Goal: Task Accomplishment & Management: Manage account settings

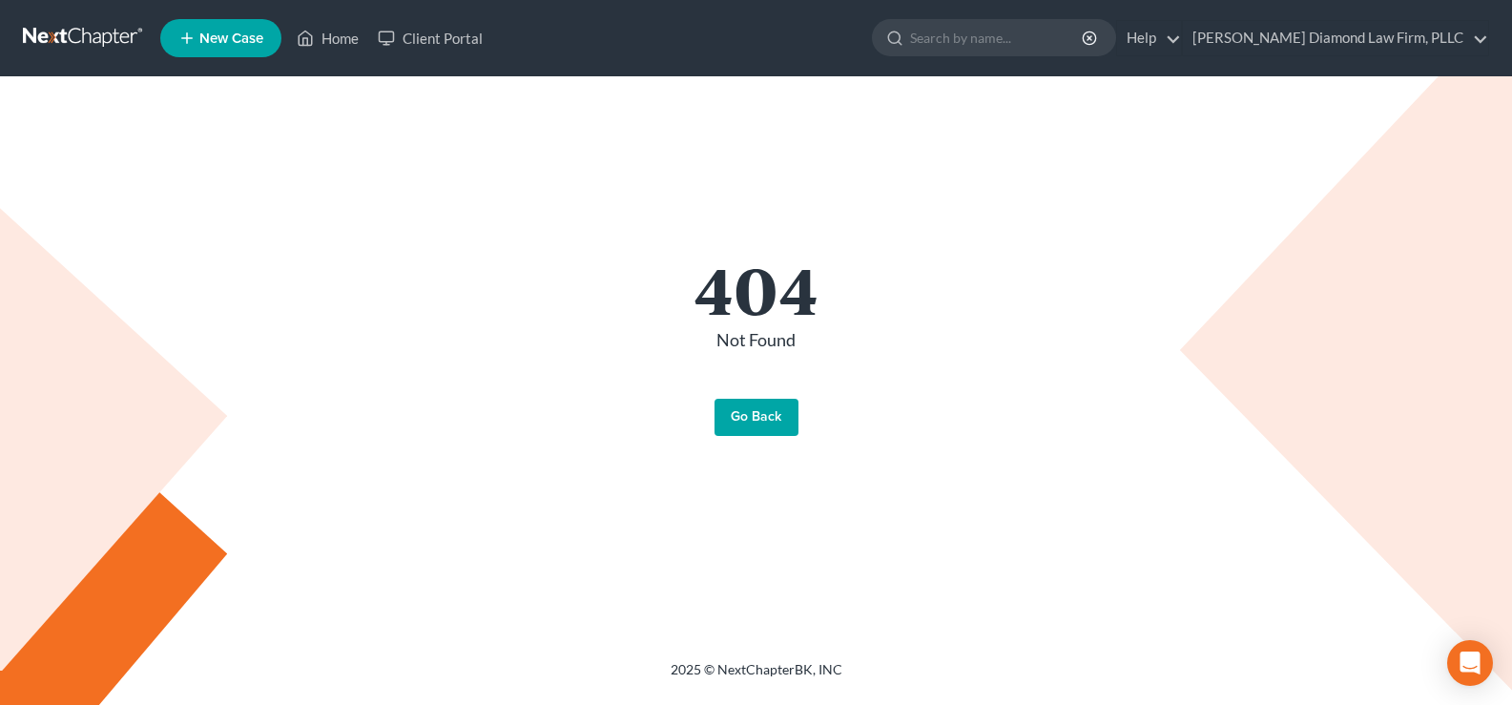
click at [749, 397] on div "404 Not Found Go Back" at bounding box center [756, 346] width 1049 height 181
click at [742, 419] on link "Go Back" at bounding box center [756, 418] width 84 height 38
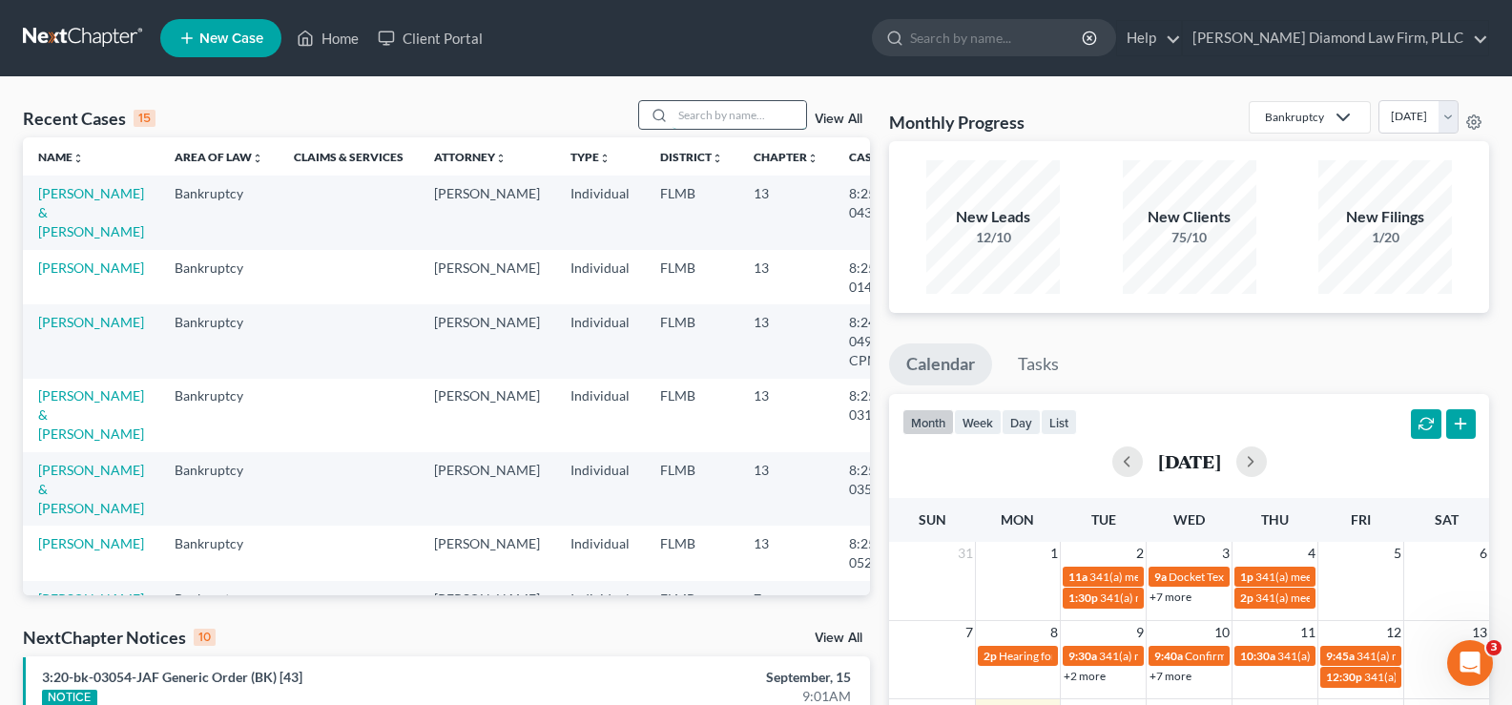
click at [718, 116] on input "search" at bounding box center [739, 115] width 134 height 28
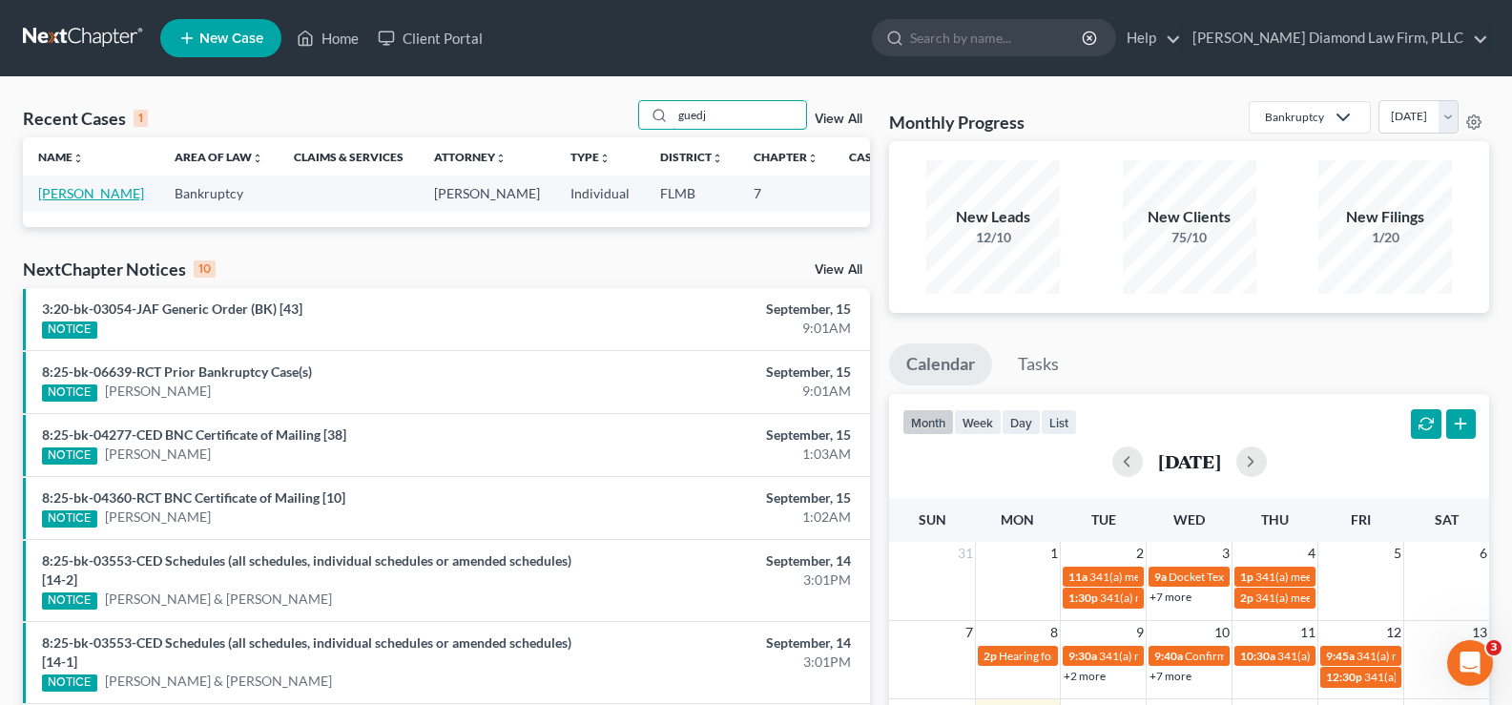
type input "guedj"
click at [59, 196] on link "[PERSON_NAME]" at bounding box center [91, 193] width 106 height 16
select select "19"
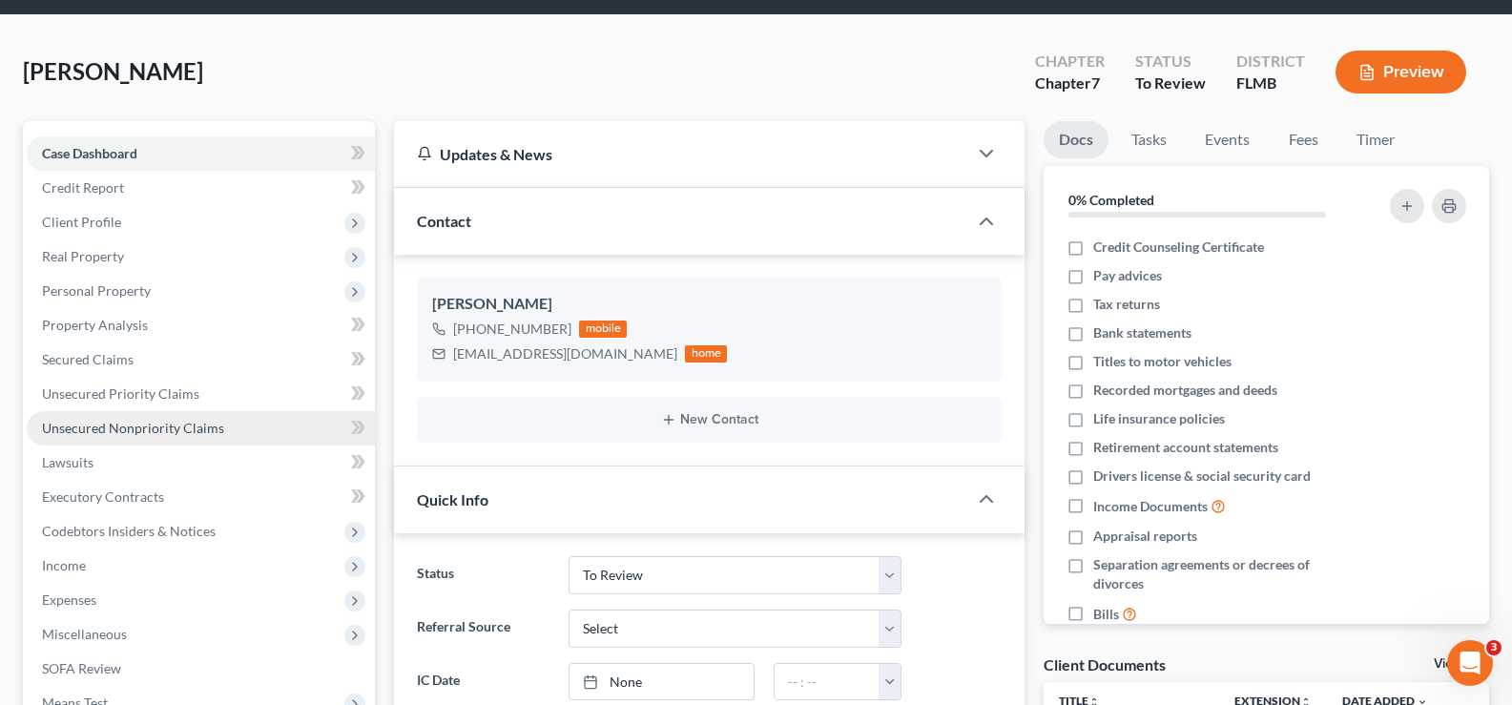
scroll to position [95, 0]
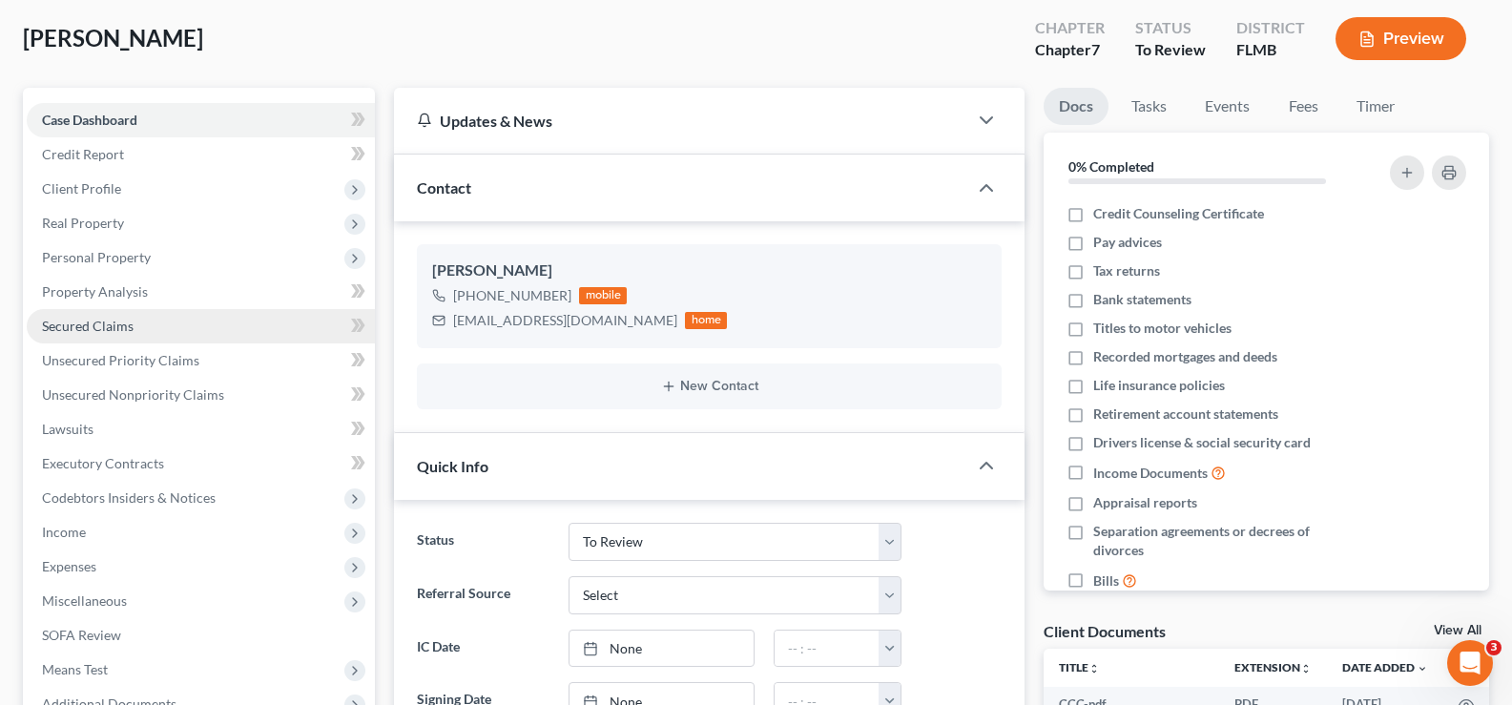
click at [164, 322] on link "Secured Claims" at bounding box center [201, 326] width 348 height 34
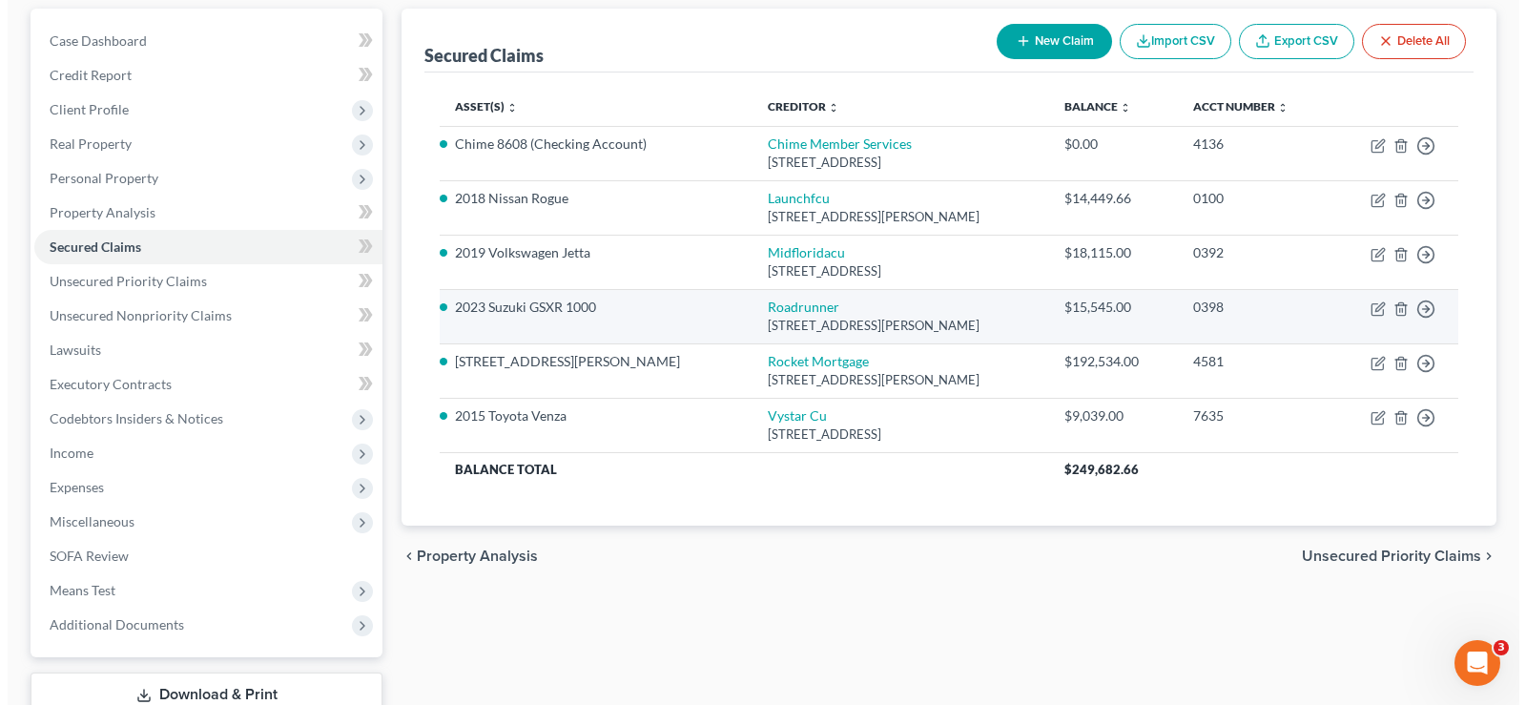
scroll to position [191, 0]
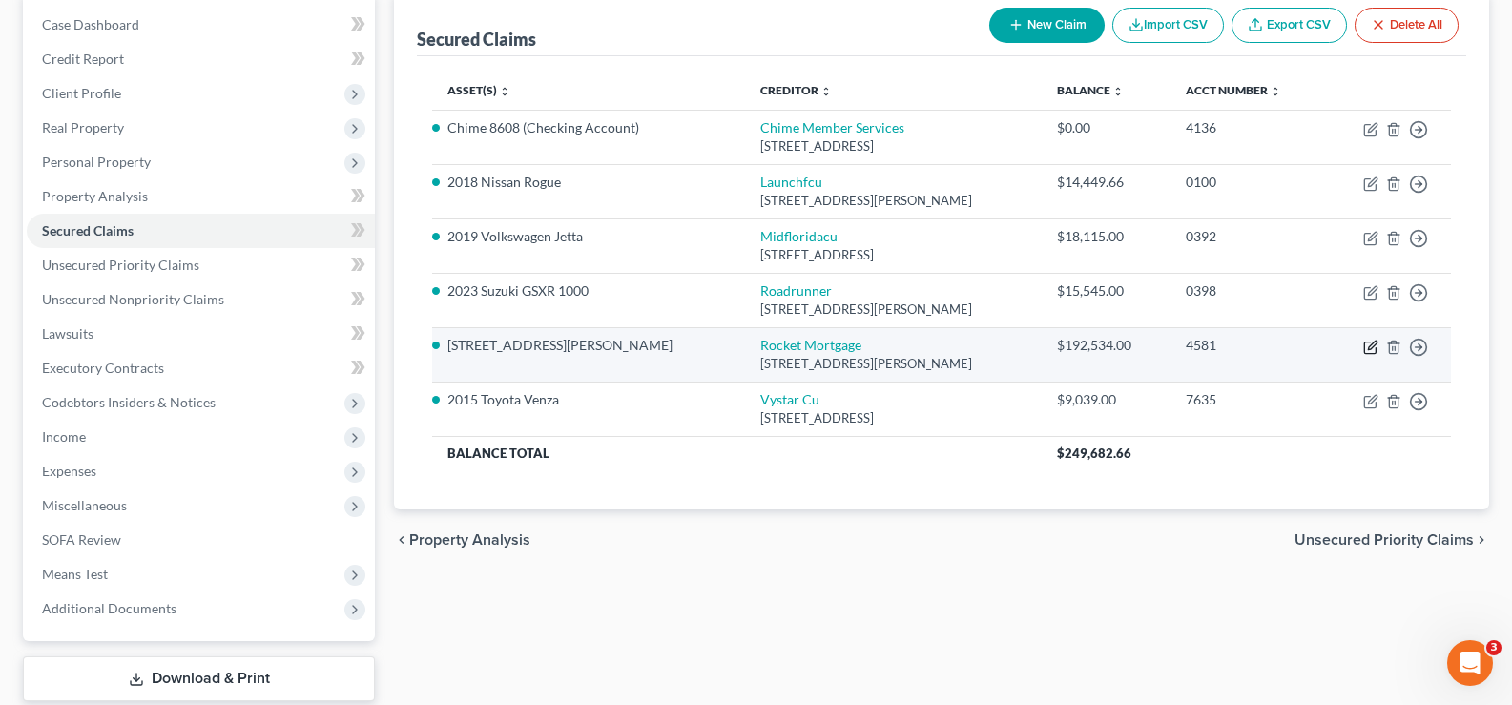
click at [1370, 350] on icon "button" at bounding box center [1370, 347] width 15 height 15
select select "23"
select select "3"
select select "16"
select select "2"
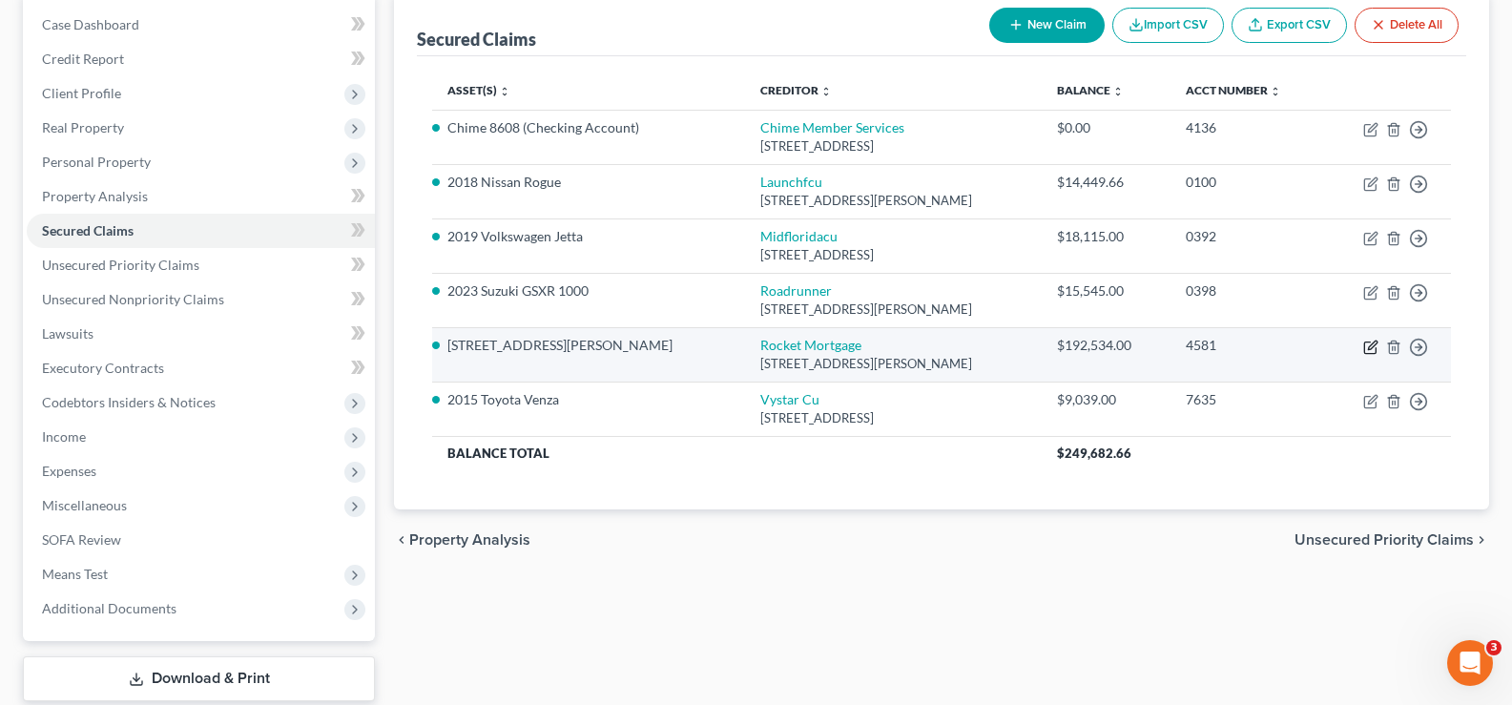
select select "3"
select select "0"
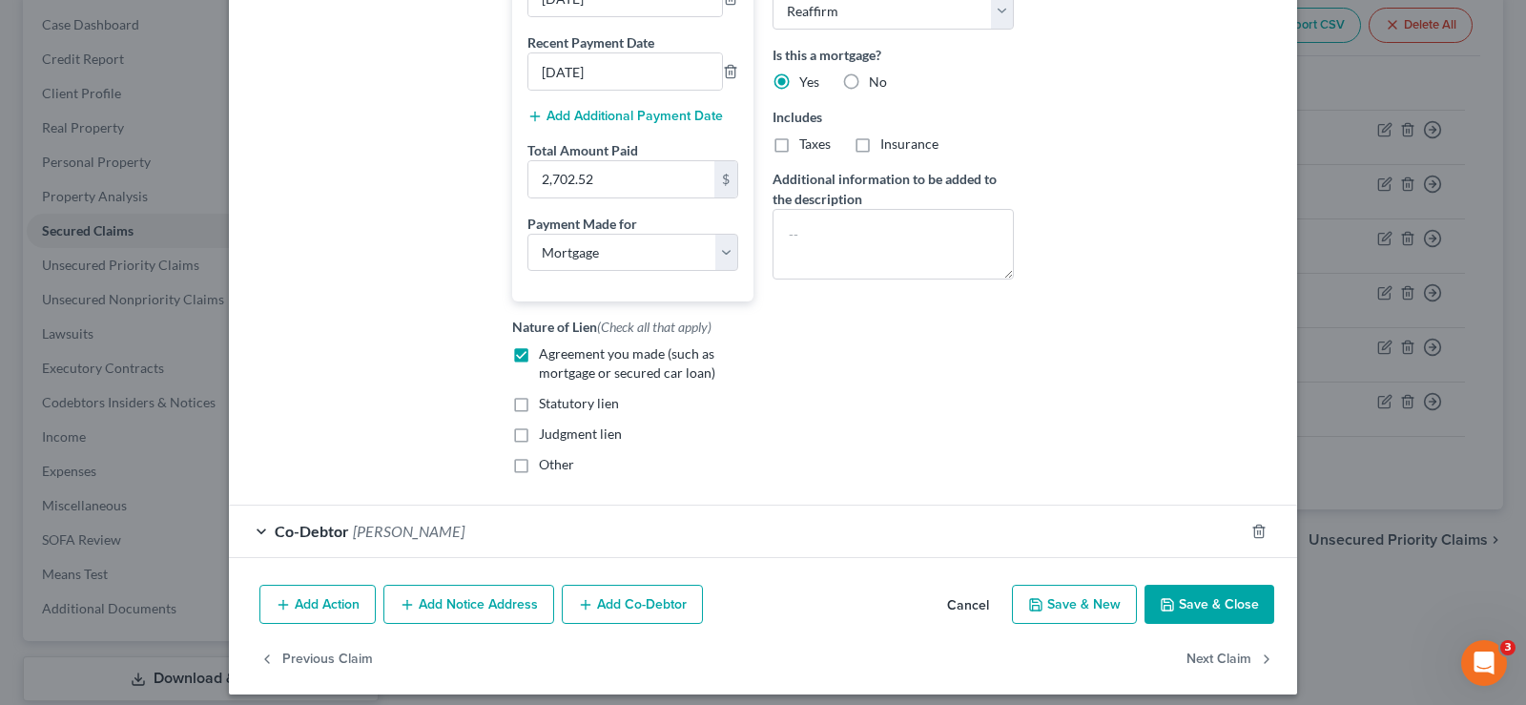
scroll to position [467, 0]
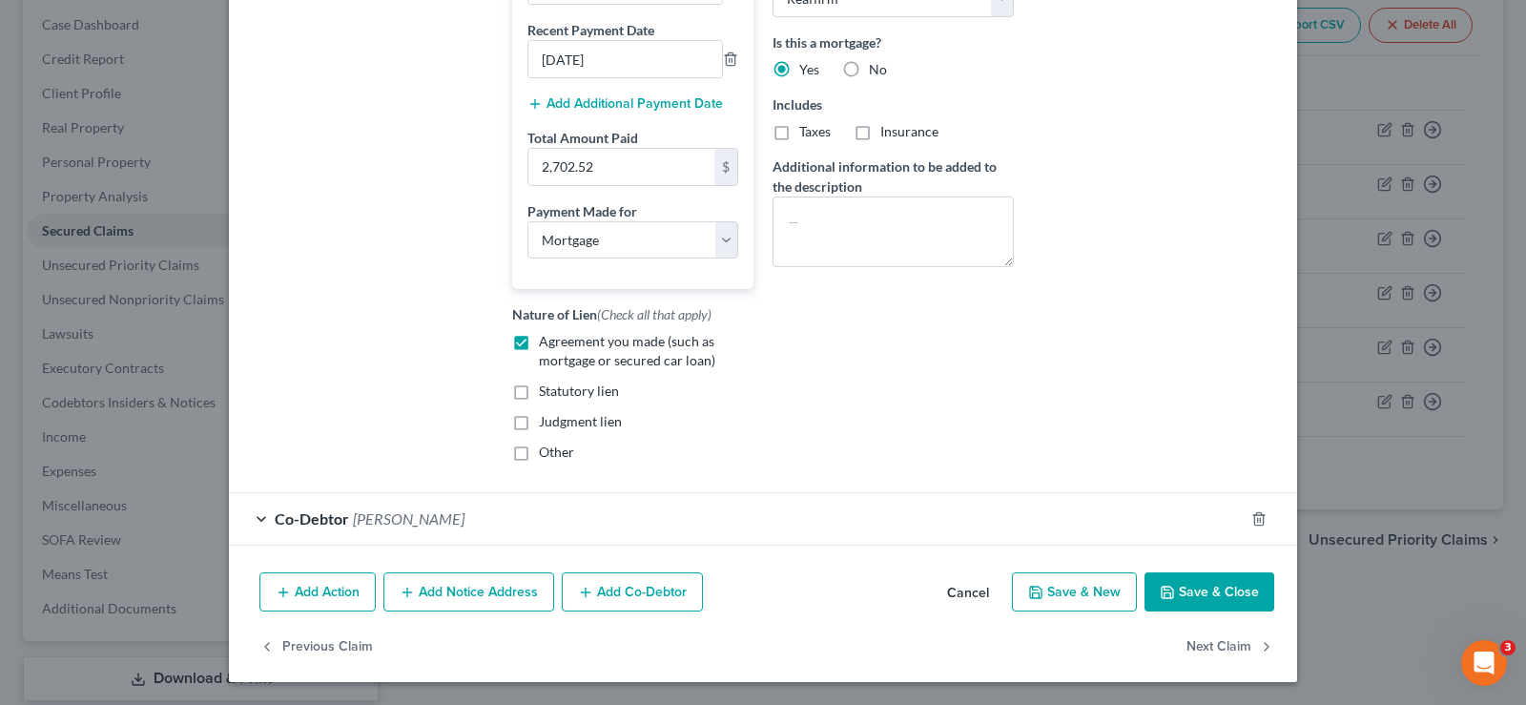
type input "191,010.72"
click at [1210, 598] on button "Save & Close" at bounding box center [1209, 592] width 130 height 40
select select
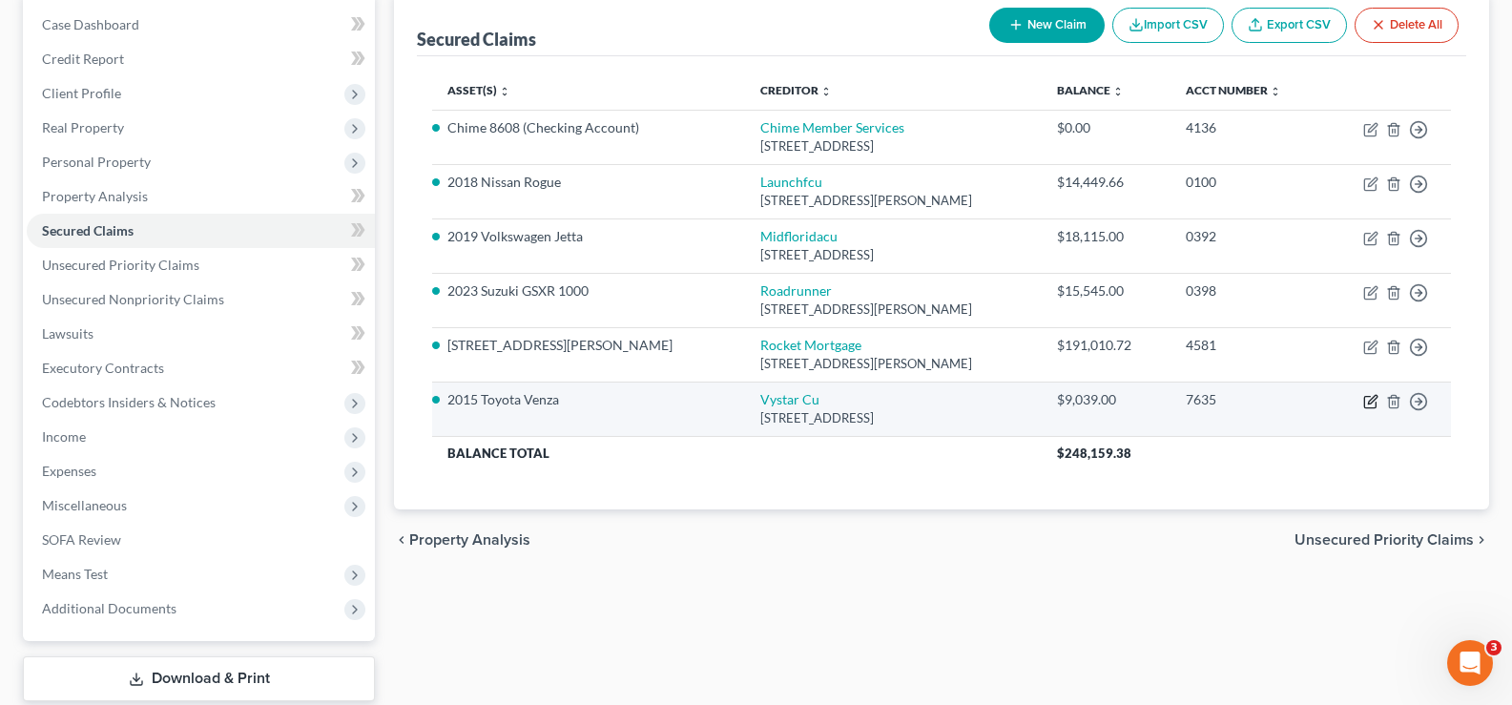
click at [1369, 398] on icon "button" at bounding box center [1370, 401] width 15 height 15
select select "9"
select select "0"
select select "19"
select select "2"
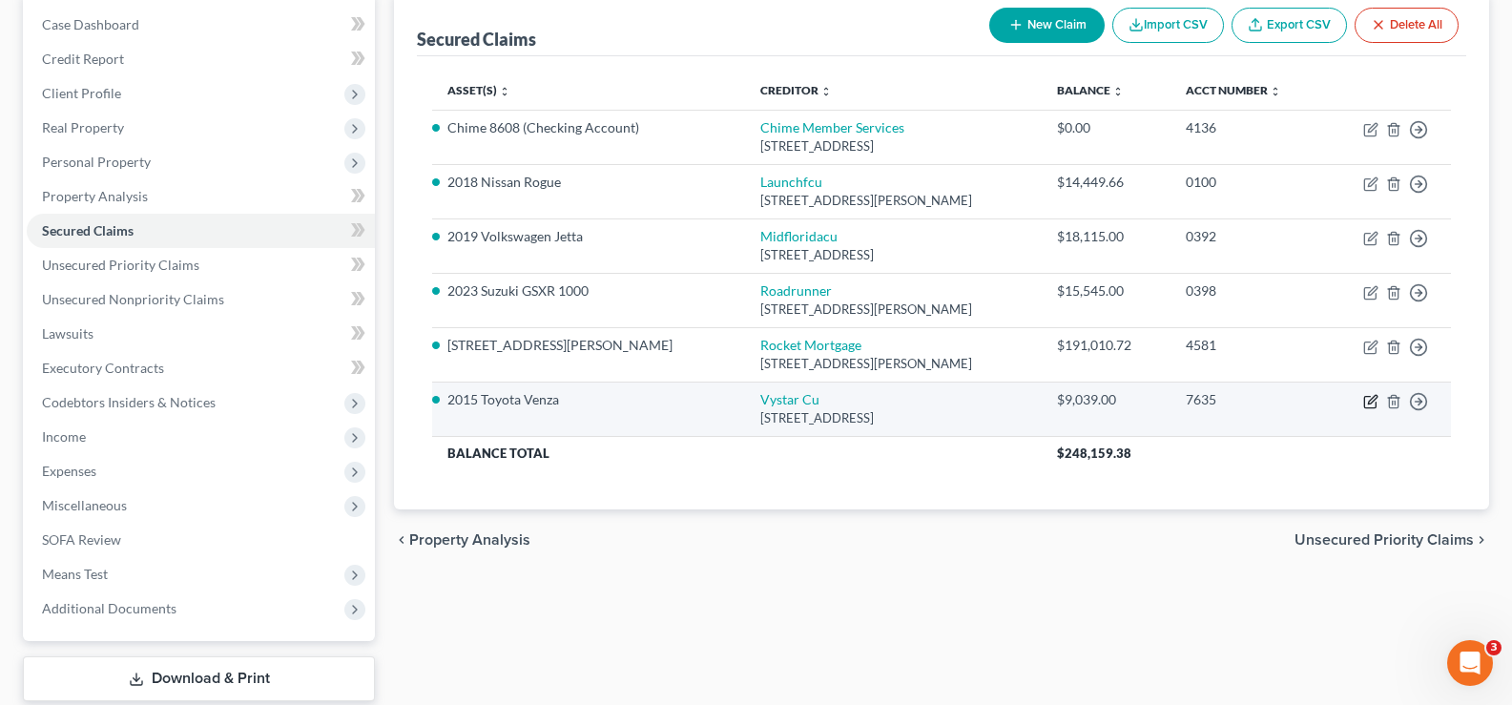
select select "3"
select select "0"
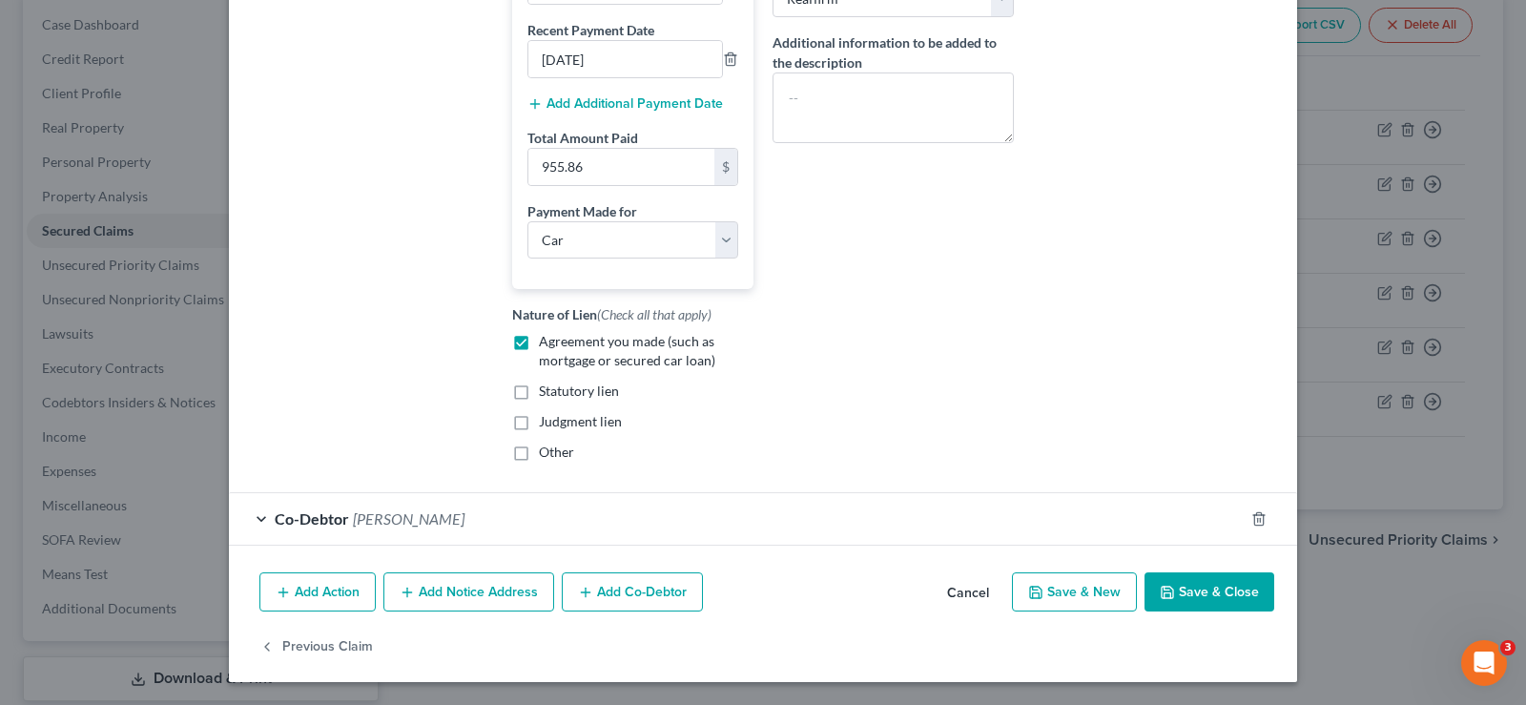
type input "7,942.24"
click at [1205, 605] on button "Save & Close" at bounding box center [1209, 592] width 130 height 40
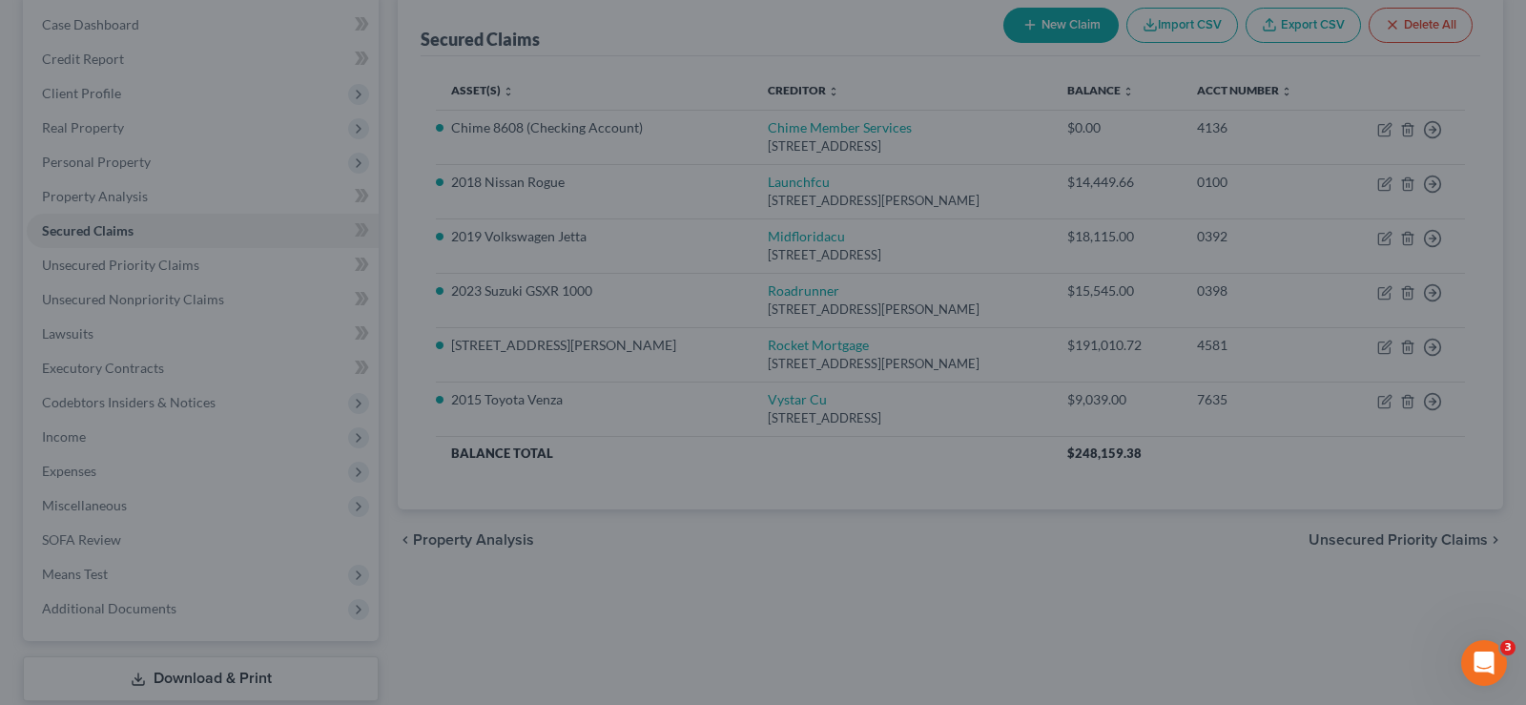
select select
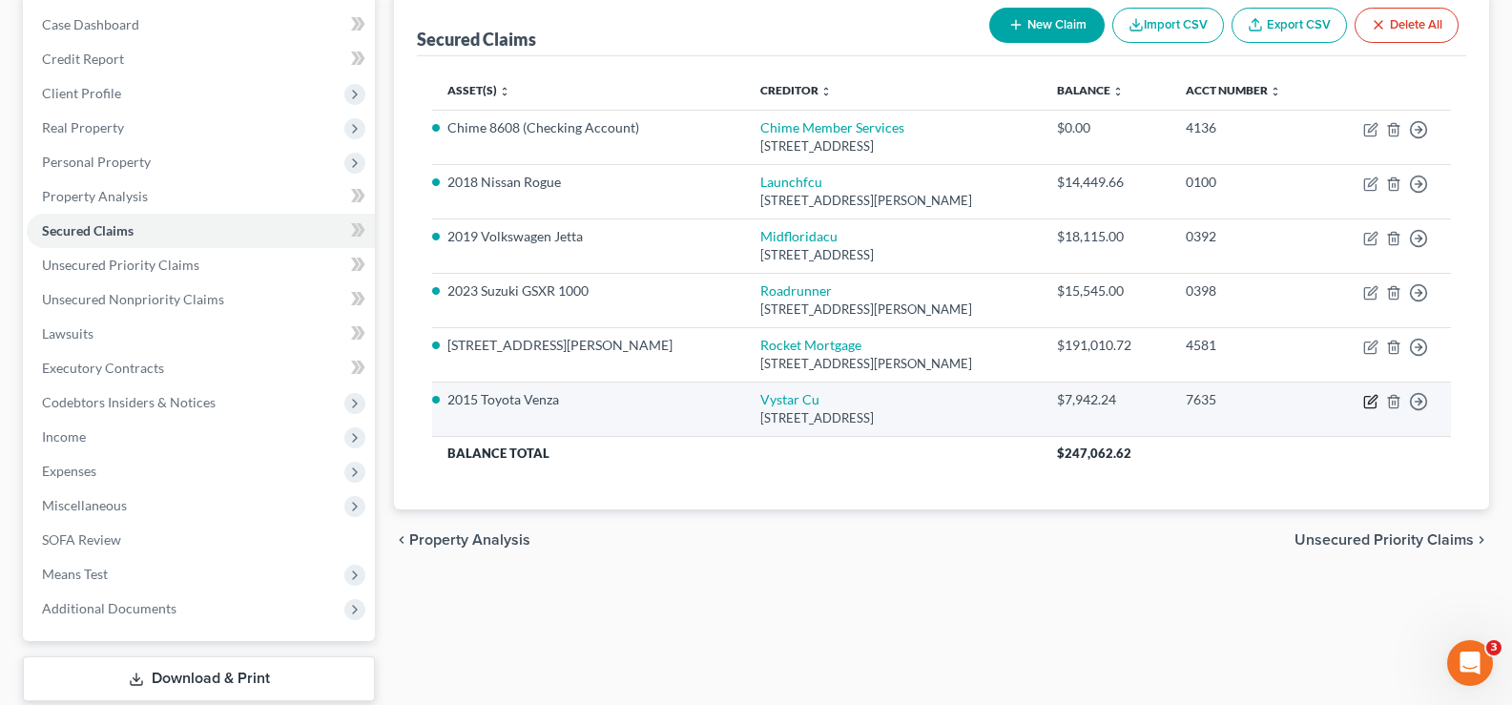
click at [1370, 400] on icon "button" at bounding box center [1372, 399] width 9 height 9
select select "9"
select select "0"
select select "2"
select select "3"
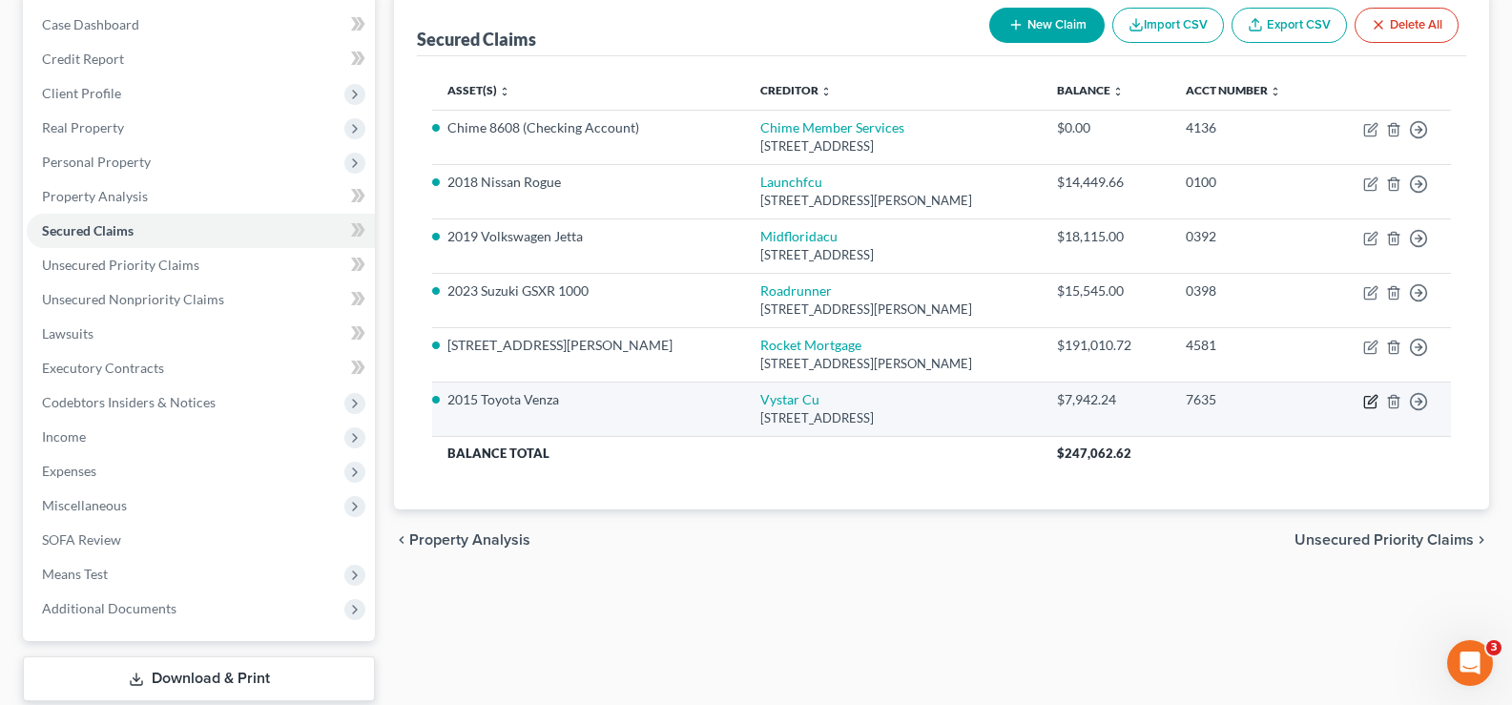
select select "0"
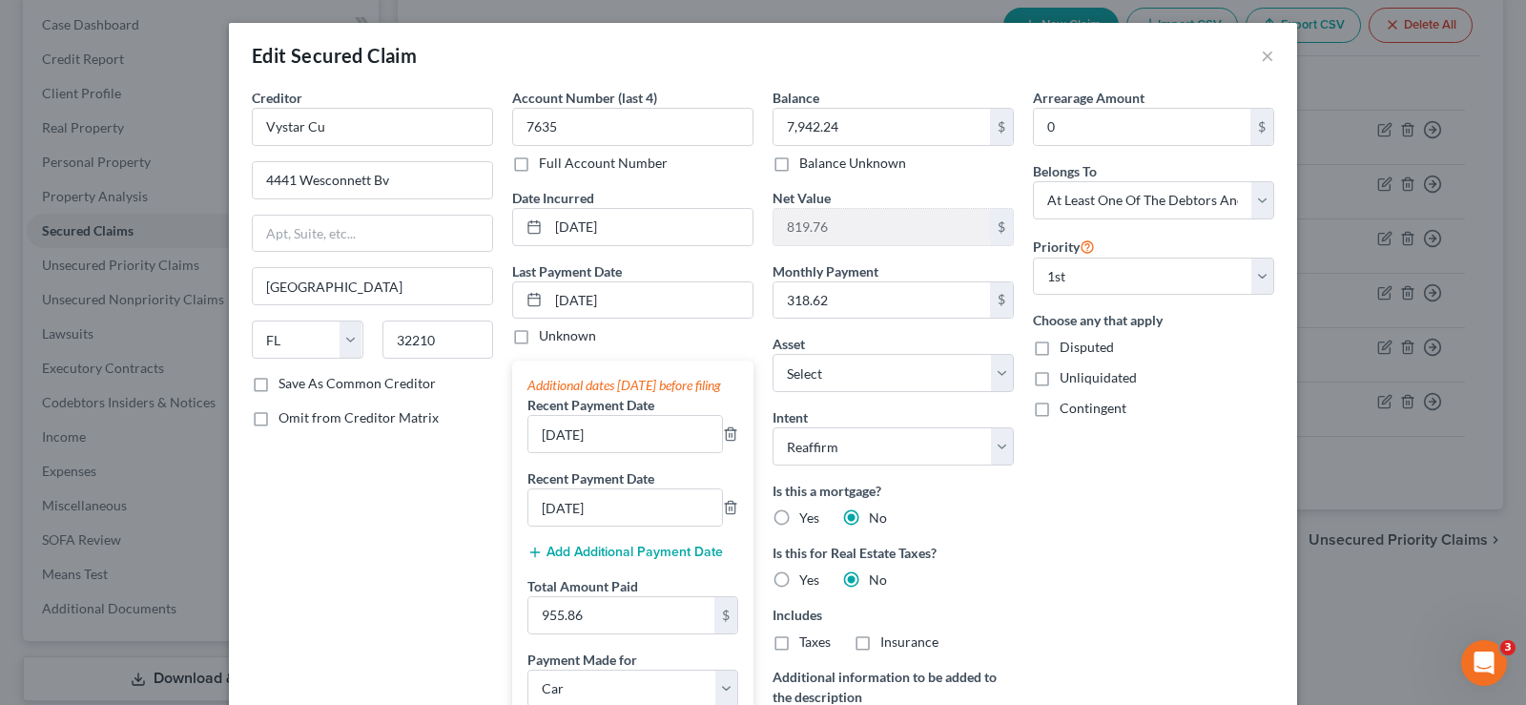
scroll to position [95, 0]
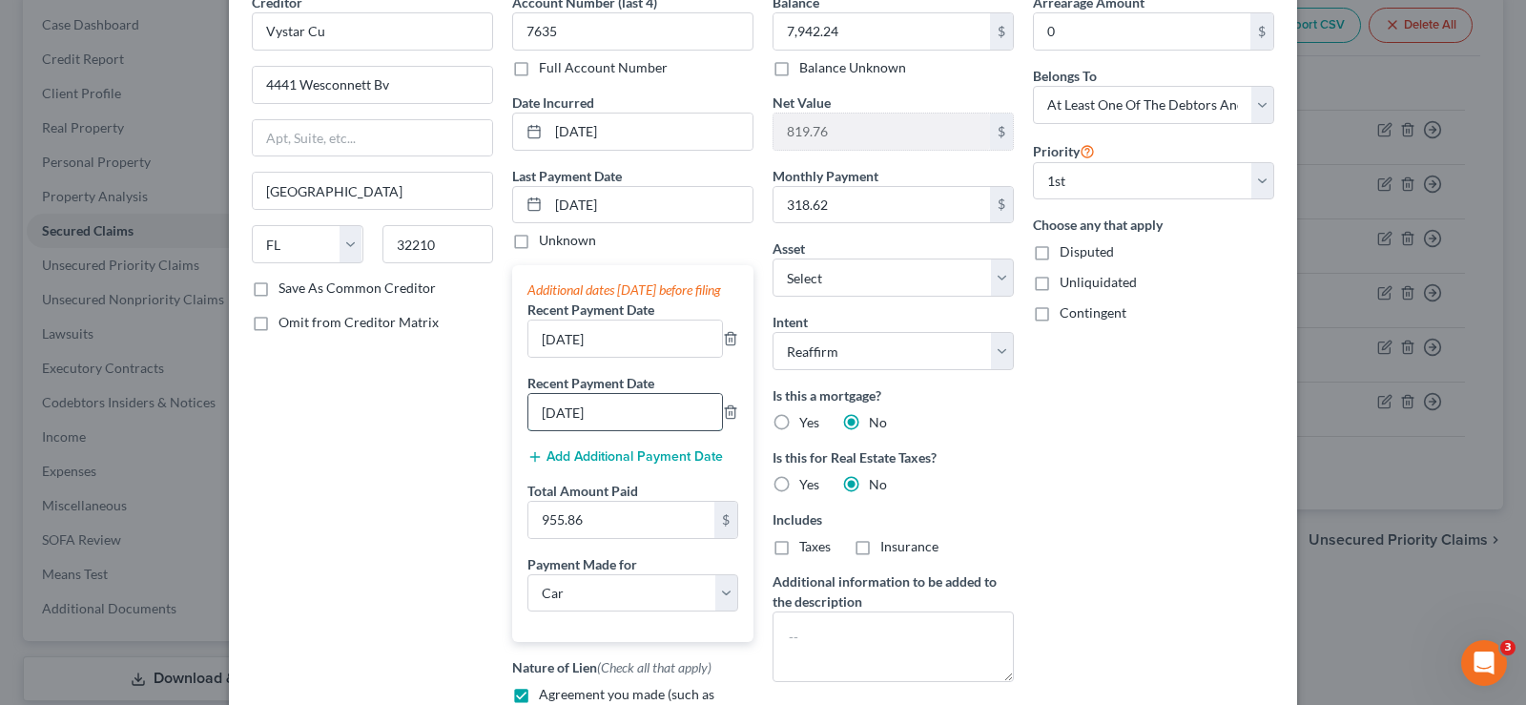
click at [560, 430] on input "07/12/2025" at bounding box center [625, 412] width 194 height 36
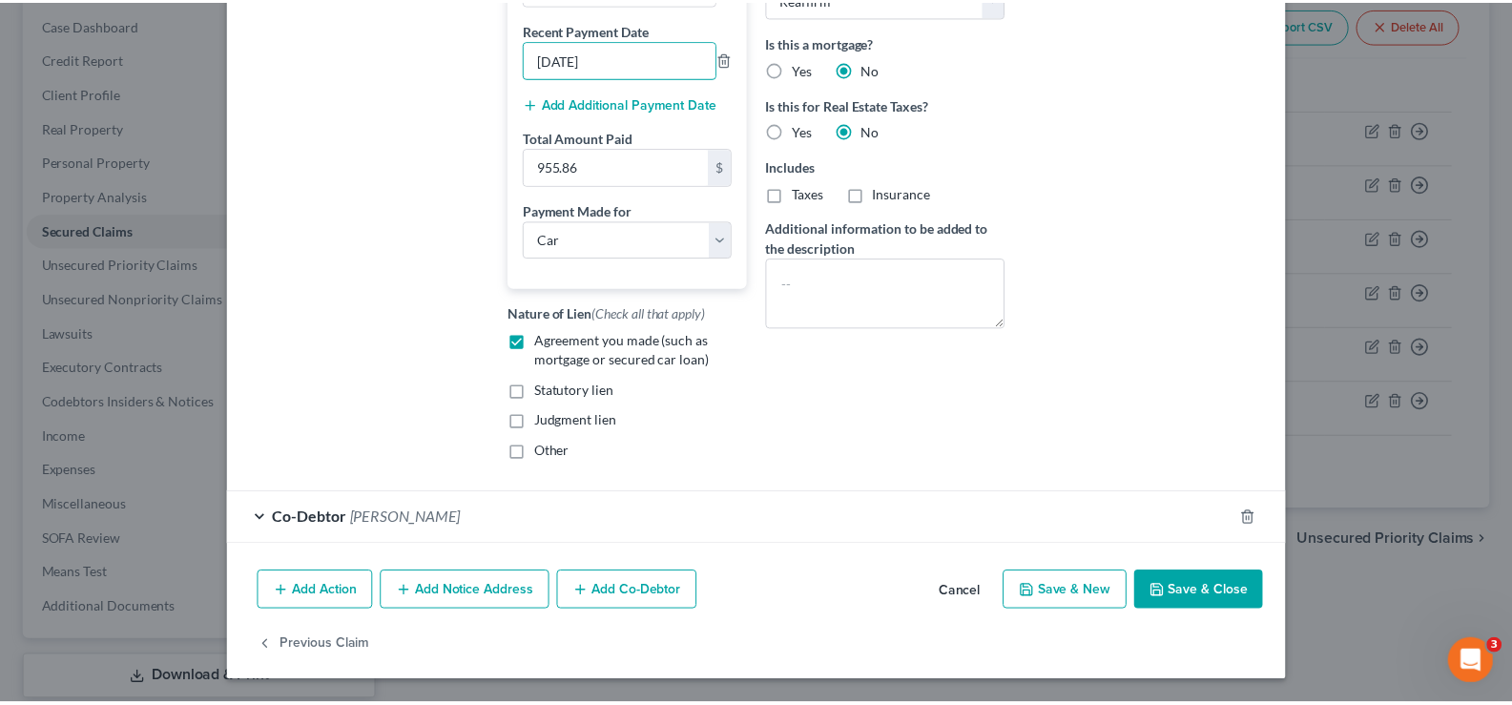
scroll to position [467, 0]
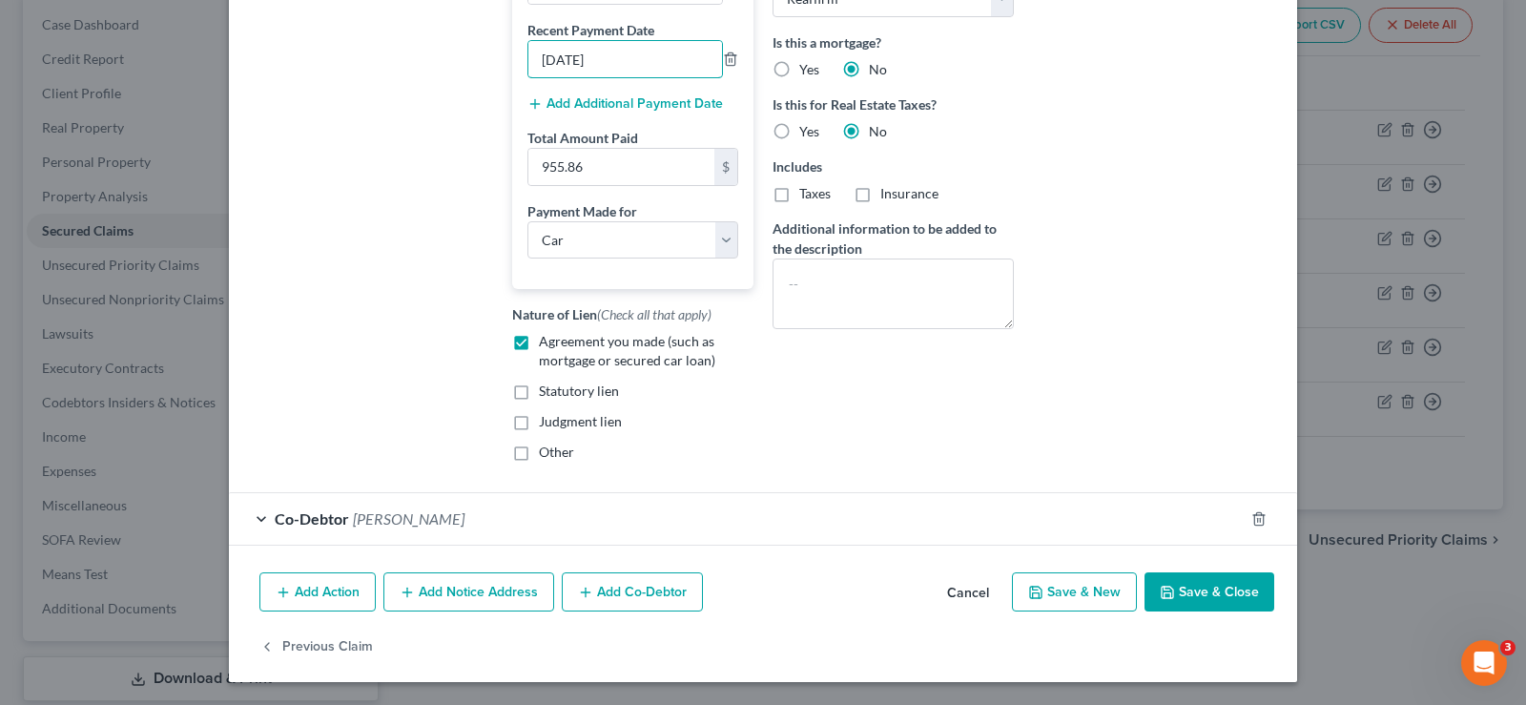
type input "07/16/2025"
click at [1208, 588] on button "Save & Close" at bounding box center [1209, 592] width 130 height 40
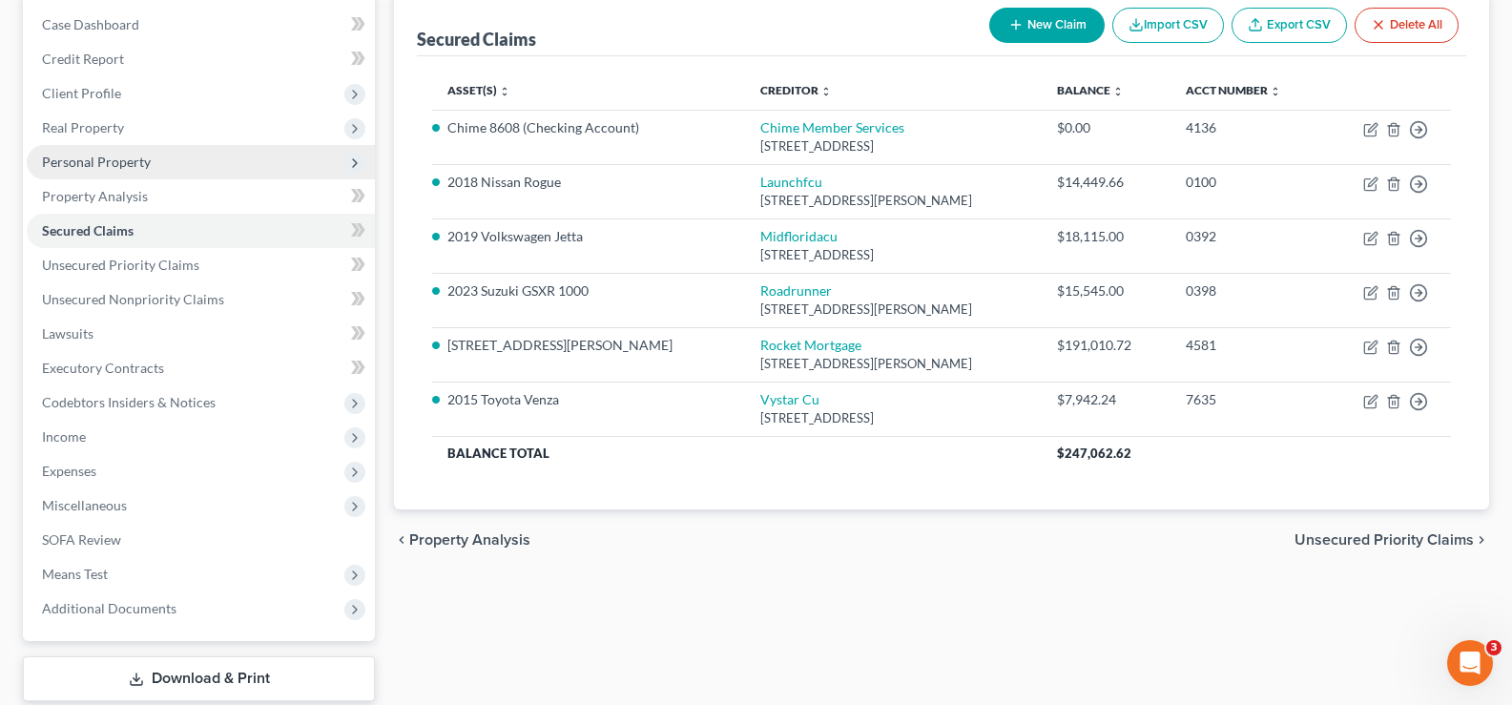
click at [147, 157] on span "Personal Property" at bounding box center [96, 162] width 109 height 16
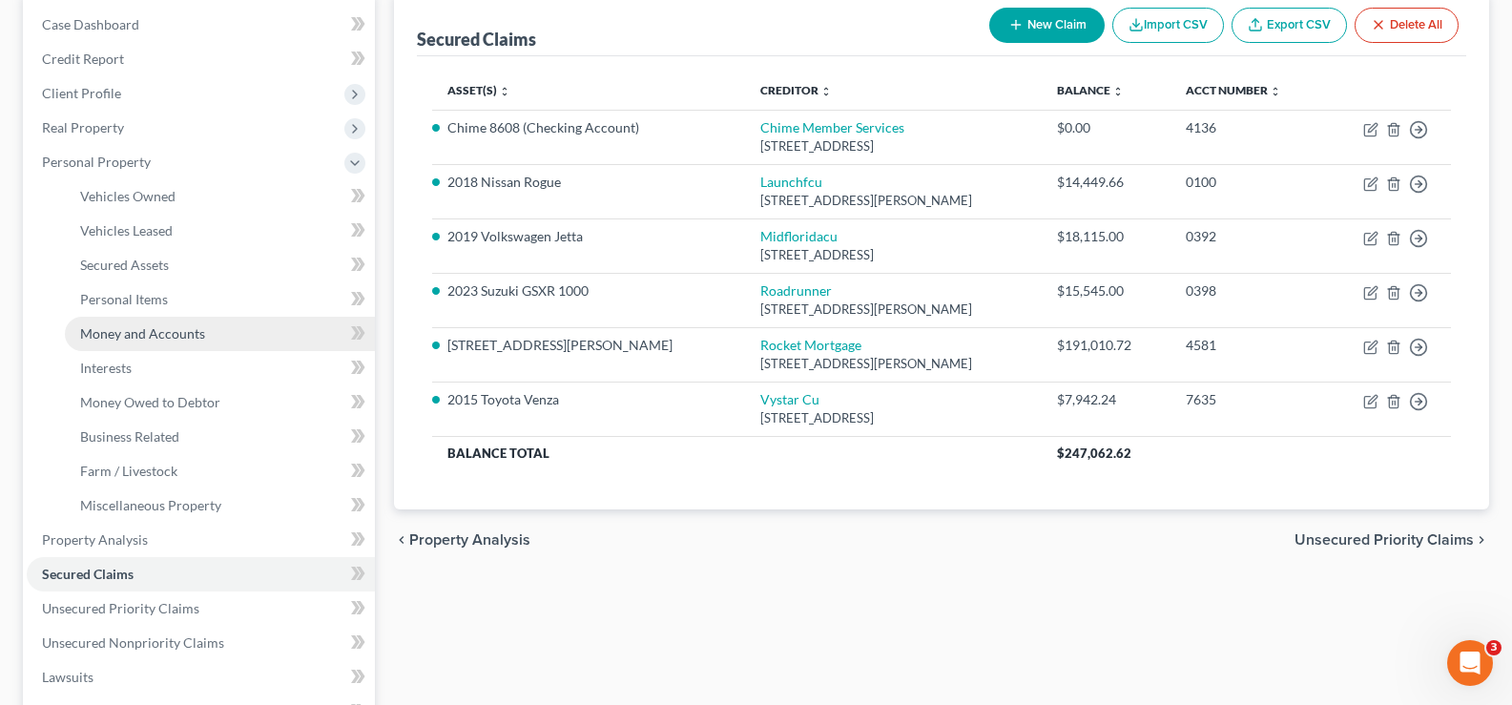
click at [200, 333] on span "Money and Accounts" at bounding box center [142, 333] width 125 height 16
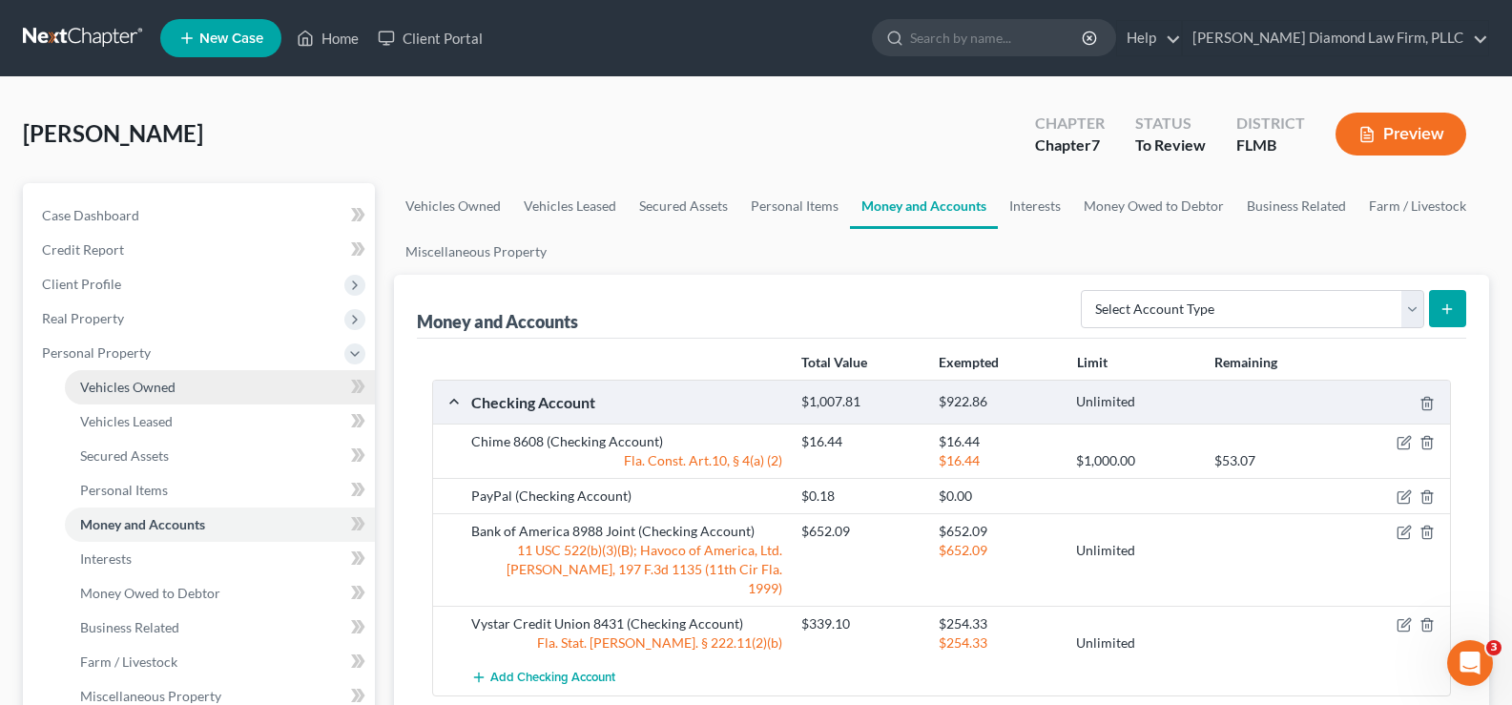
click at [165, 395] on link "Vehicles Owned" at bounding box center [220, 387] width 310 height 34
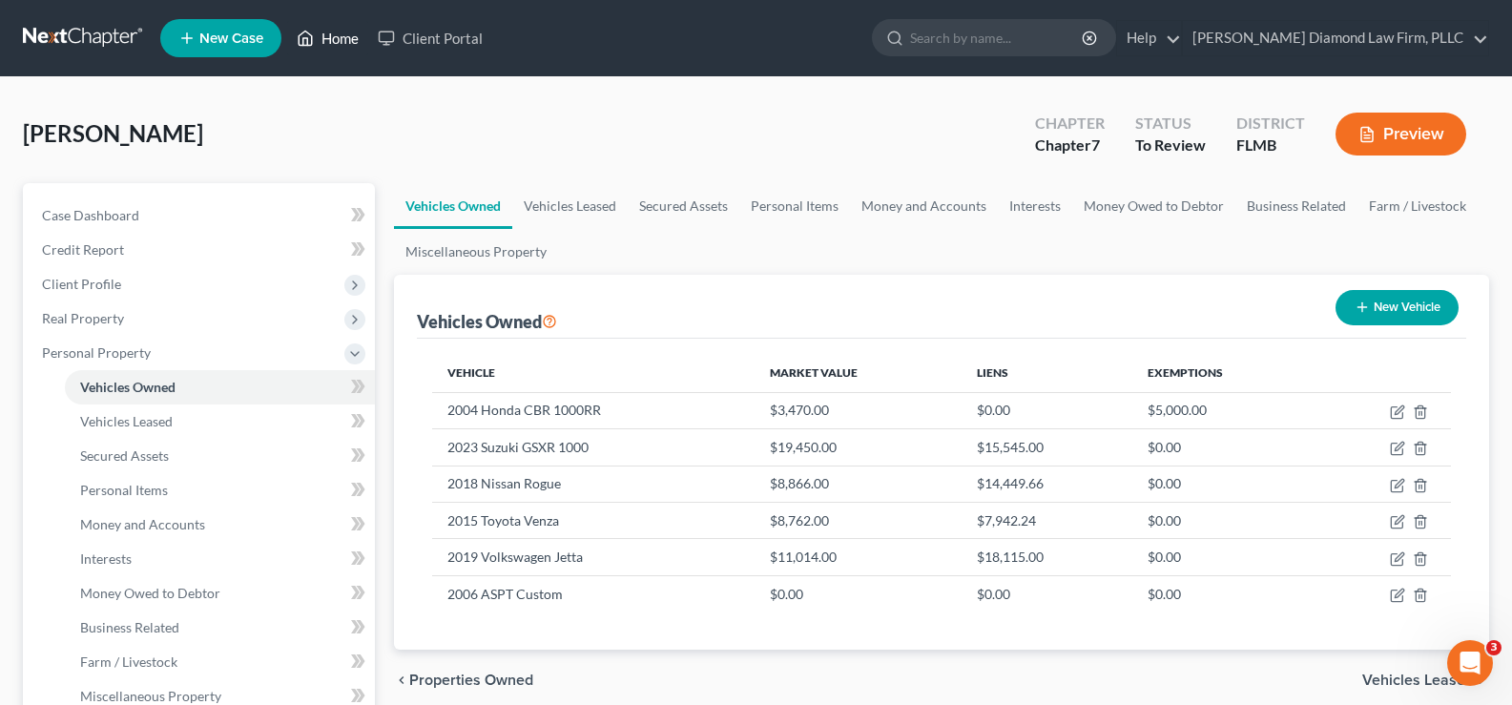
click at [340, 42] on link "Home" at bounding box center [327, 38] width 81 height 34
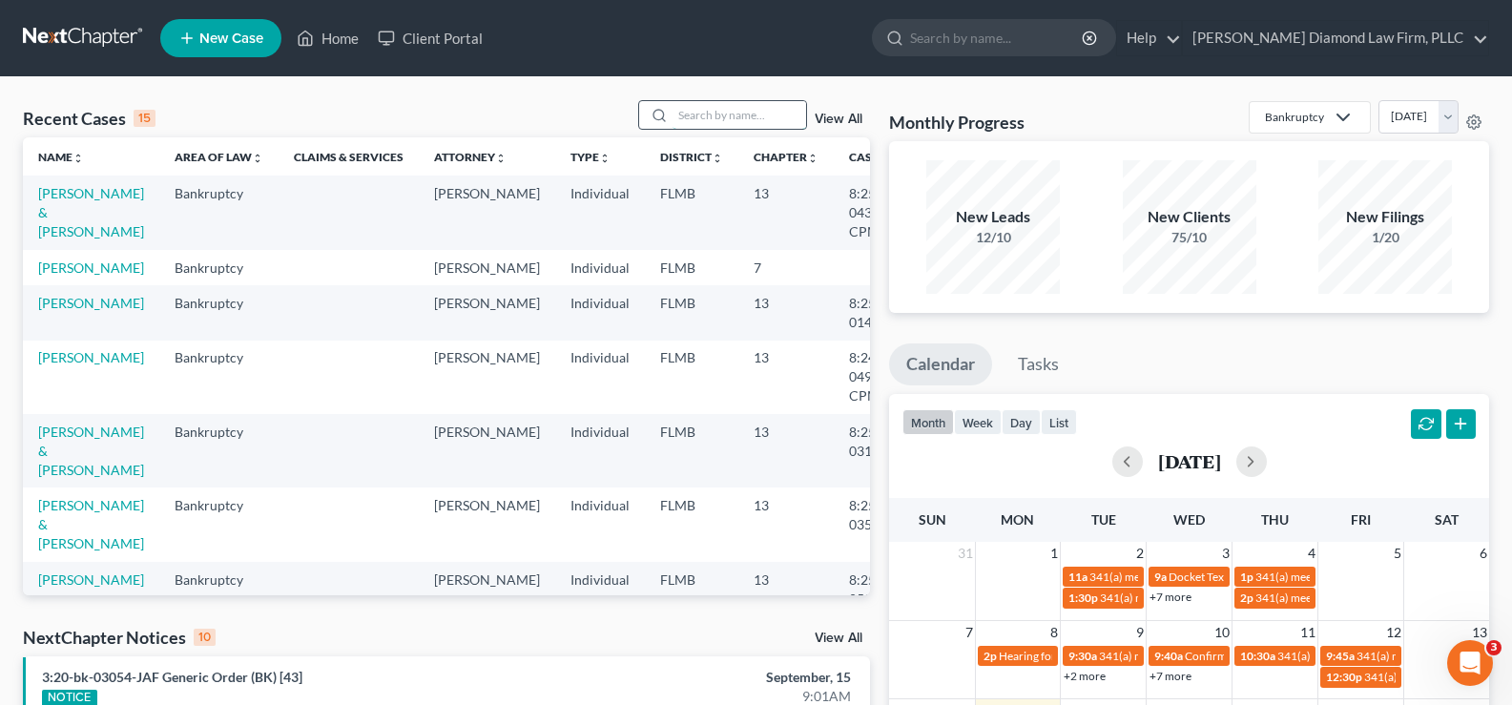
click at [710, 102] on input "search" at bounding box center [739, 115] width 134 height 28
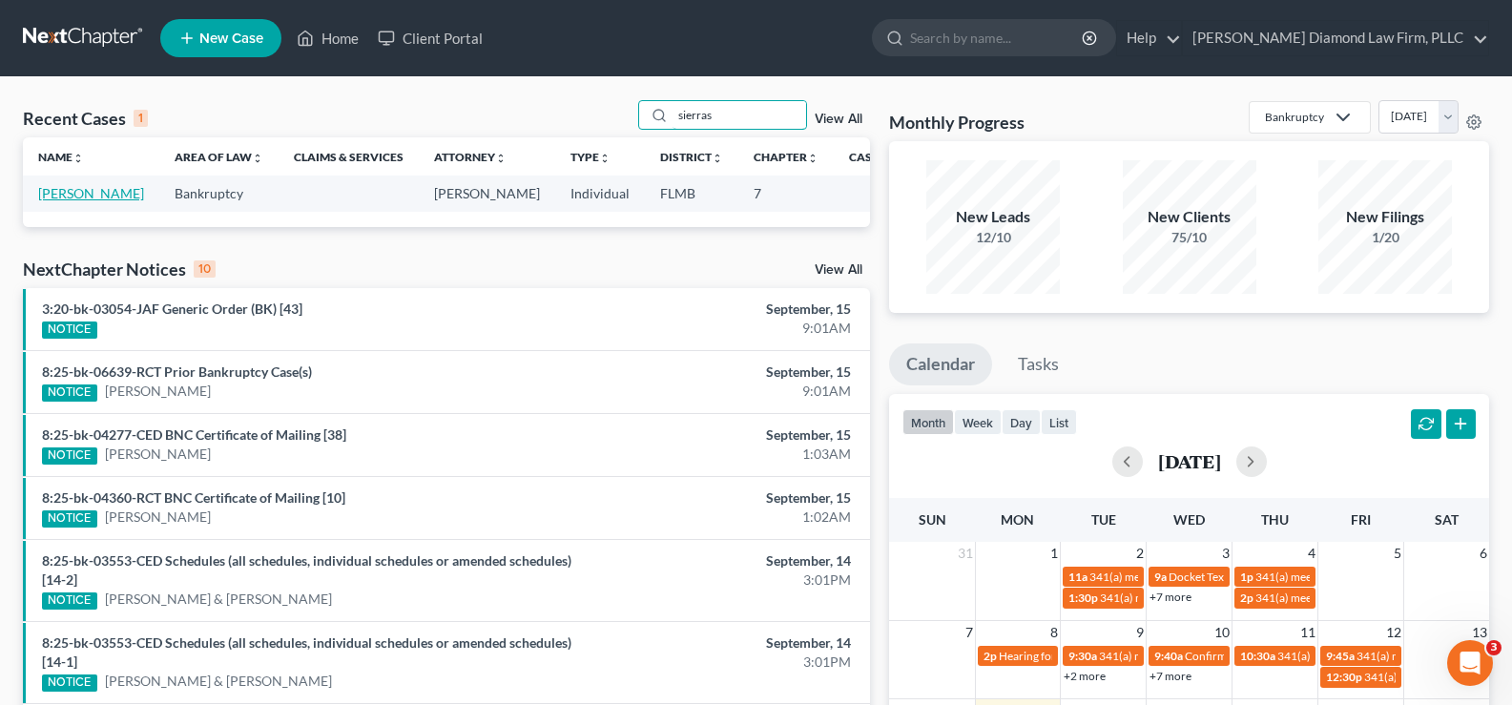
type input "sierras"
click at [50, 201] on link "[PERSON_NAME]" at bounding box center [91, 193] width 106 height 16
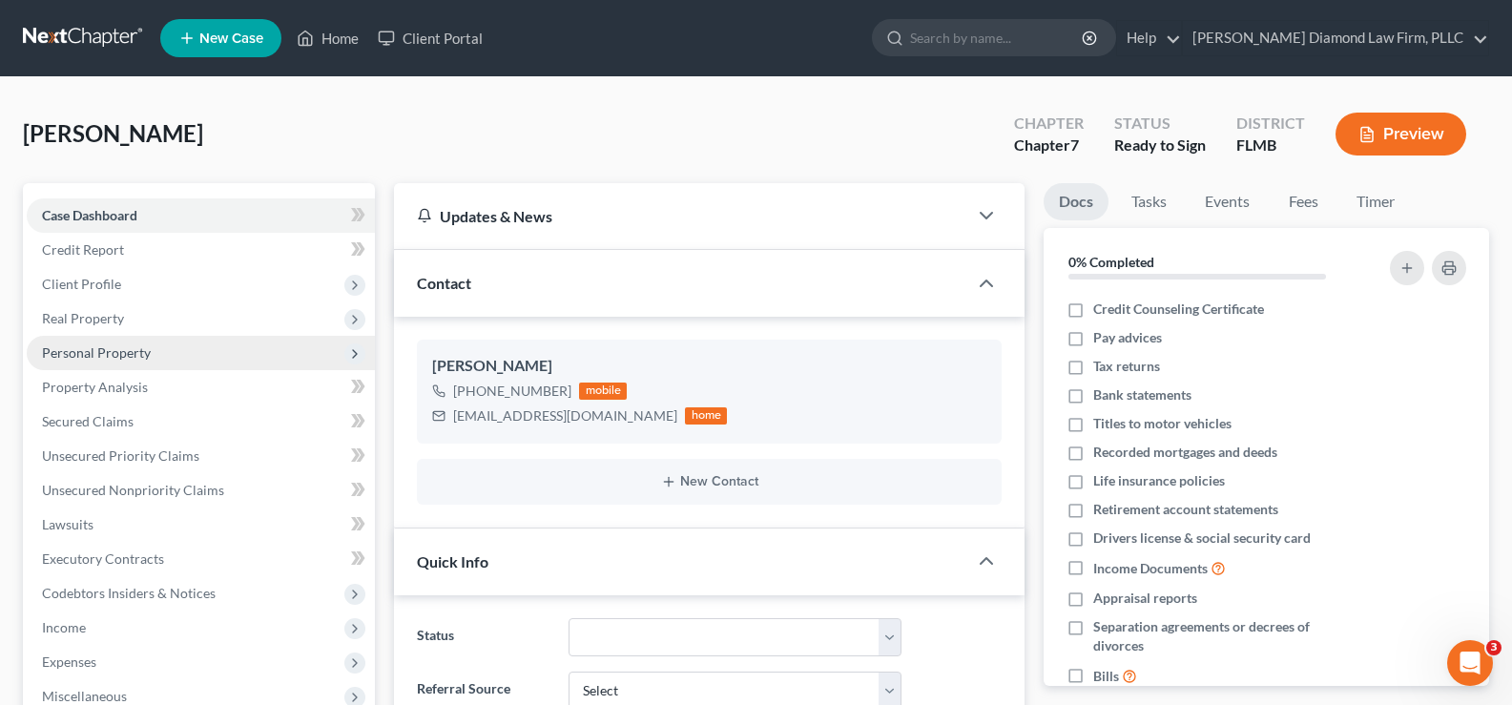
click at [108, 356] on span "Personal Property" at bounding box center [96, 352] width 109 height 16
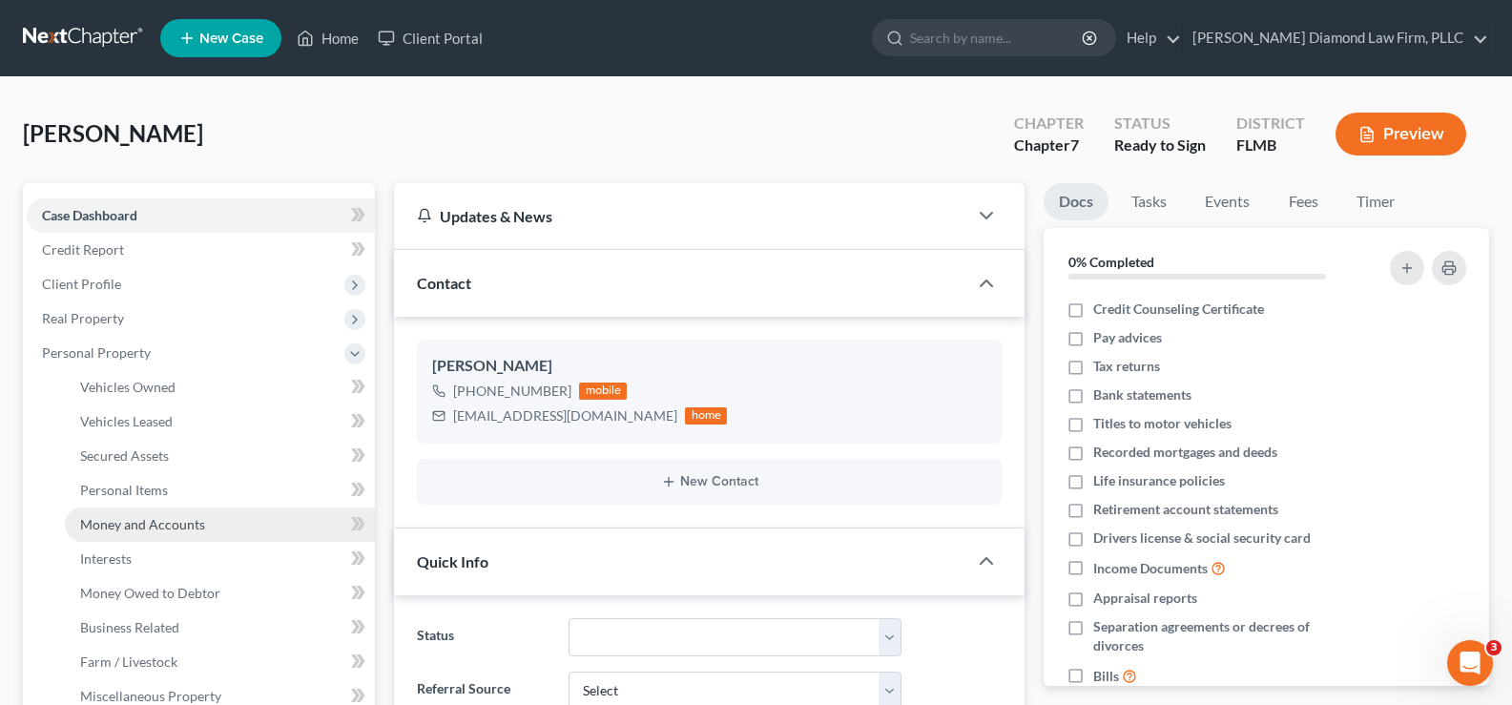
click at [167, 532] on link "Money and Accounts" at bounding box center [220, 524] width 310 height 34
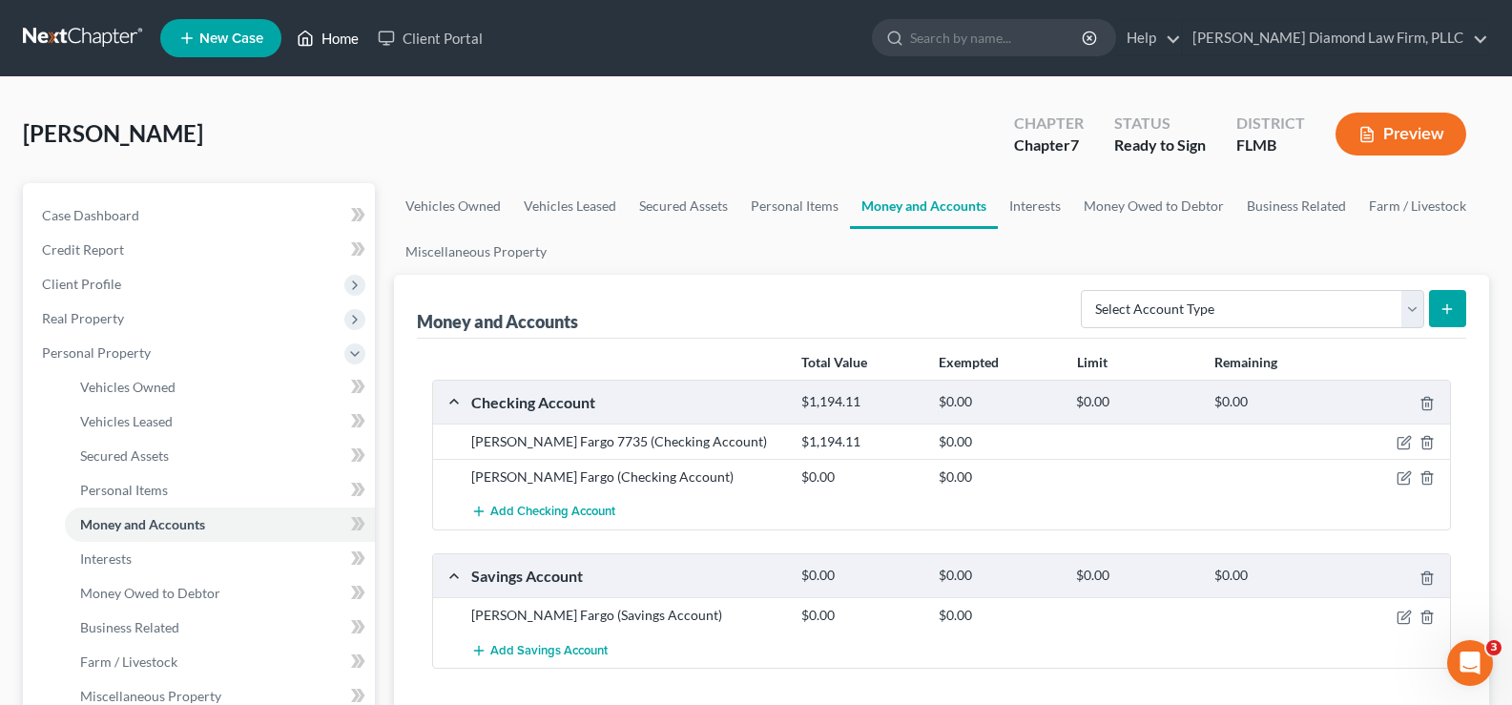
click at [336, 33] on link "Home" at bounding box center [327, 38] width 81 height 34
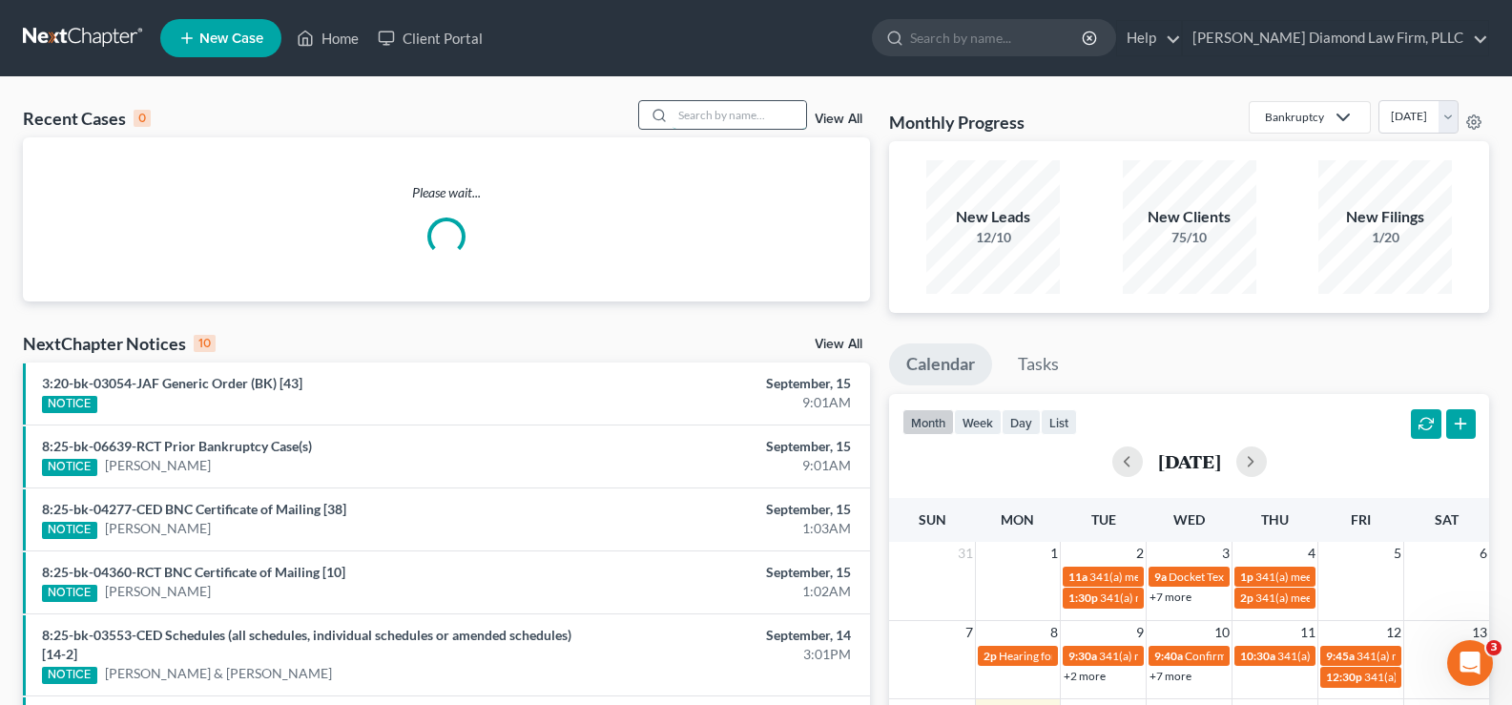
click at [756, 122] on input "search" at bounding box center [739, 115] width 134 height 28
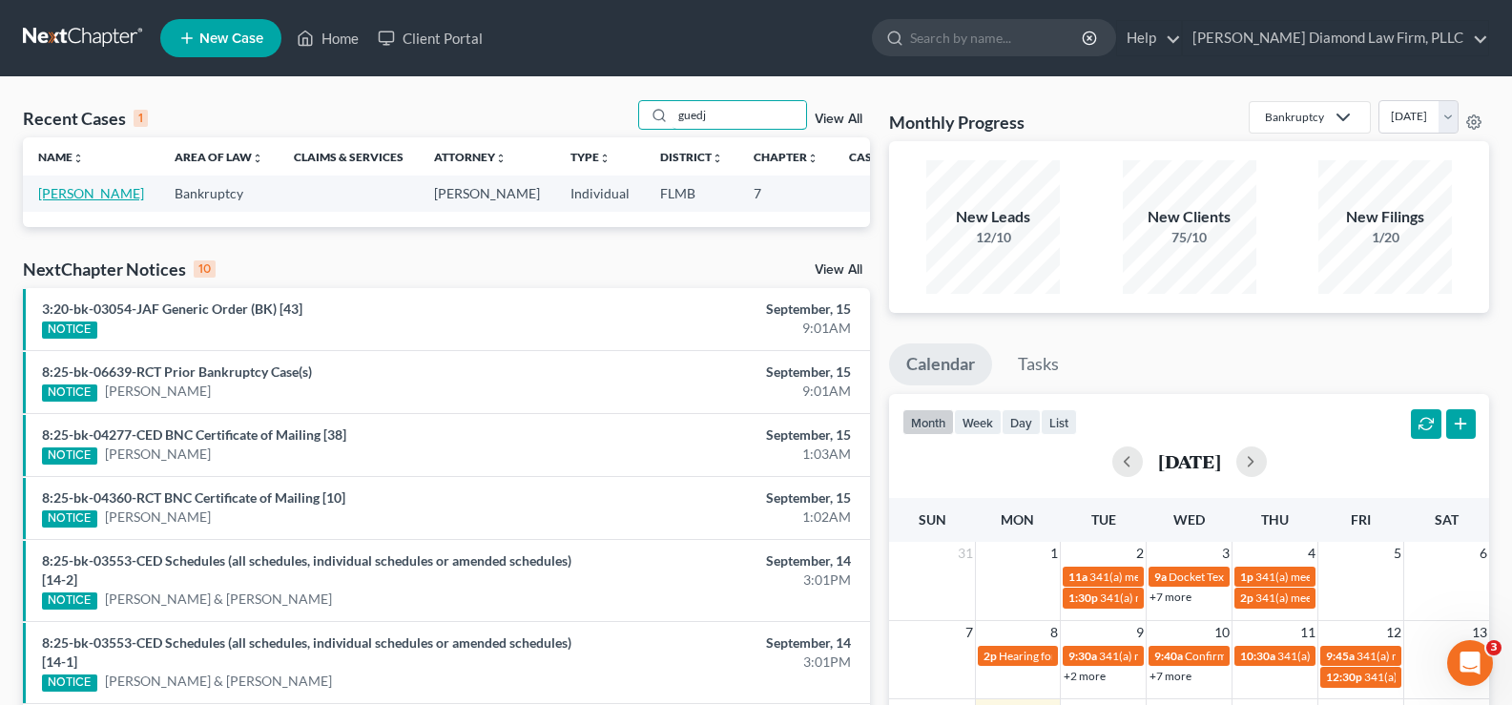
type input "guedj"
click at [63, 196] on link "[PERSON_NAME]" at bounding box center [91, 193] width 106 height 16
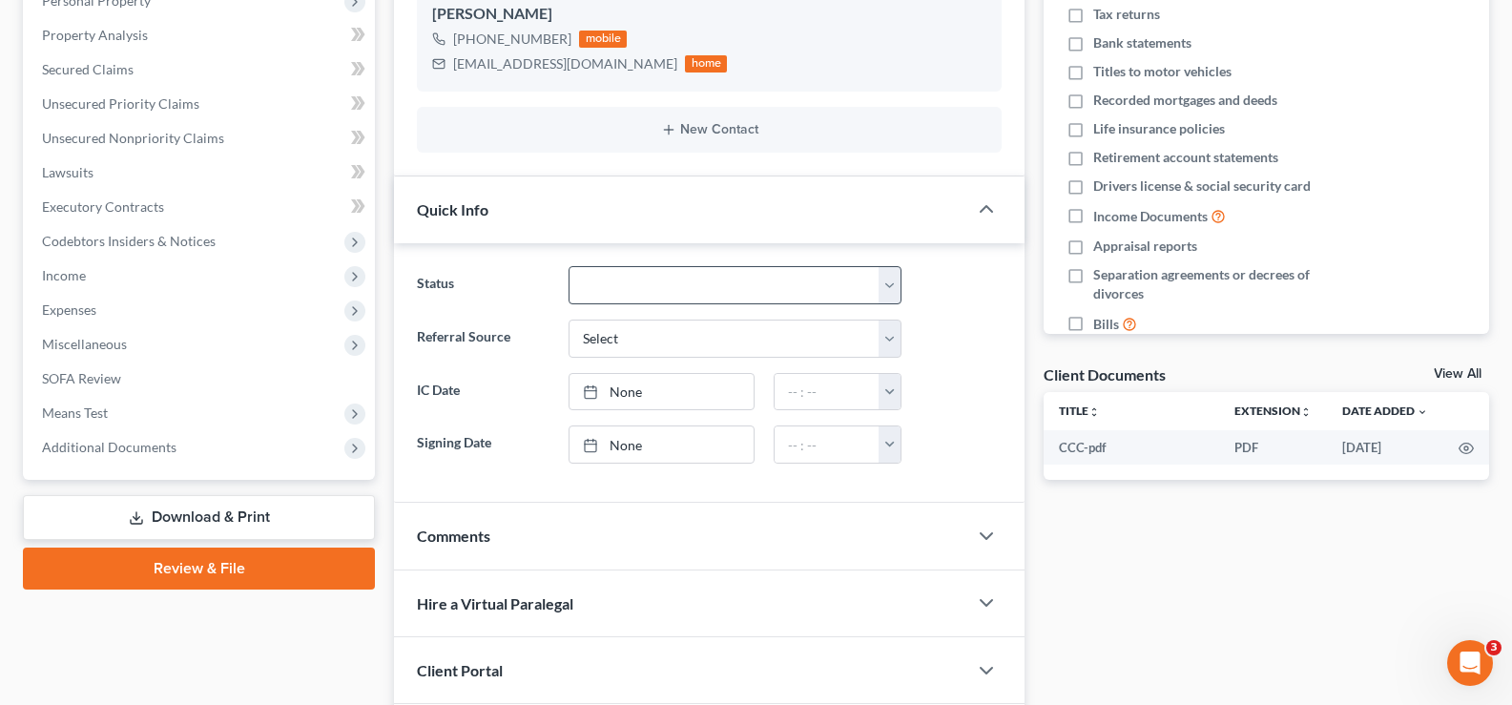
scroll to position [381, 0]
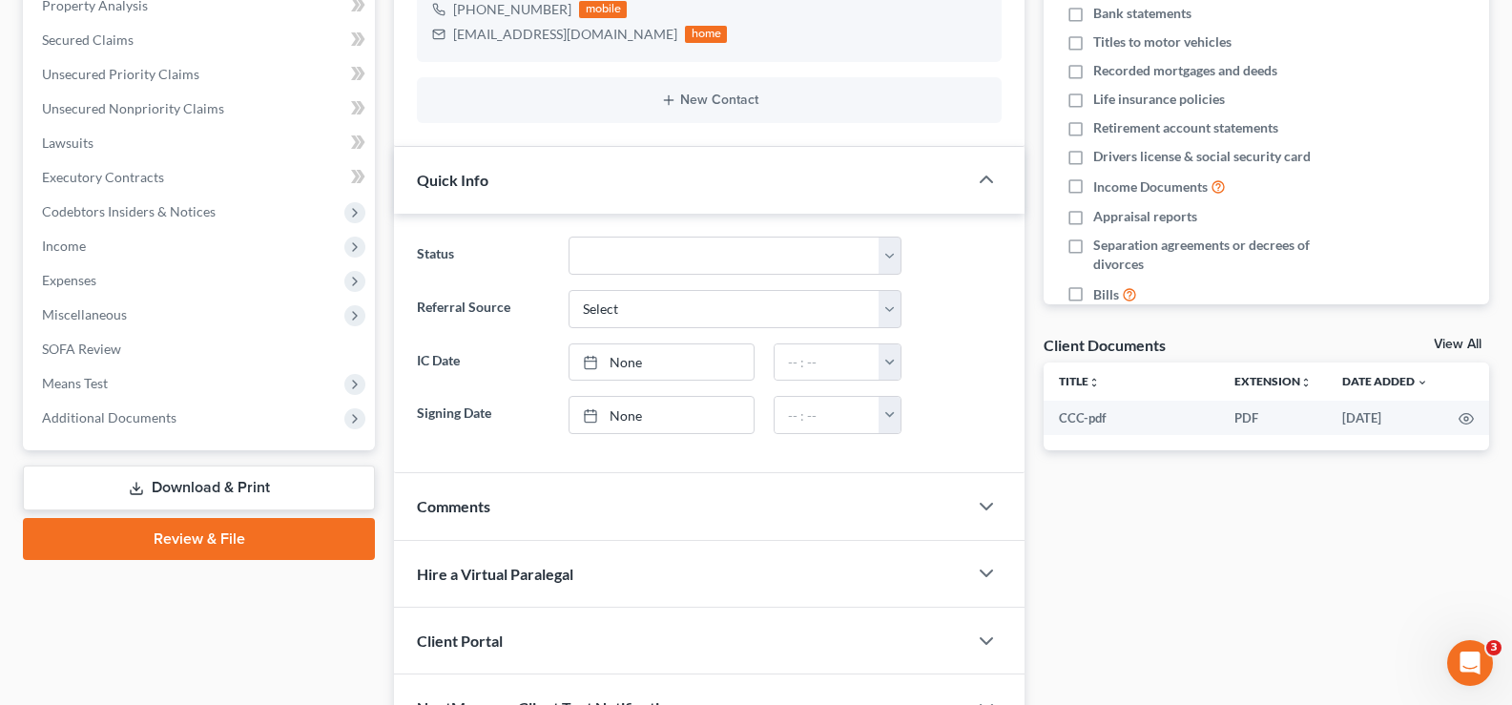
click at [215, 490] on link "Download & Print" at bounding box center [199, 487] width 352 height 45
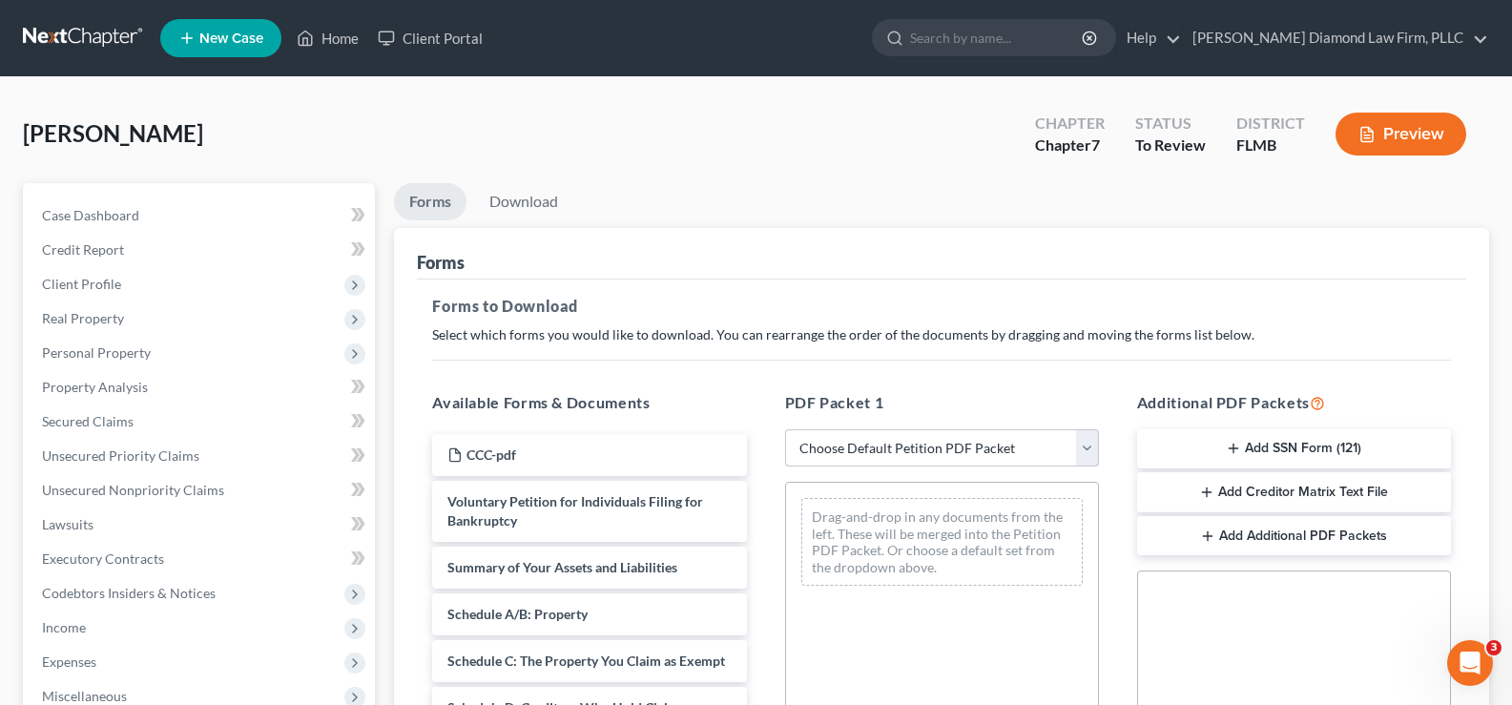
click at [1017, 449] on select "Choose Default Petition PDF Packet Complete Bankruptcy Petition (all forms and …" at bounding box center [942, 448] width 314 height 38
select select "0"
click at [785, 429] on select "Choose Default Petition PDF Packet Complete Bankruptcy Petition (all forms and …" at bounding box center [942, 448] width 314 height 38
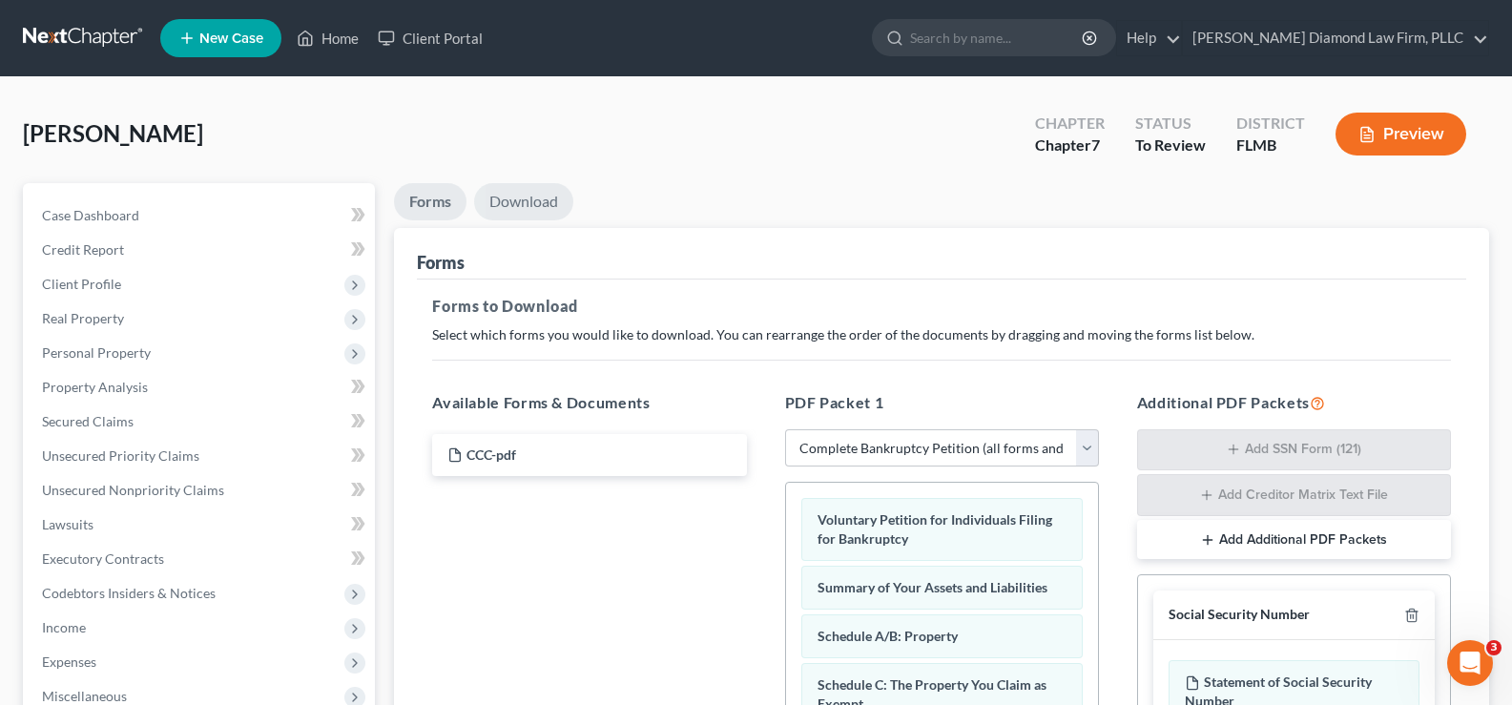
click at [542, 195] on link "Download" at bounding box center [523, 201] width 99 height 37
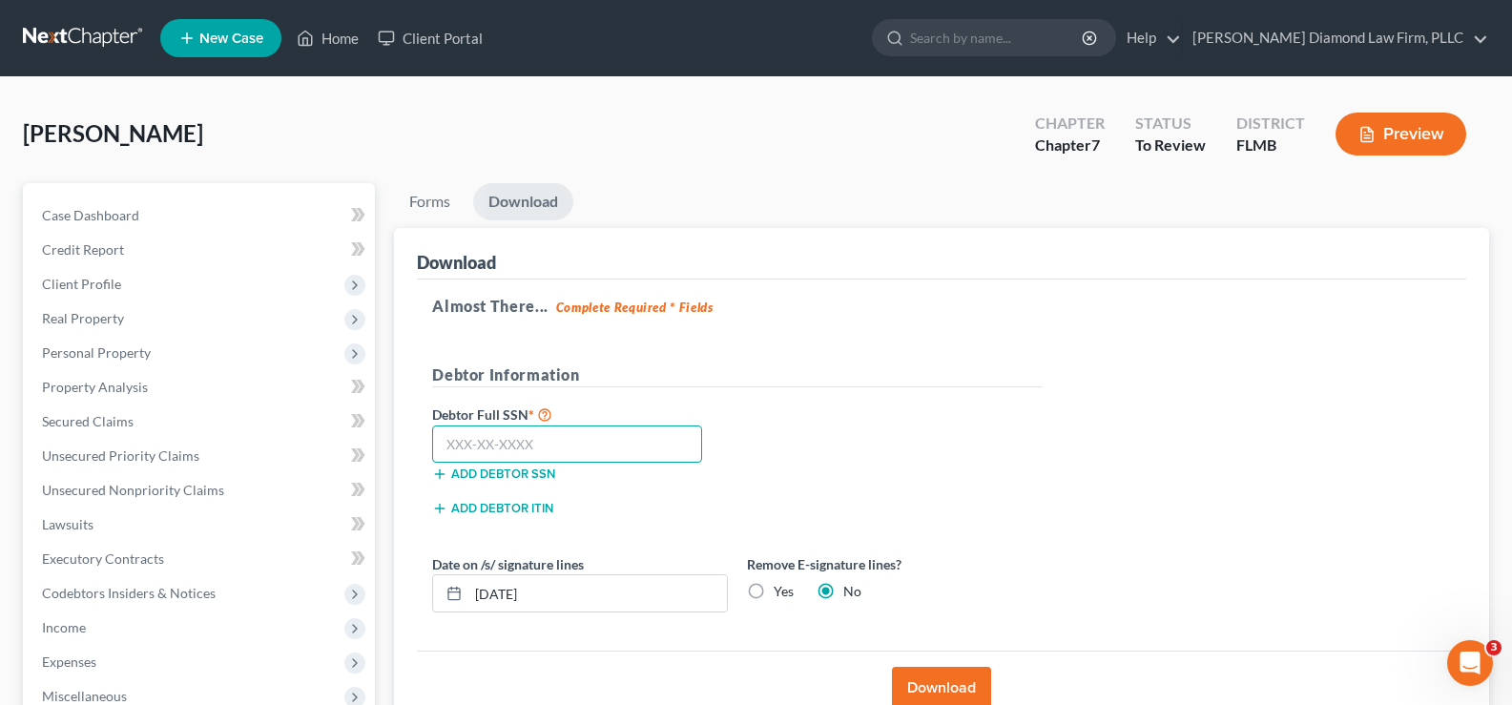
click at [528, 432] on input "text" at bounding box center [567, 444] width 270 height 38
click at [590, 447] on input "text" at bounding box center [567, 444] width 270 height 38
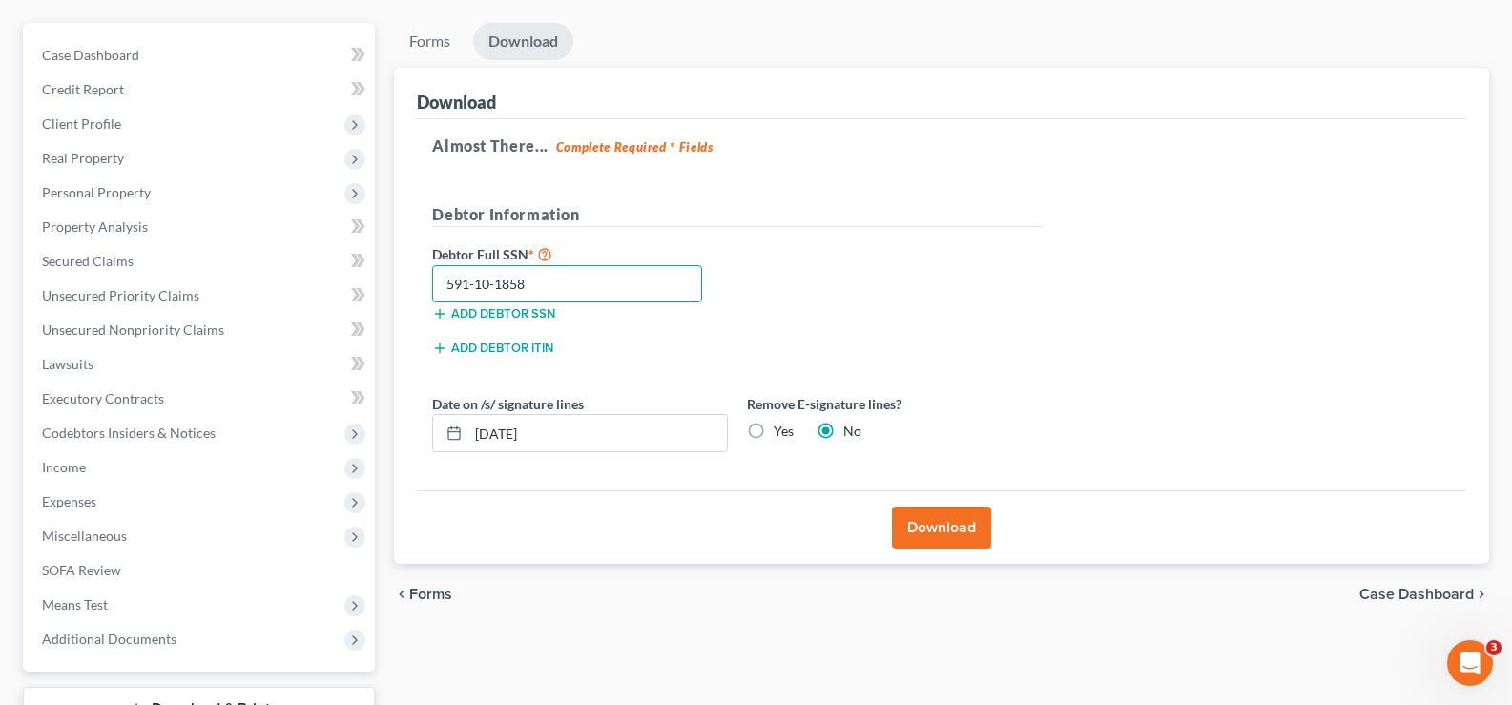
scroll to position [191, 0]
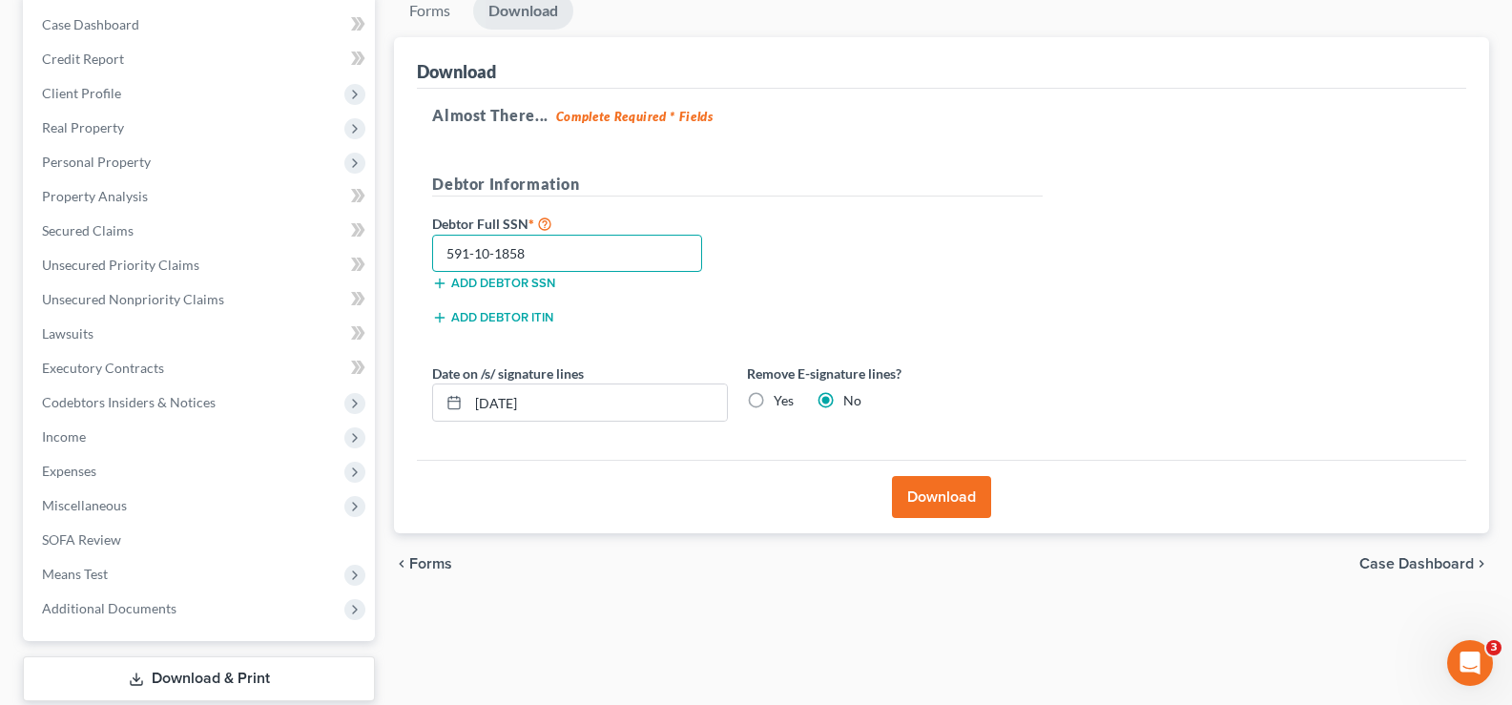
type input "591-10-1858"
click at [945, 500] on button "Download" at bounding box center [941, 497] width 99 height 42
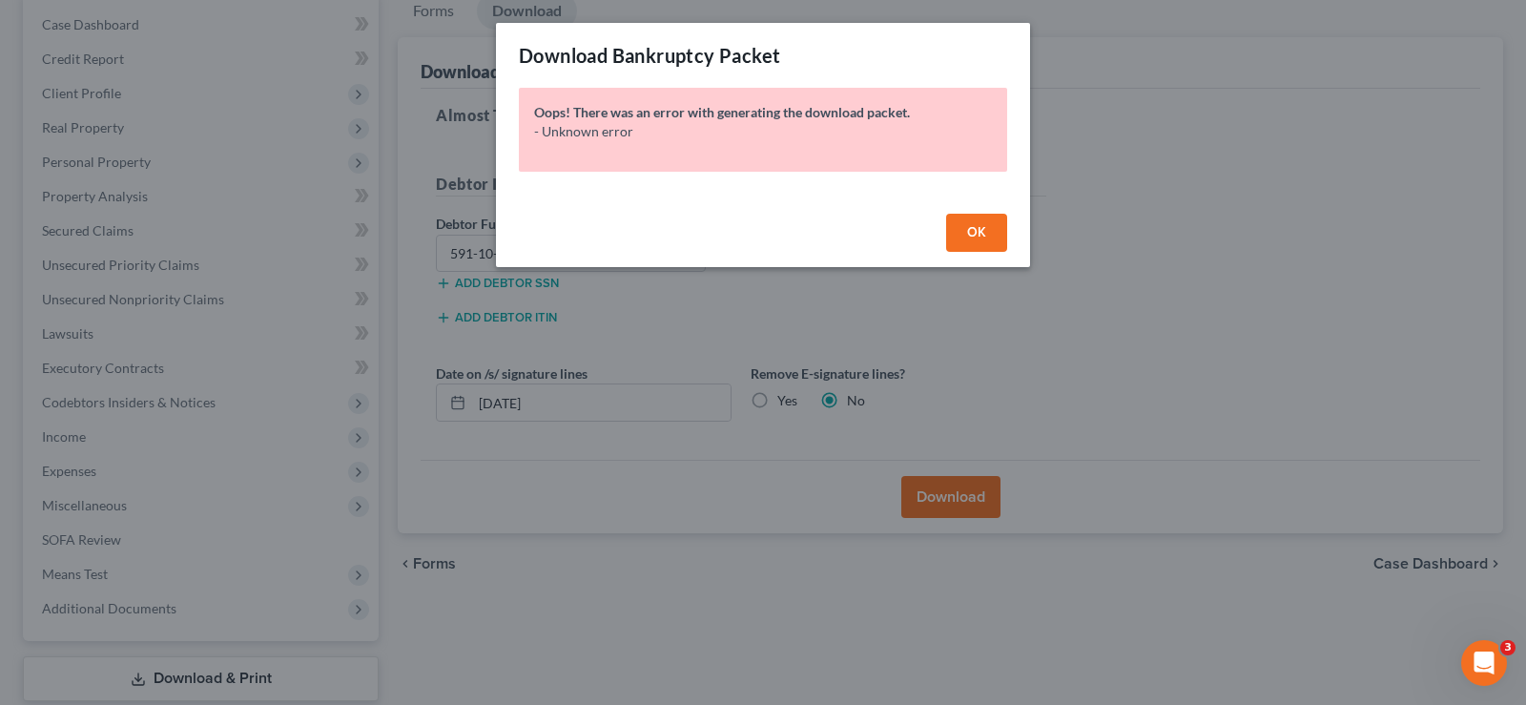
click at [970, 229] on span "OK" at bounding box center [976, 232] width 19 height 16
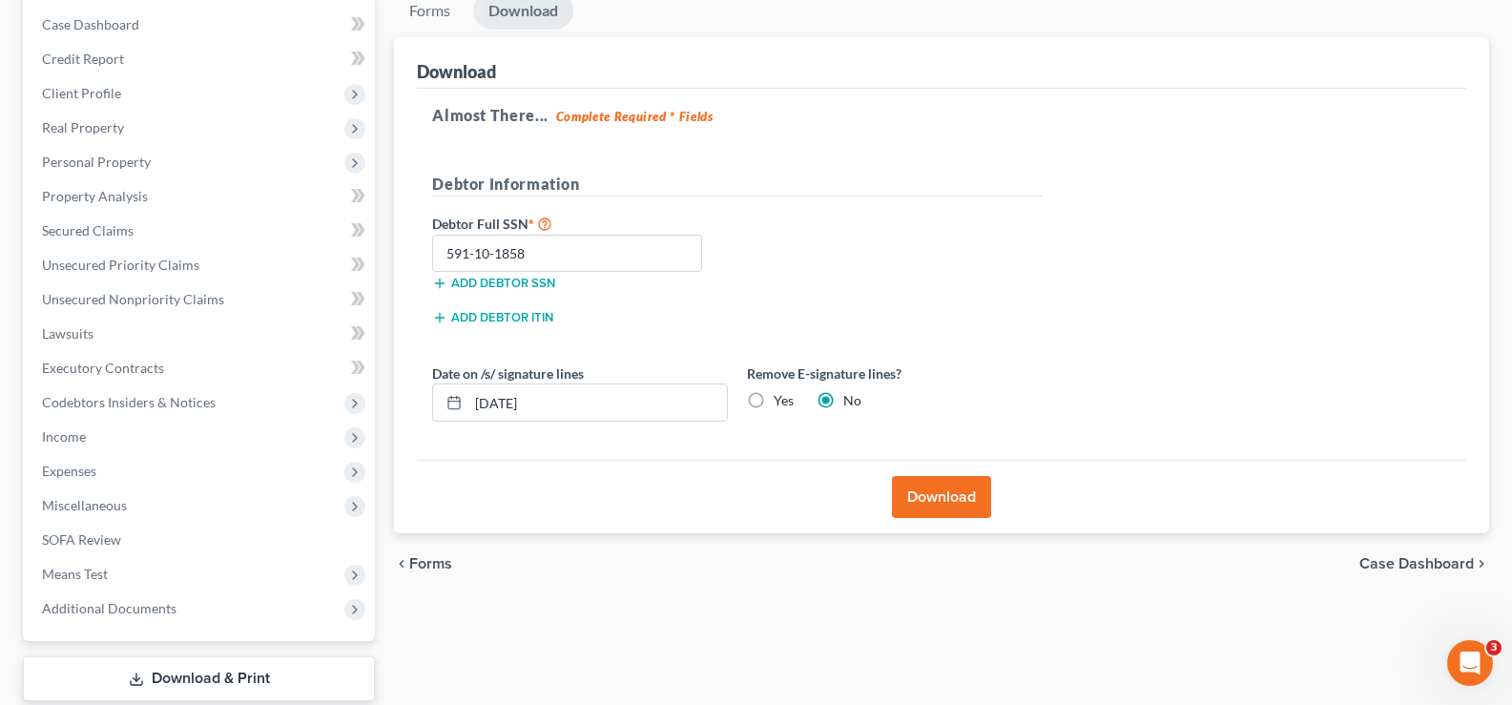
scroll to position [0, 0]
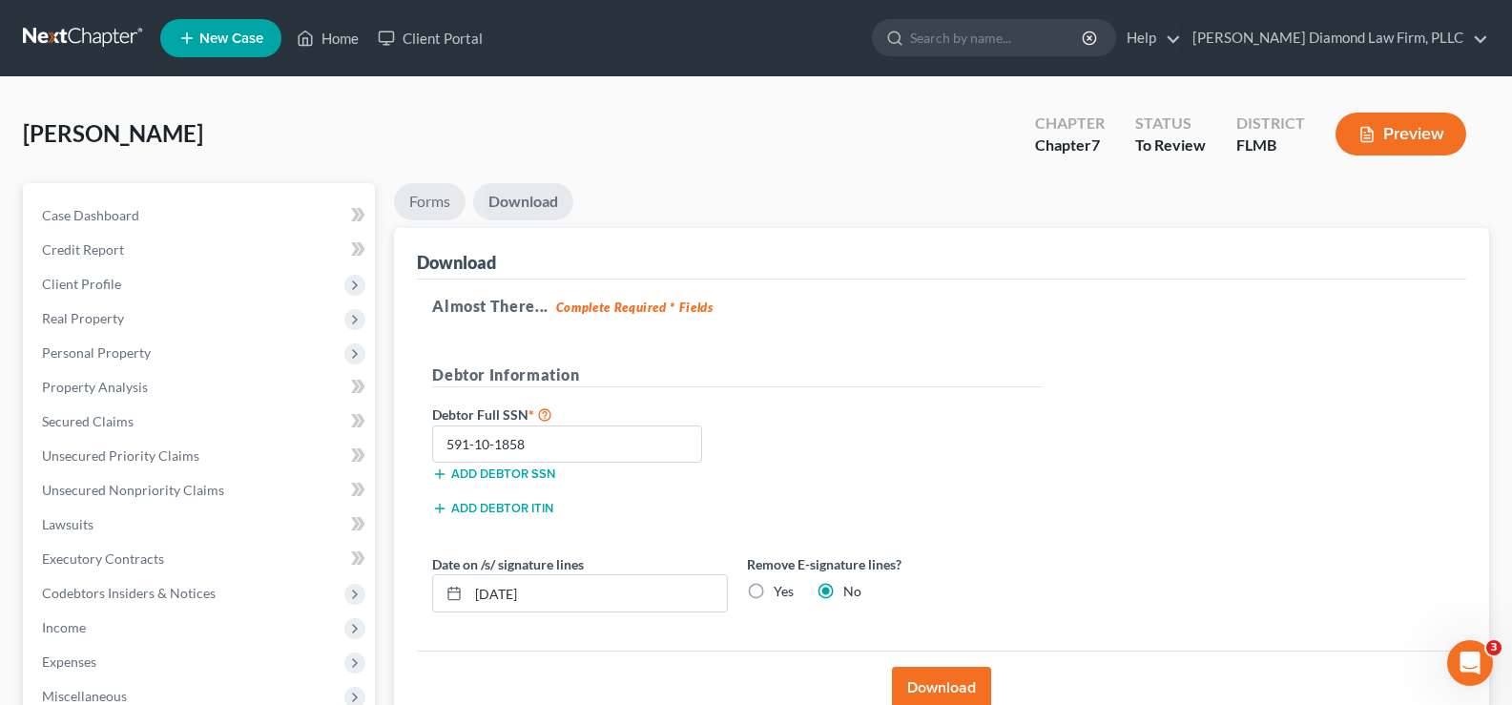
click at [430, 204] on link "Forms" at bounding box center [430, 201] width 72 height 37
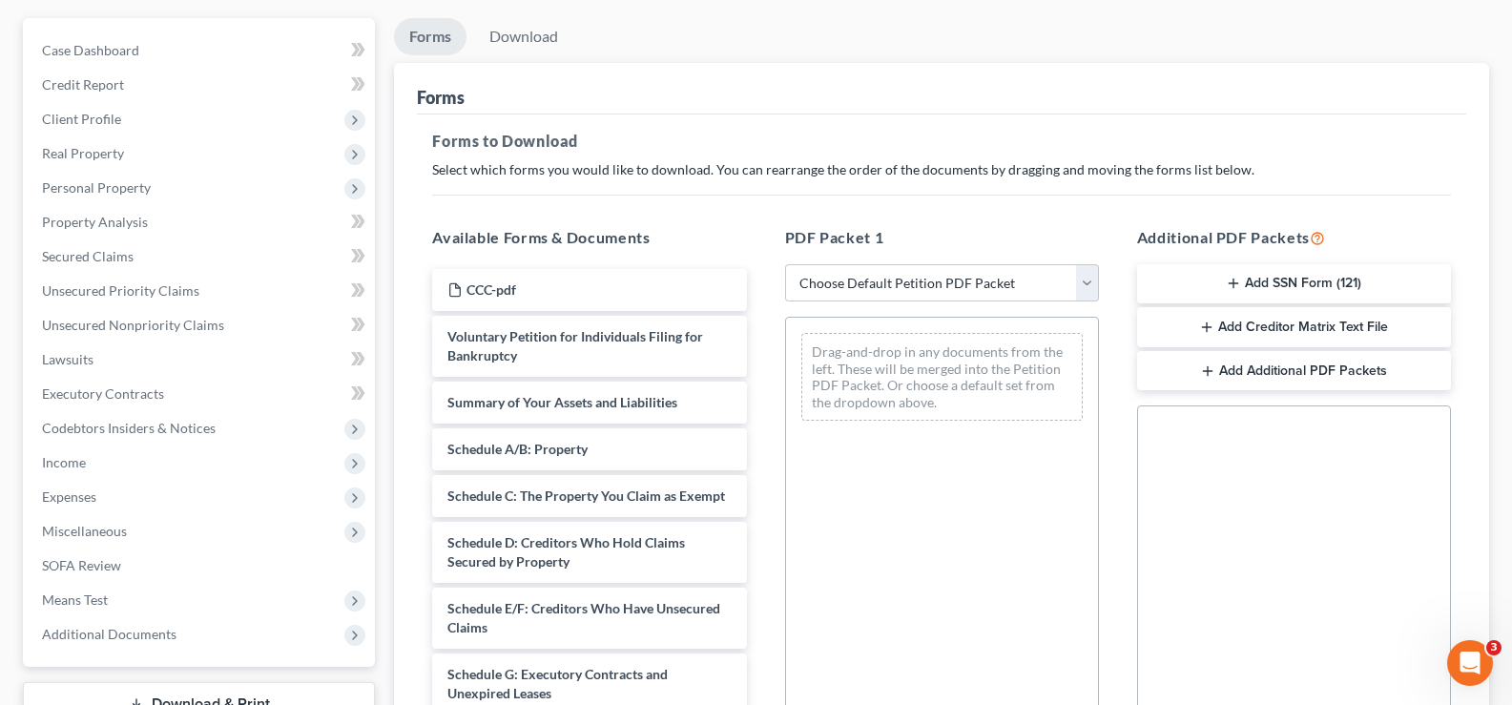
scroll to position [191, 0]
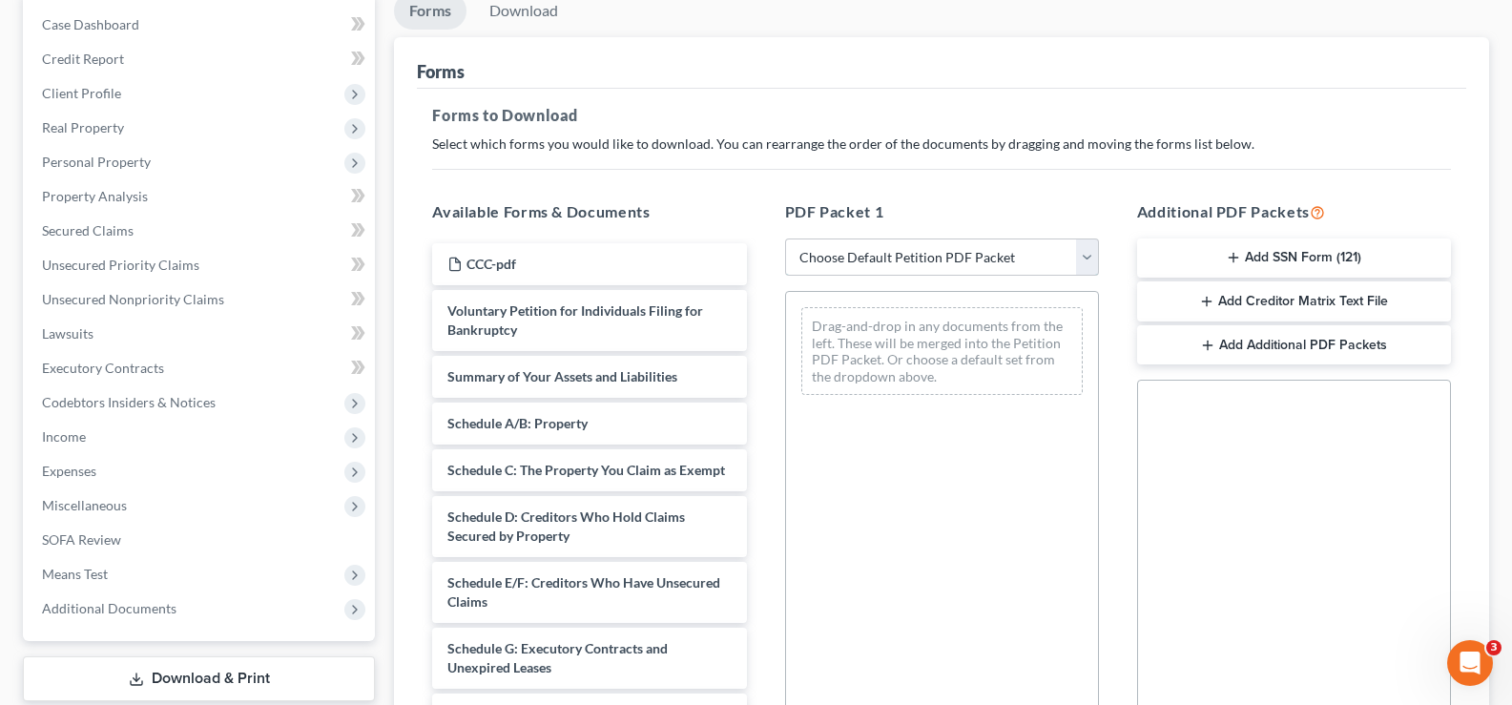
click at [983, 257] on select "Choose Default Petition PDF Packet Complete Bankruptcy Petition (all forms and …" at bounding box center [942, 257] width 314 height 38
select select "0"
click at [785, 238] on select "Choose Default Petition PDF Packet Complete Bankruptcy Petition (all forms and …" at bounding box center [942, 257] width 314 height 38
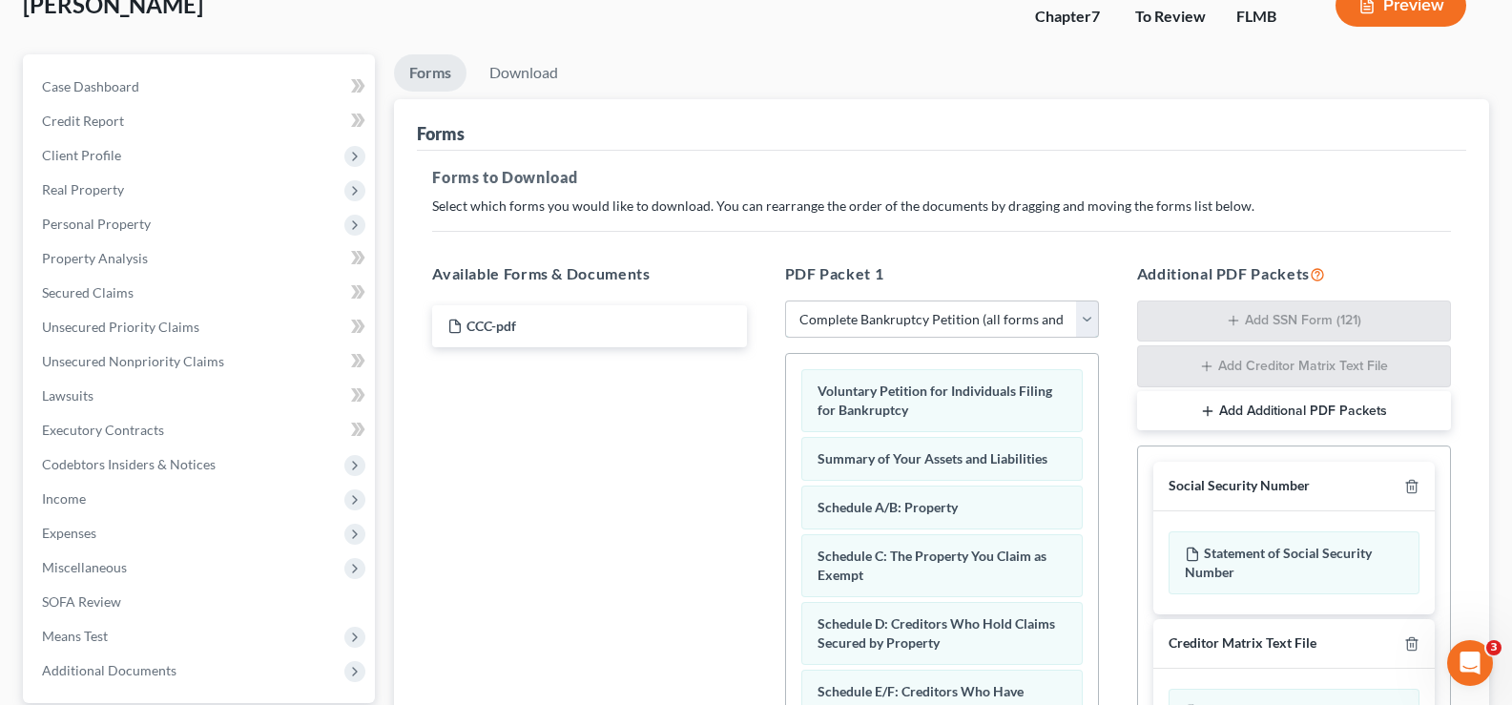
scroll to position [95, 0]
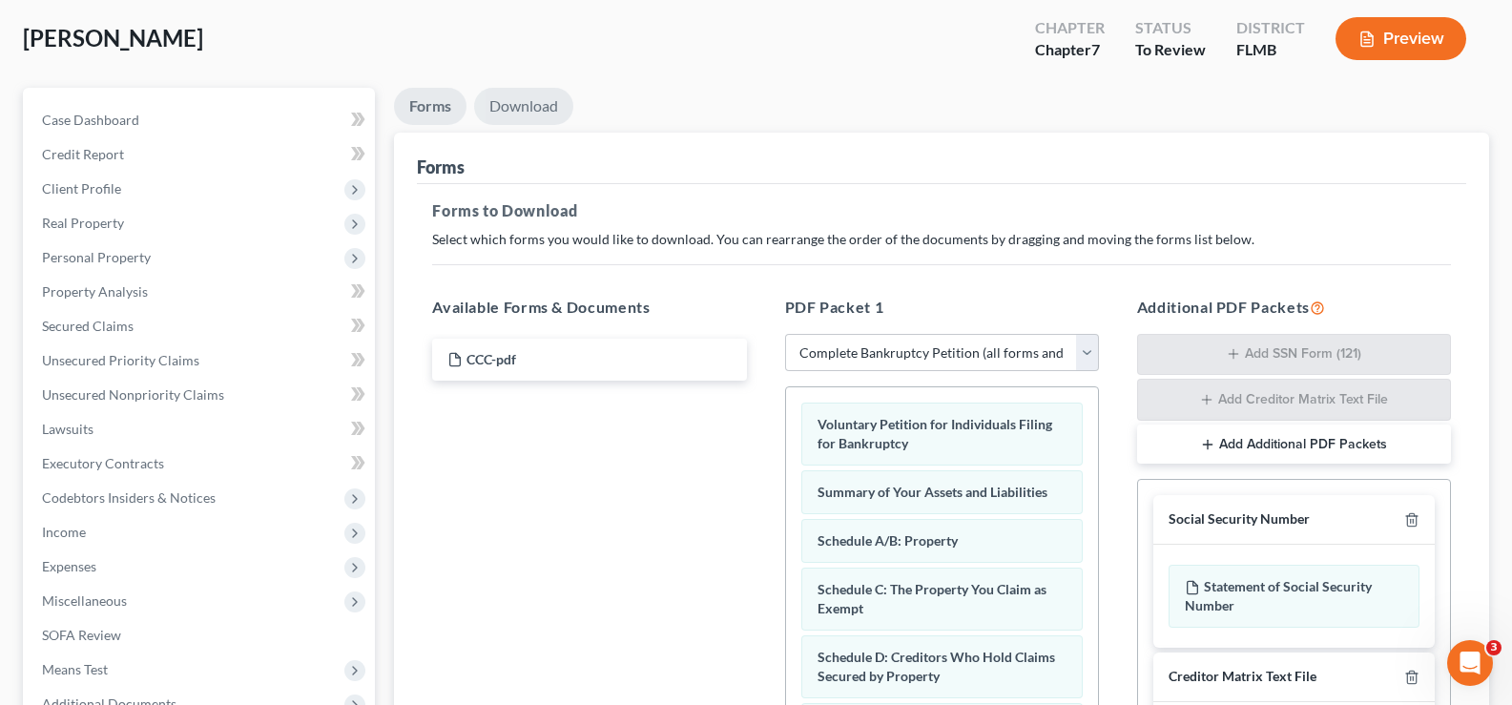
click at [539, 102] on link "Download" at bounding box center [523, 106] width 99 height 37
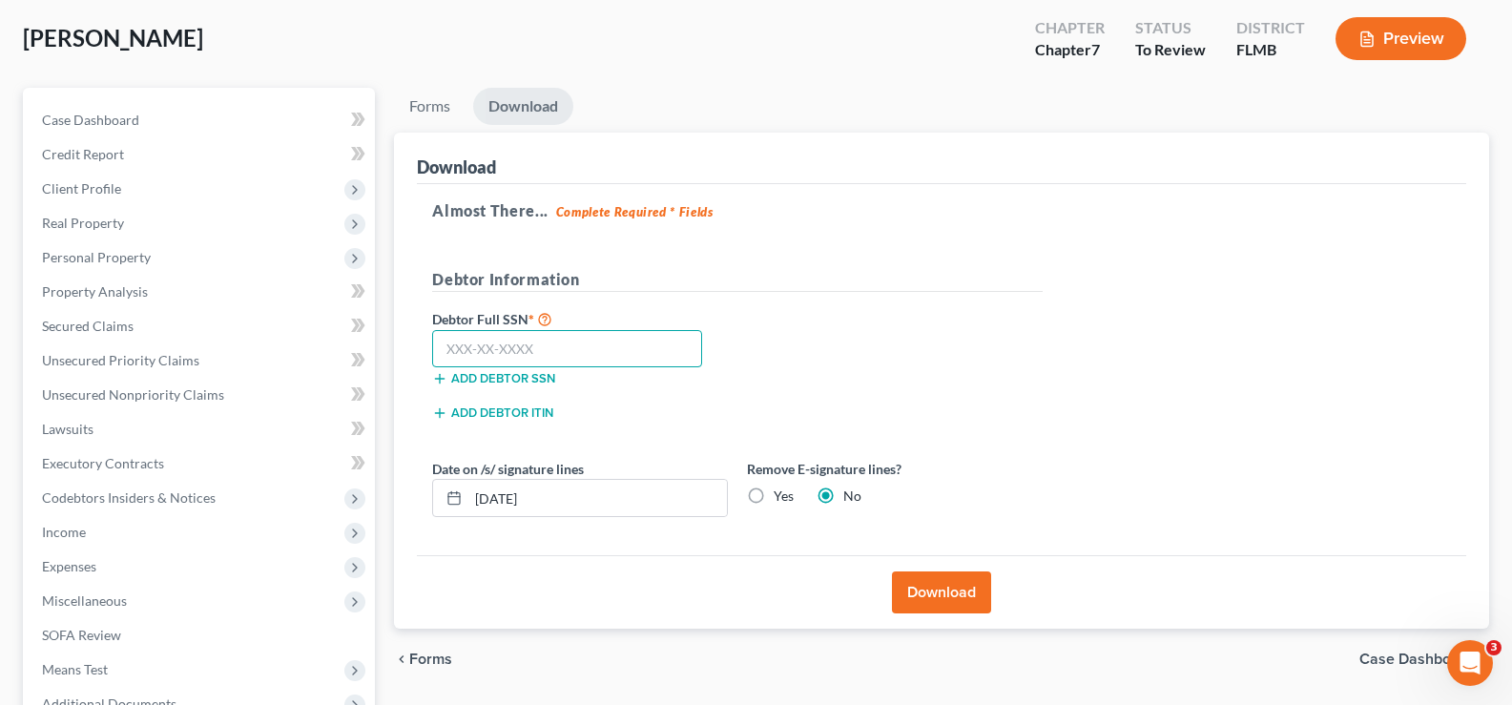
click at [531, 342] on input "text" at bounding box center [567, 349] width 270 height 38
type input "591-10-1858"
click at [935, 584] on button "Download" at bounding box center [941, 592] width 99 height 42
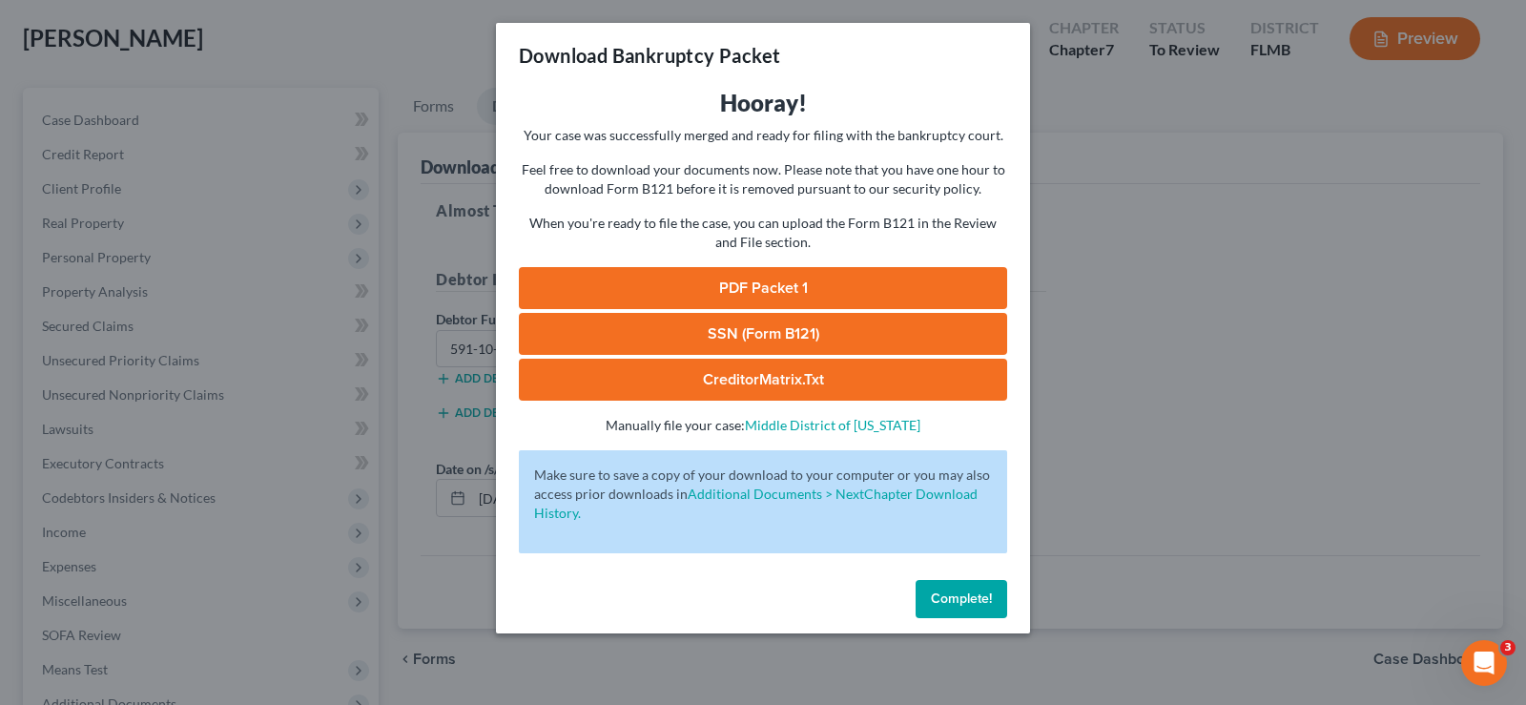
click at [955, 597] on span "Complete!" at bounding box center [961, 598] width 61 height 16
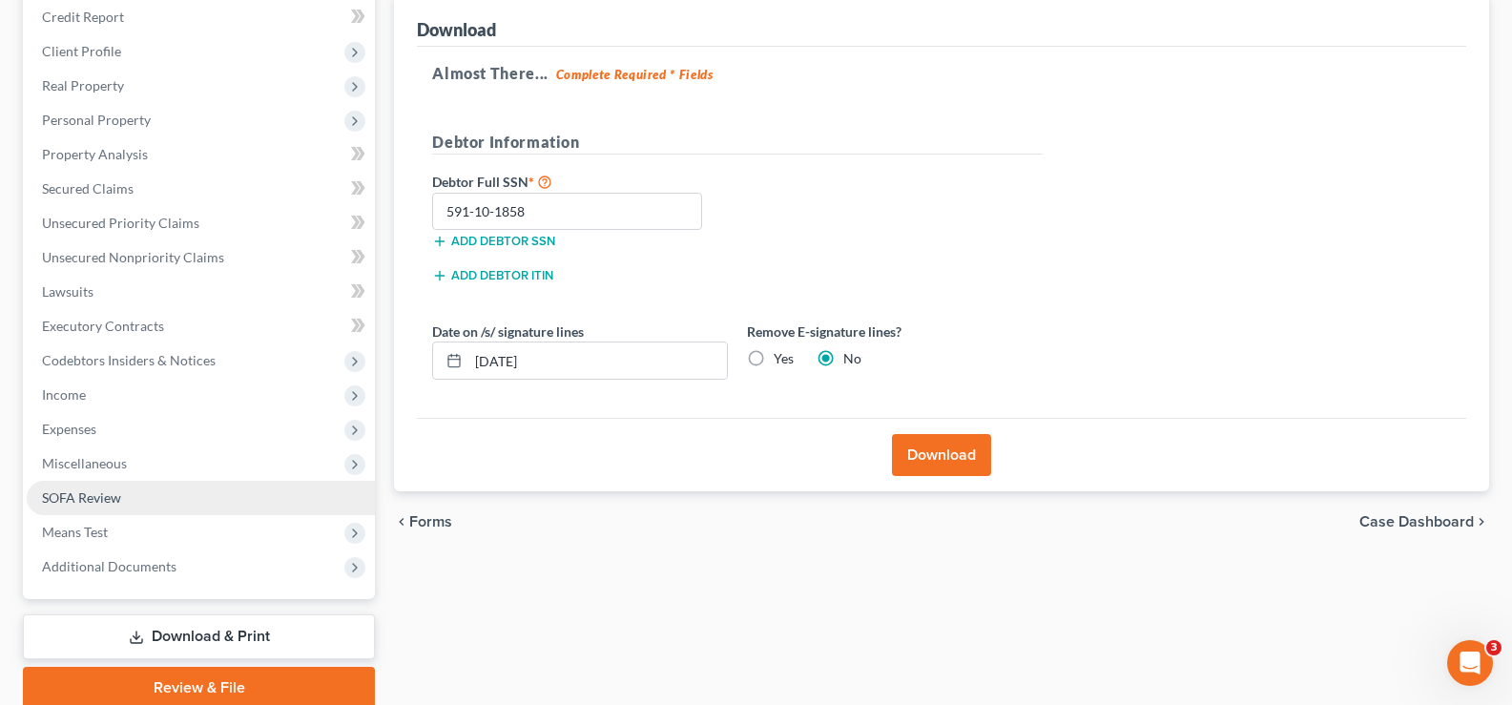
scroll to position [309, 0]
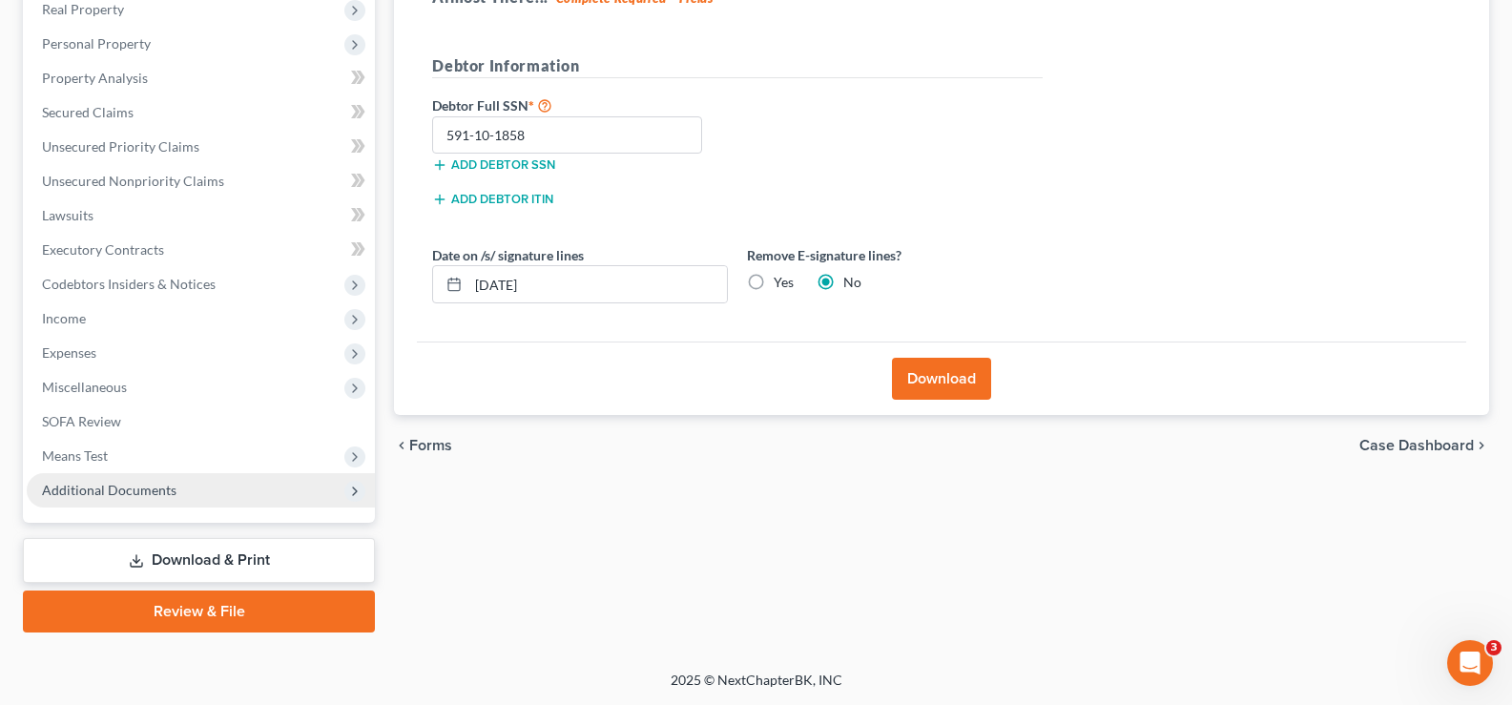
click at [169, 500] on span "Additional Documents" at bounding box center [201, 490] width 348 height 34
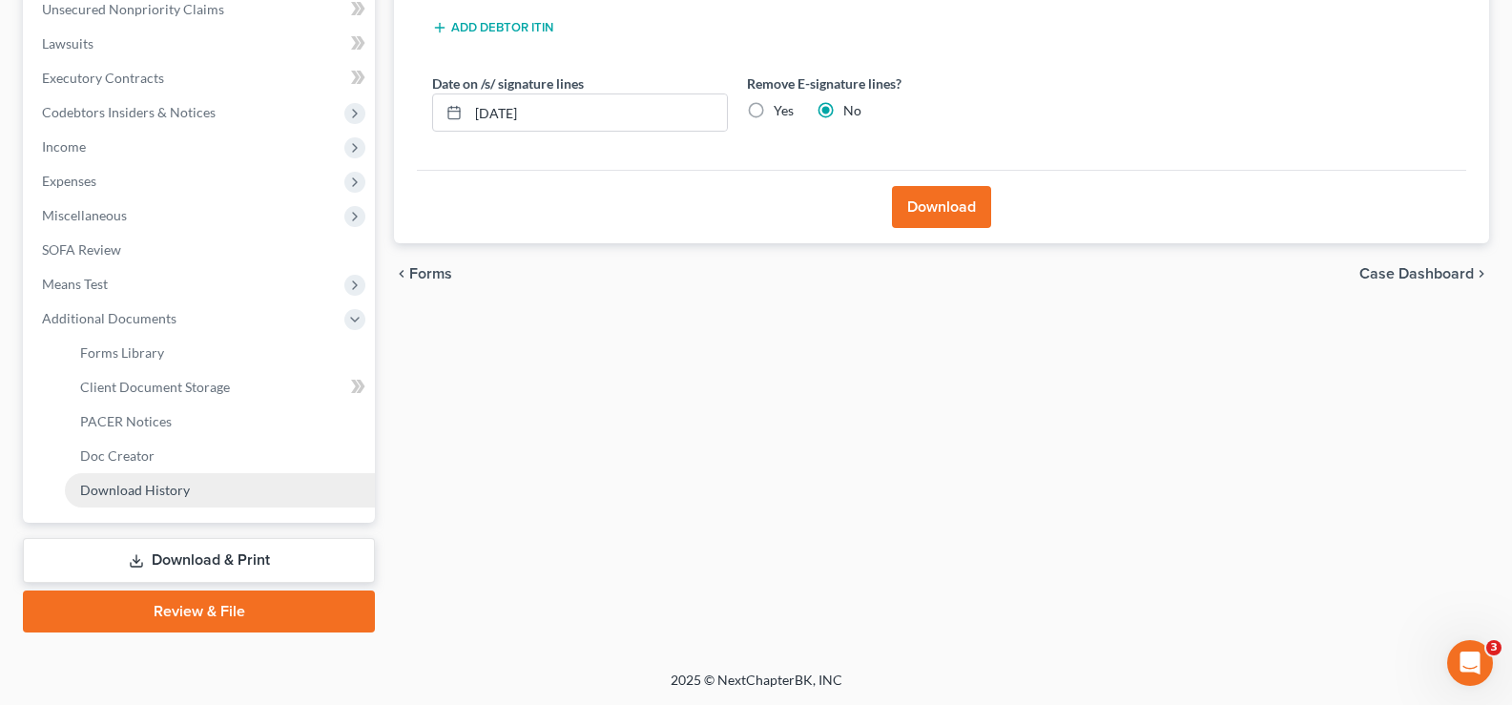
click at [208, 502] on link "Download History" at bounding box center [220, 490] width 310 height 34
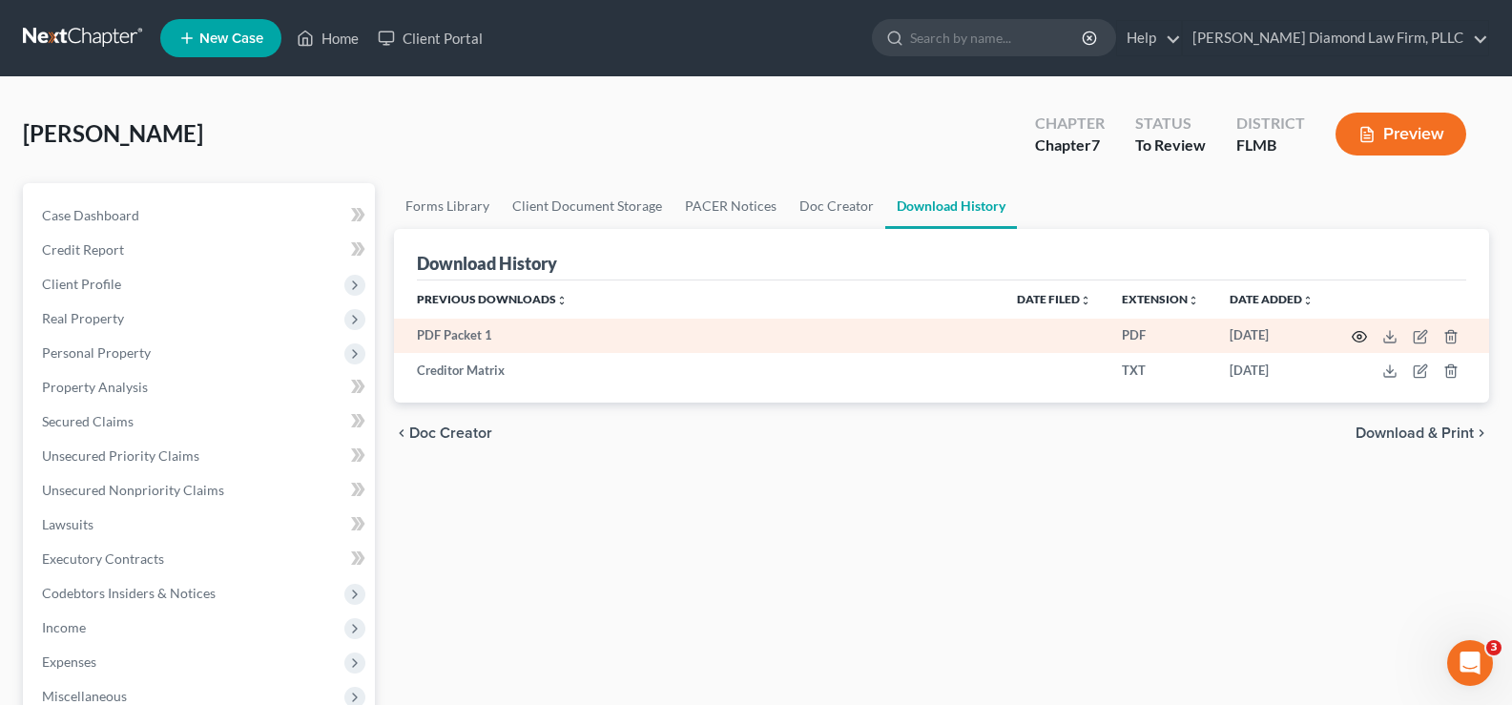
click at [1353, 336] on icon "button" at bounding box center [1359, 337] width 14 height 10
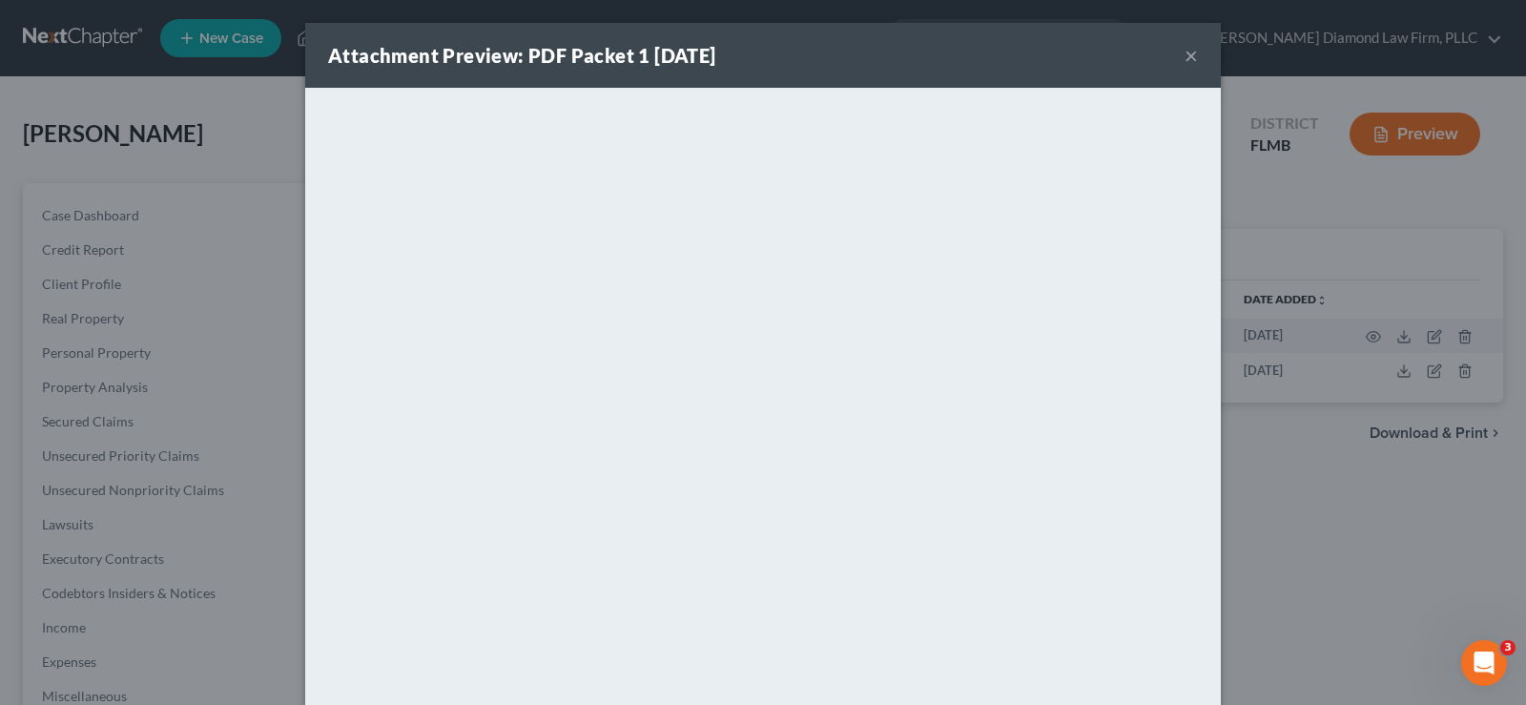
click at [1188, 57] on button "×" at bounding box center [1190, 55] width 13 height 23
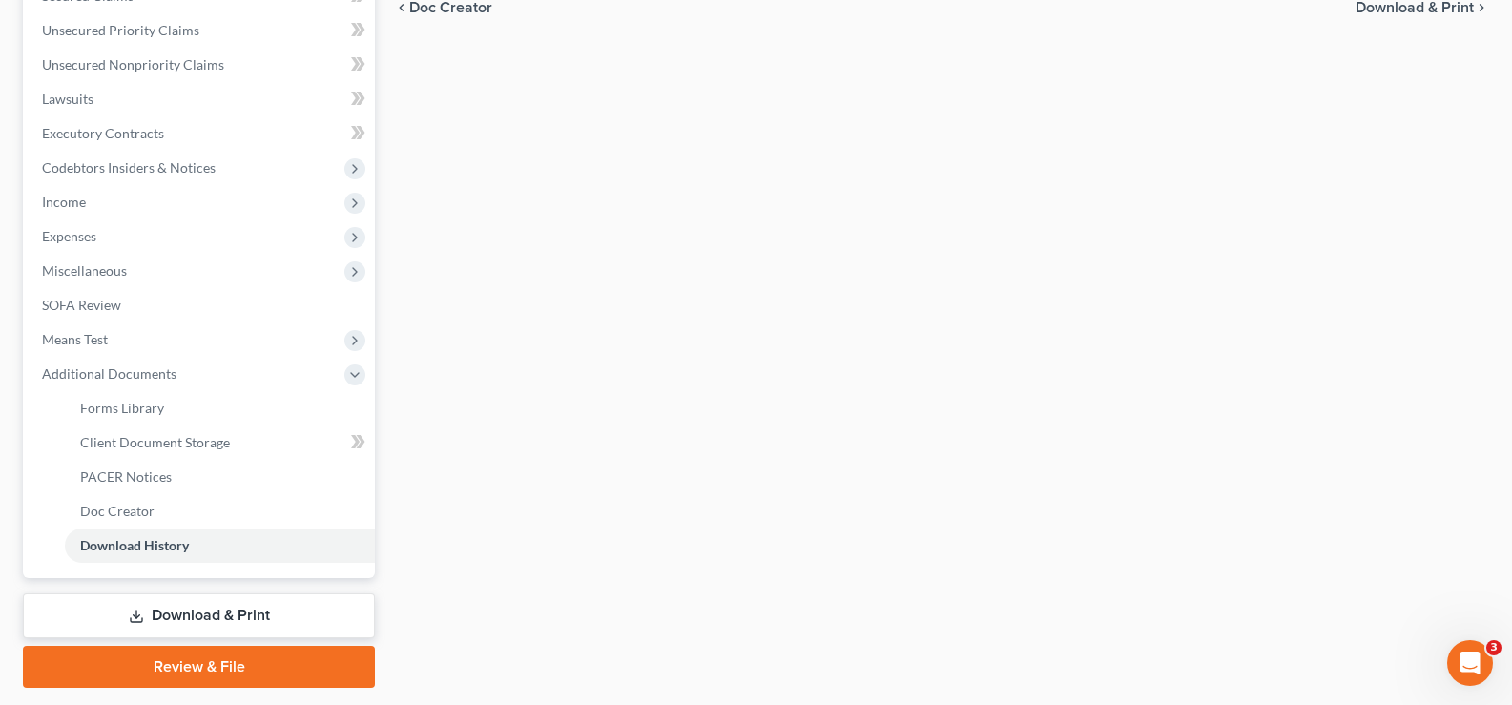
scroll to position [477, 0]
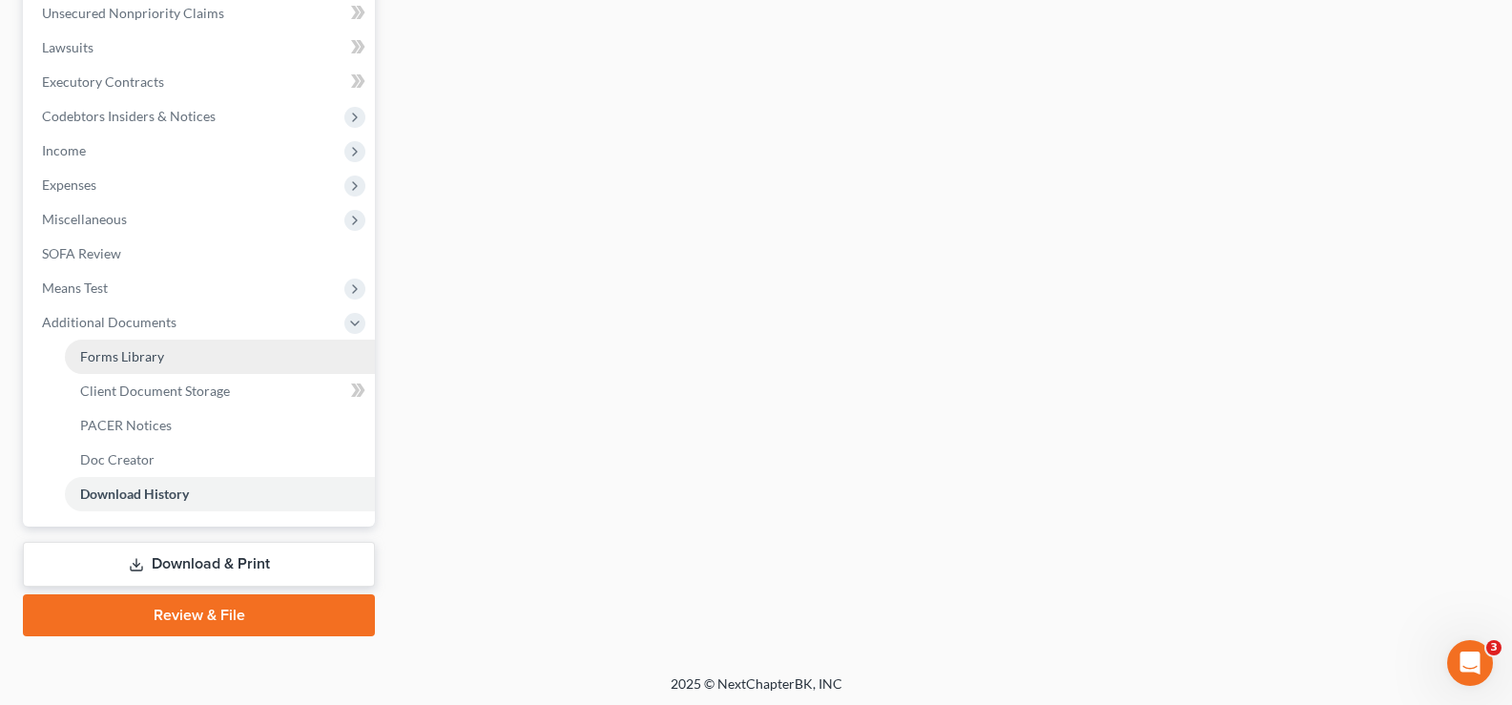
click at [154, 359] on span "Forms Library" at bounding box center [122, 356] width 84 height 16
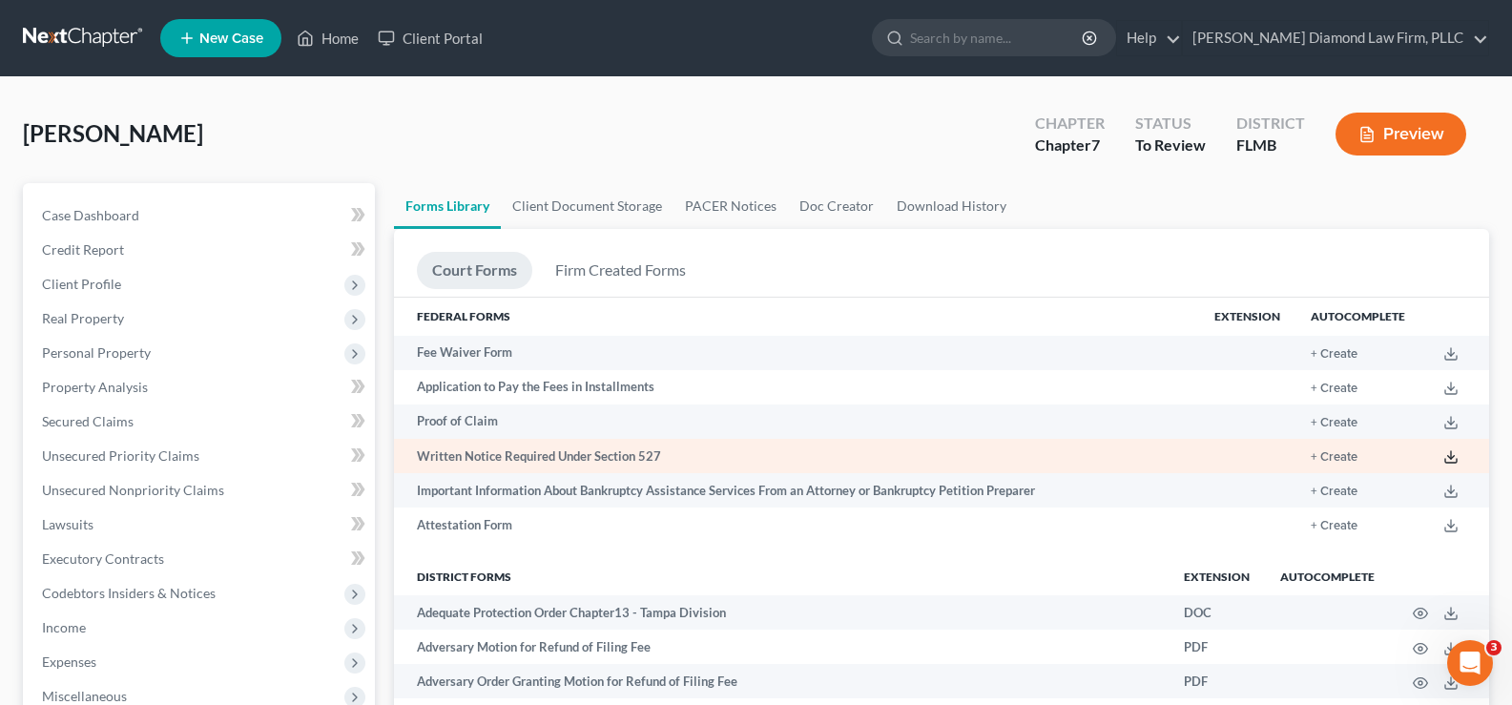
click at [1455, 463] on icon at bounding box center [1450, 456] width 15 height 15
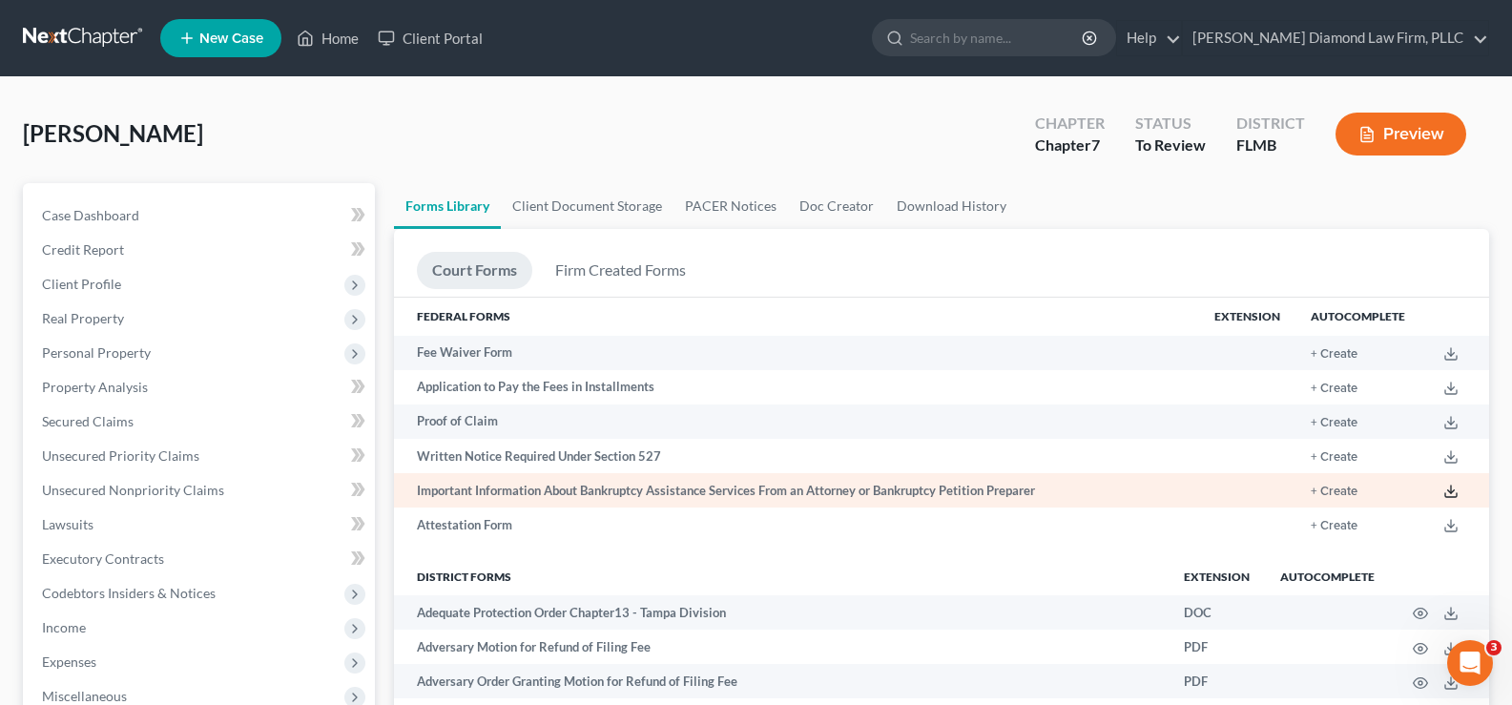
click at [1455, 491] on icon at bounding box center [1450, 491] width 15 height 15
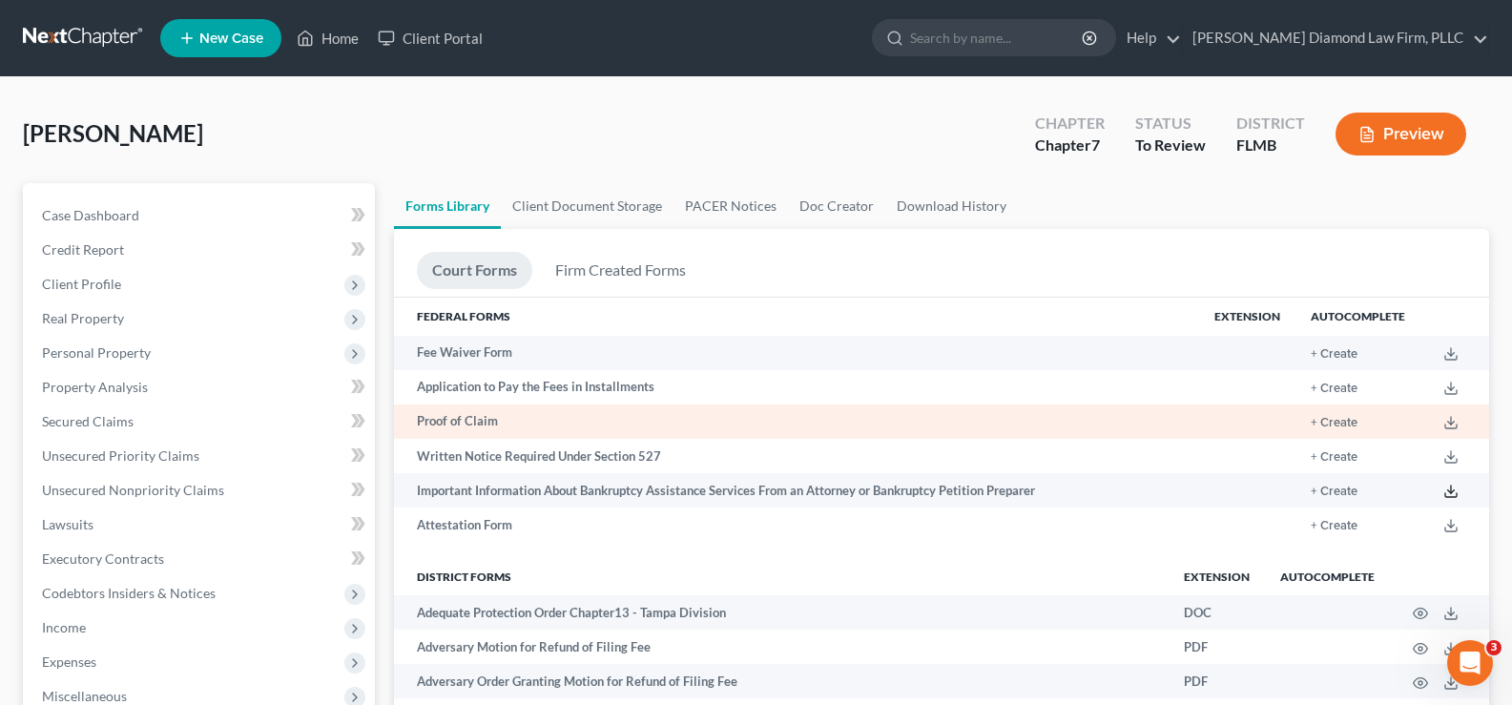
scroll to position [572, 0]
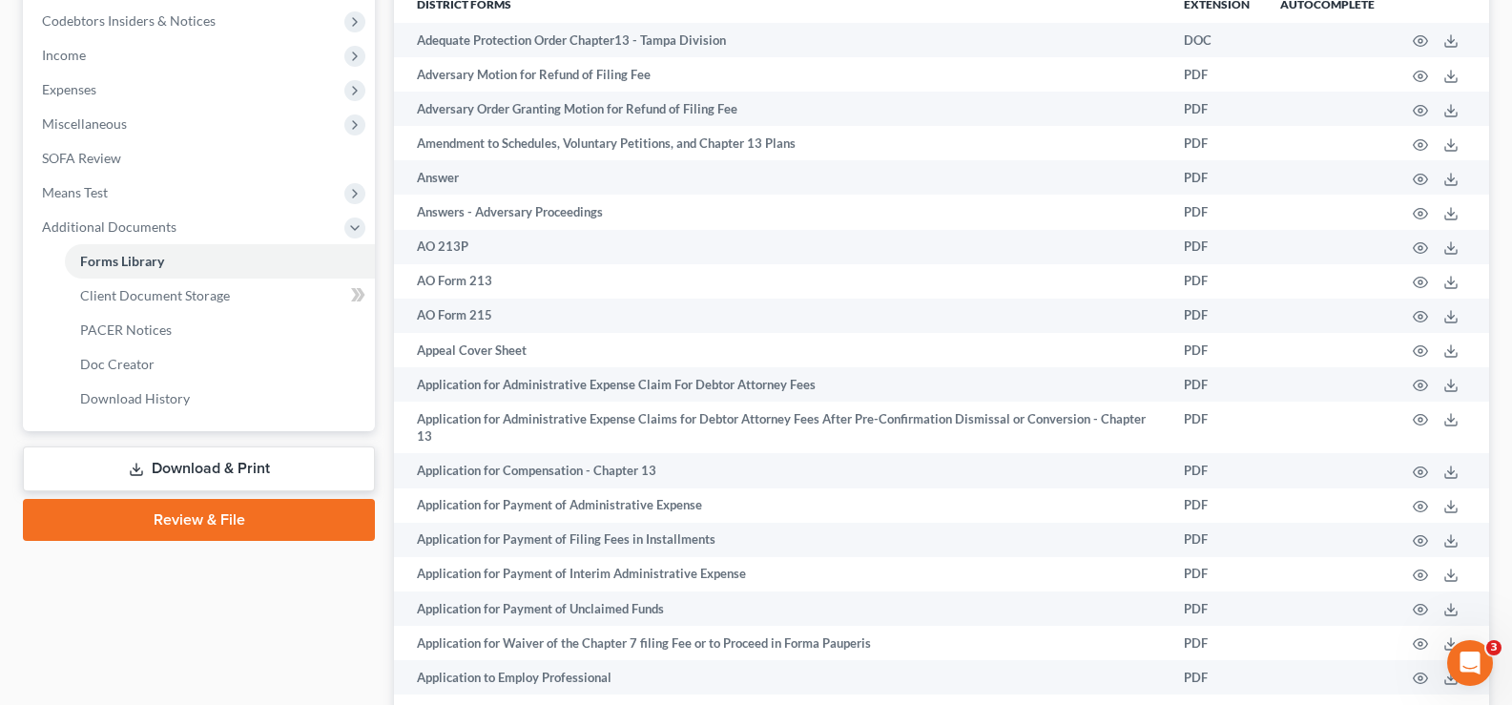
click at [205, 454] on link "Download & Print" at bounding box center [199, 468] width 352 height 45
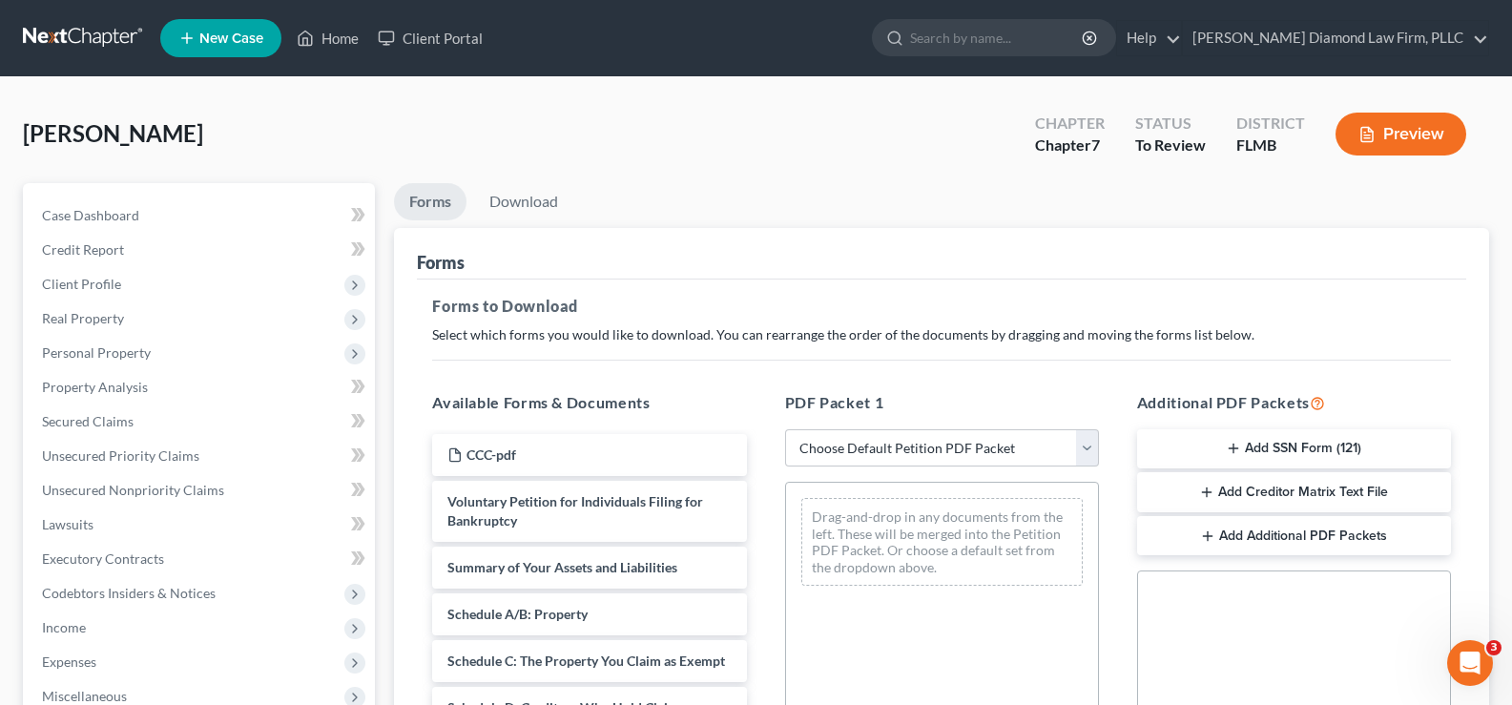
click at [1342, 454] on button "Add SSN Form (121)" at bounding box center [1294, 449] width 314 height 40
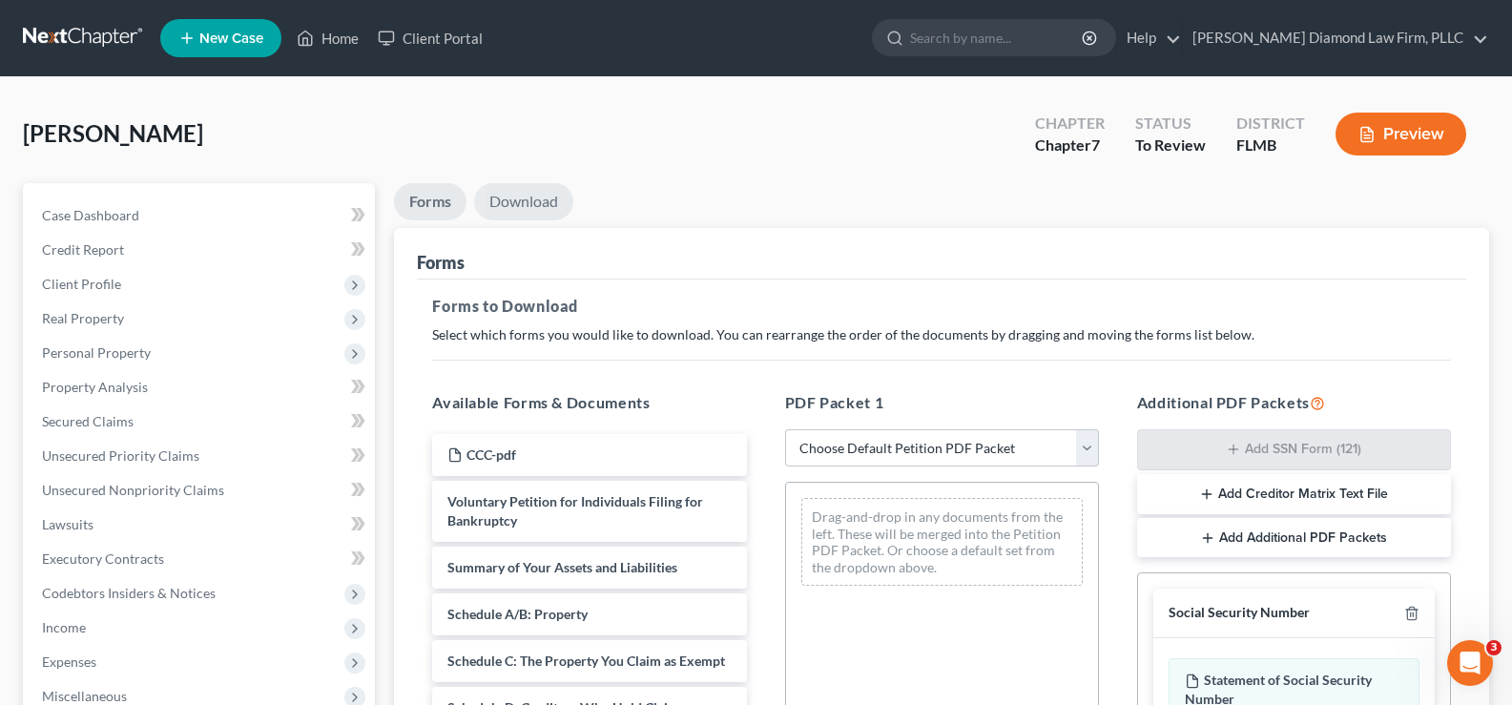
click at [536, 197] on link "Download" at bounding box center [523, 201] width 99 height 37
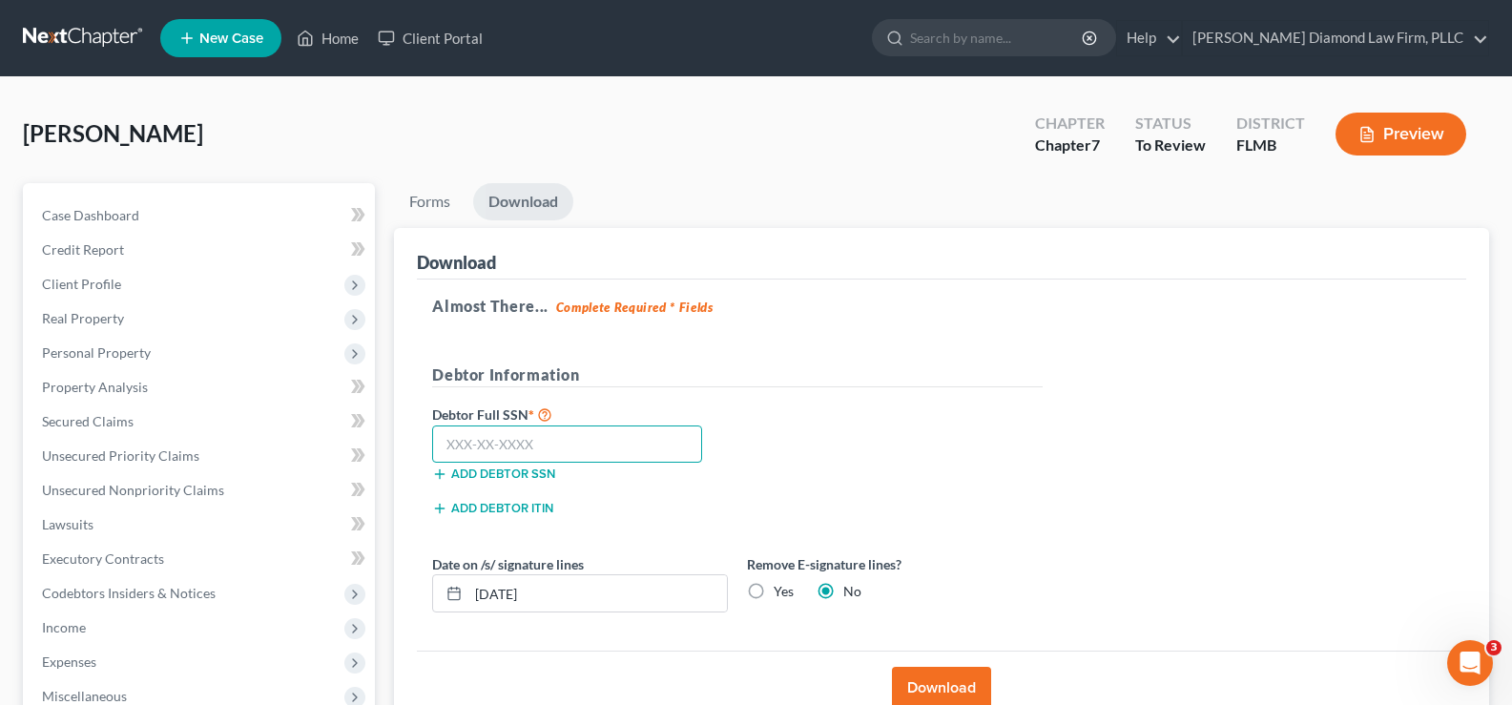
click at [590, 432] on input "text" at bounding box center [567, 444] width 270 height 38
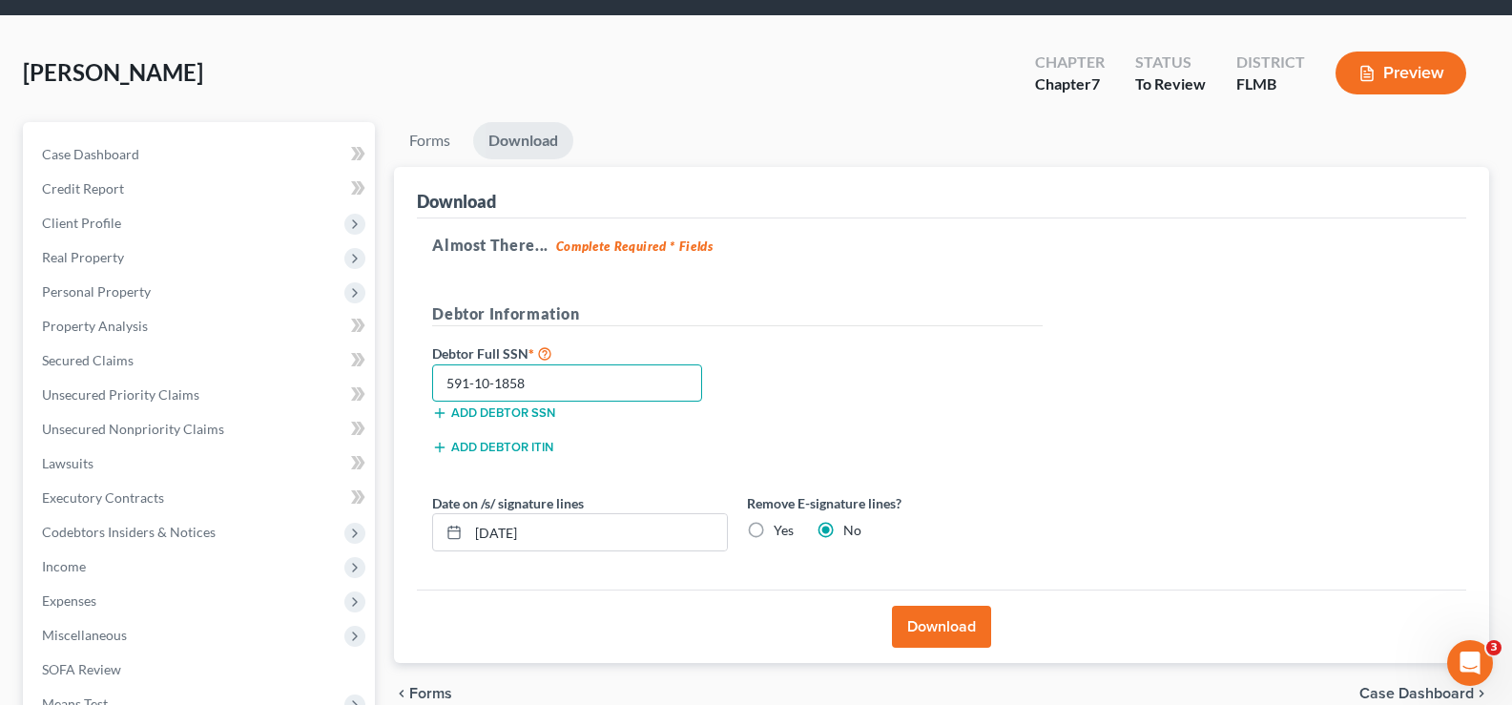
scroll to position [95, 0]
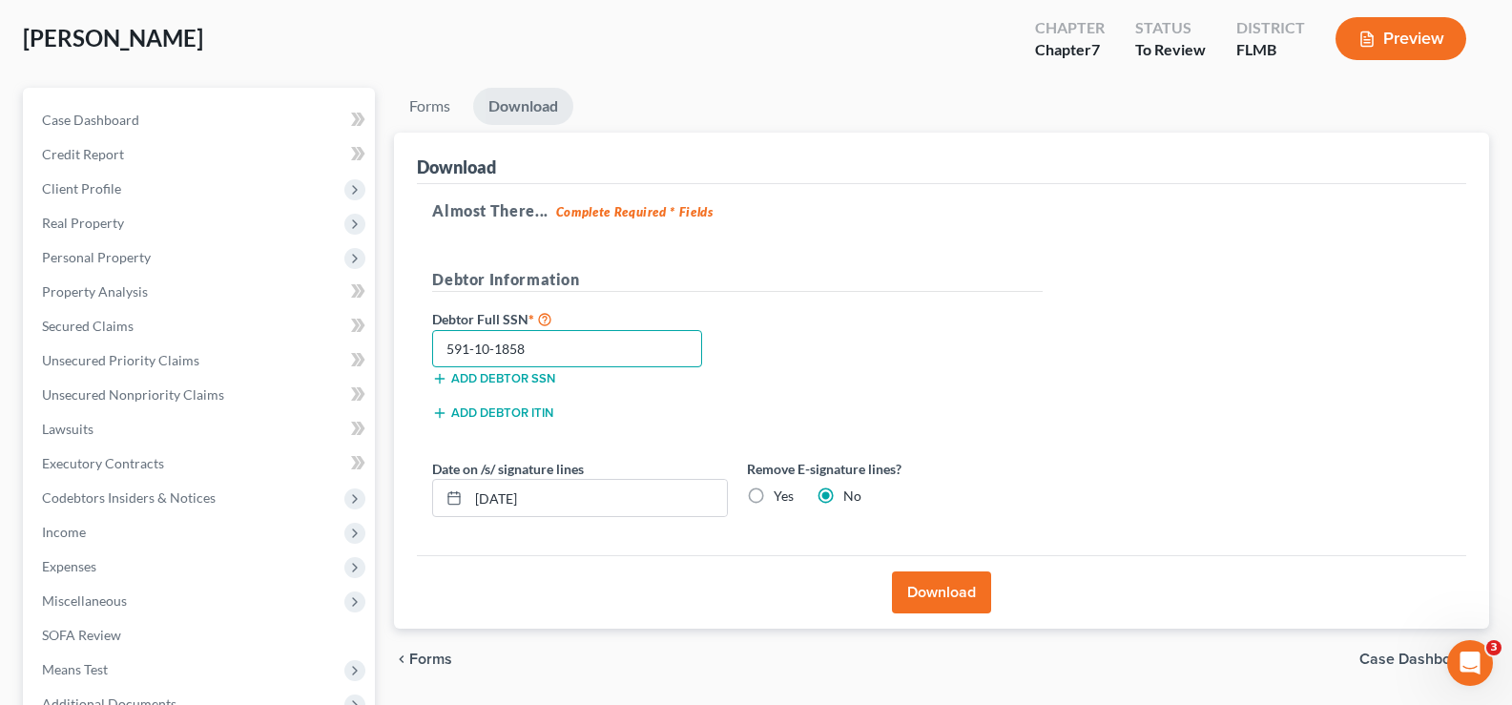
type input "591-10-1858"
click at [960, 592] on button "Download" at bounding box center [941, 592] width 99 height 42
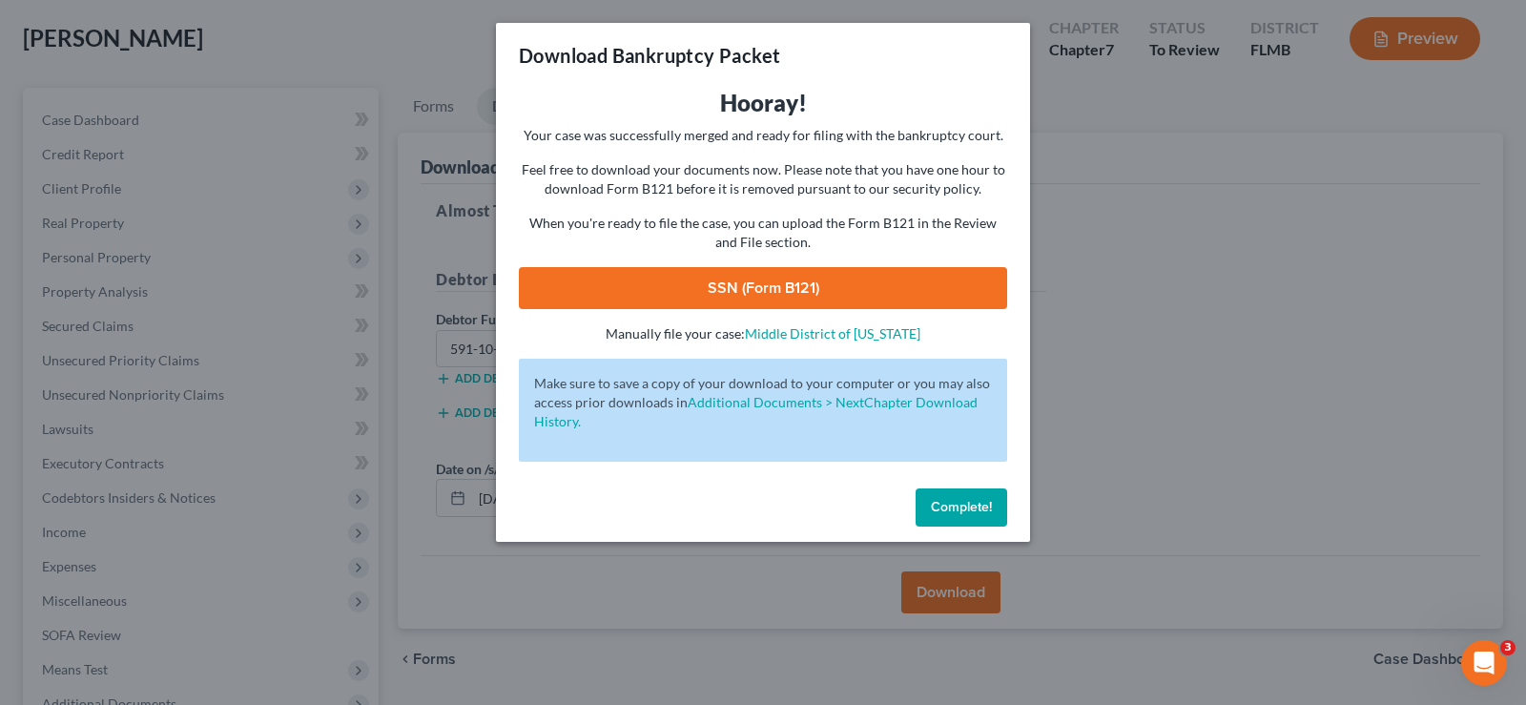
click at [784, 292] on link "SSN (Form B121)" at bounding box center [763, 288] width 488 height 42
click at [958, 515] on button "Complete!" at bounding box center [962, 507] width 92 height 38
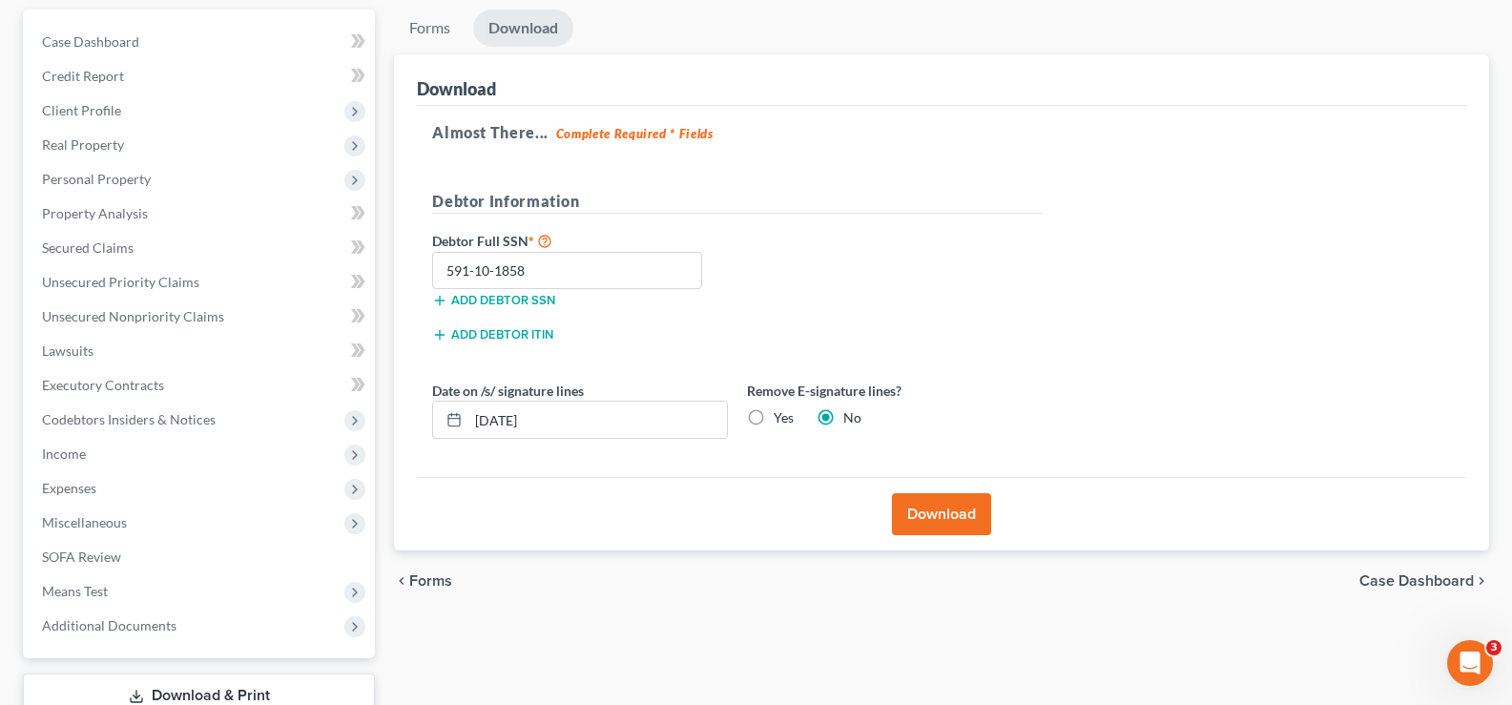
scroll to position [286, 0]
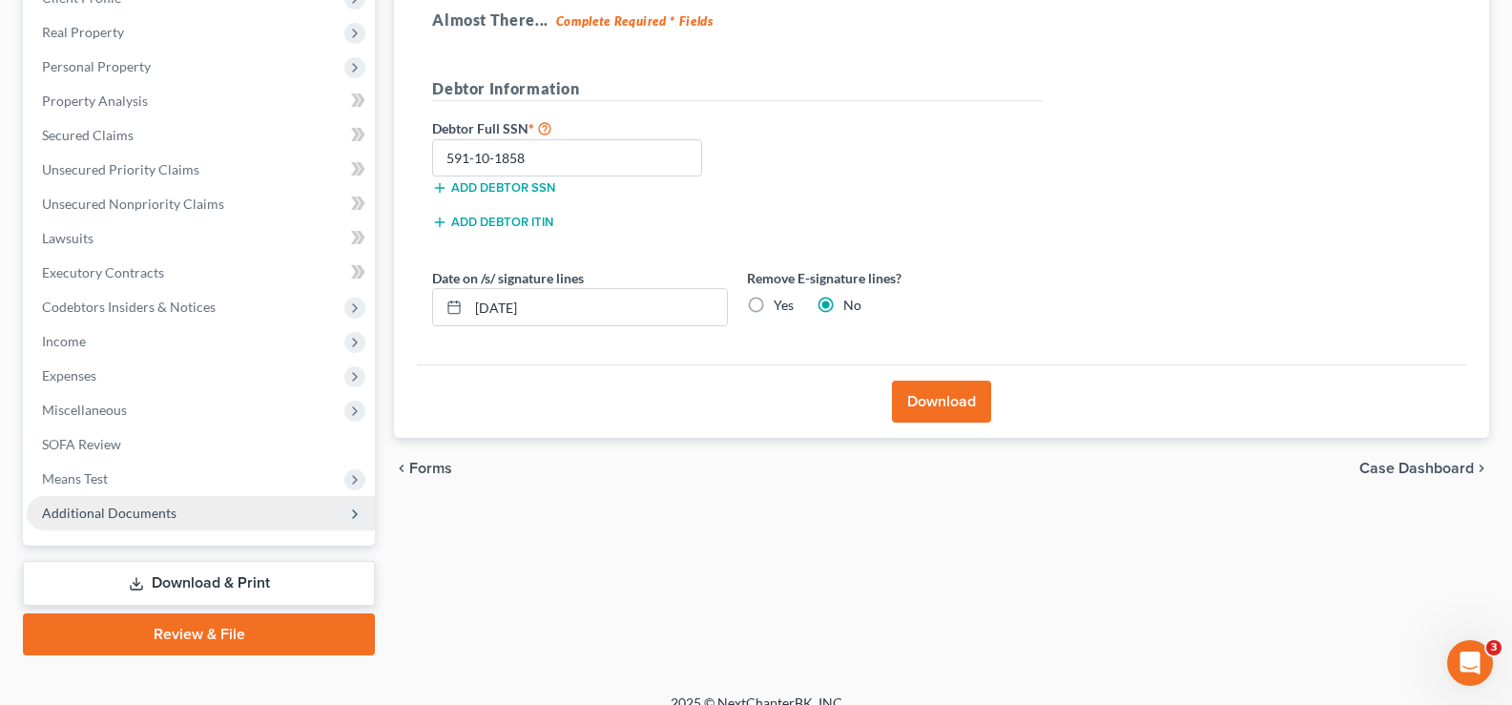
click at [195, 518] on span "Additional Documents" at bounding box center [201, 513] width 348 height 34
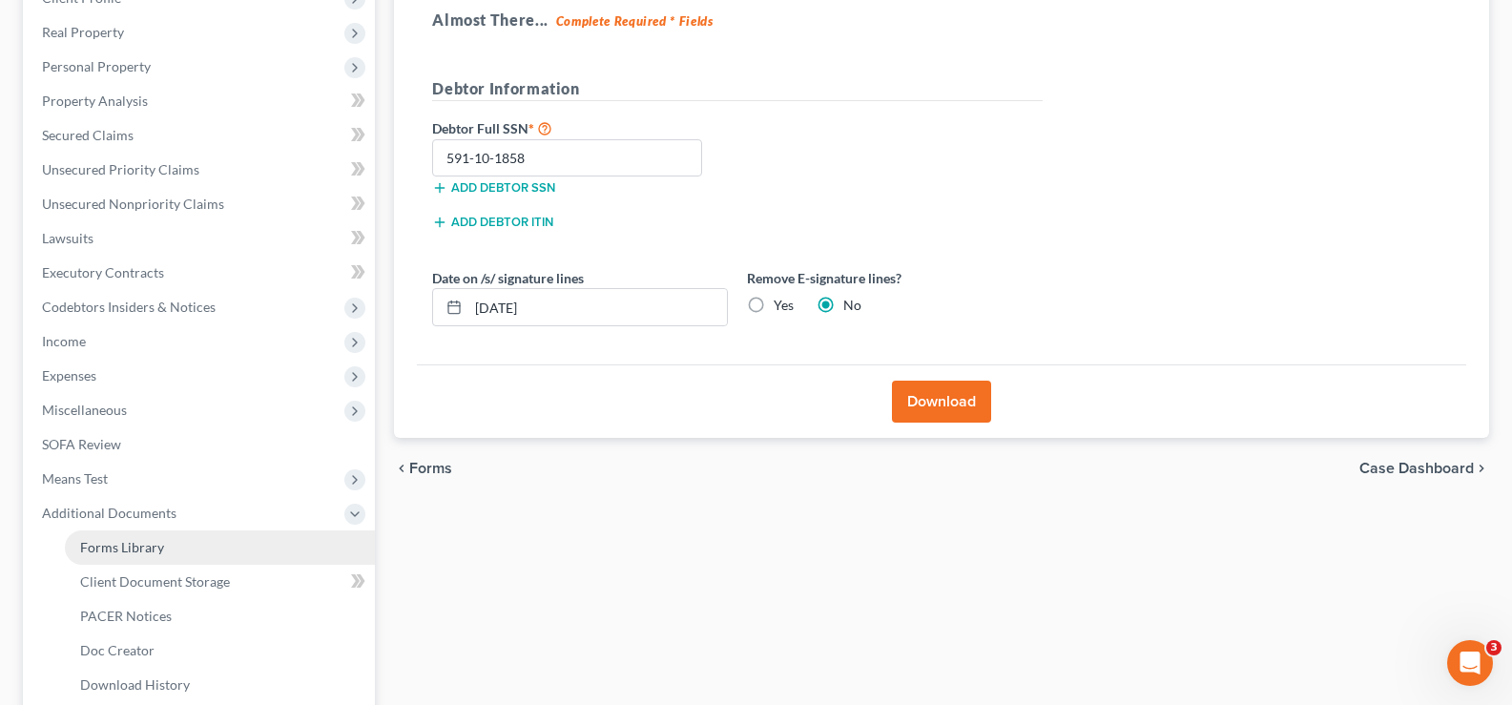
click at [162, 548] on link "Forms Library" at bounding box center [220, 547] width 310 height 34
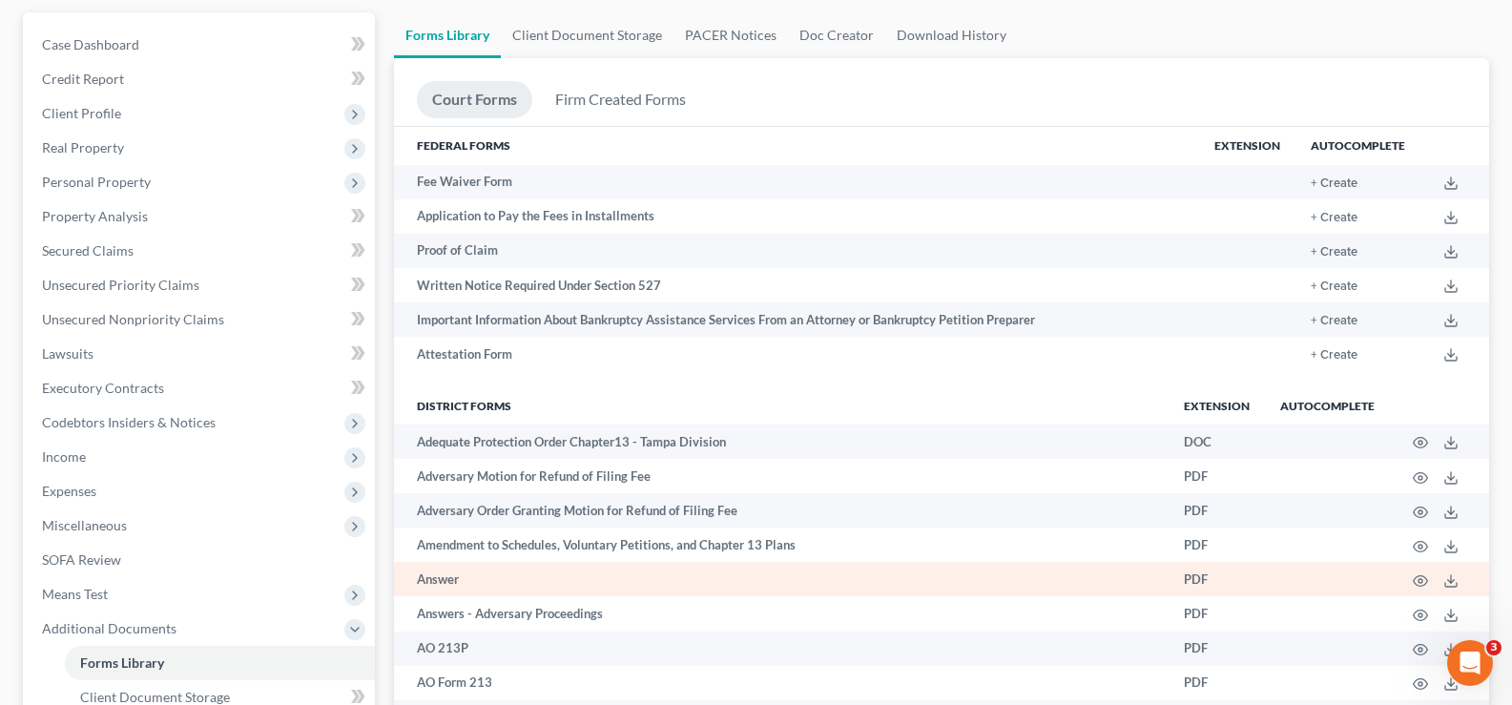
scroll to position [381, 0]
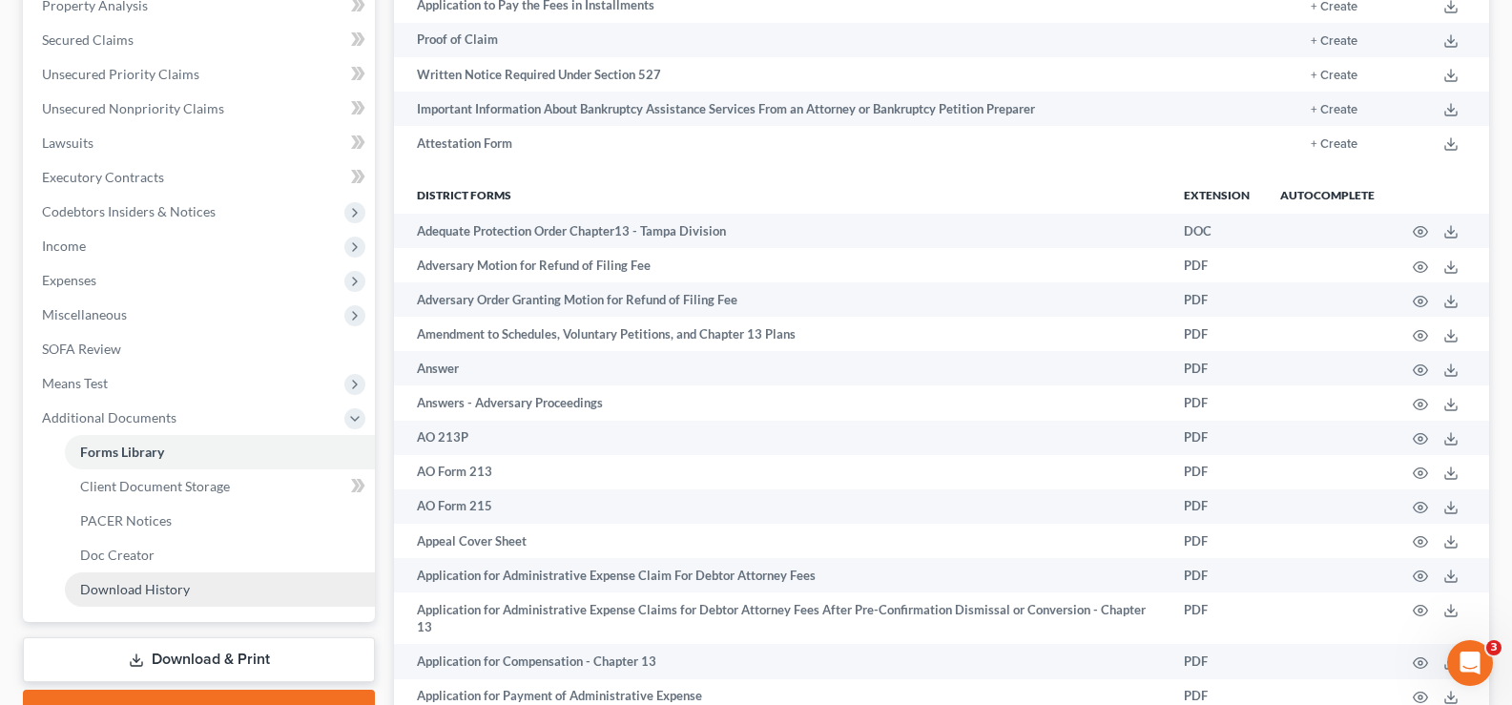
drag, startPoint x: 163, startPoint y: 592, endPoint x: 1004, endPoint y: 525, distance: 843.9
click at [163, 592] on span "Download History" at bounding box center [135, 589] width 110 height 16
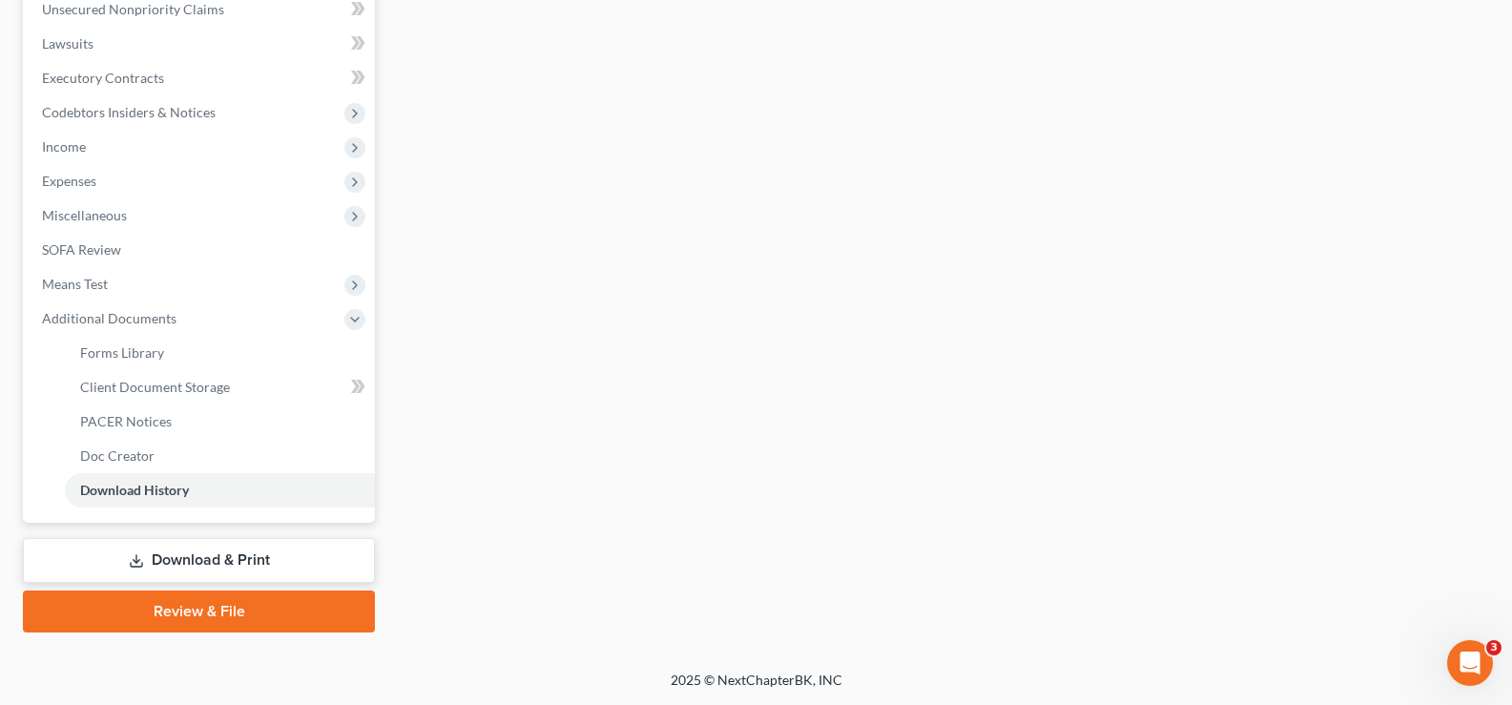
click at [231, 562] on link "Download & Print" at bounding box center [199, 560] width 352 height 45
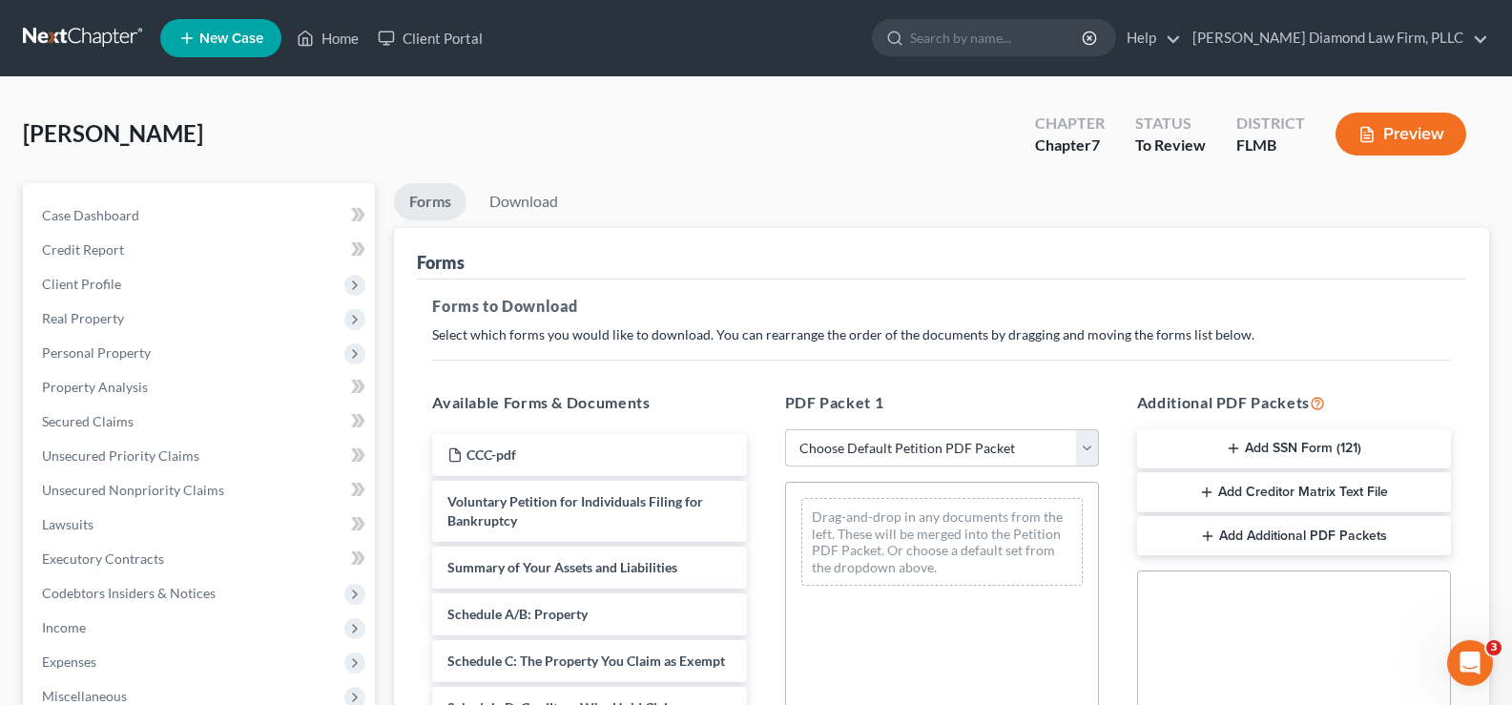
click at [1014, 450] on select "Choose Default Petition PDF Packet Complete Bankruptcy Petition (all forms and …" at bounding box center [942, 448] width 314 height 38
select select "3"
click at [785, 429] on select "Choose Default Petition PDF Packet Complete Bankruptcy Petition (all forms and …" at bounding box center [942, 448] width 314 height 38
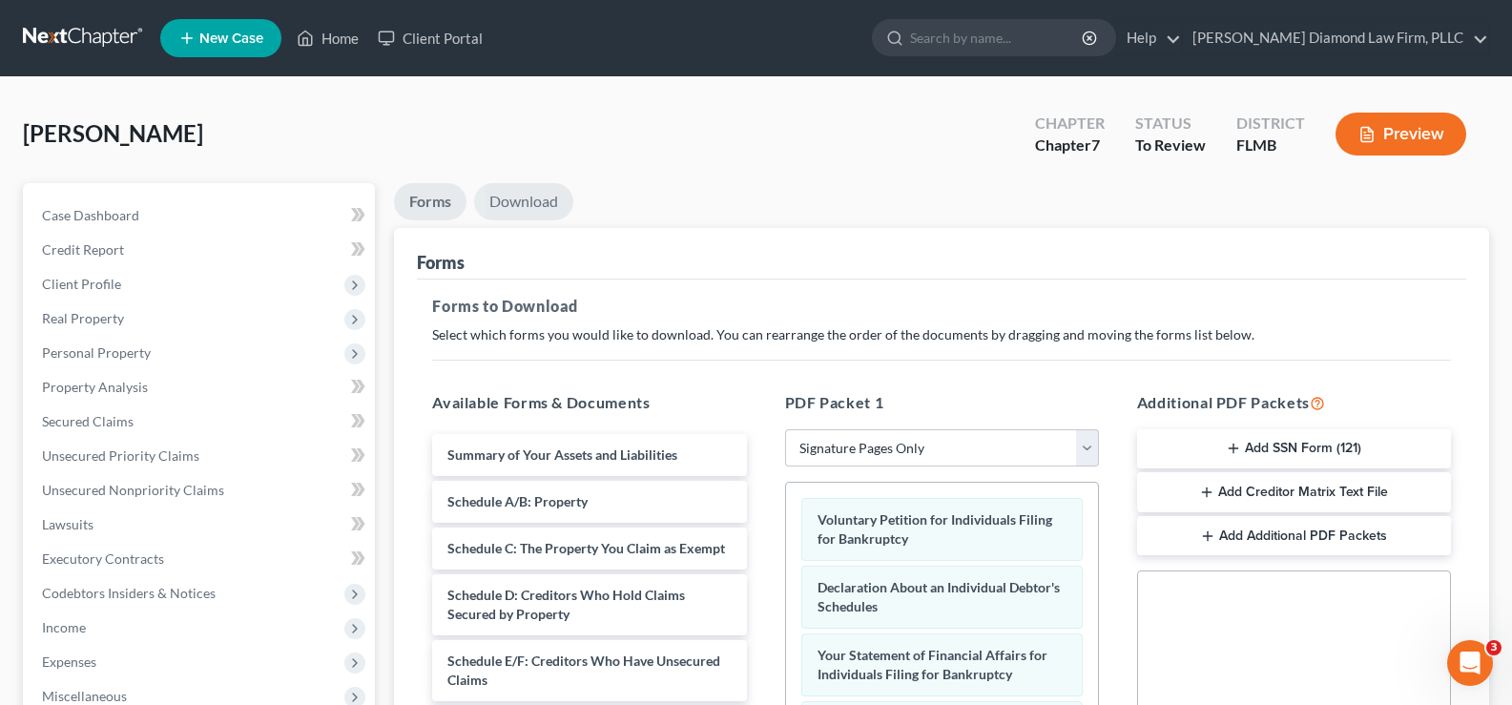
click at [547, 197] on link "Download" at bounding box center [523, 201] width 99 height 37
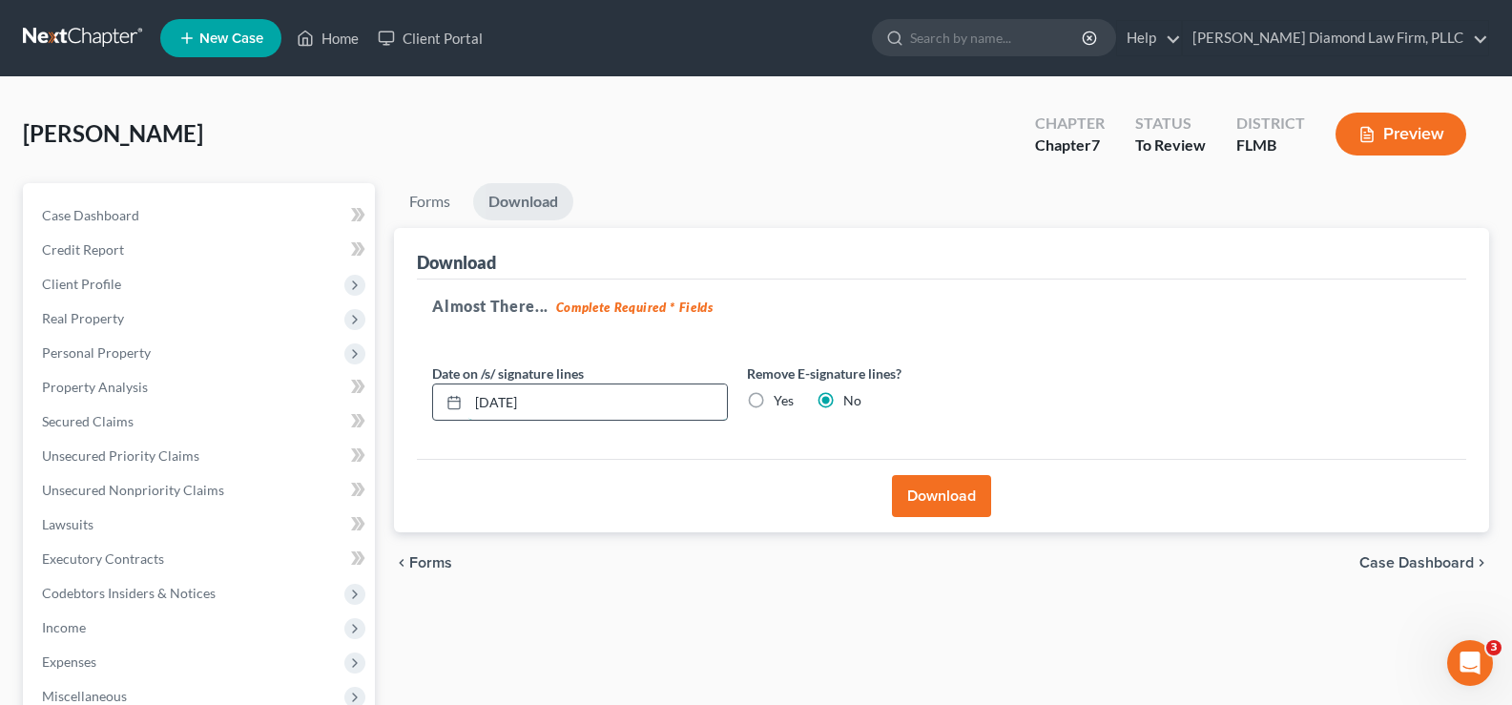
drag, startPoint x: 591, startPoint y: 411, endPoint x: 454, endPoint y: 417, distance: 137.4
click at [454, 417] on div "[DATE]" at bounding box center [580, 402] width 296 height 38
click at [773, 402] on label "Yes" at bounding box center [783, 400] width 20 height 19
click at [781, 402] on input "Yes" at bounding box center [787, 397] width 12 height 12
radio input "true"
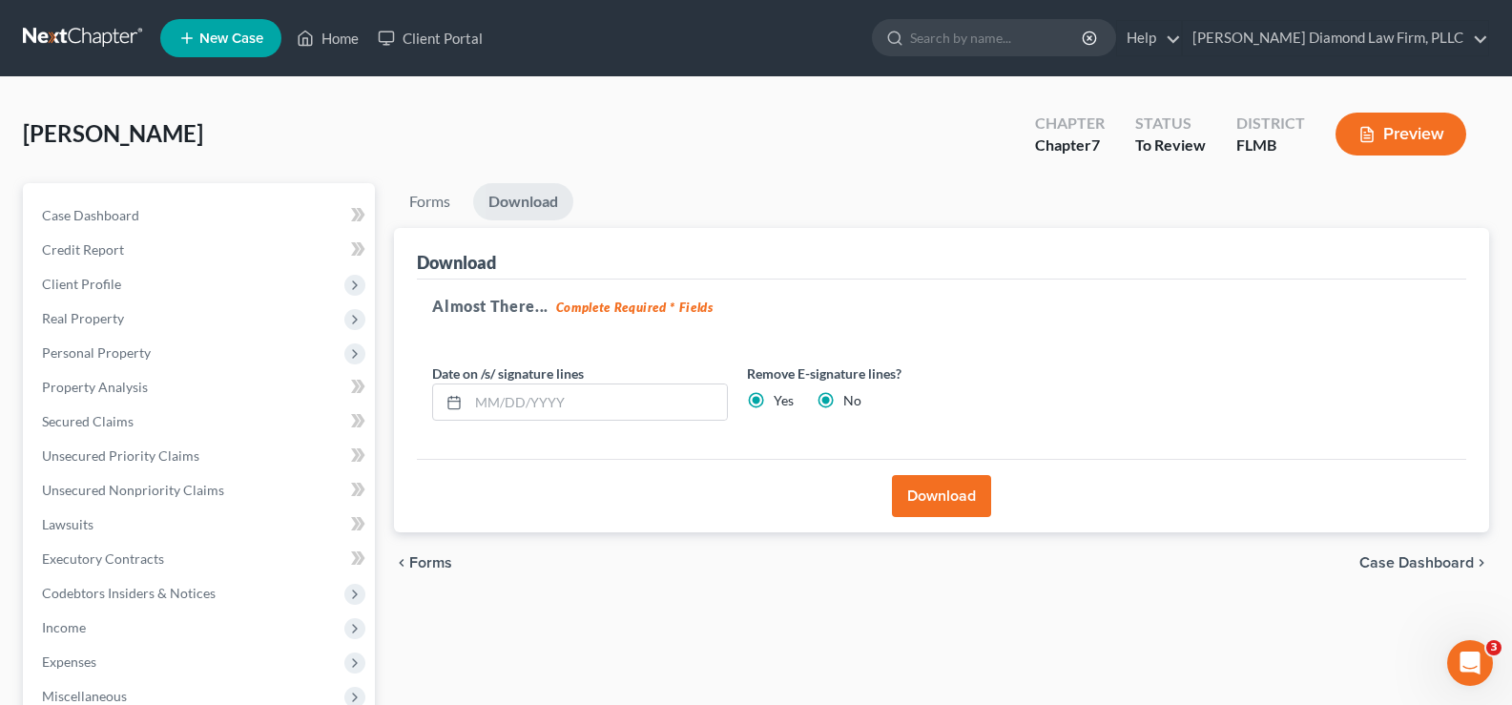
radio input "false"
click at [971, 491] on button "Download" at bounding box center [941, 496] width 99 height 42
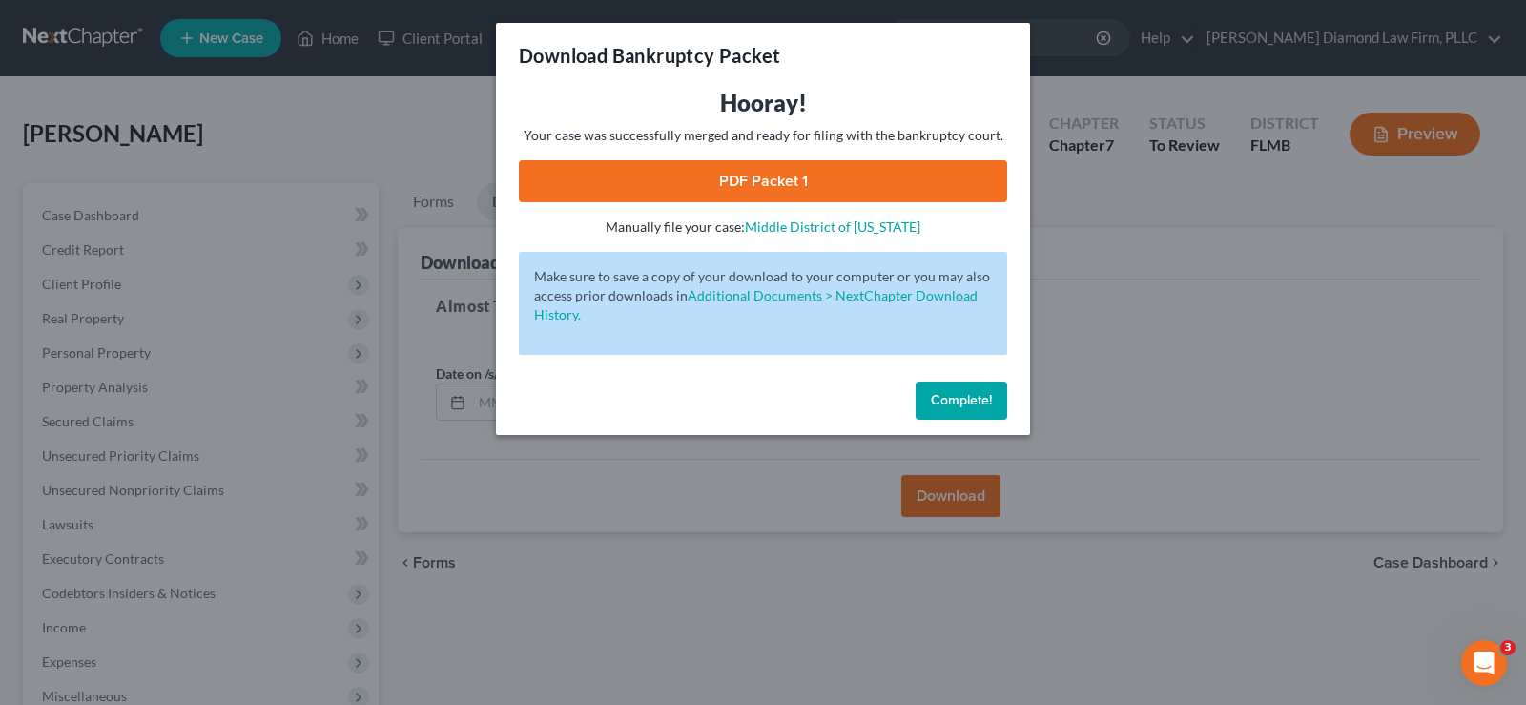
click at [803, 179] on link "PDF Packet 1" at bounding box center [763, 181] width 488 height 42
click at [1298, 405] on div "Download Bankruptcy Packet Hooray! Your case was successfully merged and ready …" at bounding box center [763, 352] width 1526 height 705
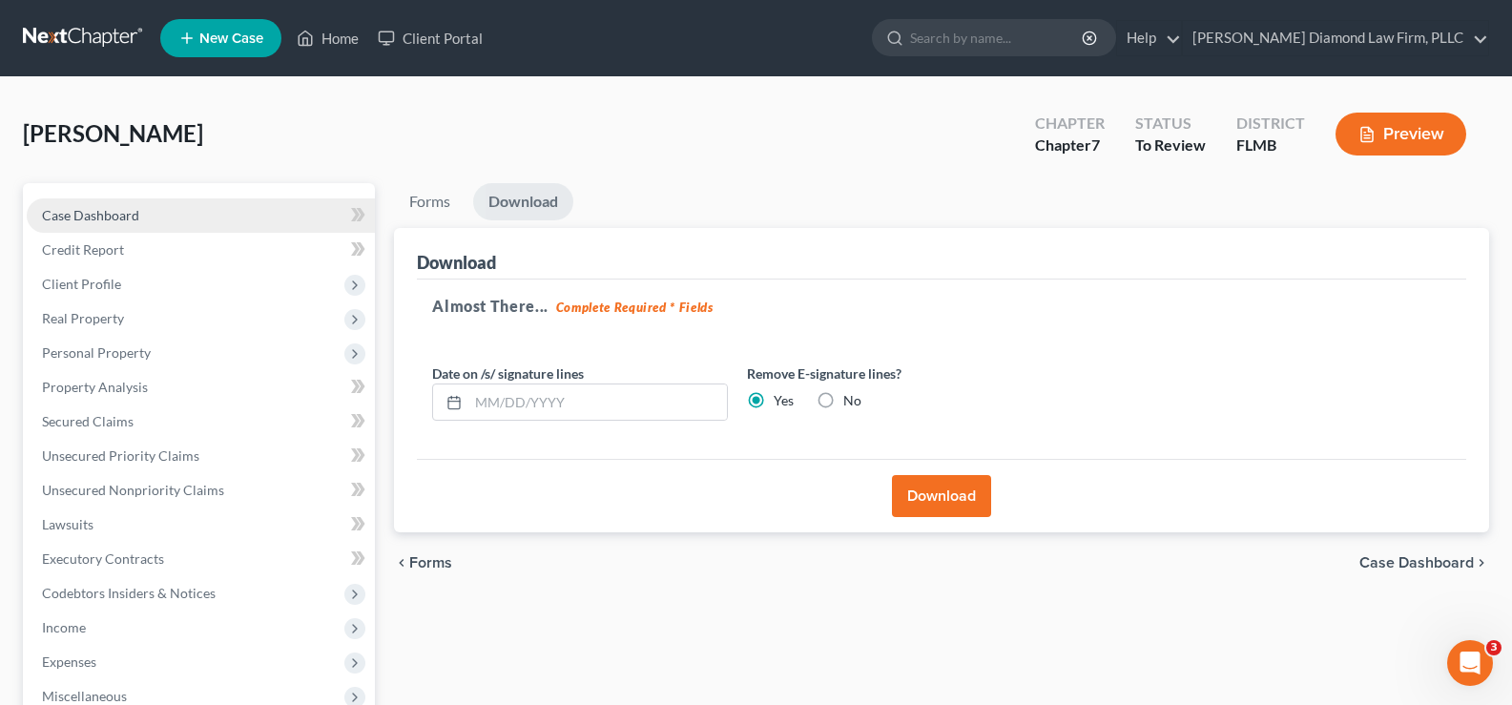
click at [179, 216] on link "Case Dashboard" at bounding box center [201, 215] width 348 height 34
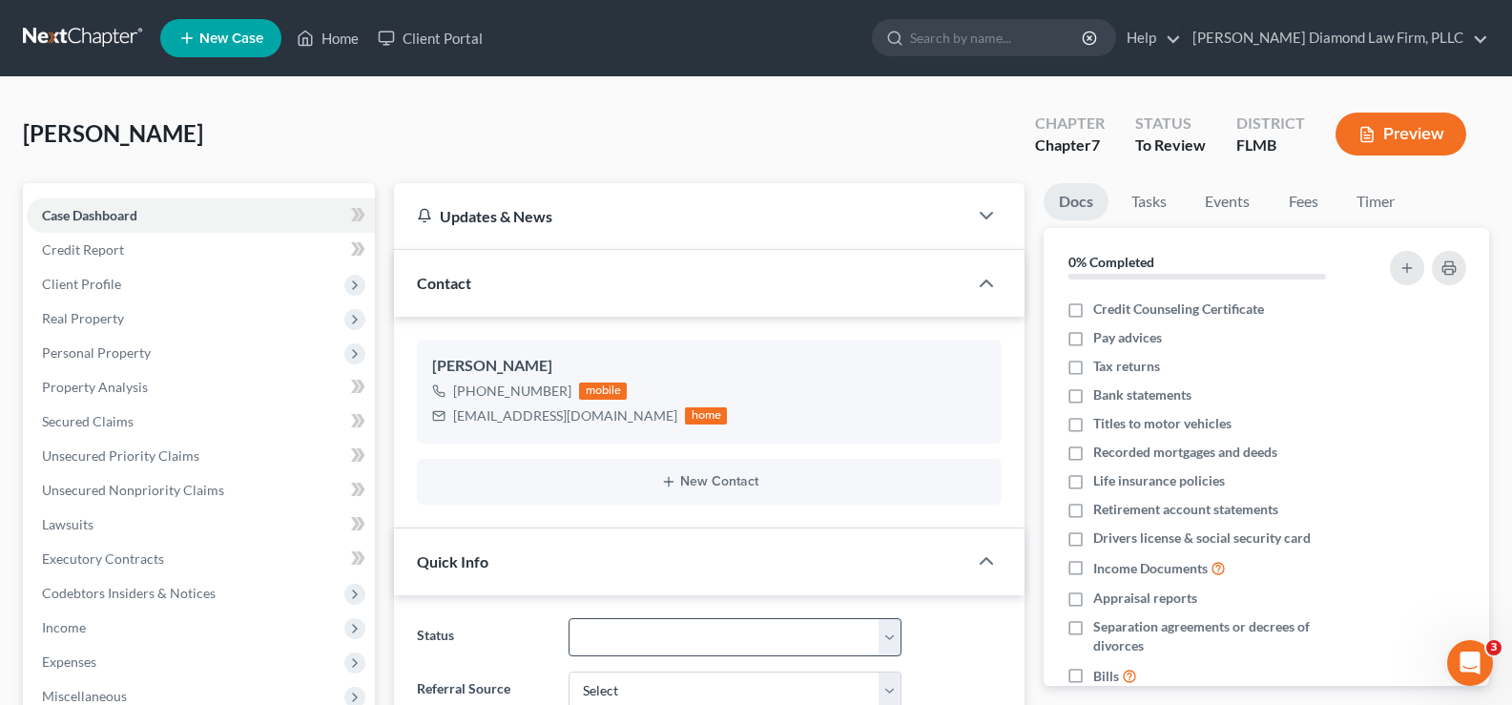
scroll to position [191, 0]
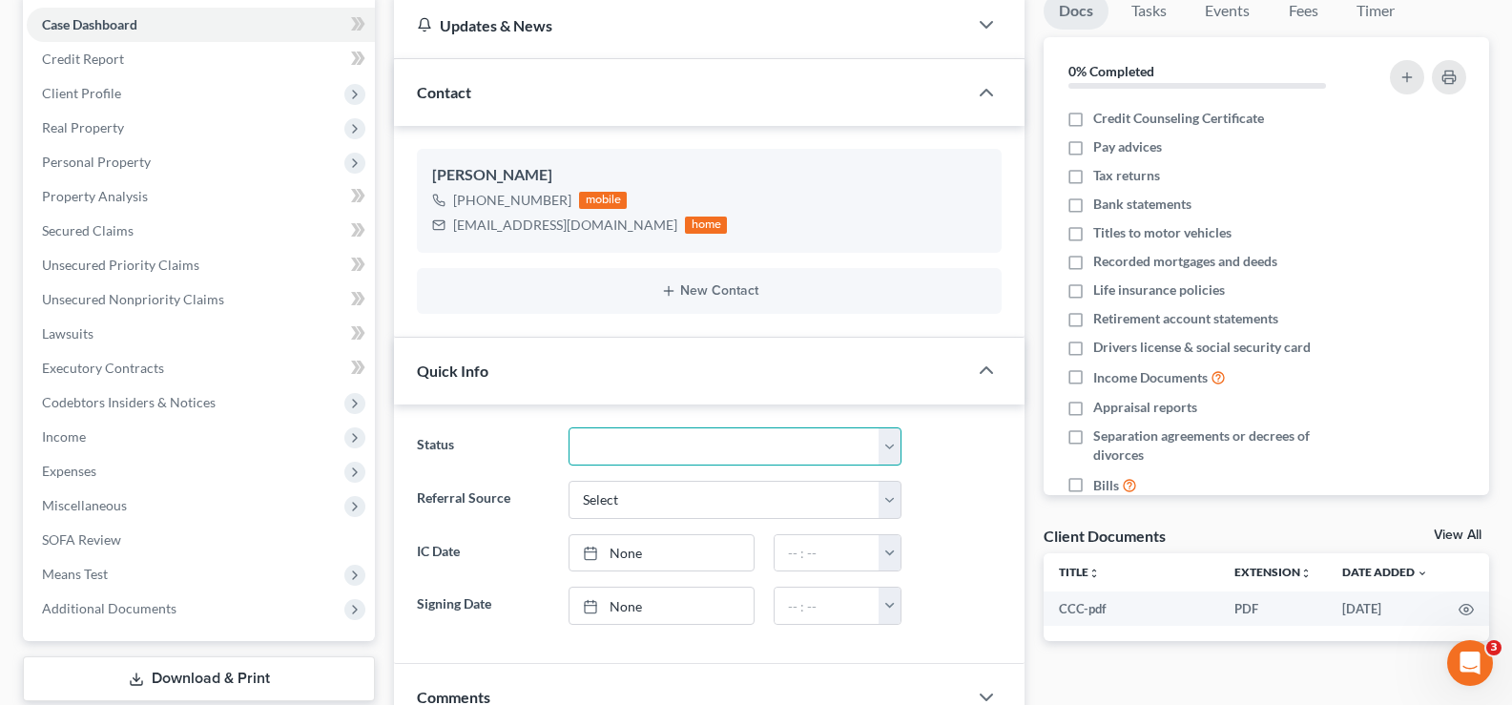
click at [748, 442] on select "Discharged Discharge Litigation Dismissal Notice Dismissed Filed Filed / Pre 34…" at bounding box center [734, 446] width 333 height 38
select select "16"
click at [568, 427] on select "Discharged Discharge Litigation Dismissal Notice Dismissed Filed Filed / Pre 34…" at bounding box center [734, 446] width 333 height 38
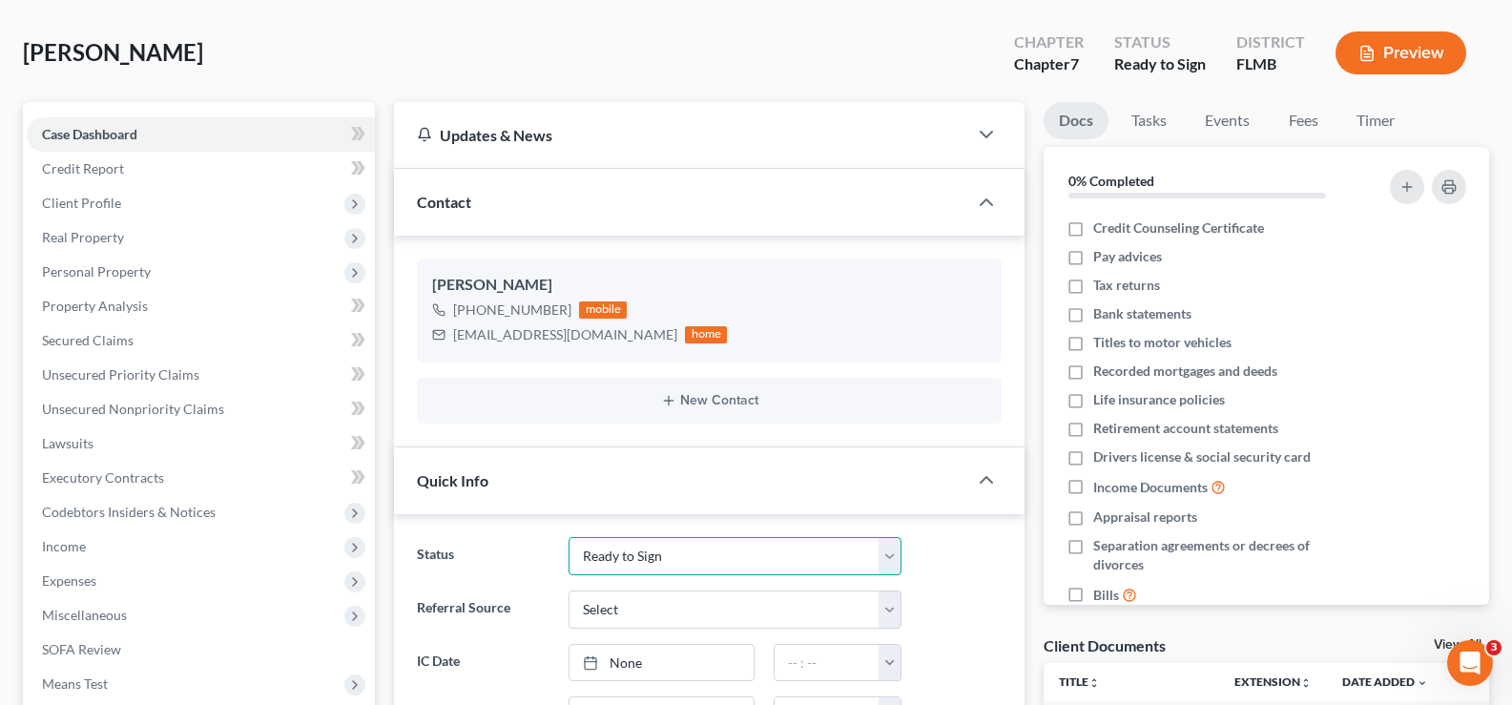
scroll to position [0, 0]
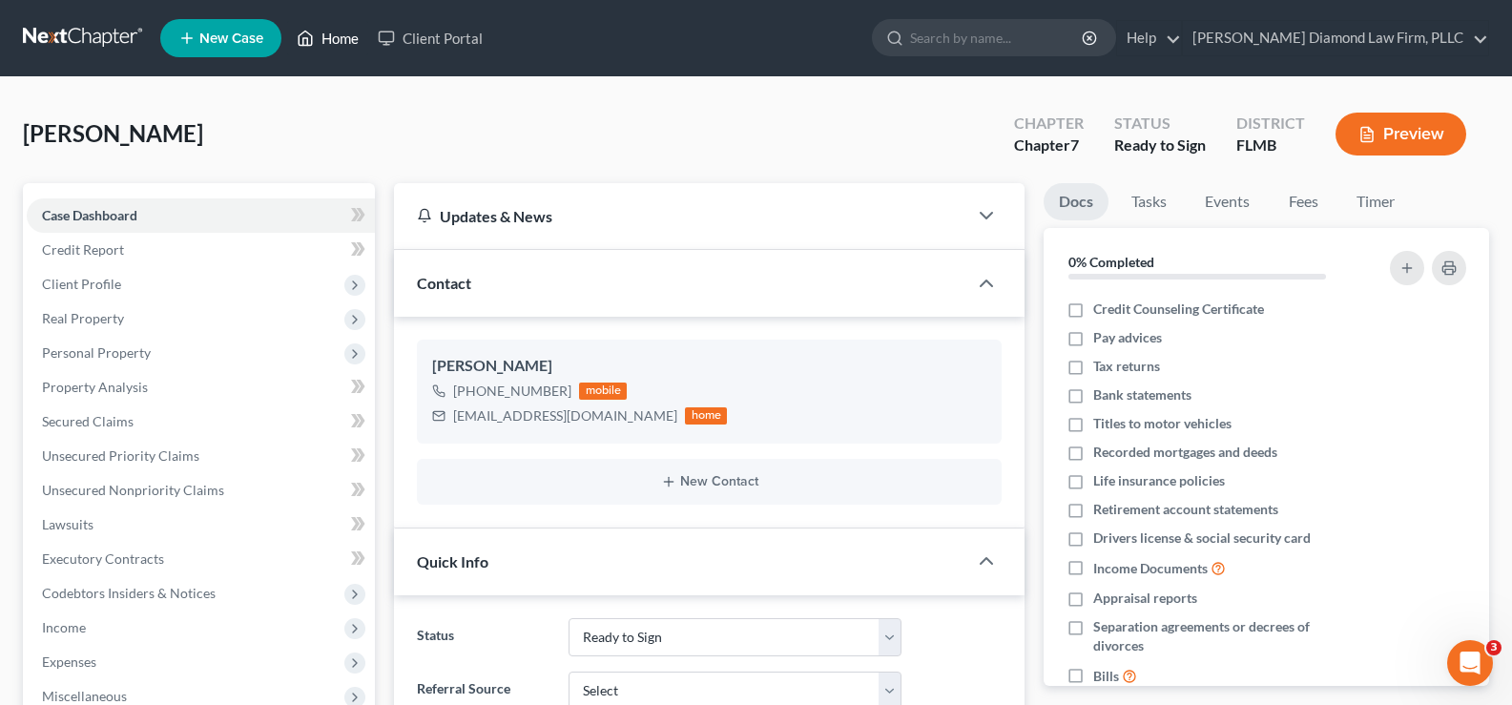
click at [332, 32] on link "Home" at bounding box center [327, 38] width 81 height 34
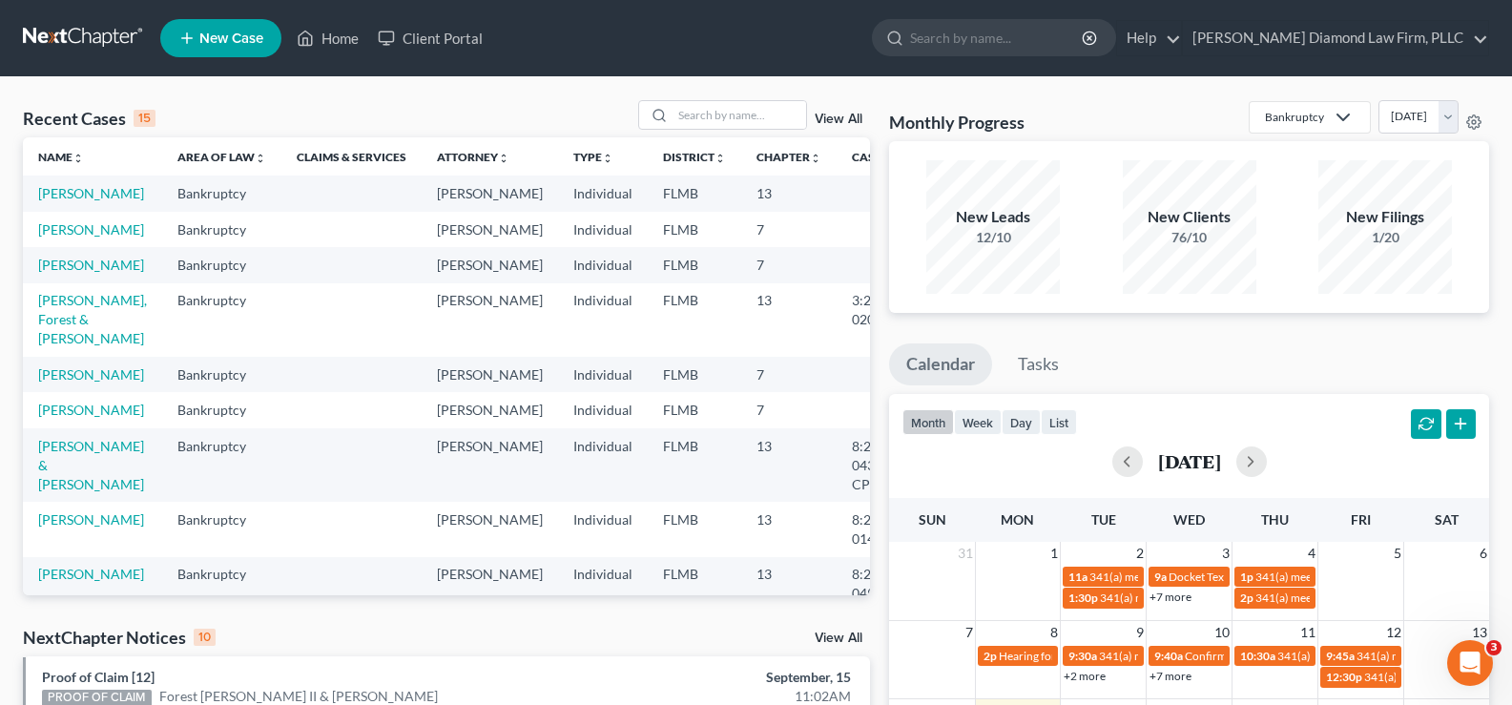
click at [1166, 237] on div "76/10" at bounding box center [1189, 237] width 134 height 19
click at [1182, 237] on div "76/10" at bounding box center [1189, 237] width 134 height 19
click at [1015, 217] on div "New Leads" at bounding box center [993, 217] width 134 height 22
click at [1210, 246] on div "76/10" at bounding box center [1189, 237] width 134 height 19
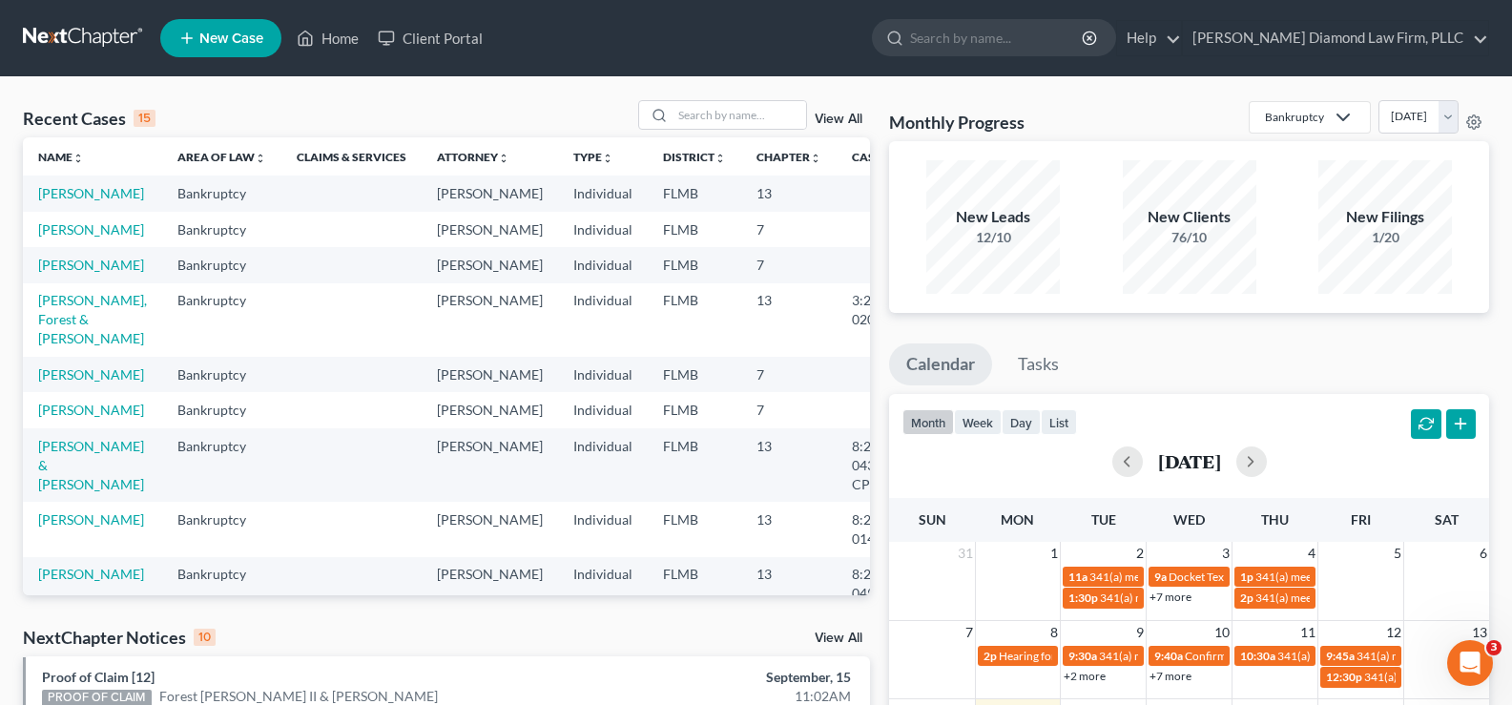
click at [1210, 246] on div "76/10" at bounding box center [1189, 237] width 134 height 19
click at [1331, 112] on icon at bounding box center [1342, 117] width 23 height 23
click at [1208, 222] on div "New Clients" at bounding box center [1189, 217] width 134 height 22
click at [1331, 125] on icon at bounding box center [1342, 117] width 23 height 23
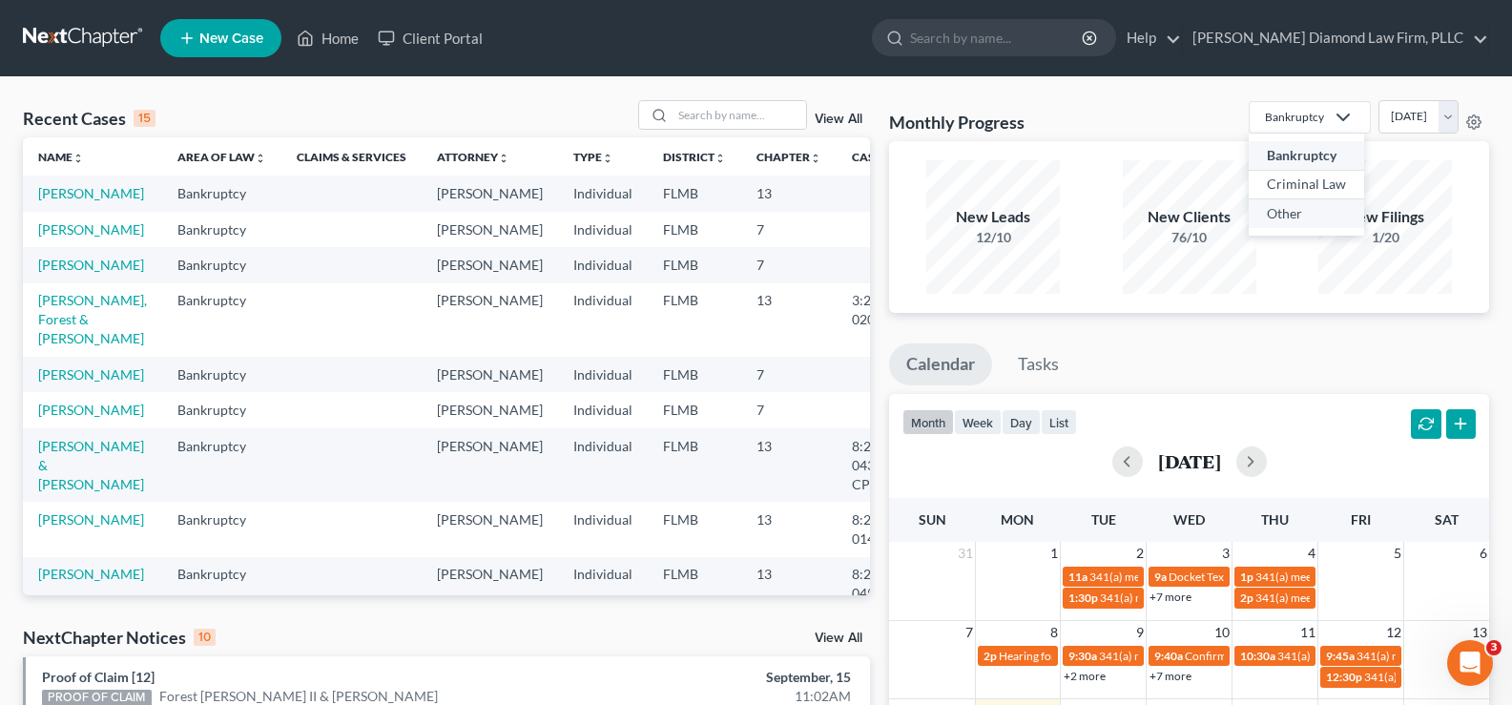
click at [1269, 209] on div "Other" at bounding box center [1305, 213] width 79 height 19
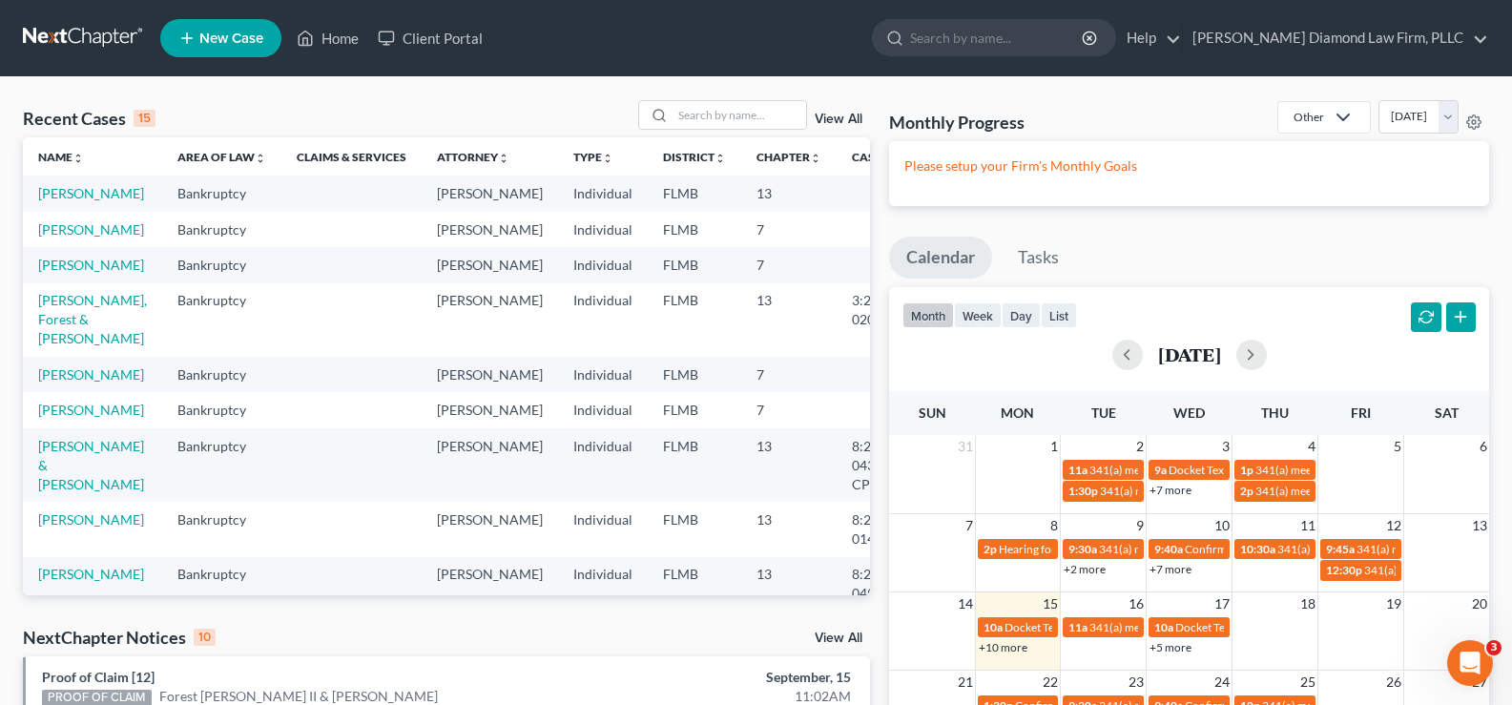
click at [1337, 120] on polyline at bounding box center [1342, 117] width 11 height 6
click at [1295, 161] on div "Bankruptcy" at bounding box center [1329, 155] width 69 height 19
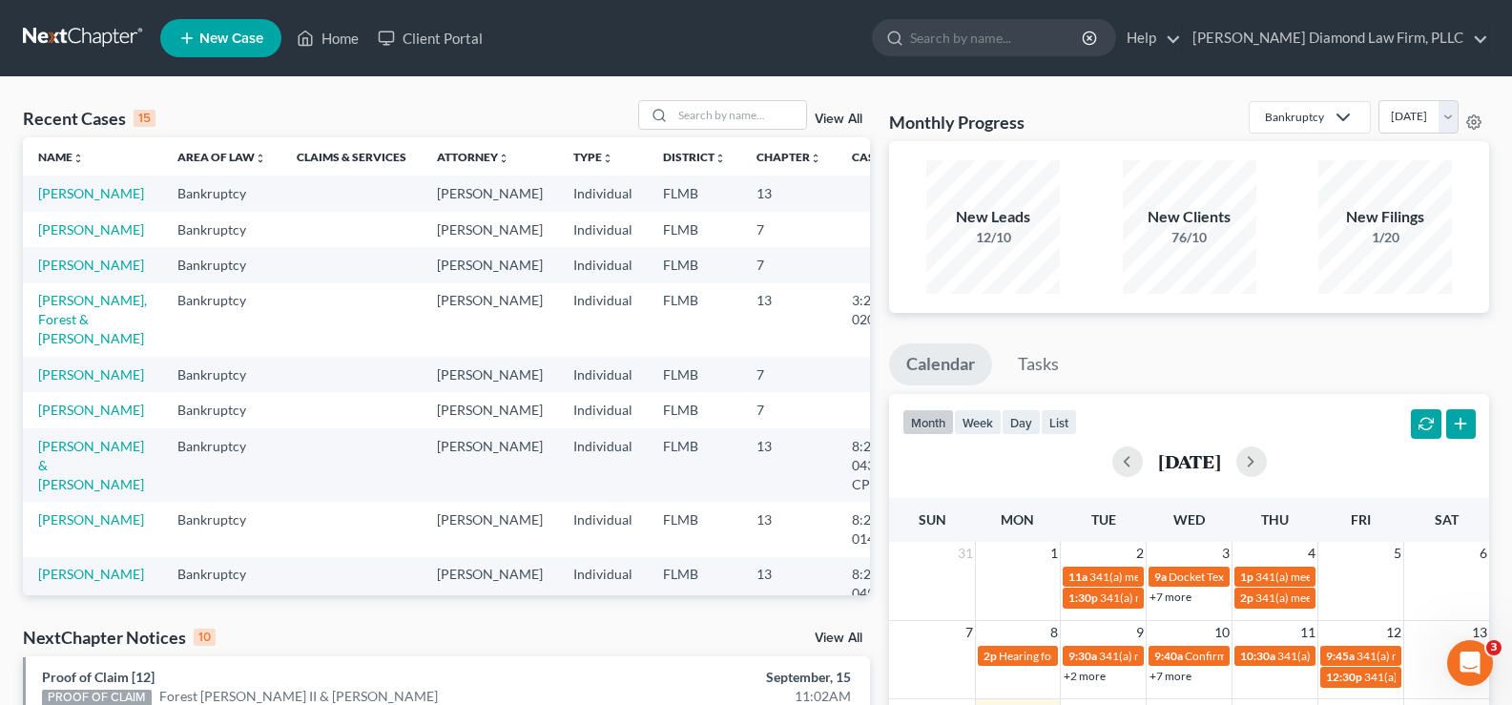
click at [145, 118] on div "15" at bounding box center [145, 118] width 22 height 17
click at [835, 122] on link "View All" at bounding box center [838, 119] width 48 height 13
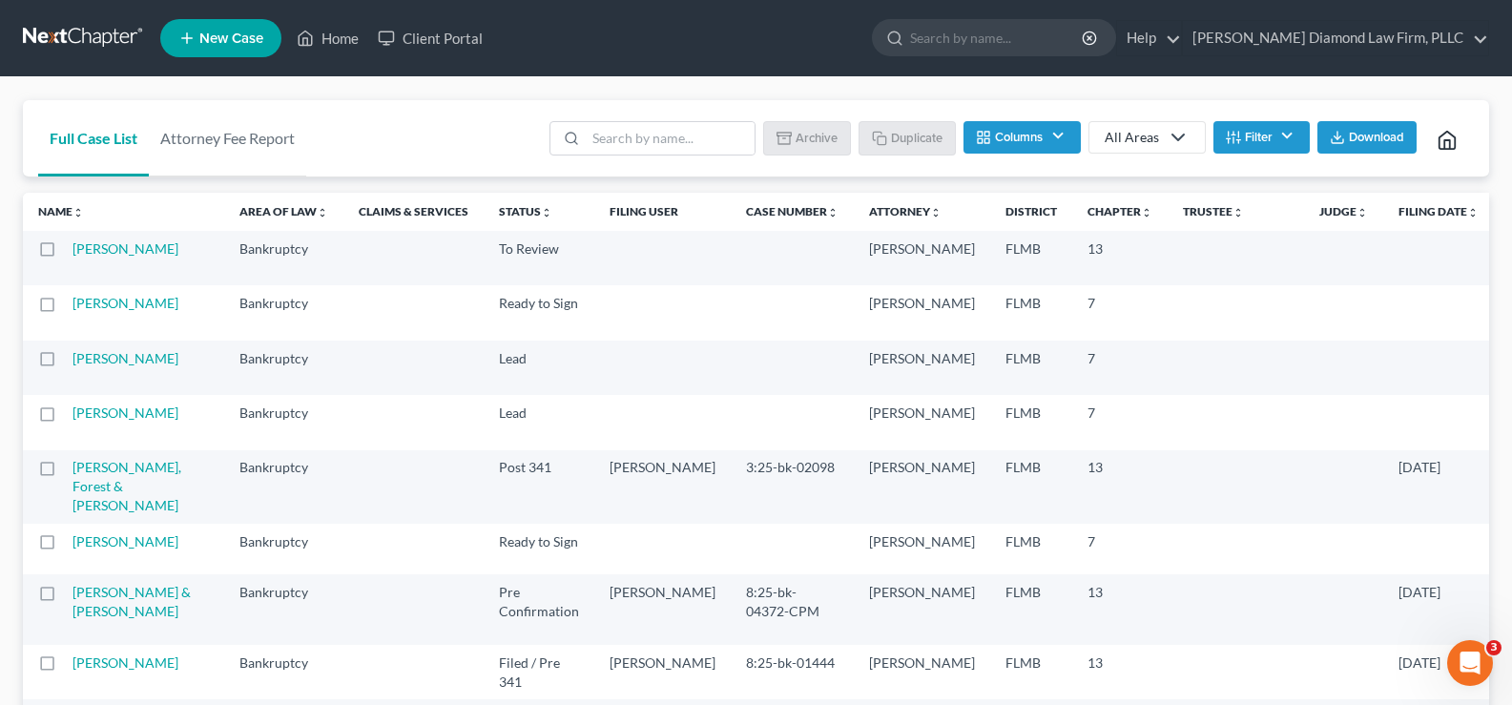
click at [1065, 134] on button "Columns" at bounding box center [1021, 137] width 116 height 32
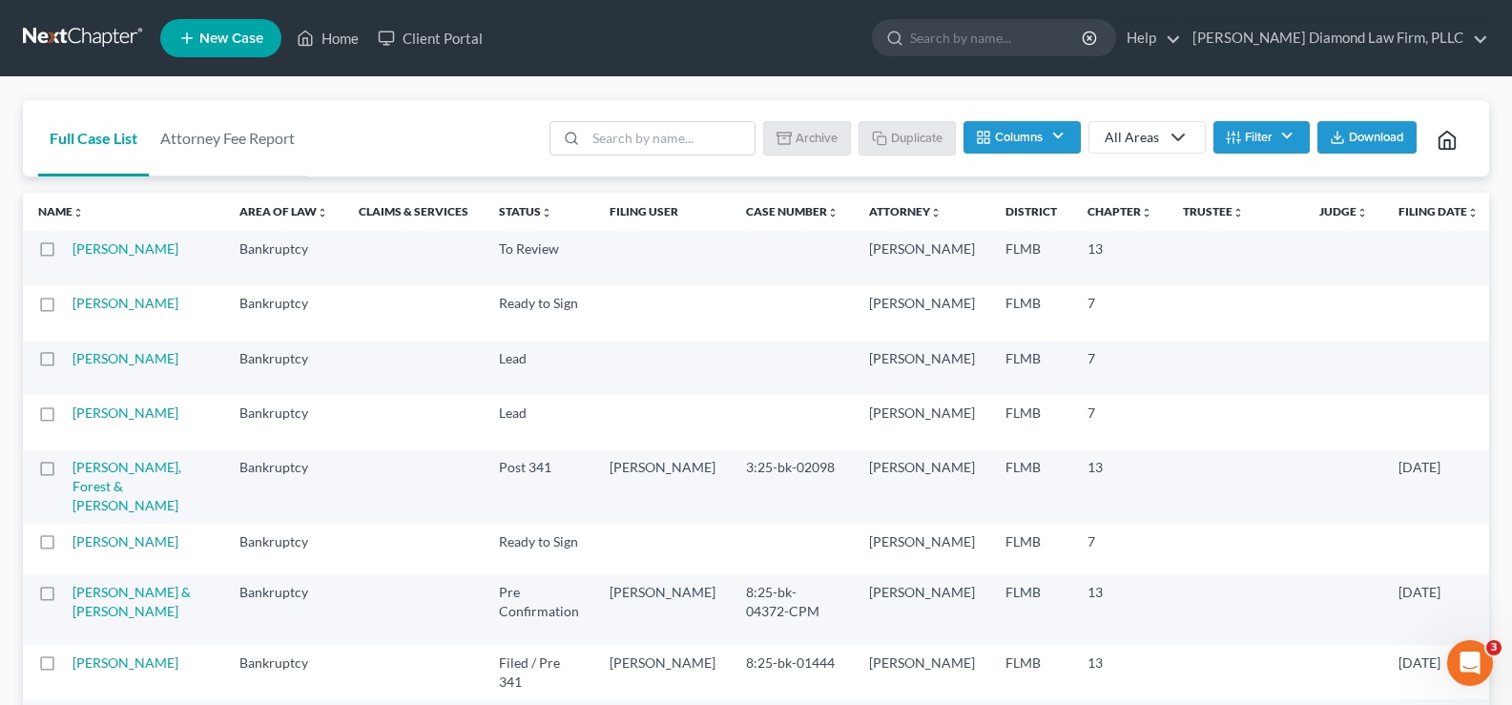
click at [1263, 138] on button "Filter" at bounding box center [1261, 137] width 96 height 32
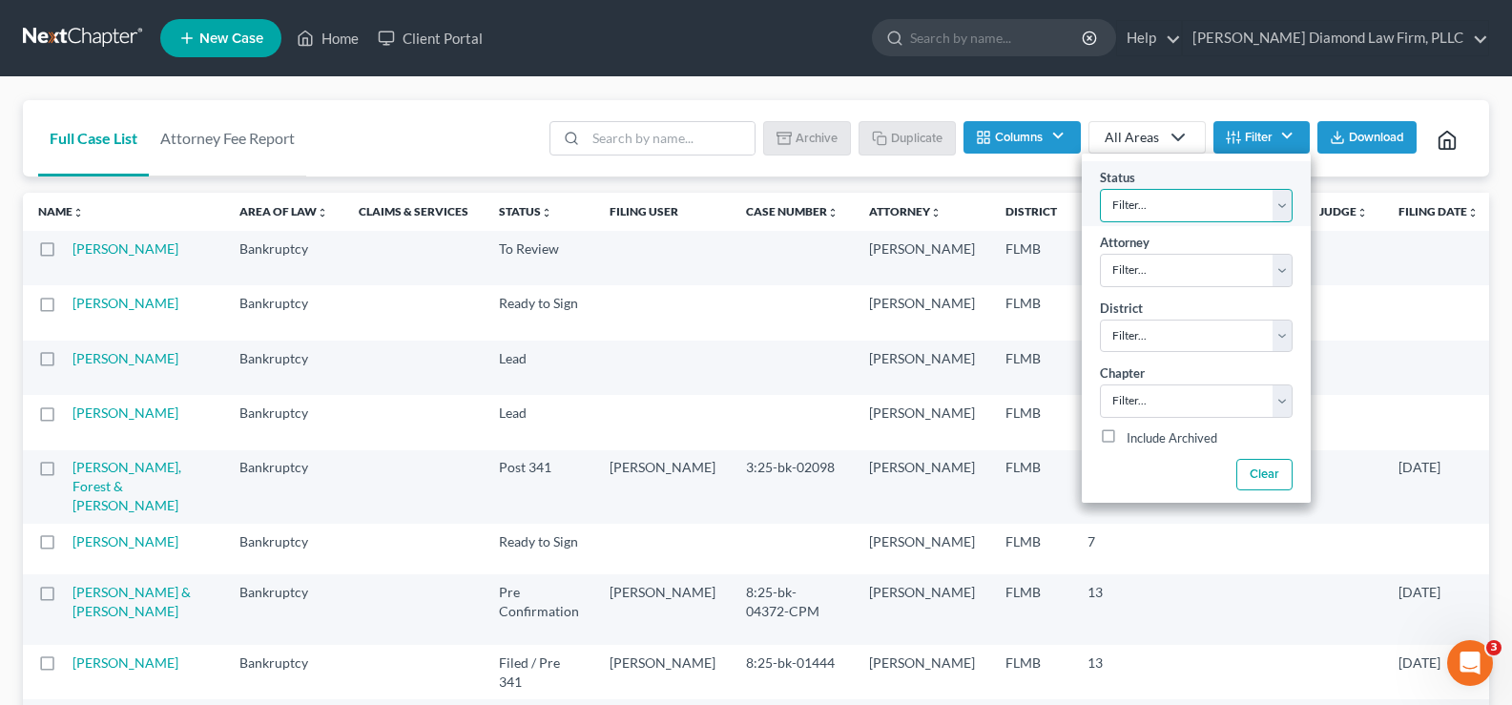
click at [1242, 212] on select "Filter... Discharged Discharge Litigation Dismissal Notice Dismissed Filed File…" at bounding box center [1196, 205] width 193 height 33
click at [1241, 212] on select "Filter... Discharged Discharge Litigation Dismissal Notice Dismissed Filed File…" at bounding box center [1196, 205] width 193 height 33
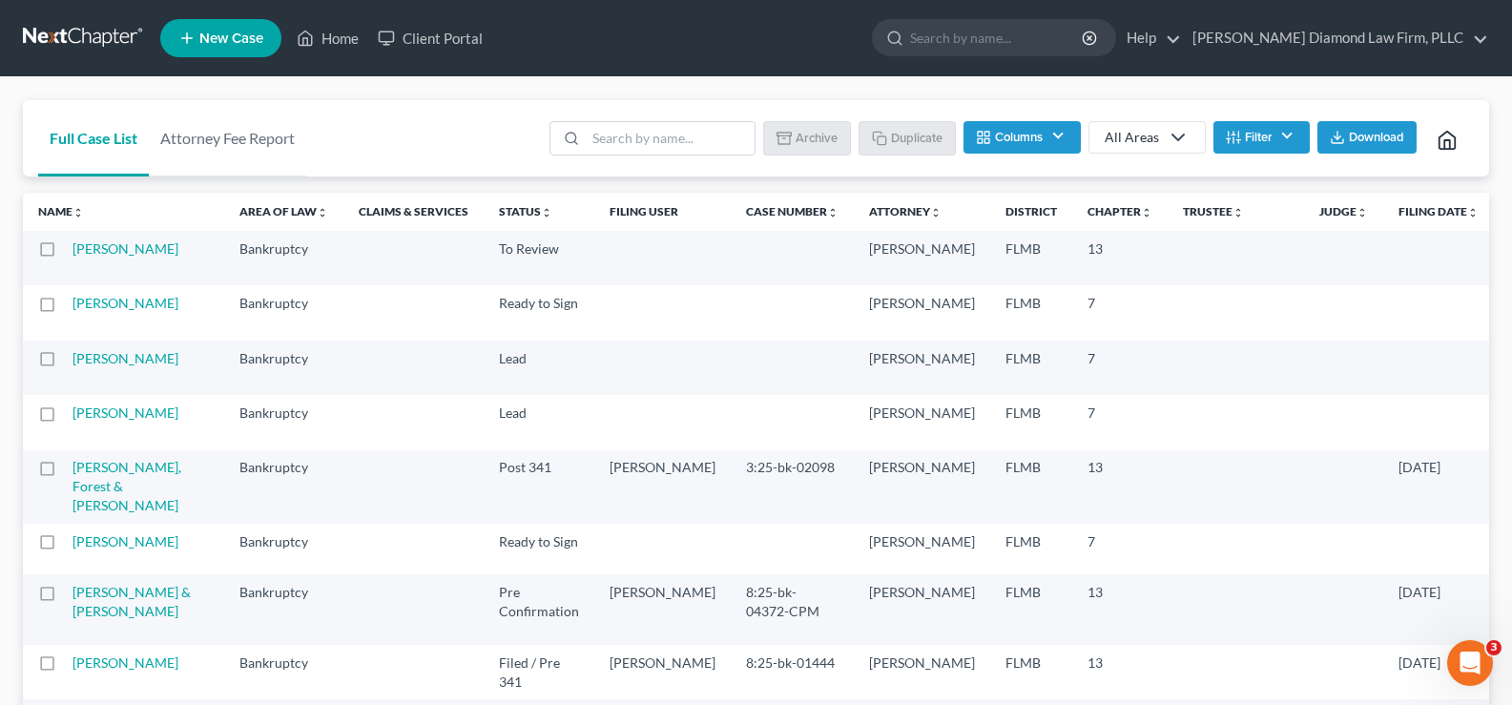
click at [1451, 147] on icon at bounding box center [1446, 140] width 21 height 21
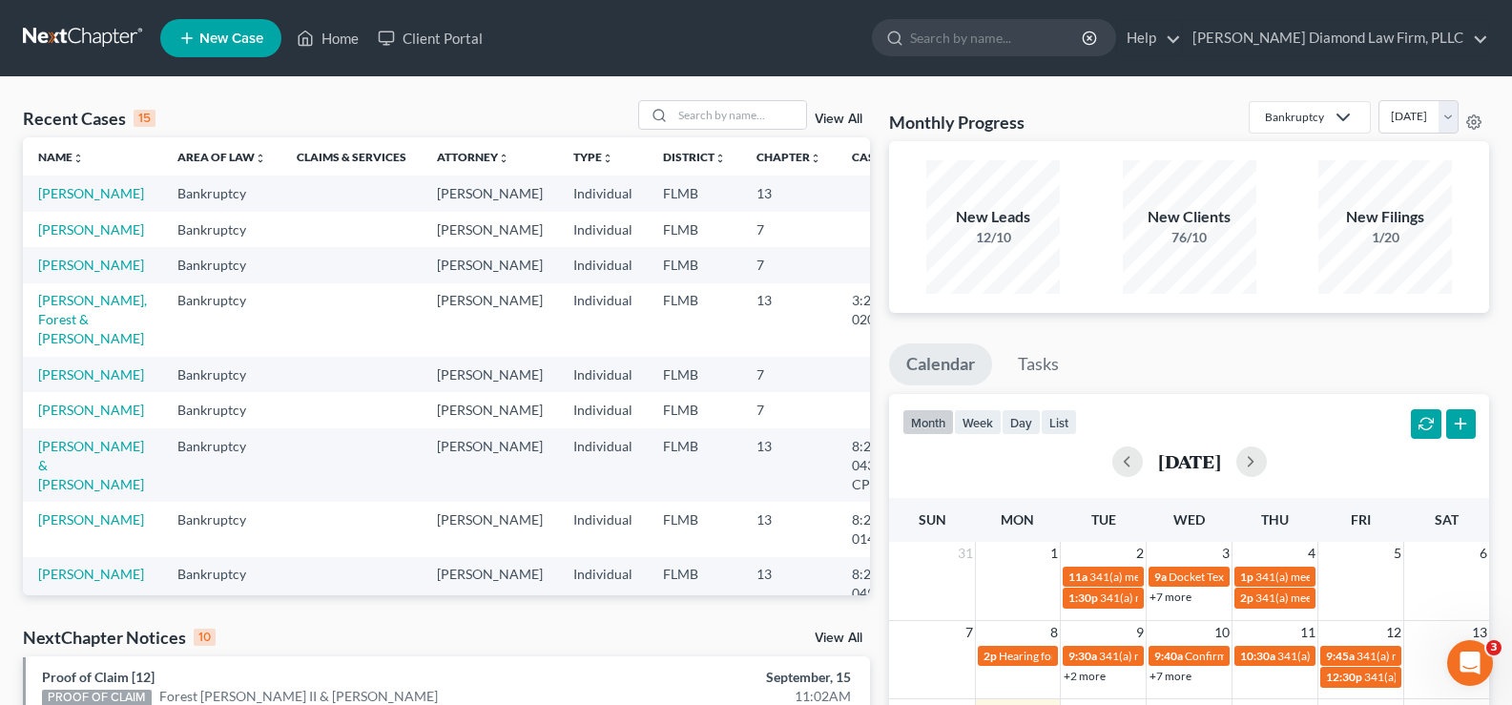
click at [1206, 226] on div "New Clients" at bounding box center [1189, 217] width 134 height 22
click at [1474, 128] on icon at bounding box center [1474, 121] width 14 height 14
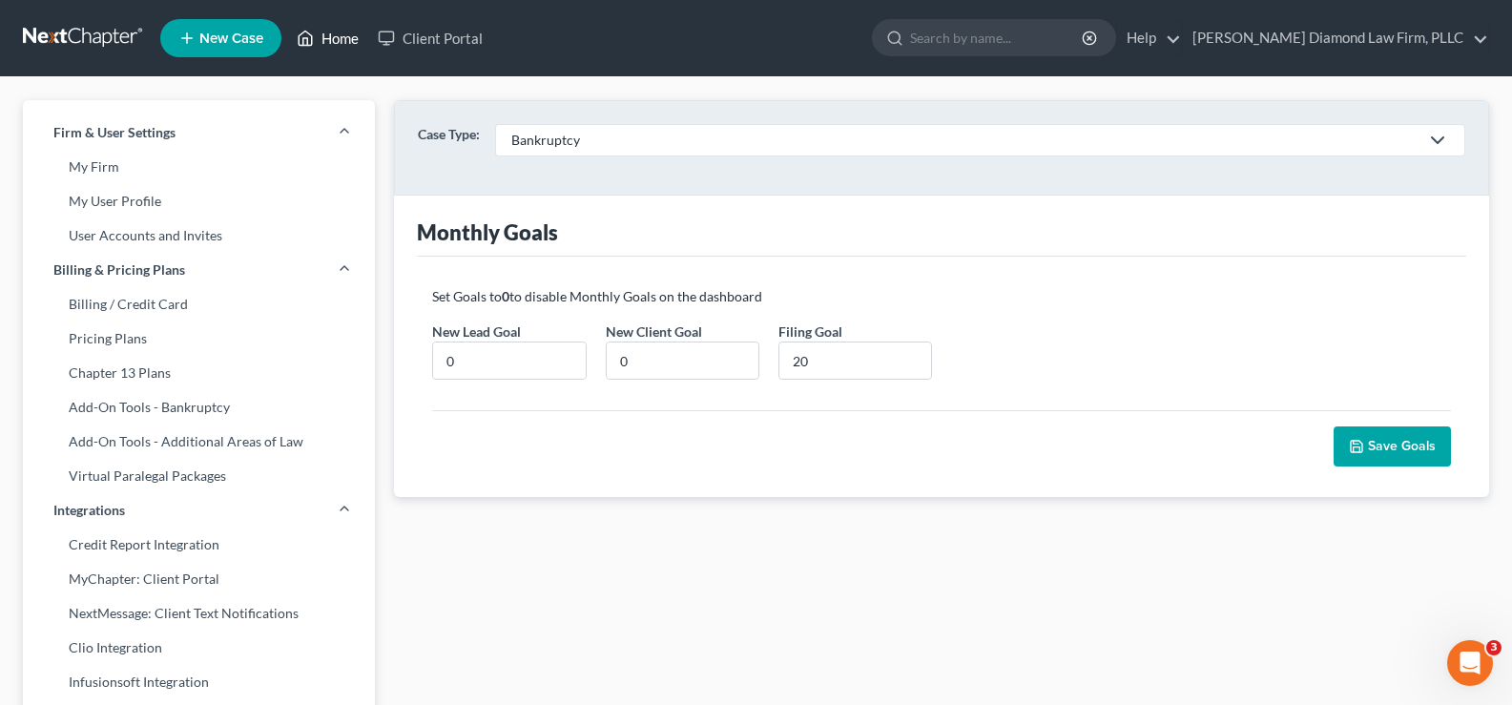
click at [332, 40] on link "Home" at bounding box center [327, 38] width 81 height 34
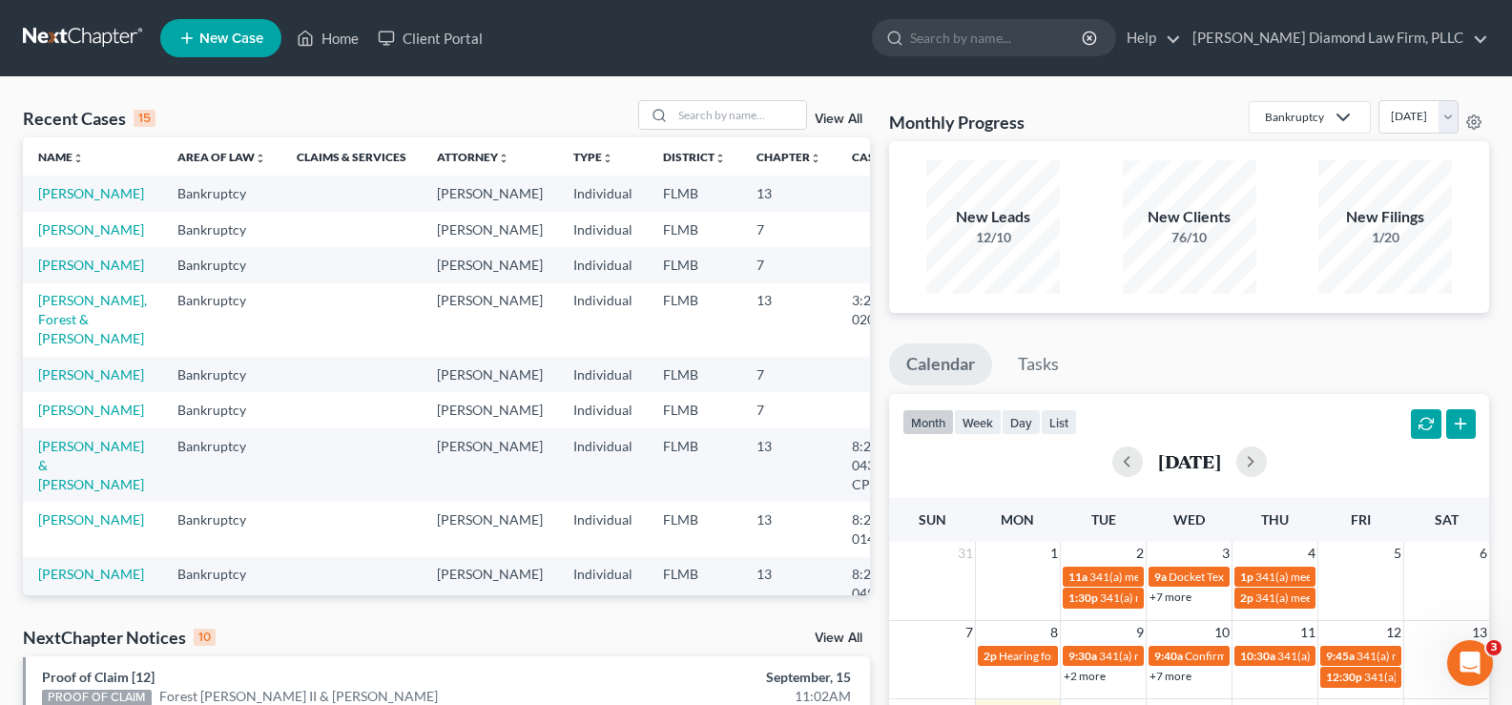
click at [987, 221] on div "New Leads" at bounding box center [993, 217] width 134 height 22
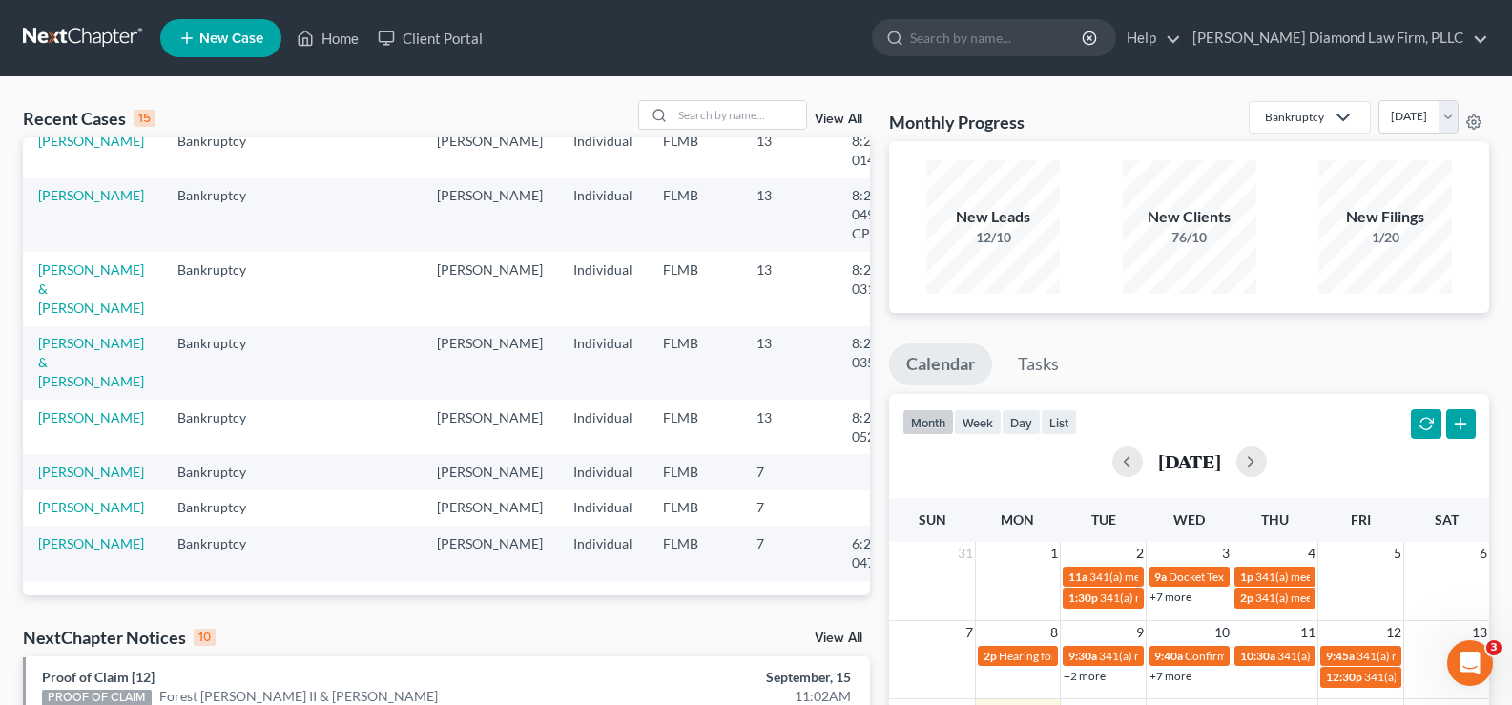
click at [1007, 226] on div "New Leads" at bounding box center [993, 217] width 134 height 22
click at [1195, 205] on div "New Clients 76/10" at bounding box center [1189, 227] width 134 height 134
click at [1389, 225] on div "New Filings" at bounding box center [1385, 217] width 134 height 22
click at [841, 119] on link "View All" at bounding box center [838, 119] width 48 height 13
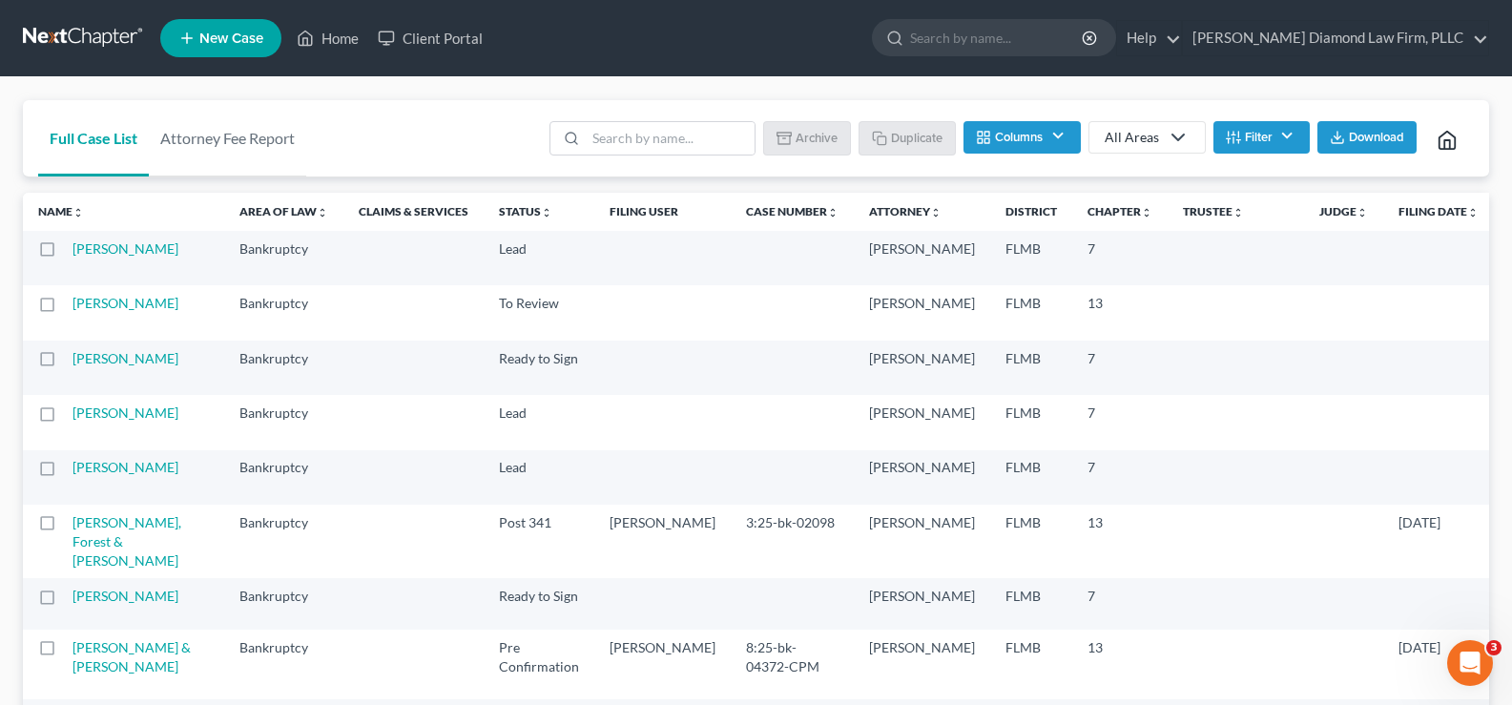
click at [1185, 138] on icon at bounding box center [1177, 137] width 23 height 23
click at [1184, 138] on icon at bounding box center [1177, 137] width 23 height 23
click at [1365, 136] on span "Download" at bounding box center [1375, 137] width 55 height 15
click at [353, 36] on link "Home" at bounding box center [327, 38] width 81 height 34
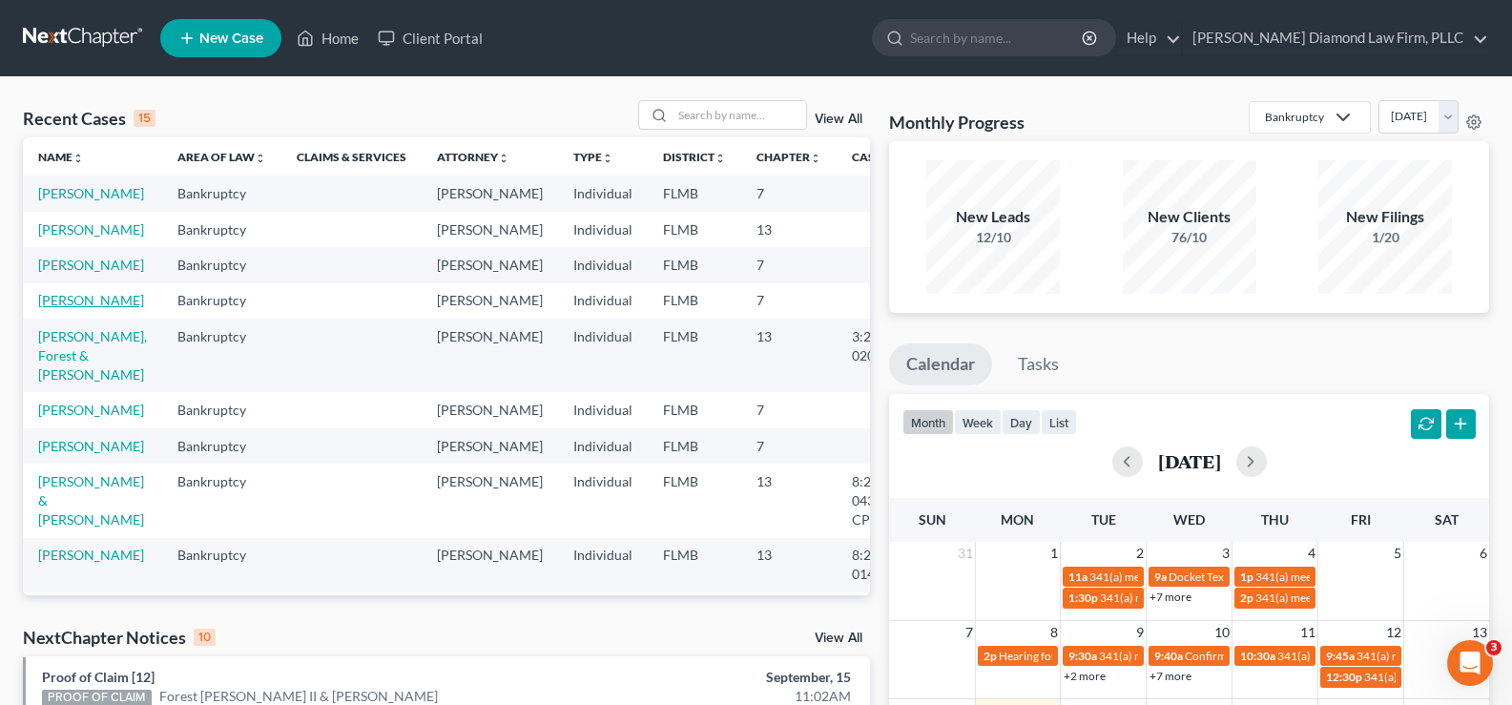
click at [69, 308] on link "Wagner, Dale" at bounding box center [91, 300] width 106 height 16
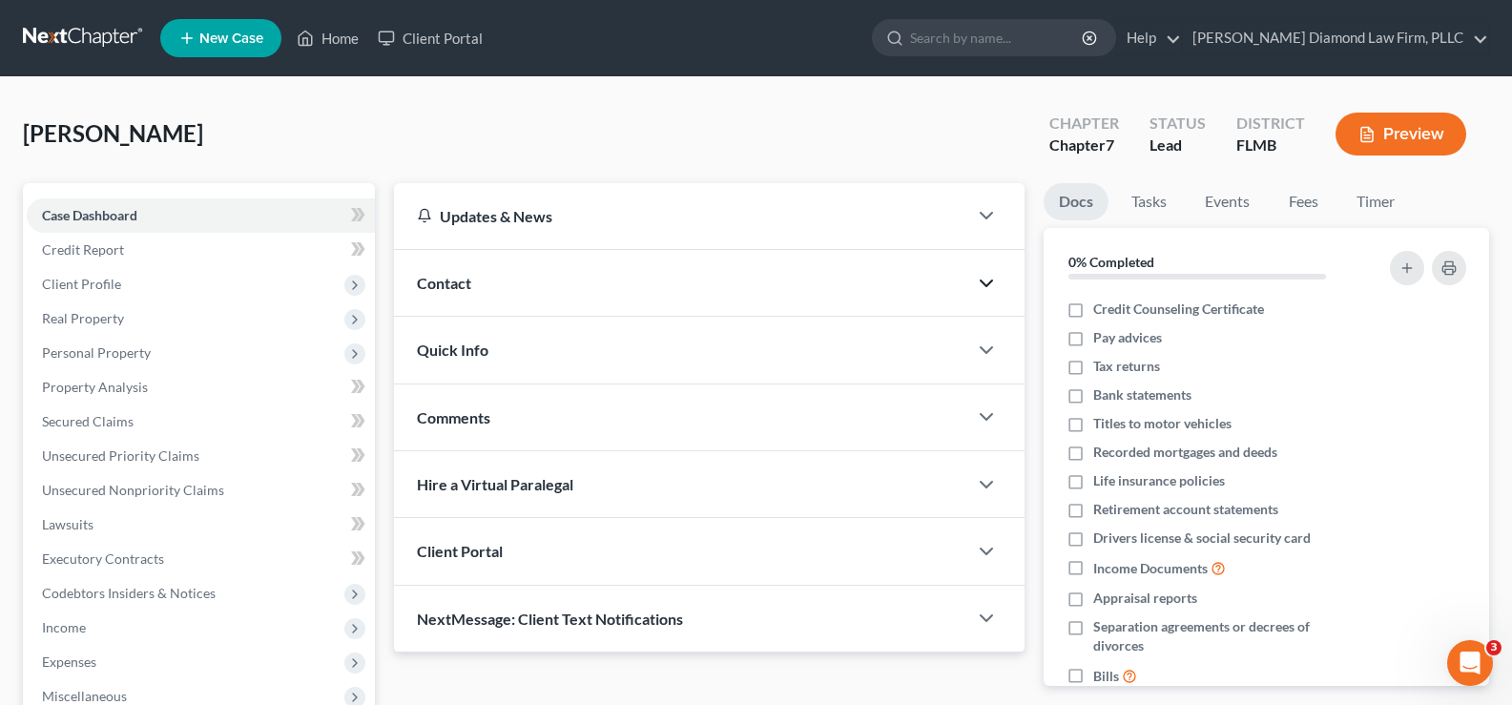
click at [979, 285] on icon "button" at bounding box center [986, 283] width 23 height 23
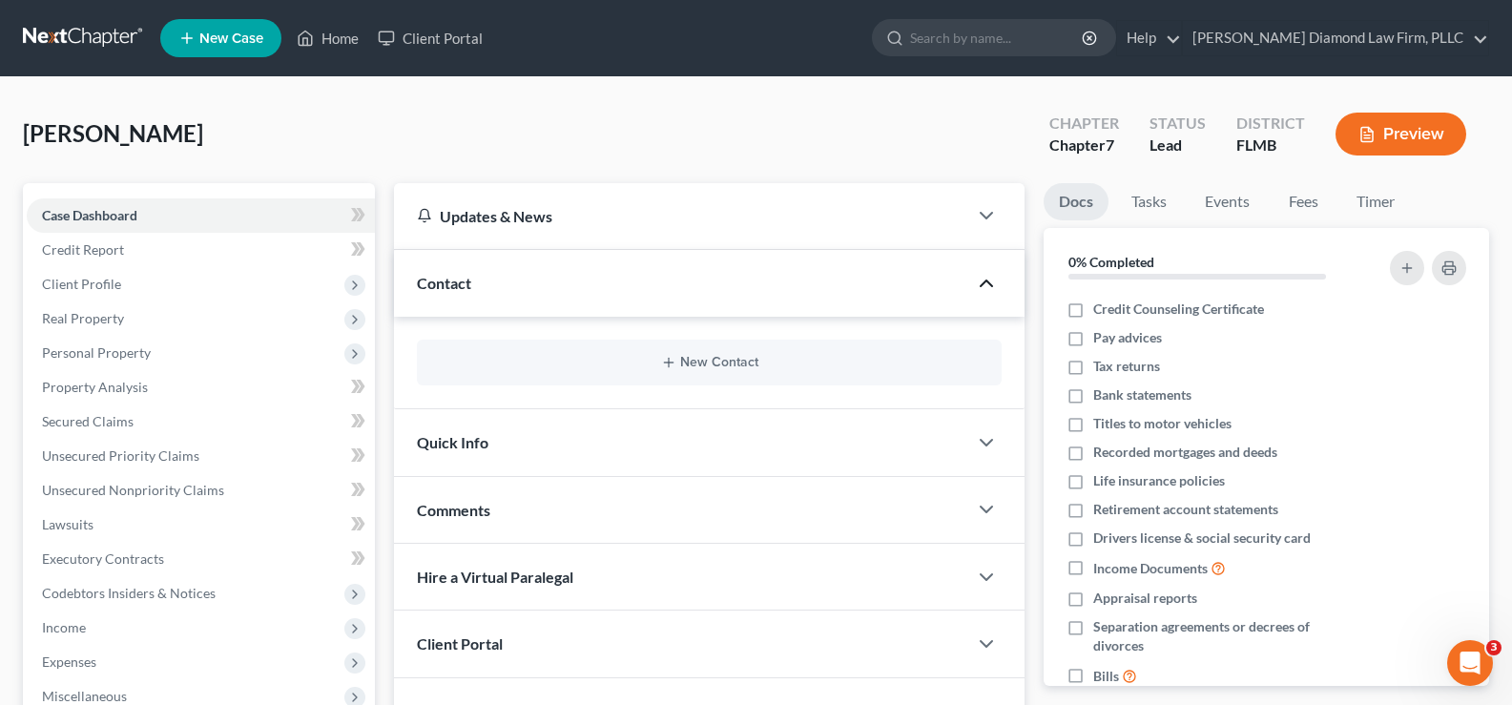
click at [778, 443] on div "Quick Info" at bounding box center [680, 442] width 573 height 66
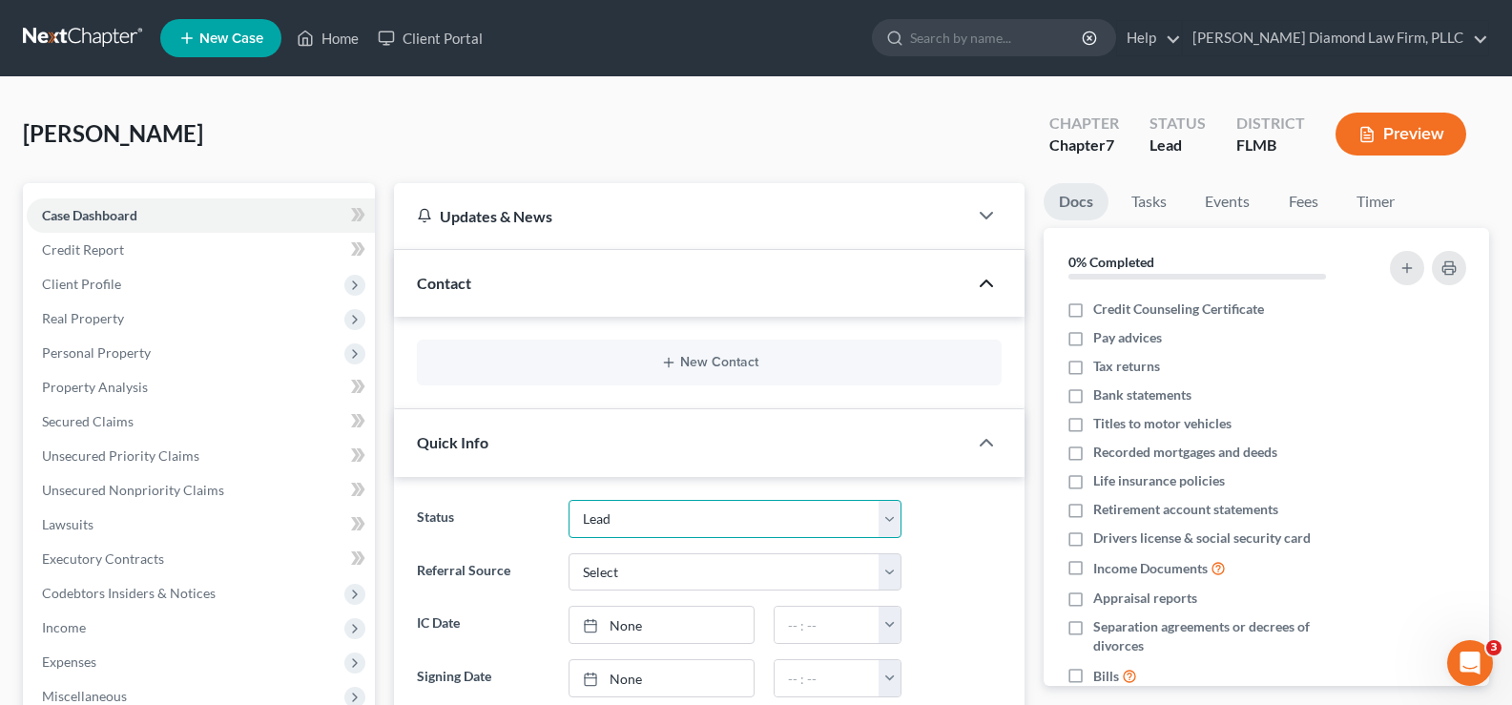
click at [759, 520] on select "Discharged Discharge Litigation Dismissal Notice Dismissed Filed Filed / Pre 34…" at bounding box center [734, 519] width 333 height 38
select select "7"
click at [568, 500] on select "Discharged Discharge Litigation Dismissal Notice Dismissed Filed Filed / Pre 34…" at bounding box center [734, 519] width 333 height 38
click at [340, 36] on link "Home" at bounding box center [327, 38] width 81 height 34
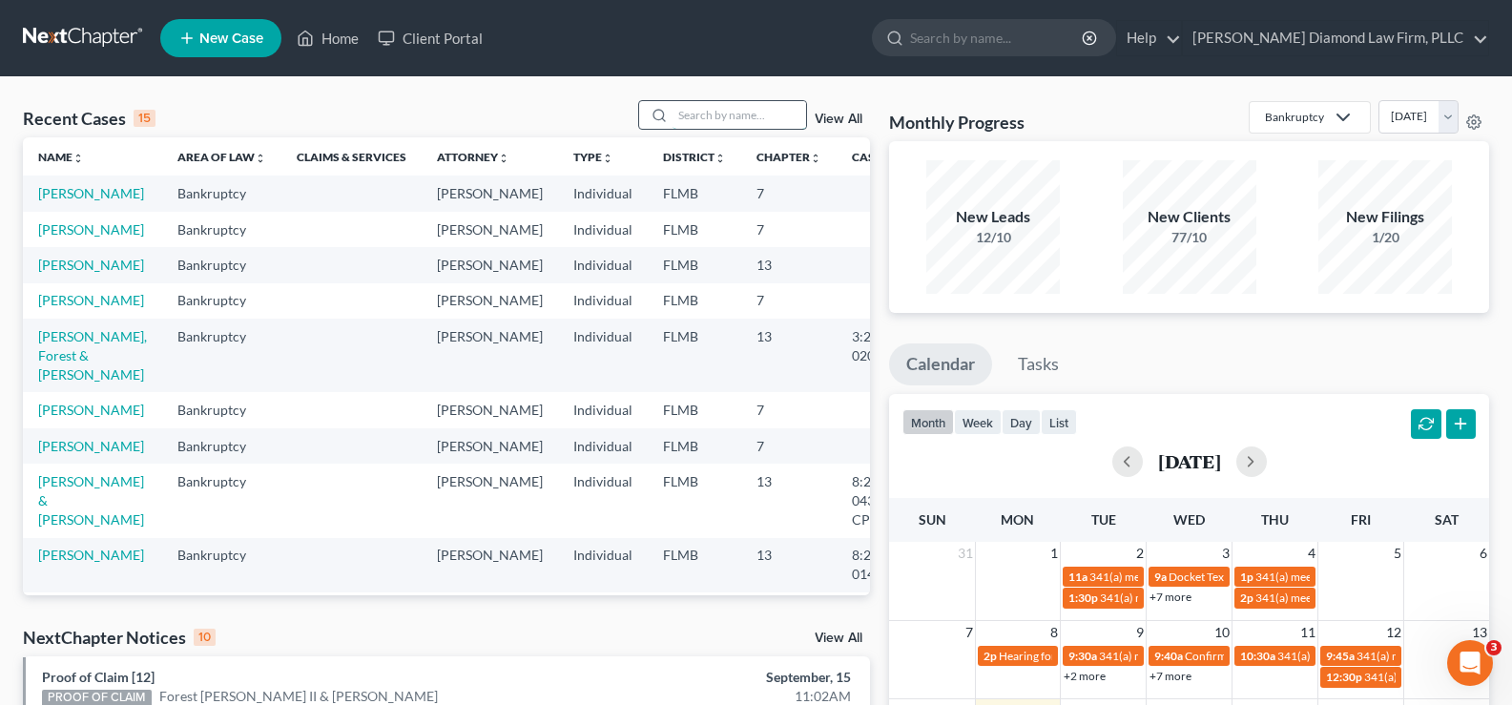
click at [721, 110] on input "search" at bounding box center [739, 115] width 134 height 28
click at [65, 195] on link "Wagner, Dale" at bounding box center [91, 193] width 106 height 16
select select "7"
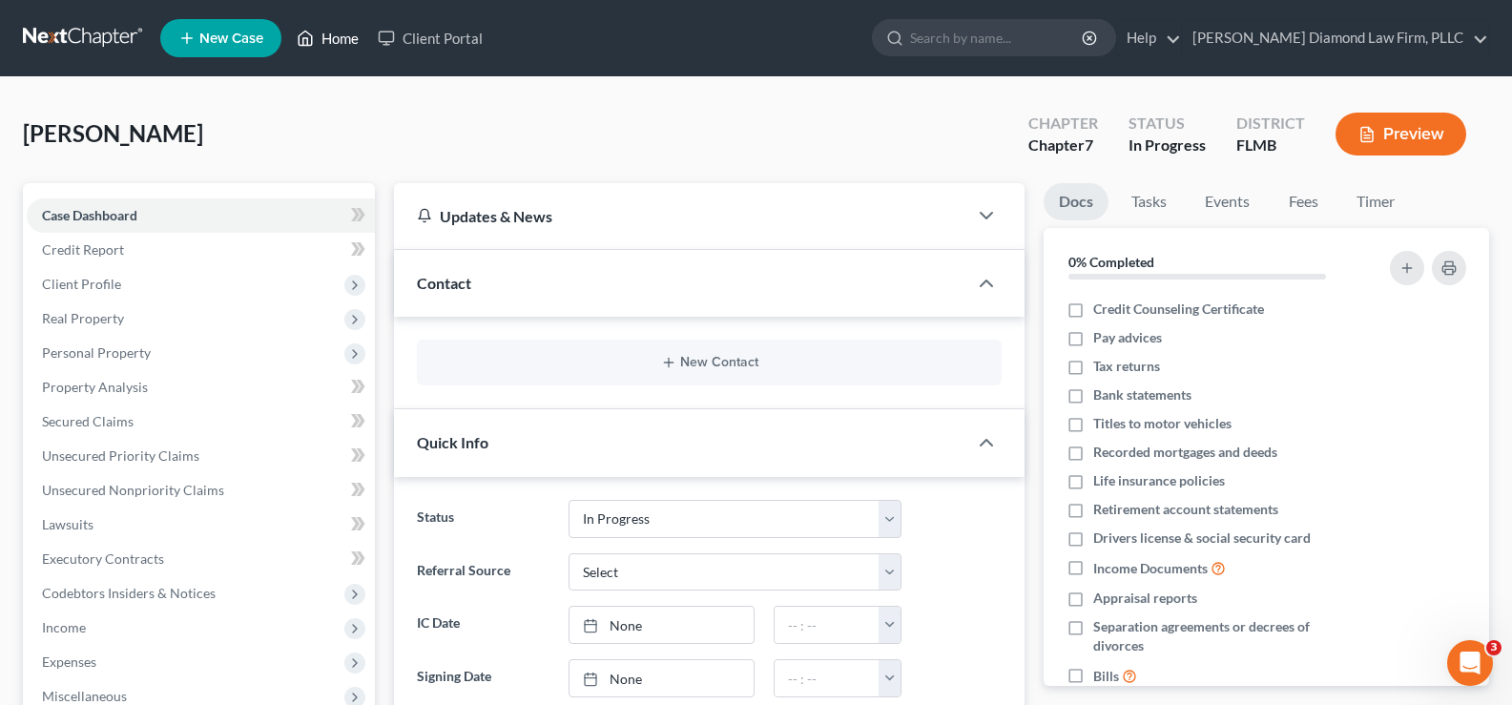
click at [336, 36] on link "Home" at bounding box center [327, 38] width 81 height 34
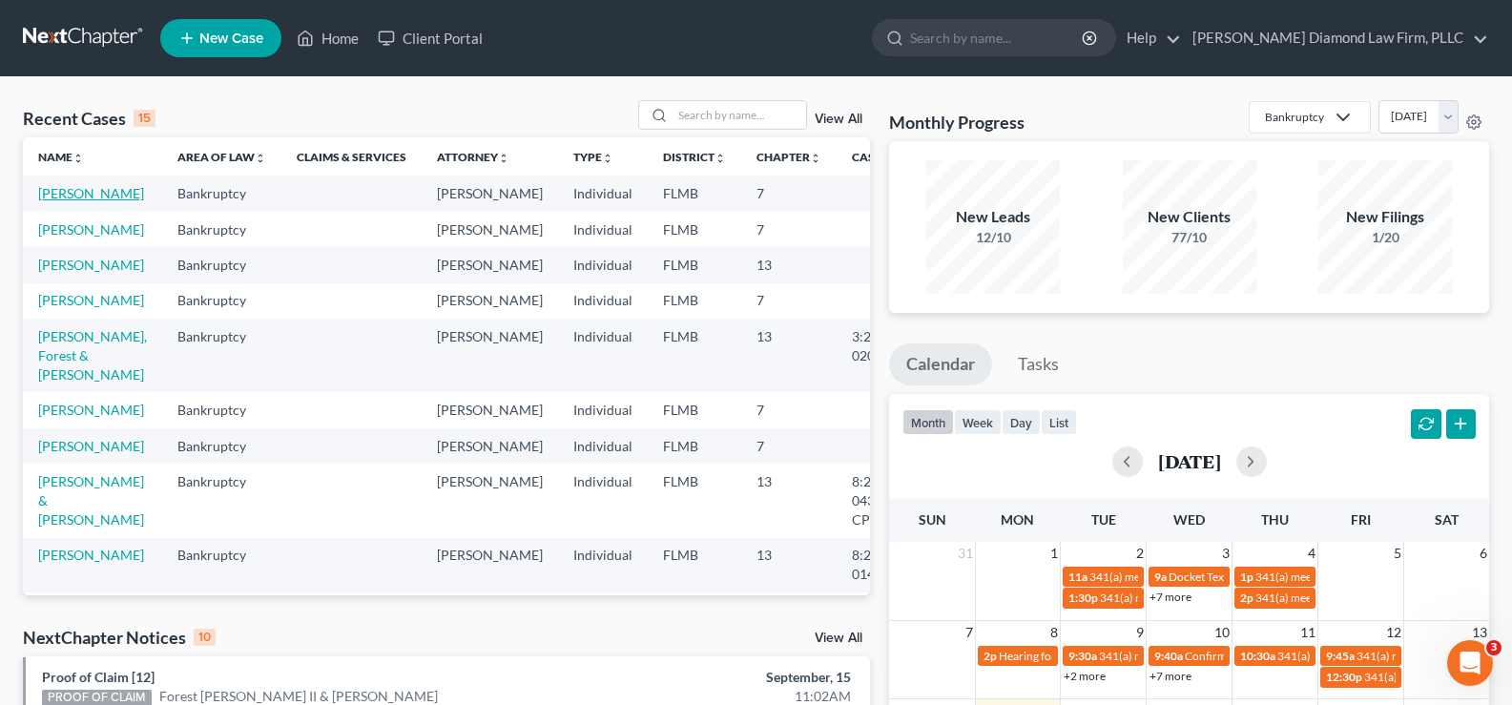
click at [55, 194] on link "Wagner, Dale" at bounding box center [91, 193] width 106 height 16
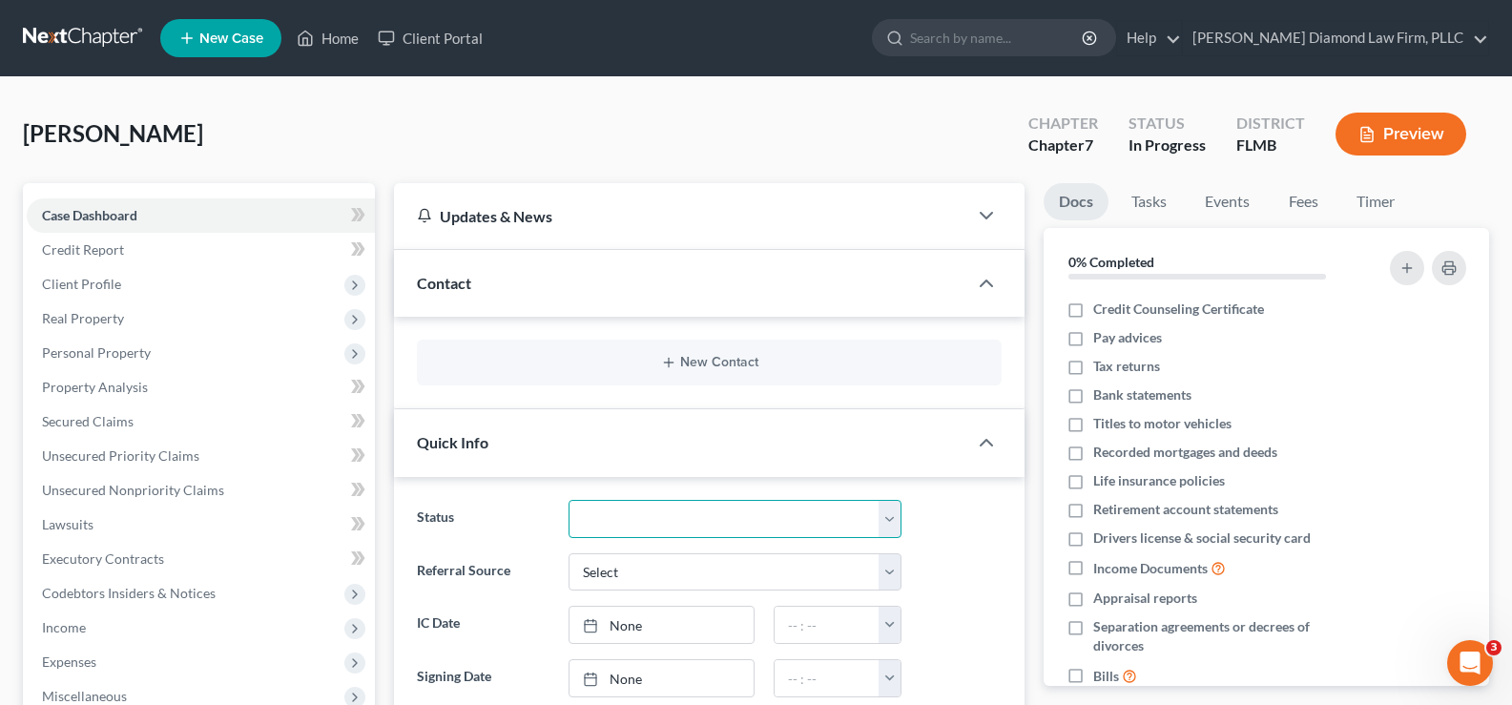
click at [825, 523] on select "Discharged Discharge Litigation Dismissal Notice Dismissed Filed Filed / Pre 34…" at bounding box center [734, 519] width 333 height 38
select select "8"
click at [568, 500] on select "Discharged Discharge Litigation Dismissal Notice Dismissed Filed Filed / Pre 34…" at bounding box center [734, 519] width 333 height 38
click at [337, 35] on link "Home" at bounding box center [327, 38] width 81 height 34
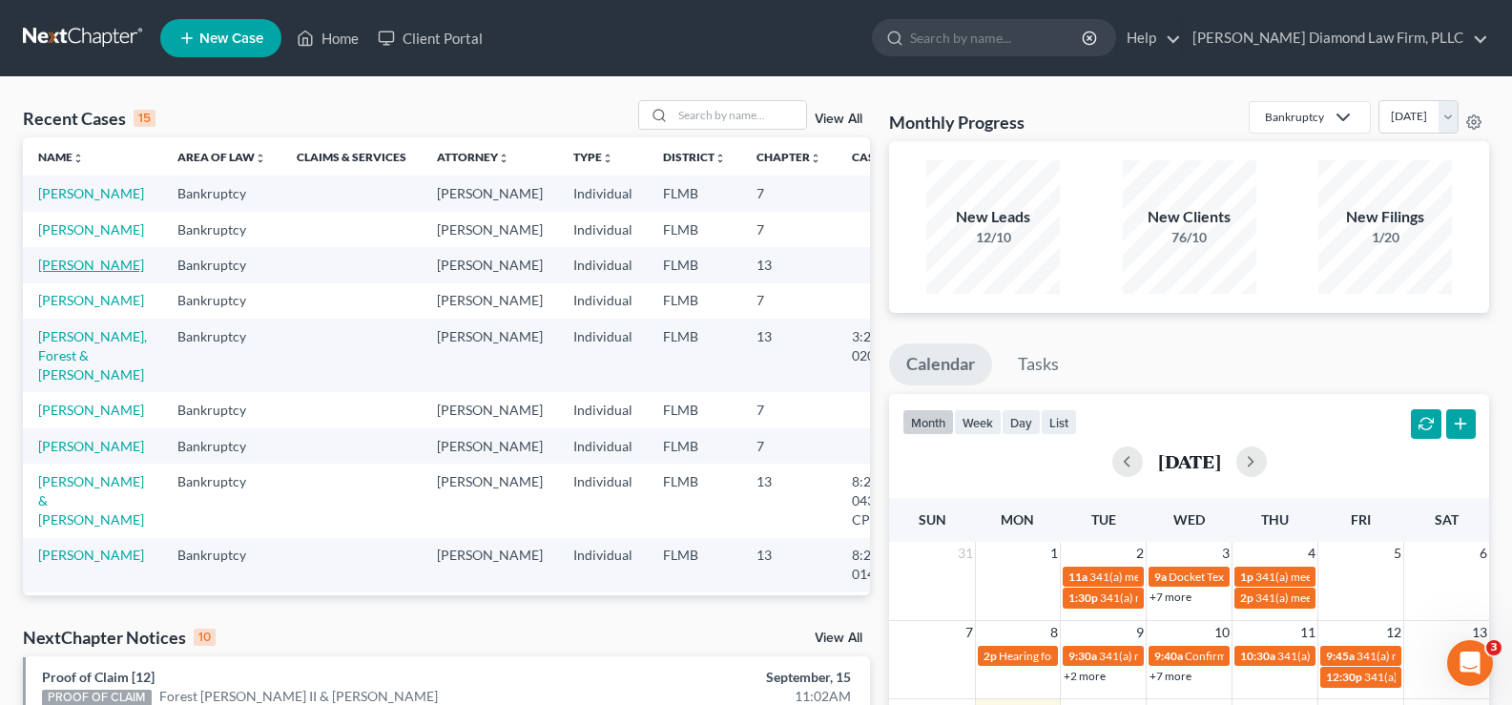
click at [62, 273] on link "[PERSON_NAME]" at bounding box center [91, 265] width 106 height 16
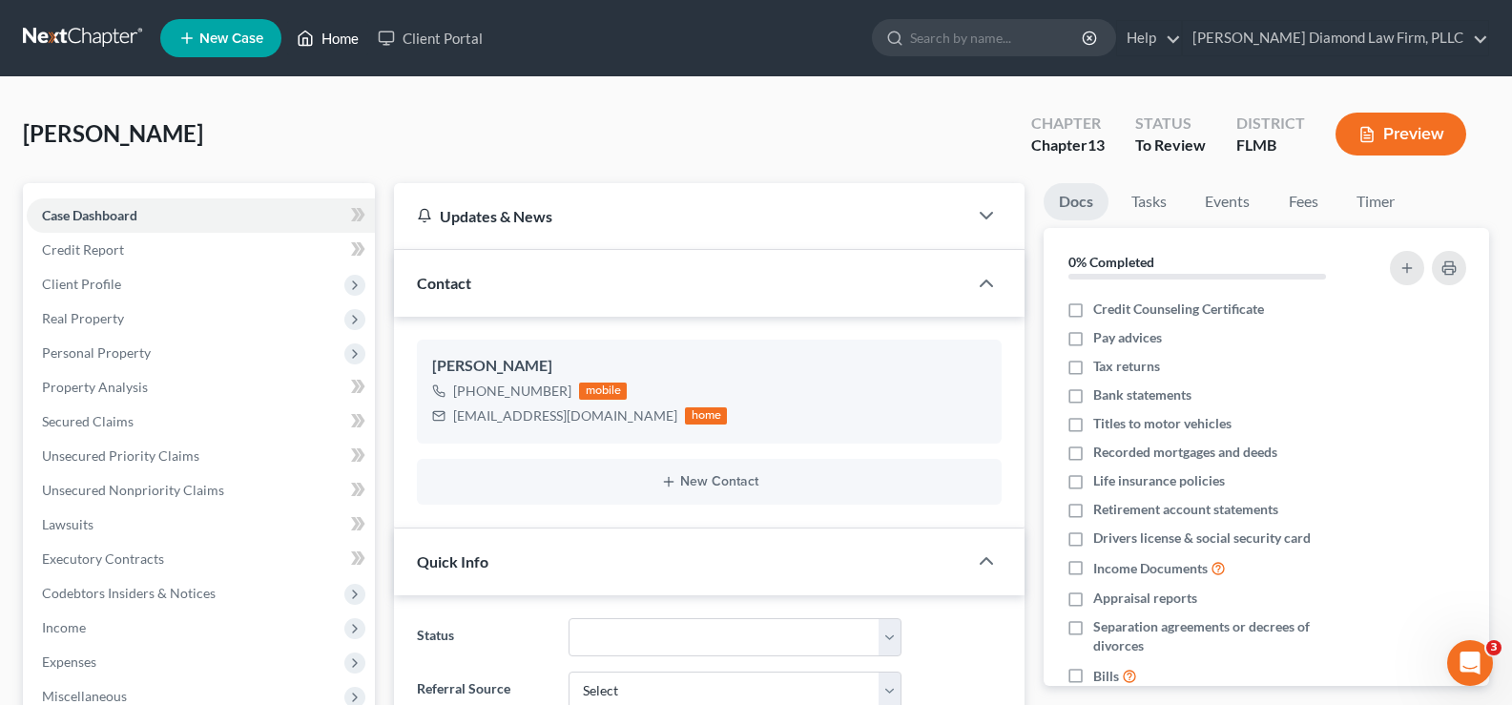
click at [346, 34] on link "Home" at bounding box center [327, 38] width 81 height 34
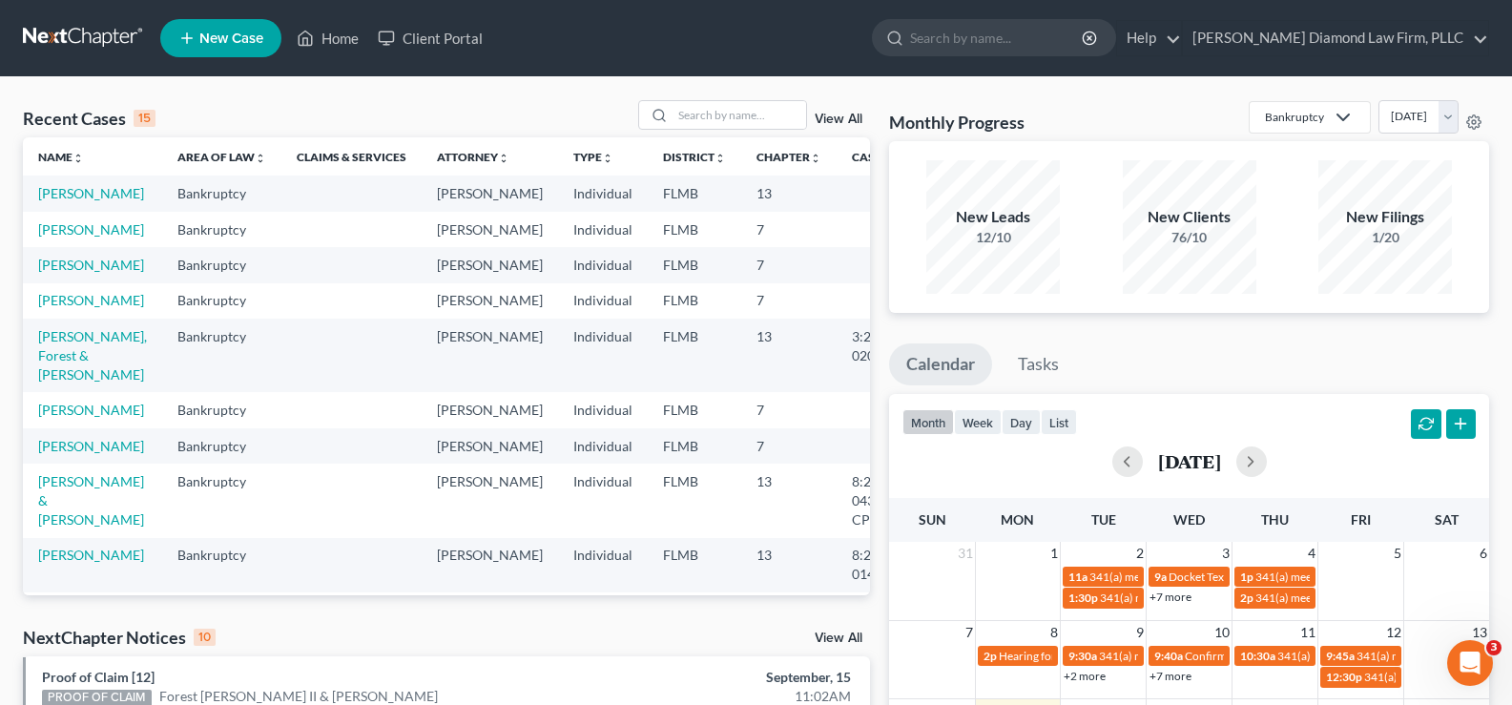
click at [831, 123] on link "View All" at bounding box center [838, 119] width 48 height 13
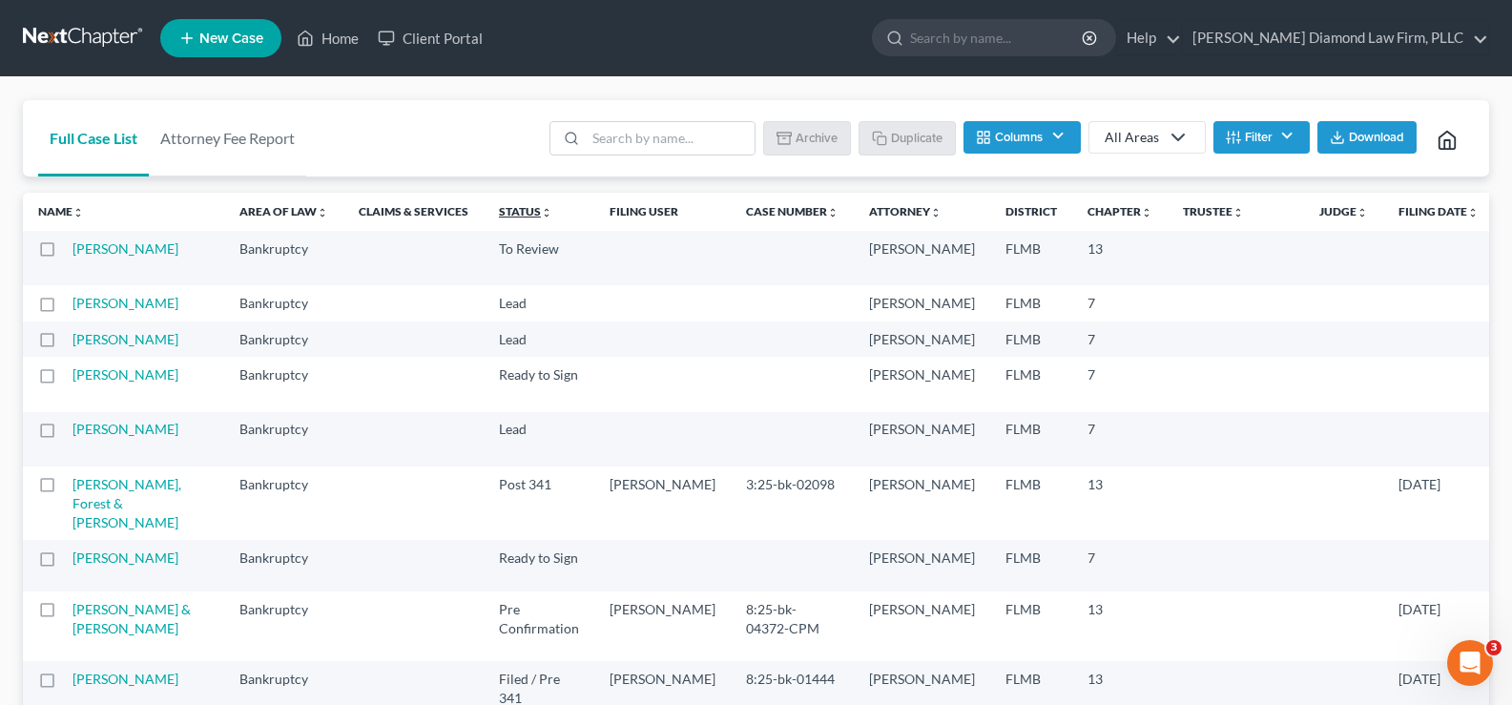
click at [499, 214] on link "Status unfold_more expand_more expand_less" at bounding box center [525, 211] width 53 height 14
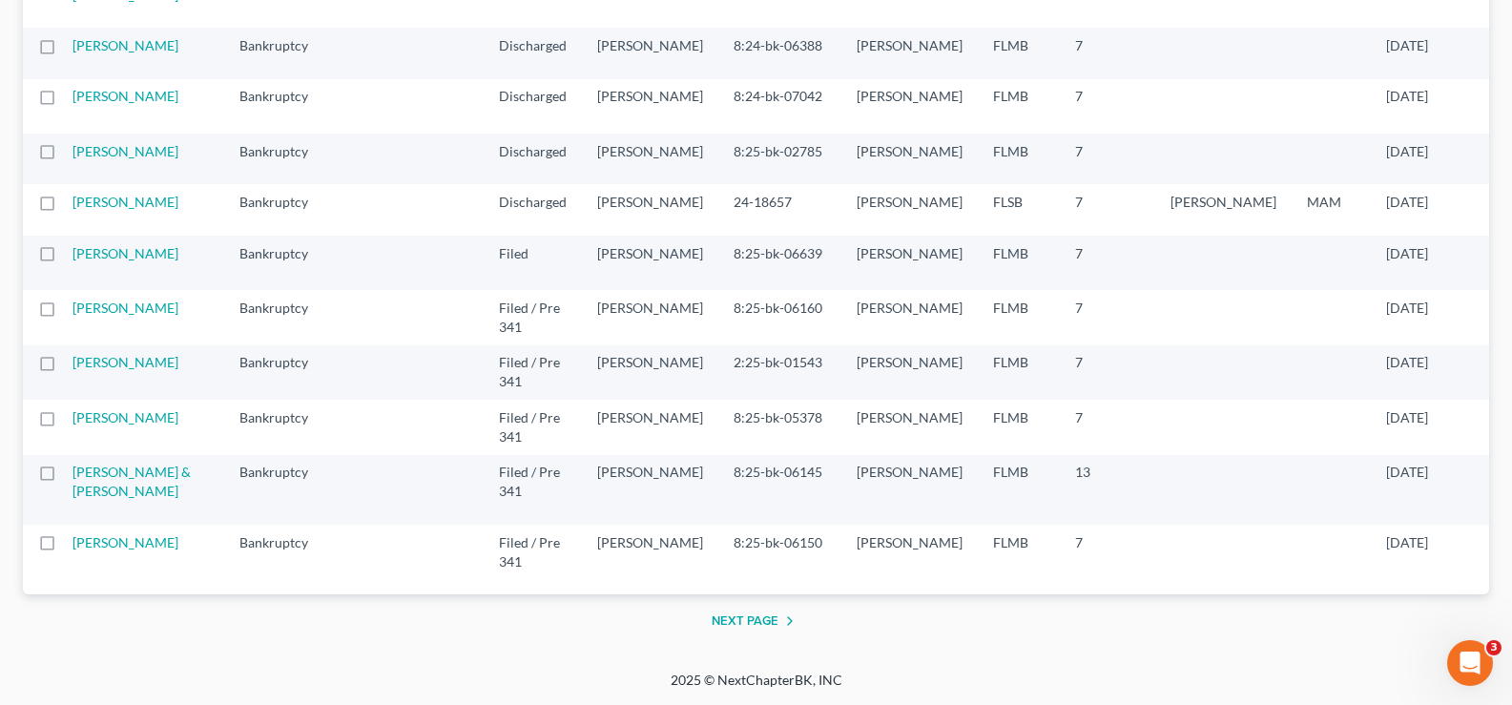
scroll to position [4163, 0]
click at [746, 621] on button "Next Page" at bounding box center [756, 620] width 90 height 23
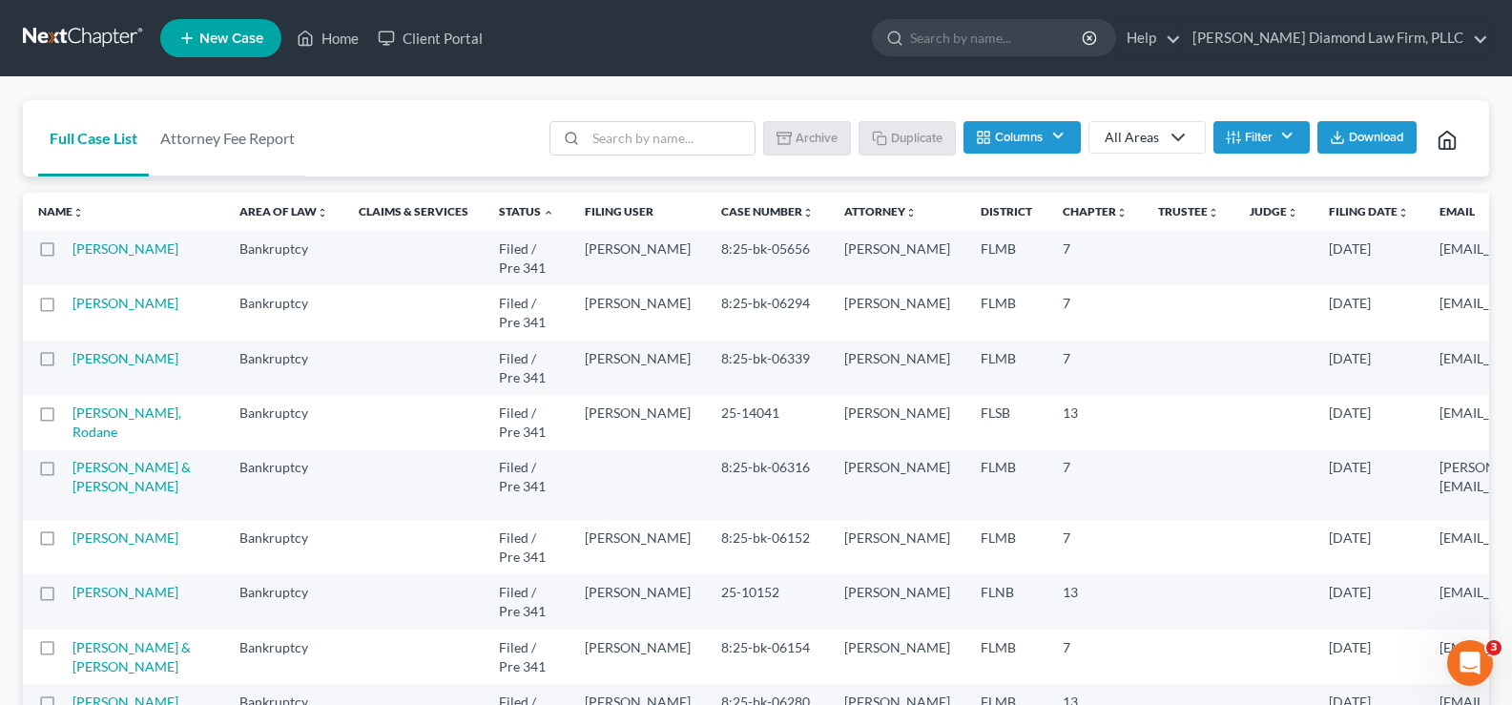
scroll to position [95, 0]
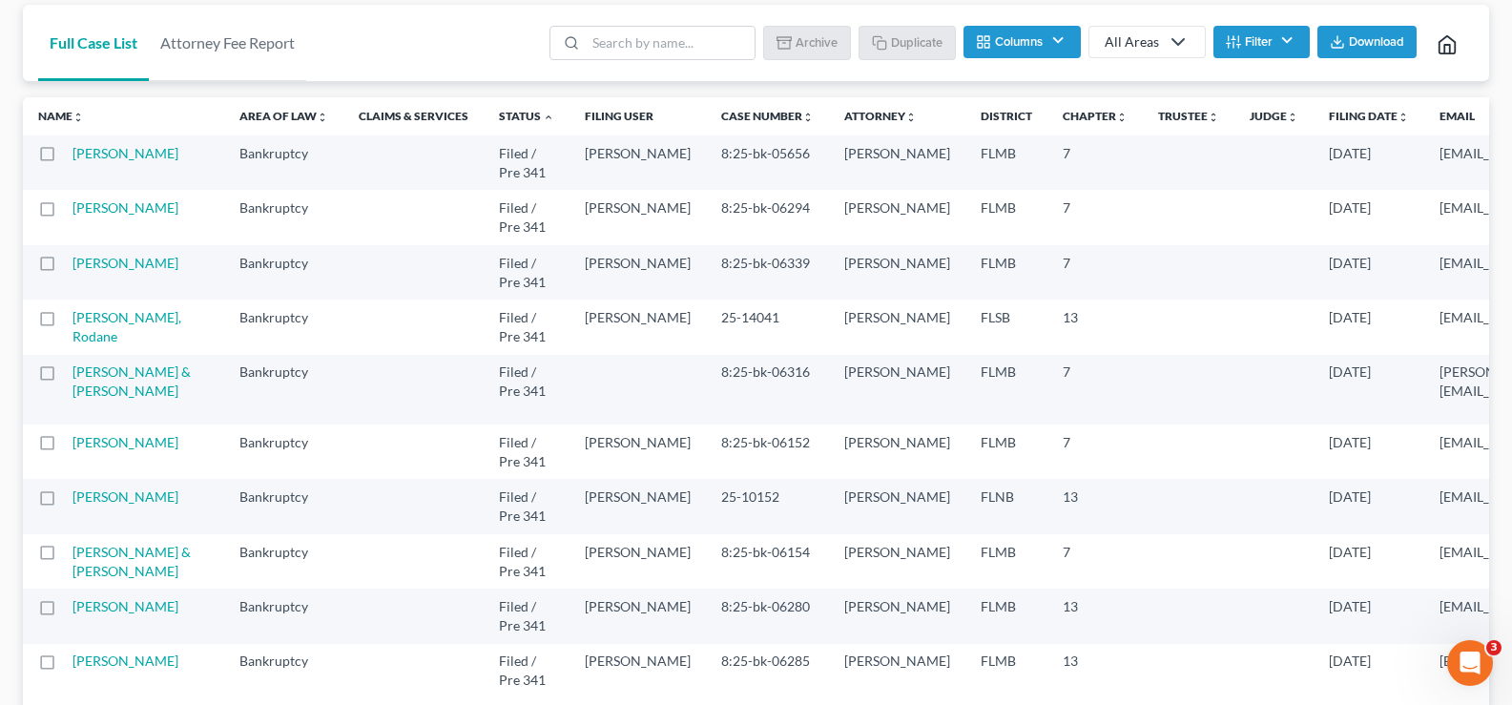
click at [1045, 52] on button "Columns" at bounding box center [1021, 42] width 116 height 32
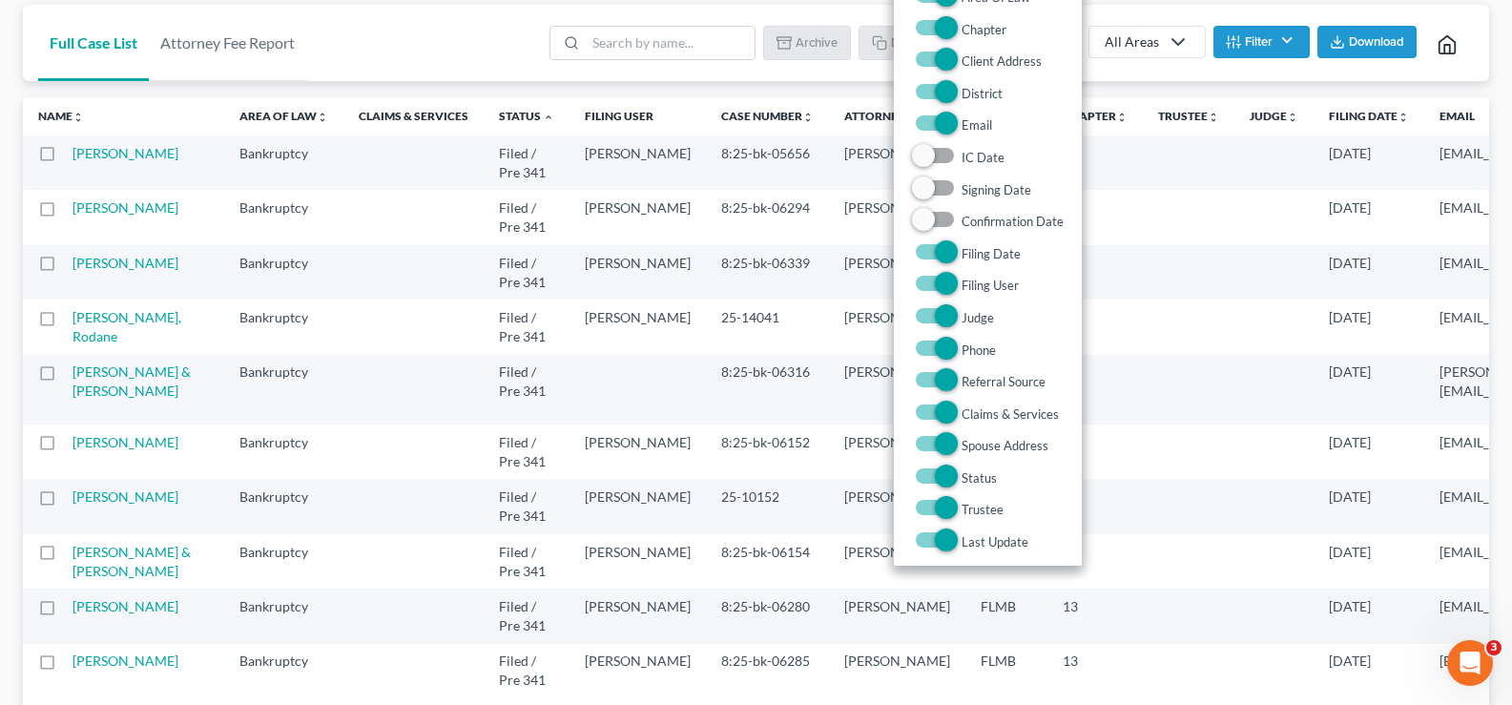
click at [1127, 67] on ul "Batch Download Archive Un-archive Duplicate Columns Attorney Case Number Area O…" at bounding box center [1010, 45] width 928 height 46
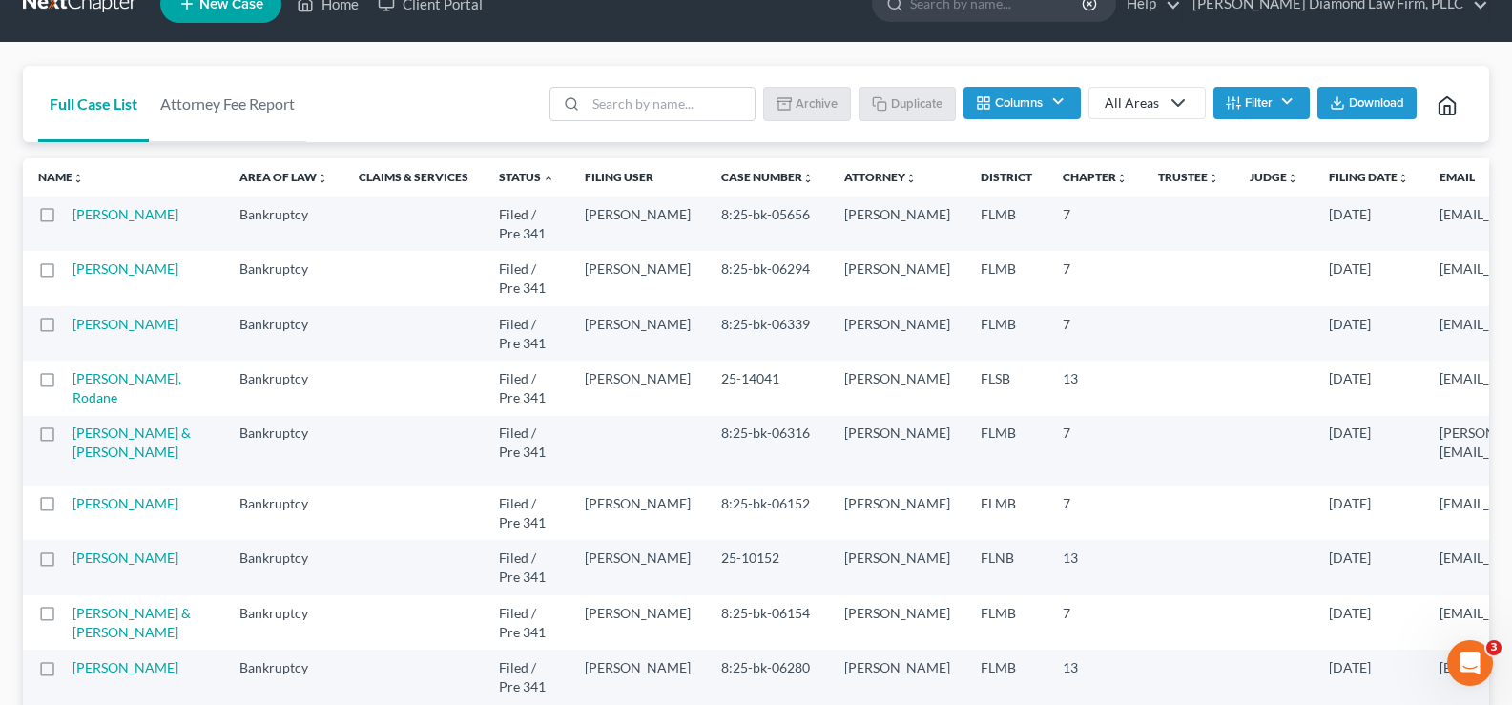
scroll to position [0, 0]
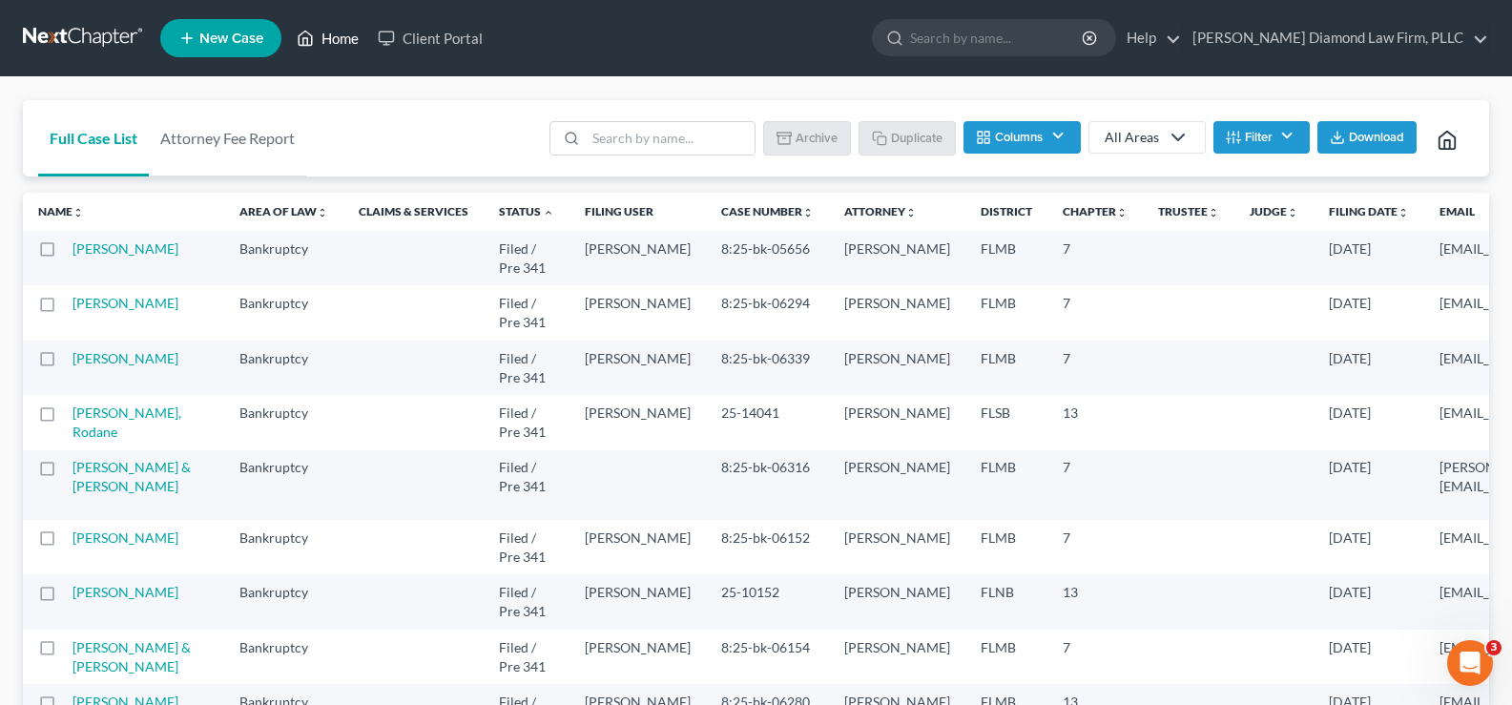
click at [338, 36] on link "Home" at bounding box center [327, 38] width 81 height 34
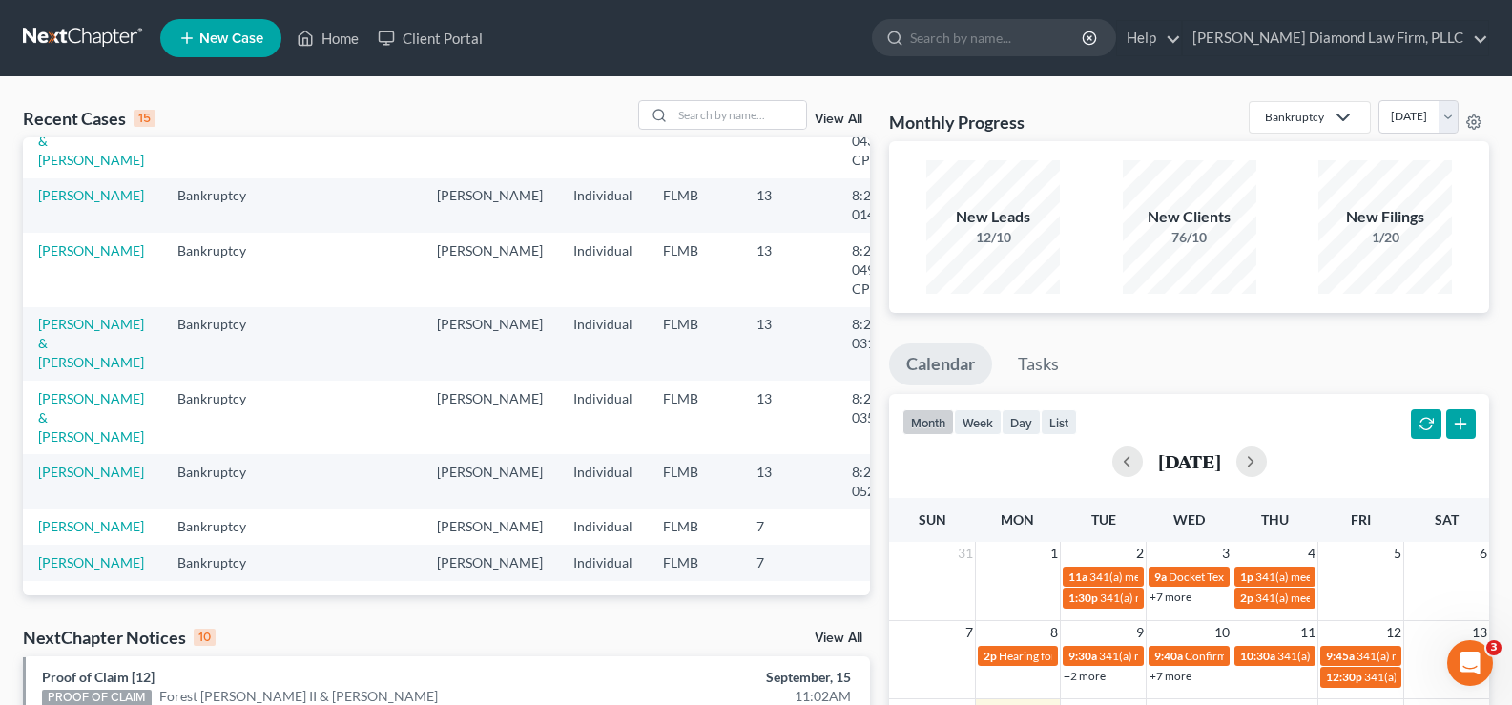
scroll to position [512, 0]
click at [765, 109] on input "search" at bounding box center [739, 115] width 134 height 28
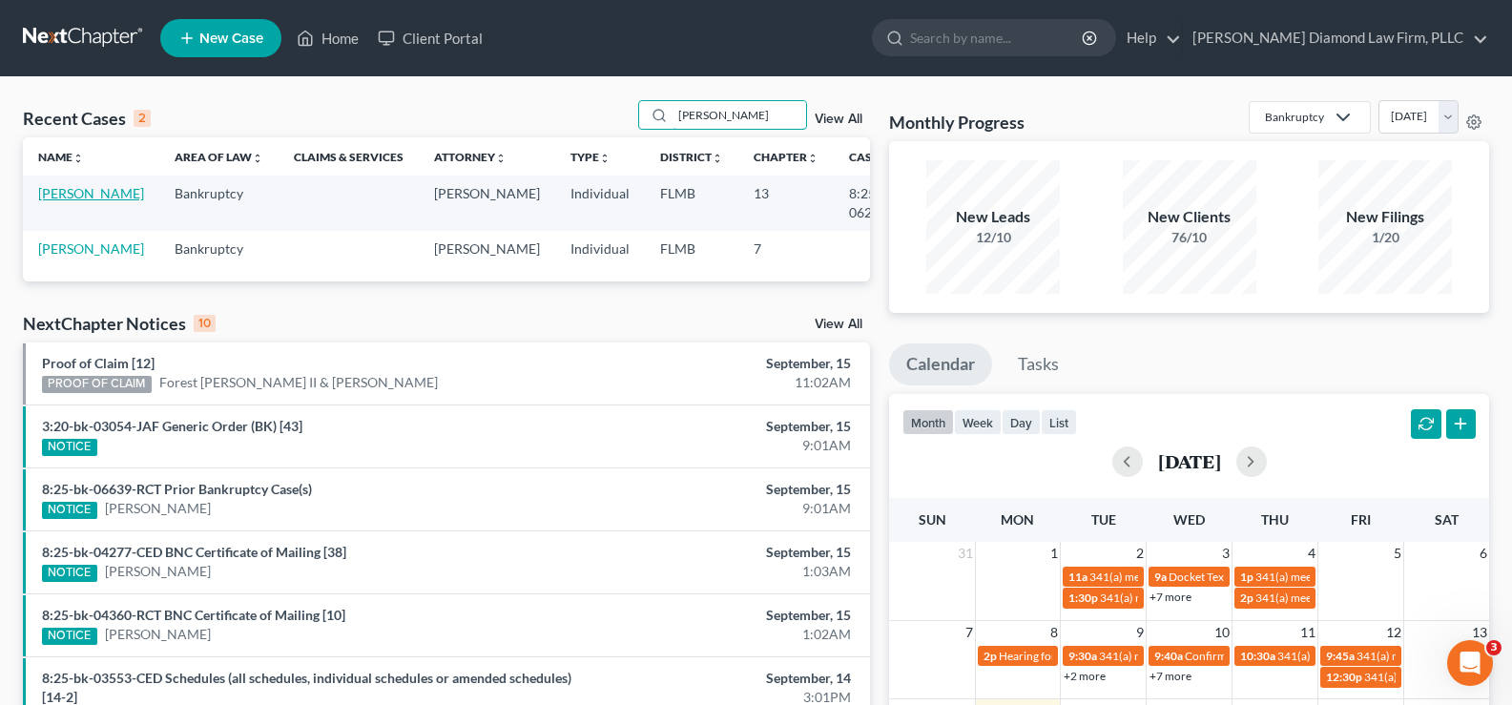
type input "holmes"
click at [51, 201] on link "Holmes, Jared" at bounding box center [91, 193] width 106 height 16
select select "5"
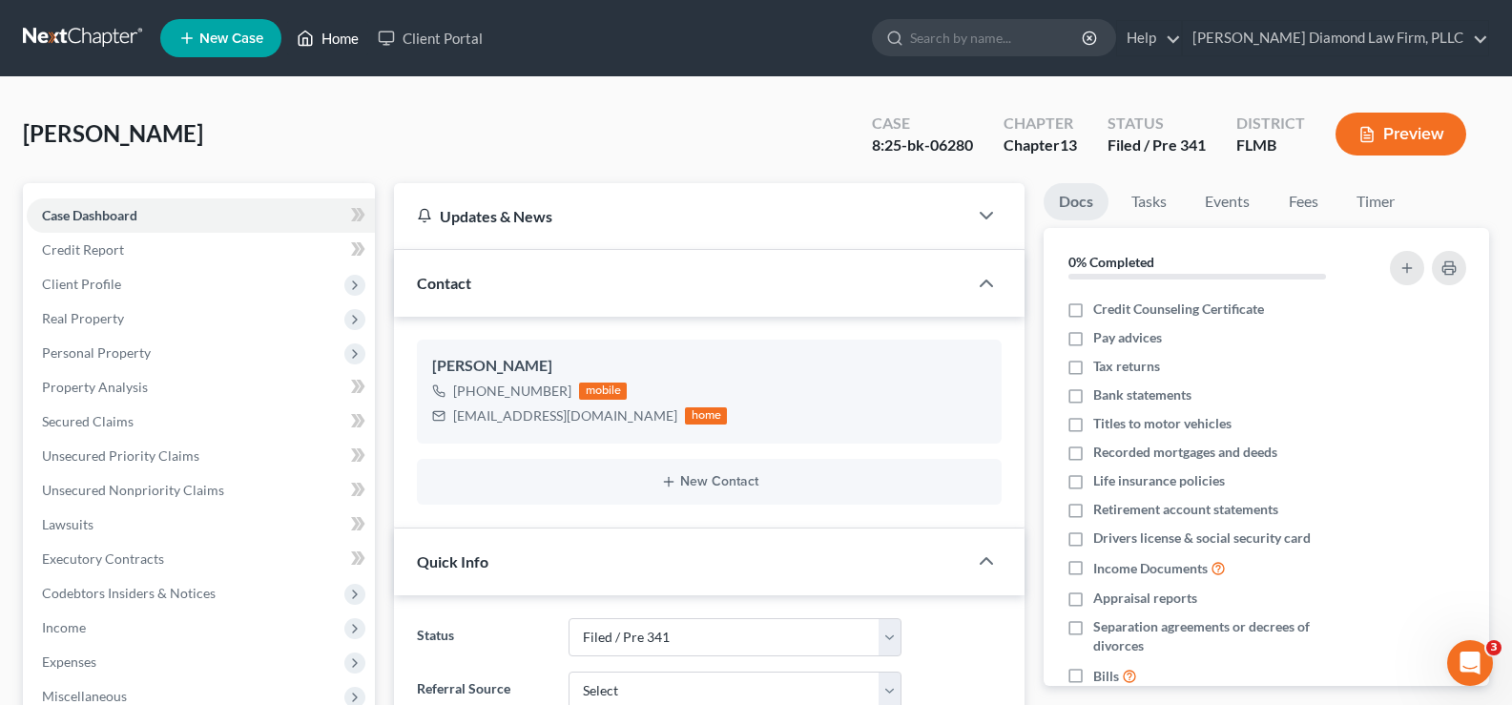
click at [339, 29] on link "Home" at bounding box center [327, 38] width 81 height 34
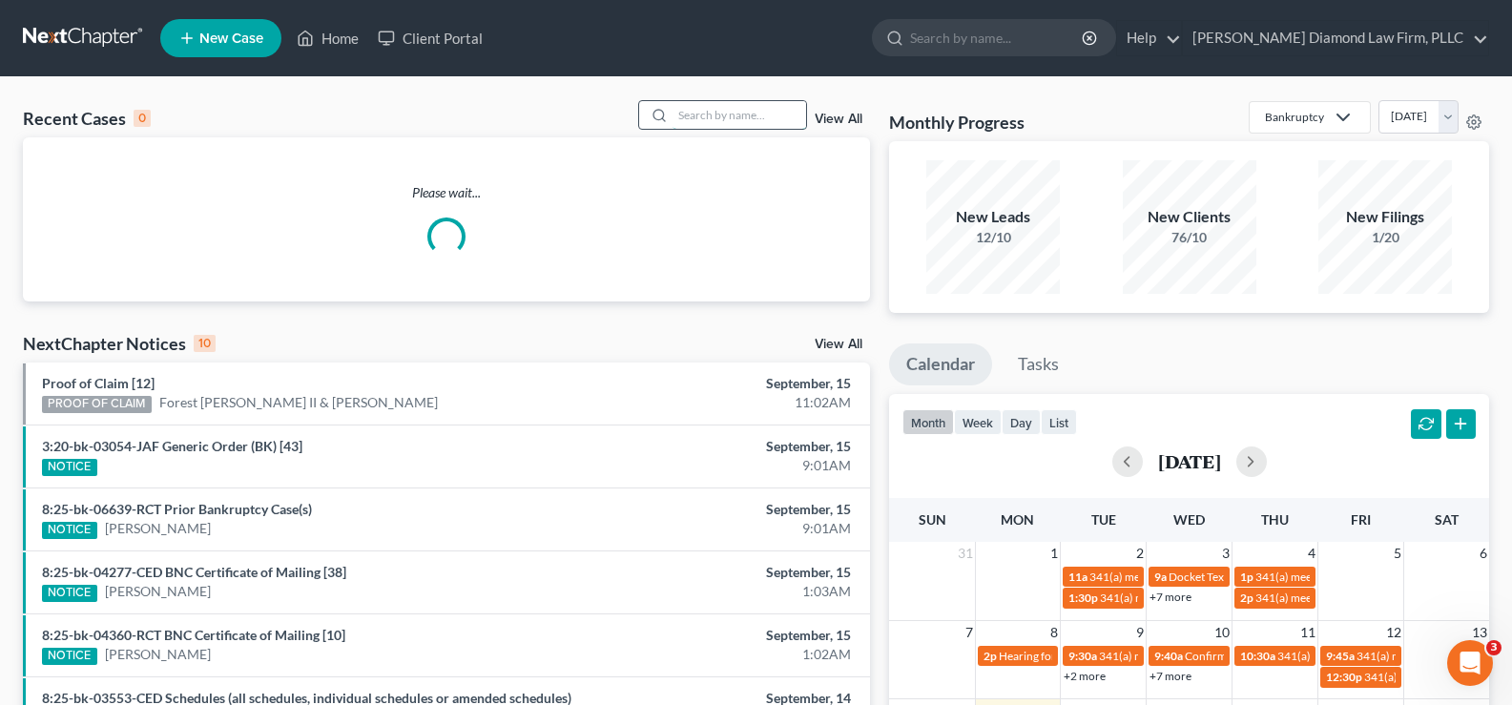
click at [735, 105] on input "search" at bounding box center [739, 115] width 134 height 28
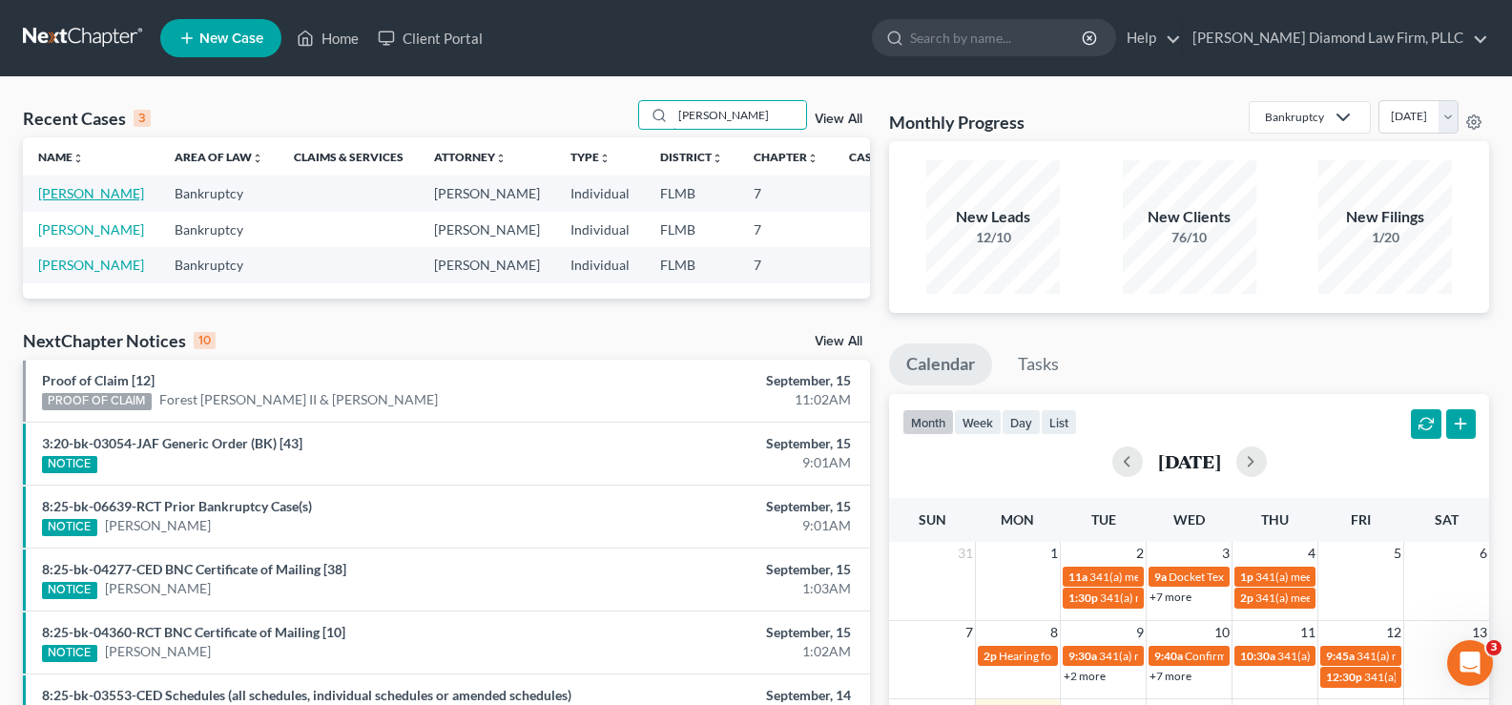
type input "Anderson"
click at [72, 201] on link "[PERSON_NAME]" at bounding box center [91, 193] width 106 height 16
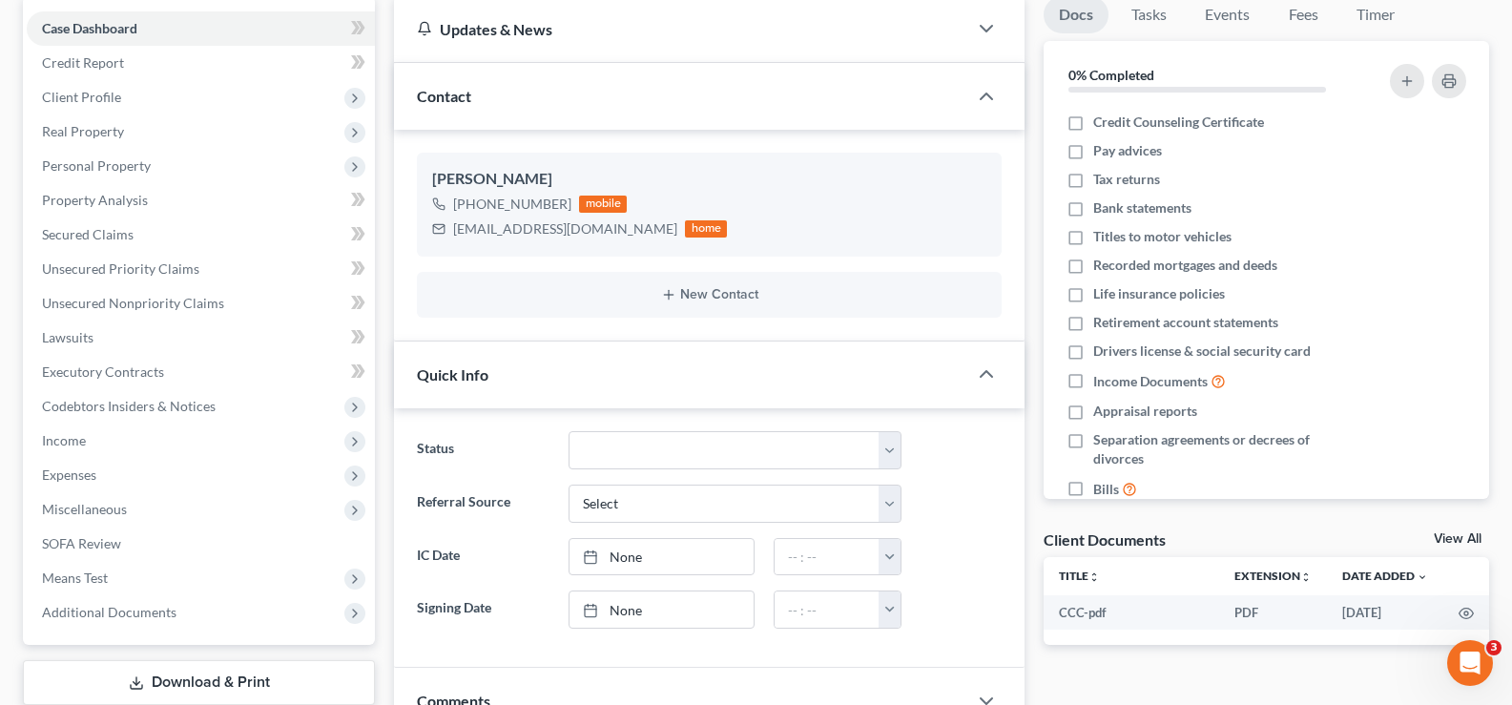
scroll to position [191, 0]
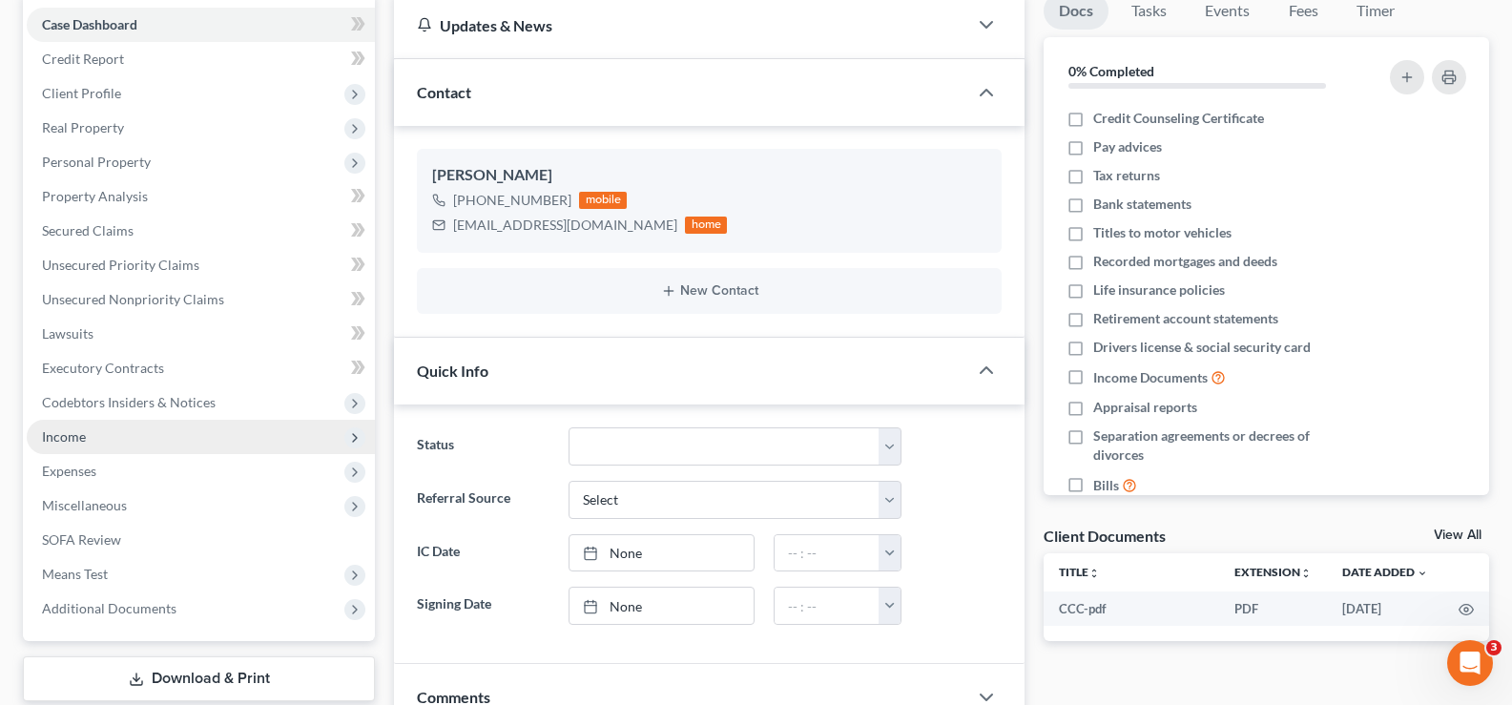
click at [125, 435] on span "Income" at bounding box center [201, 437] width 348 height 34
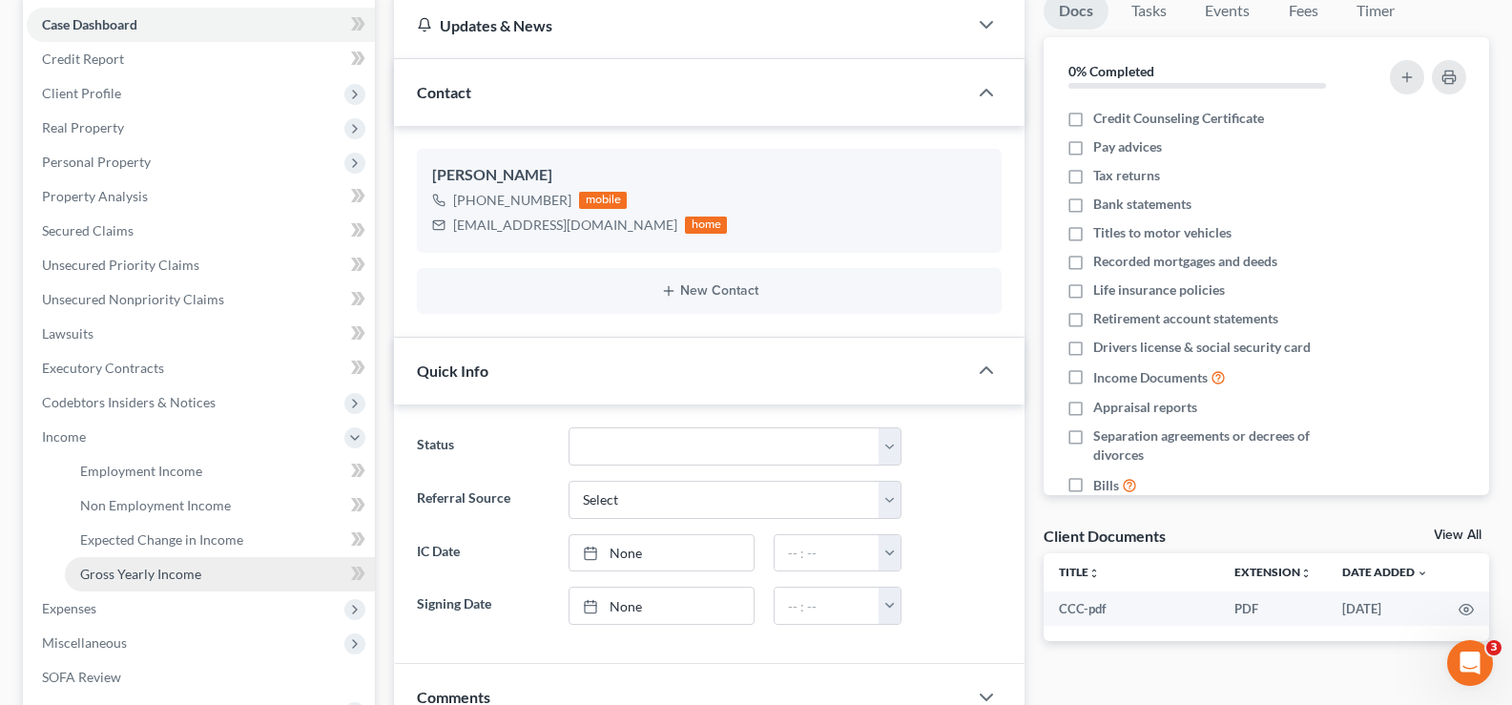
click at [180, 576] on span "Gross Yearly Income" at bounding box center [140, 574] width 121 height 16
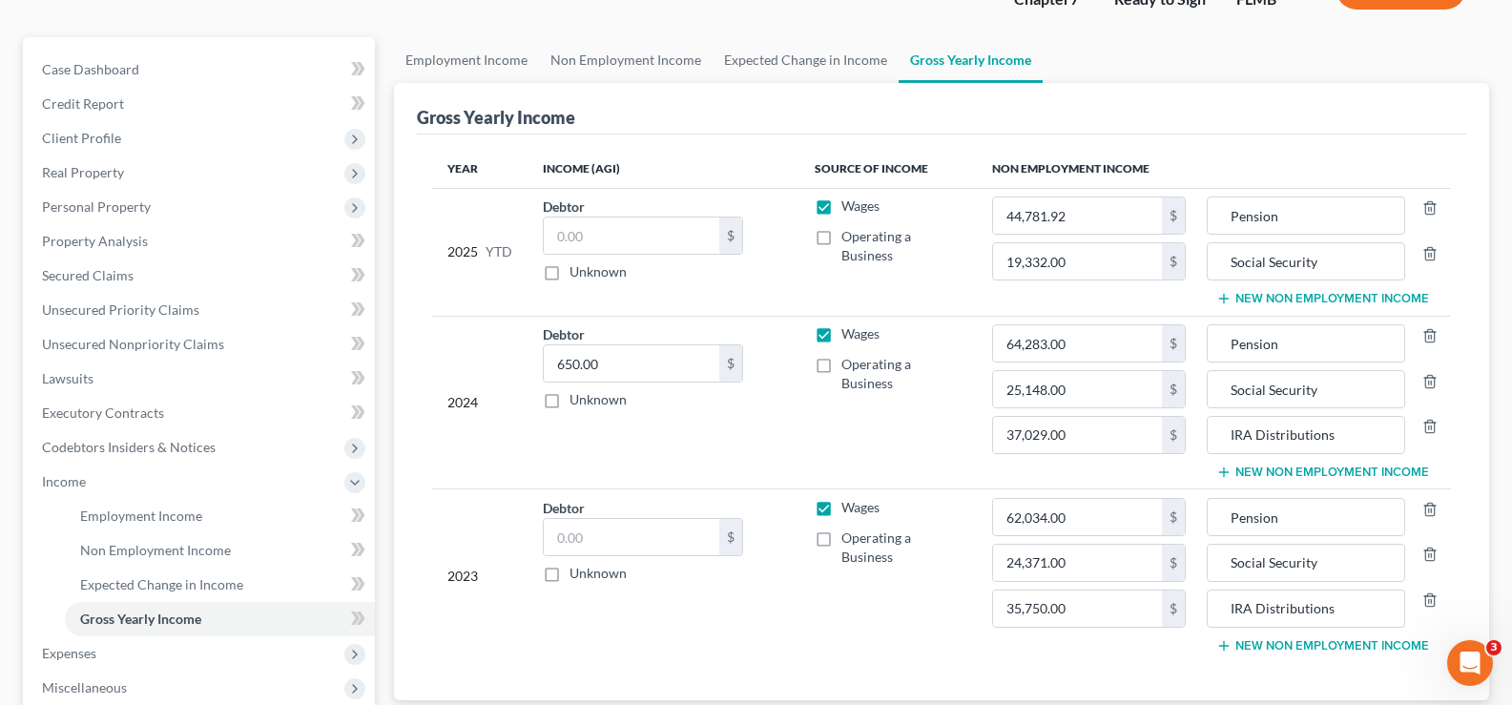
scroll to position [191, 0]
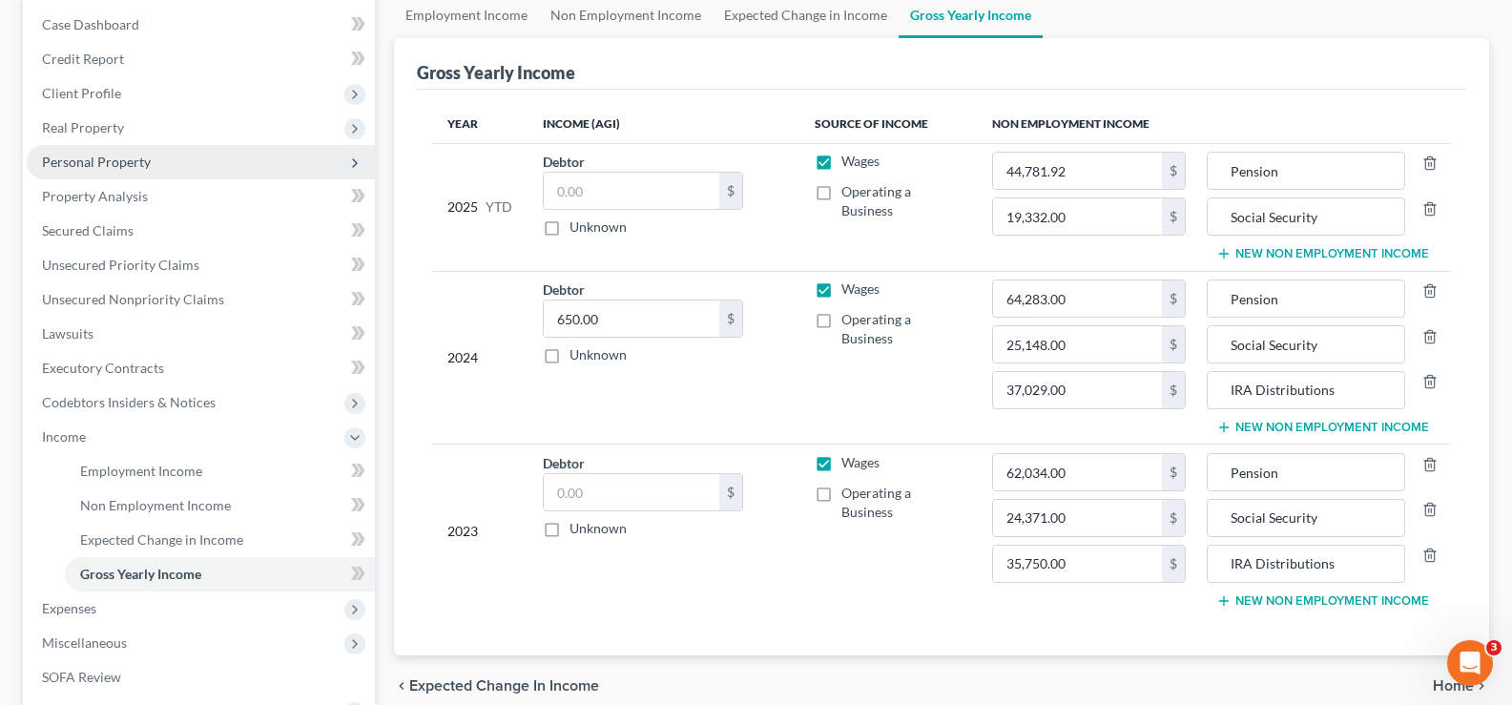
click at [165, 165] on span "Personal Property" at bounding box center [201, 162] width 348 height 34
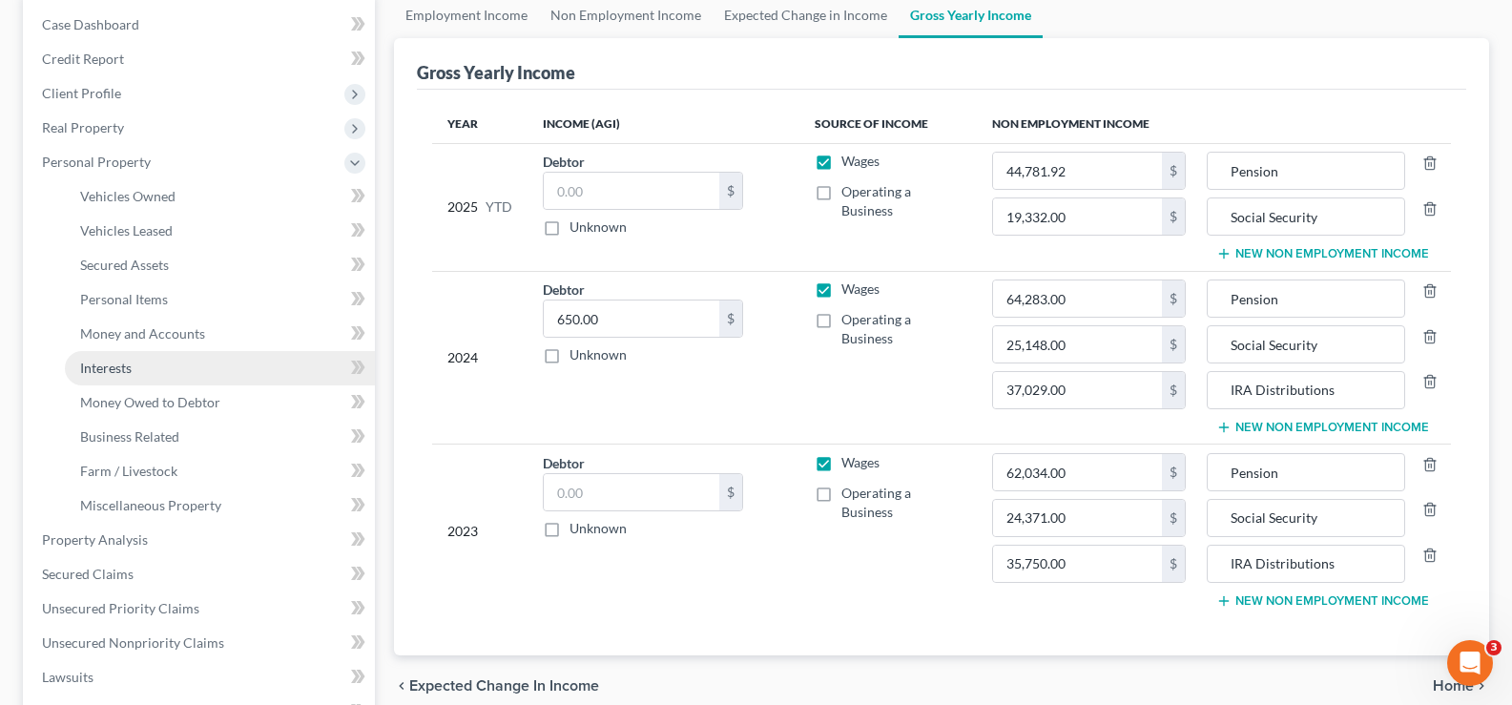
click at [185, 368] on link "Interests" at bounding box center [220, 368] width 310 height 34
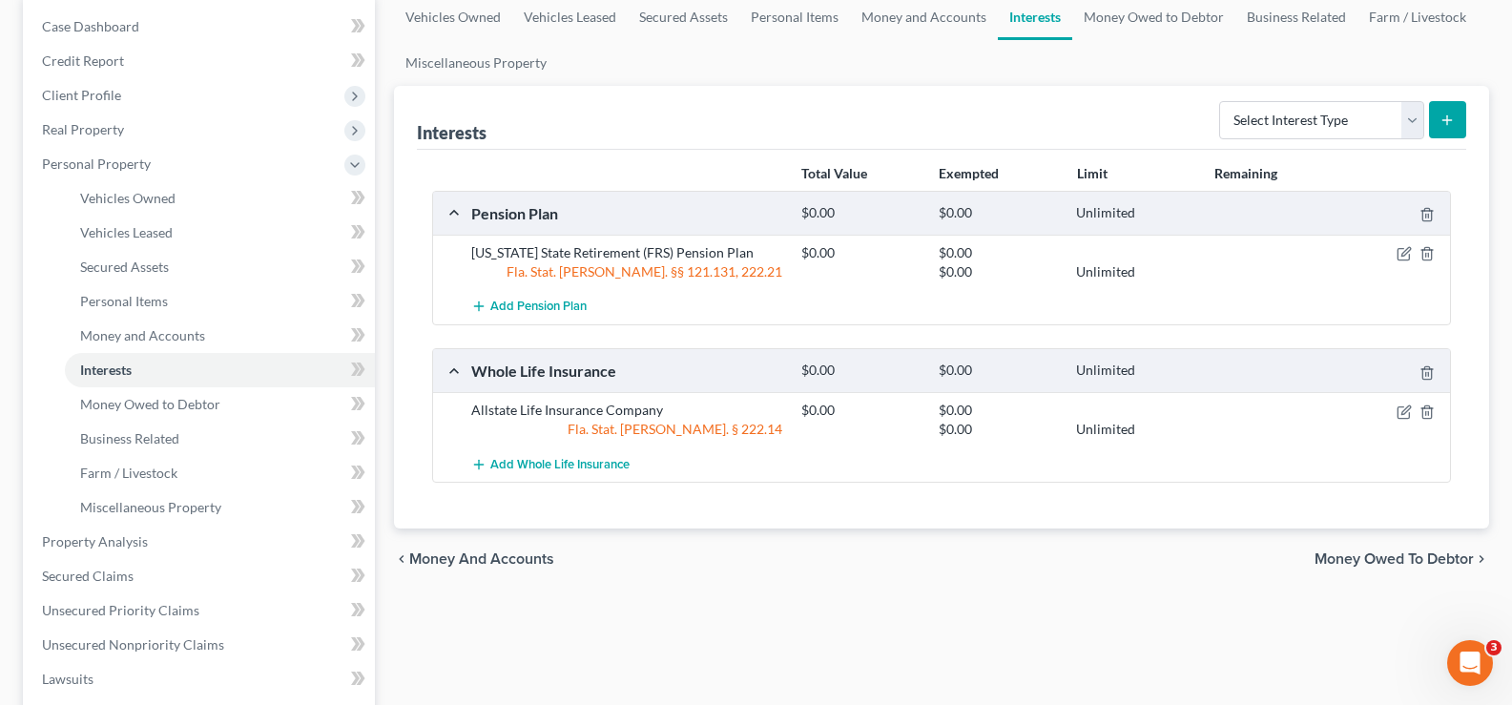
scroll to position [191, 0]
click at [172, 504] on span "Miscellaneous Property" at bounding box center [150, 505] width 141 height 16
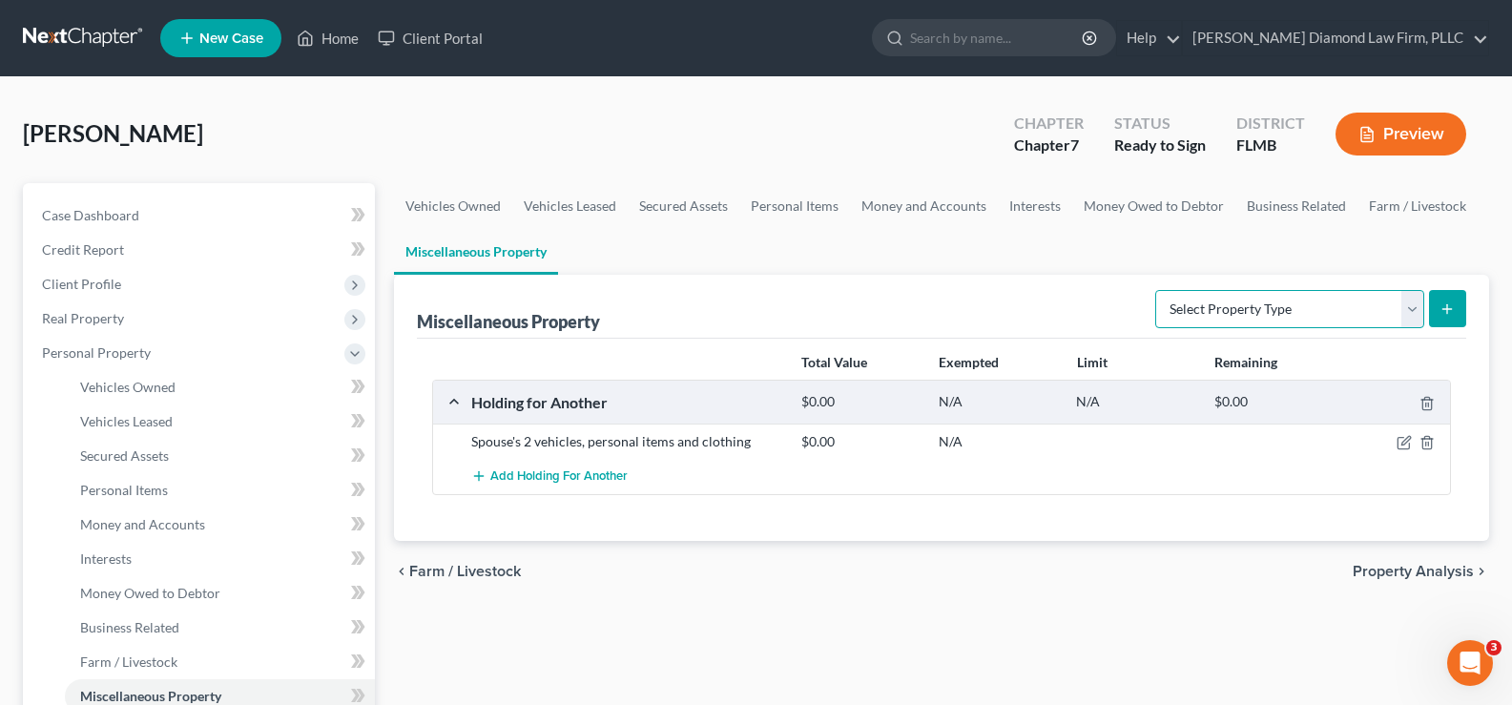
click at [1353, 313] on select "Select Property Type Assigned for Creditor Benefit Within 1 Year Holding for An…" at bounding box center [1289, 309] width 269 height 38
select select "transferred"
click at [1155, 290] on select "Select Property Type Assigned for Creditor Benefit Within 1 Year Holding for An…" at bounding box center [1289, 309] width 269 height 38
click at [1446, 308] on icon "submit" at bounding box center [1446, 308] width 15 height 15
select select "Ordinary (within 2 years)"
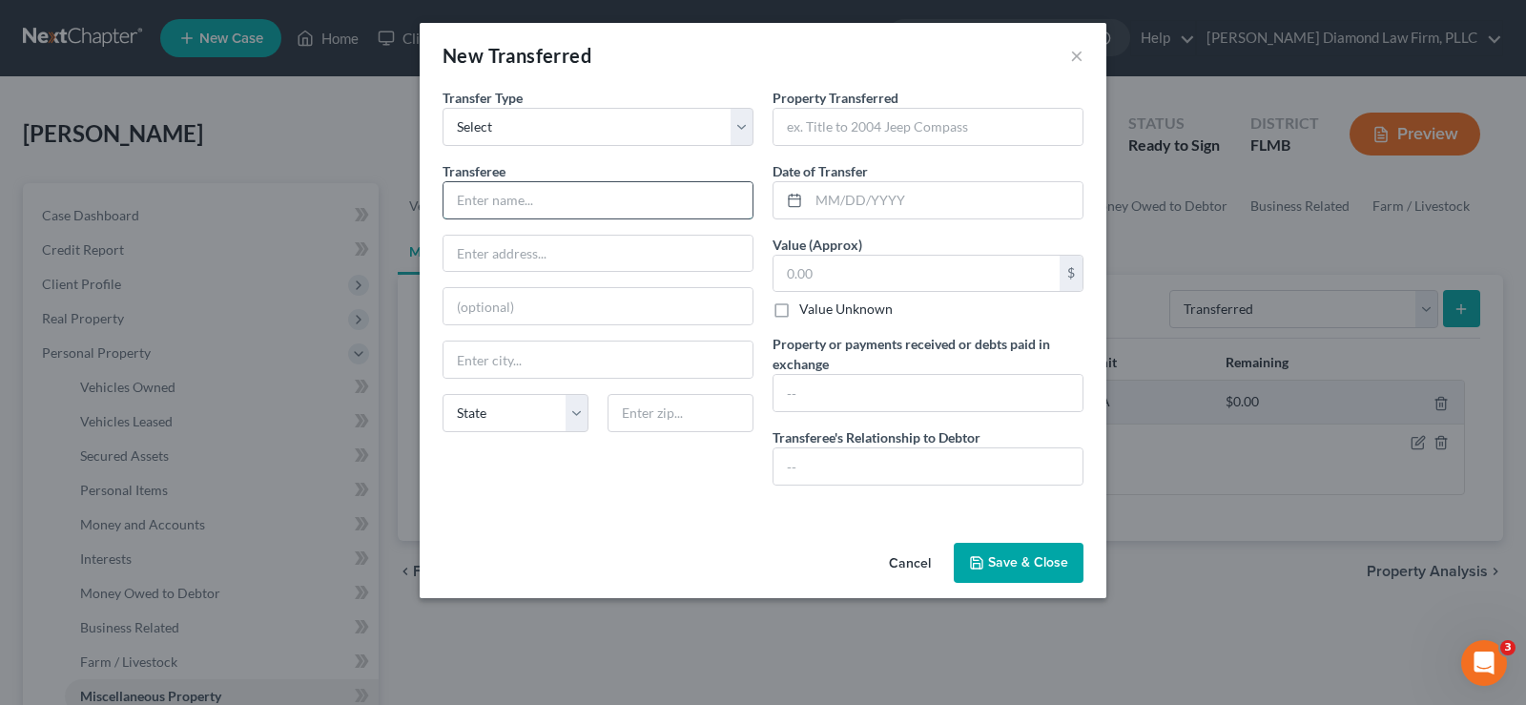
click at [543, 194] on input "text" at bounding box center [597, 200] width 309 height 36
type input "Earl Anderson"
click at [495, 241] on input "text" at bounding box center [597, 254] width 309 height 36
type input "132 59th Ave S"
type input "33705"
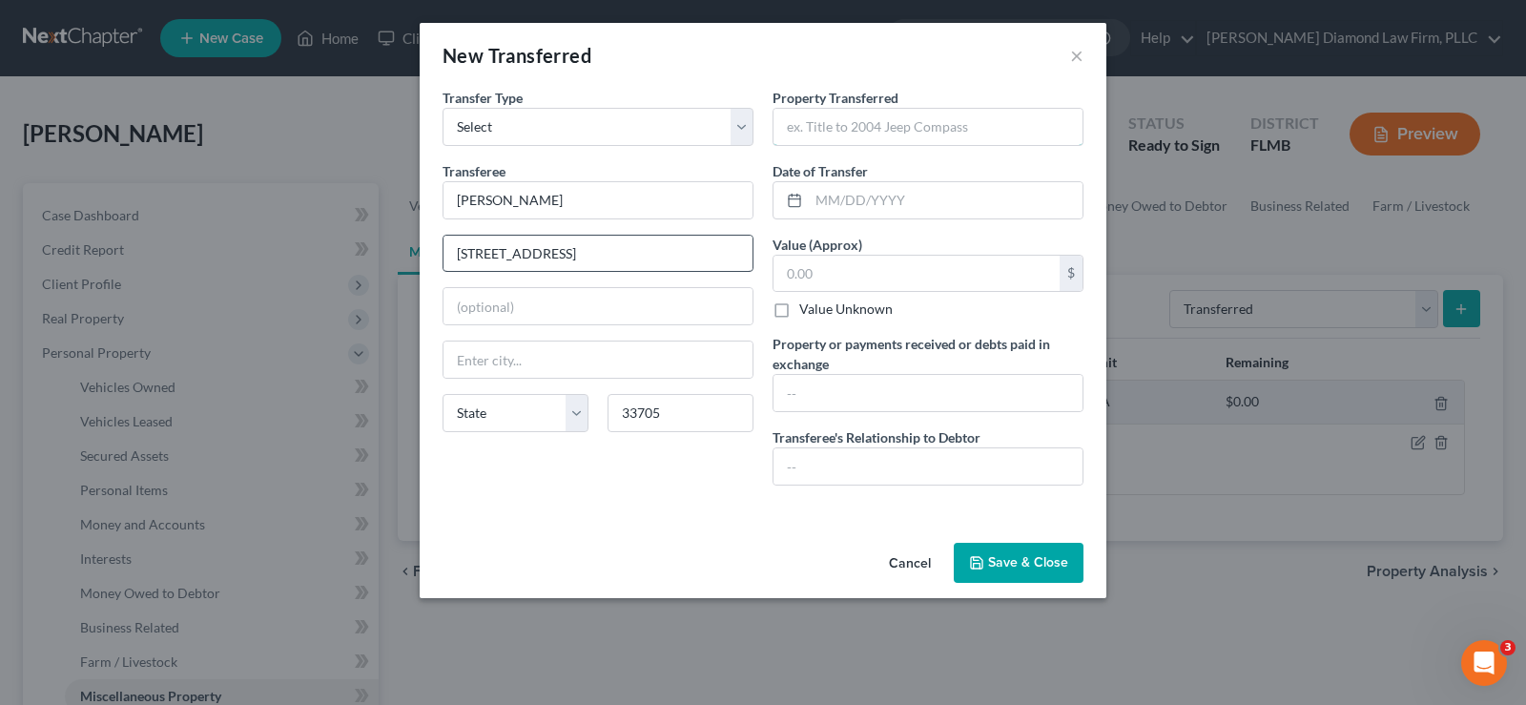
type input "Saint Petersburg"
click at [528, 418] on select "State AL AK AR AZ CA CO CT DE DC FL GA GU HI ID IL IN IA KS KY LA ME MD MA MI M…" at bounding box center [516, 413] width 146 height 38
select select "9"
click at [443, 394] on select "State AL AK AR AZ CA CO CT DE DC FL GA GU HI ID IL IN IA KS KY LA ME MD MA MI M…" at bounding box center [516, 413] width 146 height 38
click at [873, 142] on input "text" at bounding box center [927, 127] width 309 height 36
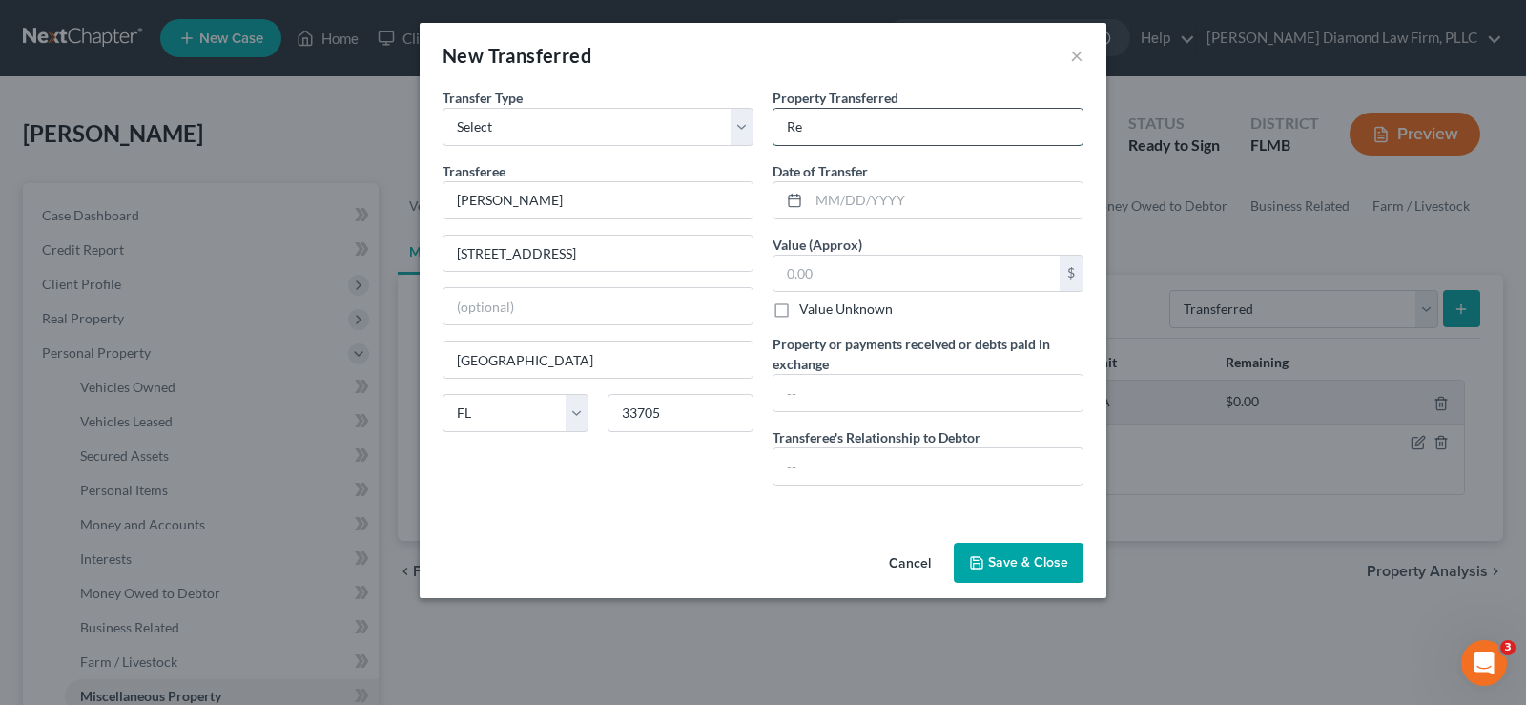
type input "R"
type input "D"
type input "2021 Mercedes"
type input "01/24/2025"
click at [834, 387] on input "text" at bounding box center [927, 393] width 309 height 36
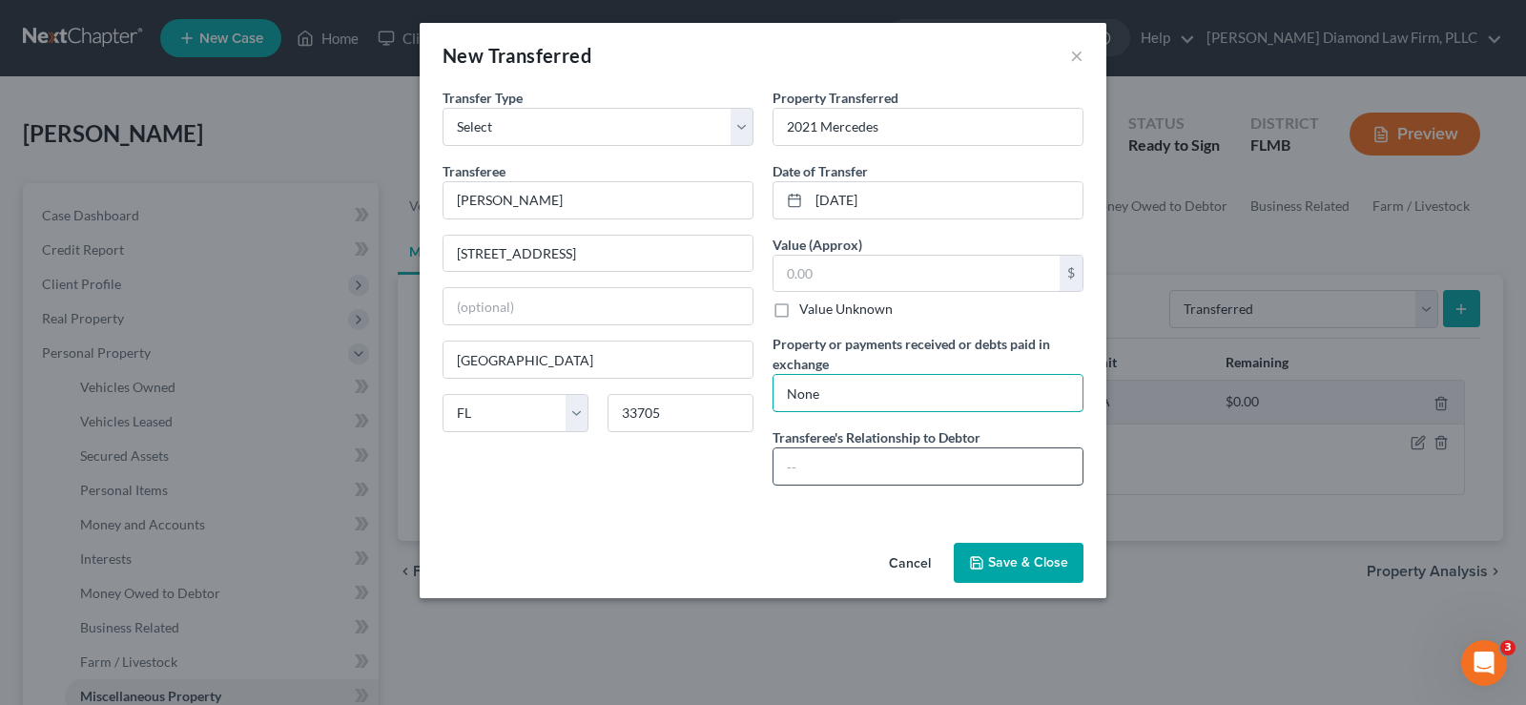
type input "None"
click at [788, 464] on input "text" at bounding box center [927, 466] width 309 height 36
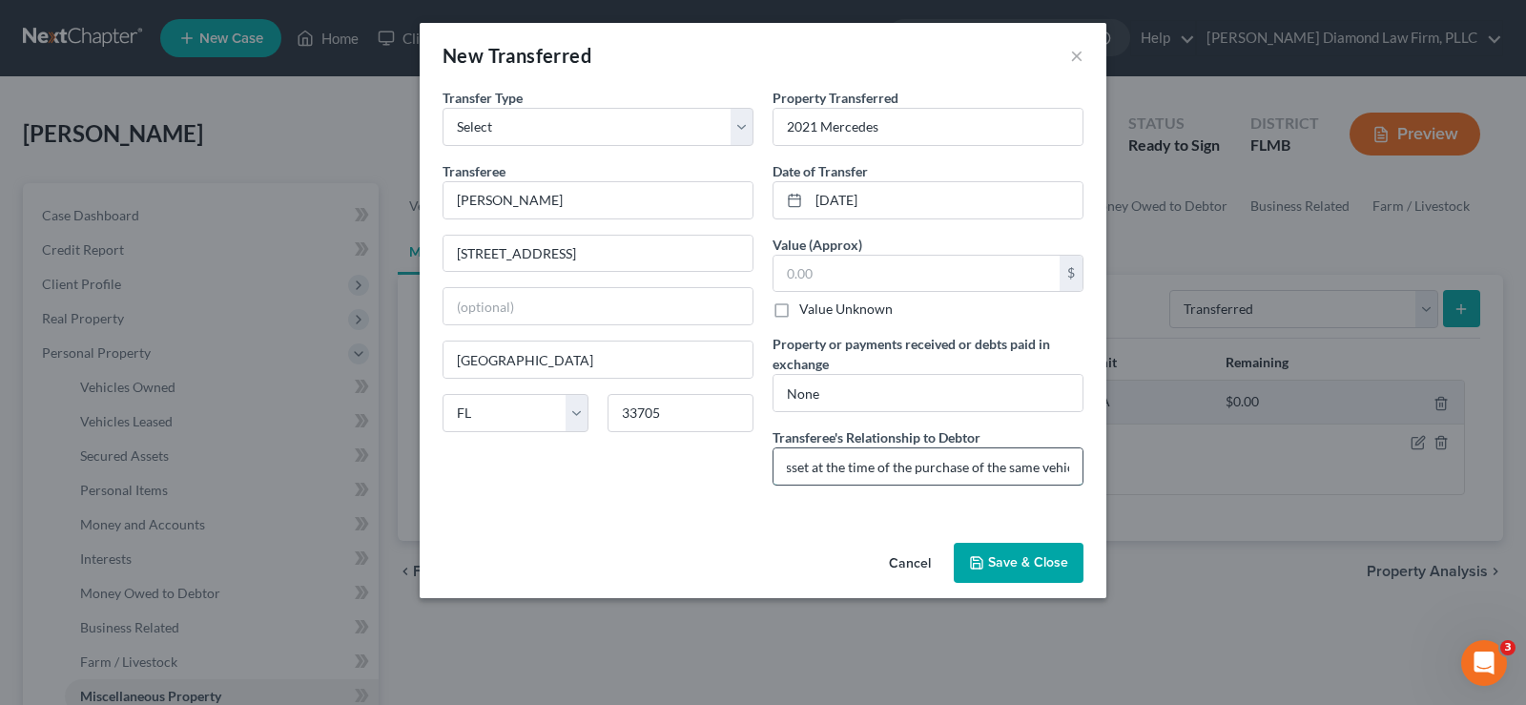
scroll to position [0, 223]
type input "Debtor removed name from leased asset at the time of the purchase of the same v…"
click at [1018, 563] on button "Save & Close" at bounding box center [1019, 563] width 130 height 40
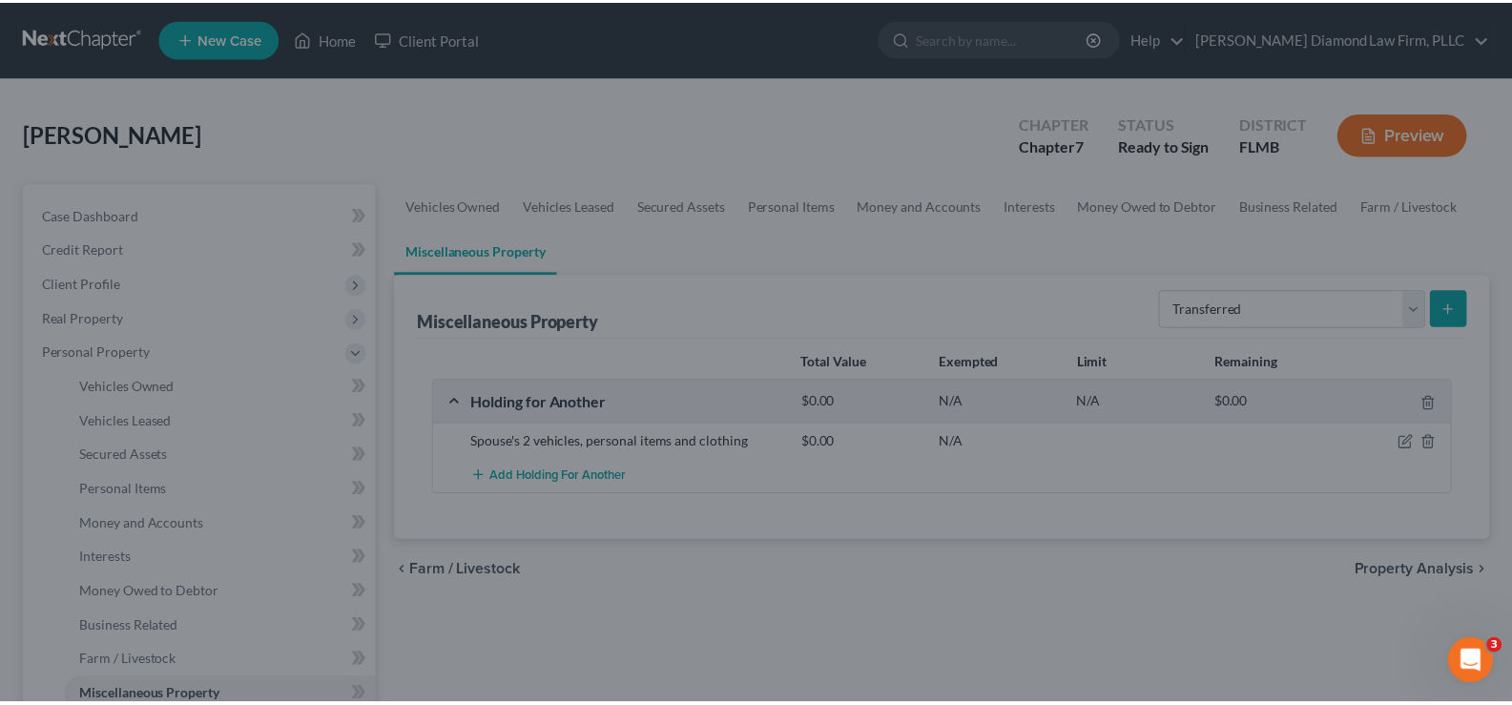
scroll to position [0, 0]
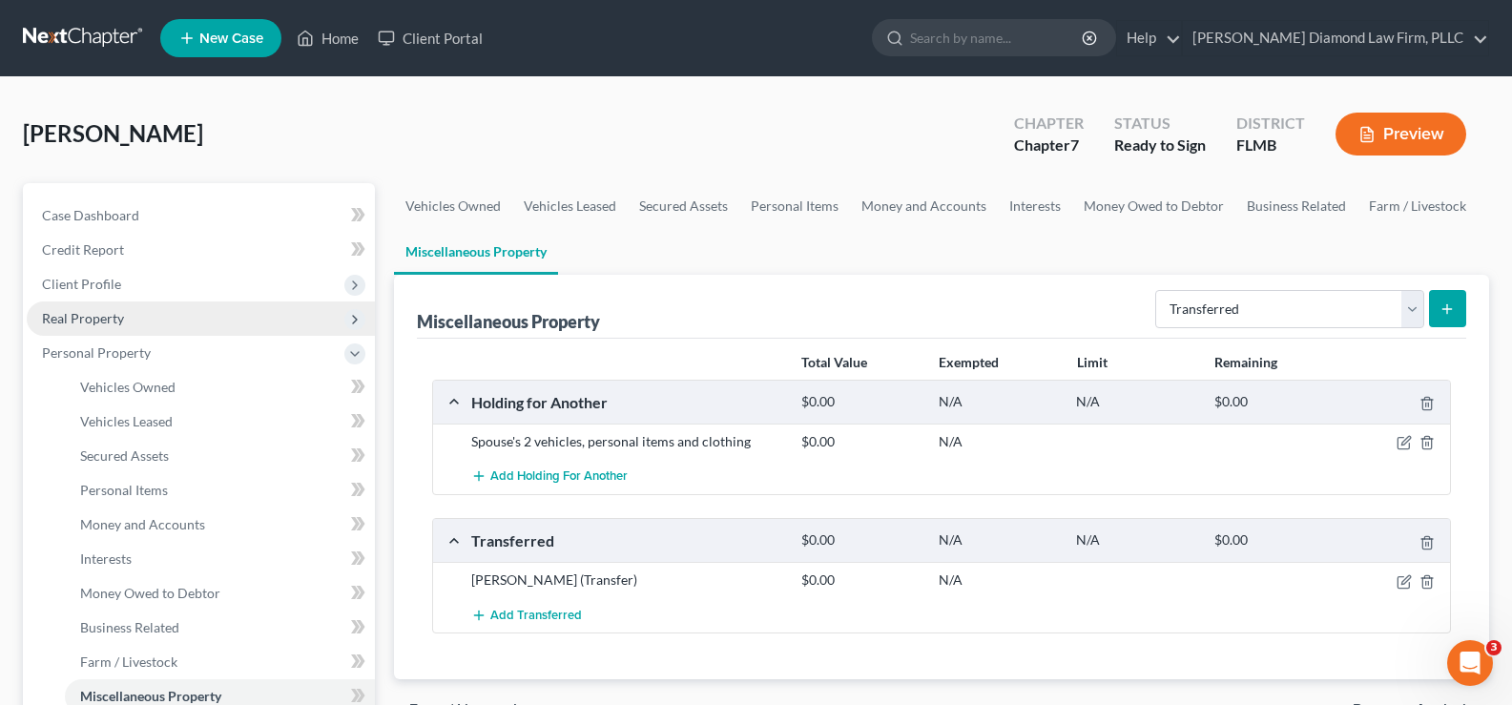
click at [123, 326] on span "Real Property" at bounding box center [201, 318] width 348 height 34
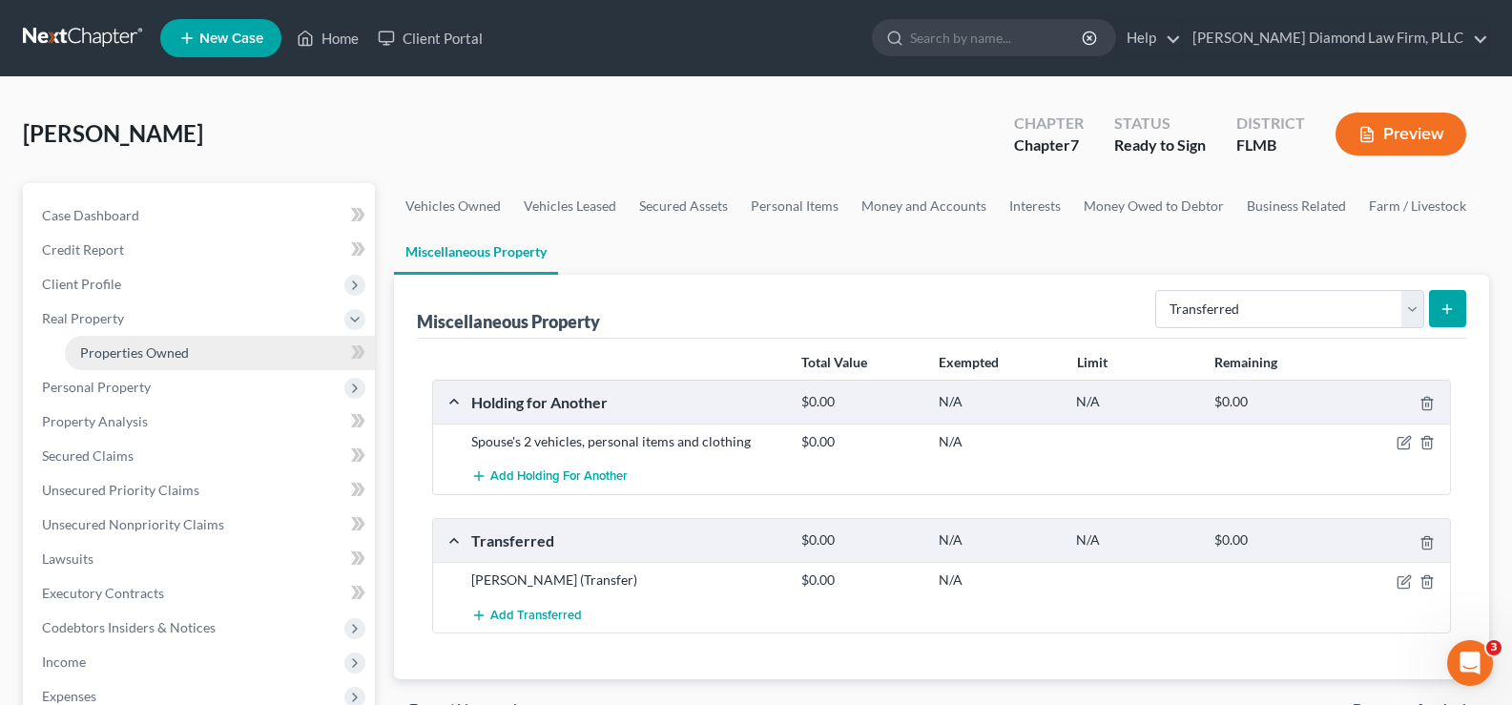
click at [145, 350] on span "Properties Owned" at bounding box center [134, 352] width 109 height 16
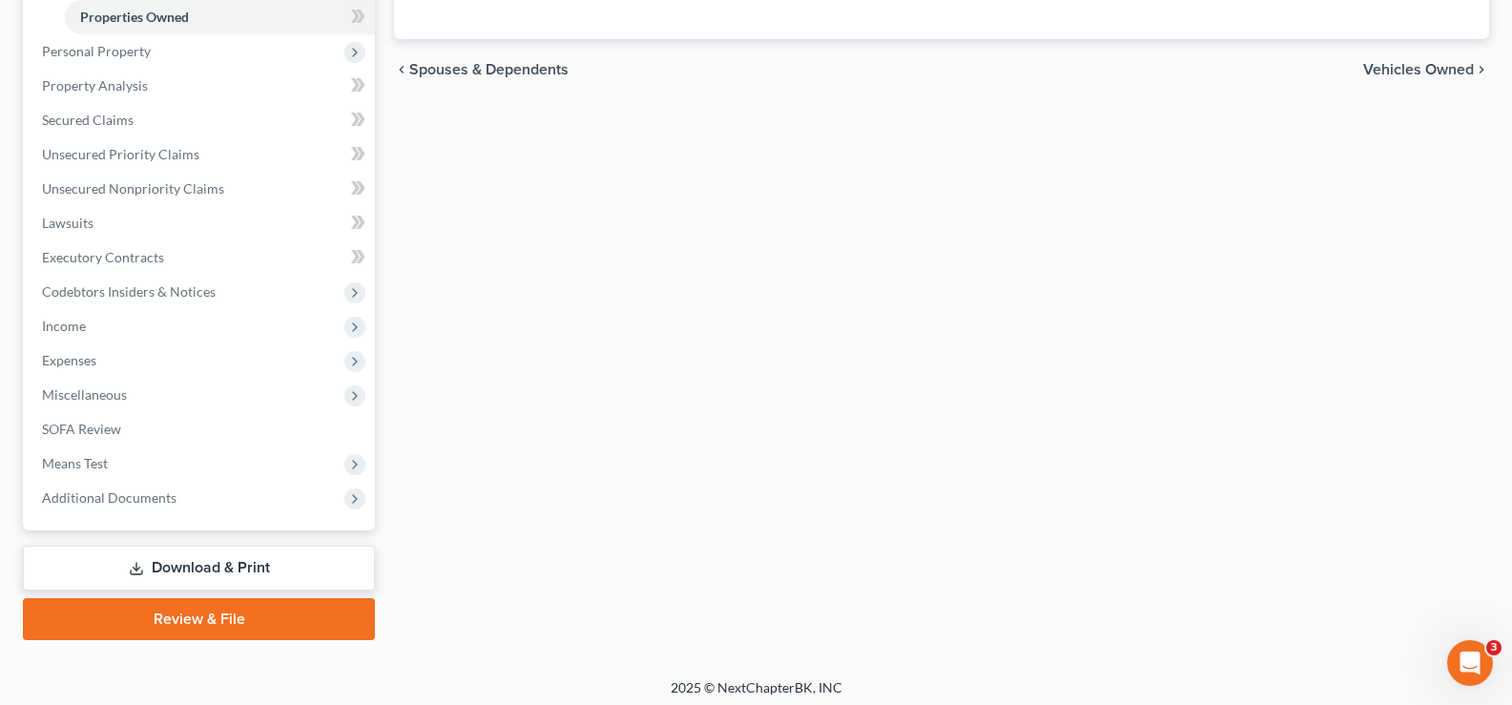
scroll to position [343, 0]
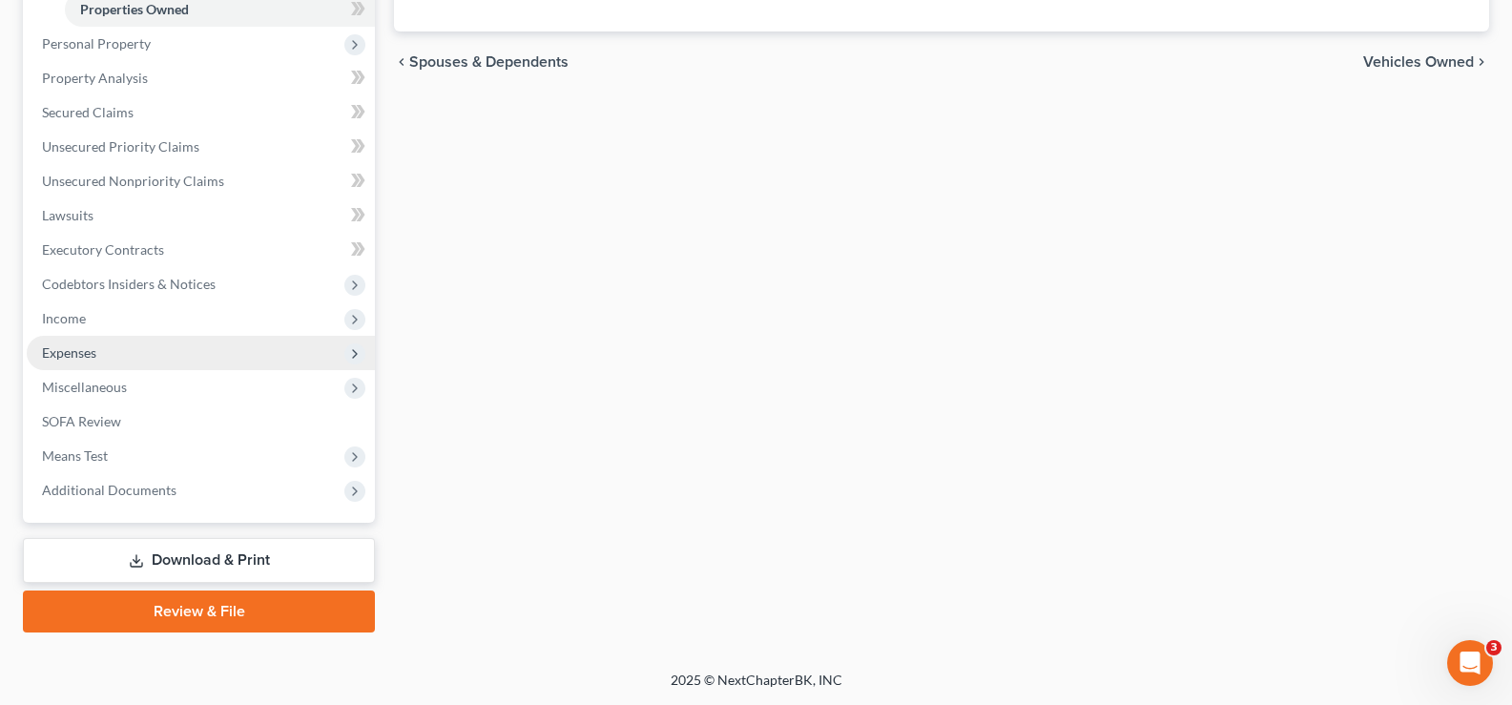
click at [113, 360] on span "Expenses" at bounding box center [201, 353] width 348 height 34
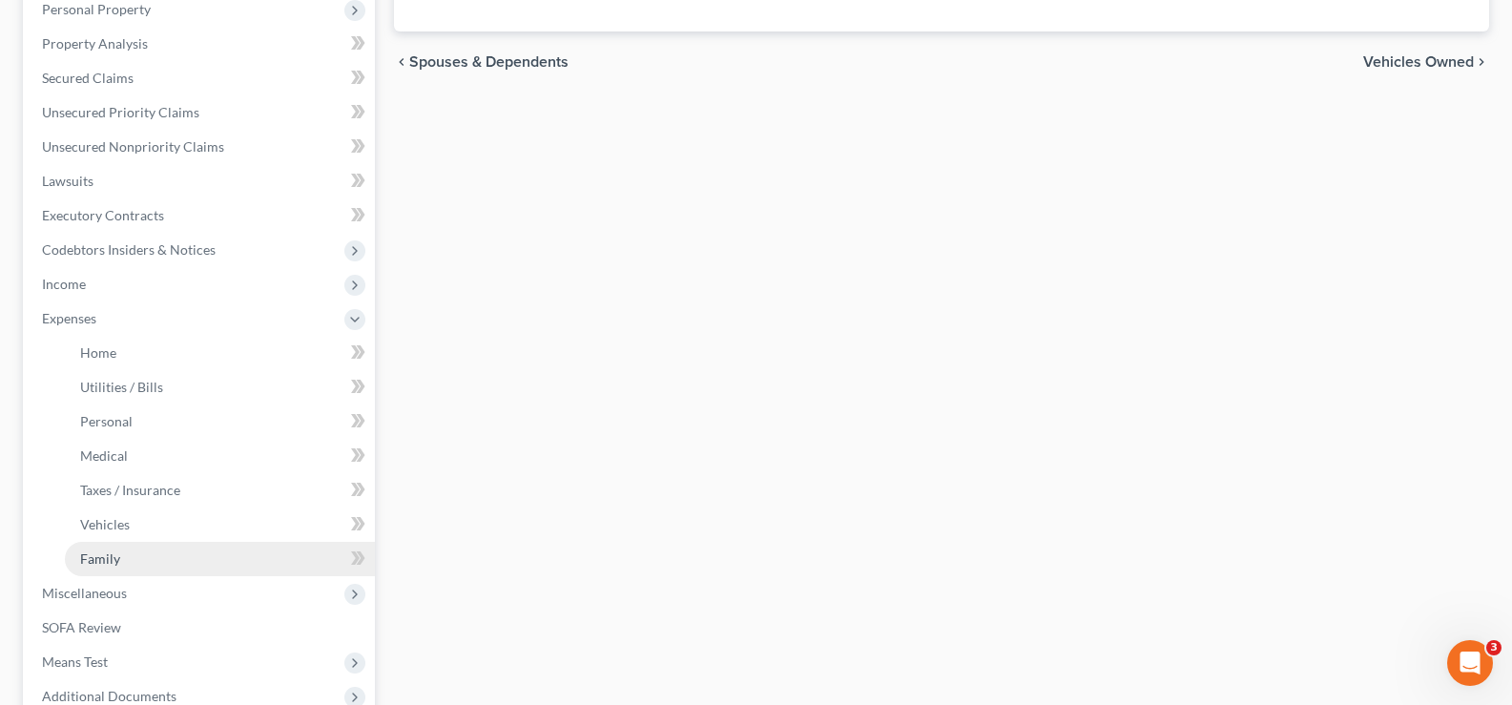
click at [154, 555] on link "Family" at bounding box center [220, 559] width 310 height 34
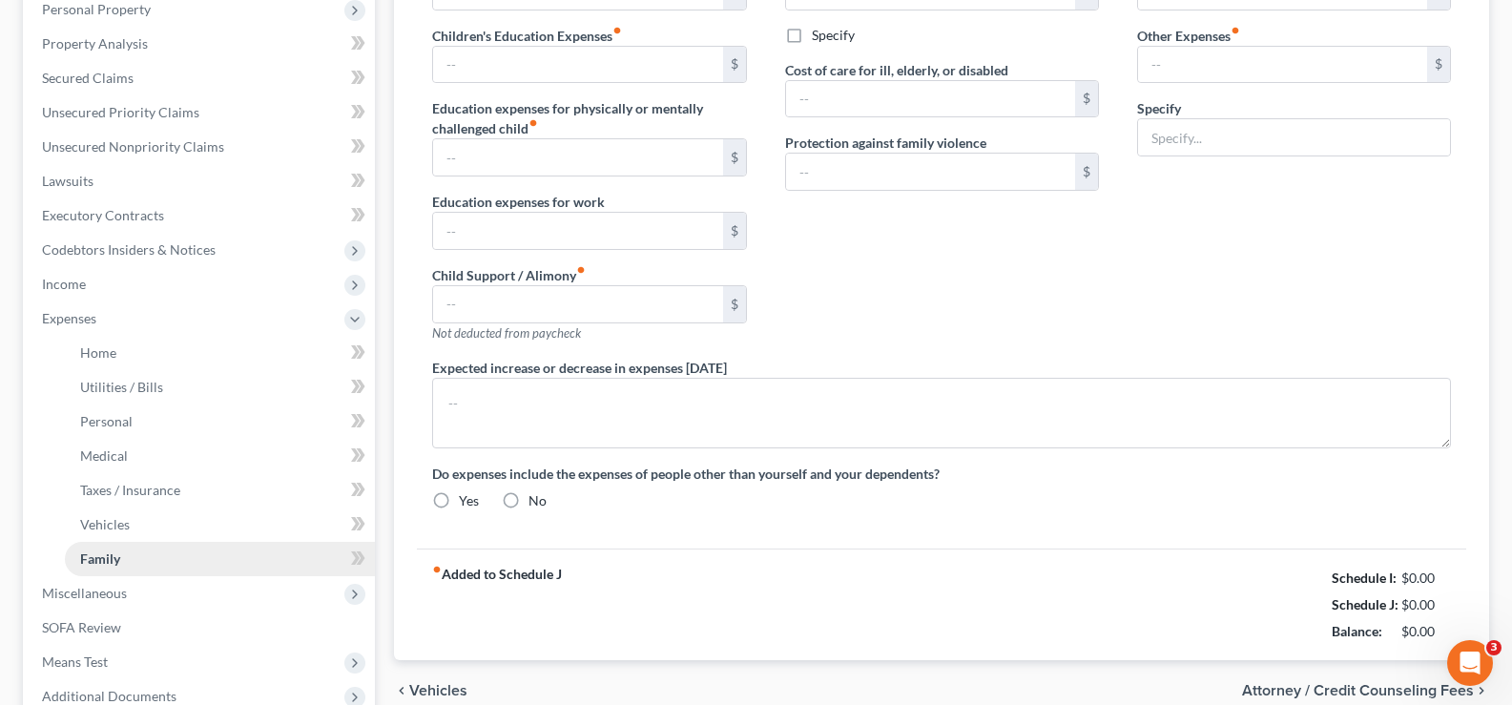
scroll to position [97, 0]
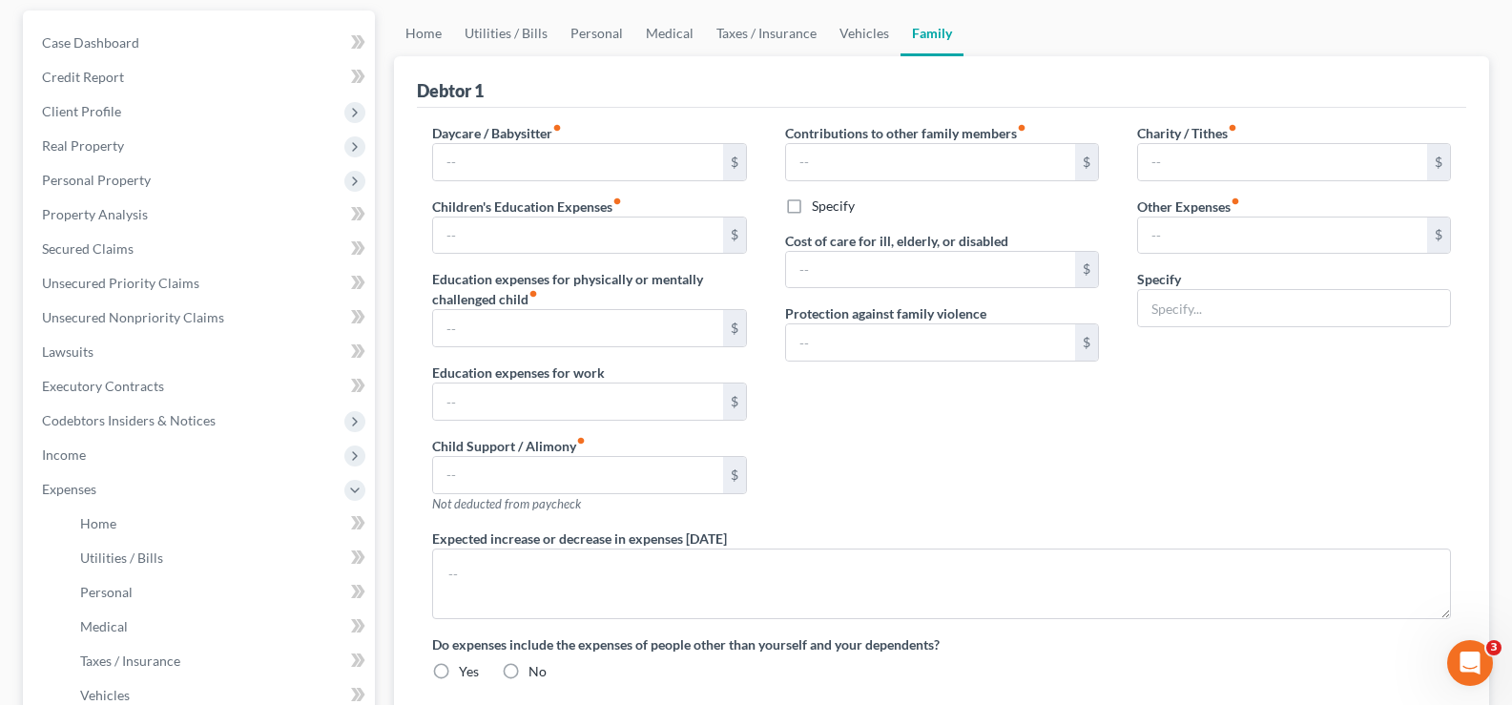
type input "0.00"
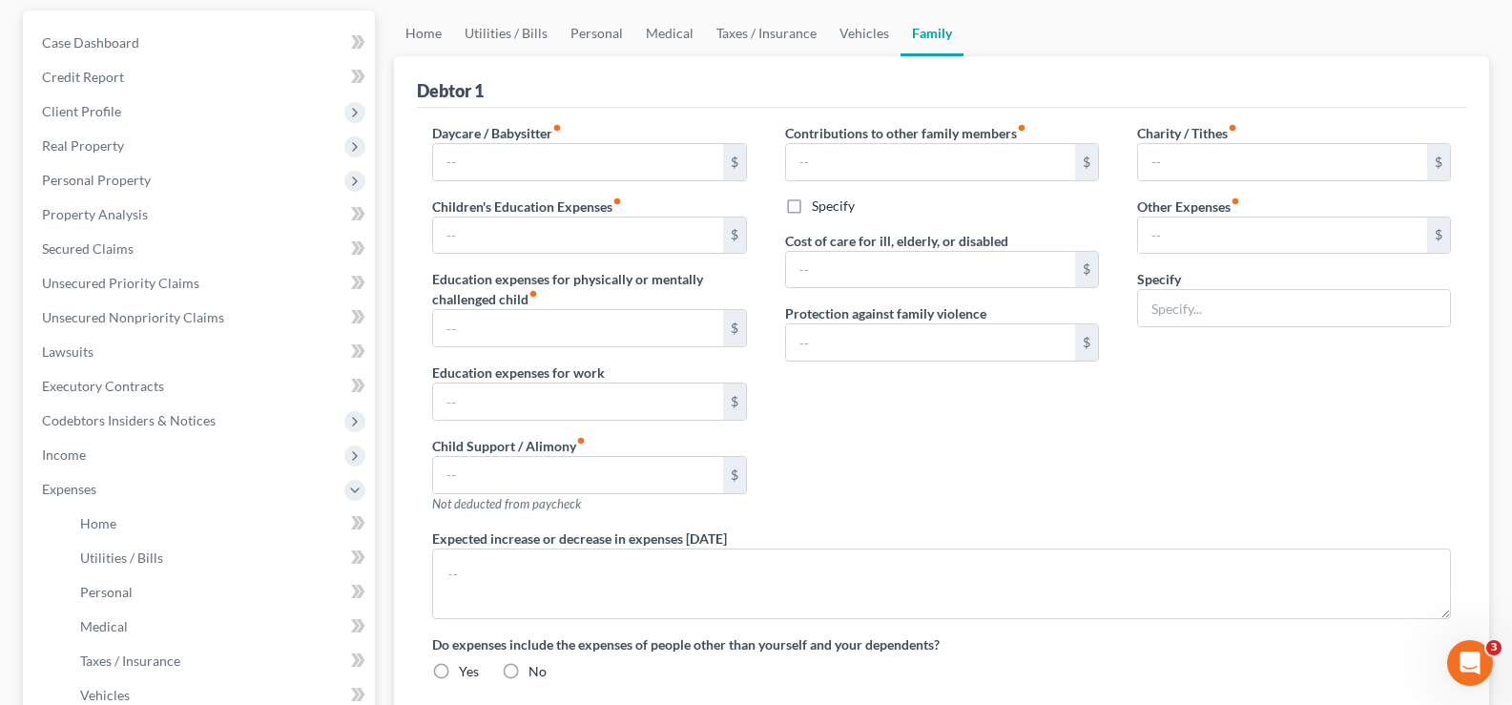
type input "0.00"
type input "700.00"
type input "0.00"
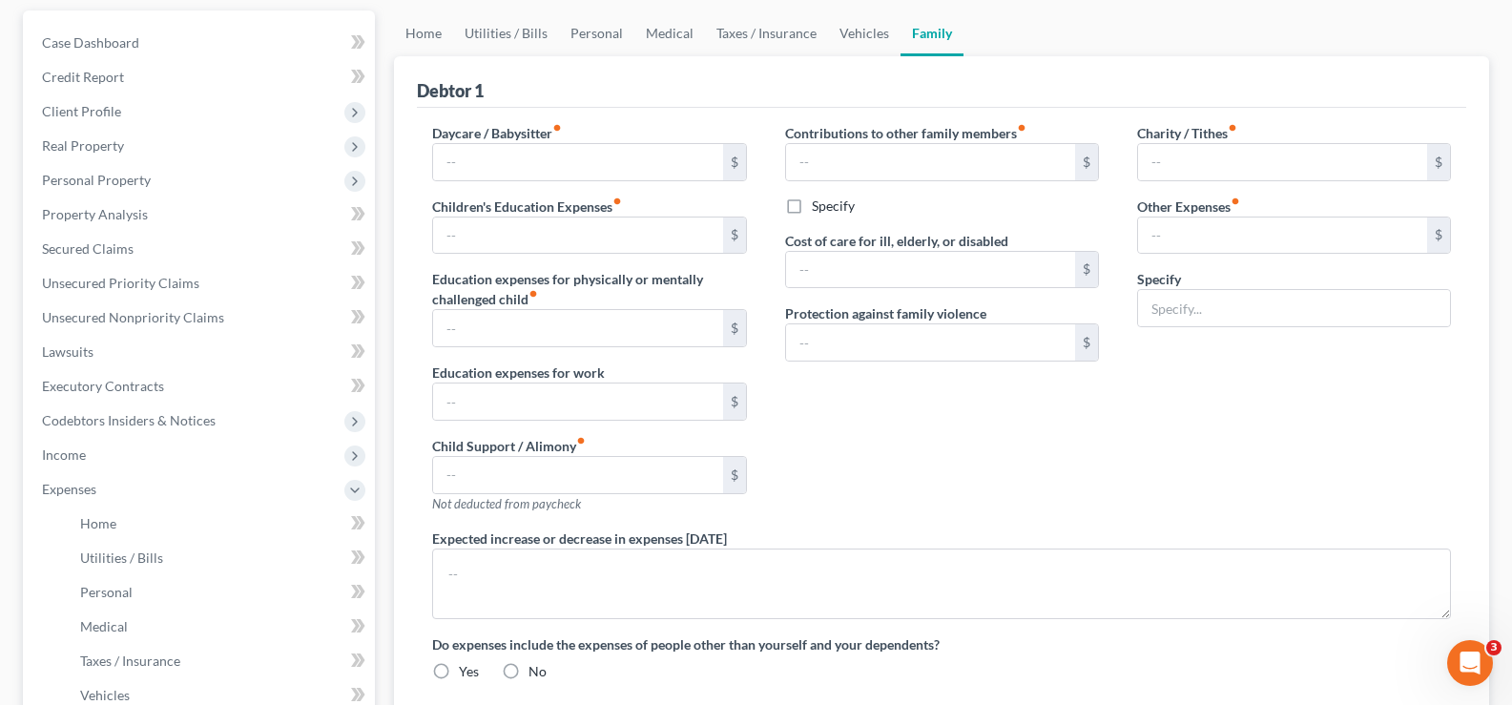
type textarea "Car payments are for NFS vehicles."
radio input "true"
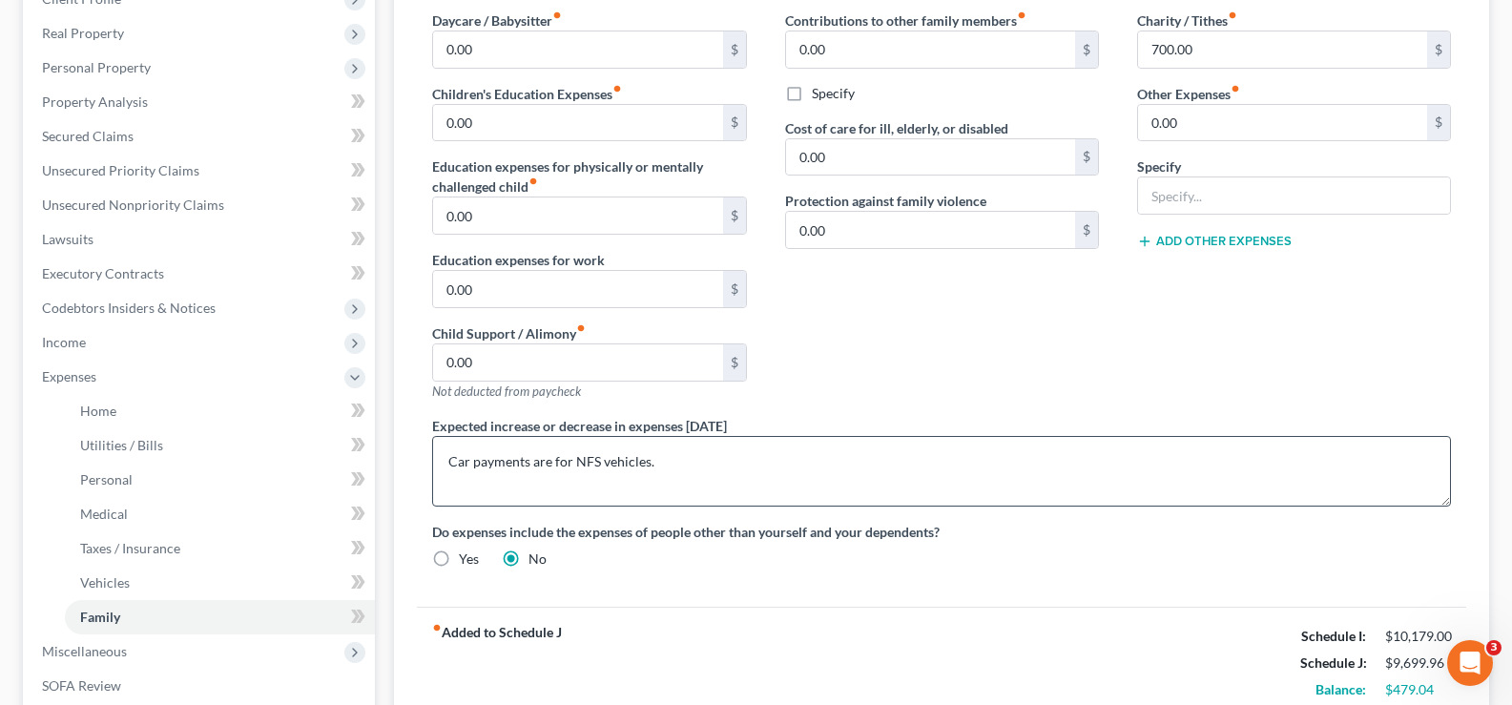
scroll to position [286, 0]
click at [1265, 207] on input "text" at bounding box center [1294, 194] width 312 height 36
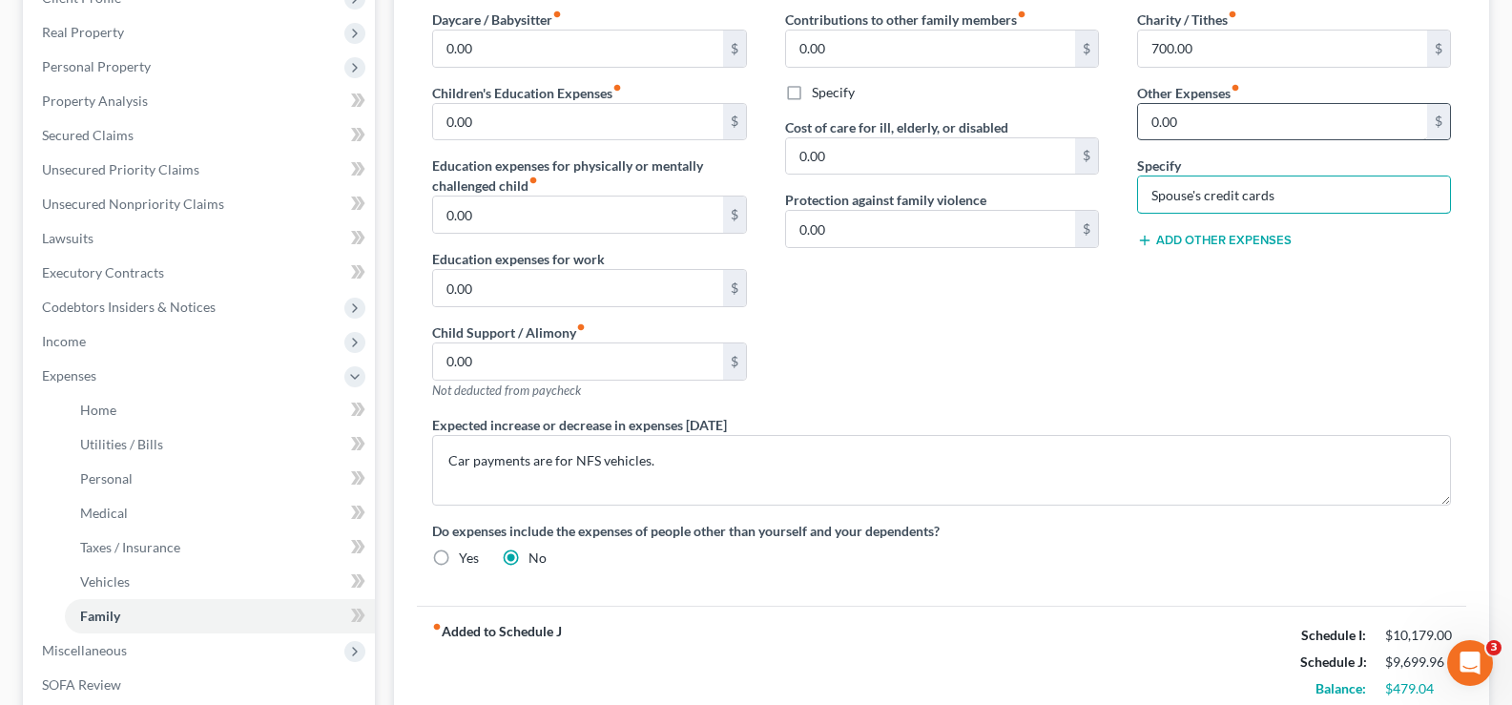
type input "Spouse's credit cards"
click at [1187, 128] on input "0.00" at bounding box center [1282, 122] width 289 height 36
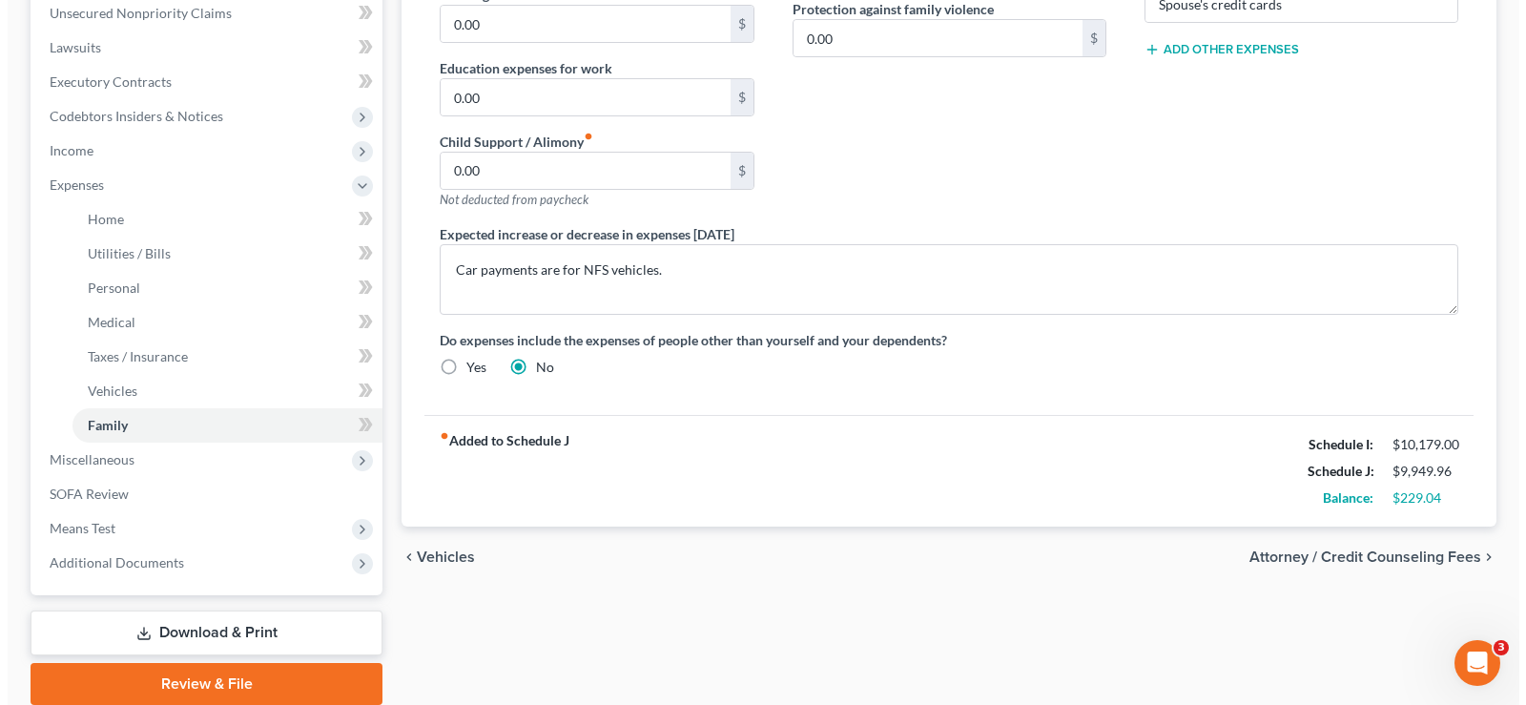
scroll to position [549, 0]
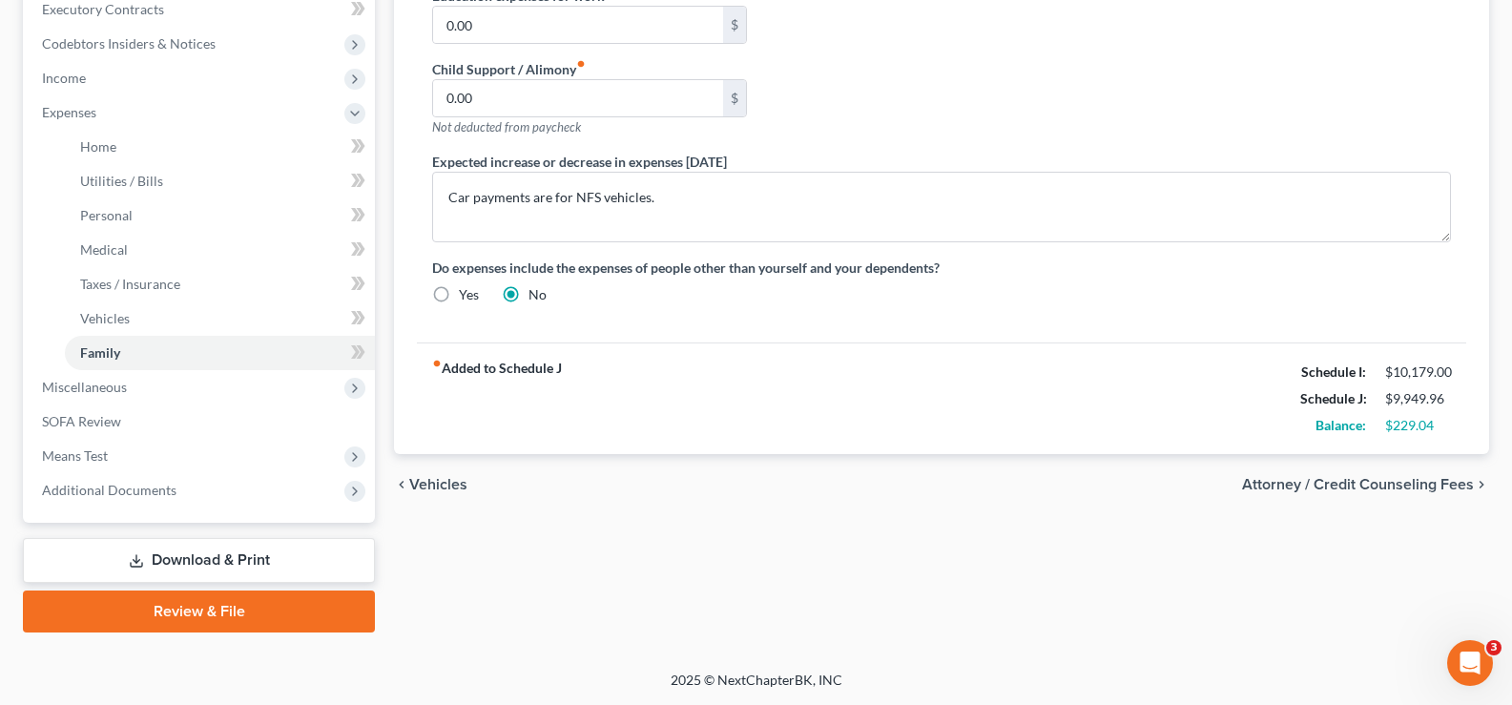
click at [228, 561] on link "Download & Print" at bounding box center [199, 560] width 352 height 45
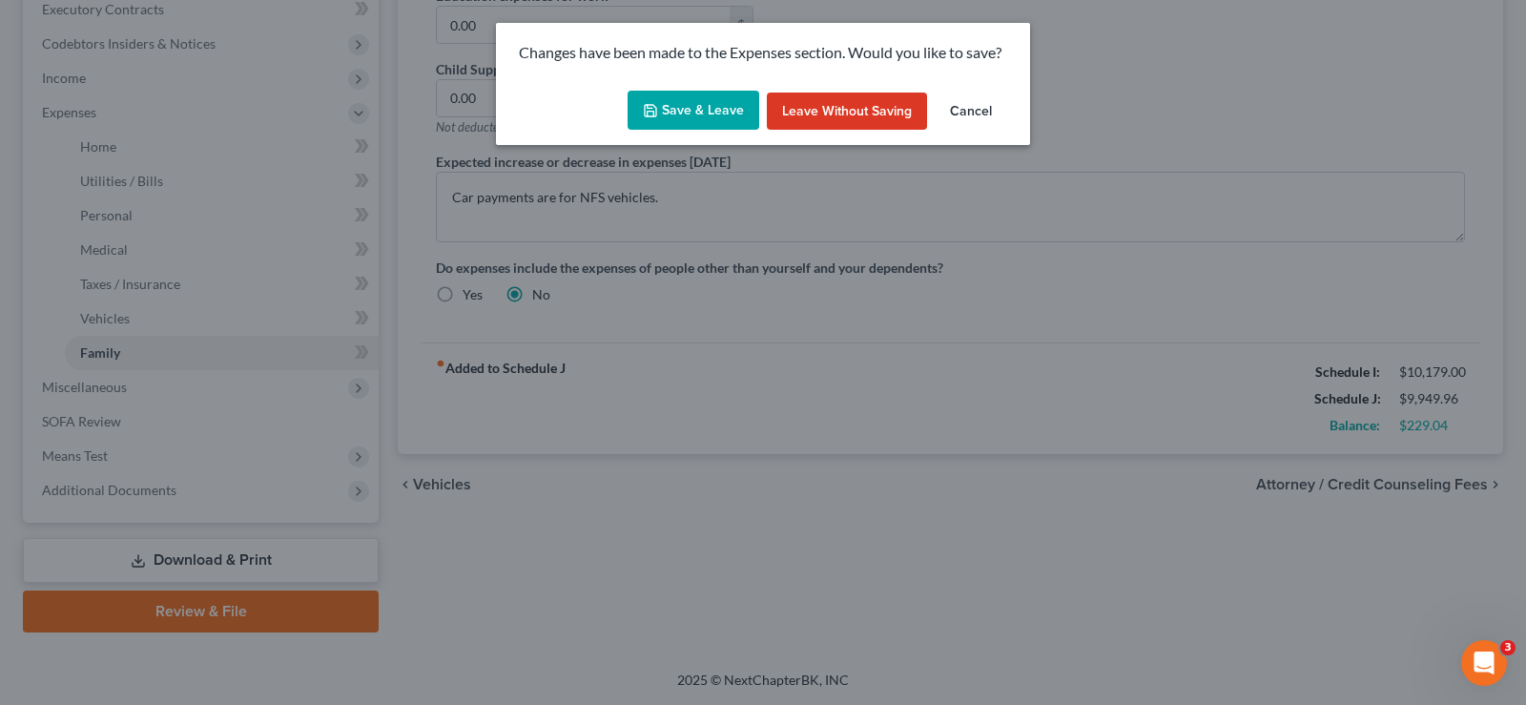
click at [666, 121] on button "Save & Leave" at bounding box center [694, 111] width 132 height 40
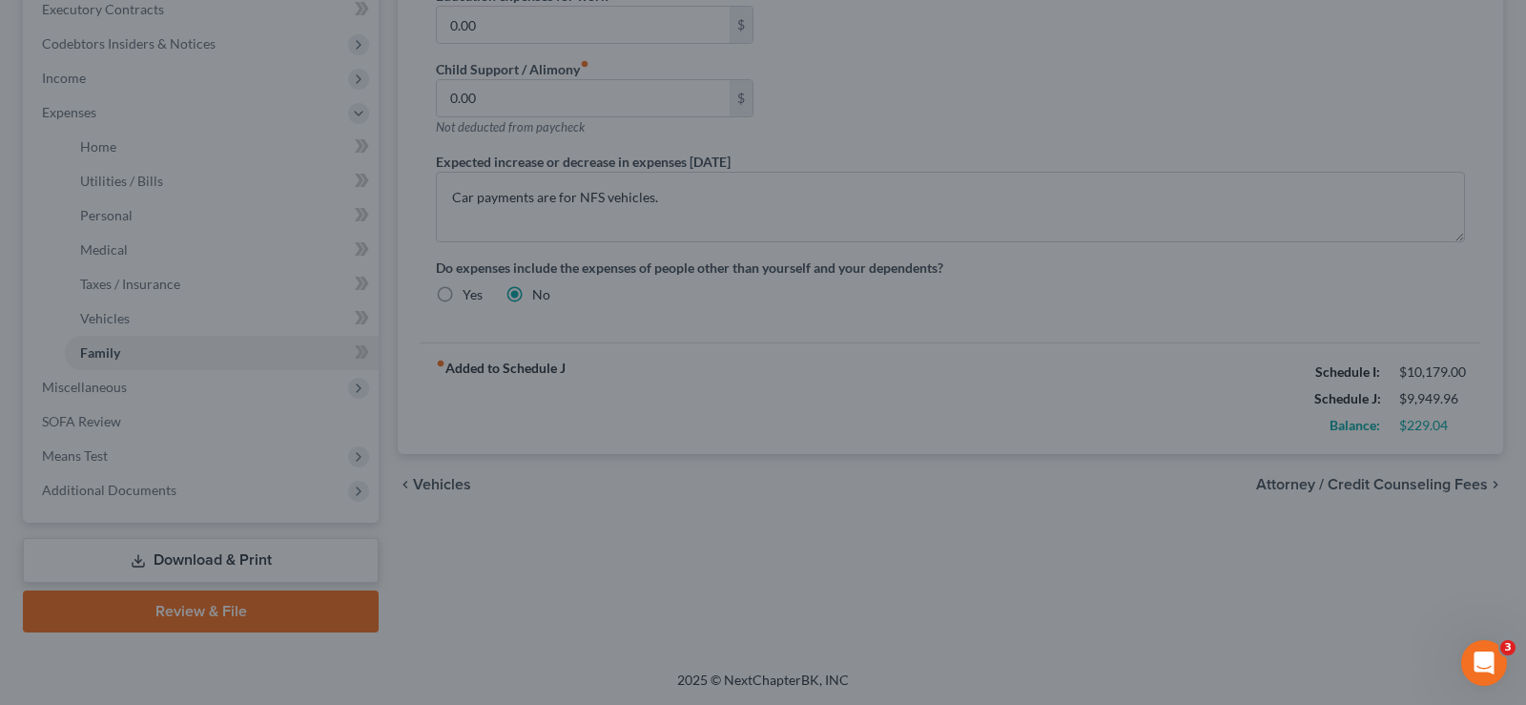
type input "250.00"
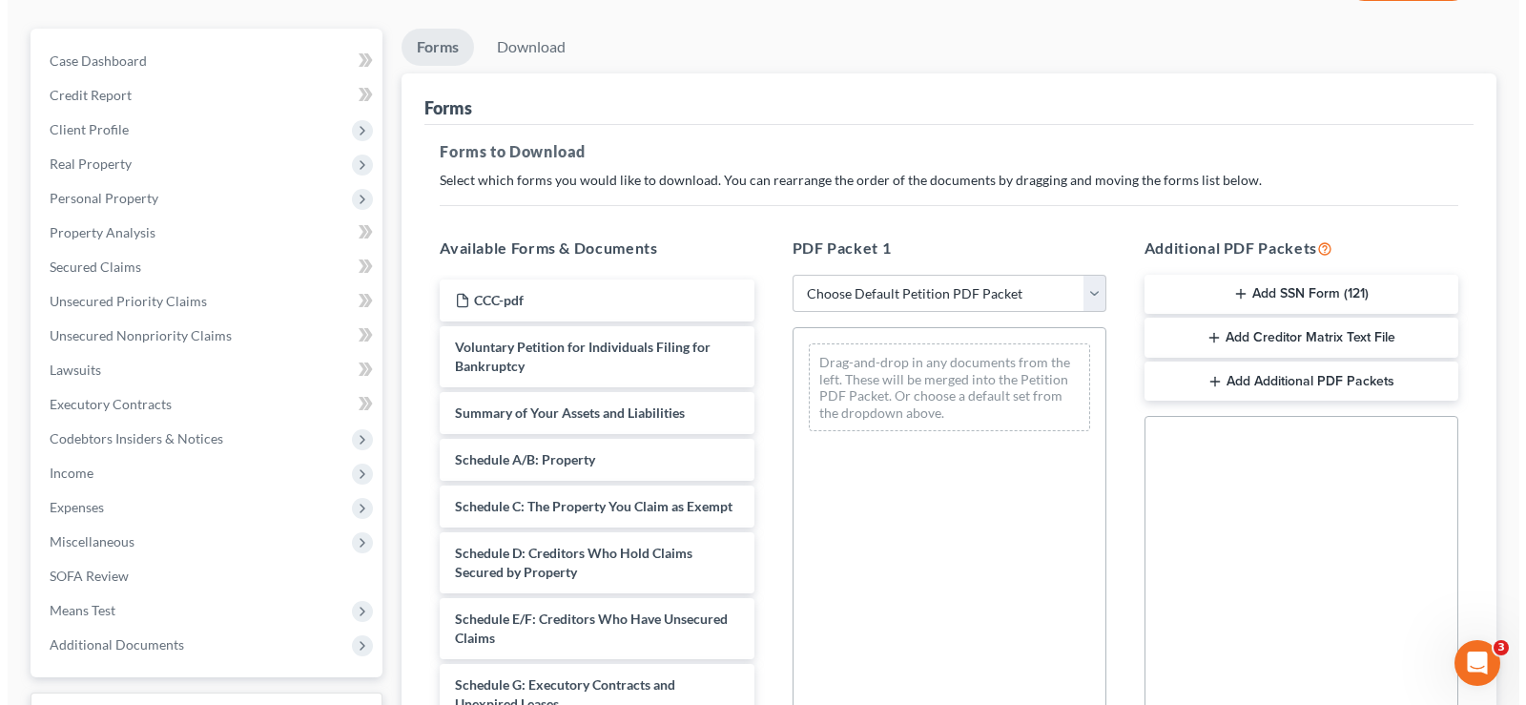
scroll to position [191, 0]
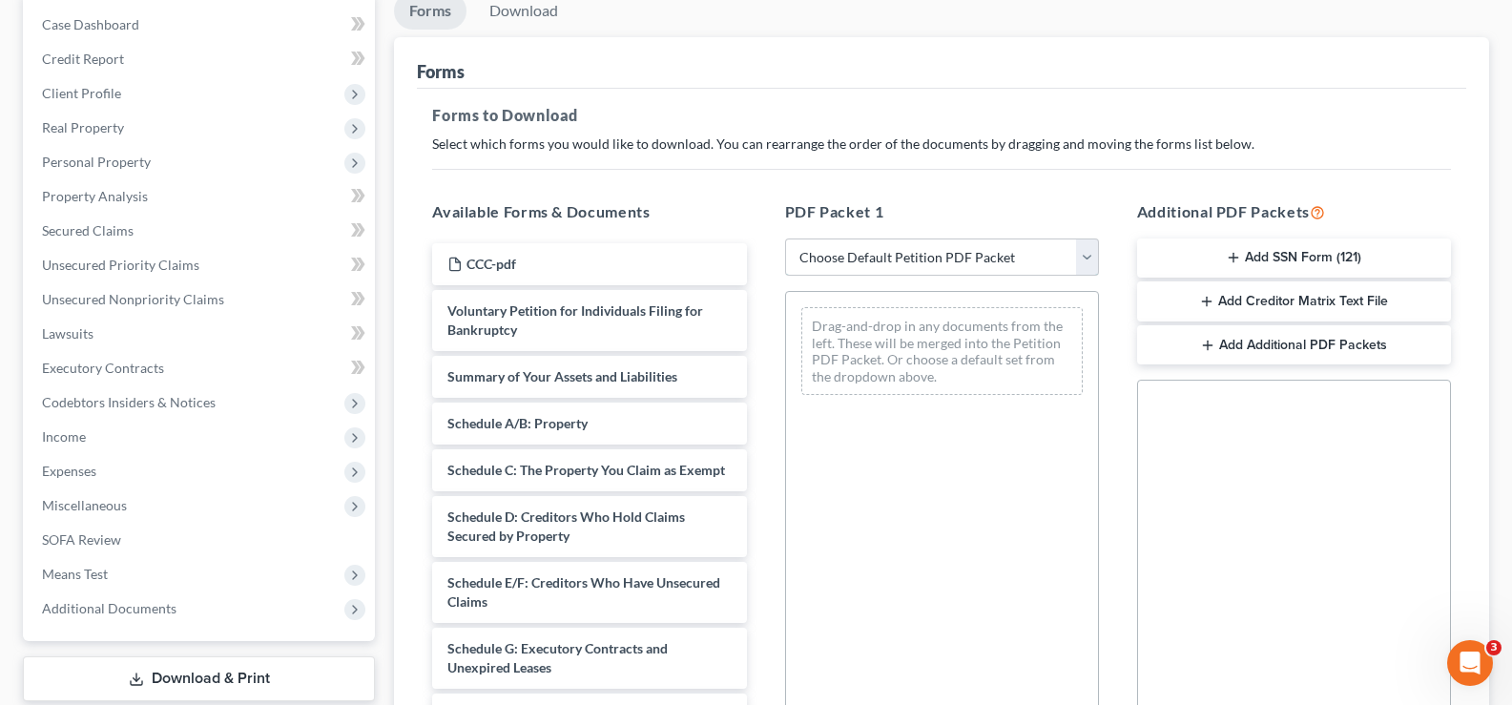
click at [935, 259] on select "Choose Default Petition PDF Packet Complete Bankruptcy Petition (all forms and …" at bounding box center [942, 257] width 314 height 38
select select "0"
click at [785, 238] on select "Choose Default Petition PDF Packet Complete Bankruptcy Petition (all forms and …" at bounding box center [942, 257] width 314 height 38
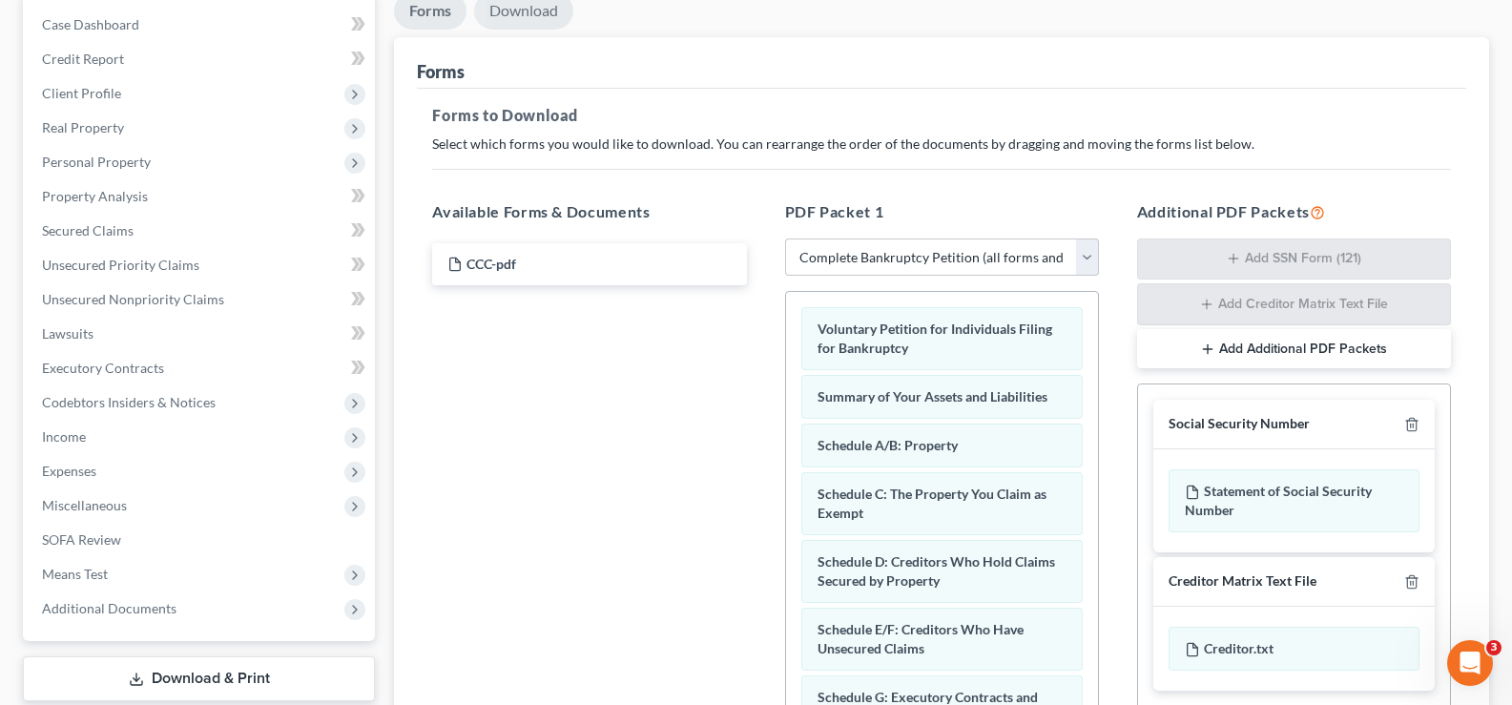
click at [533, 10] on link "Download" at bounding box center [523, 10] width 99 height 37
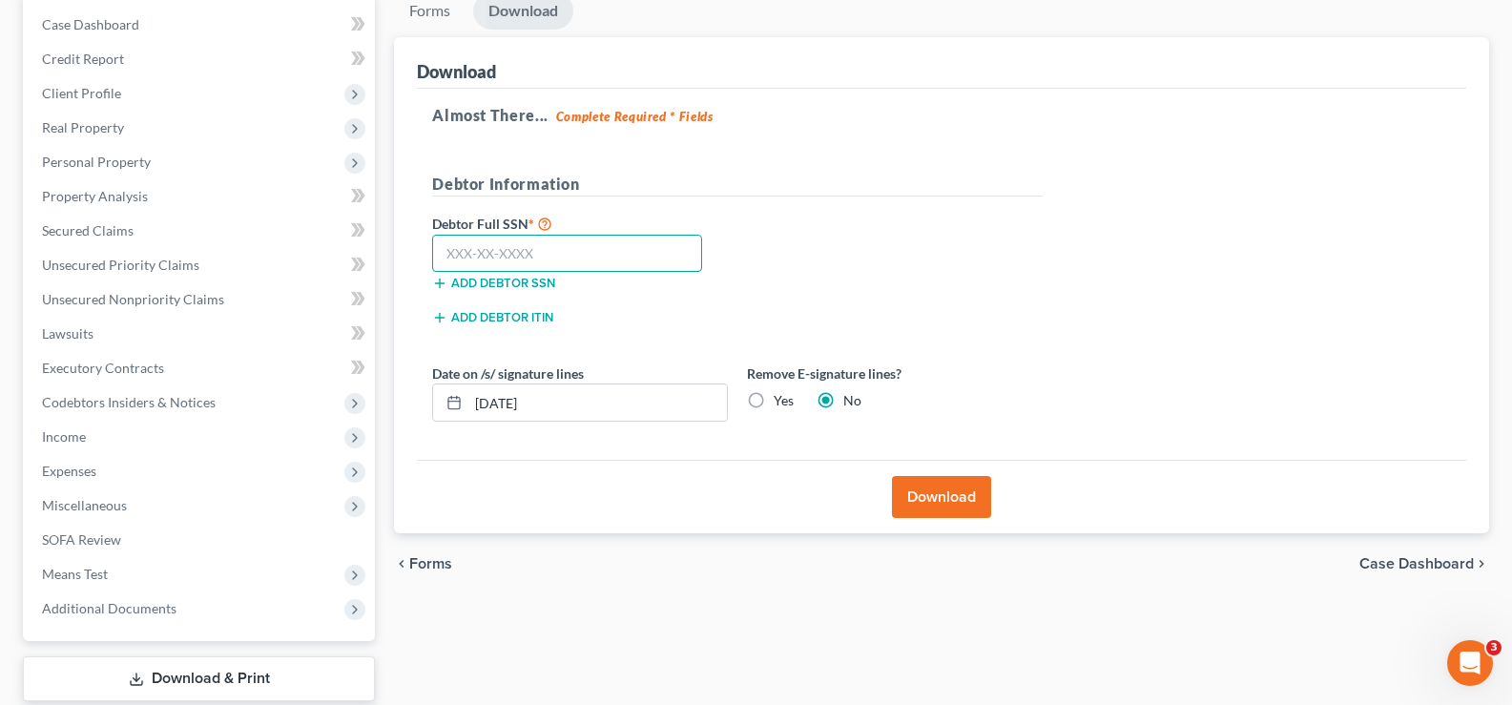
click at [509, 245] on input "text" at bounding box center [567, 254] width 270 height 38
type input "263-98-7549"
click at [949, 503] on button "Download" at bounding box center [941, 497] width 99 height 42
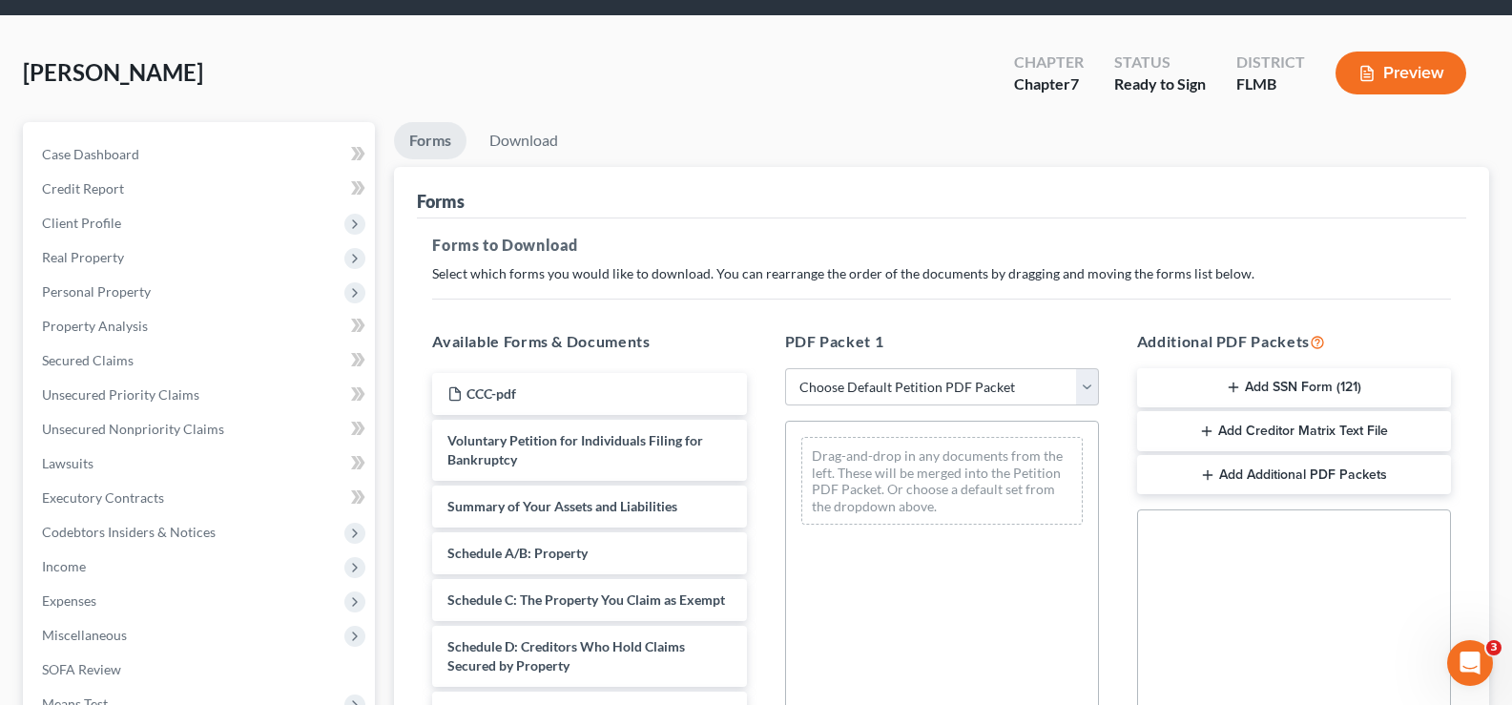
scroll to position [95, 0]
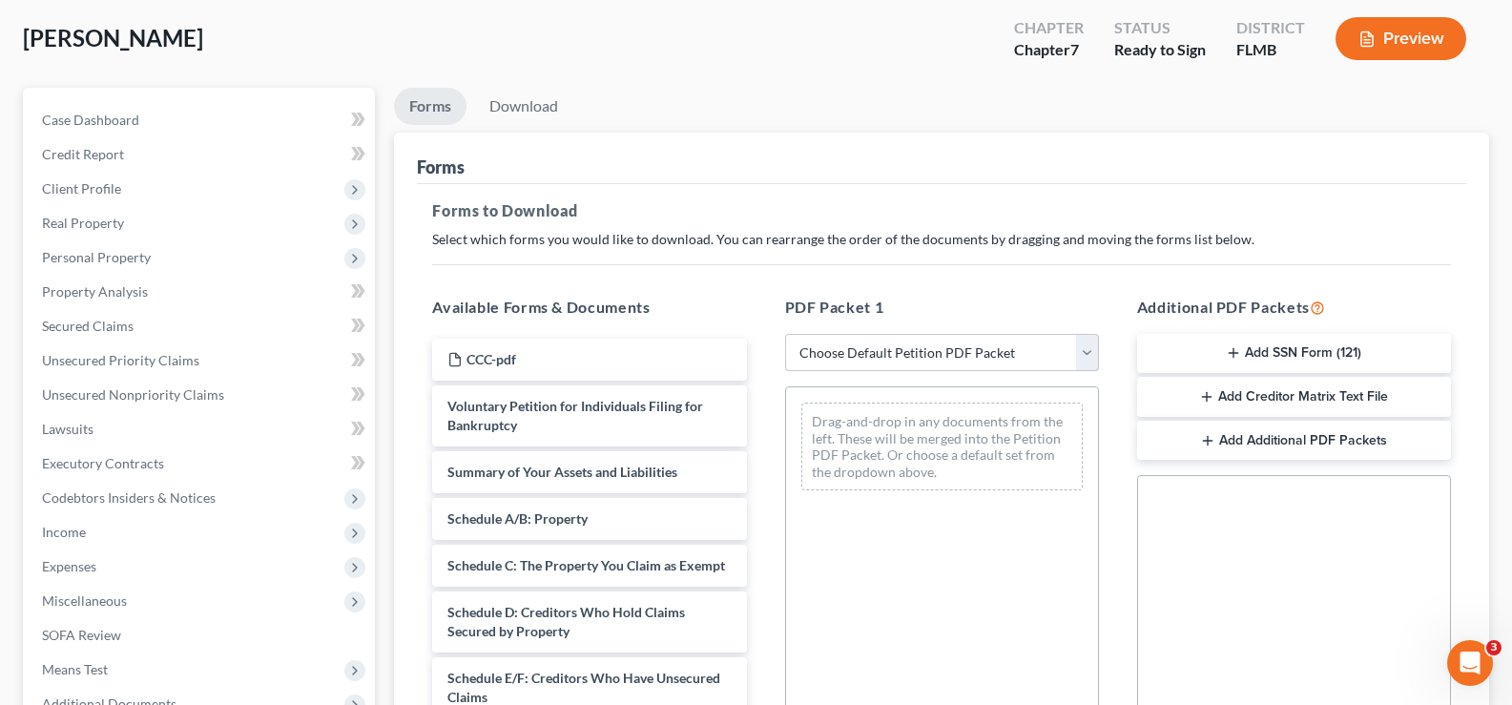
click at [985, 348] on select "Choose Default Petition PDF Packet Complete Bankruptcy Petition (all forms and …" at bounding box center [942, 353] width 314 height 38
select select "0"
click at [785, 334] on select "Choose Default Petition PDF Packet Complete Bankruptcy Petition (all forms and …" at bounding box center [942, 353] width 314 height 38
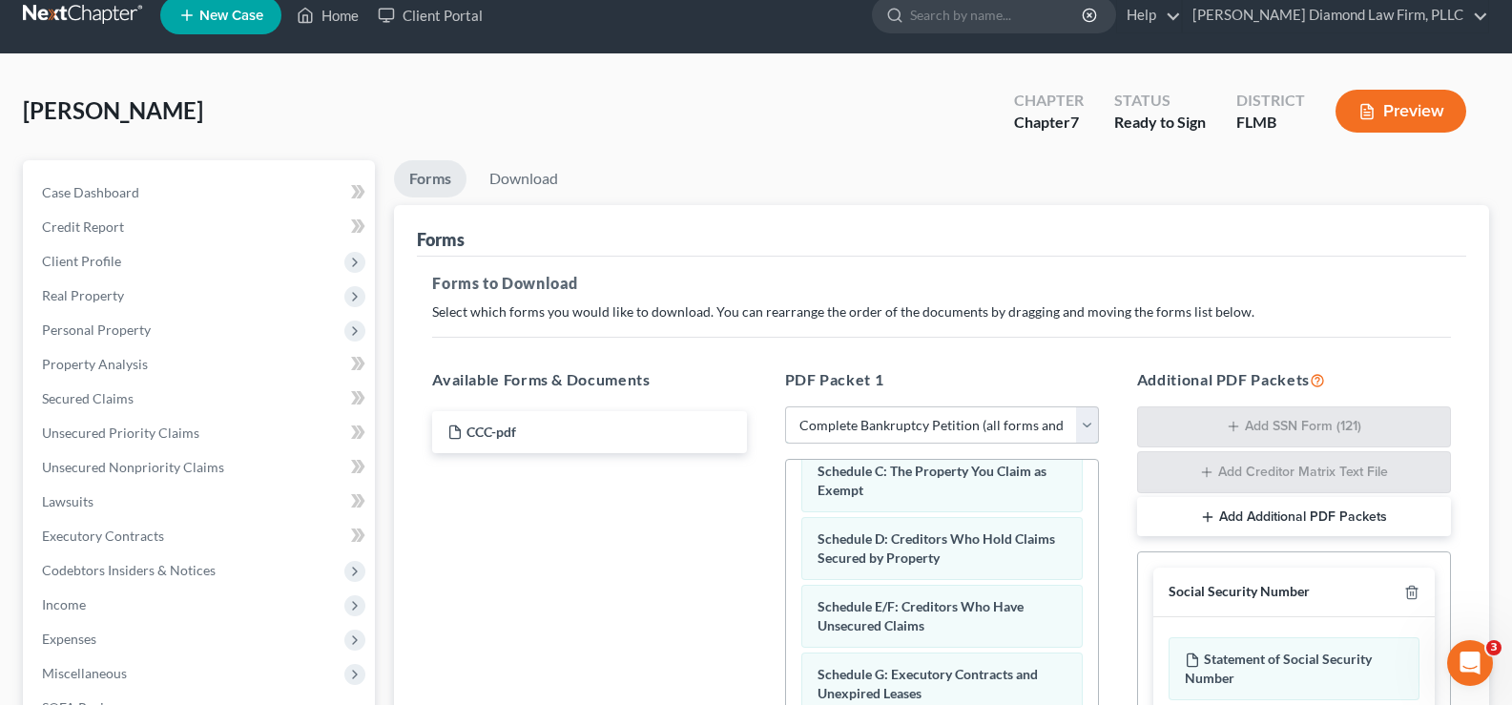
scroll to position [0, 0]
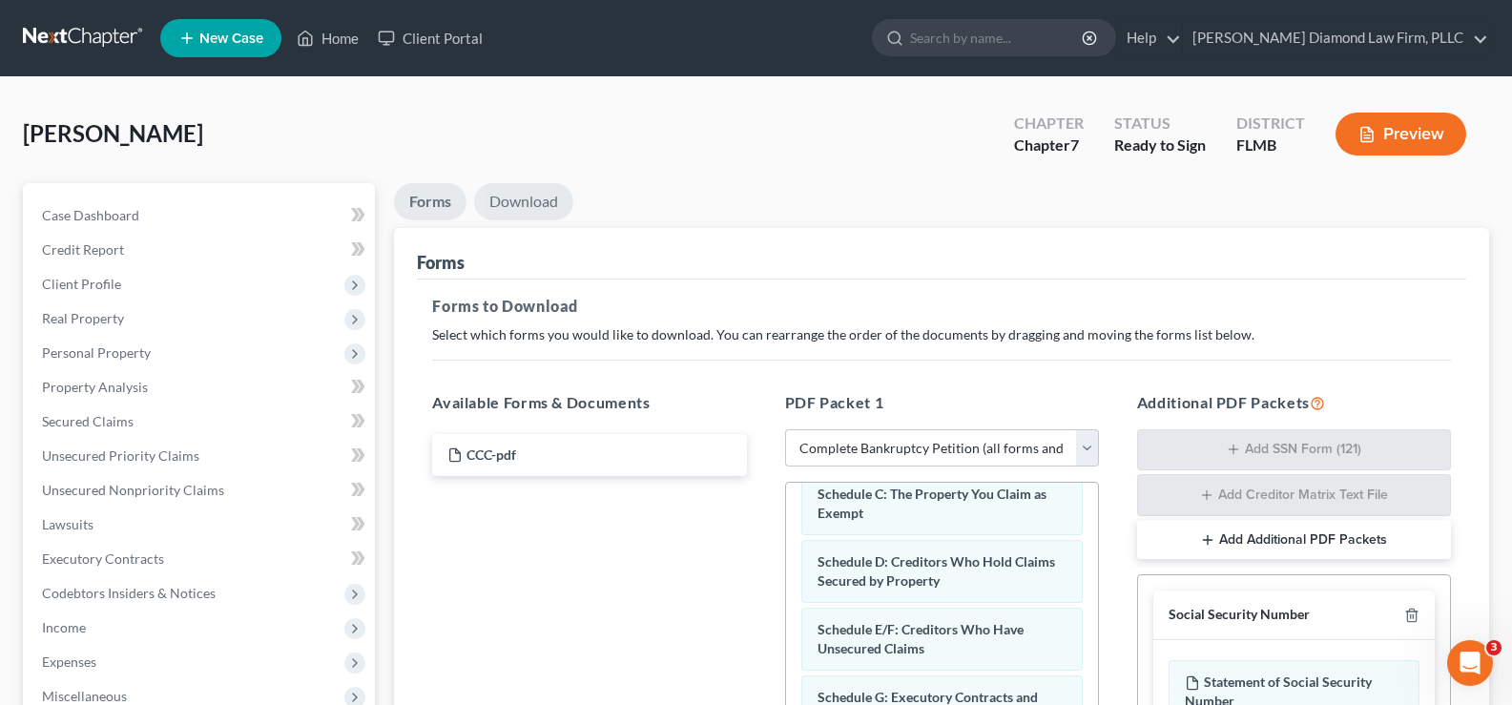
click at [530, 203] on link "Download" at bounding box center [523, 201] width 99 height 37
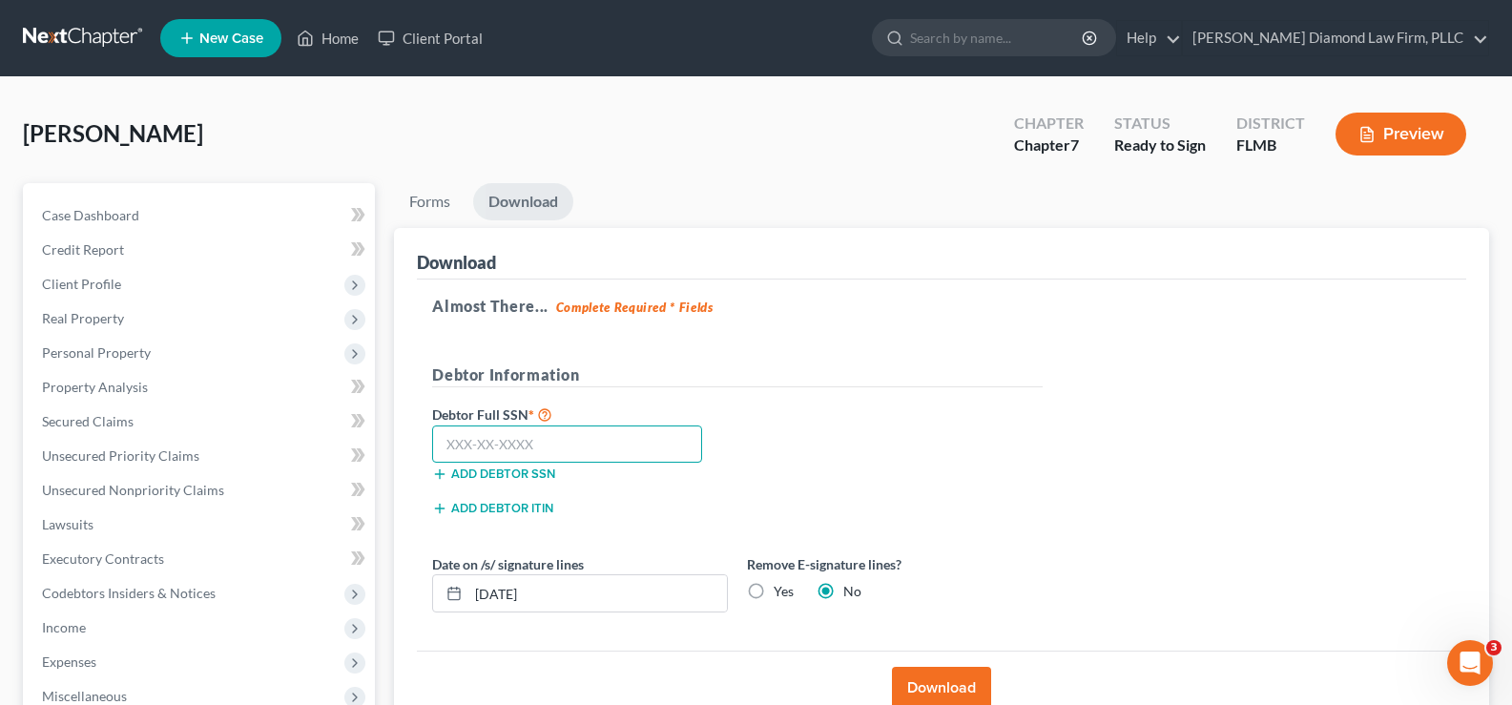
click at [571, 443] on input "text" at bounding box center [567, 444] width 270 height 38
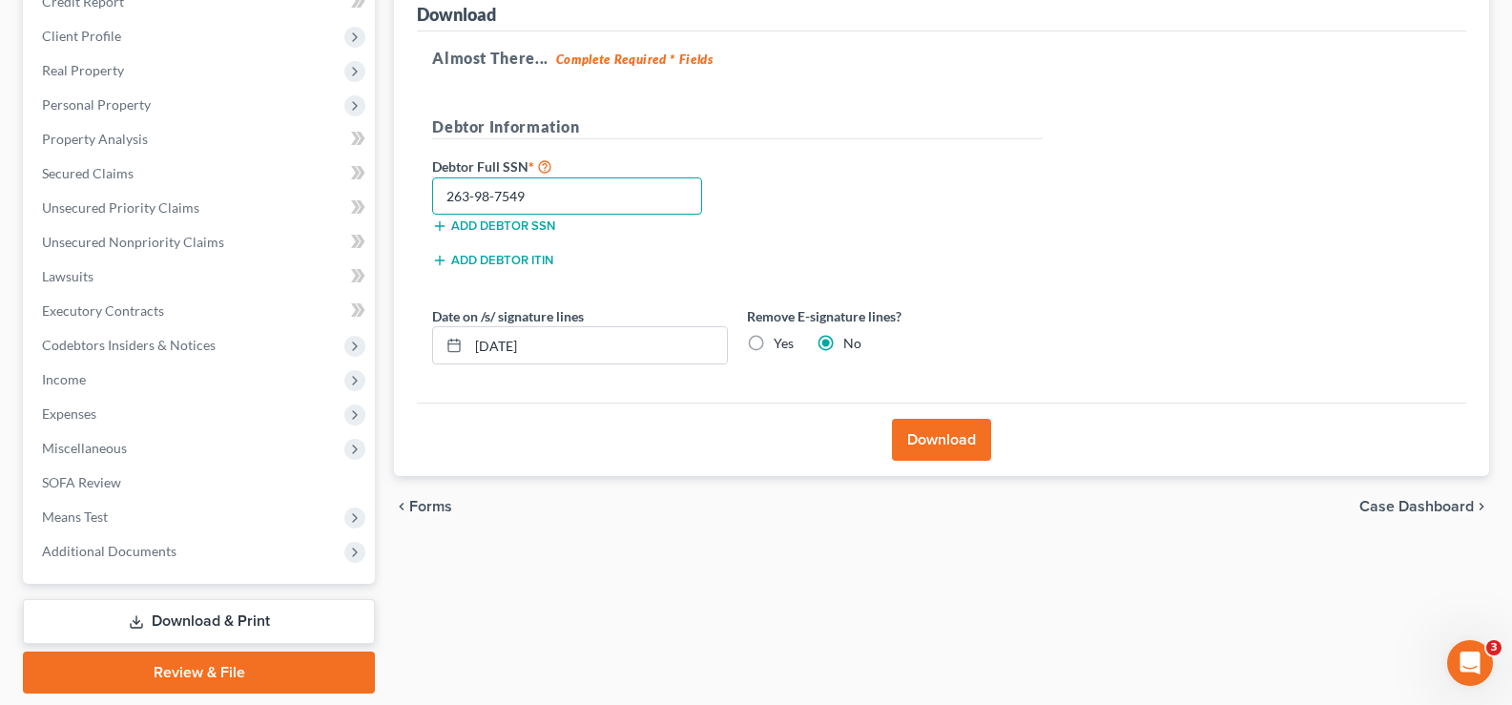
scroll to position [286, 0]
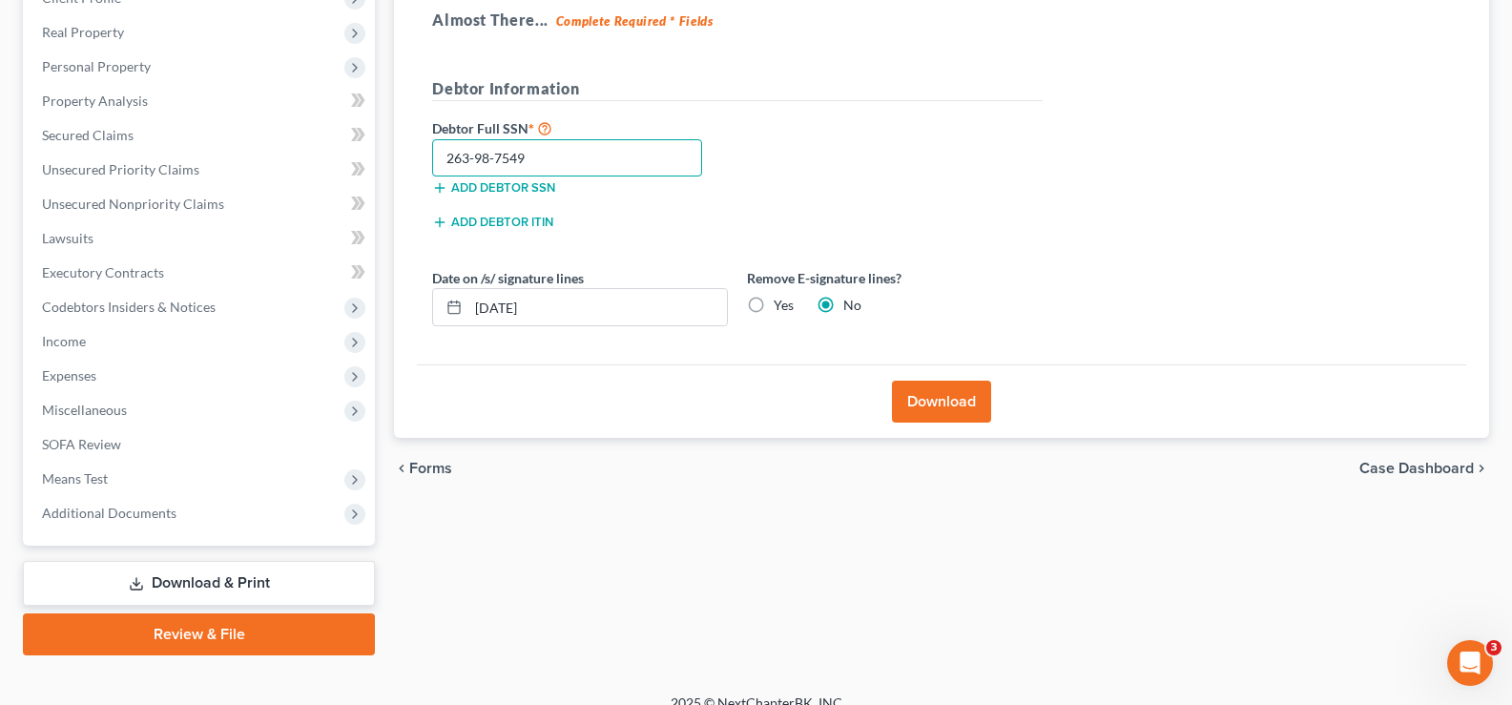
type input "263-98-7549"
click at [950, 406] on button "Download" at bounding box center [941, 402] width 99 height 42
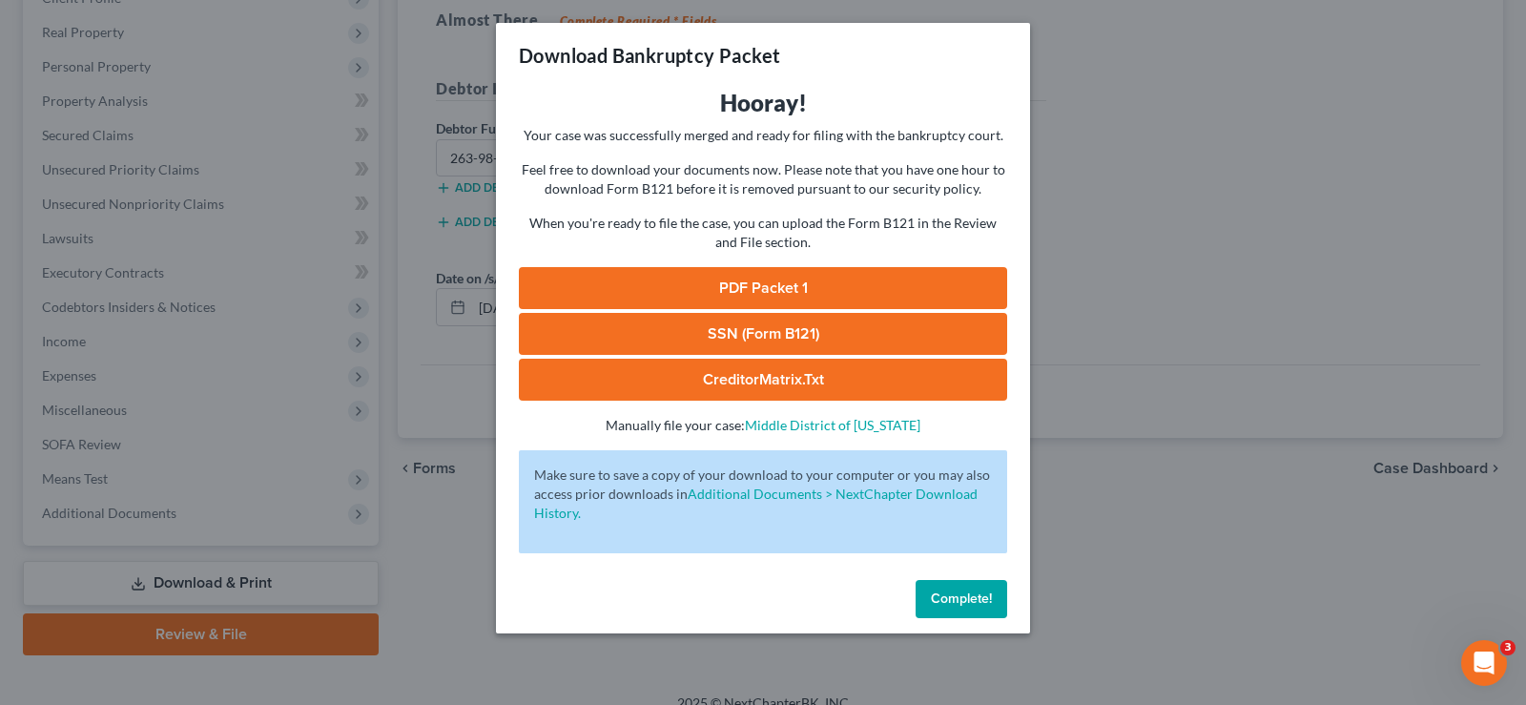
click at [938, 593] on span "Complete!" at bounding box center [961, 598] width 61 height 16
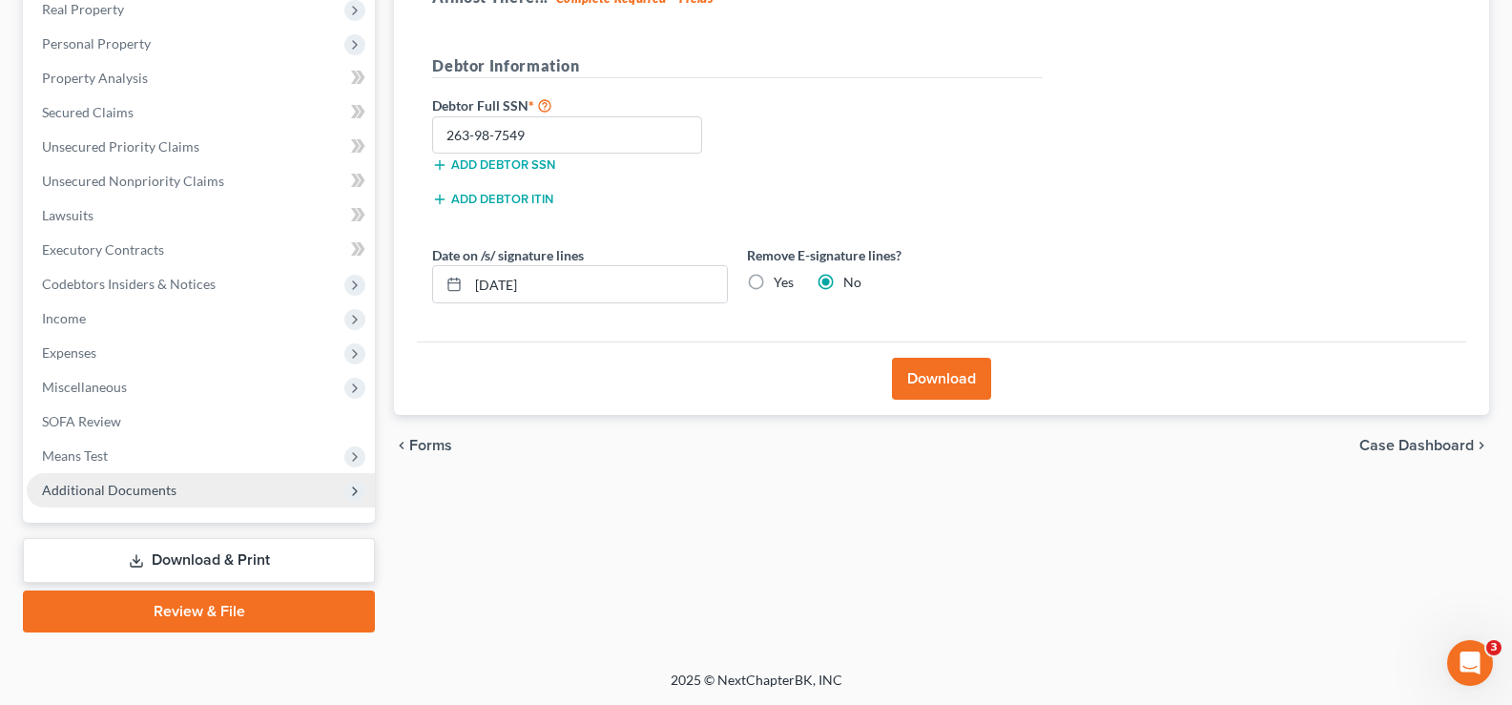
click at [200, 489] on span "Additional Documents" at bounding box center [201, 490] width 348 height 34
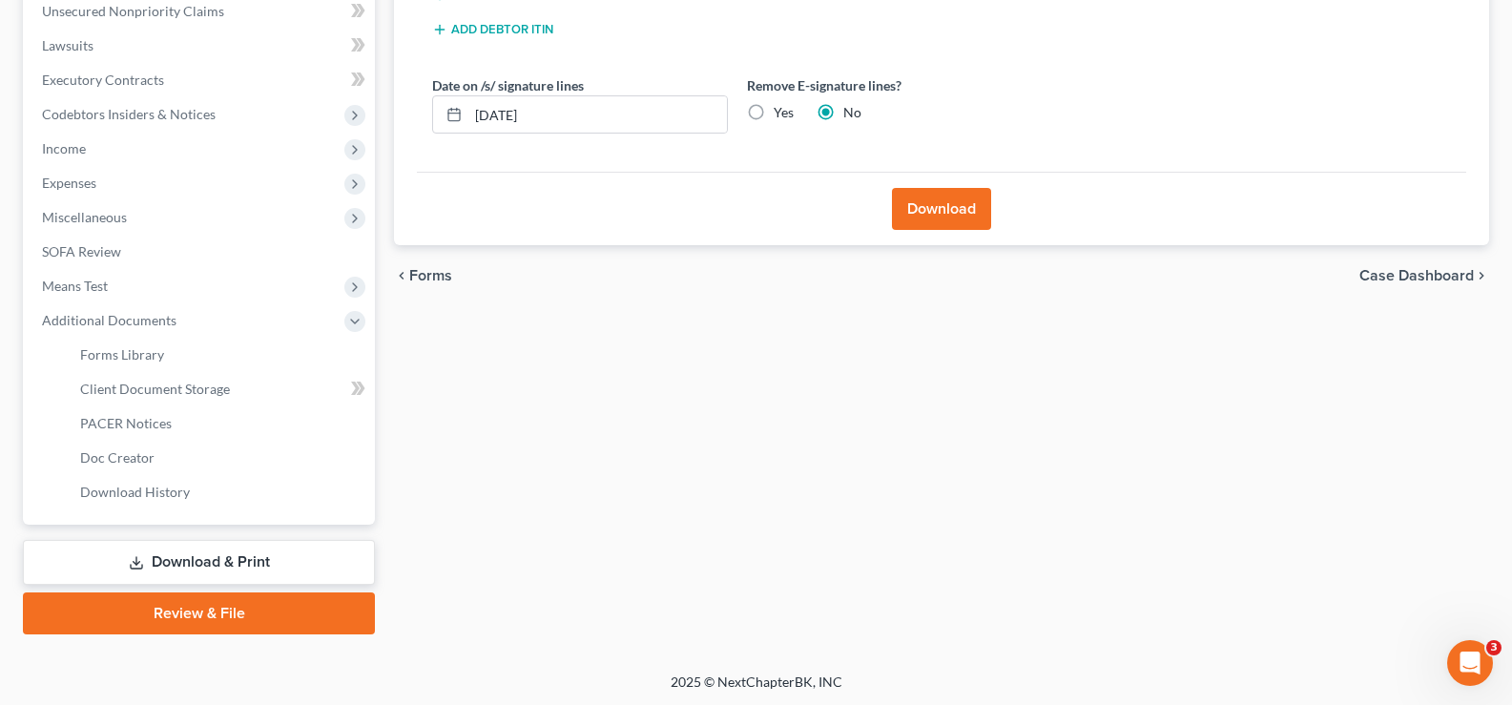
scroll to position [481, 0]
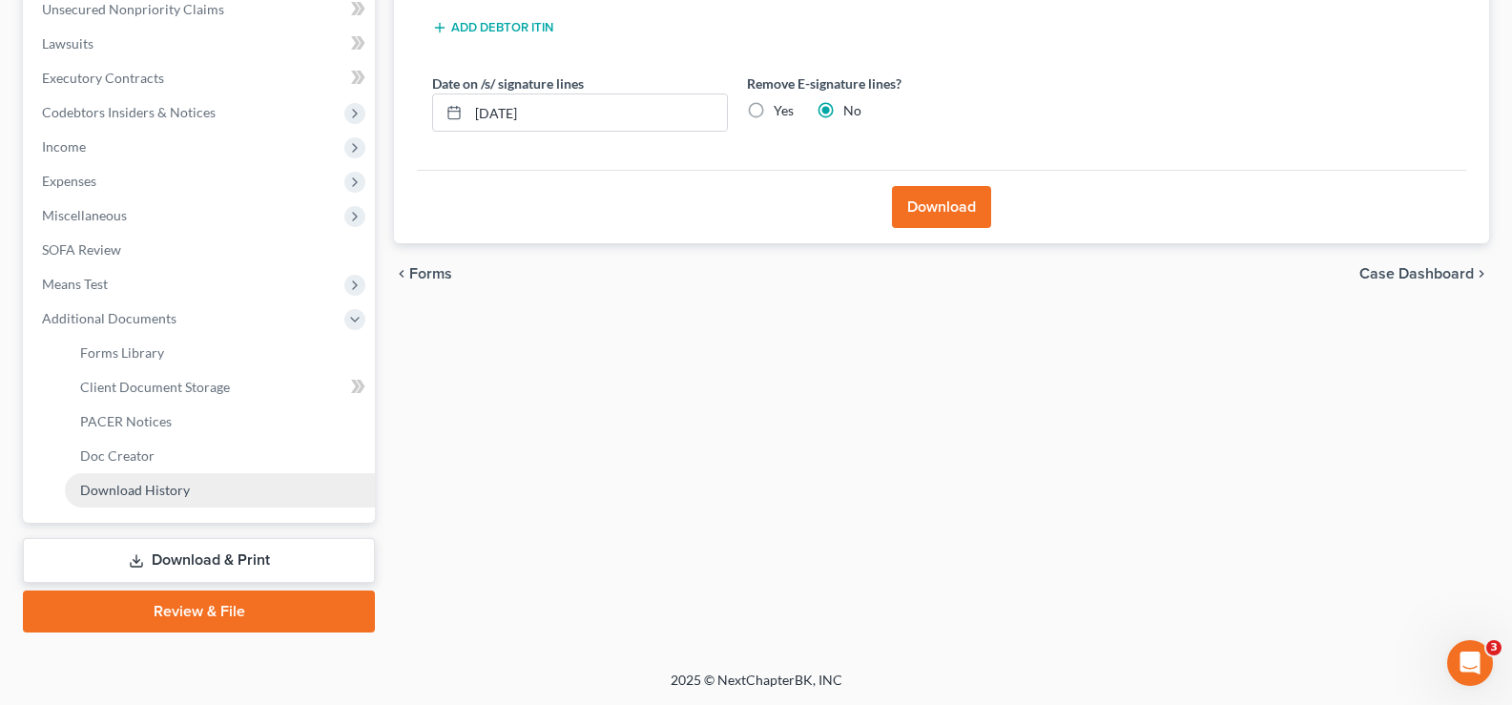
click at [193, 492] on link "Download History" at bounding box center [220, 490] width 310 height 34
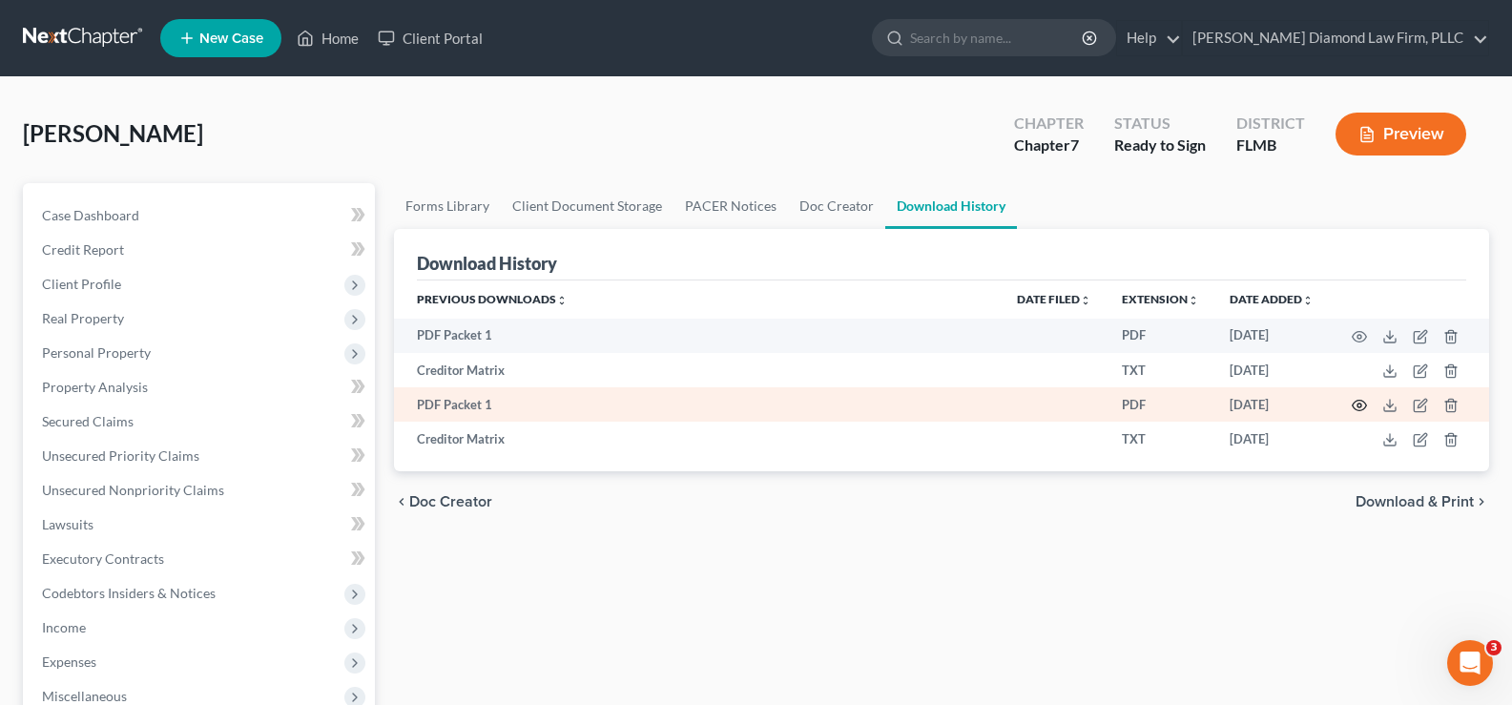
click at [1357, 400] on icon "button" at bounding box center [1358, 405] width 15 height 15
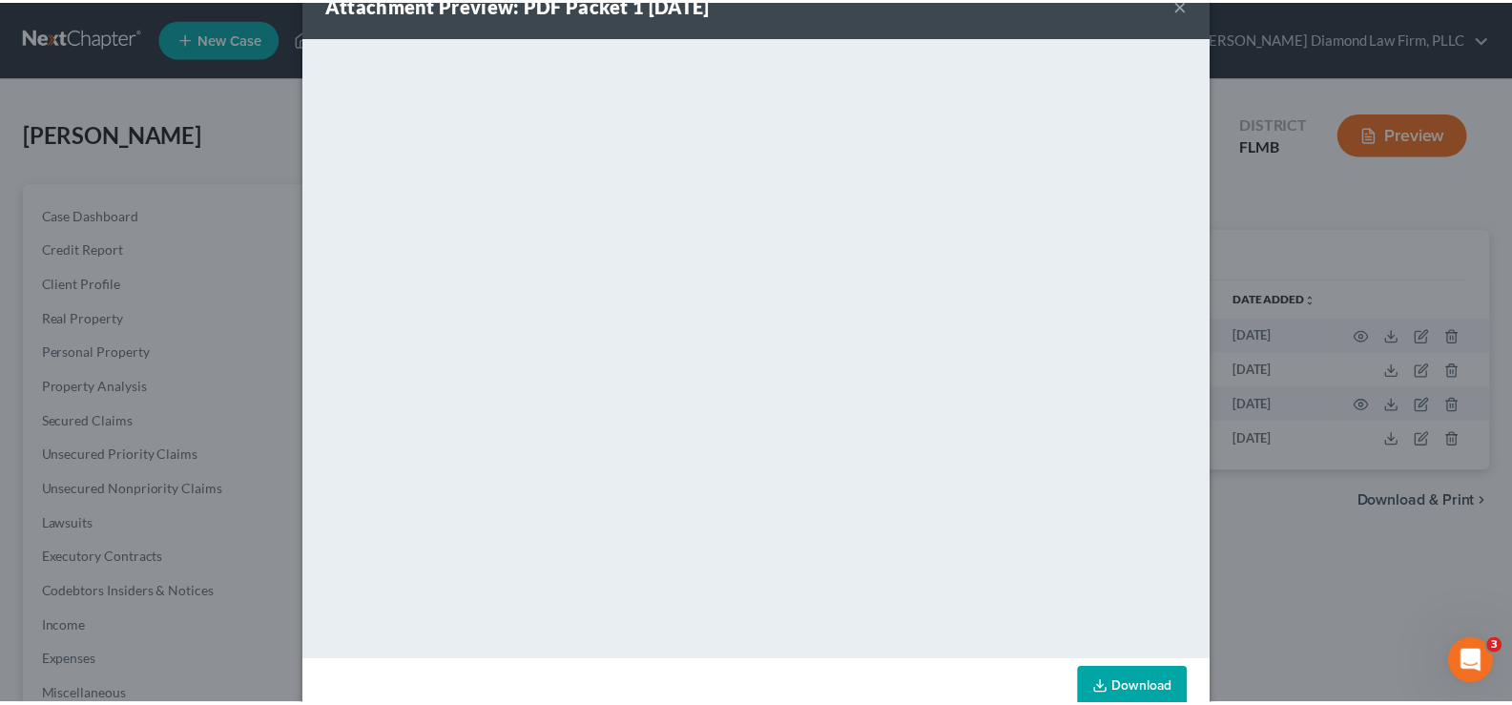
scroll to position [93, 0]
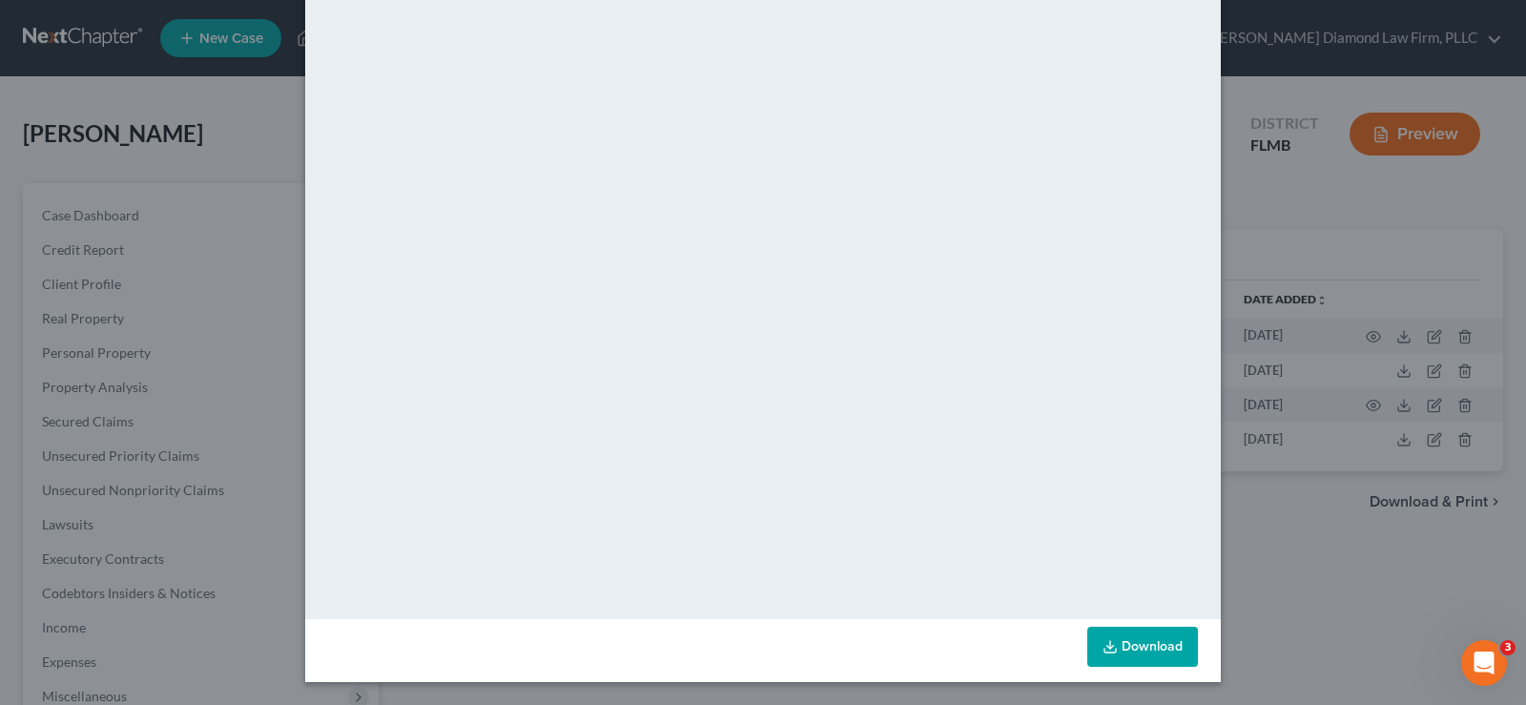
click at [1295, 88] on div "Attachment Preview: PDF Packet 1 09/15/2025 × <object ng-attr-data='https://nex…" at bounding box center [763, 352] width 1526 height 705
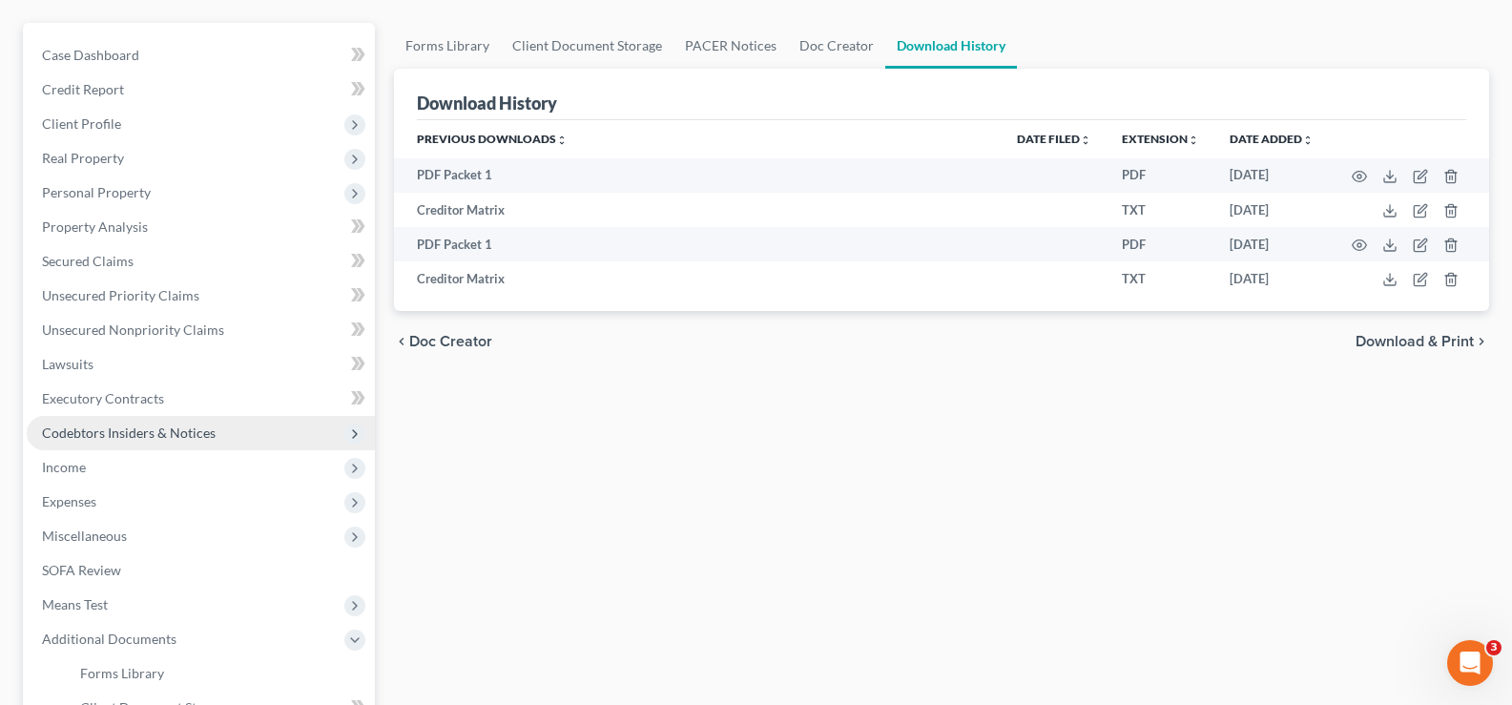
scroll to position [477, 0]
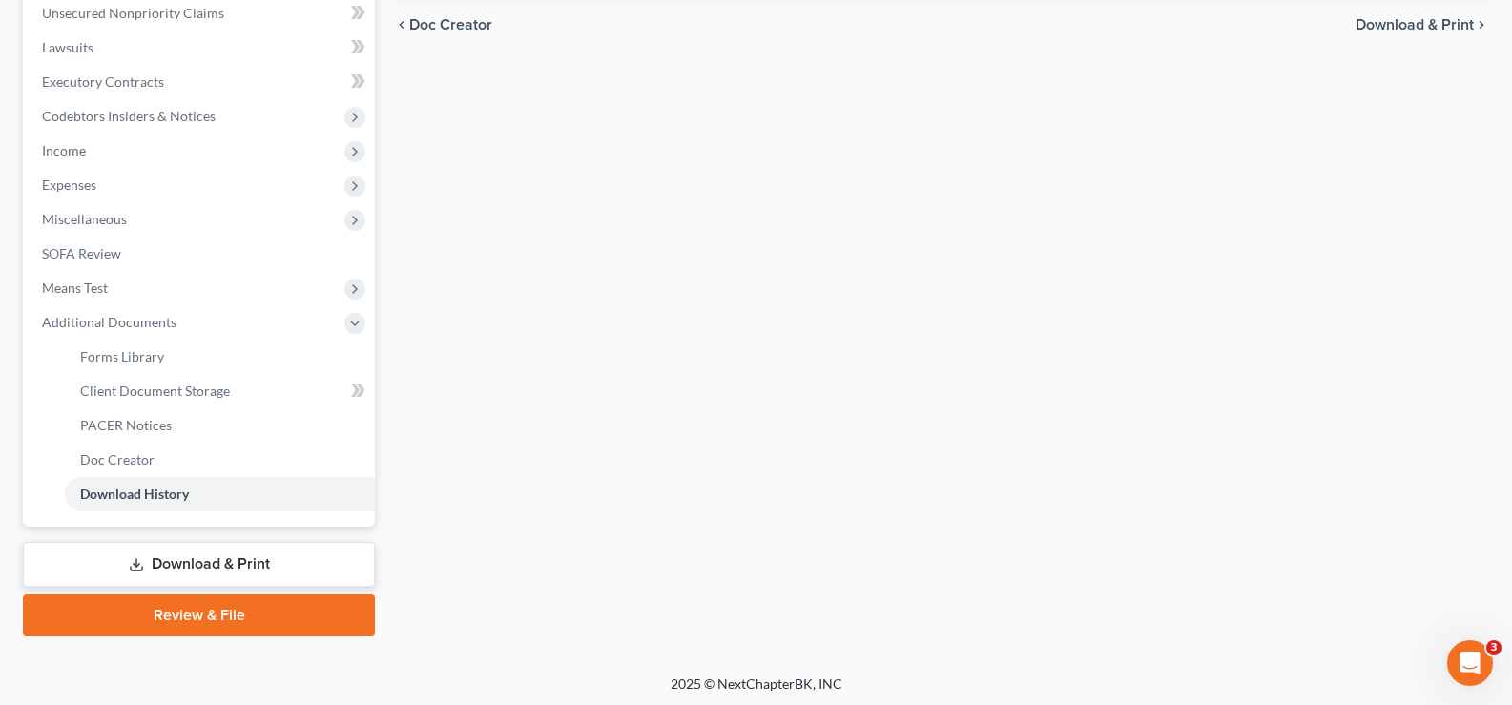
click at [218, 566] on link "Download & Print" at bounding box center [199, 564] width 352 height 45
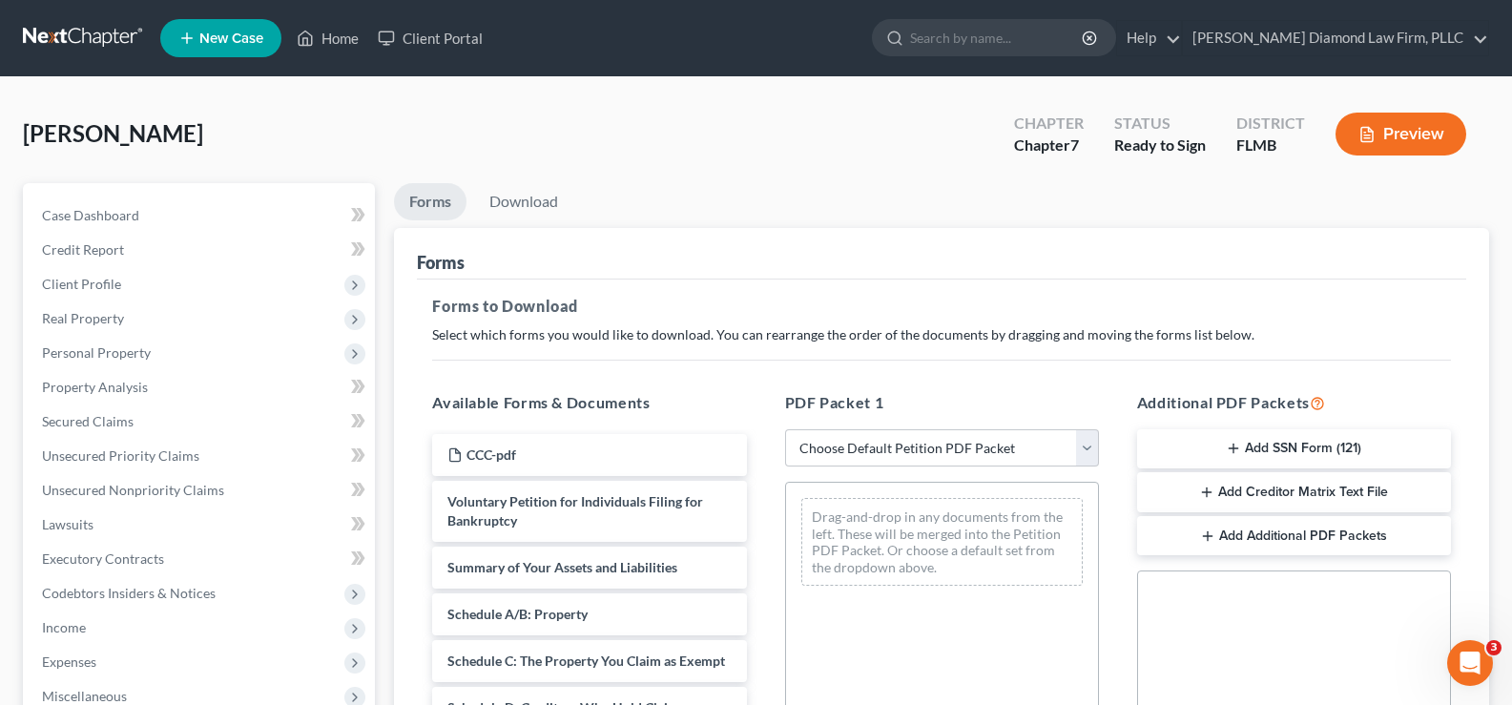
click at [1348, 450] on button "Add SSN Form (121)" at bounding box center [1294, 449] width 314 height 40
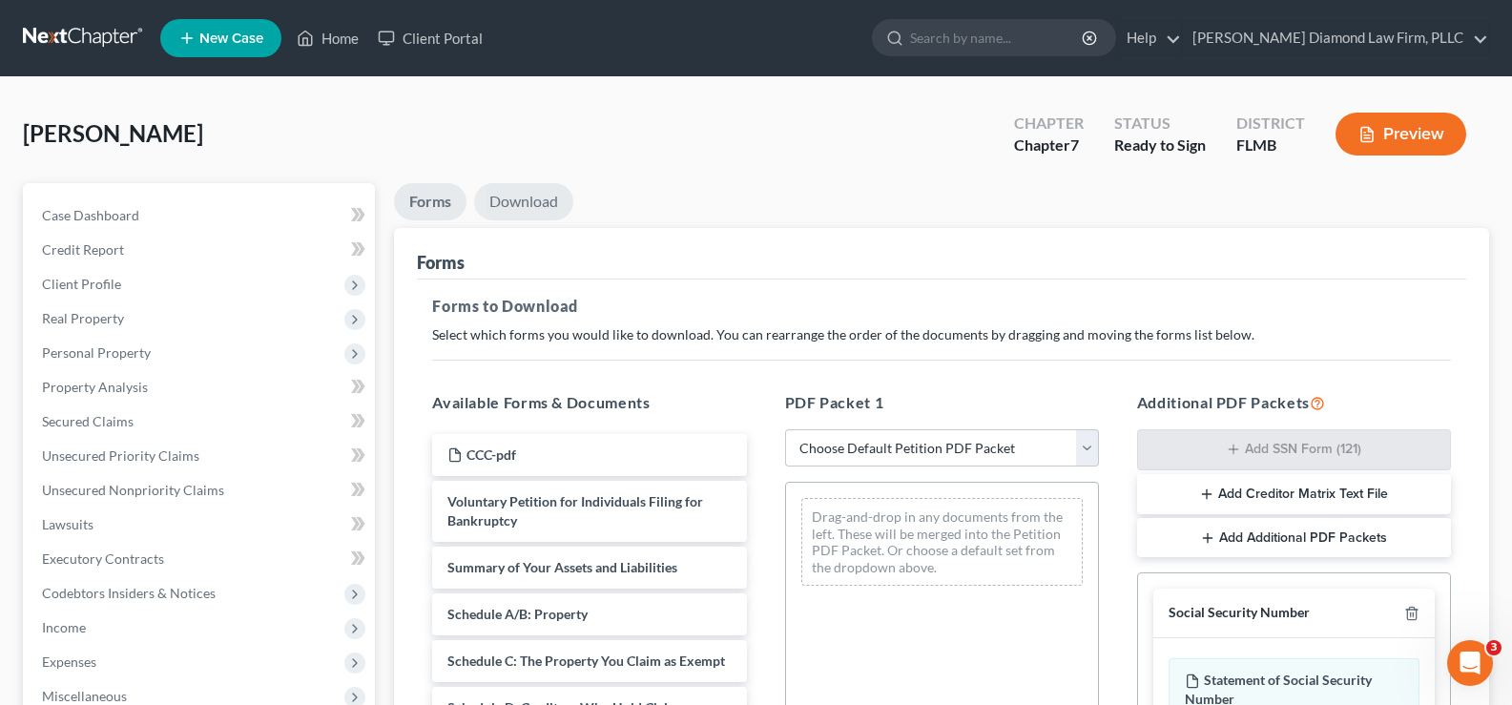
click at [502, 206] on link "Download" at bounding box center [523, 201] width 99 height 37
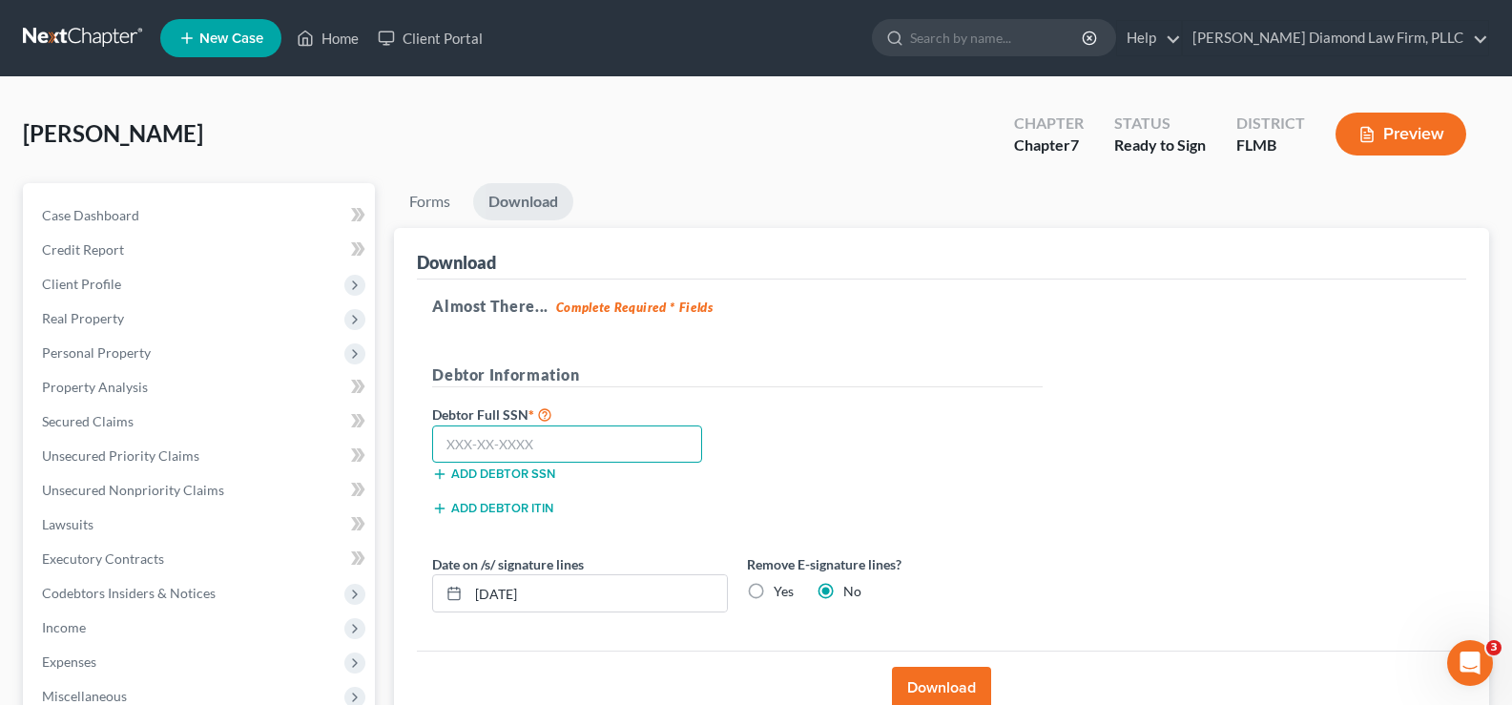
click at [583, 430] on input "text" at bounding box center [567, 444] width 270 height 38
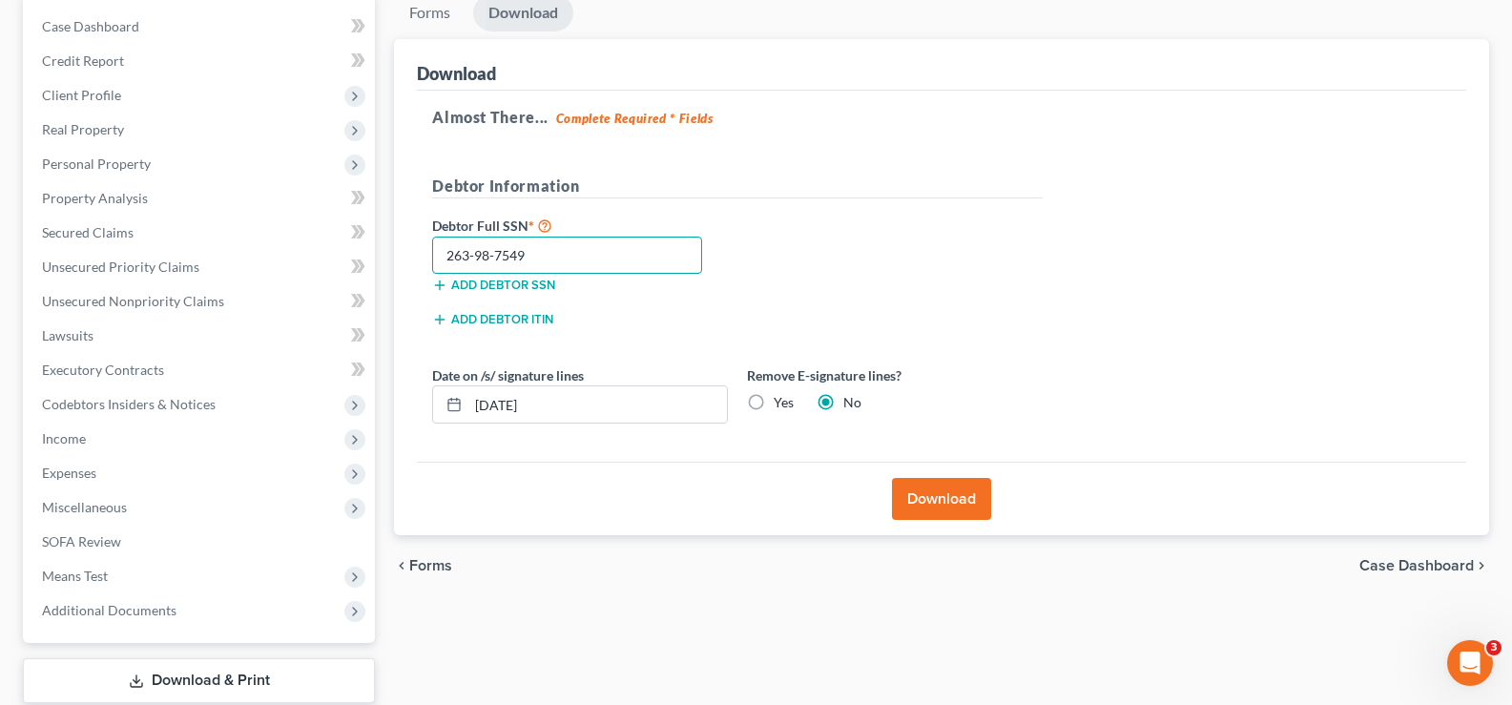
scroll to position [191, 0]
type input "263-98-7549"
click at [921, 491] on button "Download" at bounding box center [941, 497] width 99 height 42
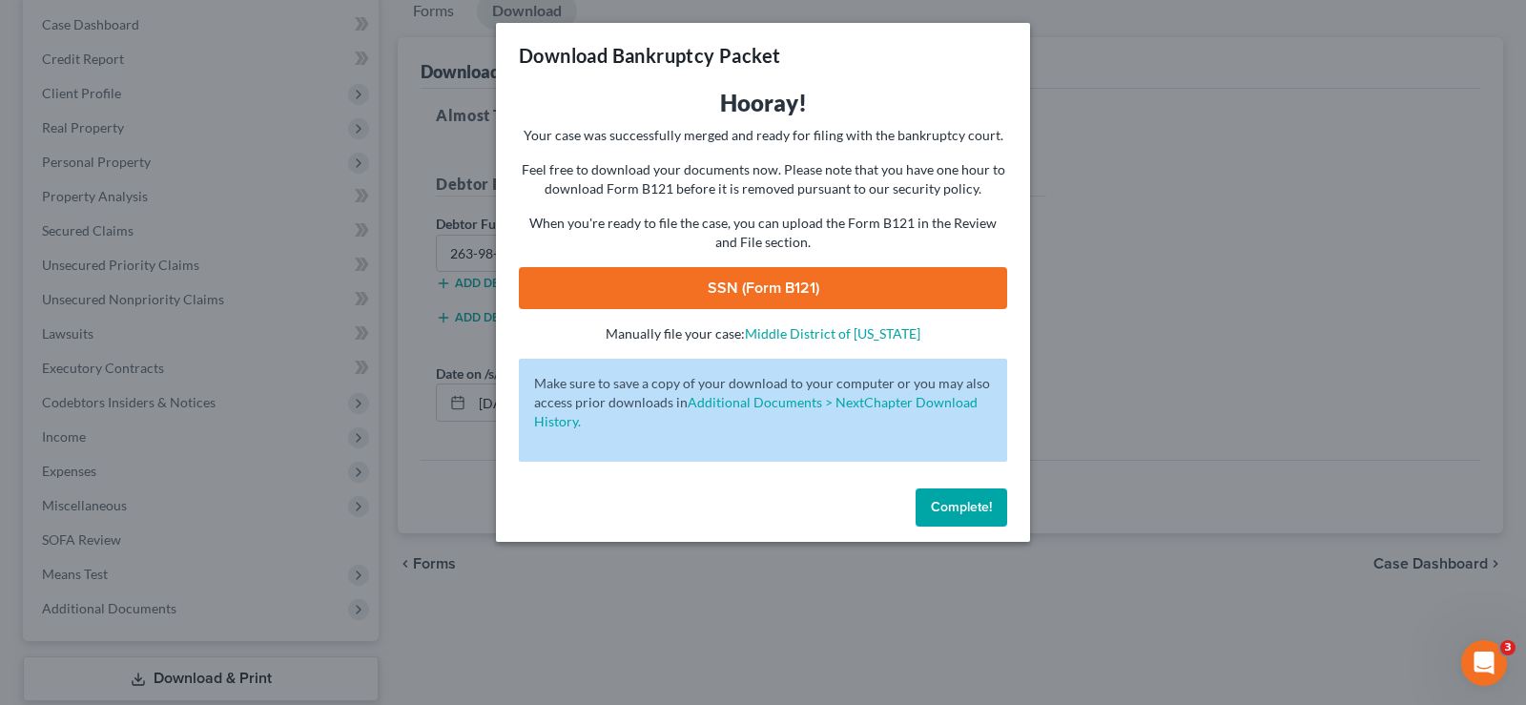
click at [834, 289] on link "SSN (Form B121)" at bounding box center [763, 288] width 488 height 42
click at [990, 505] on span "Complete!" at bounding box center [961, 507] width 61 height 16
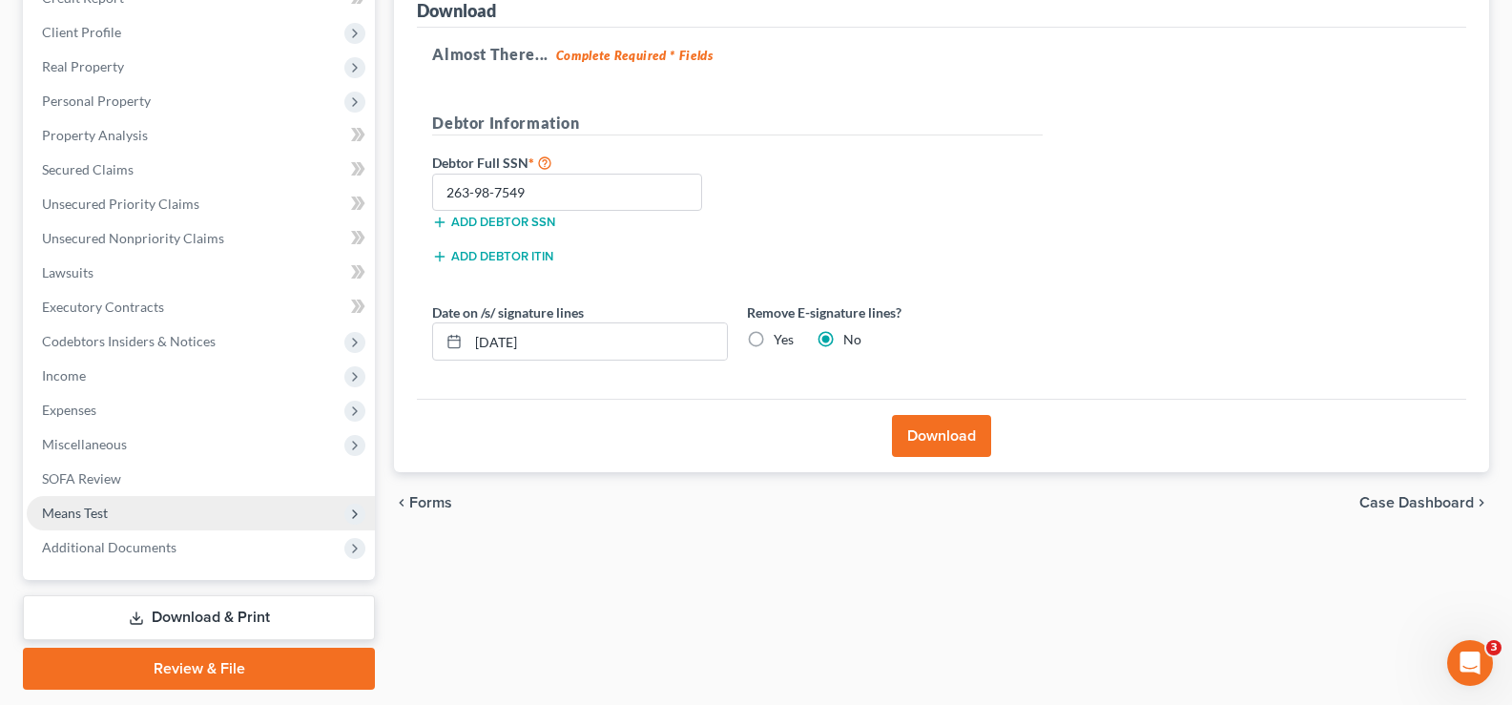
scroll to position [286, 0]
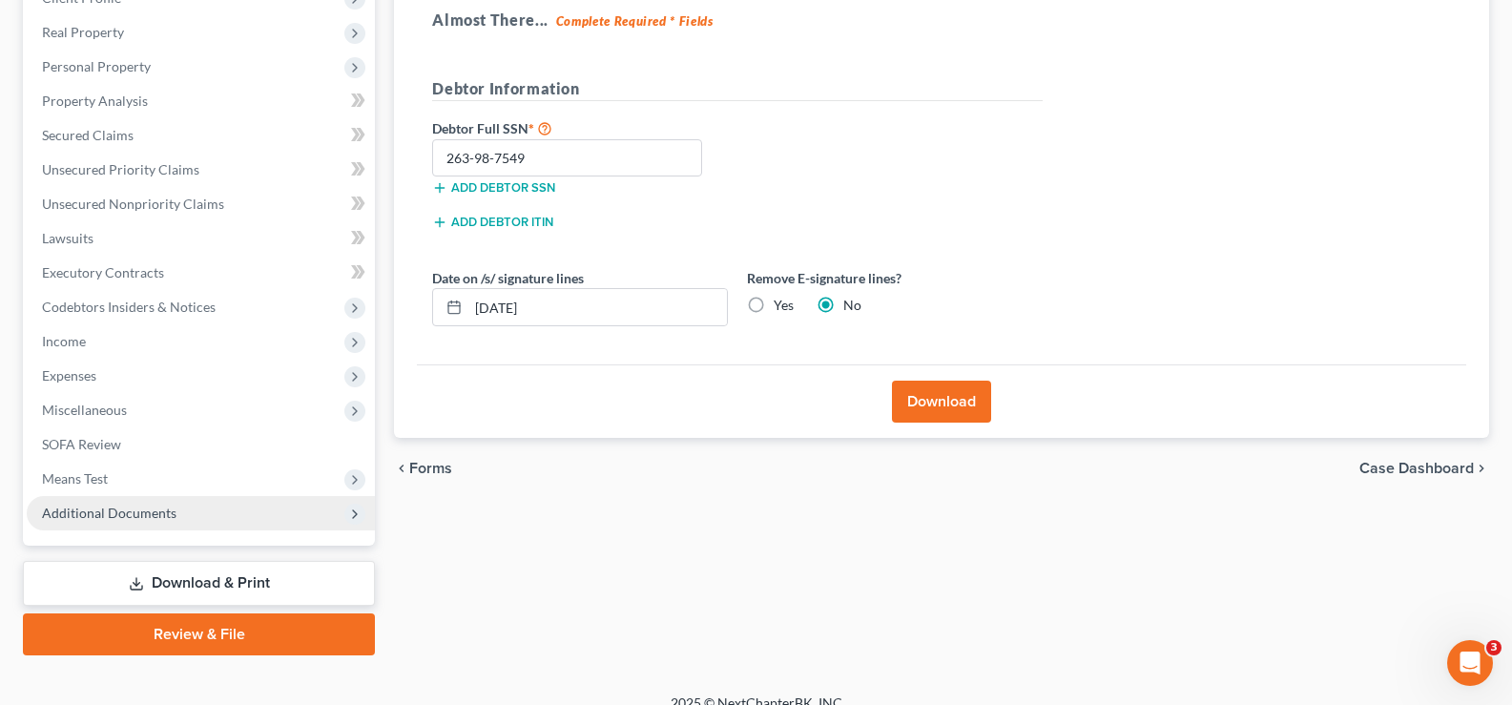
click at [144, 521] on span "Additional Documents" at bounding box center [201, 513] width 348 height 34
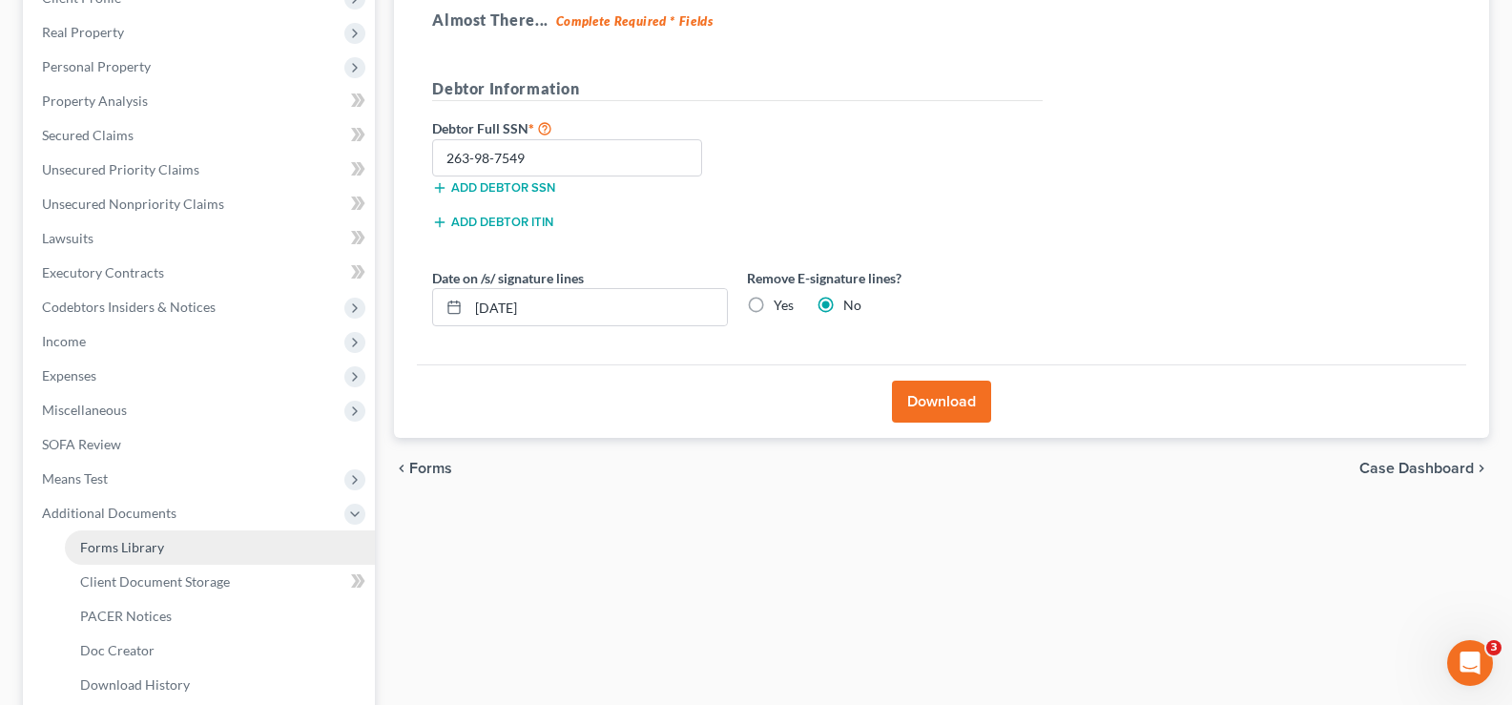
click at [211, 552] on link "Forms Library" at bounding box center [220, 547] width 310 height 34
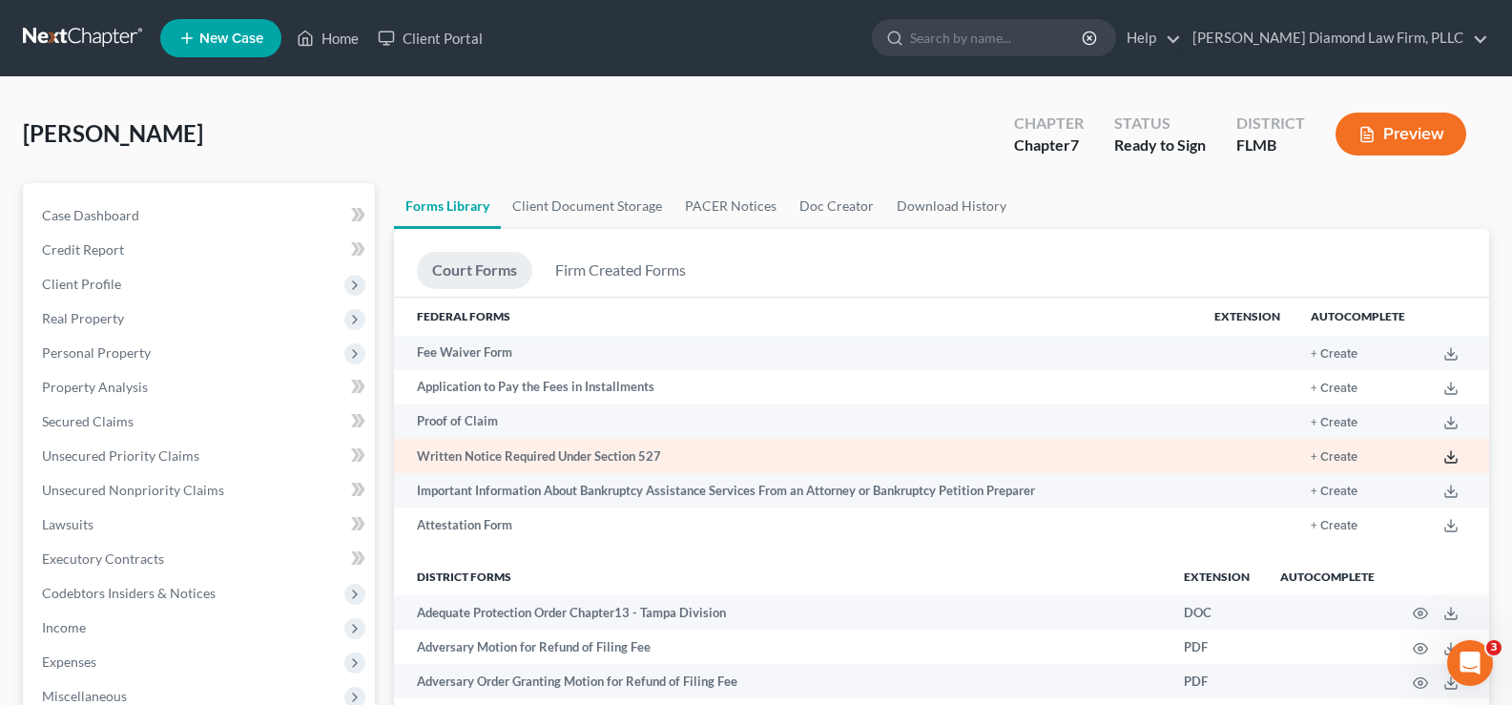
click at [1452, 459] on icon at bounding box center [1450, 456] width 15 height 15
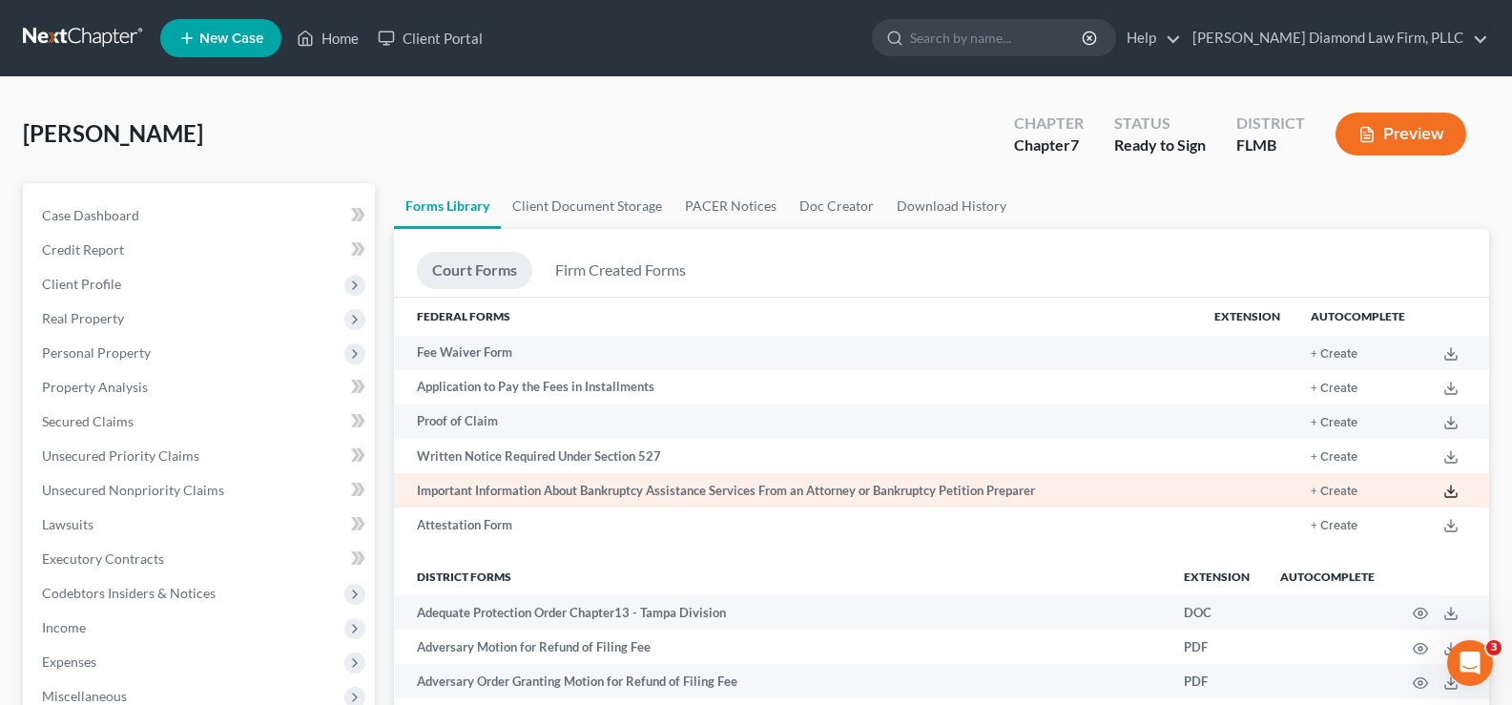
click at [1451, 489] on line at bounding box center [1451, 489] width 0 height 8
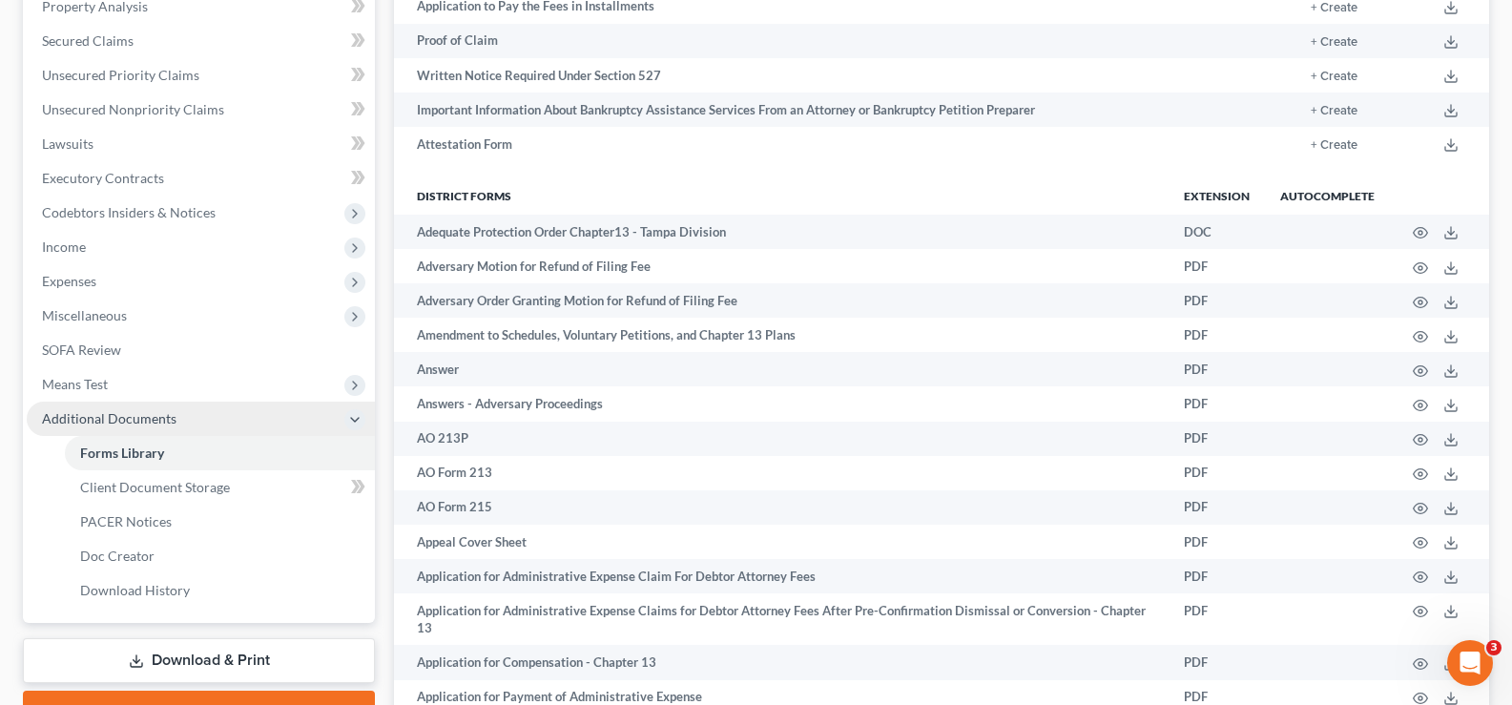
scroll to position [381, 0]
click at [194, 660] on link "Download & Print" at bounding box center [199, 659] width 352 height 45
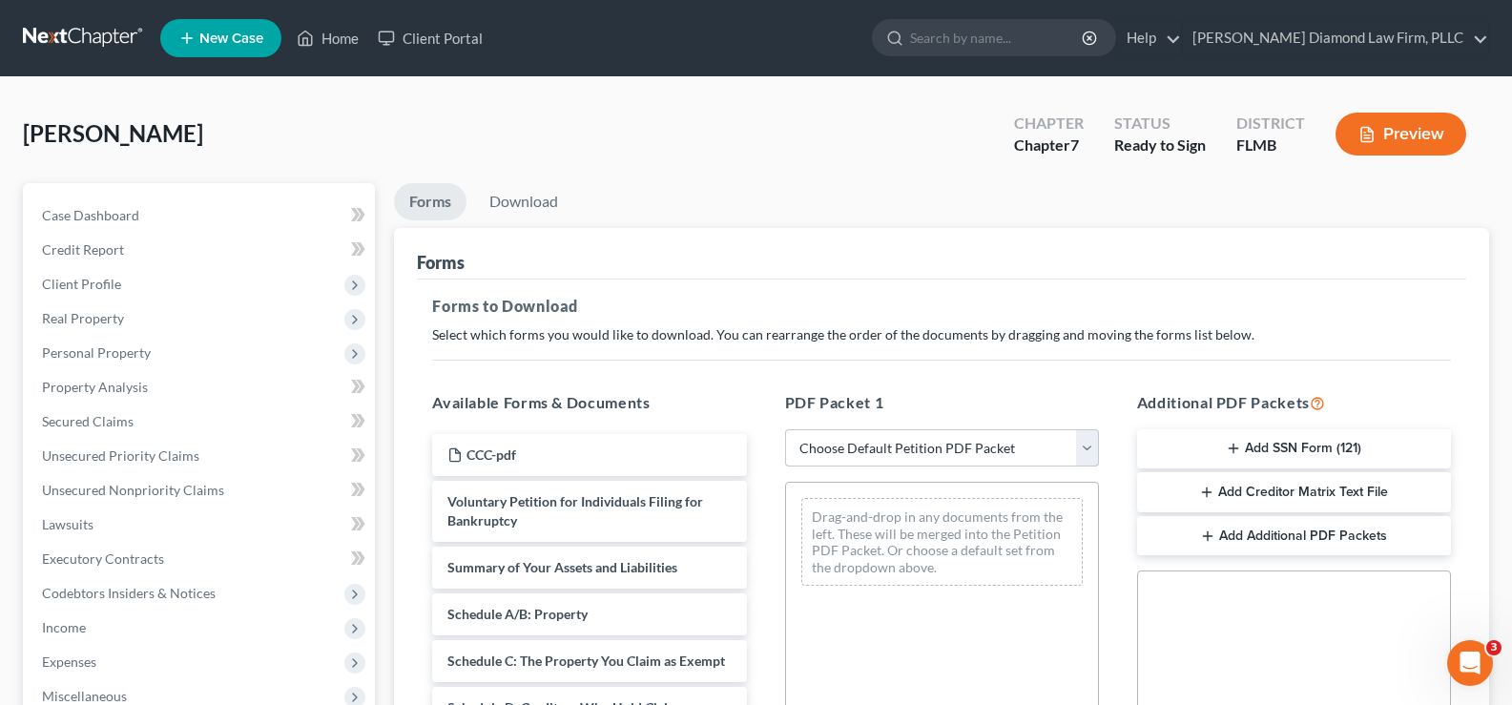
click at [1025, 441] on select "Choose Default Petition PDF Packet Complete Bankruptcy Petition (all forms and …" at bounding box center [942, 448] width 314 height 38
select select "3"
click at [785, 429] on select "Choose Default Petition PDF Packet Complete Bankruptcy Petition (all forms and …" at bounding box center [942, 448] width 314 height 38
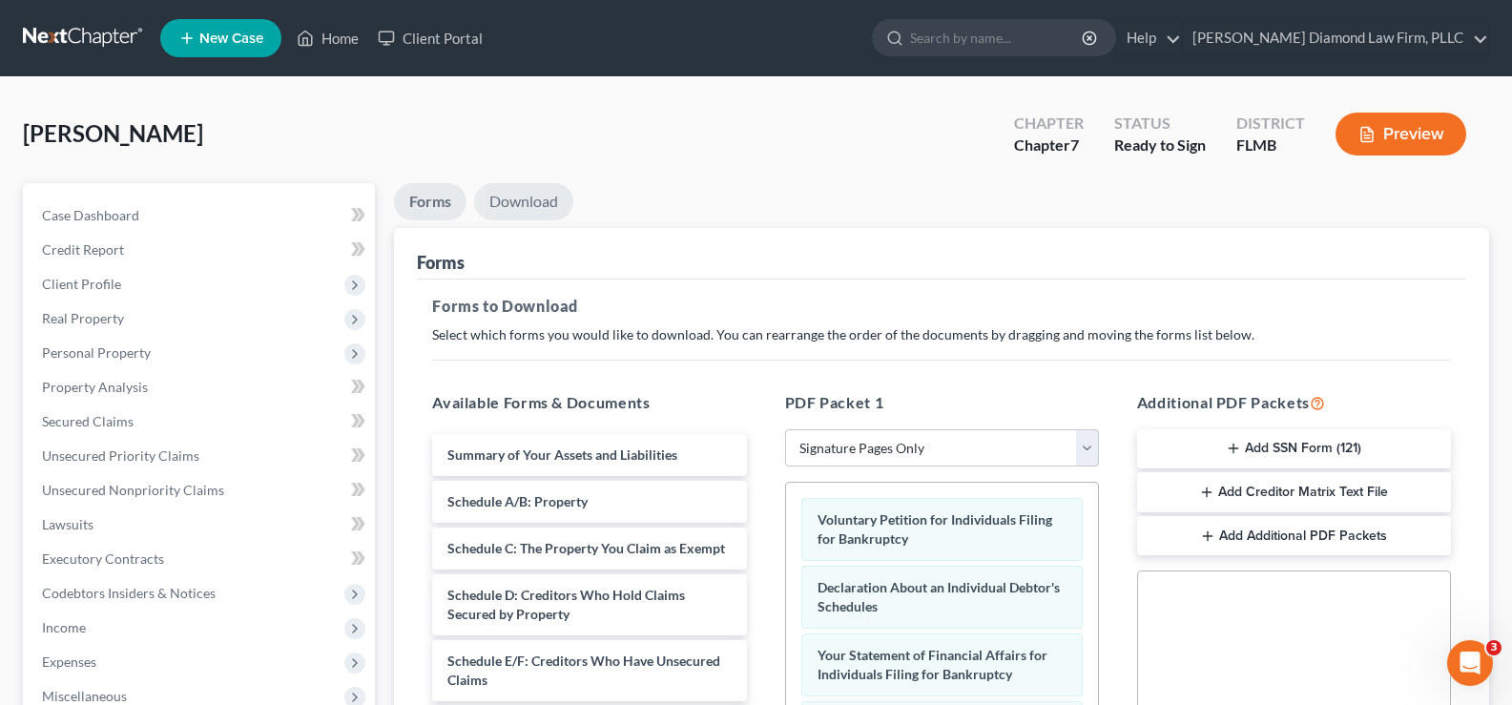
click at [514, 196] on link "Download" at bounding box center [523, 201] width 99 height 37
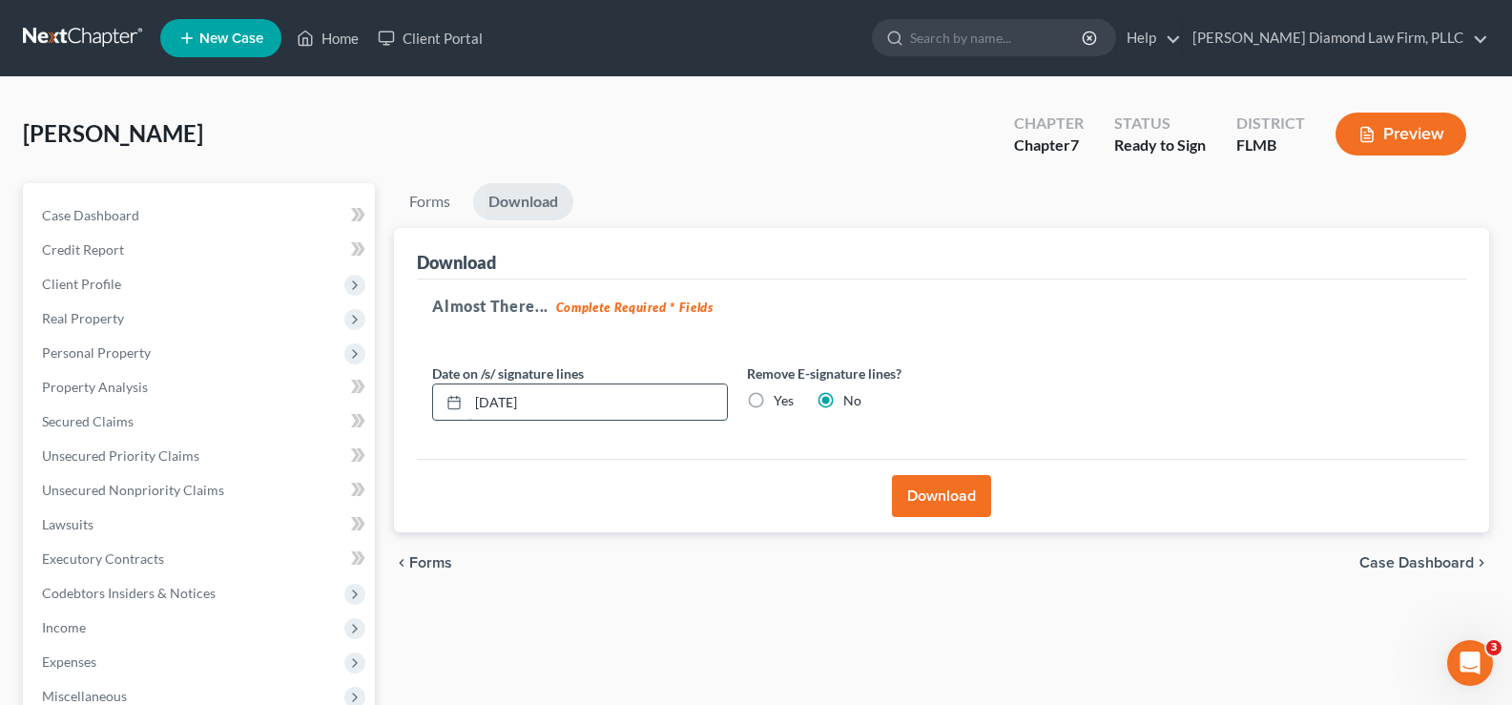
drag, startPoint x: 577, startPoint y: 404, endPoint x: 446, endPoint y: 402, distance: 130.7
click at [446, 402] on div "[DATE]" at bounding box center [580, 402] width 296 height 38
click at [773, 402] on label "Yes" at bounding box center [783, 400] width 20 height 19
click at [781, 402] on input "Yes" at bounding box center [787, 397] width 12 height 12
radio input "true"
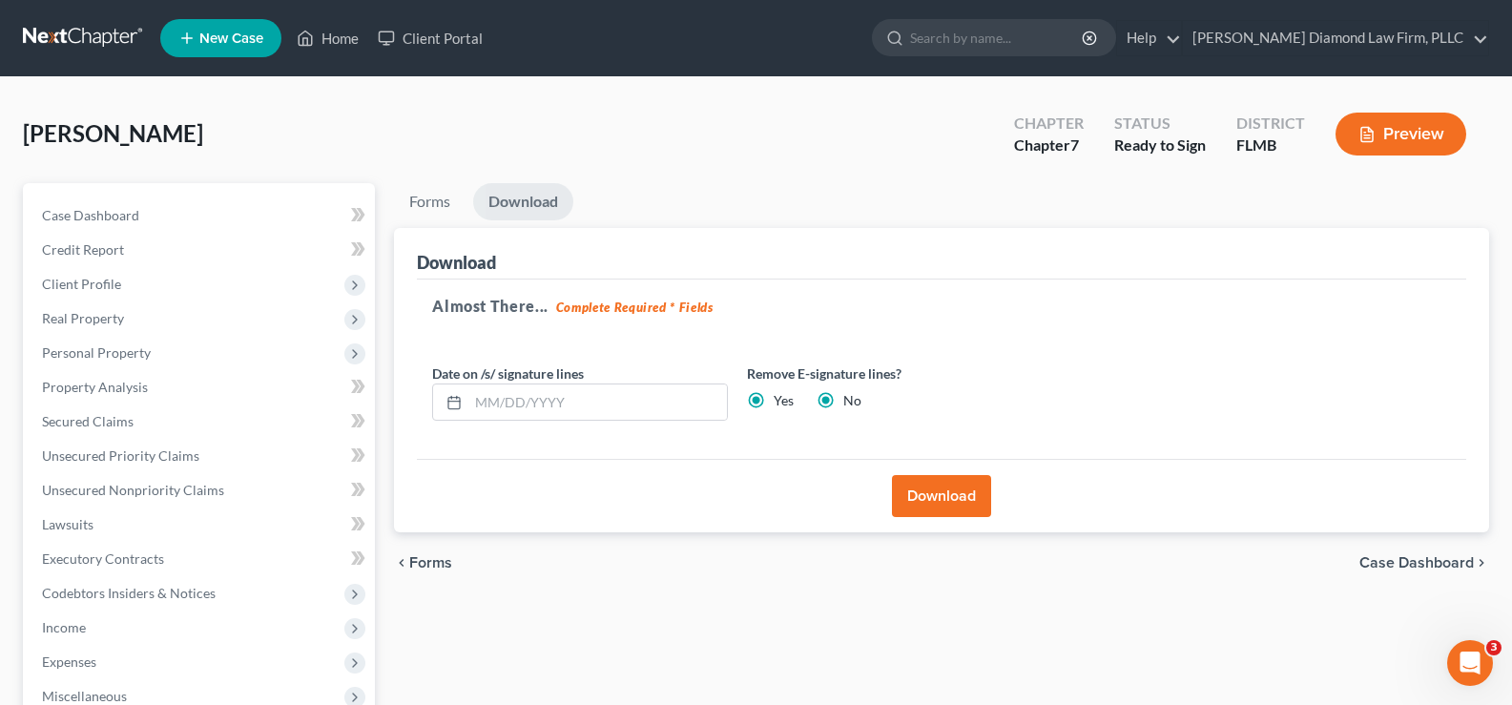
radio input "false"
click at [949, 494] on button "Download" at bounding box center [941, 496] width 99 height 42
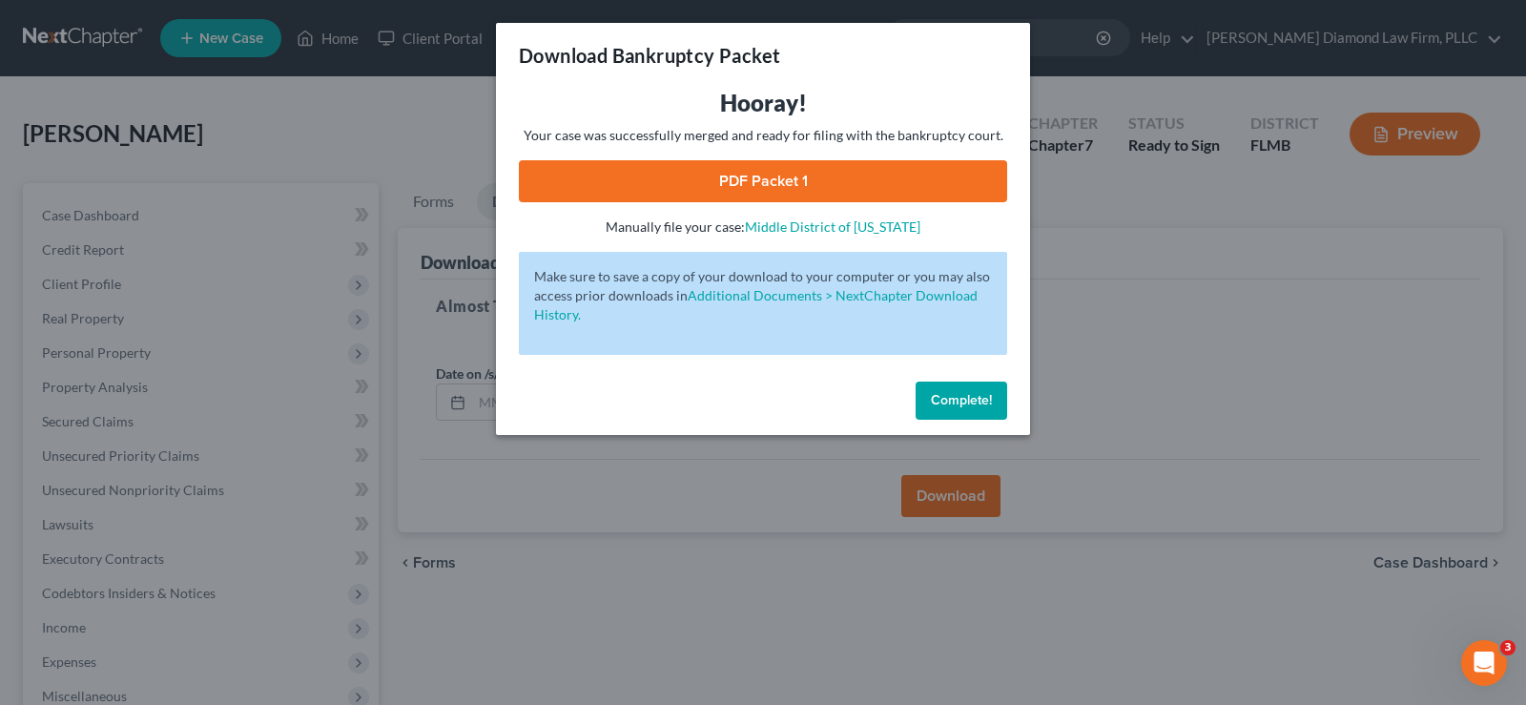
click at [803, 192] on link "PDF Packet 1" at bounding box center [763, 181] width 488 height 42
click at [984, 394] on span "Complete!" at bounding box center [961, 400] width 61 height 16
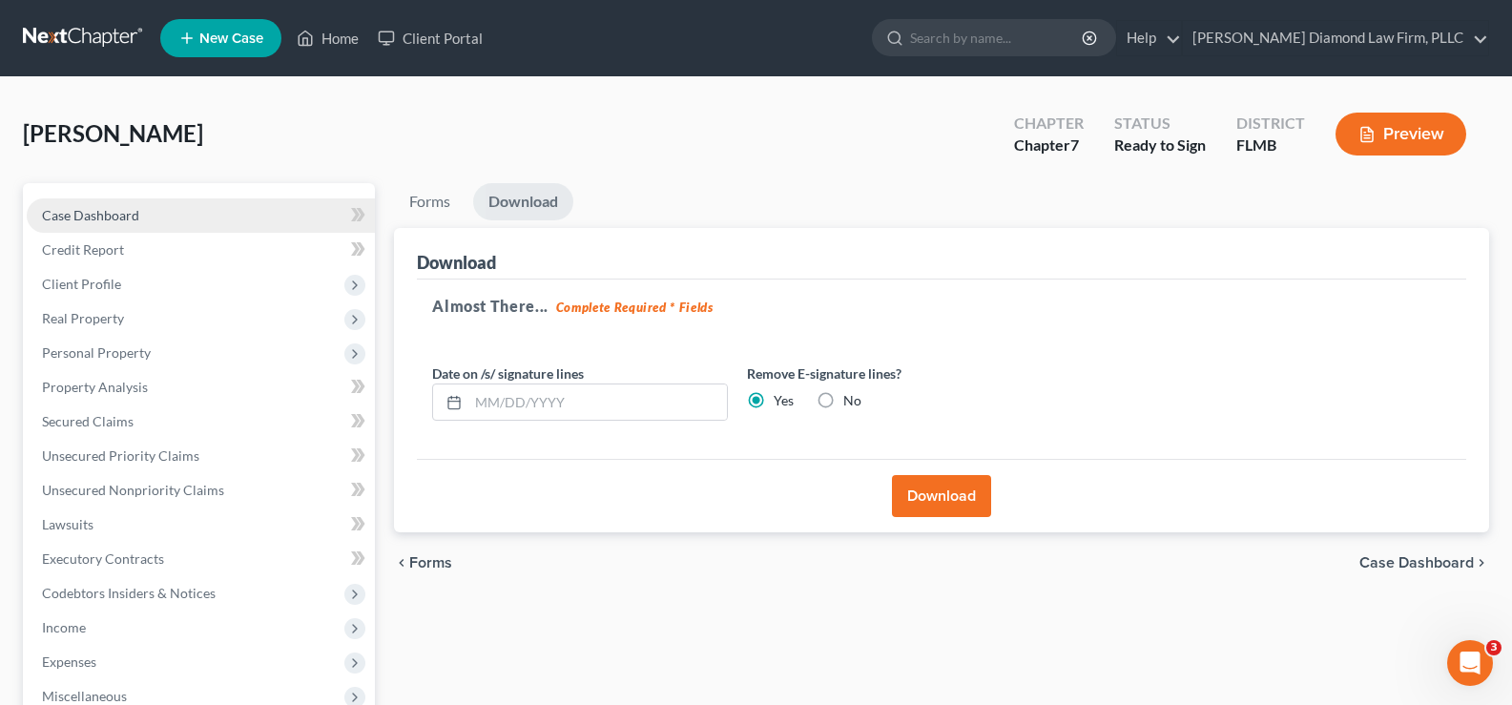
click at [191, 216] on link "Case Dashboard" at bounding box center [201, 215] width 348 height 34
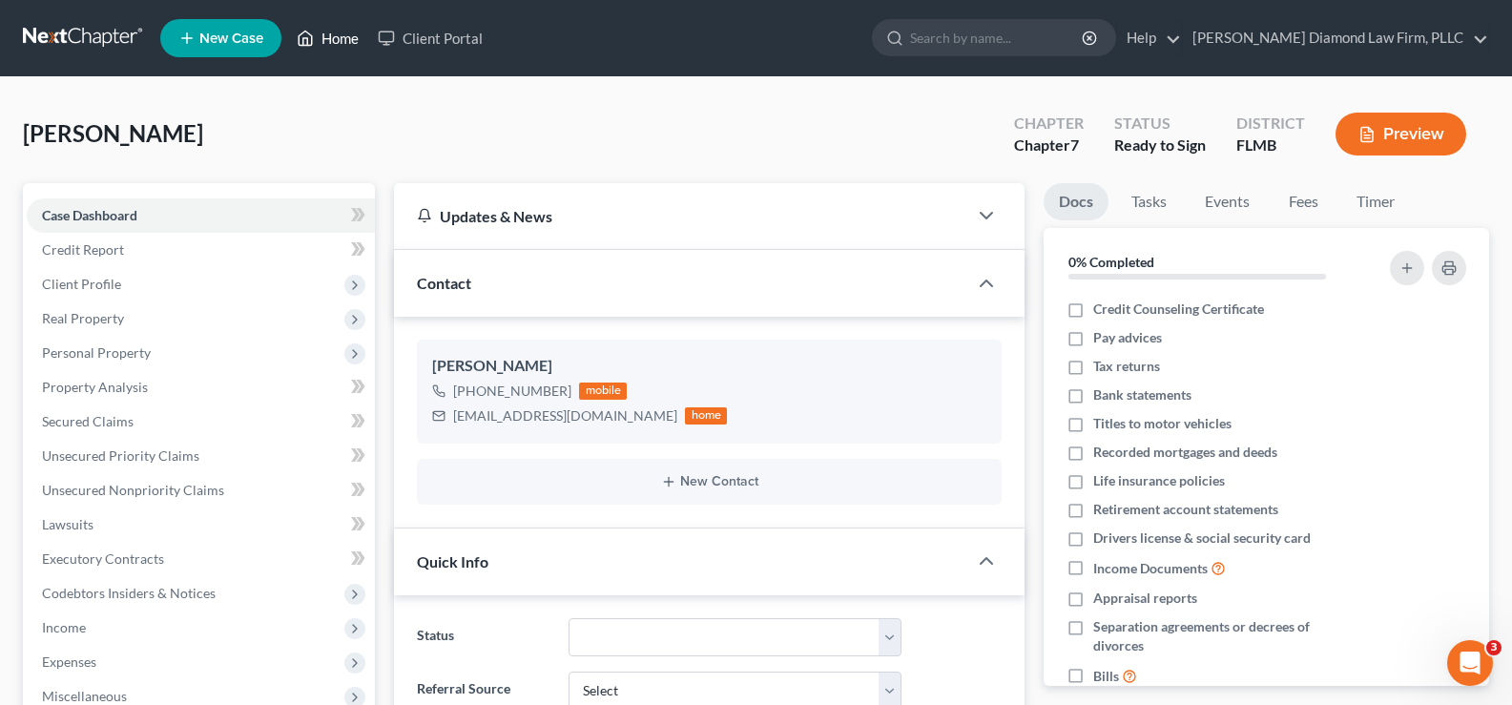
click at [340, 36] on link "Home" at bounding box center [327, 38] width 81 height 34
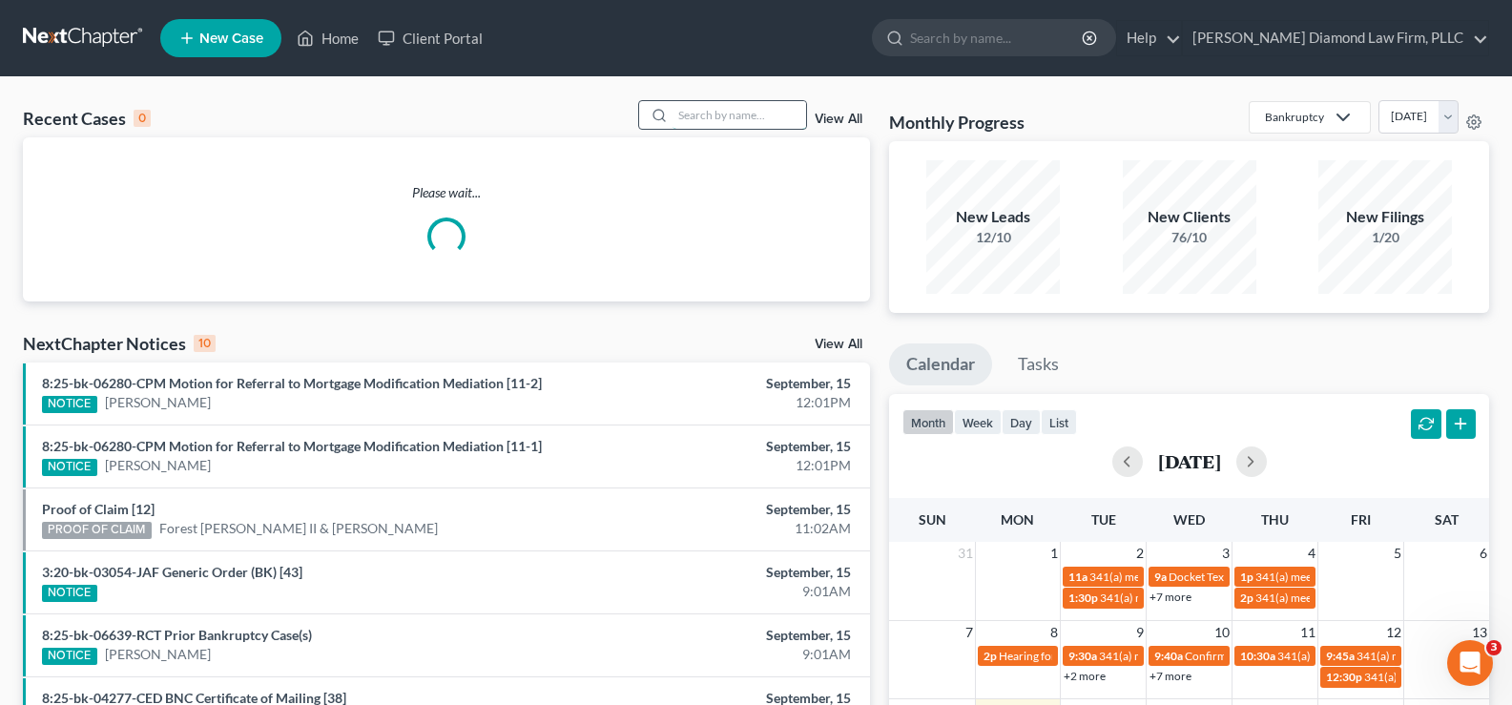
click at [724, 121] on input "search" at bounding box center [739, 115] width 134 height 28
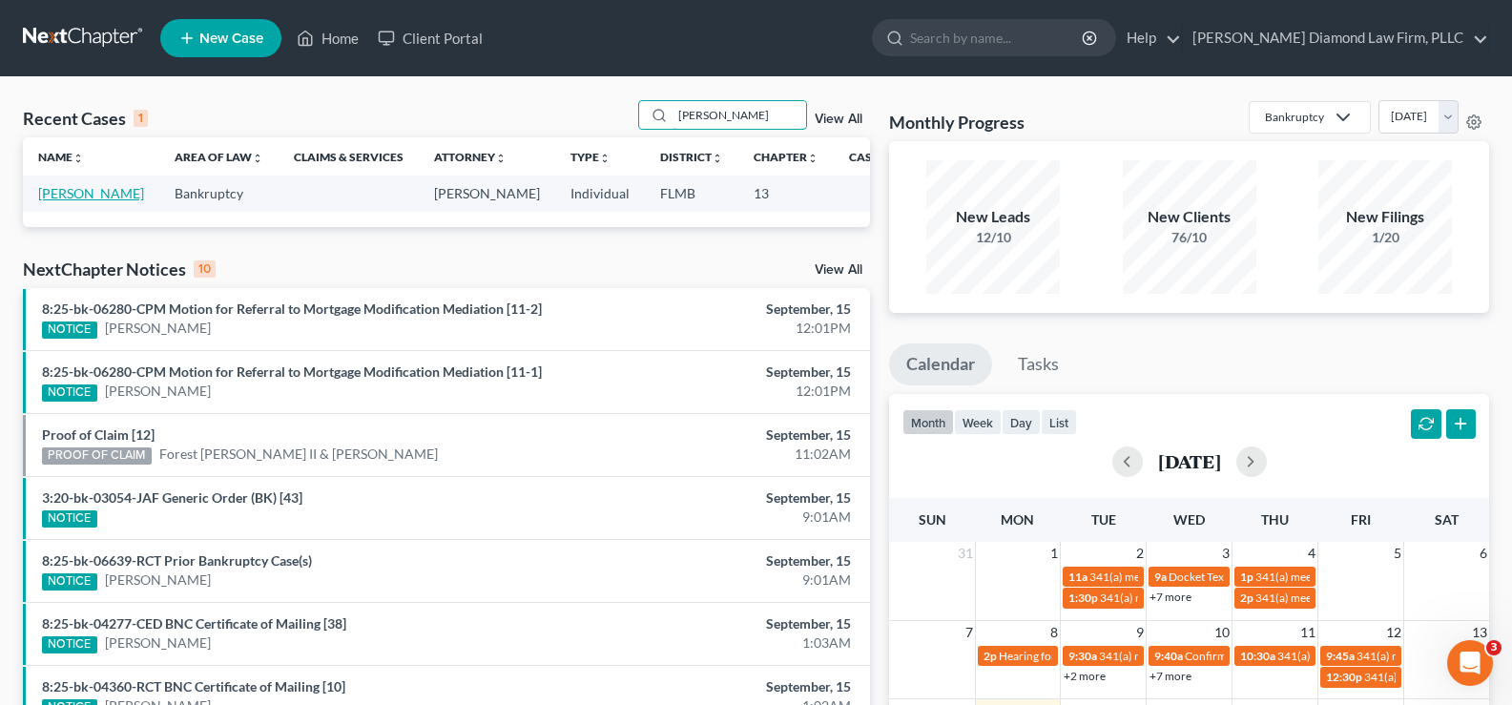
type input "[PERSON_NAME]"
click at [52, 201] on link "[PERSON_NAME]" at bounding box center [91, 193] width 106 height 16
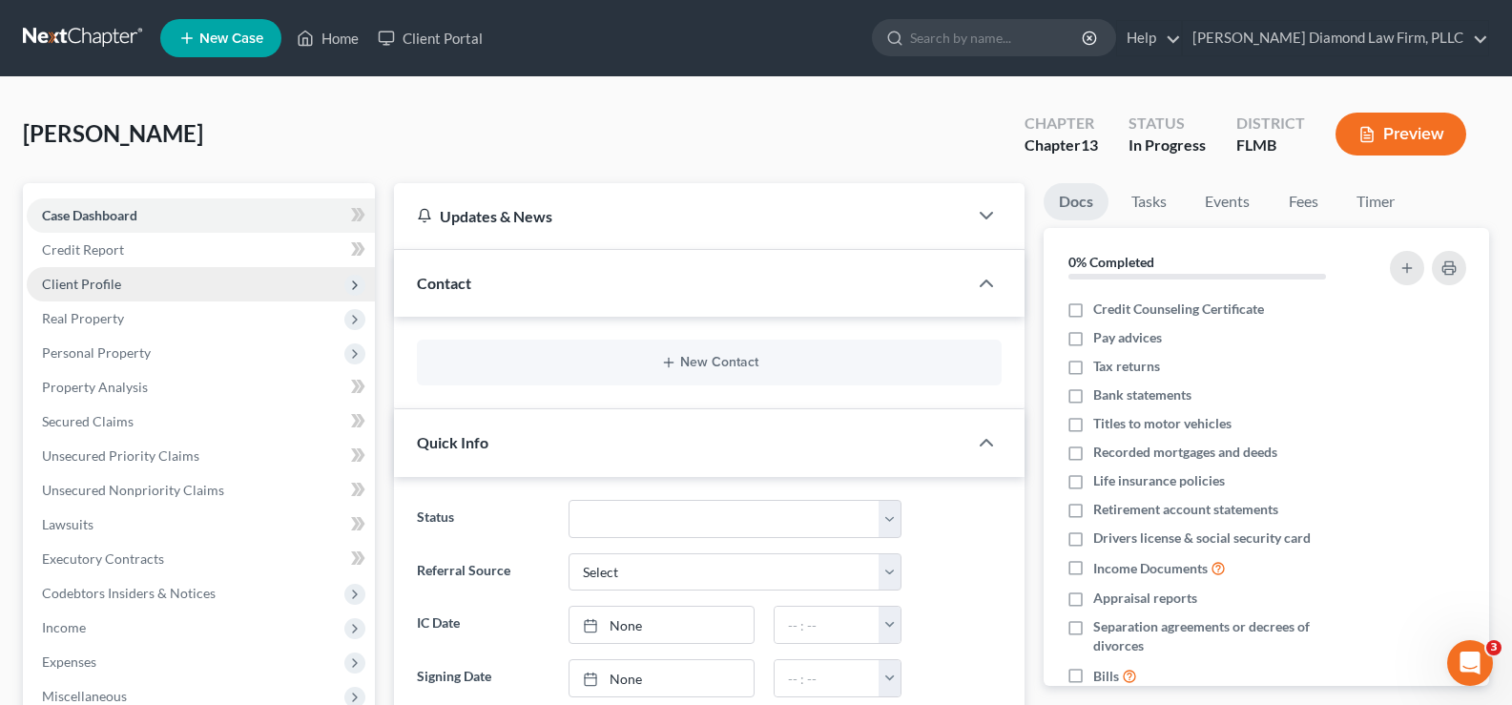
click at [134, 285] on span "Client Profile" at bounding box center [201, 284] width 348 height 34
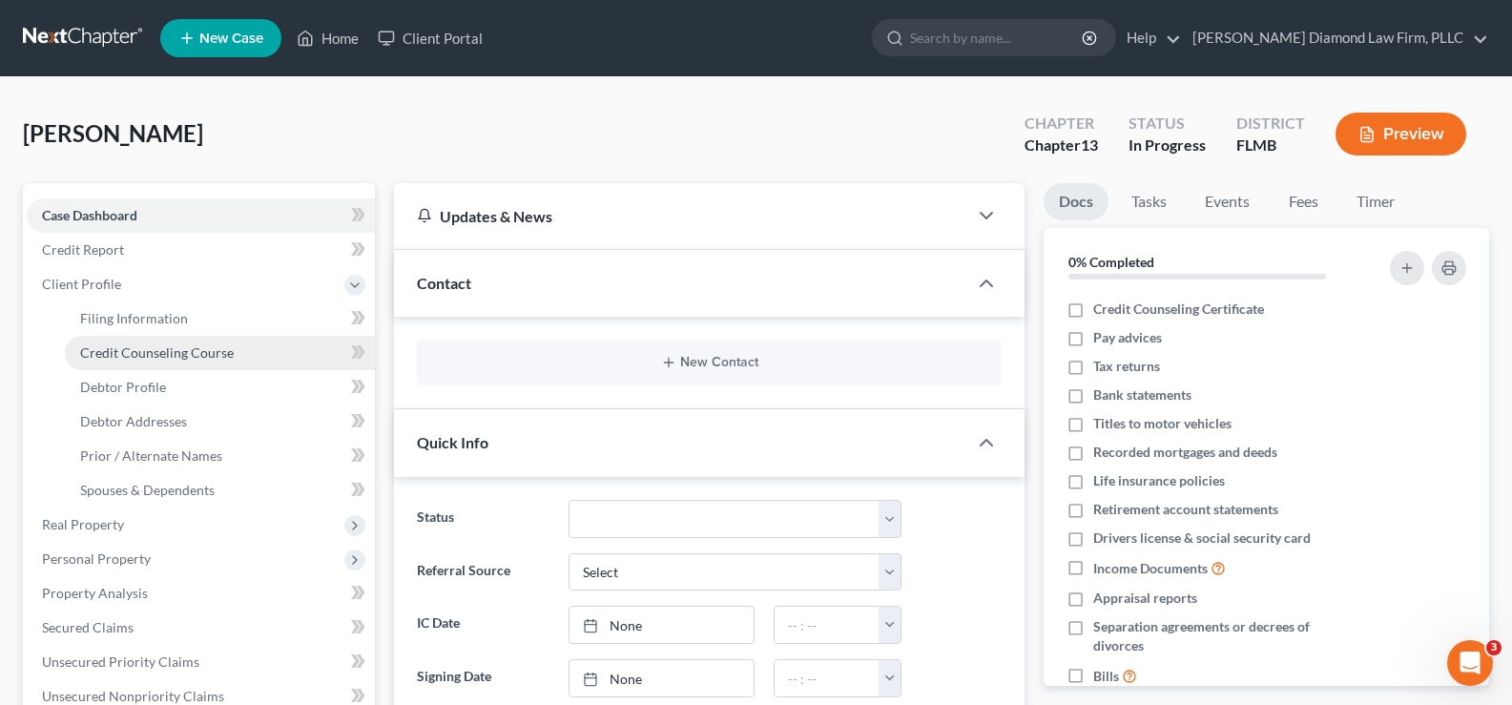
click at [191, 344] on span "Credit Counseling Course" at bounding box center [157, 352] width 154 height 16
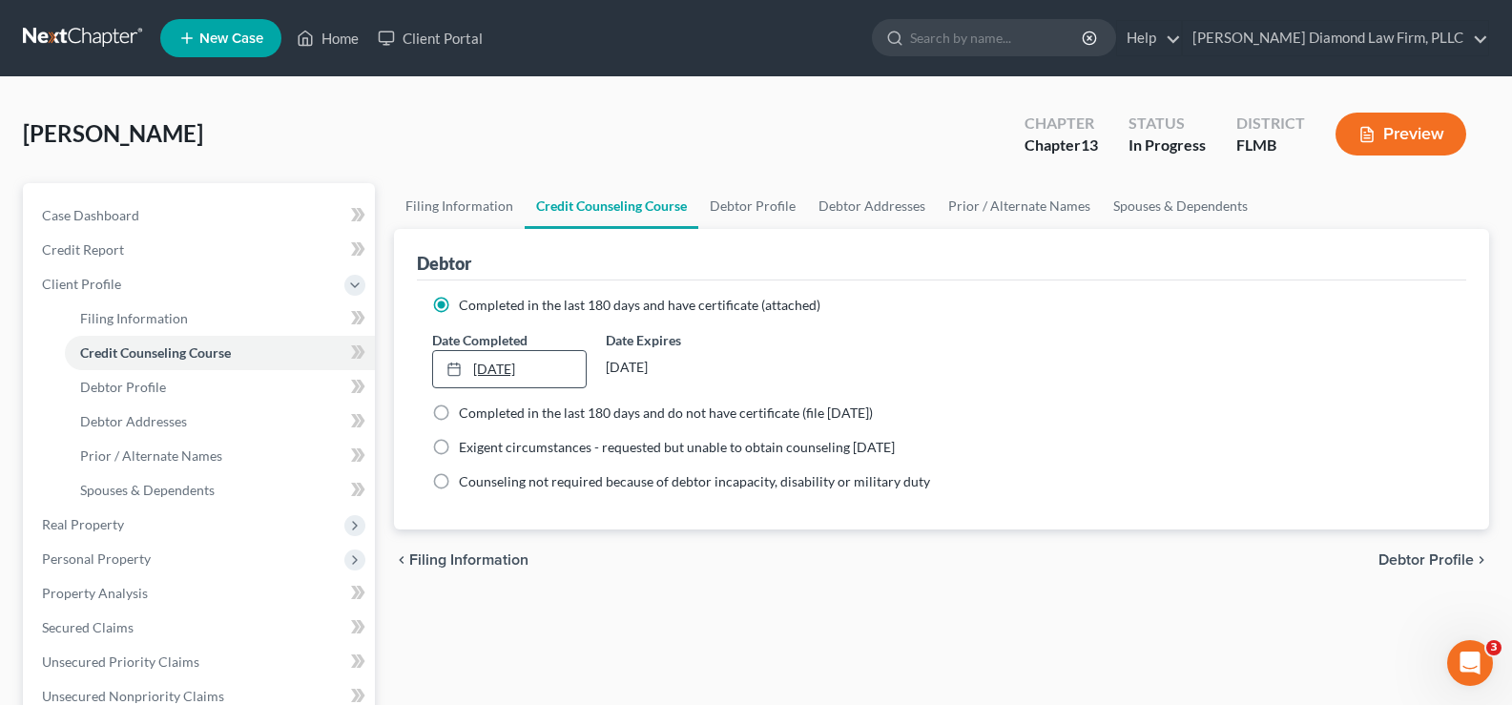
click at [567, 362] on link "[DATE]" at bounding box center [509, 369] width 152 height 36
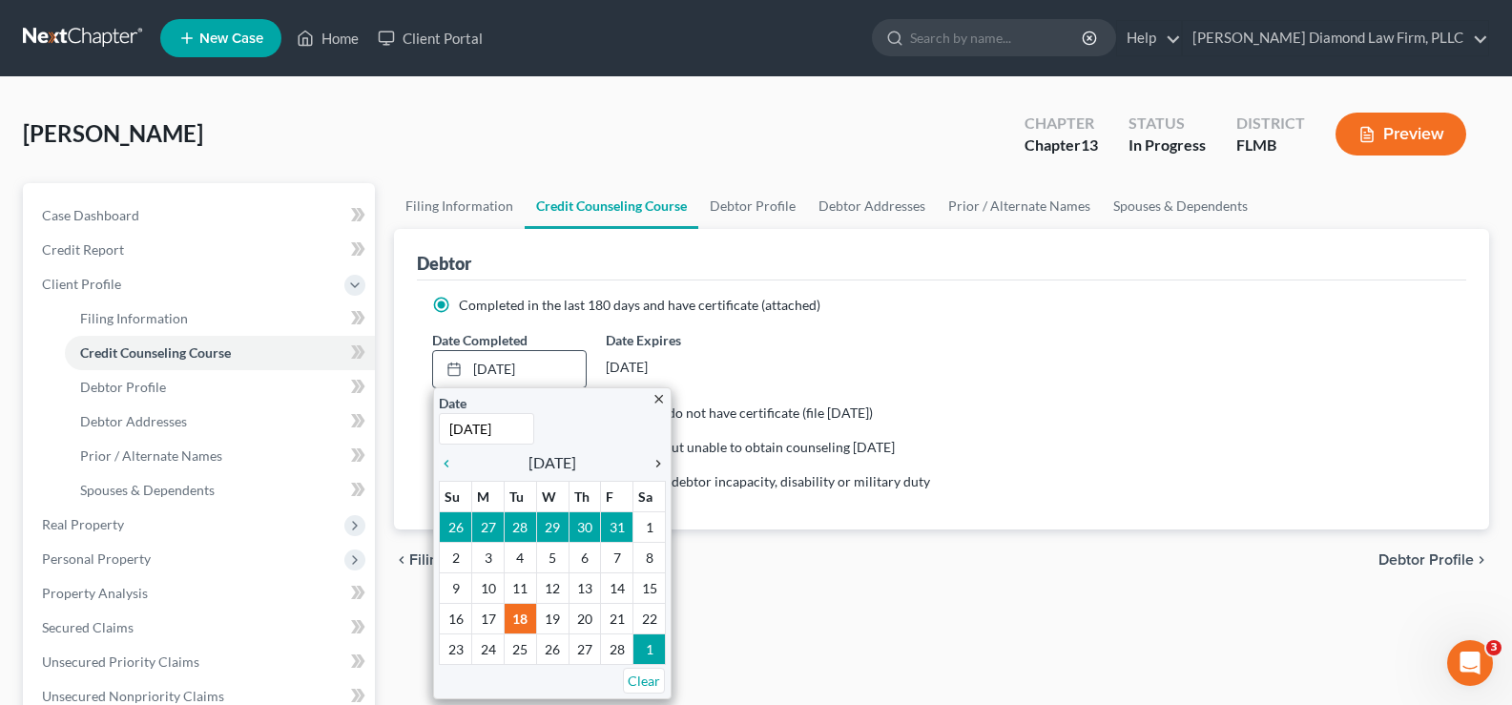
click at [656, 463] on icon "chevron_right" at bounding box center [653, 463] width 25 height 15
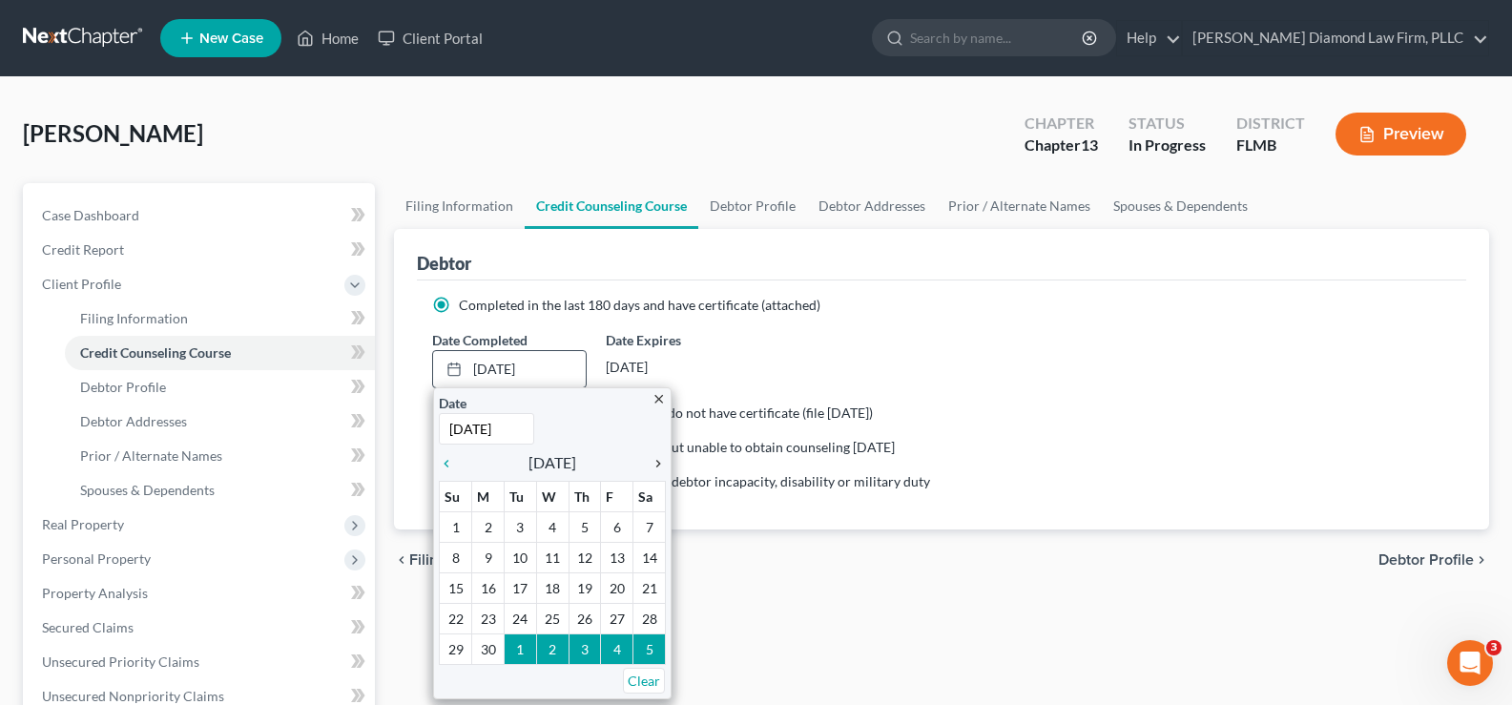
click at [656, 463] on icon "chevron_right" at bounding box center [653, 463] width 25 height 15
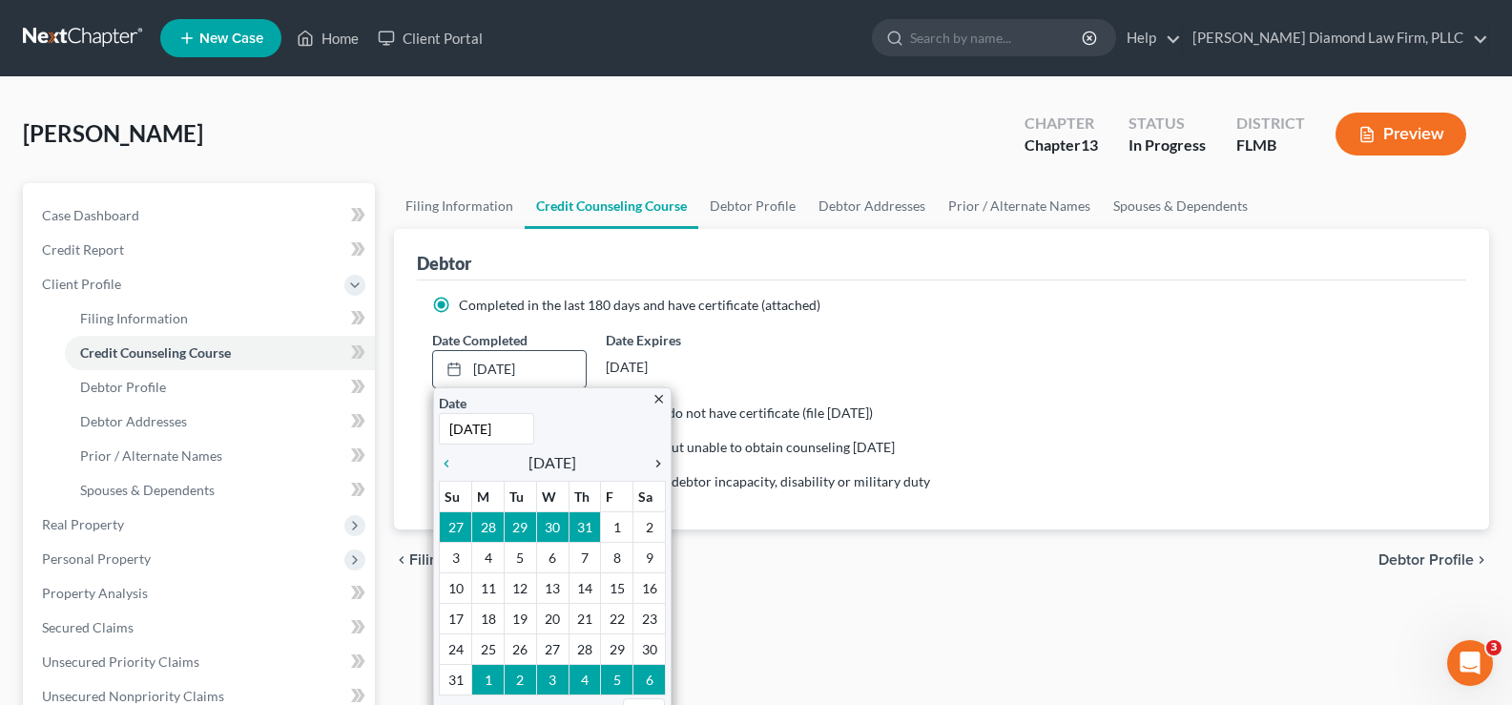
click at [656, 463] on icon "chevron_right" at bounding box center [653, 463] width 25 height 15
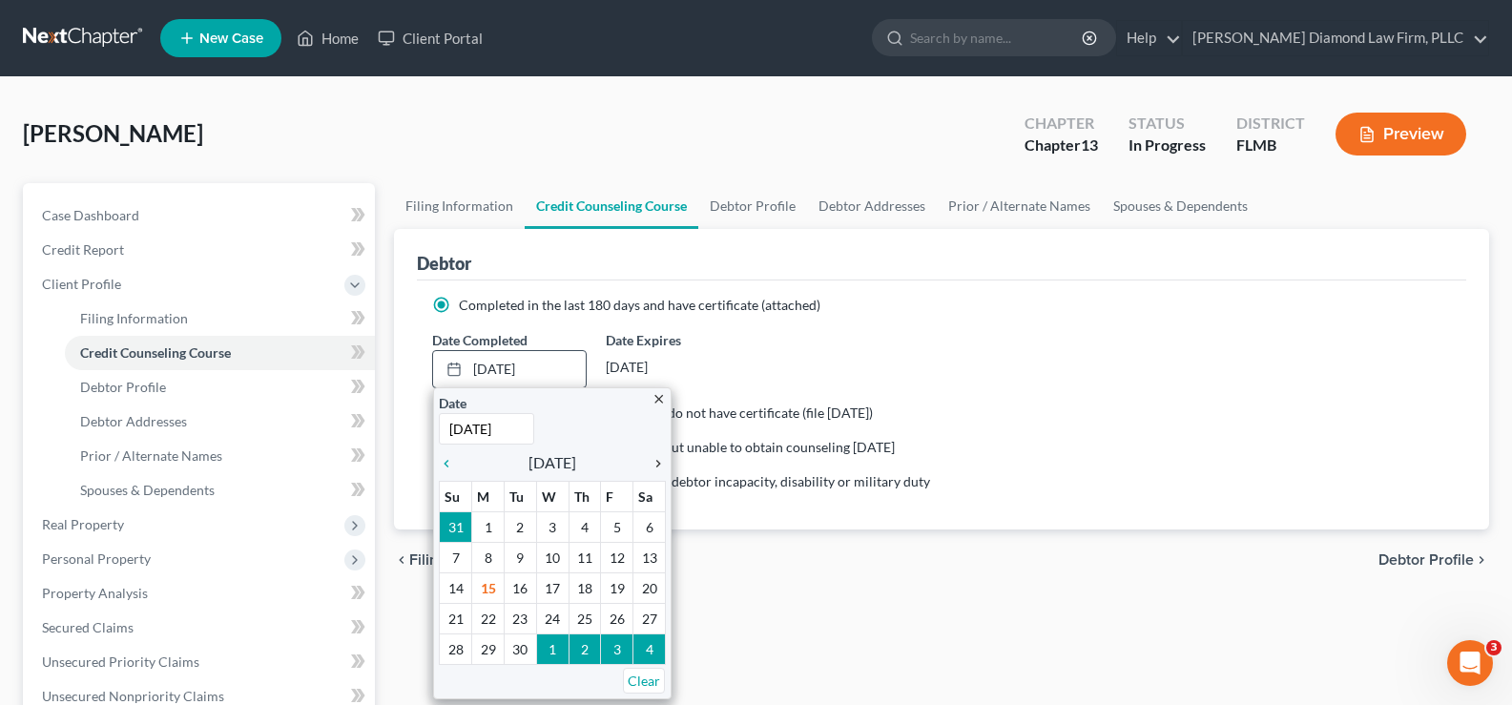
click at [656, 463] on icon "chevron_right" at bounding box center [653, 463] width 25 height 15
click at [443, 461] on icon "chevron_left" at bounding box center [451, 463] width 25 height 15
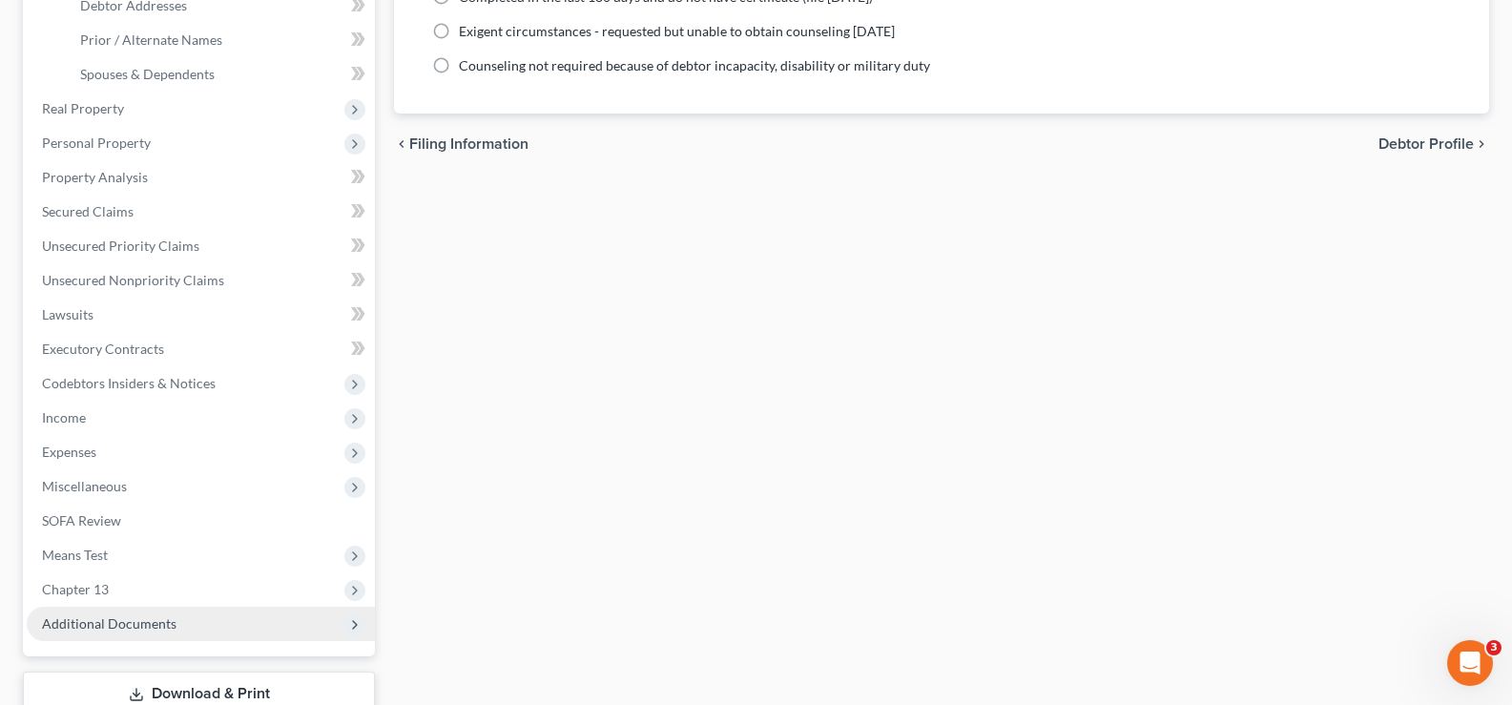
scroll to position [477, 0]
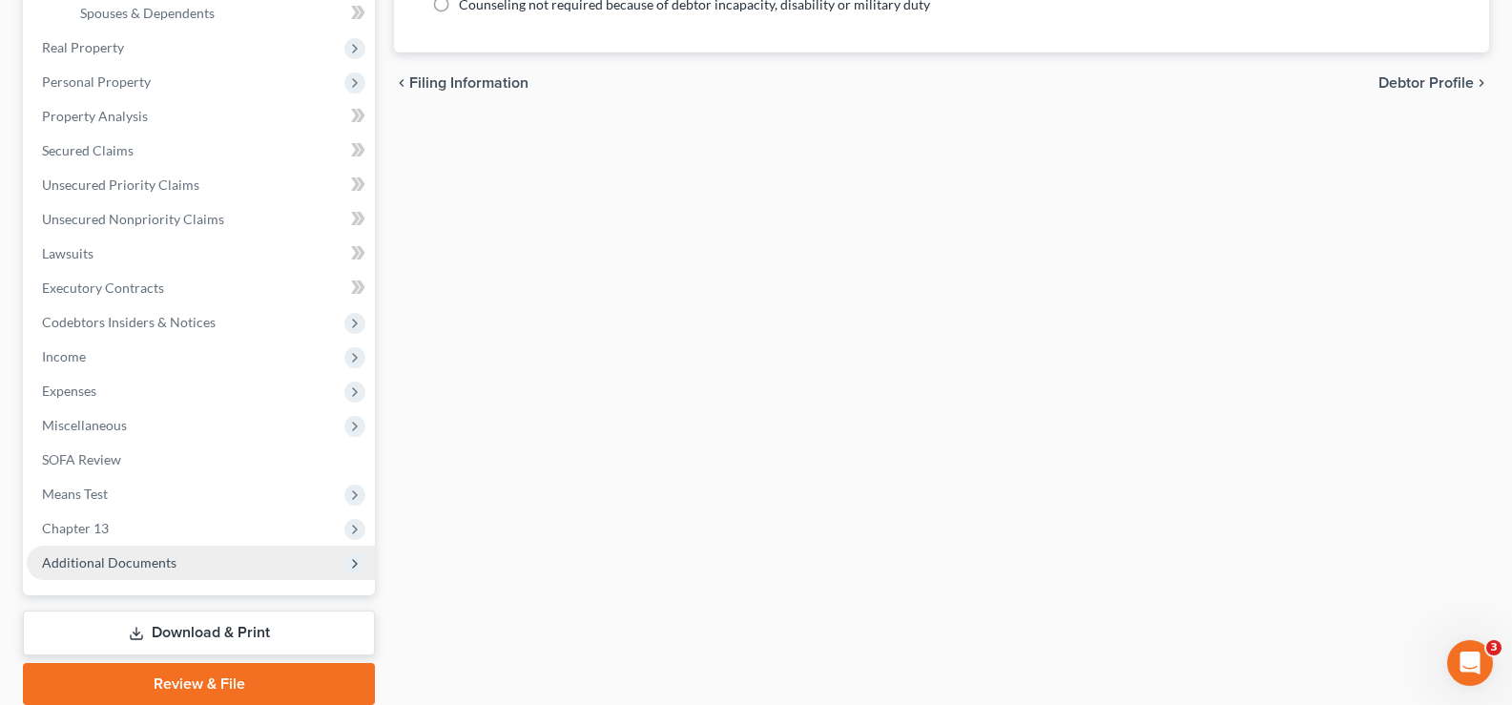
click at [164, 559] on span "Additional Documents" at bounding box center [109, 562] width 134 height 16
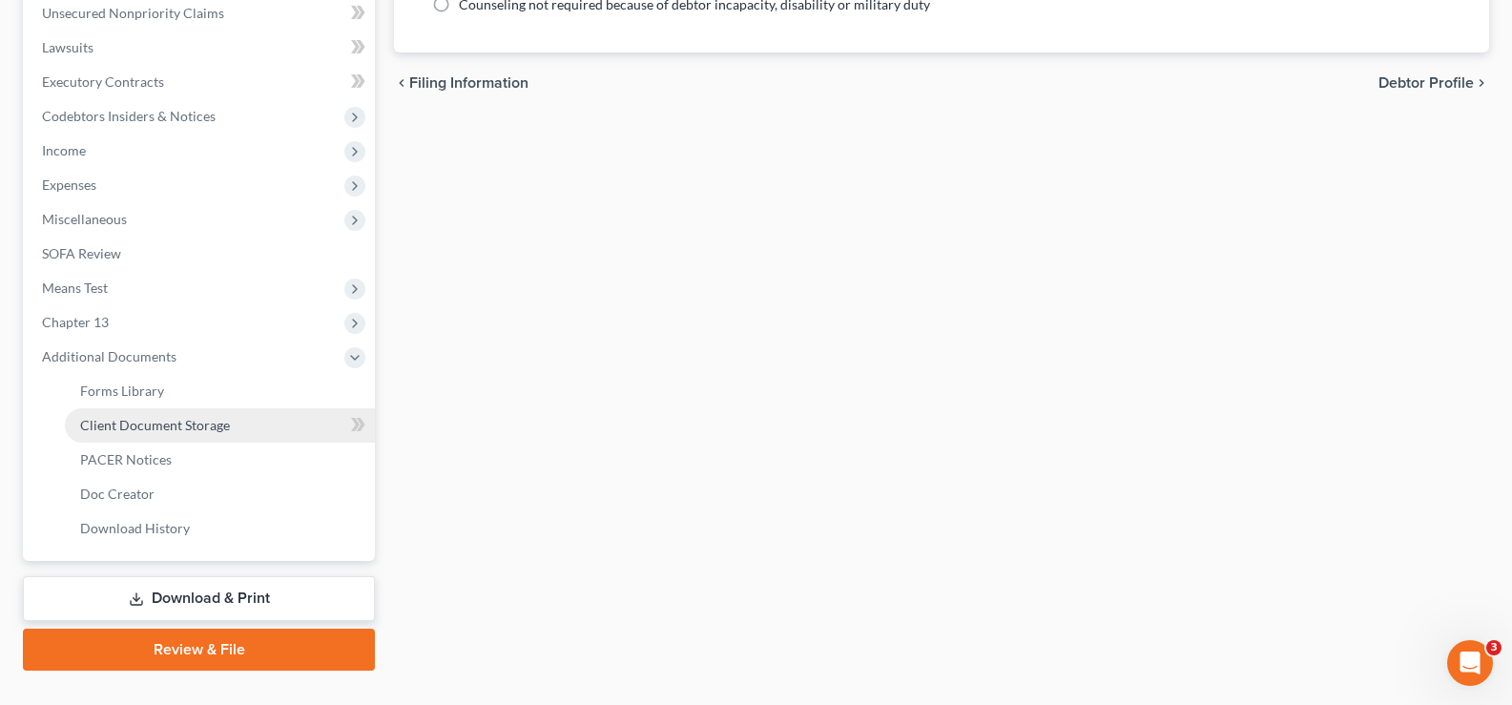
click at [234, 428] on link "Client Document Storage" at bounding box center [220, 425] width 310 height 34
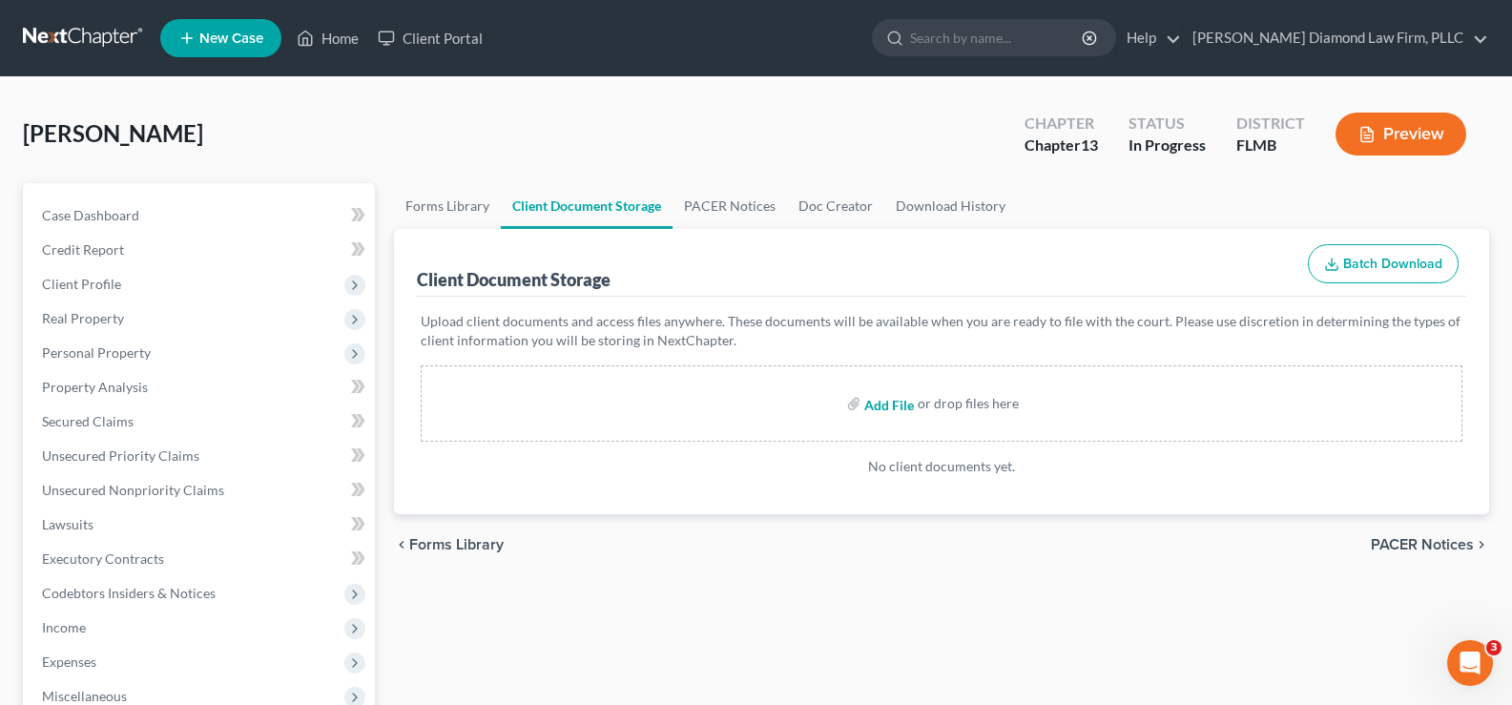
click at [882, 405] on input "file" at bounding box center [887, 403] width 46 height 34
type input "C:\fakepath\CCC.pdf"
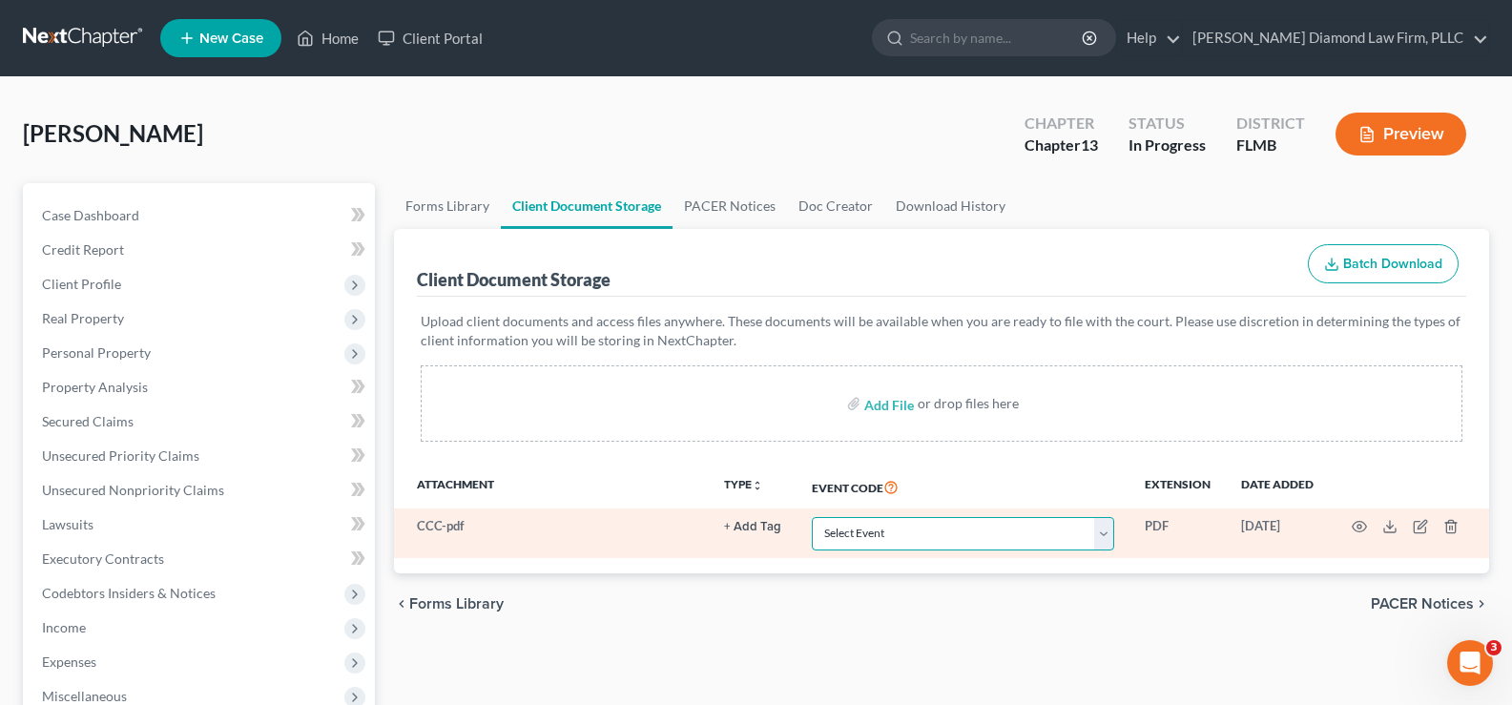
click at [1018, 539] on select "Select Event 20 Largest Unsecured Creditors Amended Chapter 13 Plan Amended Cre…" at bounding box center [963, 533] width 302 height 33
select select "9"
click at [812, 517] on select "Select Event 20 Largest Unsecured Creditors Amended Chapter 13 Plan Amended Cre…" at bounding box center [963, 533] width 302 height 33
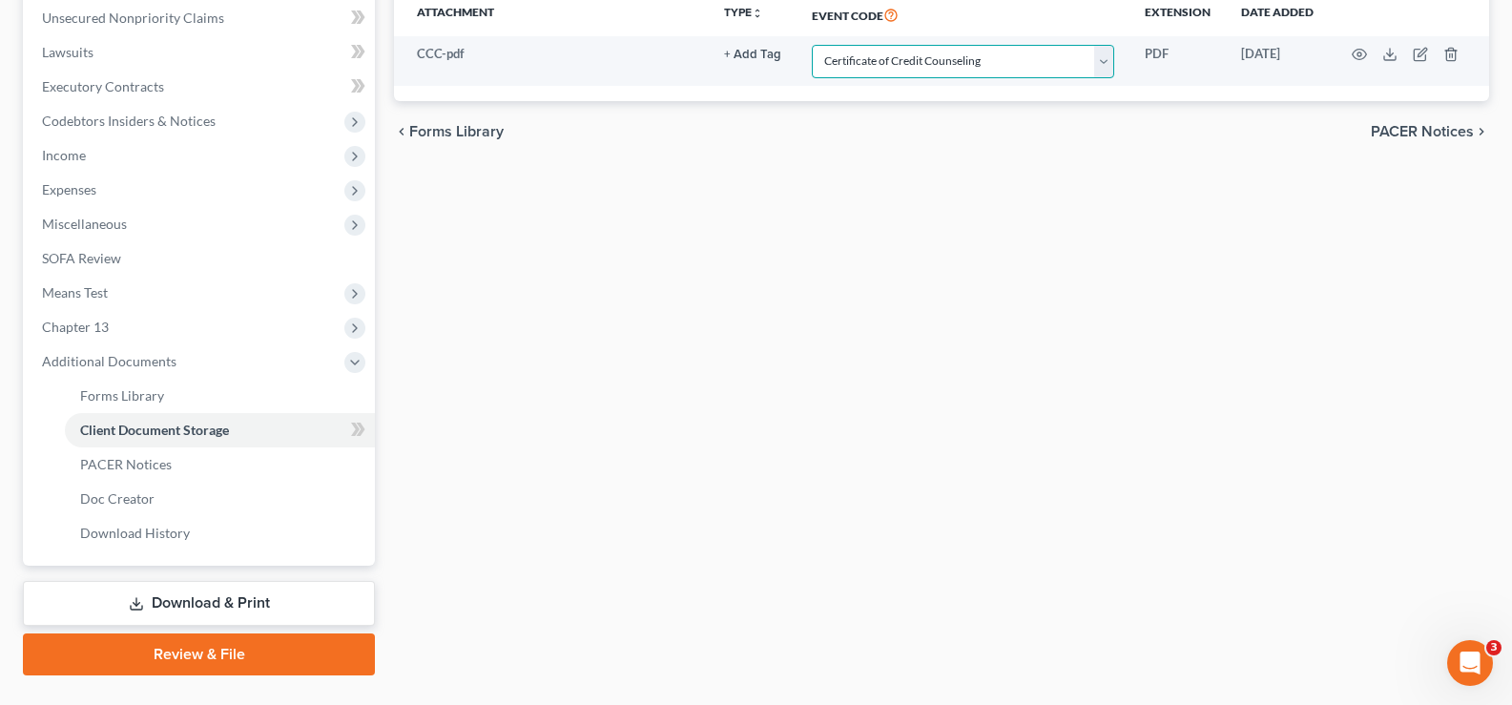
scroll to position [477, 0]
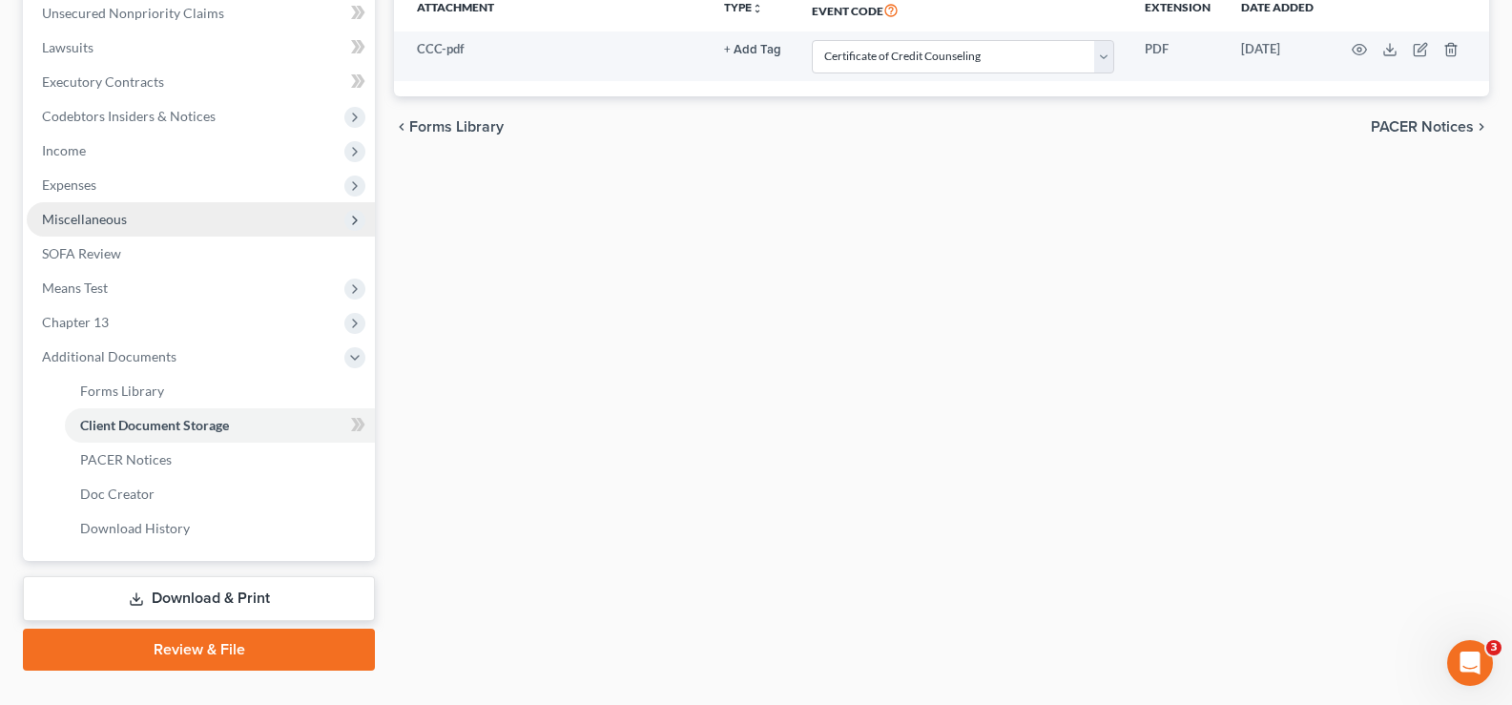
click at [146, 221] on span "Miscellaneous" at bounding box center [201, 219] width 348 height 34
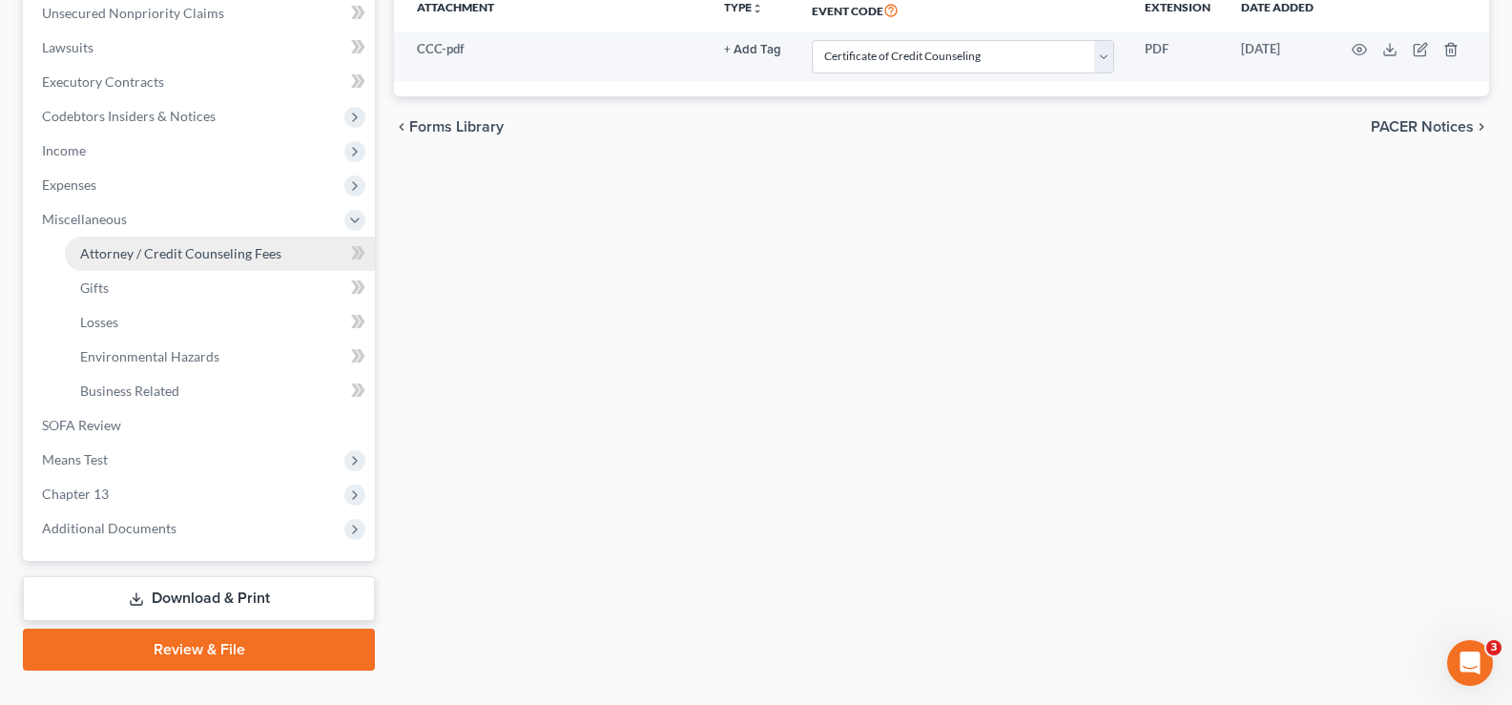
click at [197, 256] on span "Attorney / Credit Counseling Fees" at bounding box center [180, 253] width 201 height 16
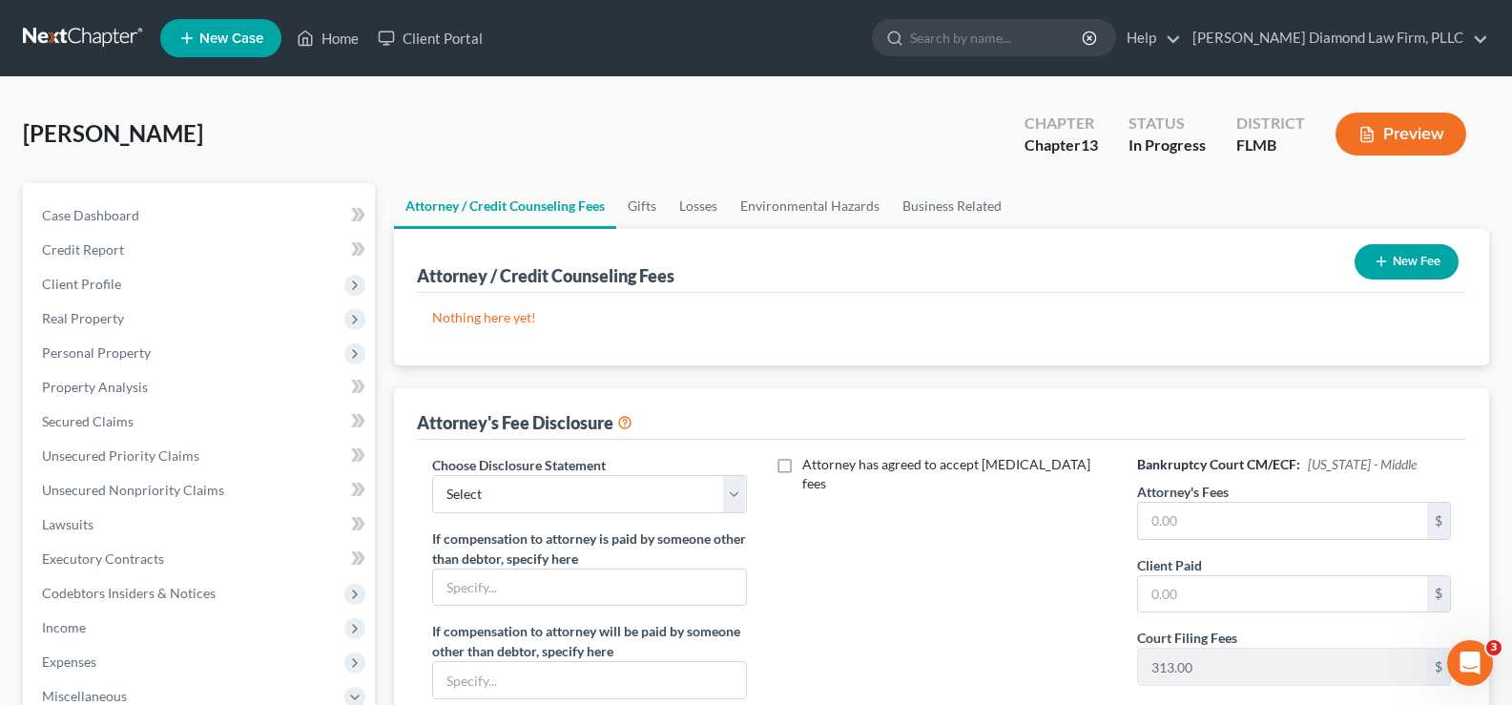
click at [1424, 259] on button "New Fee" at bounding box center [1406, 261] width 104 height 35
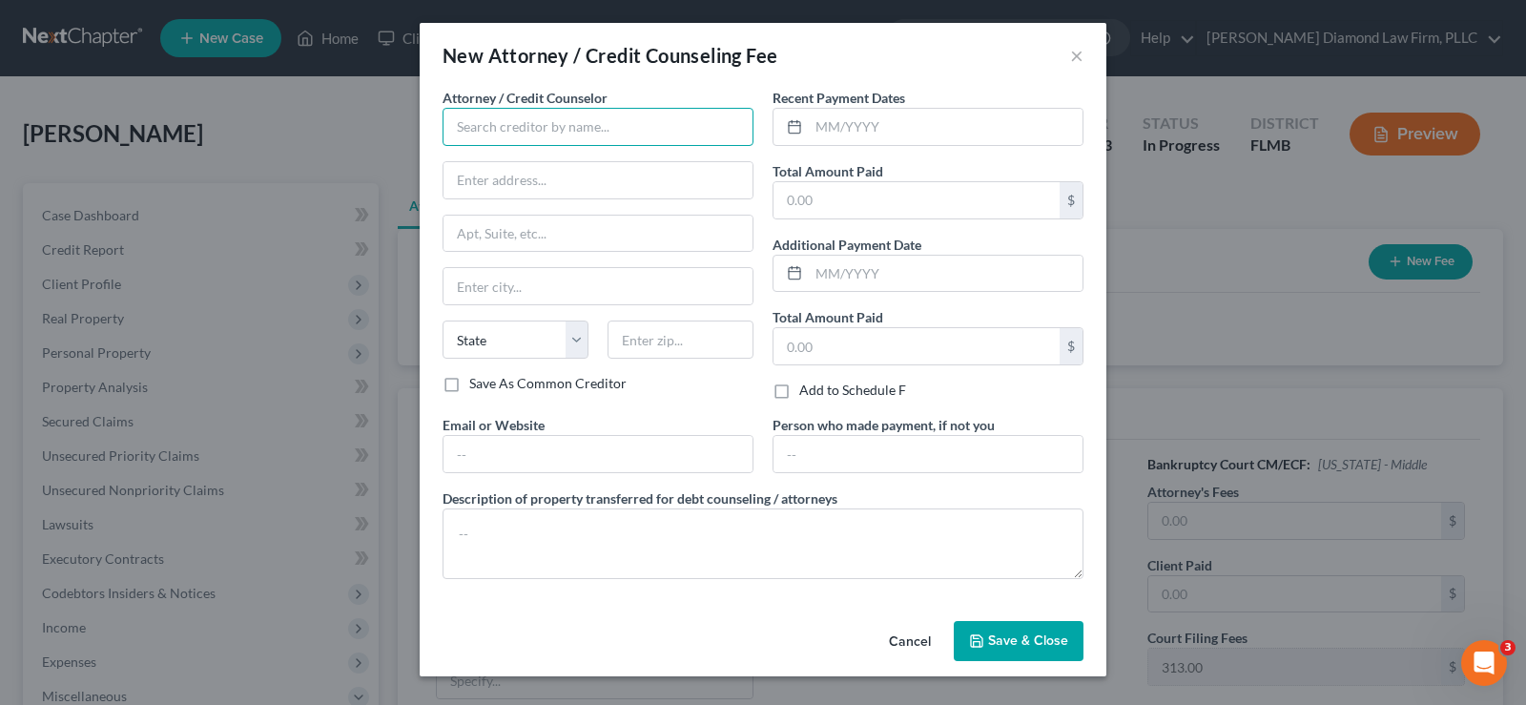
click at [540, 134] on input "text" at bounding box center [598, 127] width 311 height 38
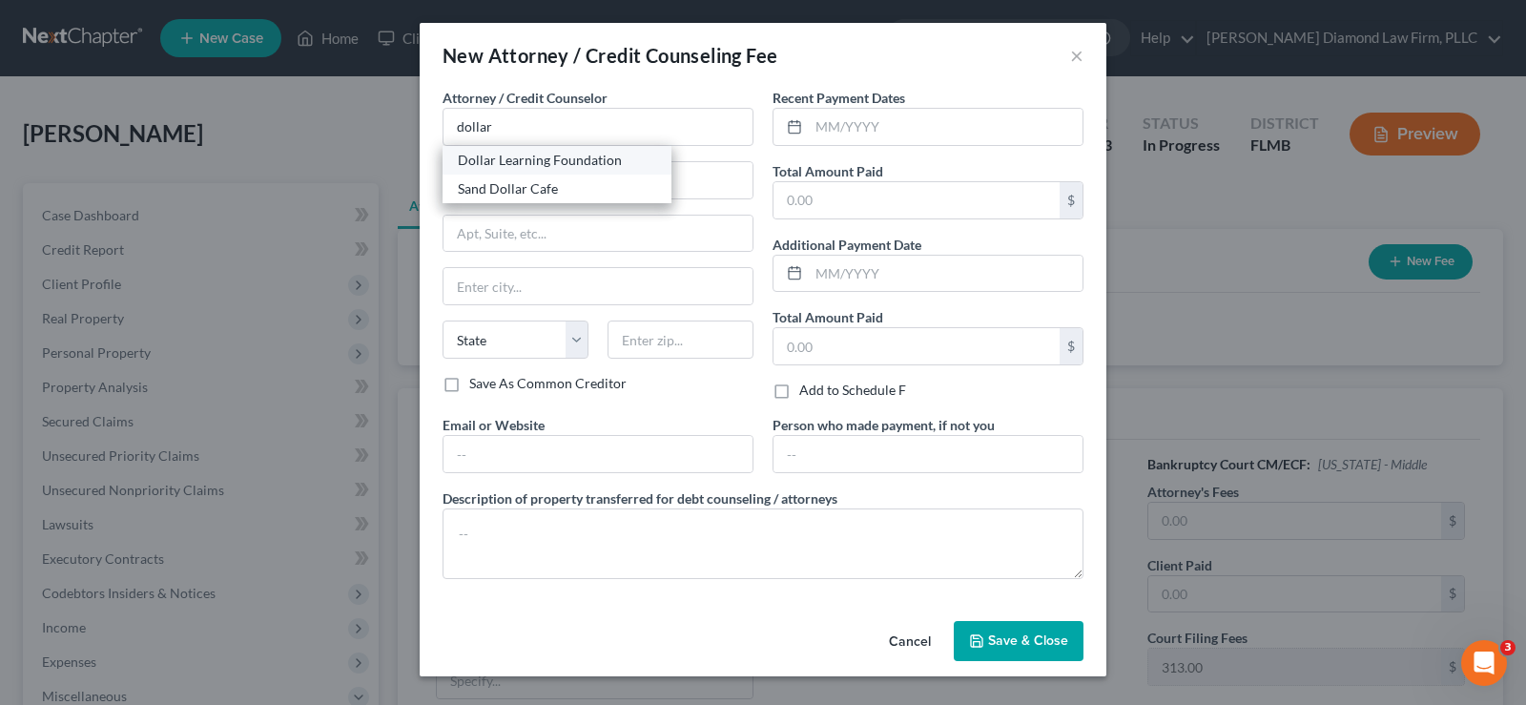
click at [589, 162] on div "Dollar Learning Foundation" at bounding box center [557, 160] width 198 height 19
type input "Dollar Learning Foundation"
type input "[STREET_ADDRESS]"
type input "PMB #001"
type input "[GEOGRAPHIC_DATA]"
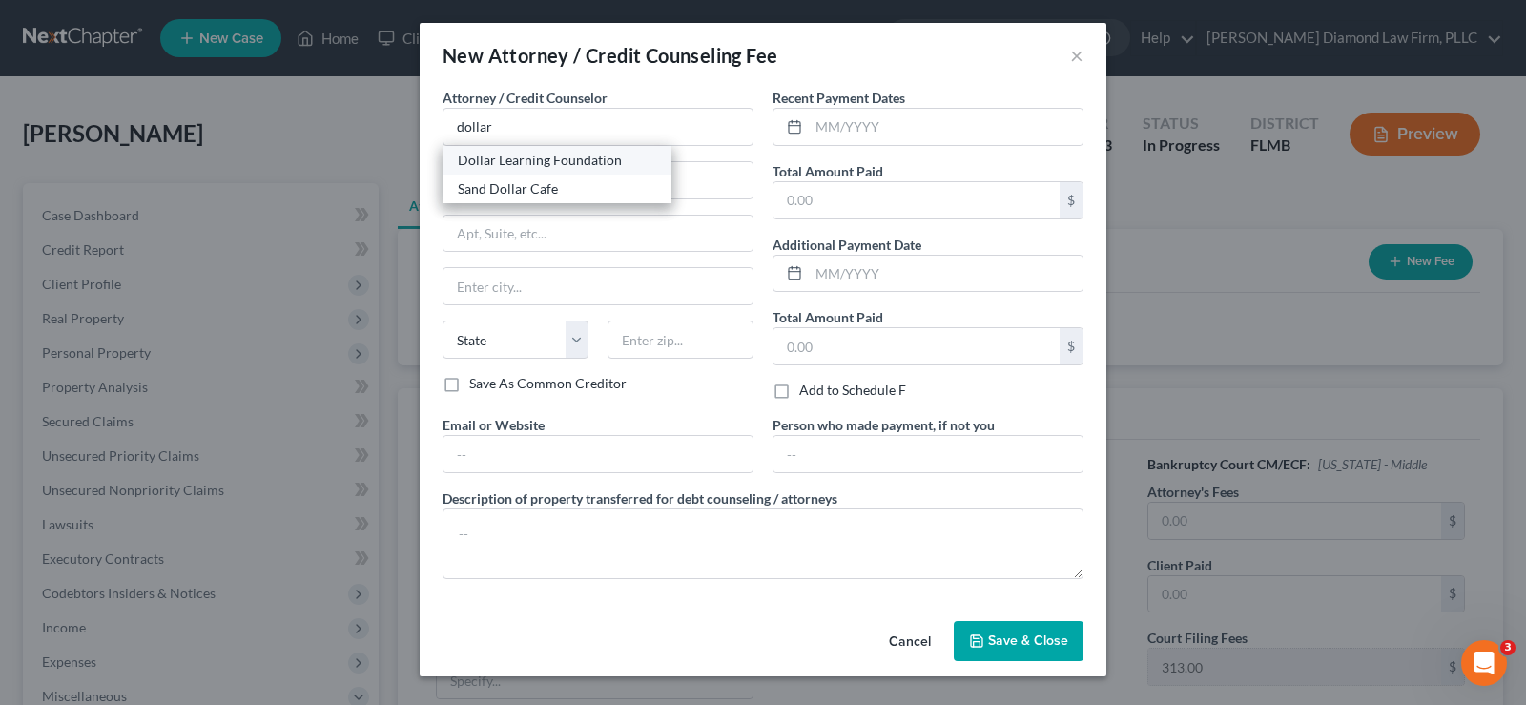
select select "4"
type input "91367"
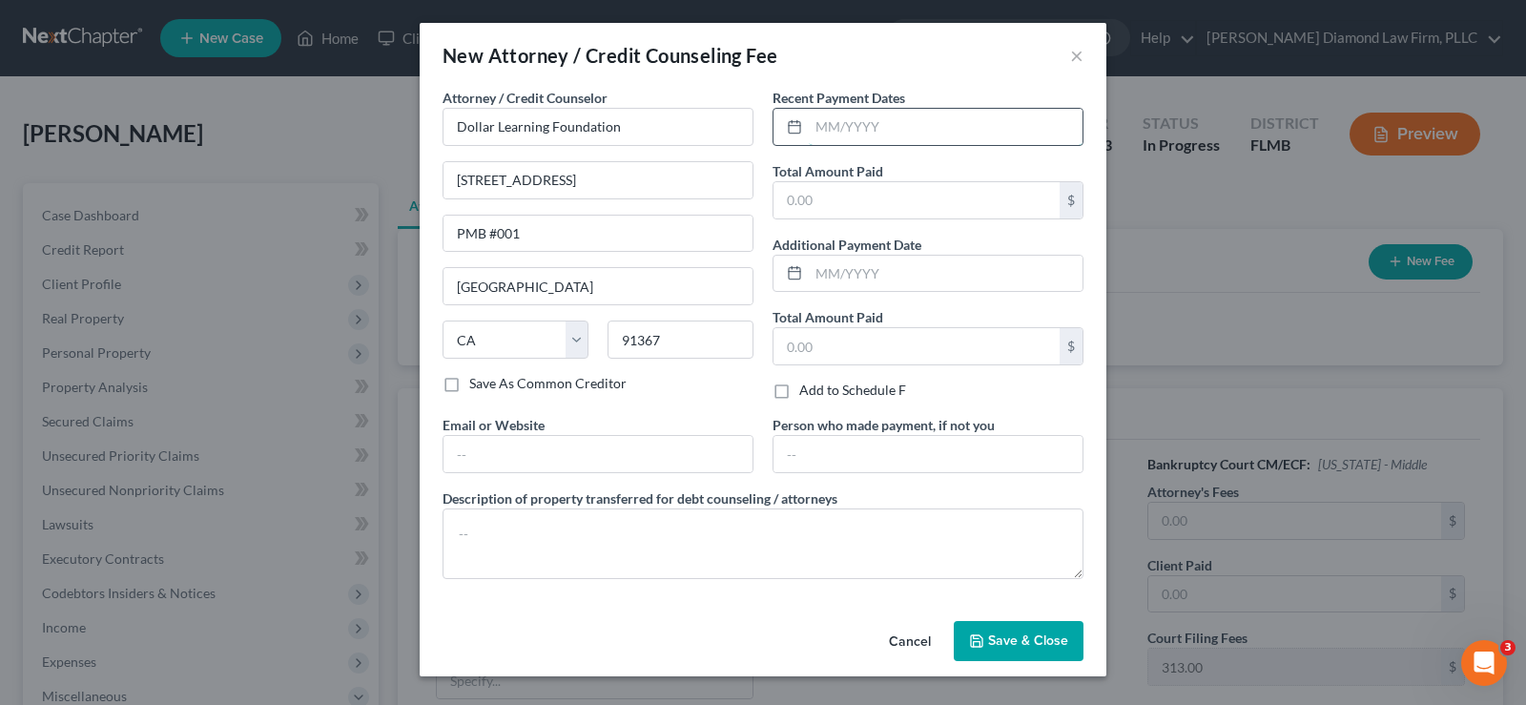
click at [832, 123] on input "text" at bounding box center [946, 127] width 274 height 36
type input "09/2025"
type input "36.95"
click at [586, 449] on input "text" at bounding box center [597, 454] width 309 height 36
type input "[DOMAIN_NAME]"
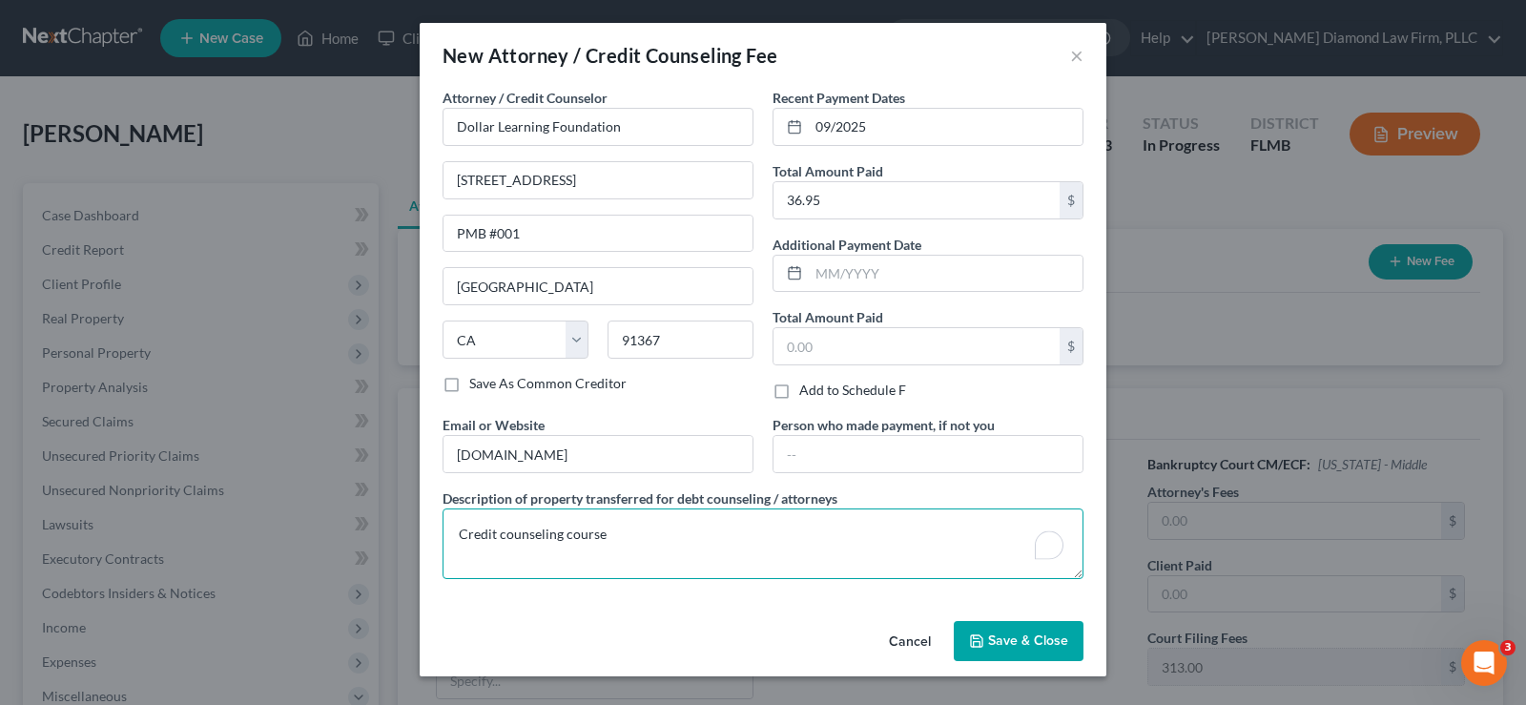
type textarea "Credit counseling course"
click at [996, 629] on button "Save & Close" at bounding box center [1019, 641] width 130 height 40
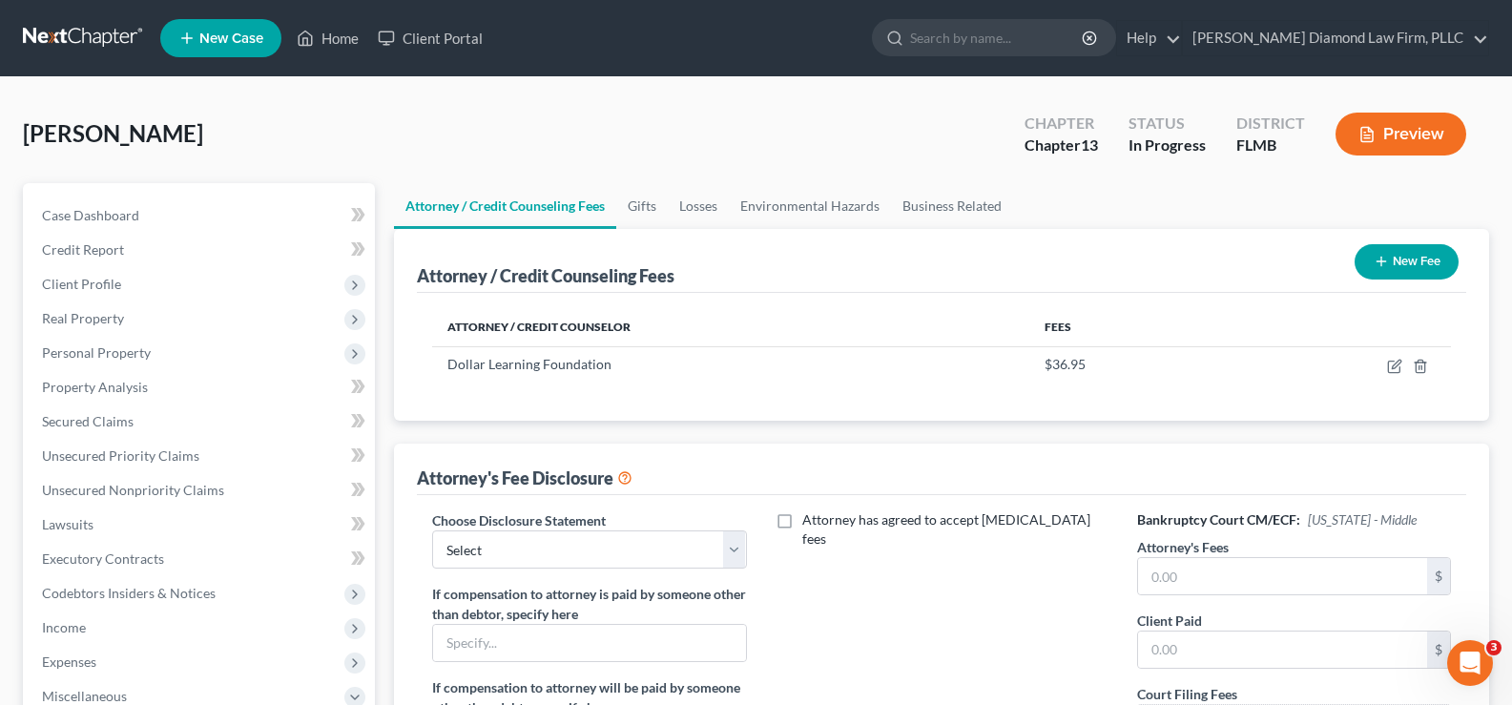
click at [1405, 257] on button "New Fee" at bounding box center [1406, 261] width 104 height 35
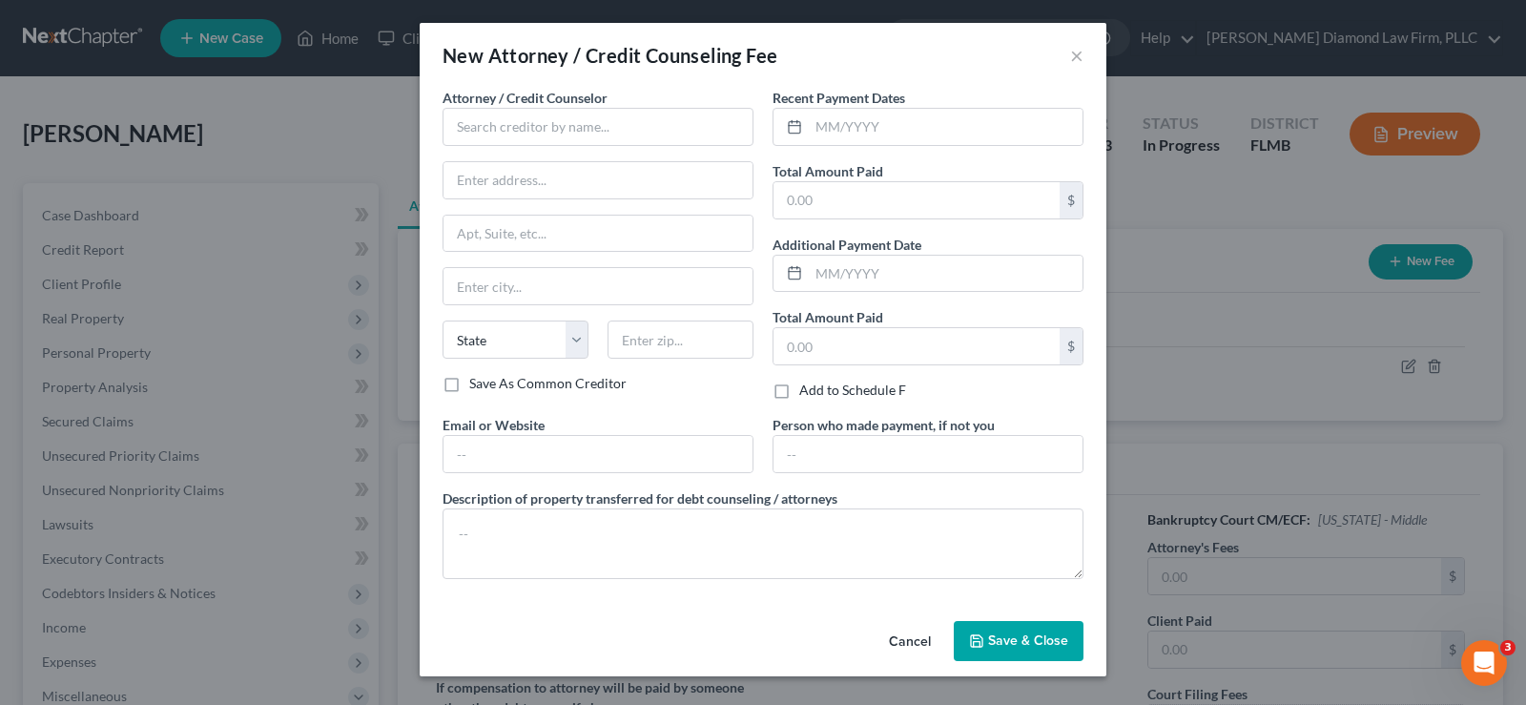
click at [931, 102] on div "Recent Payment Dates" at bounding box center [927, 117] width 311 height 58
click at [922, 126] on input "text" at bounding box center [946, 127] width 274 height 36
type input "06/2024"
type input "2,201"
click at [599, 130] on input "text" at bounding box center [598, 127] width 311 height 38
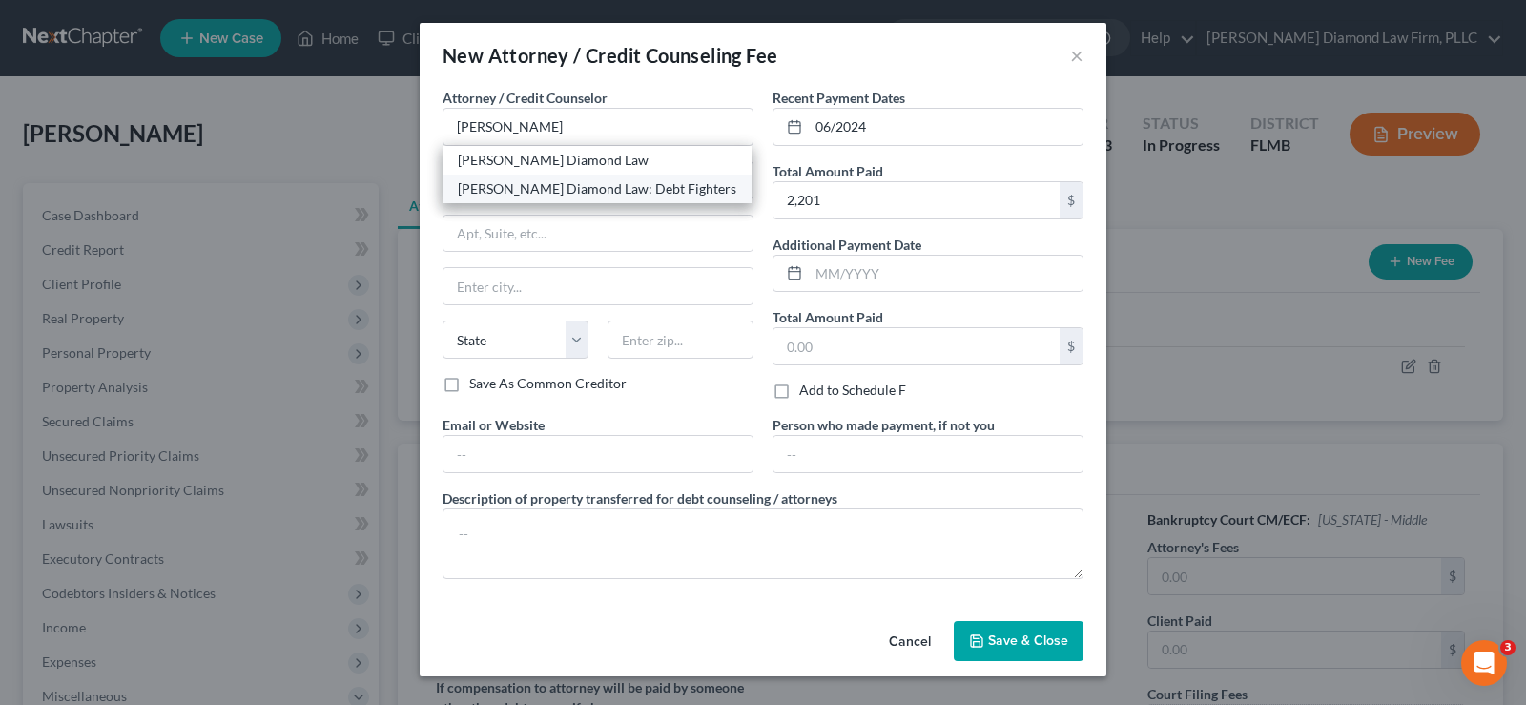
click at [615, 189] on div "[PERSON_NAME] Diamond Law: Debt Fighters" at bounding box center [597, 188] width 278 height 19
type input "[PERSON_NAME] Diamond Law: Debt Fighters"
type input "[STREET_ADDRESS]"
type input "Unit 108"
type input "Clearwater"
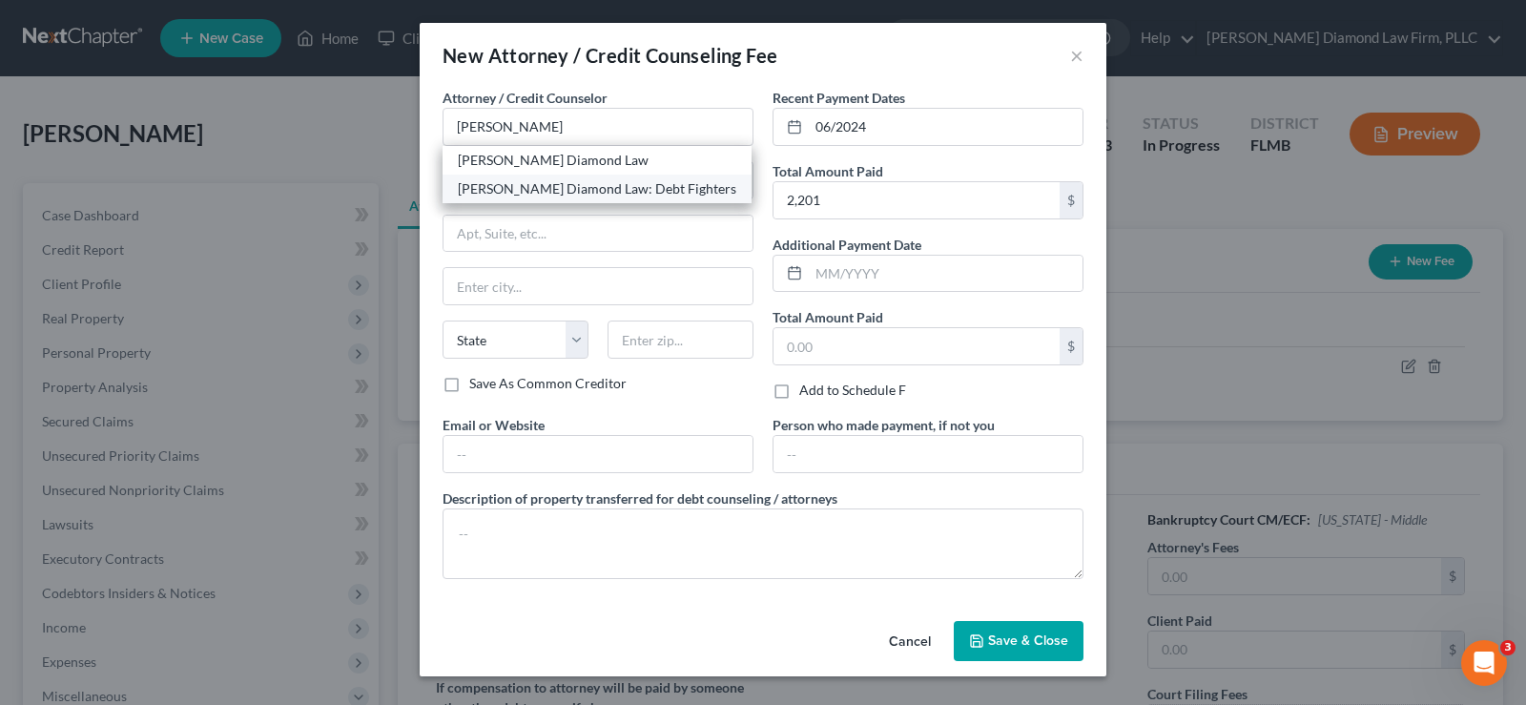
select select "9"
type input "33761"
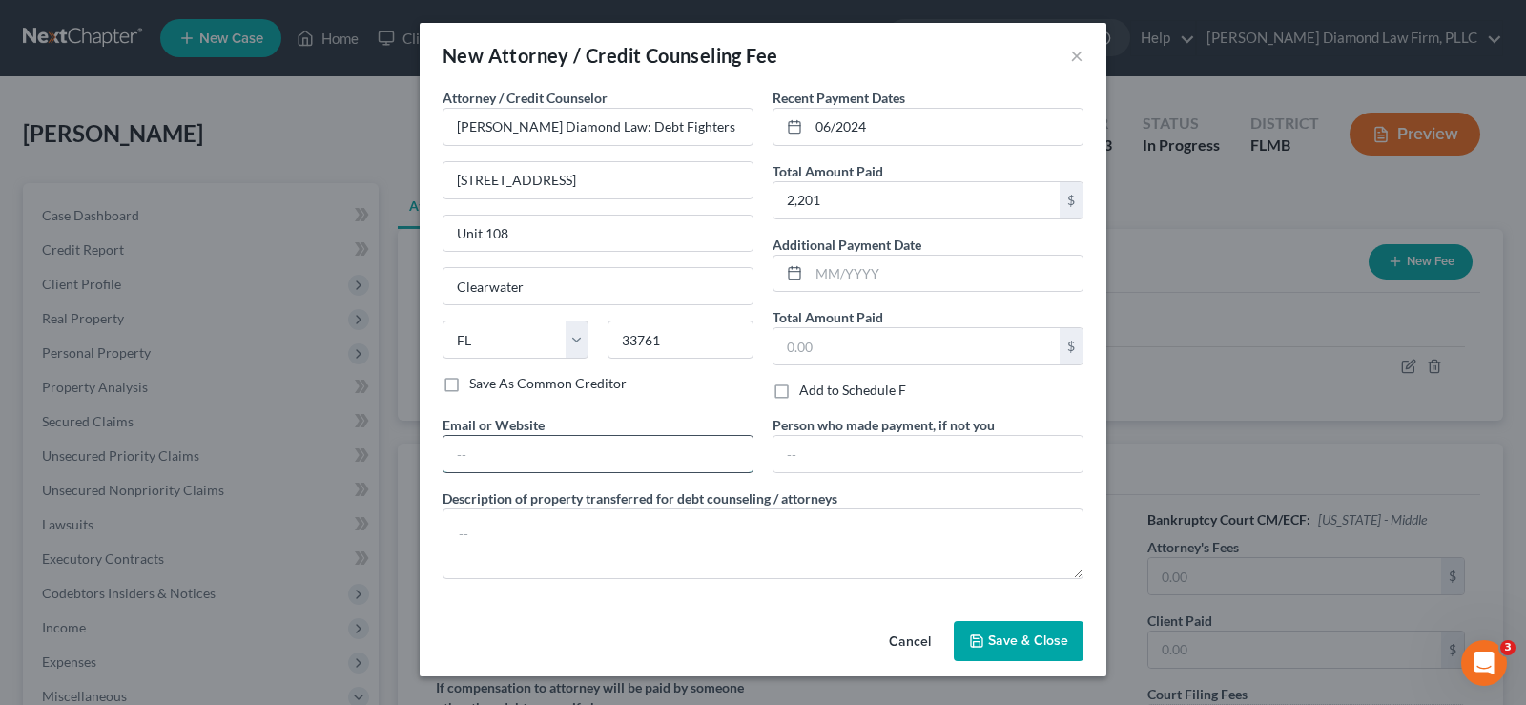
click at [551, 463] on input "text" at bounding box center [597, 454] width 309 height 36
type input "[DOMAIN_NAME]"
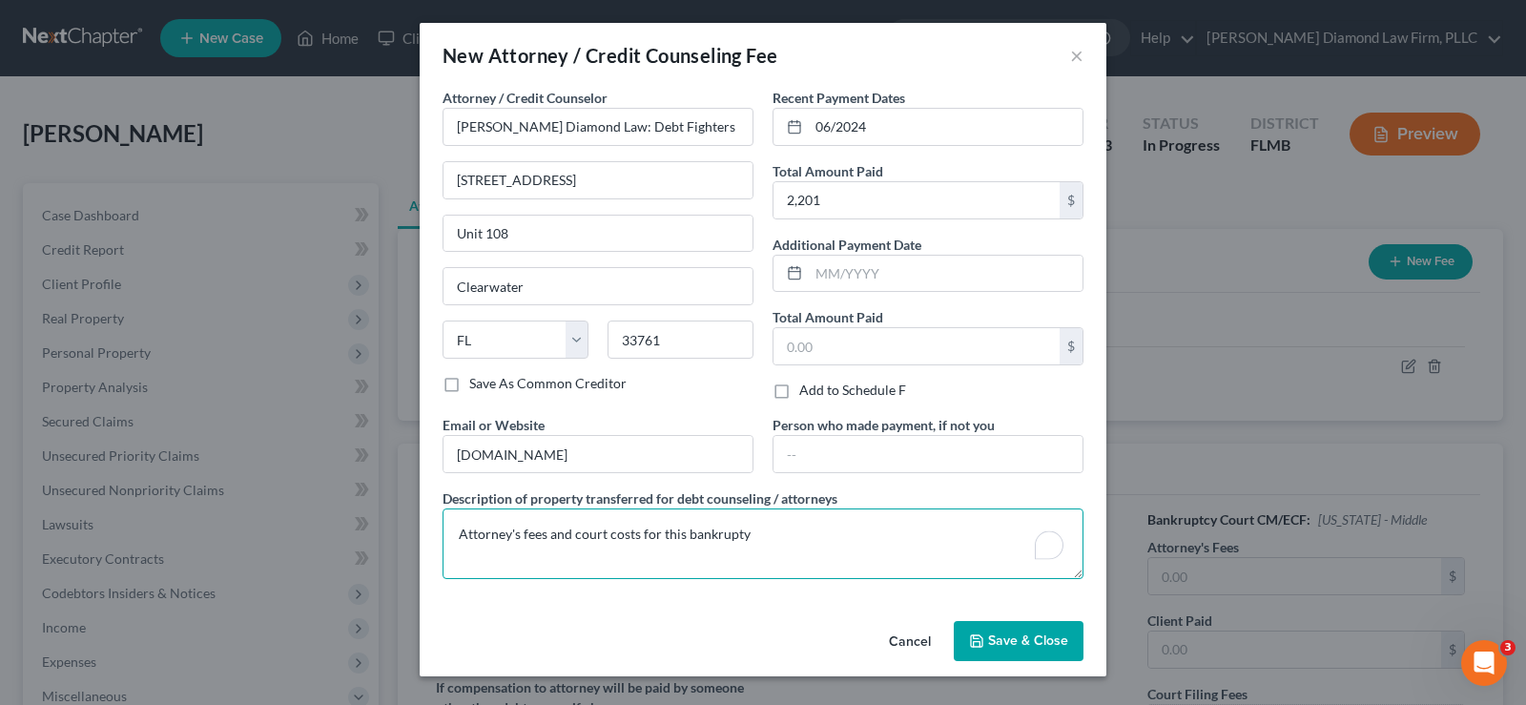
type textarea "Attorney's fees and court costs for this bankrupty"
click at [1019, 648] on button "Save & Close" at bounding box center [1019, 641] width 130 height 40
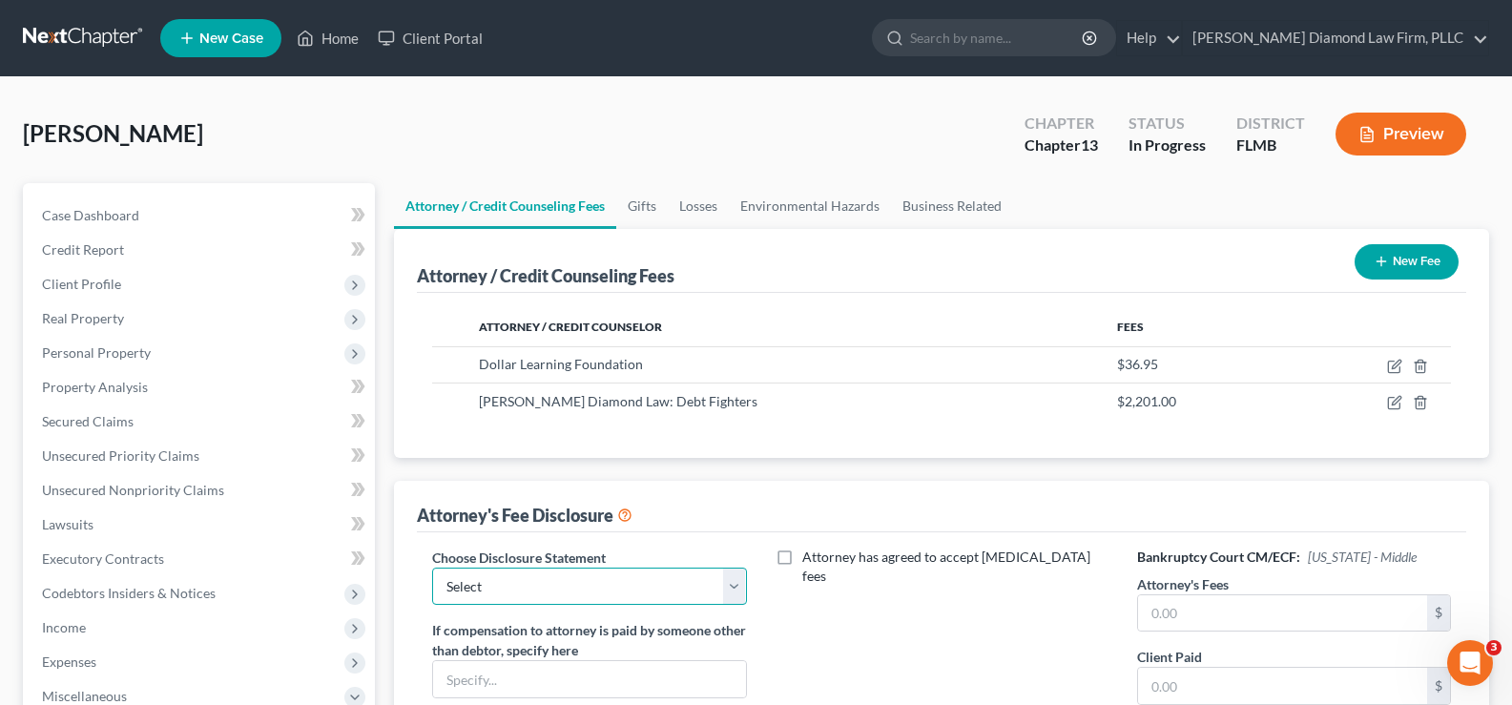
click at [730, 585] on select "Select [PERSON_NAME] Chapter 13 monitoring fees Attorney Fee" at bounding box center [589, 586] width 314 height 38
select select "2"
click at [432, 567] on select "Select [PERSON_NAME] Chapter 13 monitoring fees Attorney Fee" at bounding box center [589, 586] width 314 height 38
click at [1164, 625] on input "text" at bounding box center [1282, 613] width 289 height 36
type input "4,500"
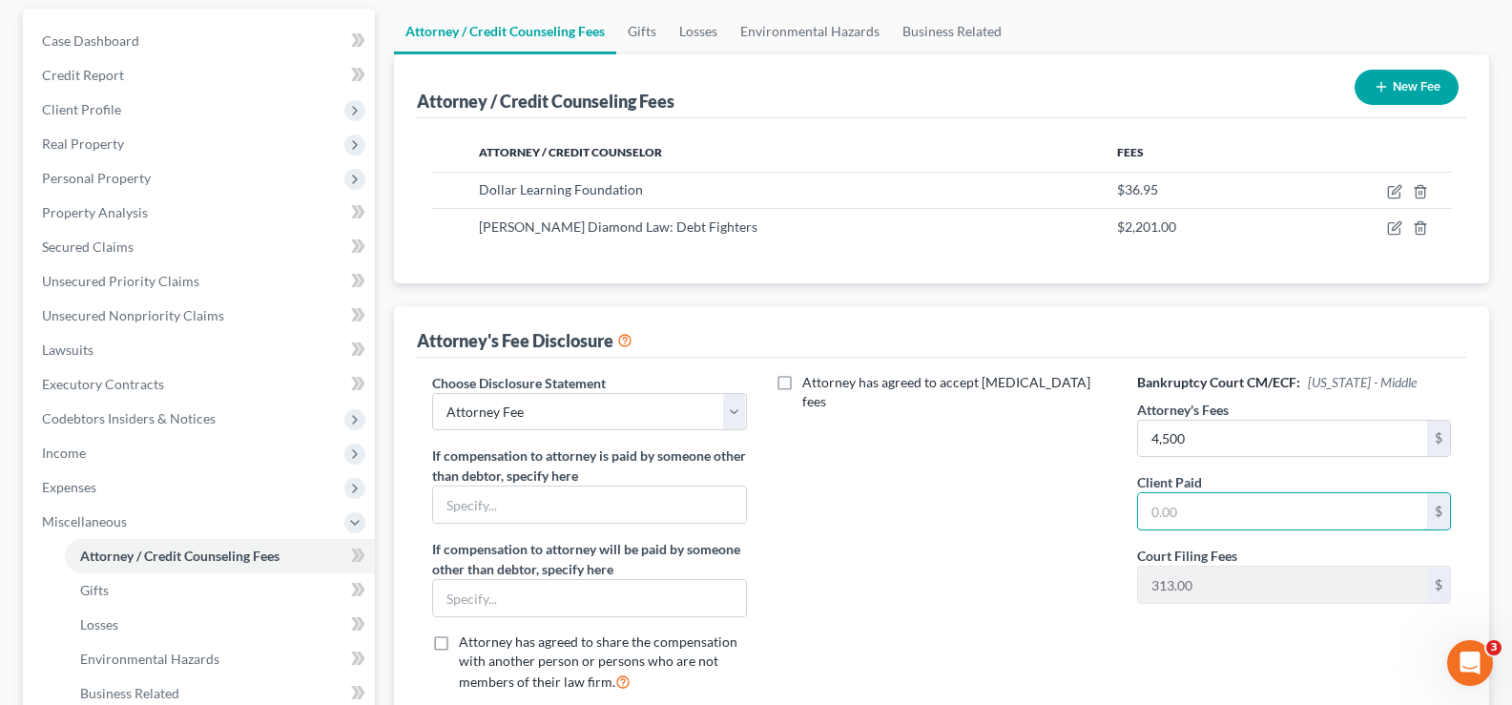
scroll to position [191, 0]
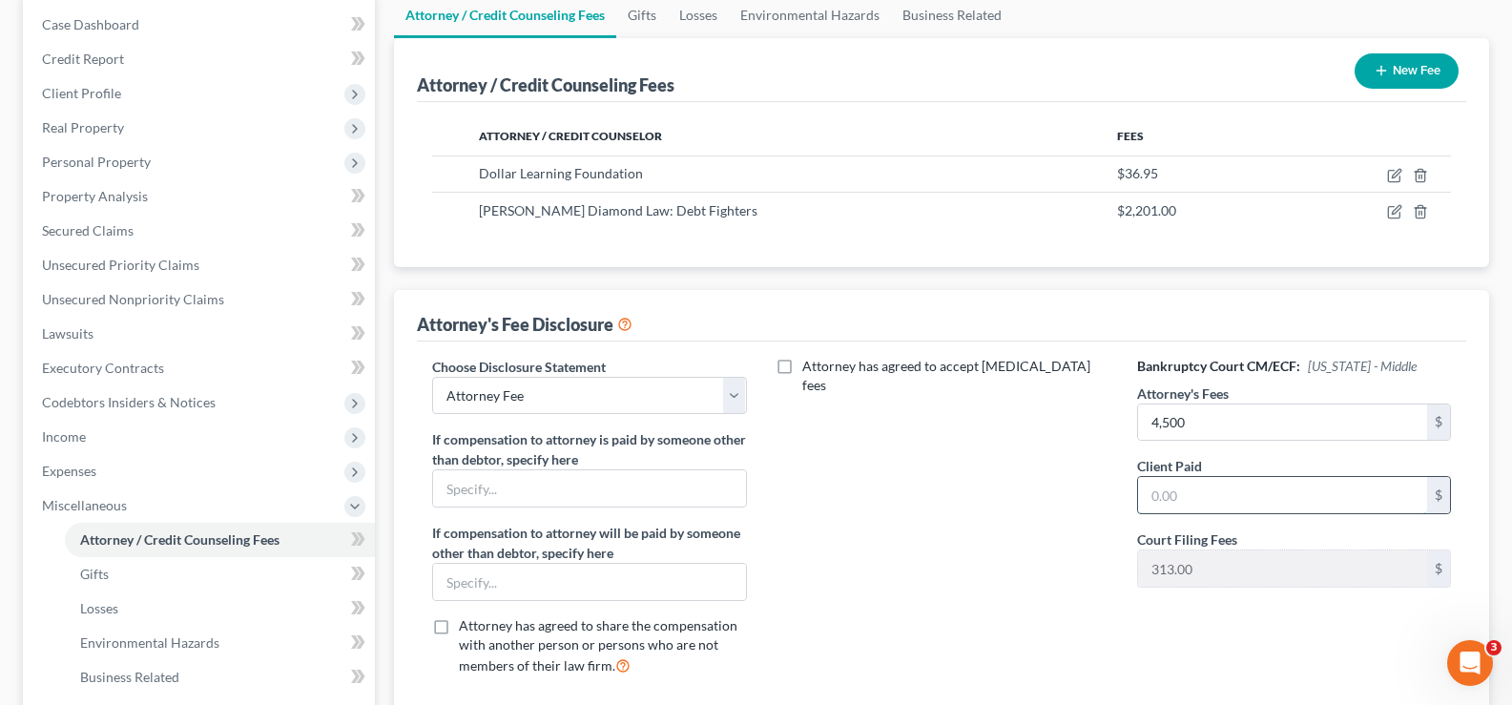
click at [1204, 482] on input "text" at bounding box center [1282, 495] width 289 height 36
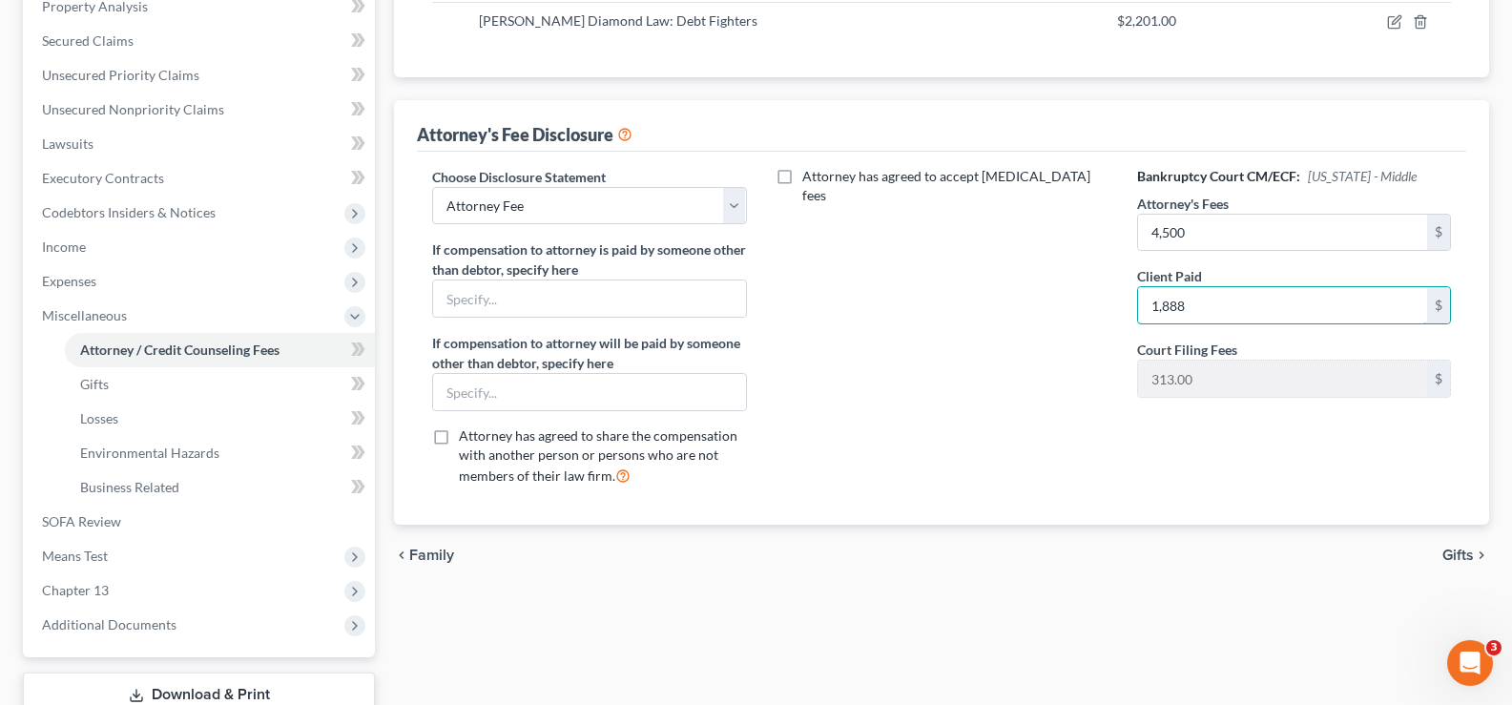
scroll to position [381, 0]
type input "1,888"
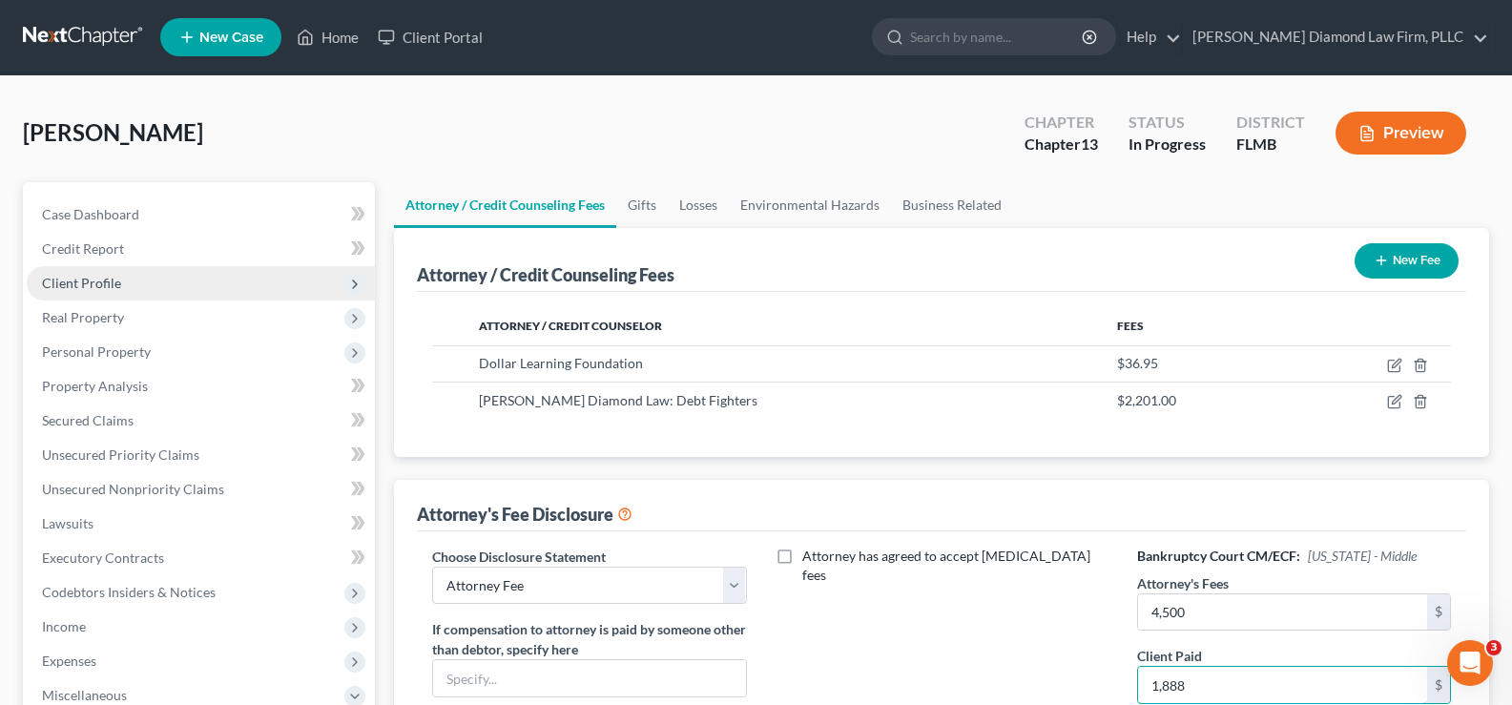
scroll to position [0, 0]
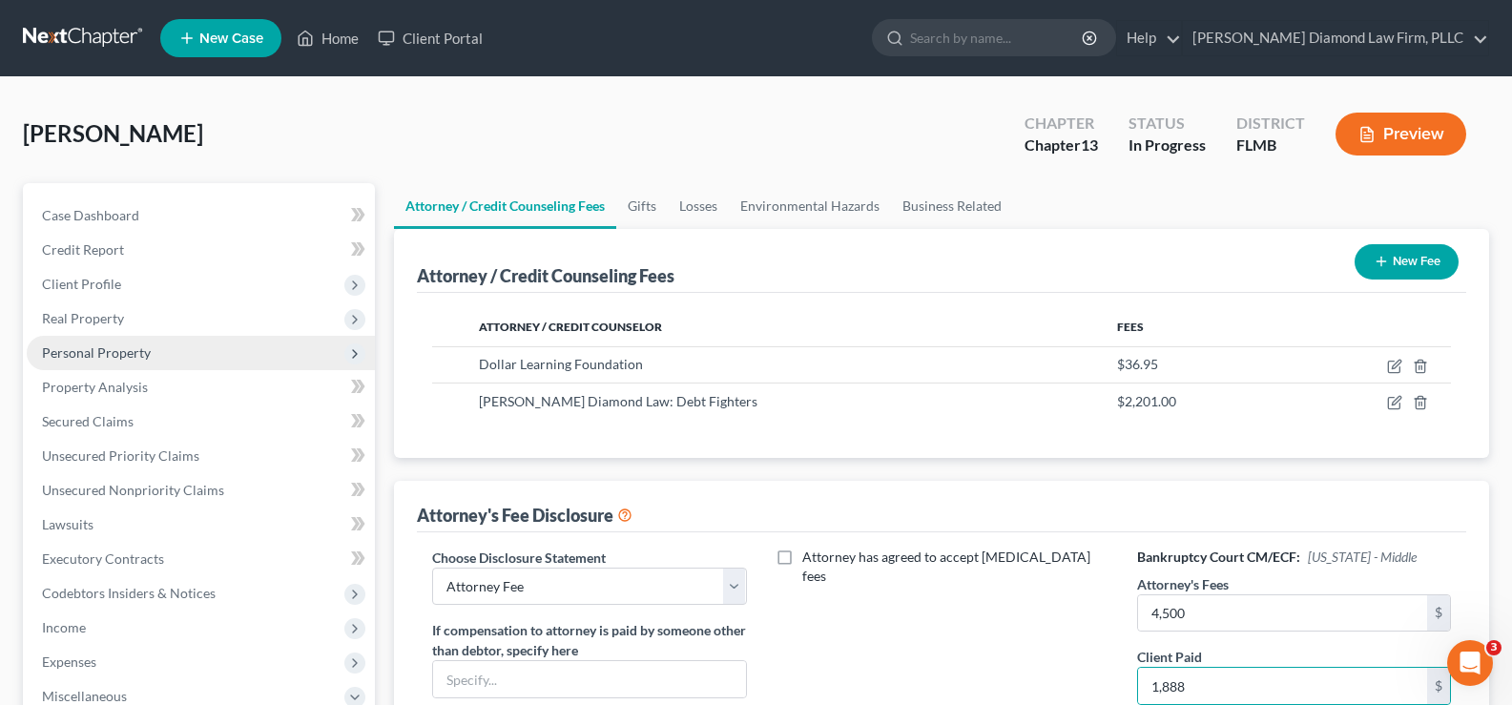
click at [169, 349] on span "Personal Property" at bounding box center [201, 353] width 348 height 34
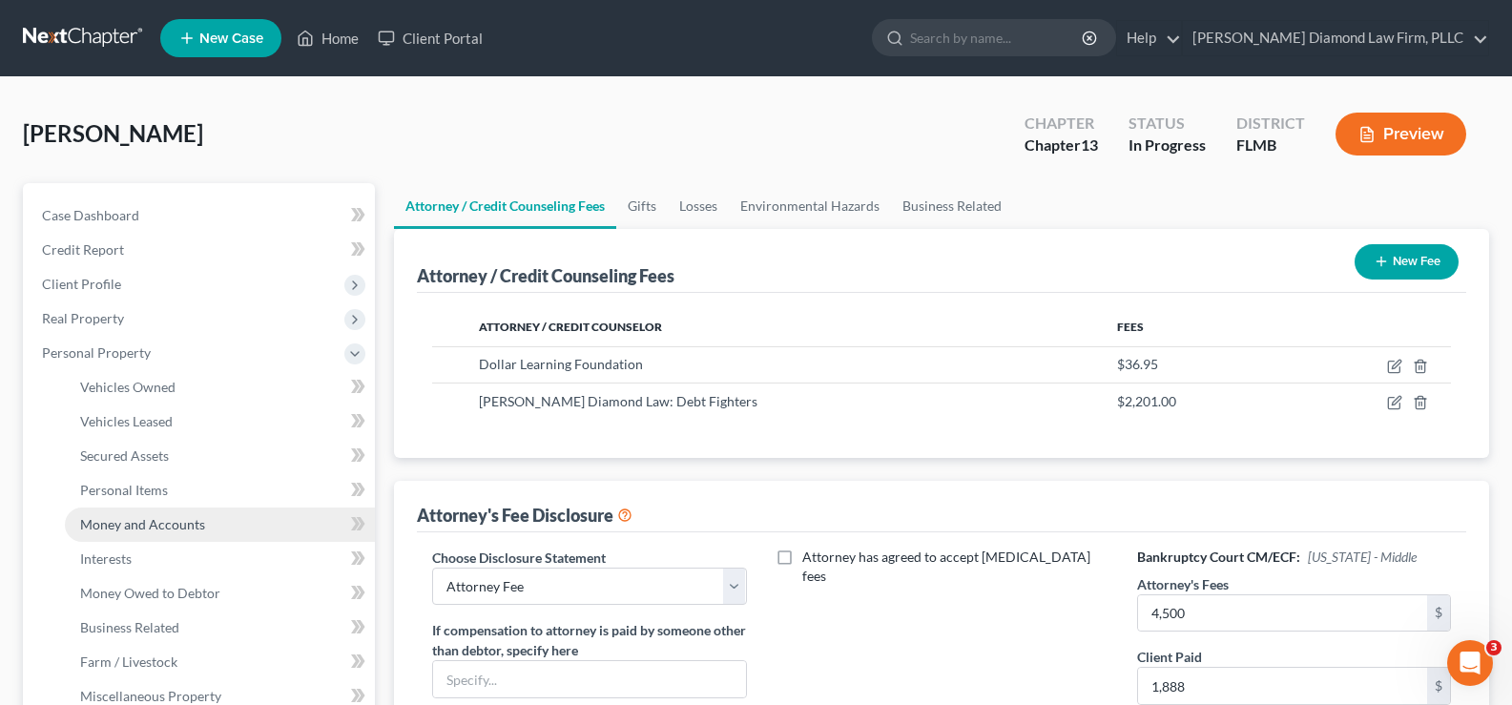
click at [207, 524] on link "Money and Accounts" at bounding box center [220, 524] width 310 height 34
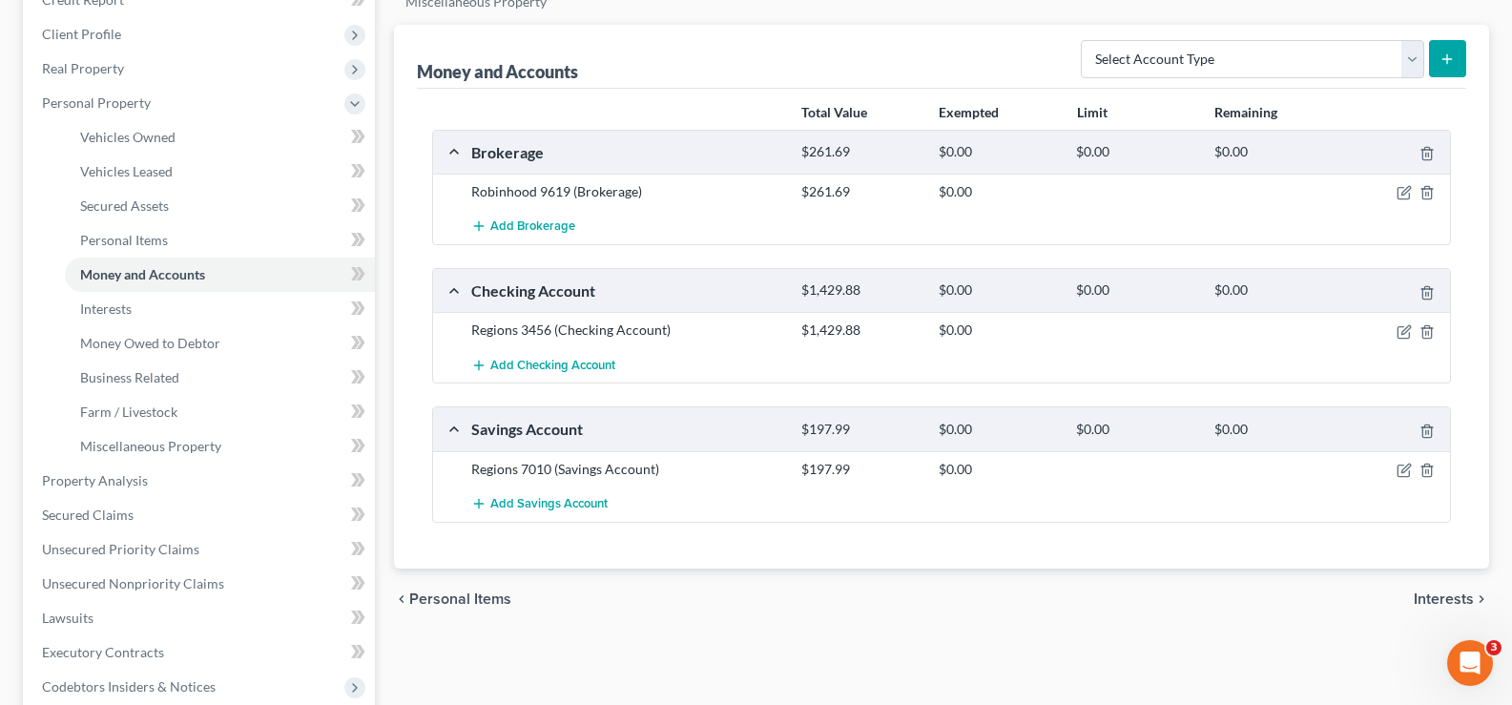
scroll to position [286, 0]
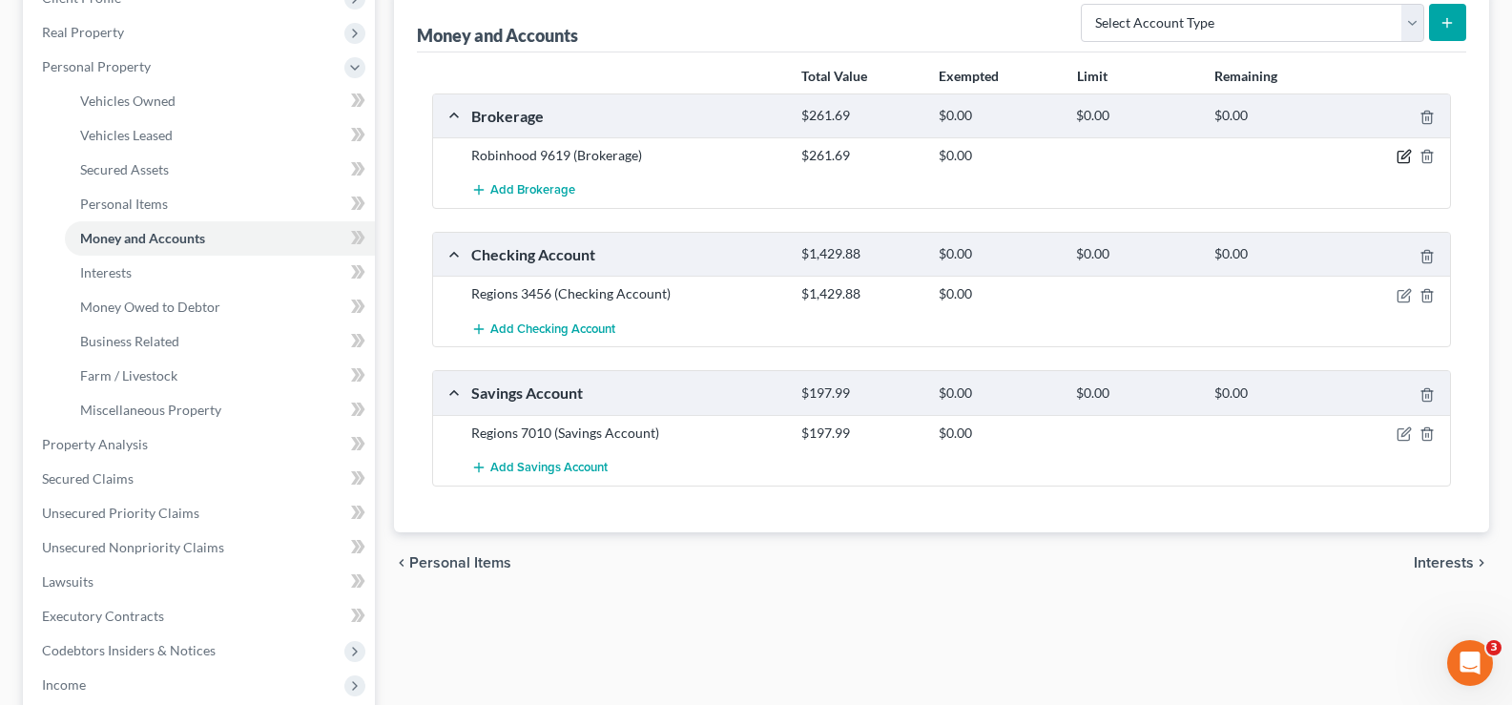
click at [1409, 155] on icon "button" at bounding box center [1403, 156] width 15 height 15
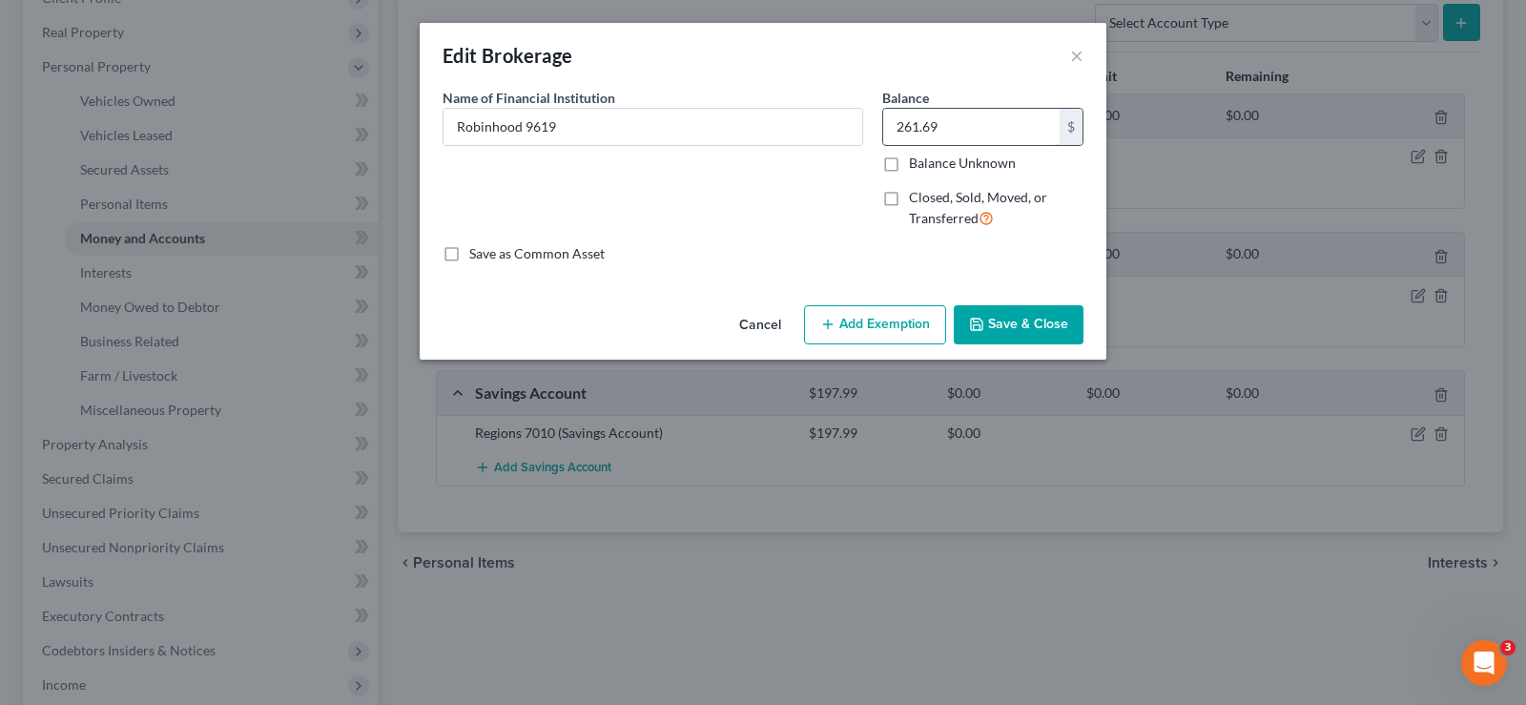
click at [940, 125] on input "261.69" at bounding box center [971, 127] width 176 height 36
type input "274.85"
click at [1024, 324] on button "Save & Close" at bounding box center [1019, 325] width 130 height 40
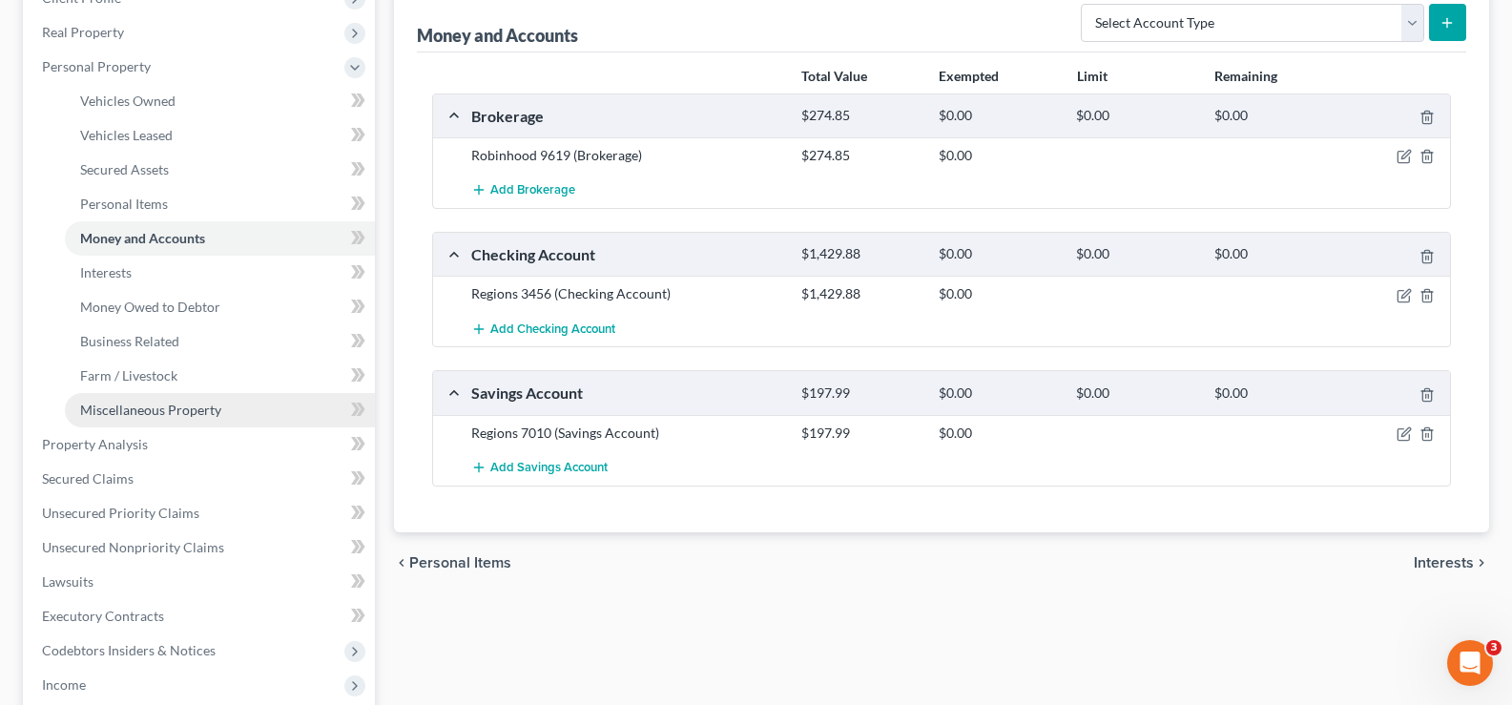
click at [176, 408] on span "Miscellaneous Property" at bounding box center [150, 409] width 141 height 16
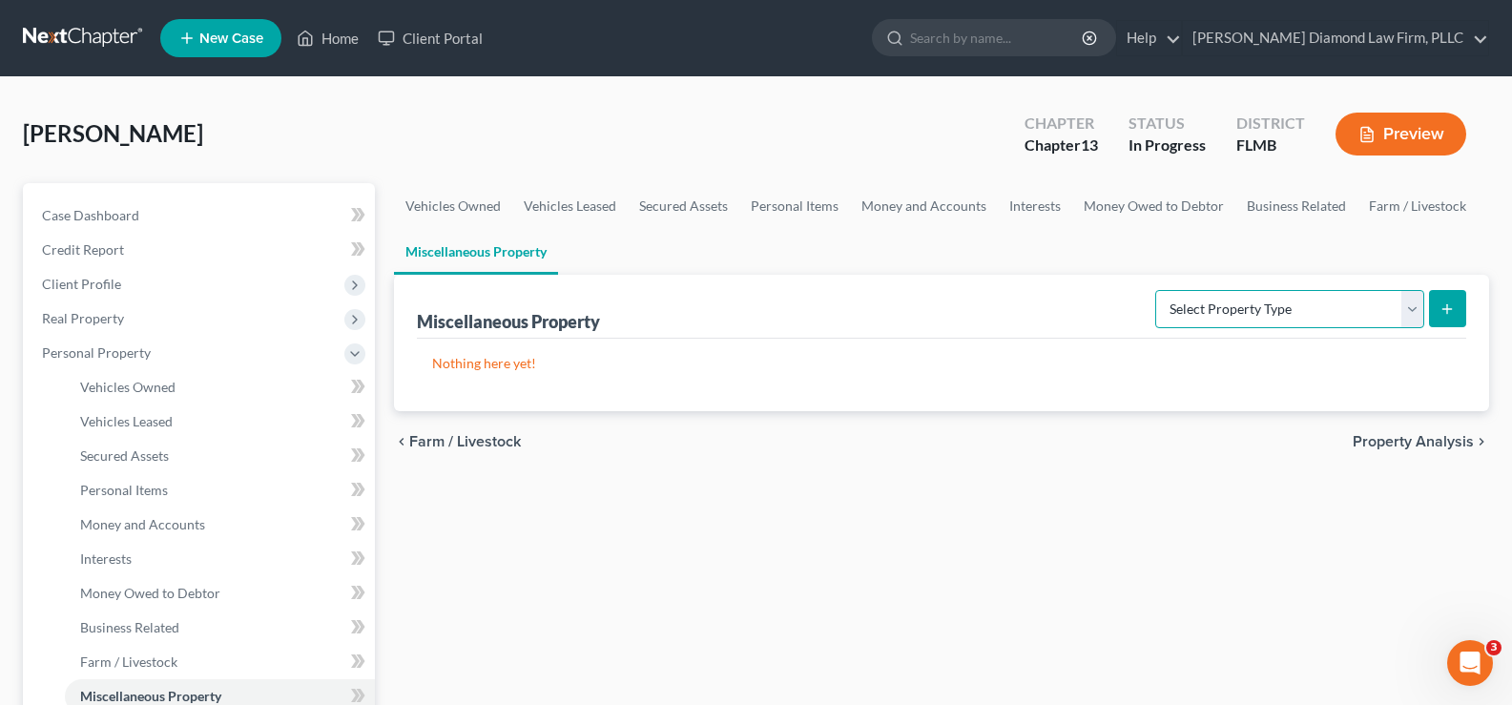
click at [1337, 295] on select "Select Property Type Assigned for Creditor Benefit [DATE] Holding for Another N…" at bounding box center [1289, 309] width 269 height 38
select select "transferred"
click at [1155, 290] on select "Select Property Type Assigned for Creditor Benefit [DATE] Holding for Another N…" at bounding box center [1289, 309] width 269 height 38
click at [1454, 301] on icon "submit" at bounding box center [1446, 308] width 15 height 15
select select "Ordinary ([DATE])"
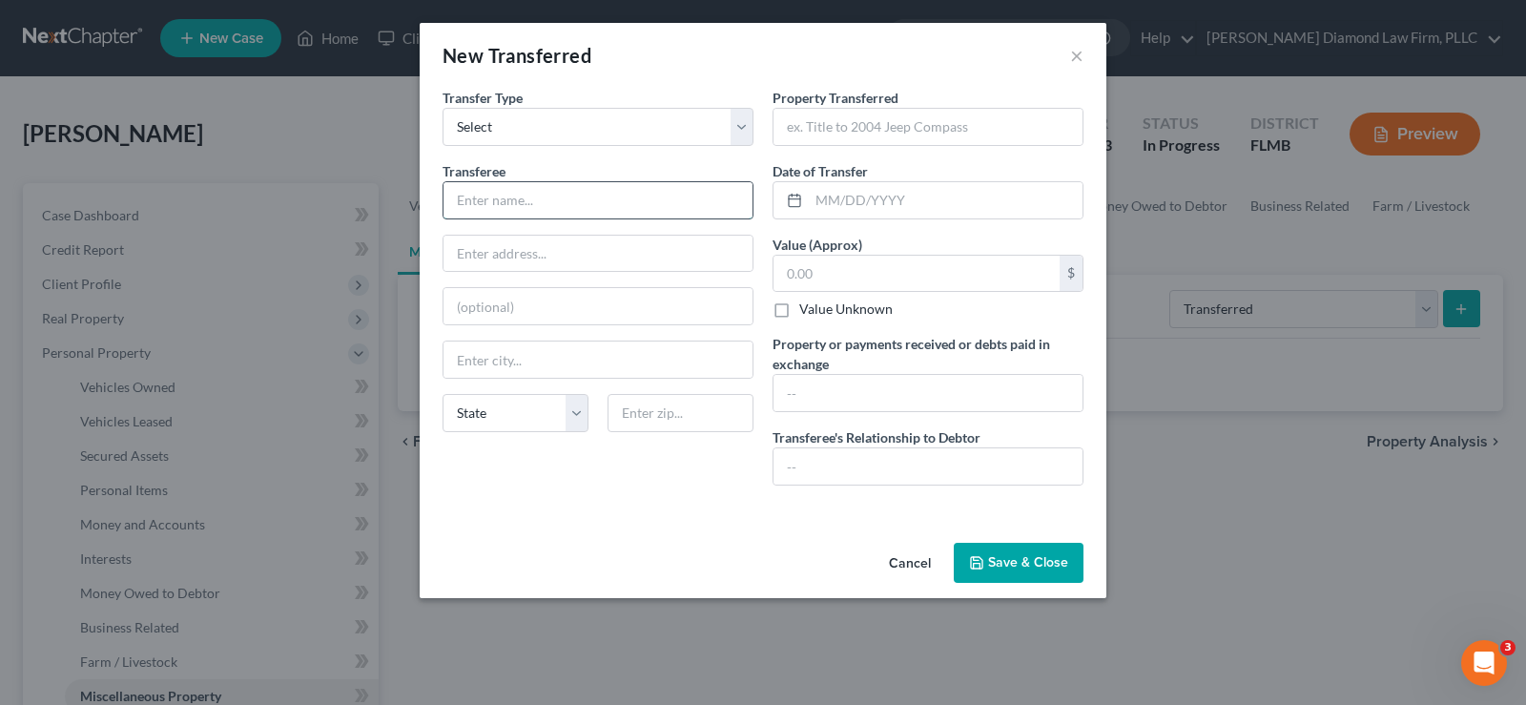
click at [551, 197] on input "text" at bounding box center [597, 200] width 309 height 36
type input "[PERSON_NAME]"
type input "[STREET_ADDRESS][PERSON_NAME]"
type input "33624"
type input "[GEOGRAPHIC_DATA]"
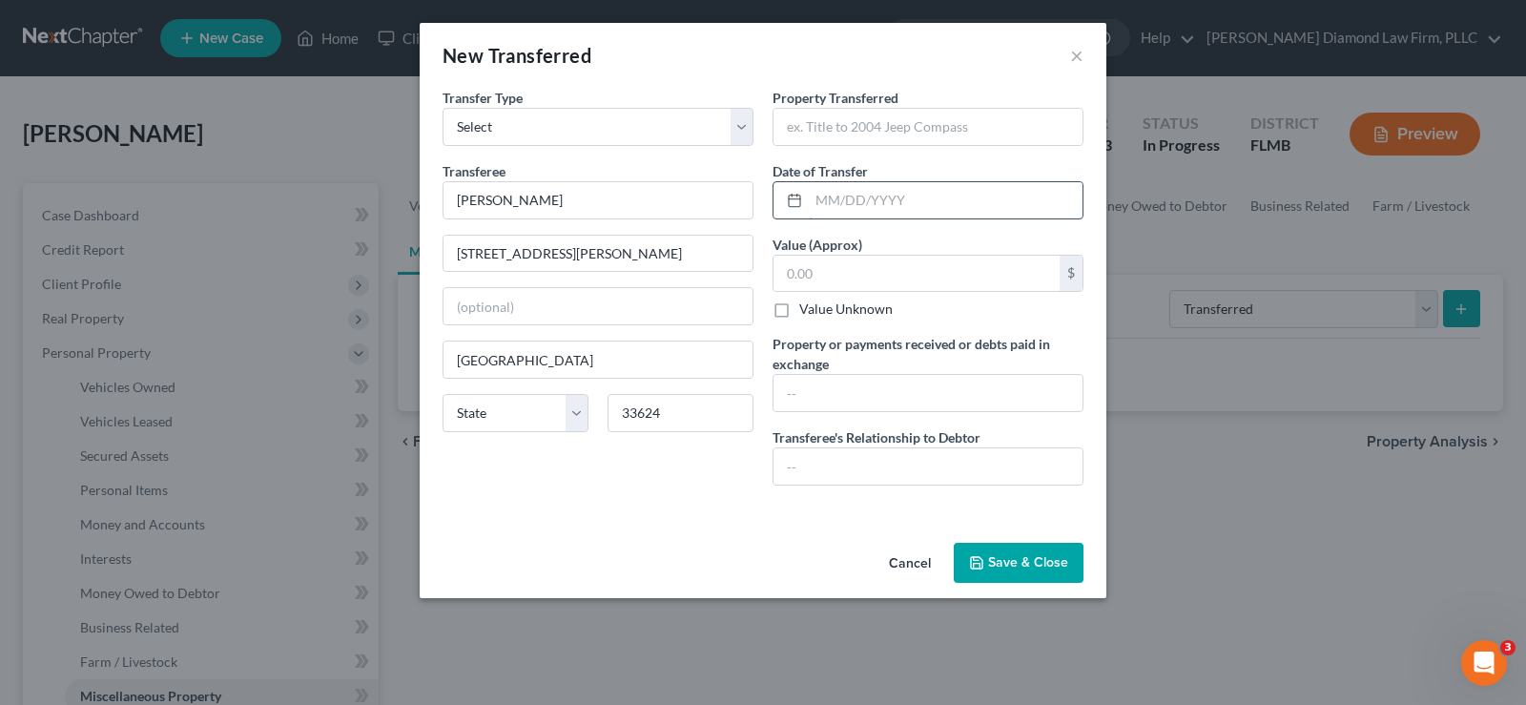
click at [871, 208] on input "text" at bounding box center [946, 200] width 274 height 36
type input "[DATE]"
click at [854, 133] on input "text" at bounding box center [927, 127] width 309 height 36
click at [820, 459] on input "text" at bounding box center [927, 466] width 309 height 36
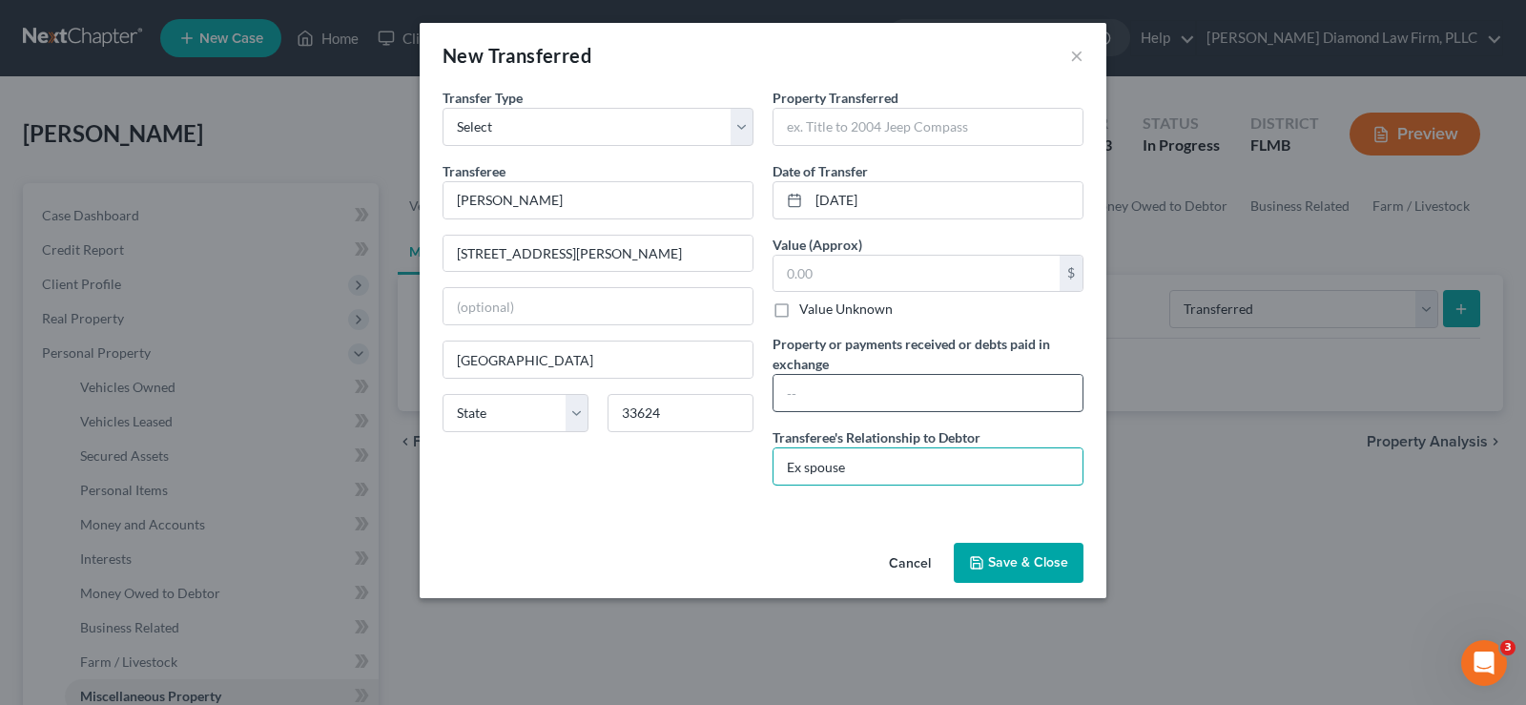
type input "Ex spouse"
click at [792, 396] on input "text" at bounding box center [927, 393] width 309 height 36
type input "Per the divorce order"
click at [870, 286] on input "text" at bounding box center [916, 274] width 286 height 36
click at [857, 266] on input "text" at bounding box center [916, 274] width 286 height 36
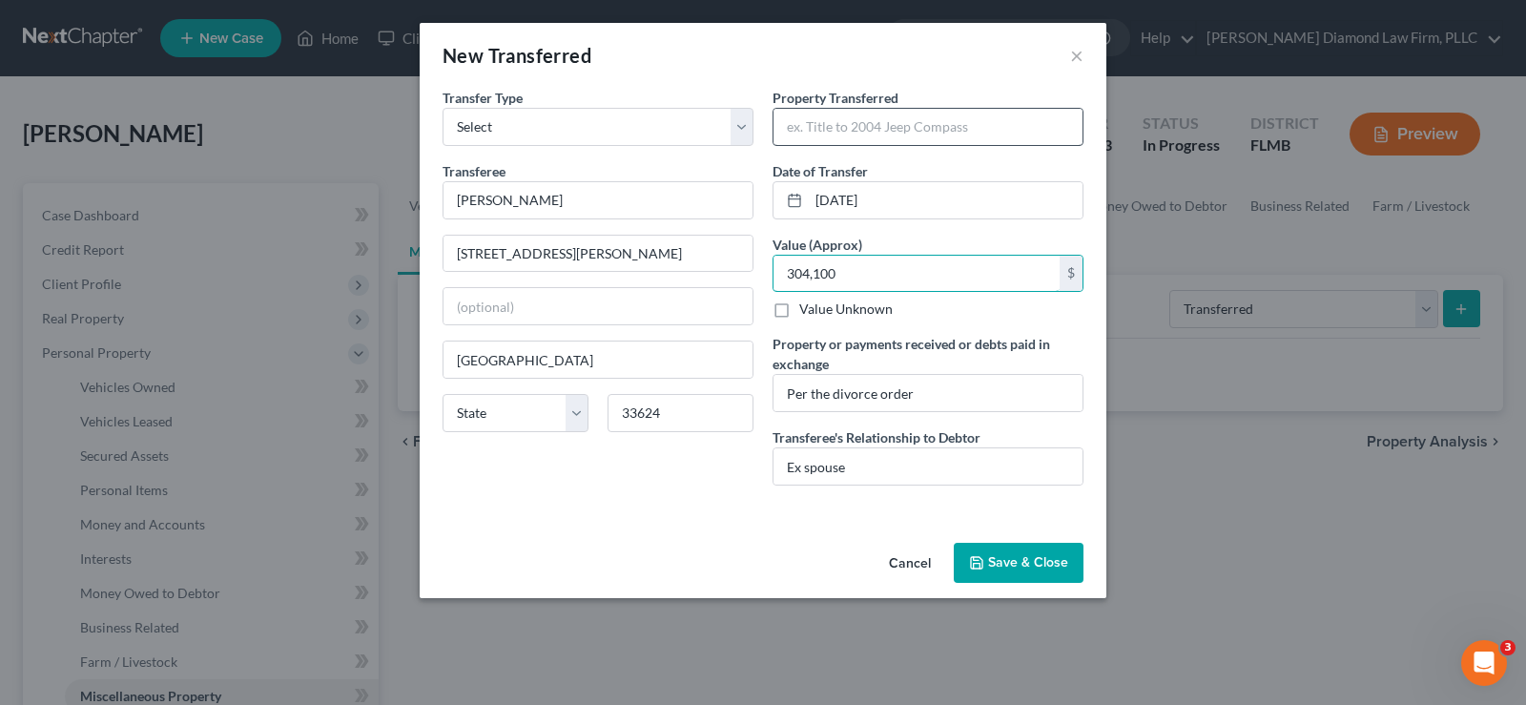
type input "304,100"
click at [825, 122] on input "text" at bounding box center [927, 127] width 309 height 36
click at [933, 114] on input "[STREET_ADDRESS][PERSON_NAME]" at bounding box center [927, 127] width 309 height 36
type input "[STREET_ADDRESS][PERSON_NAME]"
click at [504, 418] on select "State [US_STATE] AK AR AZ CA CO CT DE DC [GEOGRAPHIC_DATA] [GEOGRAPHIC_DATA] GU…" at bounding box center [516, 413] width 146 height 38
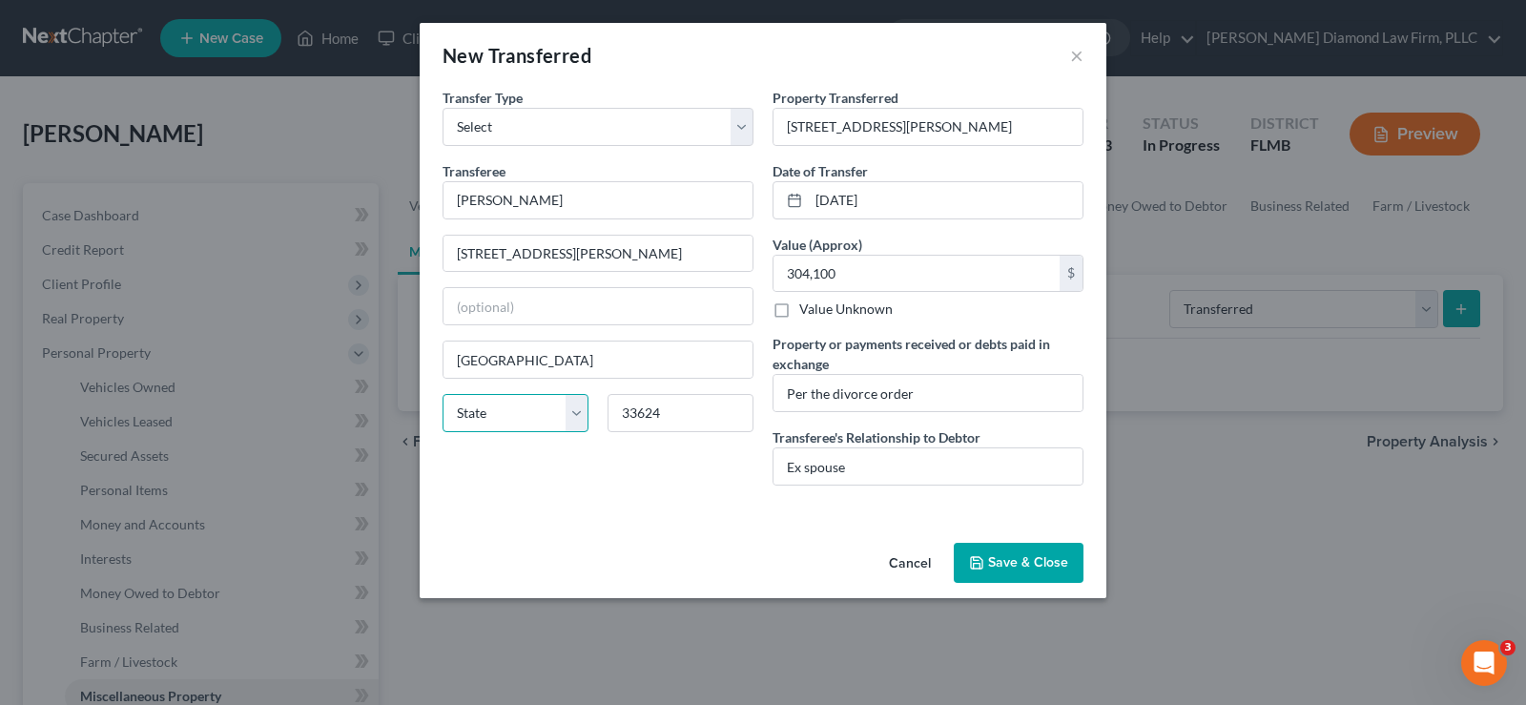
select select "9"
click at [1012, 560] on button "Save & Close" at bounding box center [1019, 563] width 130 height 40
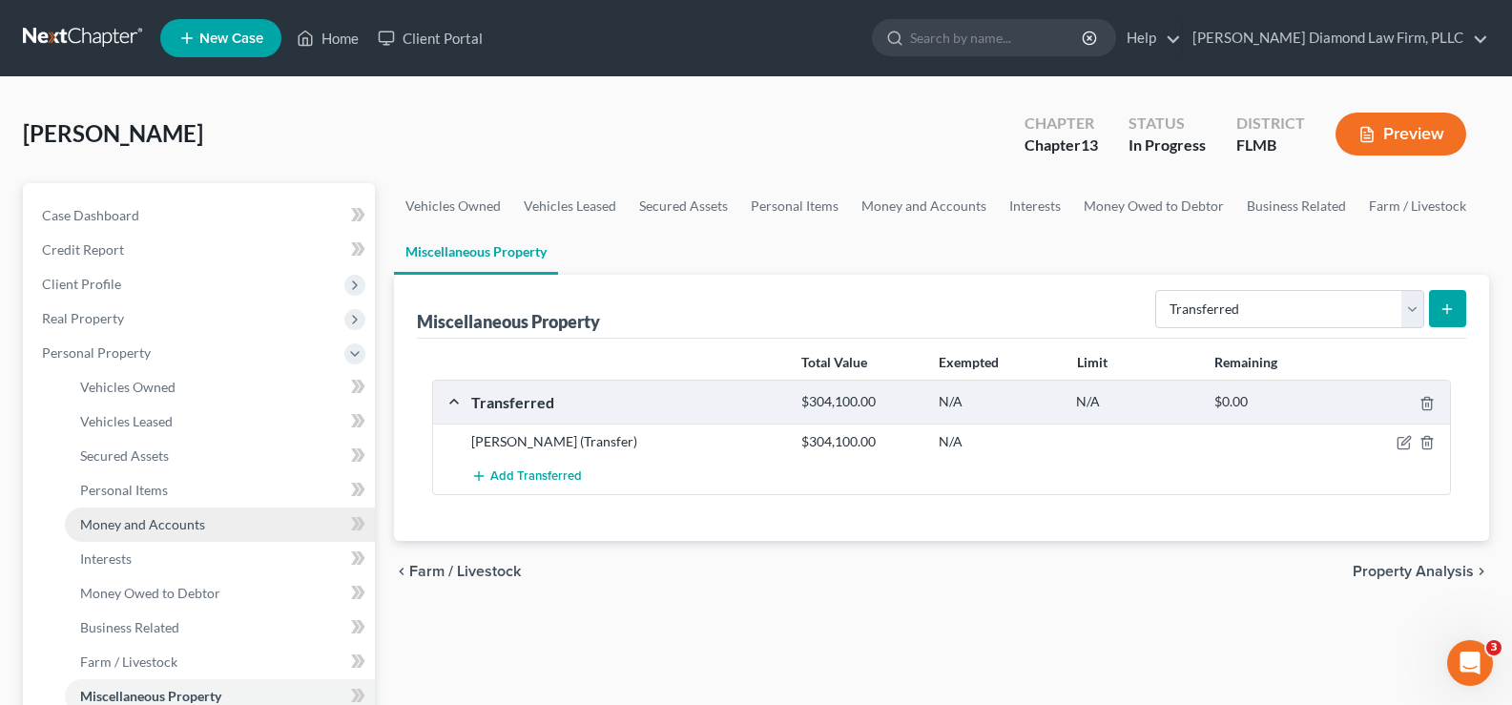
click at [201, 524] on span "Money and Accounts" at bounding box center [142, 524] width 125 height 16
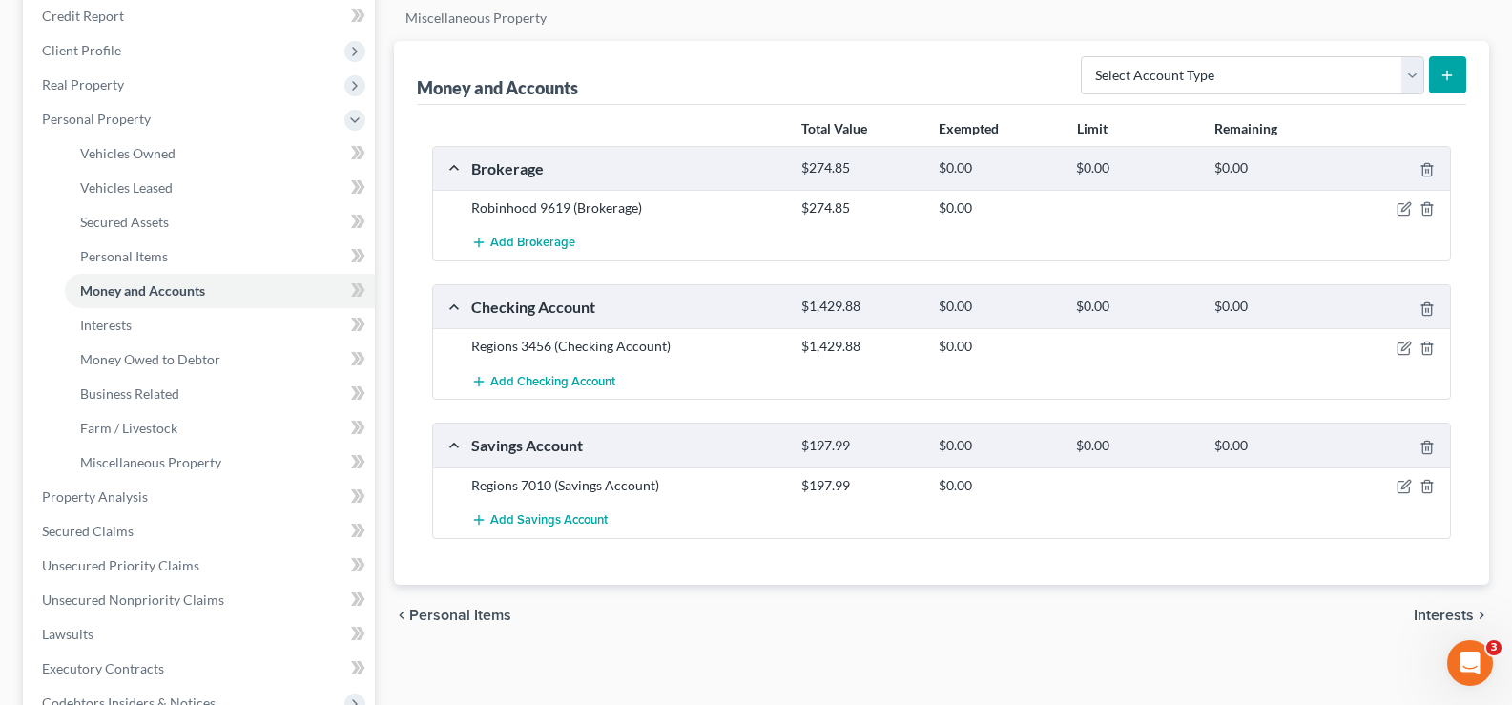
scroll to position [286, 0]
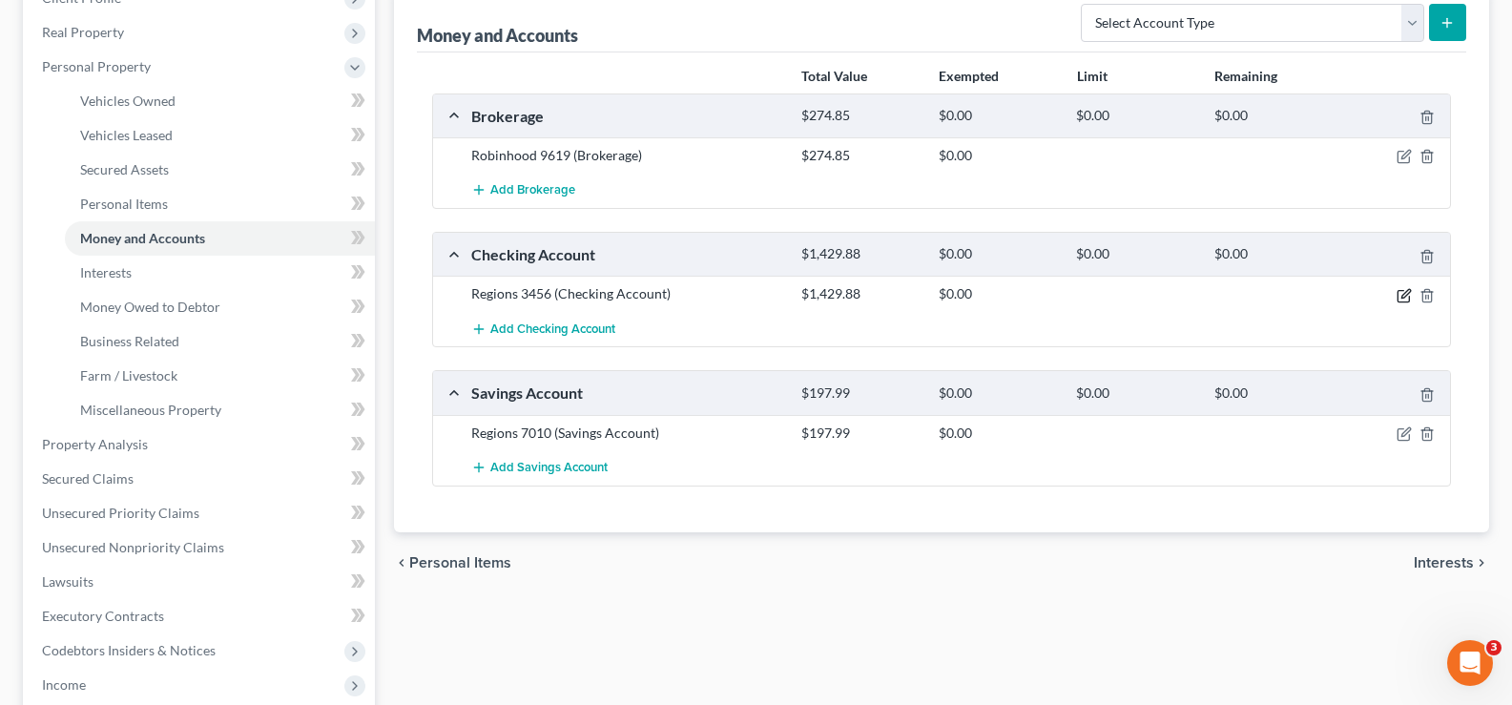
click at [1404, 294] on icon "button" at bounding box center [1403, 295] width 15 height 15
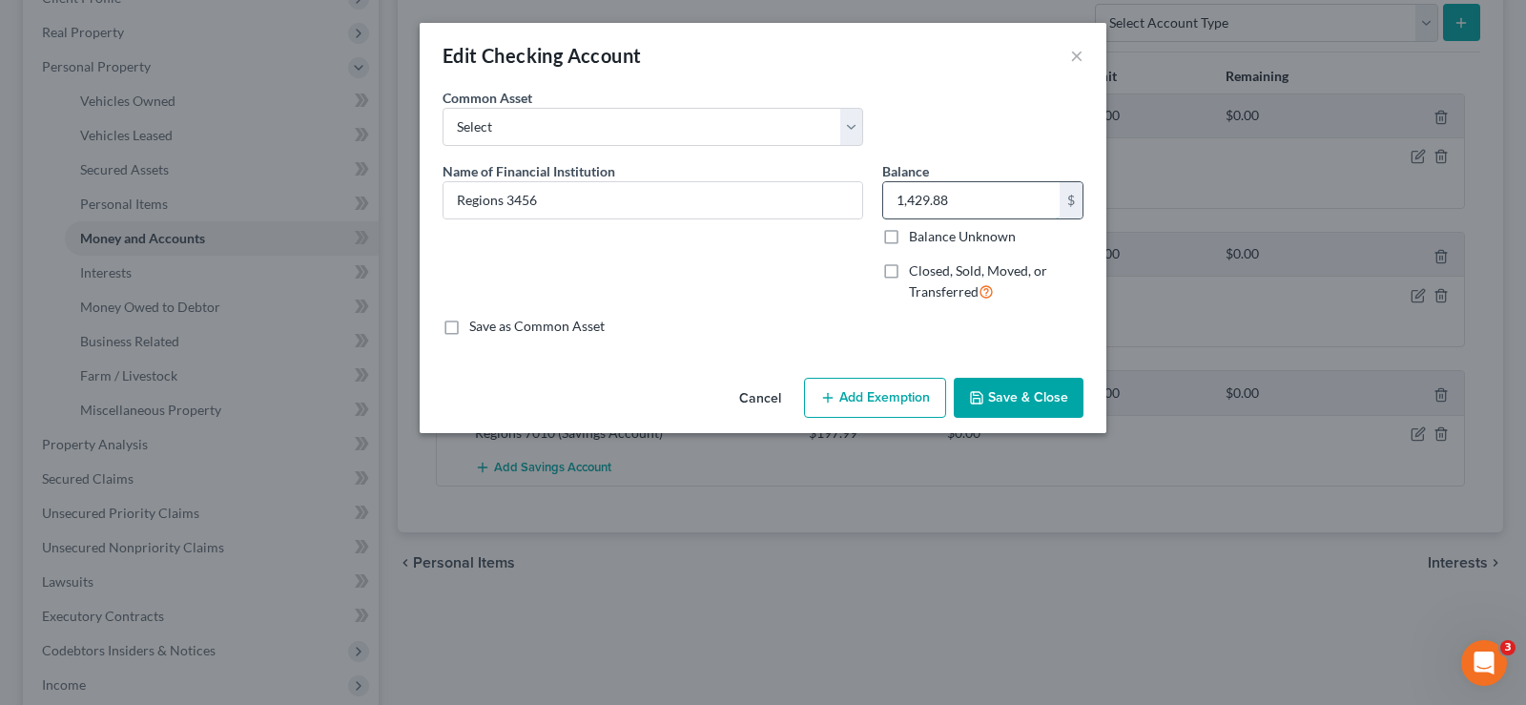
click at [957, 201] on input "1,429.88" at bounding box center [971, 200] width 176 height 36
type input "288.75"
click at [1027, 402] on button "Save & Close" at bounding box center [1019, 398] width 130 height 40
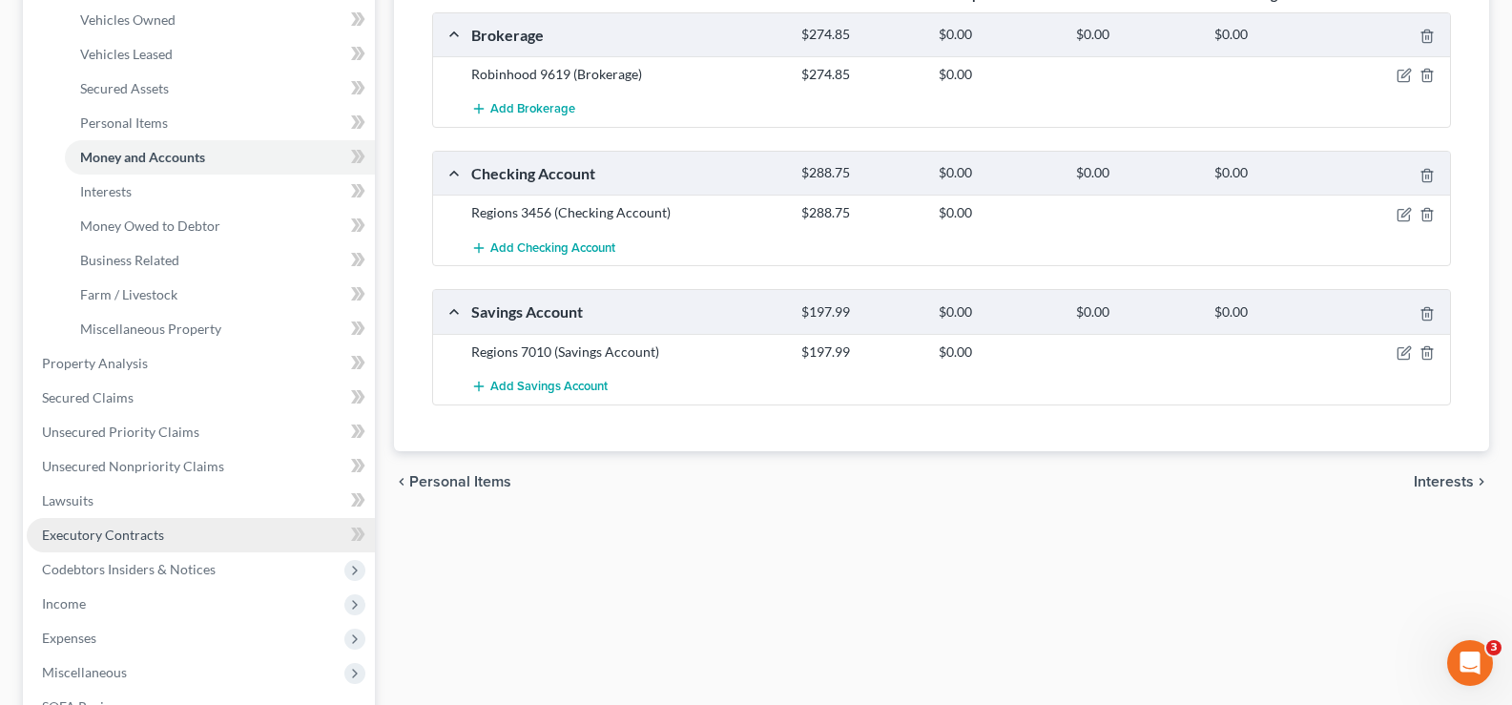
scroll to position [477, 0]
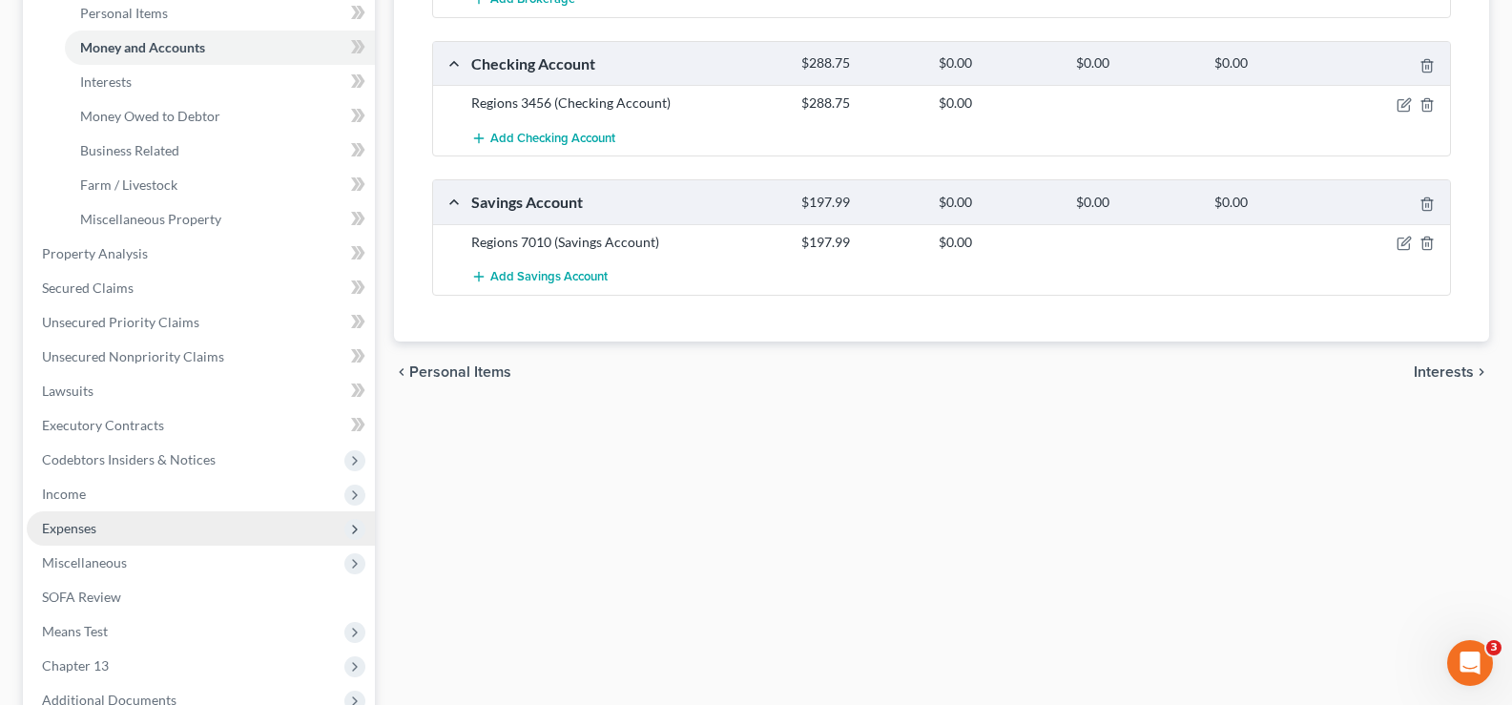
click at [136, 535] on span "Expenses" at bounding box center [201, 528] width 348 height 34
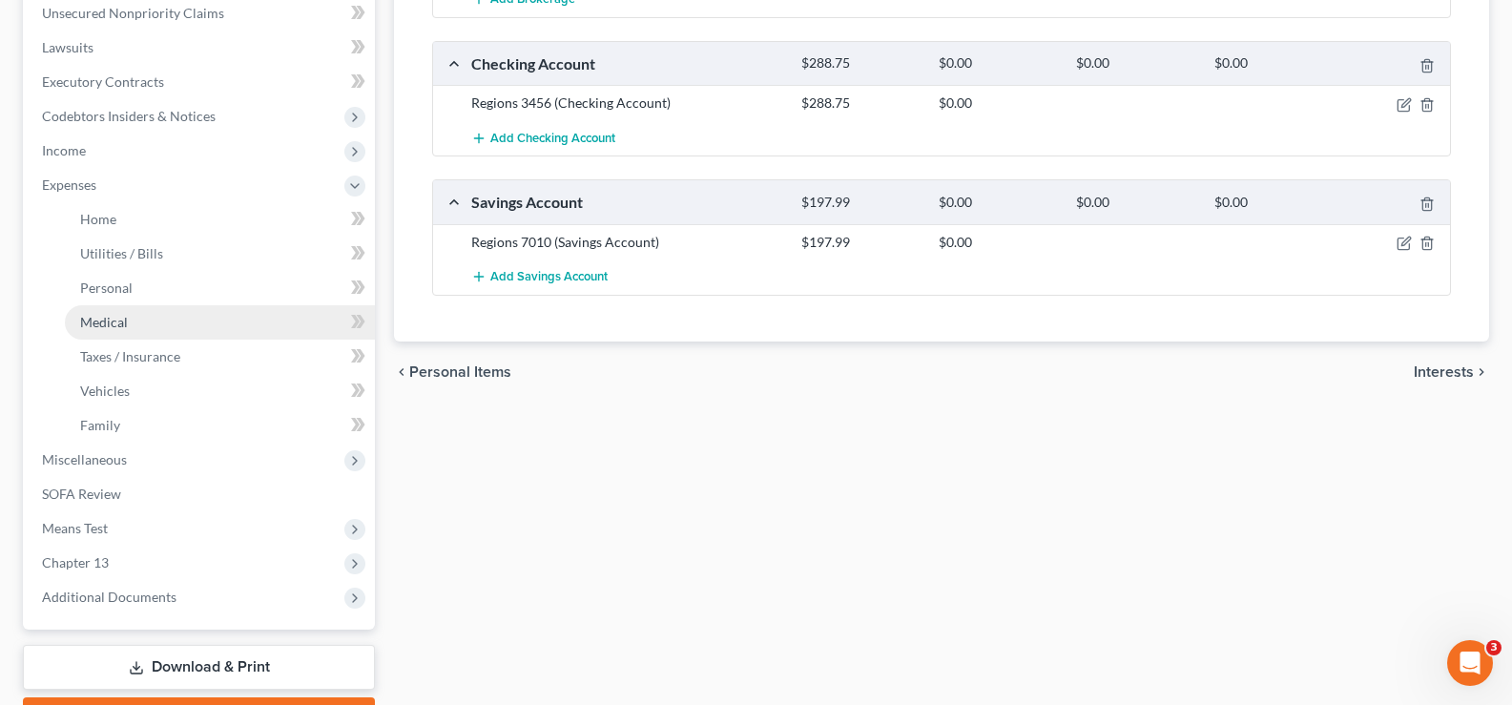
click at [151, 319] on link "Medical" at bounding box center [220, 322] width 310 height 34
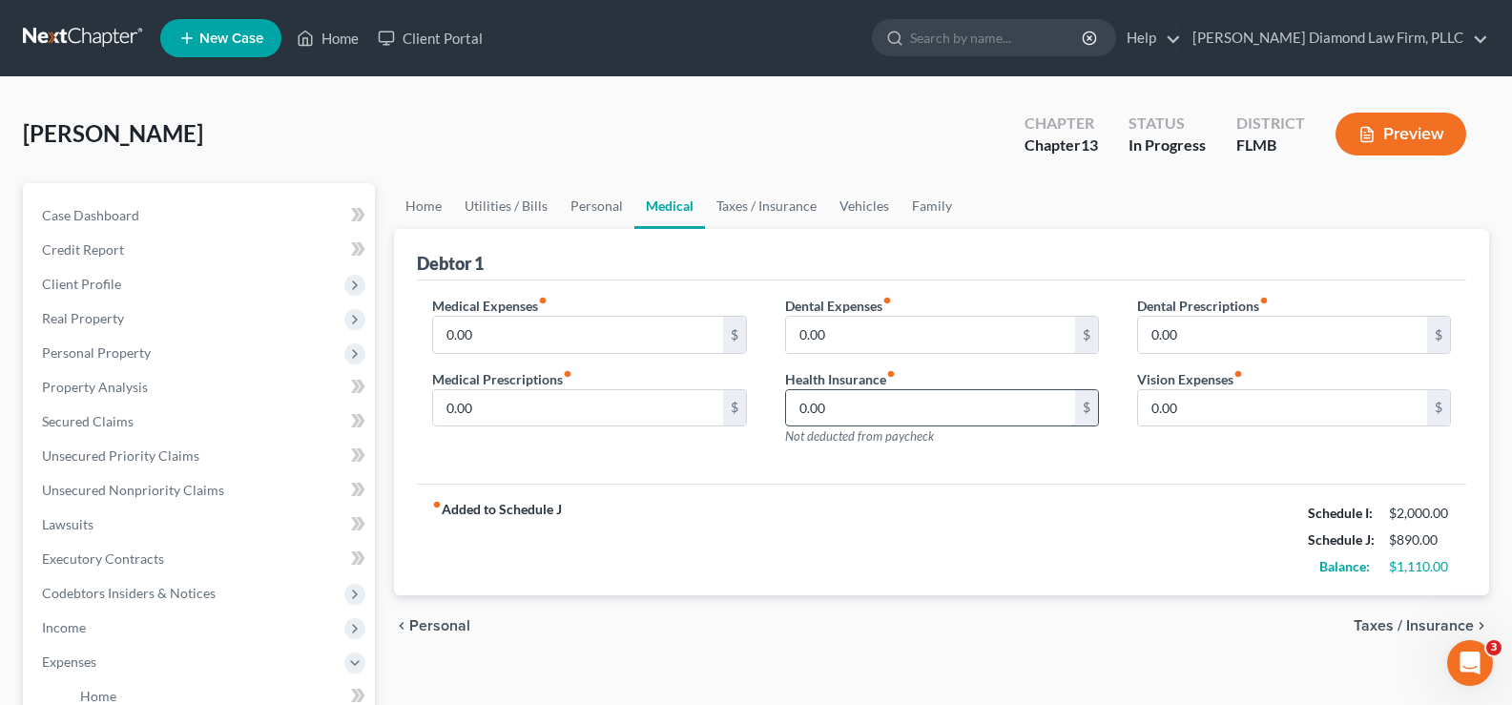
click at [857, 405] on input "0.00" at bounding box center [930, 408] width 289 height 36
type input "100"
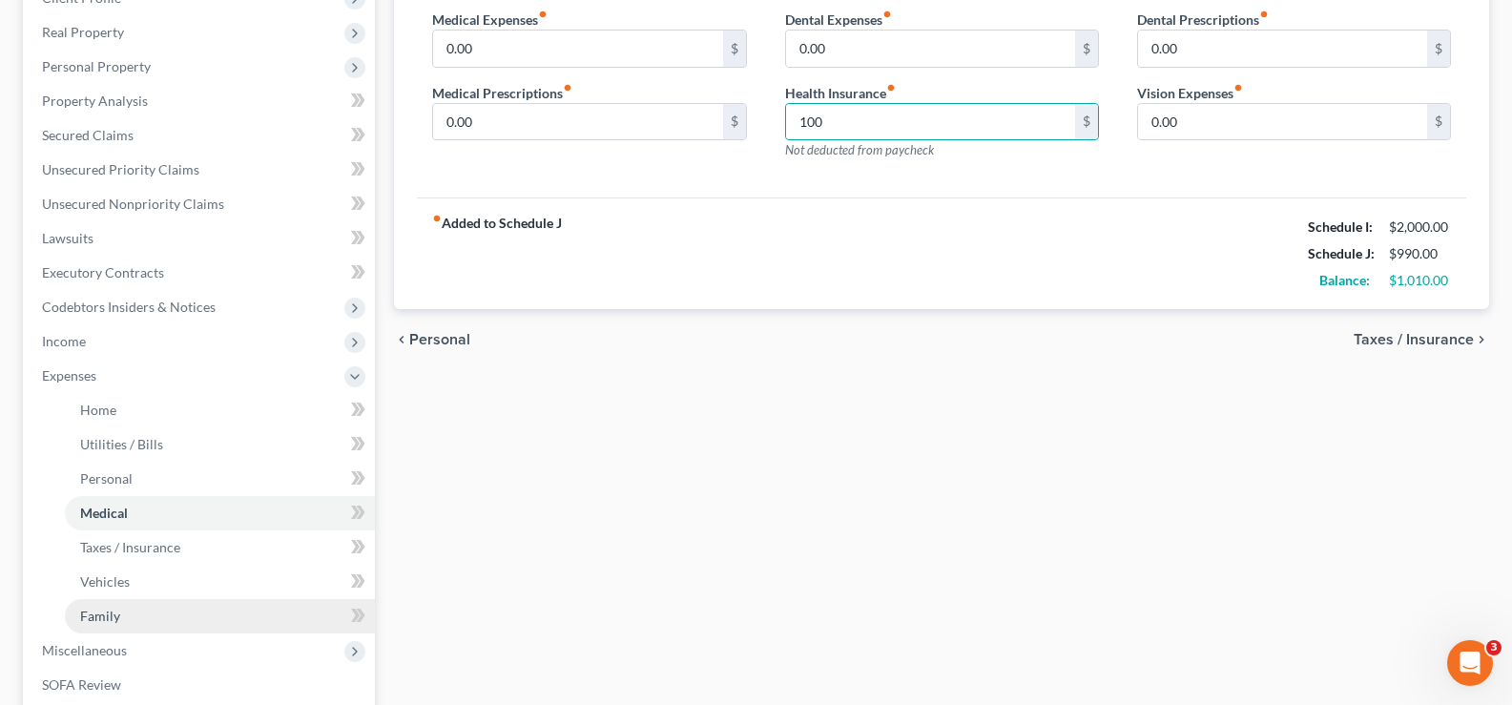
click at [130, 617] on link "Family" at bounding box center [220, 616] width 310 height 34
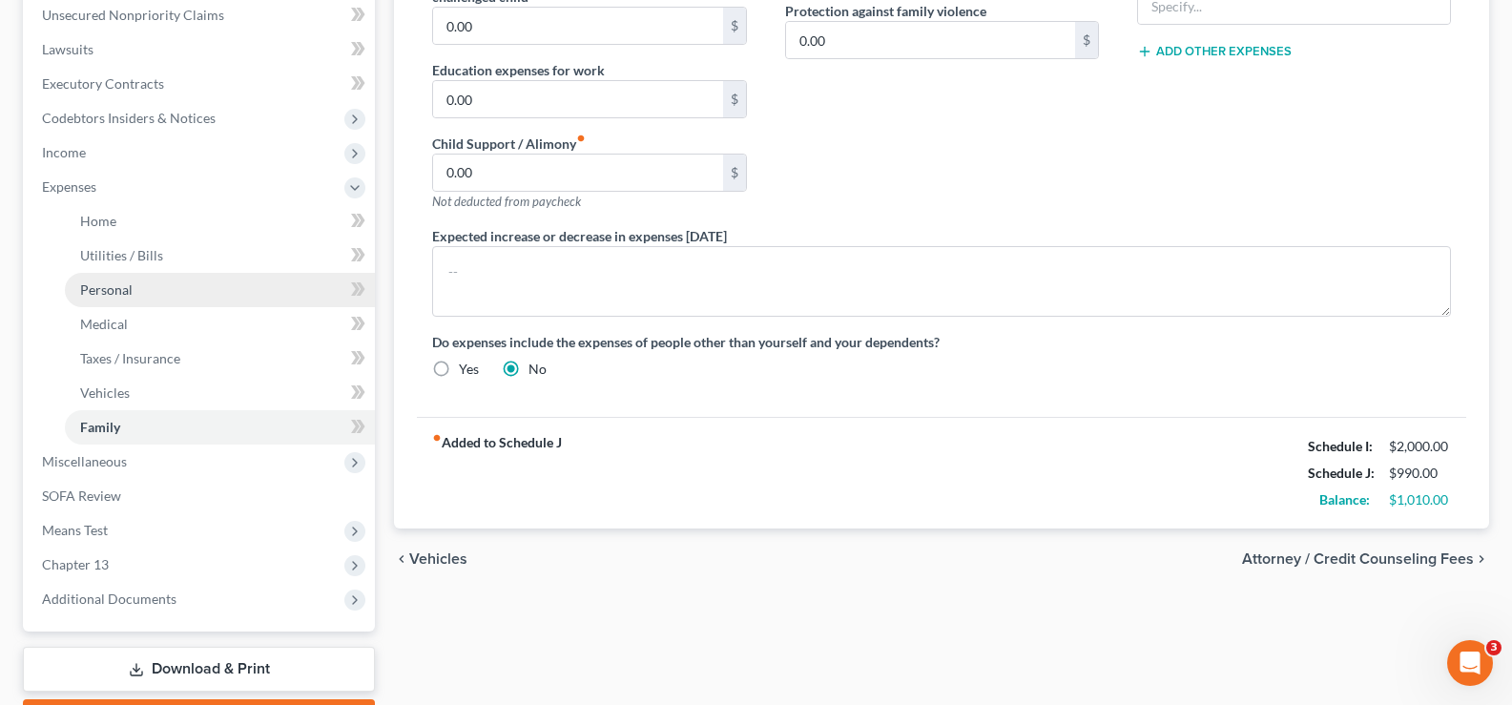
scroll to position [477, 0]
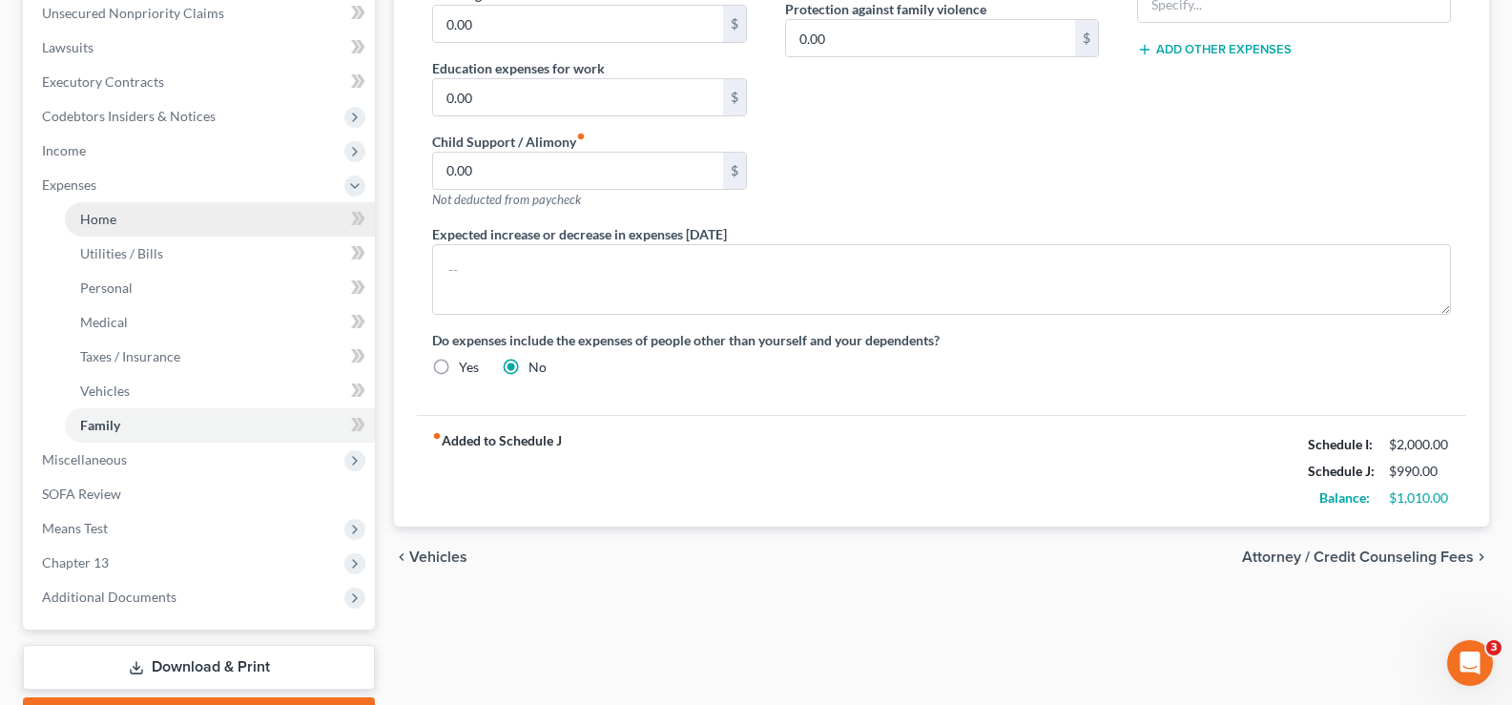
click at [148, 218] on link "Home" at bounding box center [220, 219] width 310 height 34
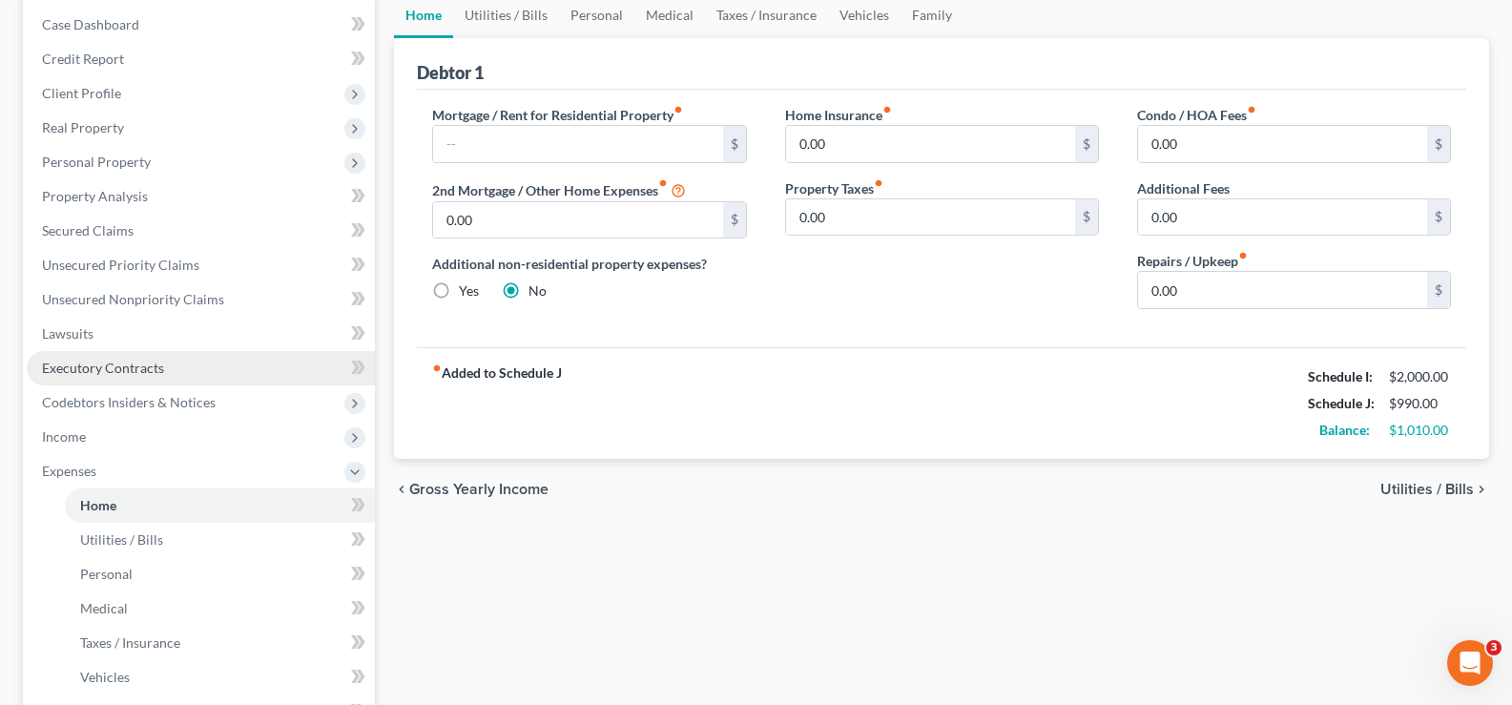
scroll to position [286, 0]
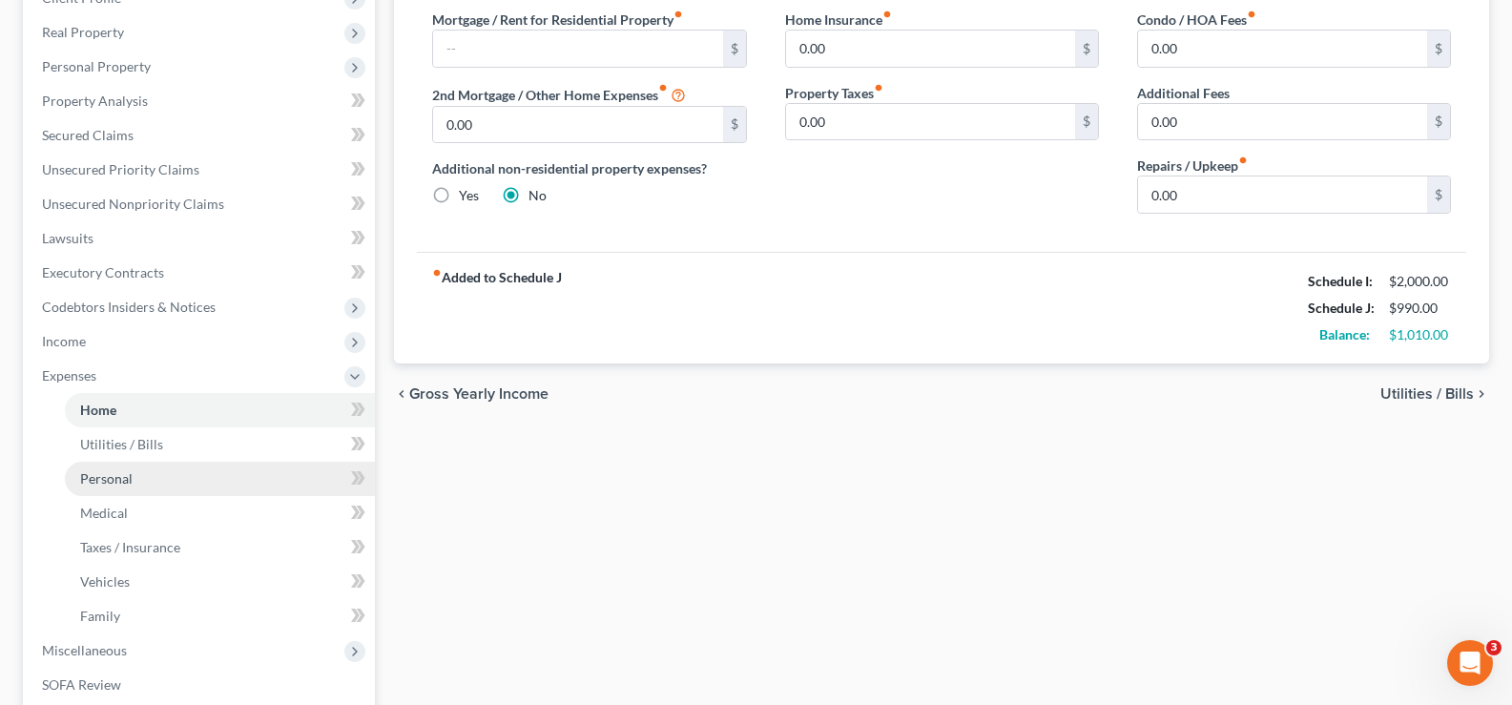
click at [154, 469] on link "Personal" at bounding box center [220, 479] width 310 height 34
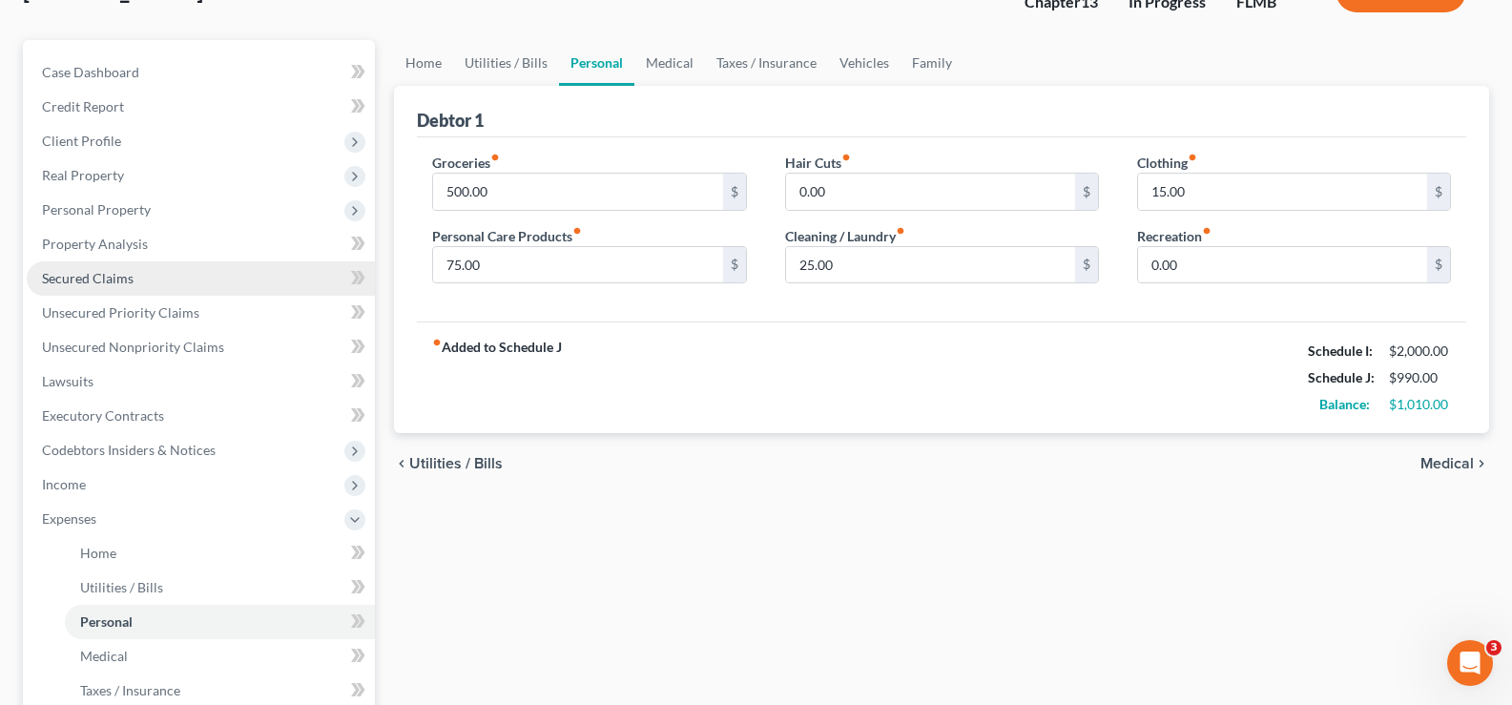
scroll to position [191, 0]
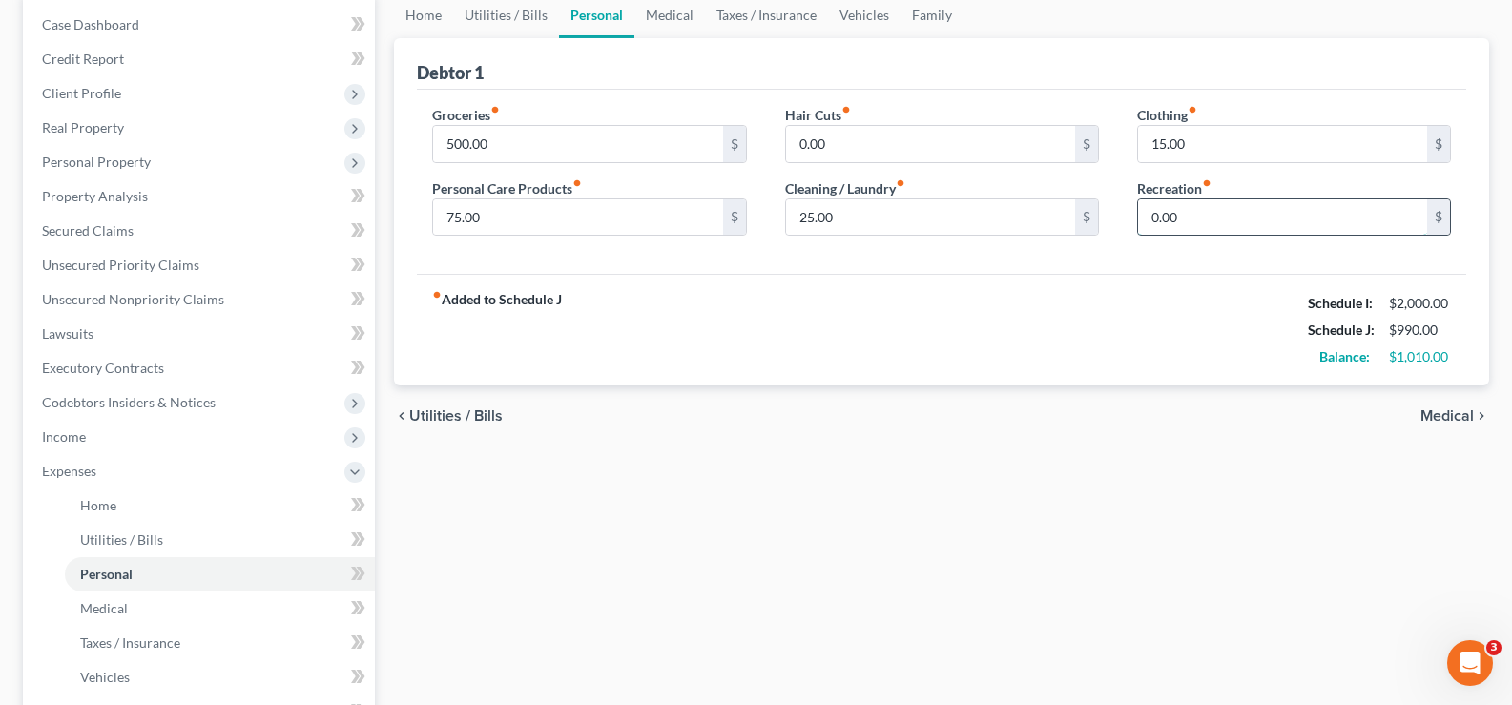
click at [1200, 211] on input "0.00" at bounding box center [1282, 217] width 289 height 36
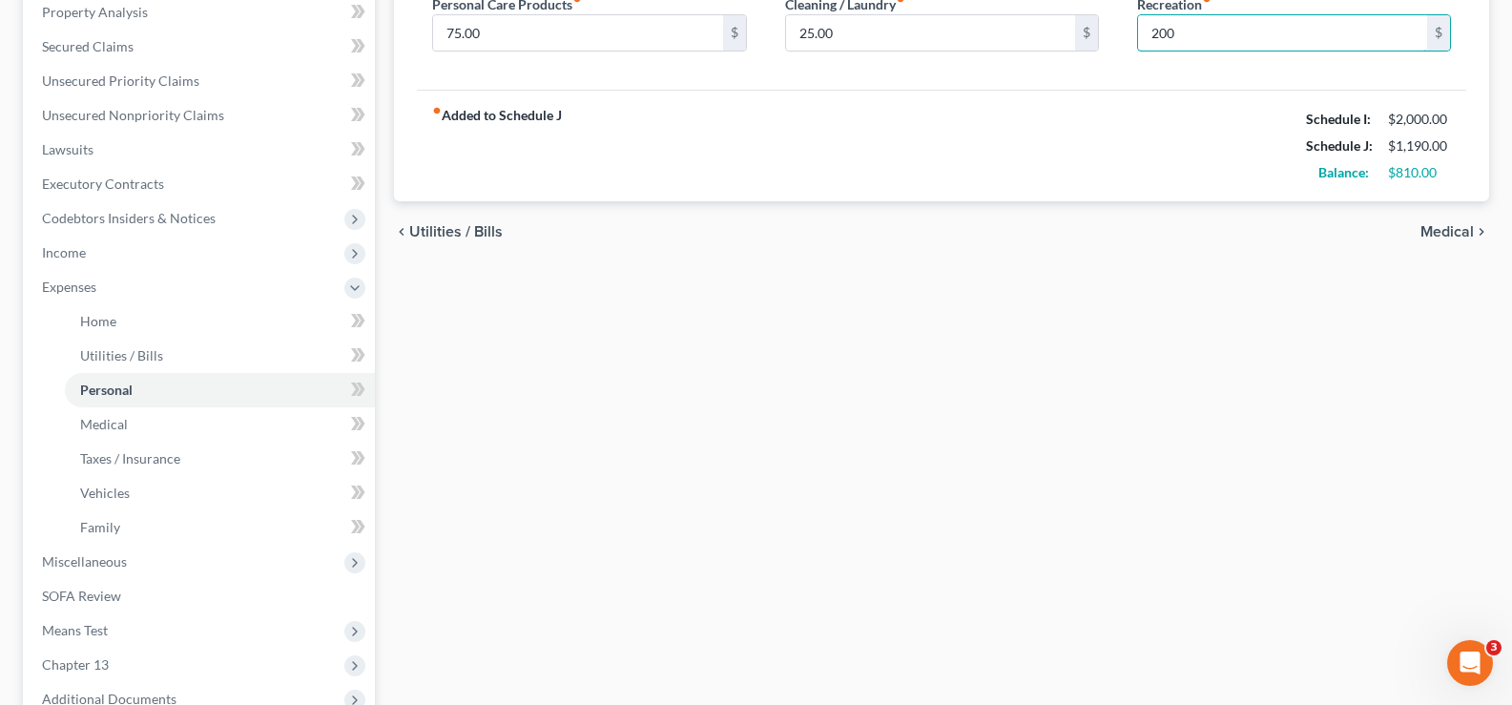
scroll to position [381, 0]
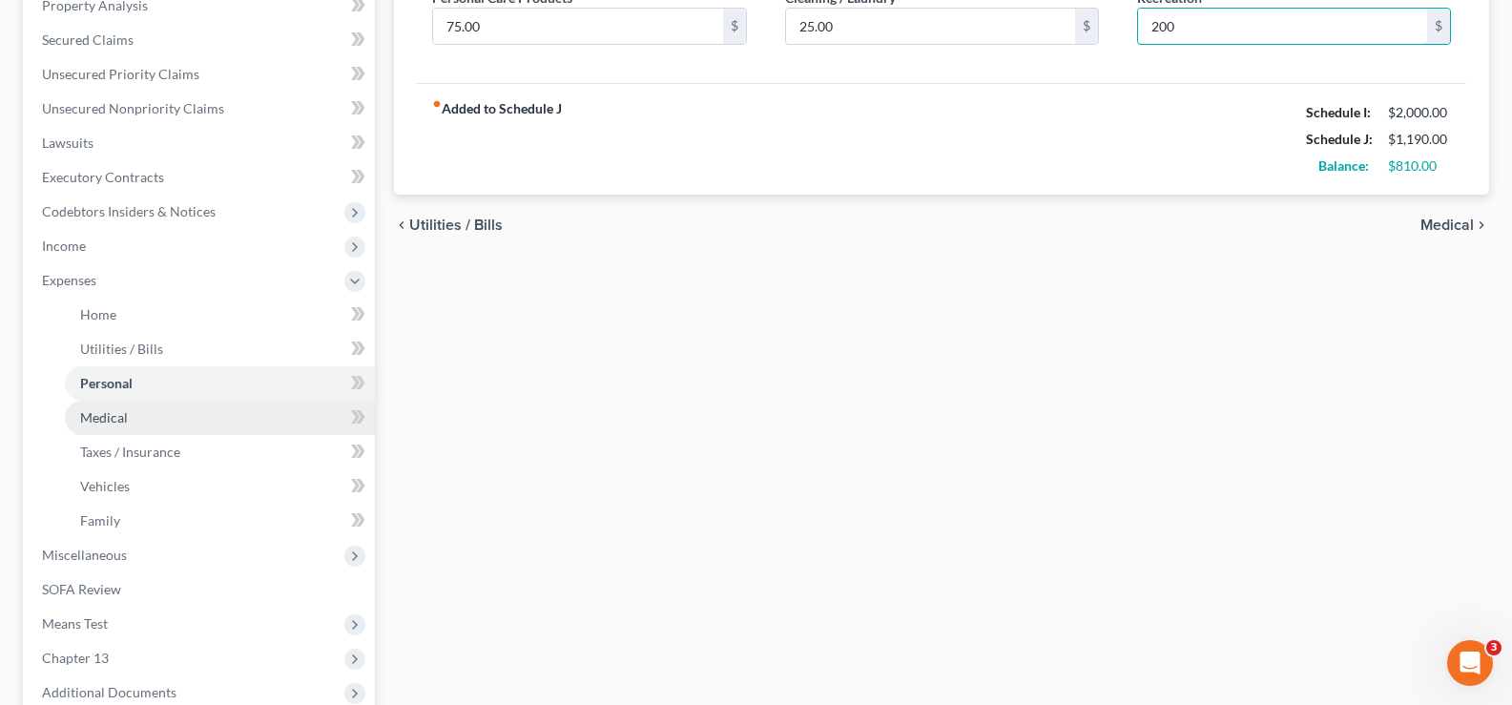
type input "200"
click at [161, 414] on link "Medical" at bounding box center [220, 418] width 310 height 34
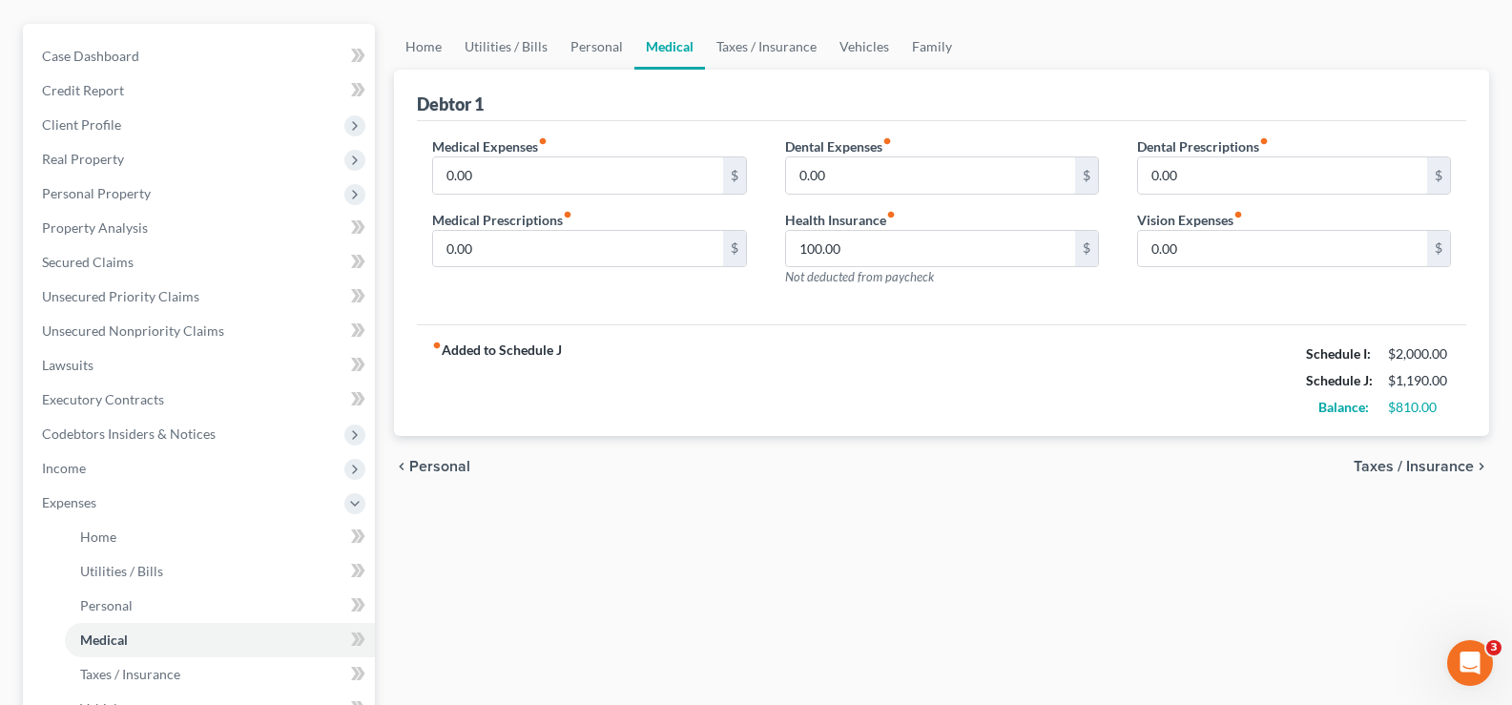
scroll to position [191, 0]
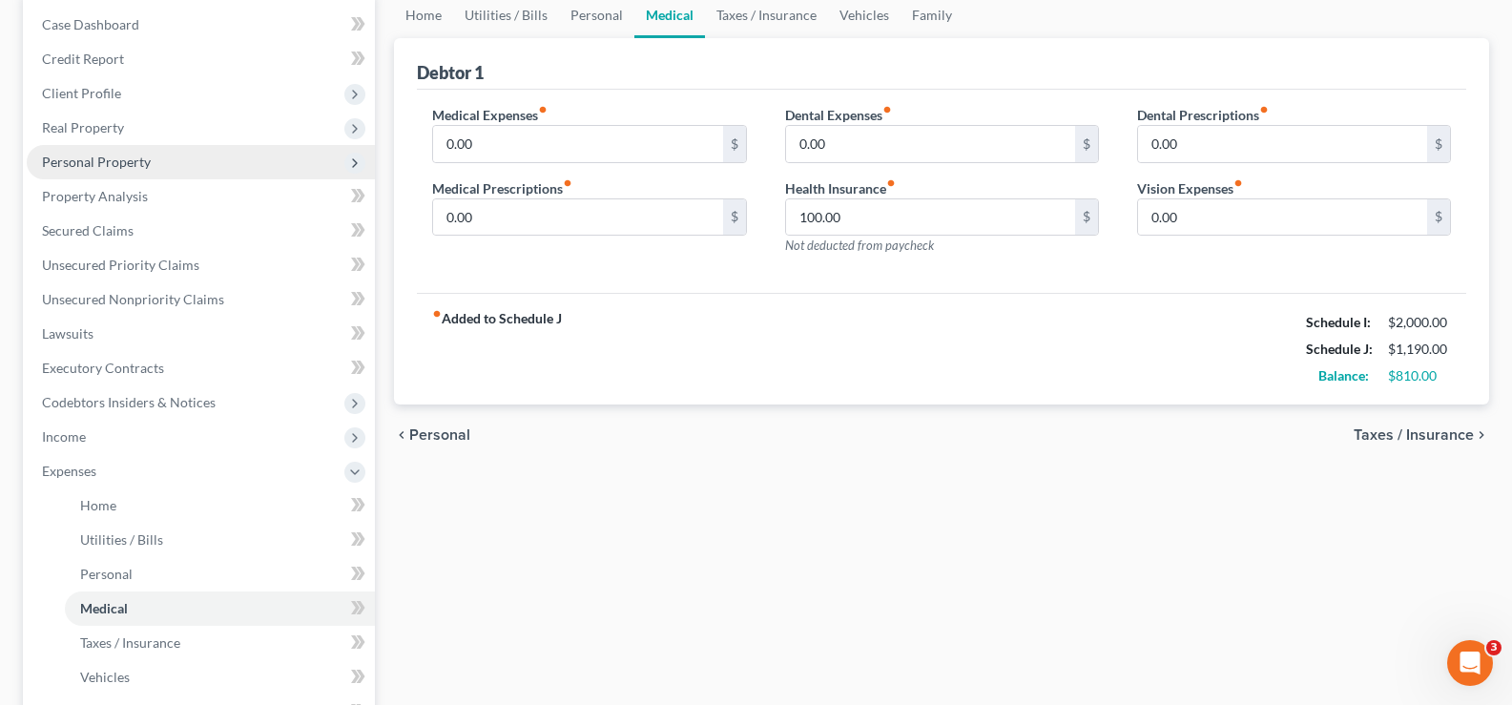
click at [163, 167] on span "Personal Property" at bounding box center [201, 162] width 348 height 34
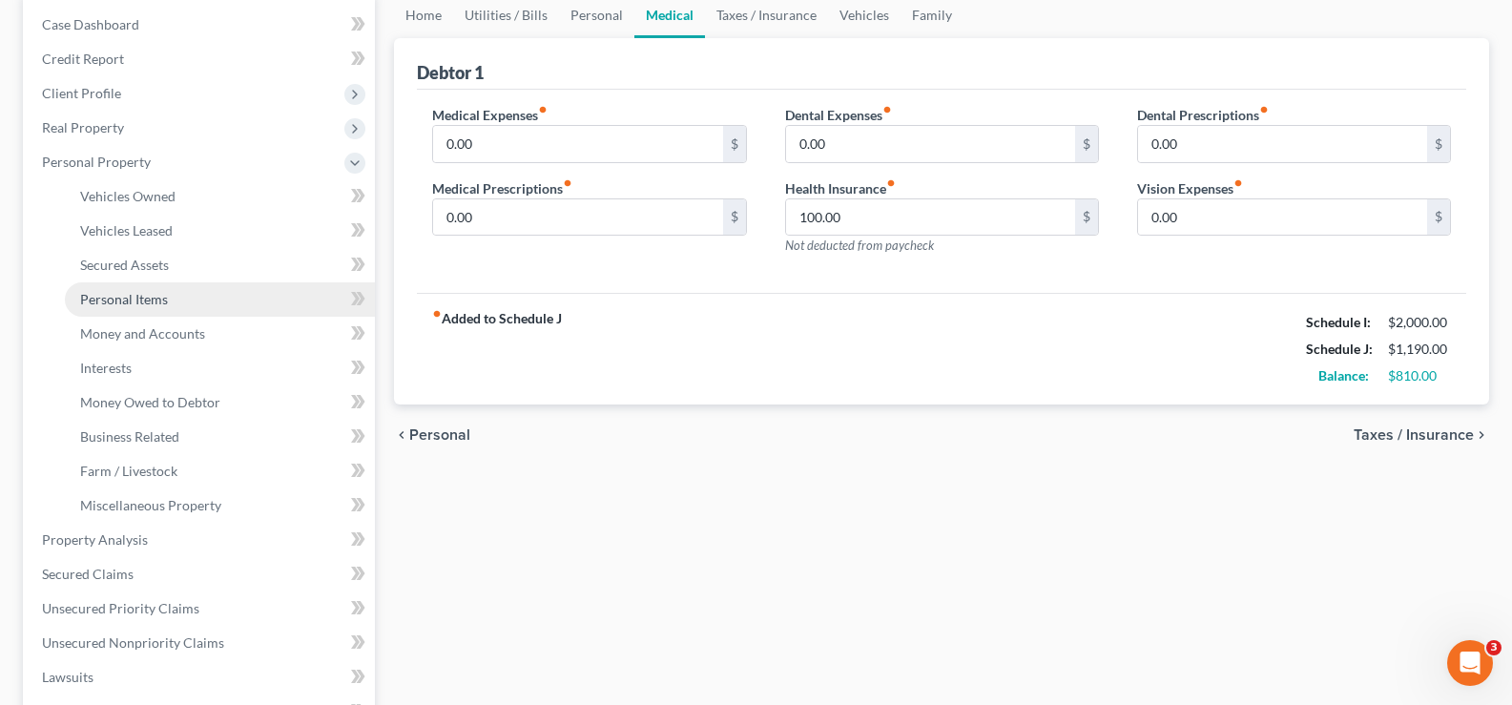
click at [168, 297] on link "Personal Items" at bounding box center [220, 299] width 310 height 34
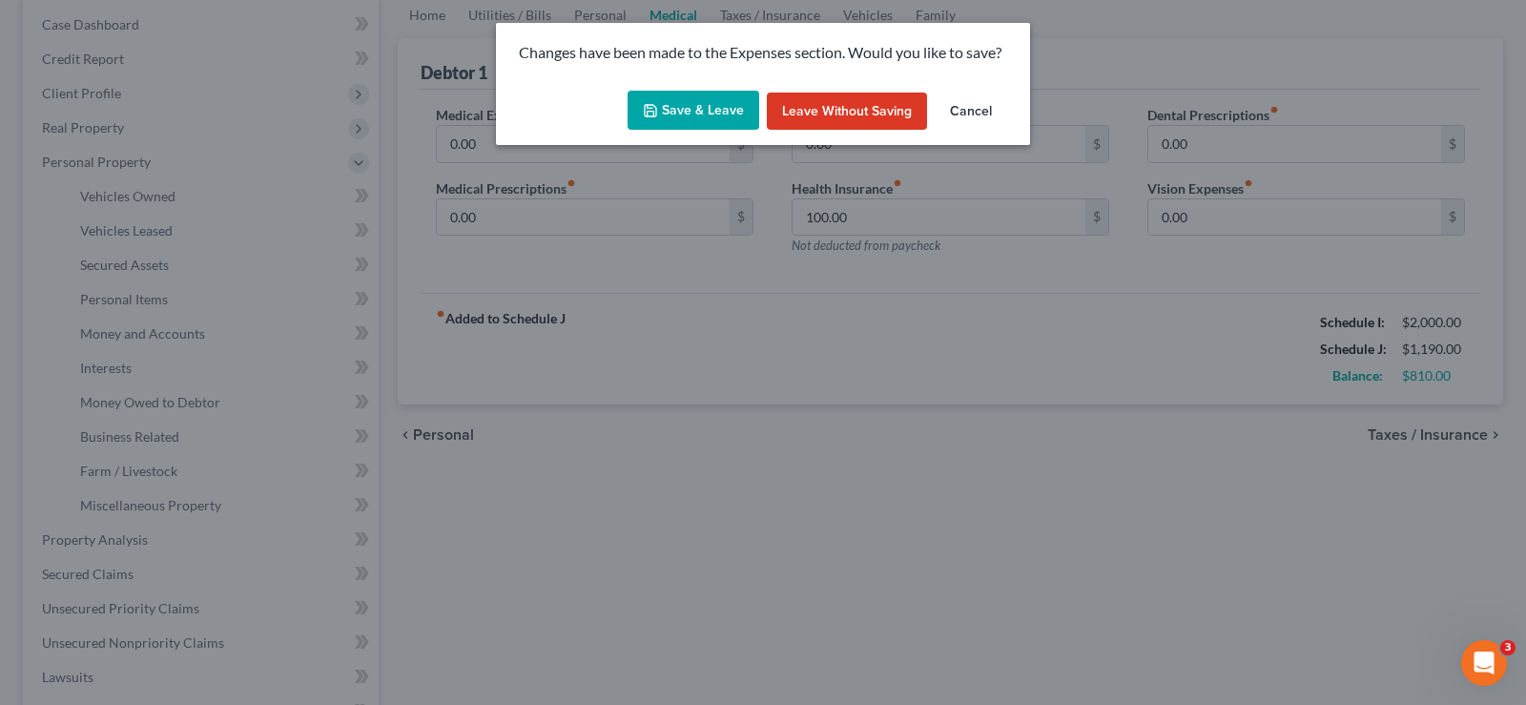
click at [696, 99] on button "Save & Leave" at bounding box center [694, 111] width 132 height 40
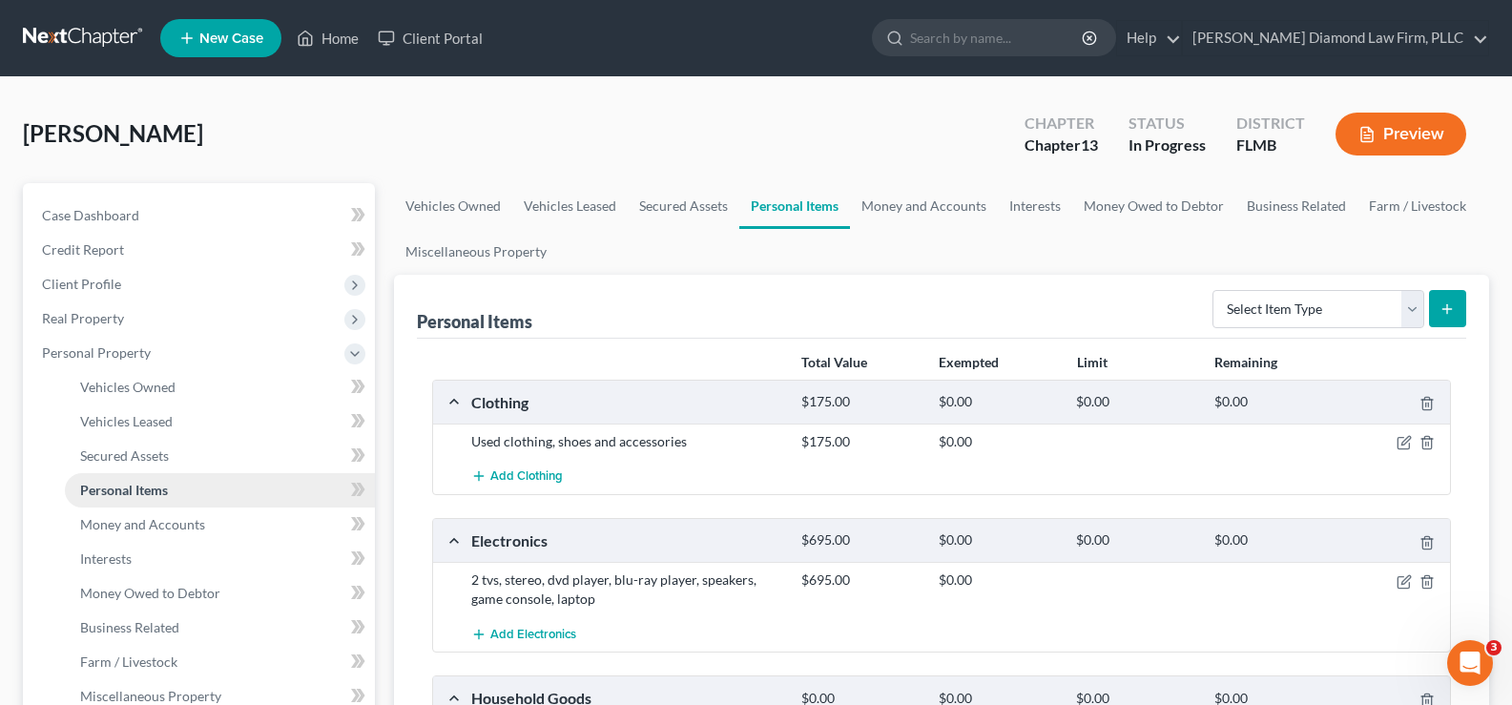
click at [159, 489] on span "Personal Items" at bounding box center [124, 490] width 88 height 16
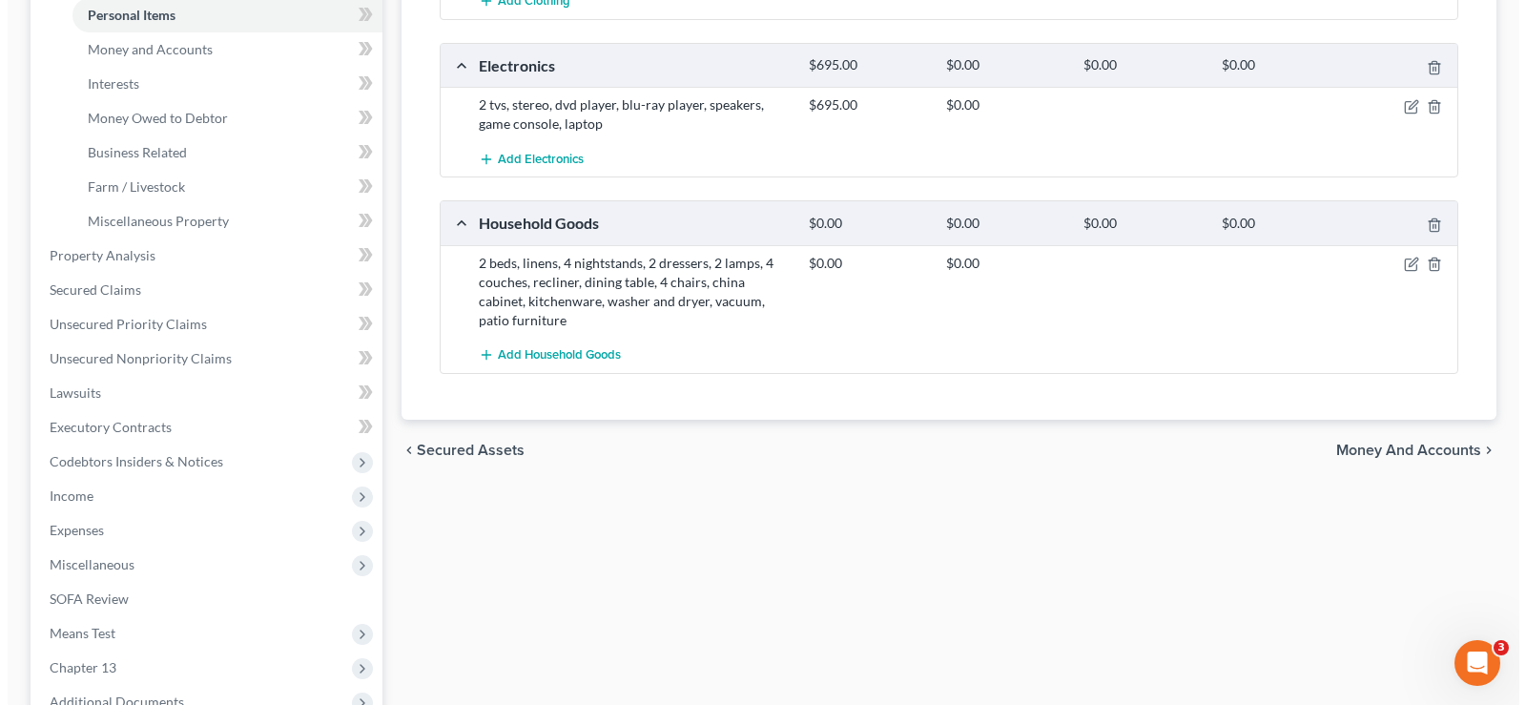
scroll to position [477, 0]
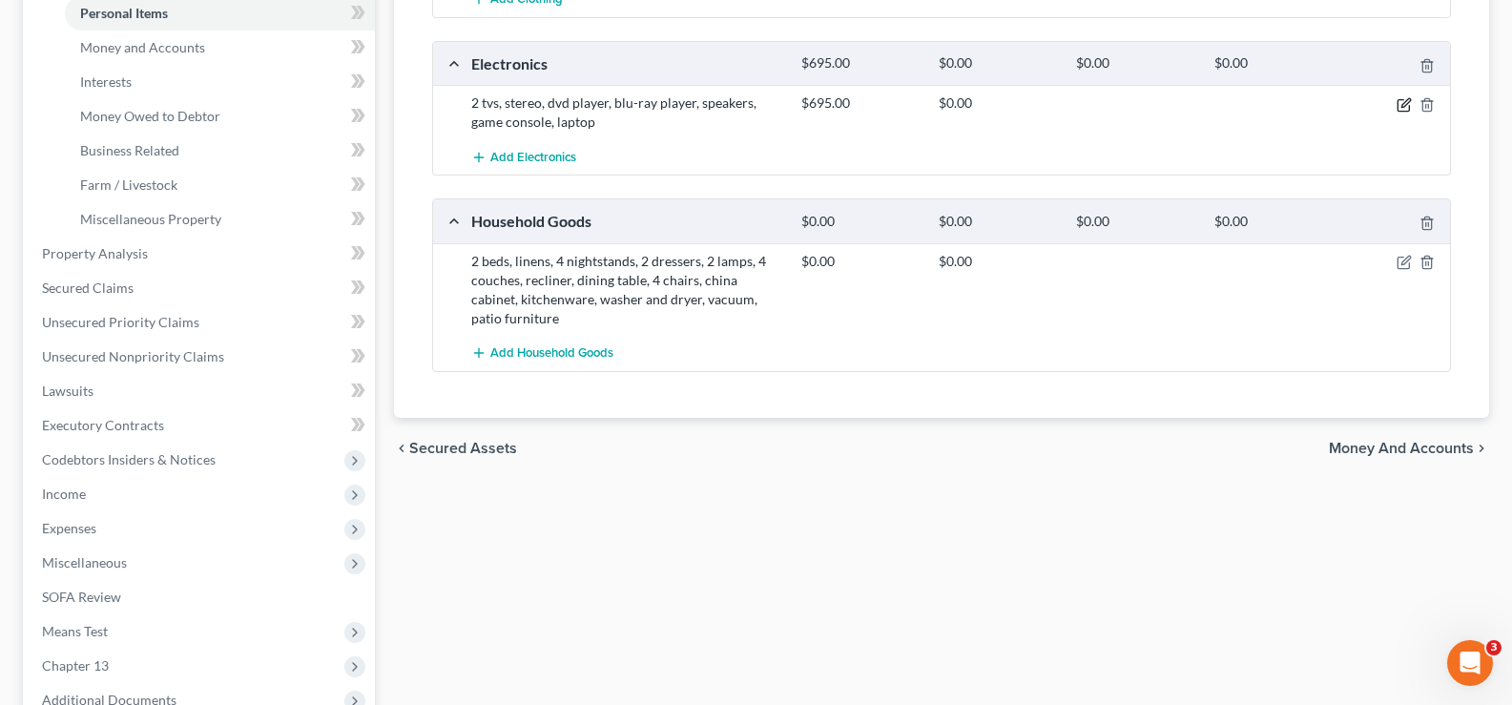
click at [1399, 104] on icon "button" at bounding box center [1403, 104] width 15 height 15
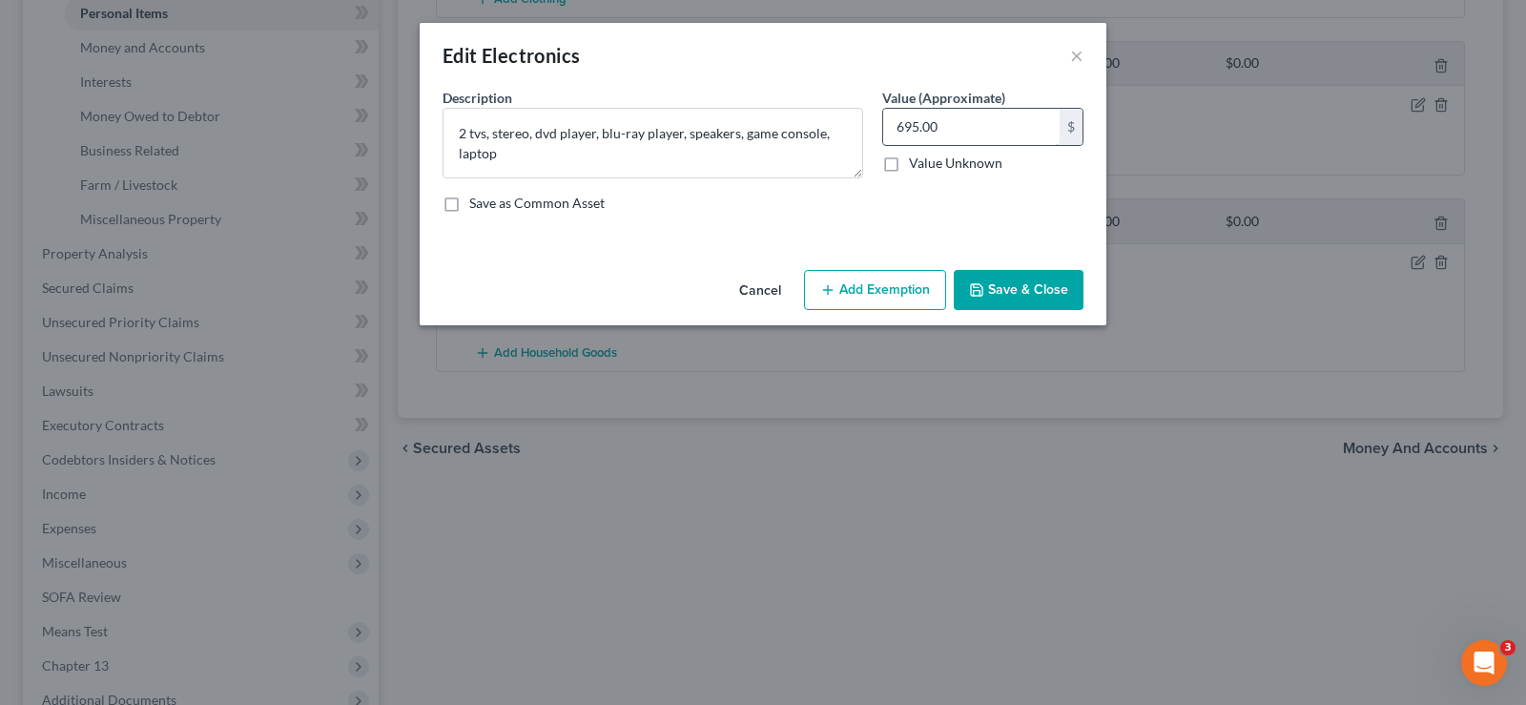
click at [963, 135] on input "695.00" at bounding box center [971, 127] width 176 height 36
type input "325"
click at [1006, 284] on button "Save & Close" at bounding box center [1019, 290] width 130 height 40
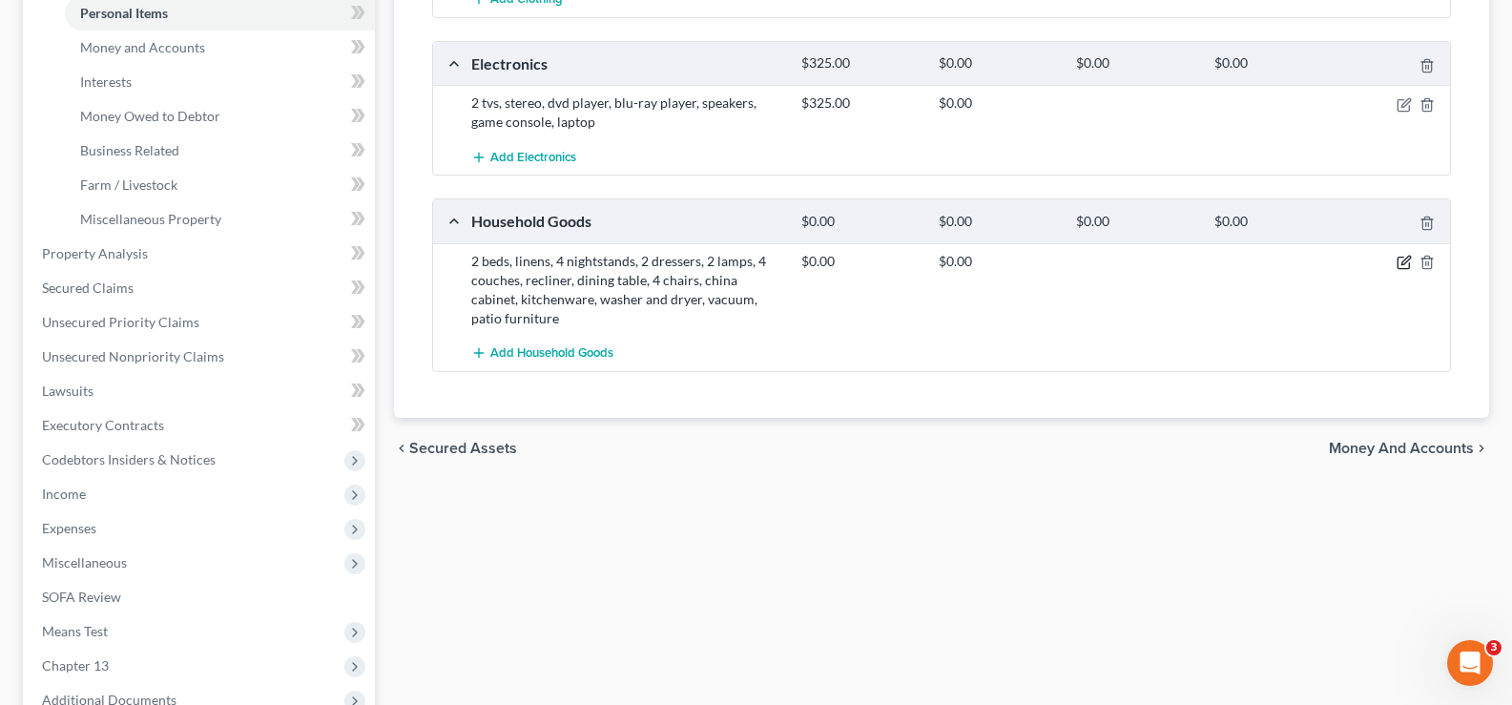
click at [1406, 258] on icon "button" at bounding box center [1405, 260] width 9 height 9
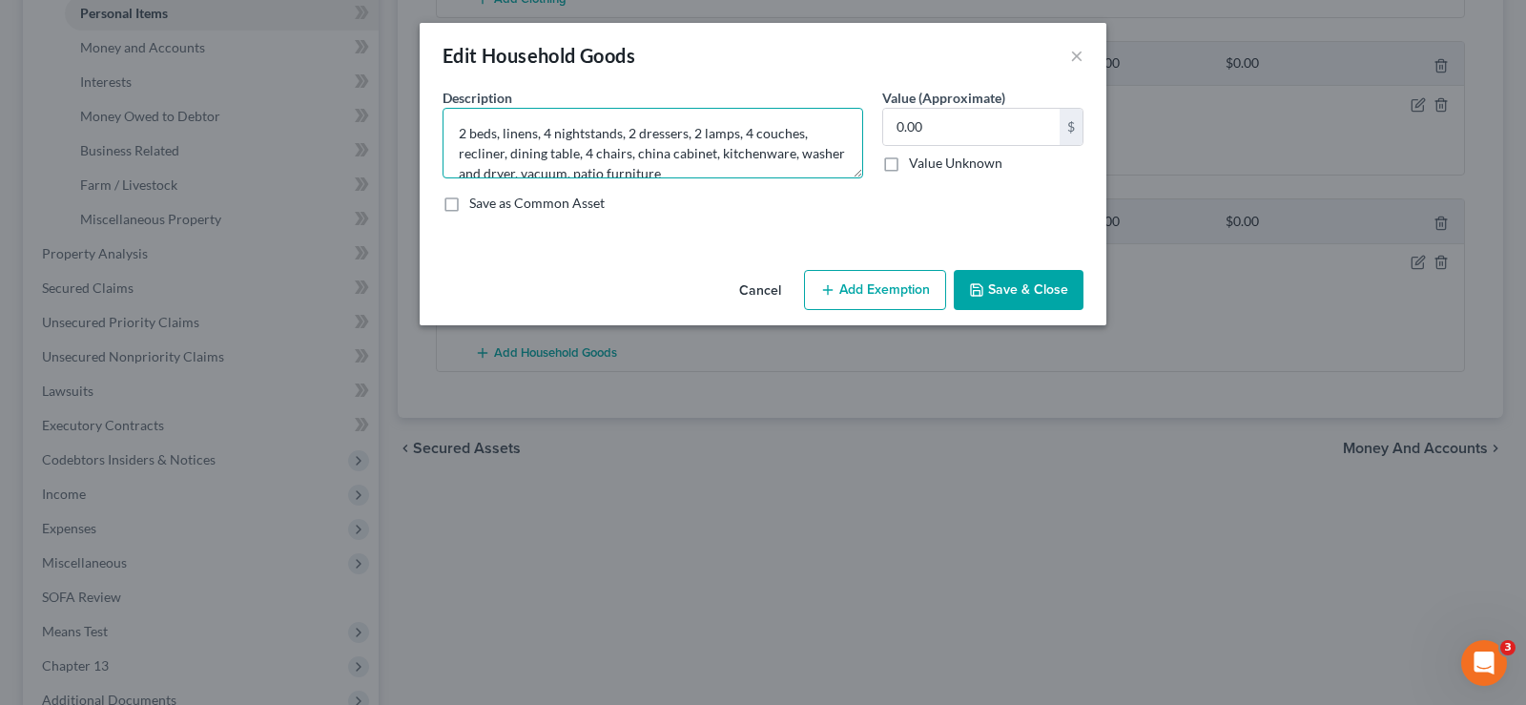
click at [458, 134] on textarea "2 beds, linens, 4 nightstands, 2 dressers, 2 lamps, 4 couches, recliner, dining…" at bounding box center [653, 143] width 421 height 71
type textarea "Entertainment center, 2 beds, linens, 4 nightstands, 2 dressers, 2 lamps, 4 cou…"
click at [931, 122] on input "0.00" at bounding box center [971, 127] width 176 height 36
type input "434"
drag, startPoint x: 503, startPoint y: 155, endPoint x: 540, endPoint y: 143, distance: 39.2
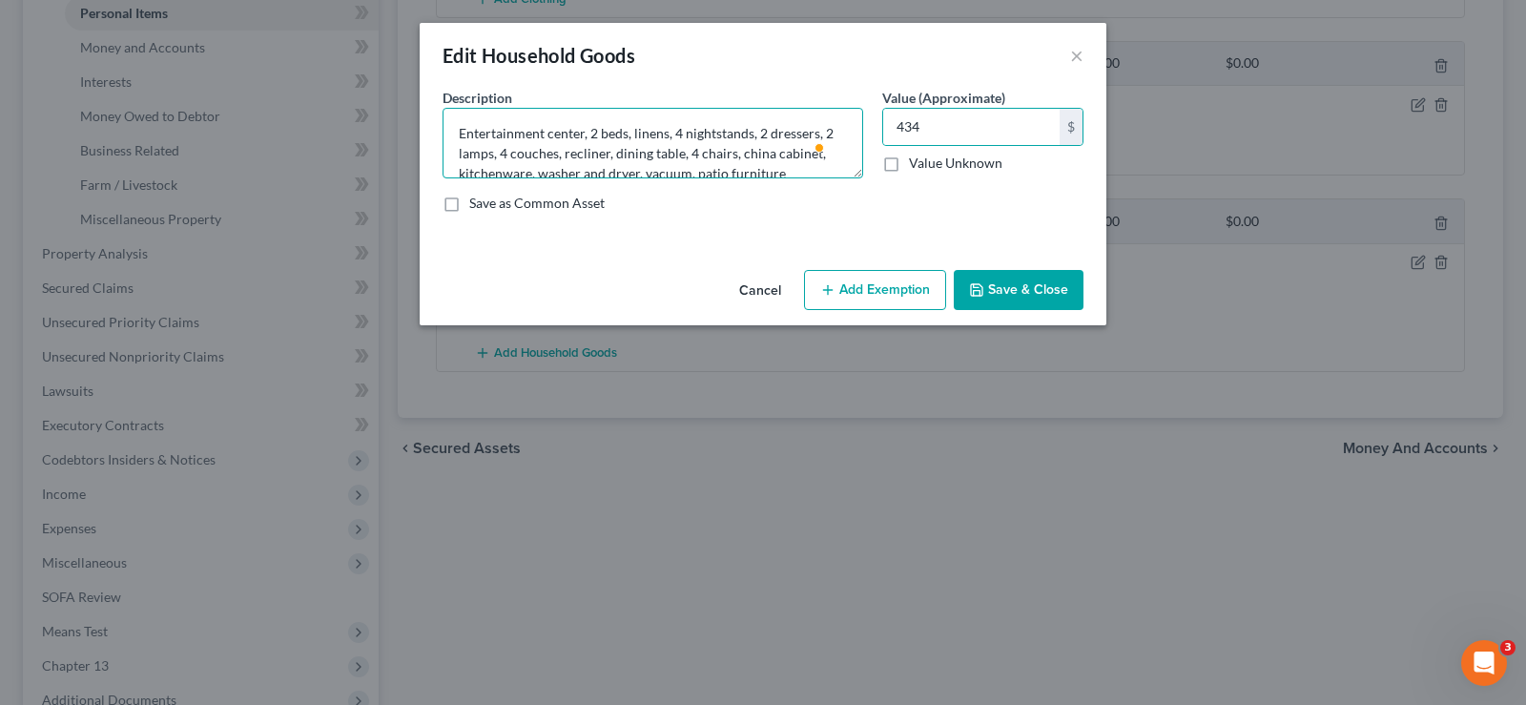
click at [505, 154] on textarea "Entertainment center, 2 beds, linens, 4 nightstands, 2 dressers, 2 lamps, 4 cou…" at bounding box center [653, 143] width 421 height 71
click at [821, 132] on textarea "Entertainment center, 2 beds, linens, 4 nightstands, 2 dressers, 2 lamps, 2 cou…" at bounding box center [653, 143] width 421 height 71
click at [559, 153] on textarea "Entertainment center, 2 beds, linens, 4 nightstands, 2 dressers, armoire, 2 lam…" at bounding box center [653, 143] width 421 height 71
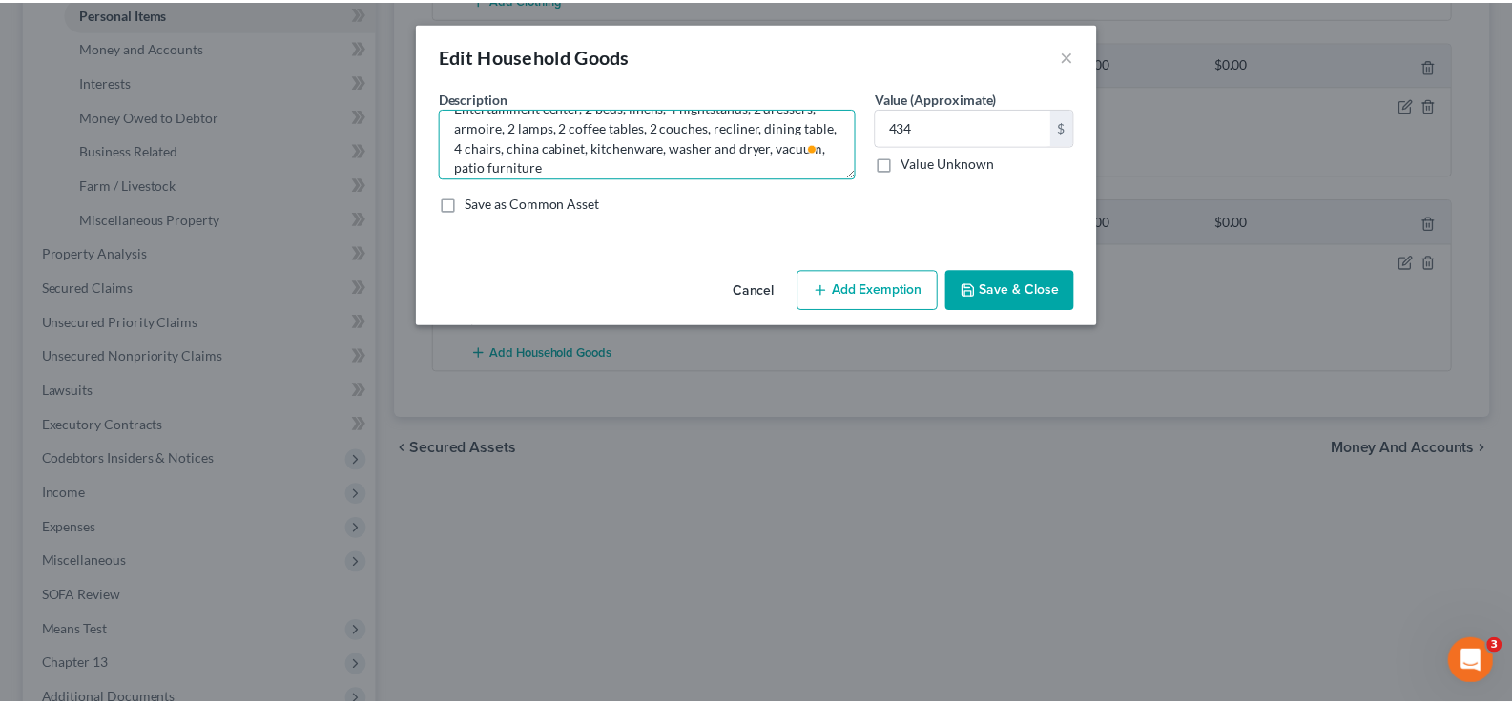
scroll to position [40, 0]
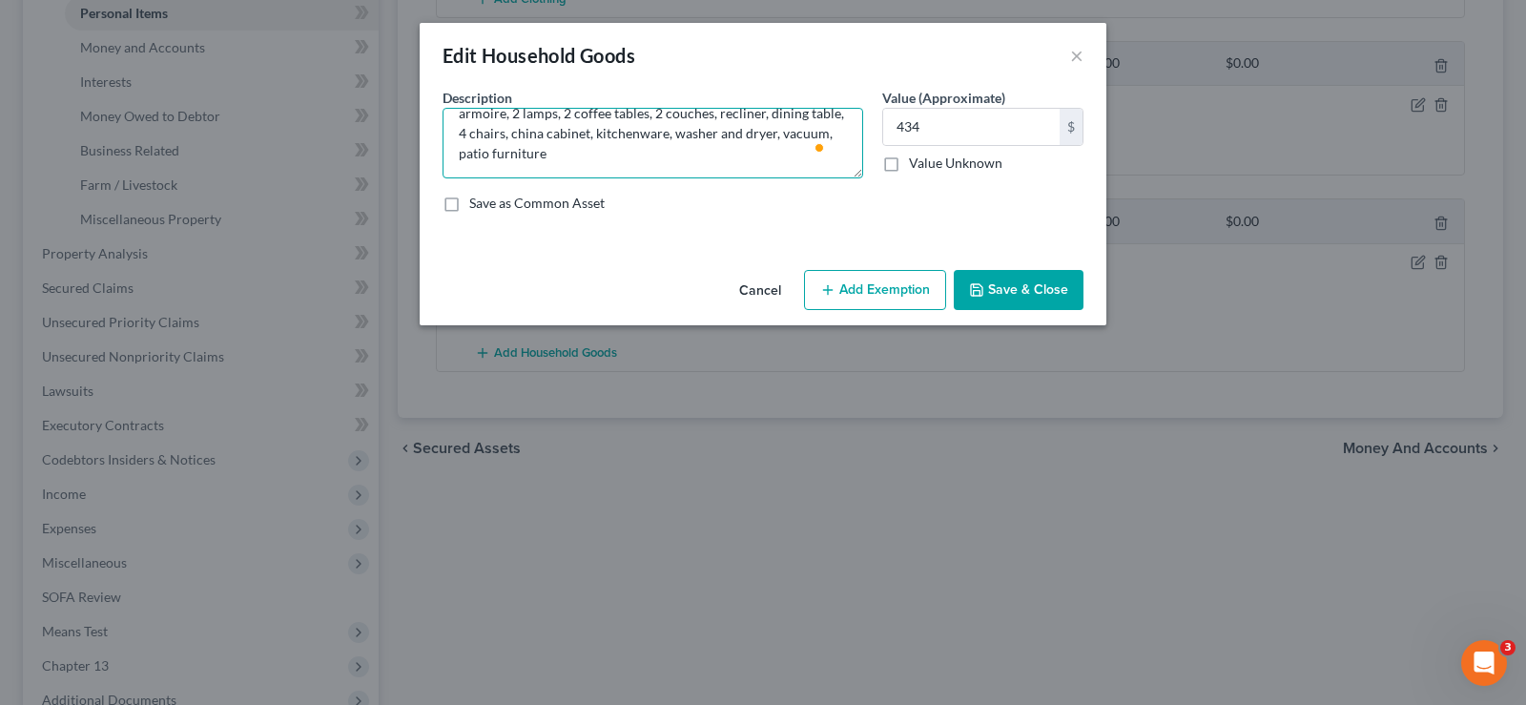
click at [596, 153] on textarea "Entertainment center, 2 beds, linens, 4 nightstands, 2 dressers, armoire, 2 lam…" at bounding box center [653, 143] width 421 height 71
type textarea "Entertainment center, 2 beds, linens, 4 nightstands, 2 dressers, armoire, 2 lam…"
click at [974, 120] on input "434" at bounding box center [971, 127] width 176 height 36
type input "459"
click at [1048, 292] on button "Save & Close" at bounding box center [1019, 290] width 130 height 40
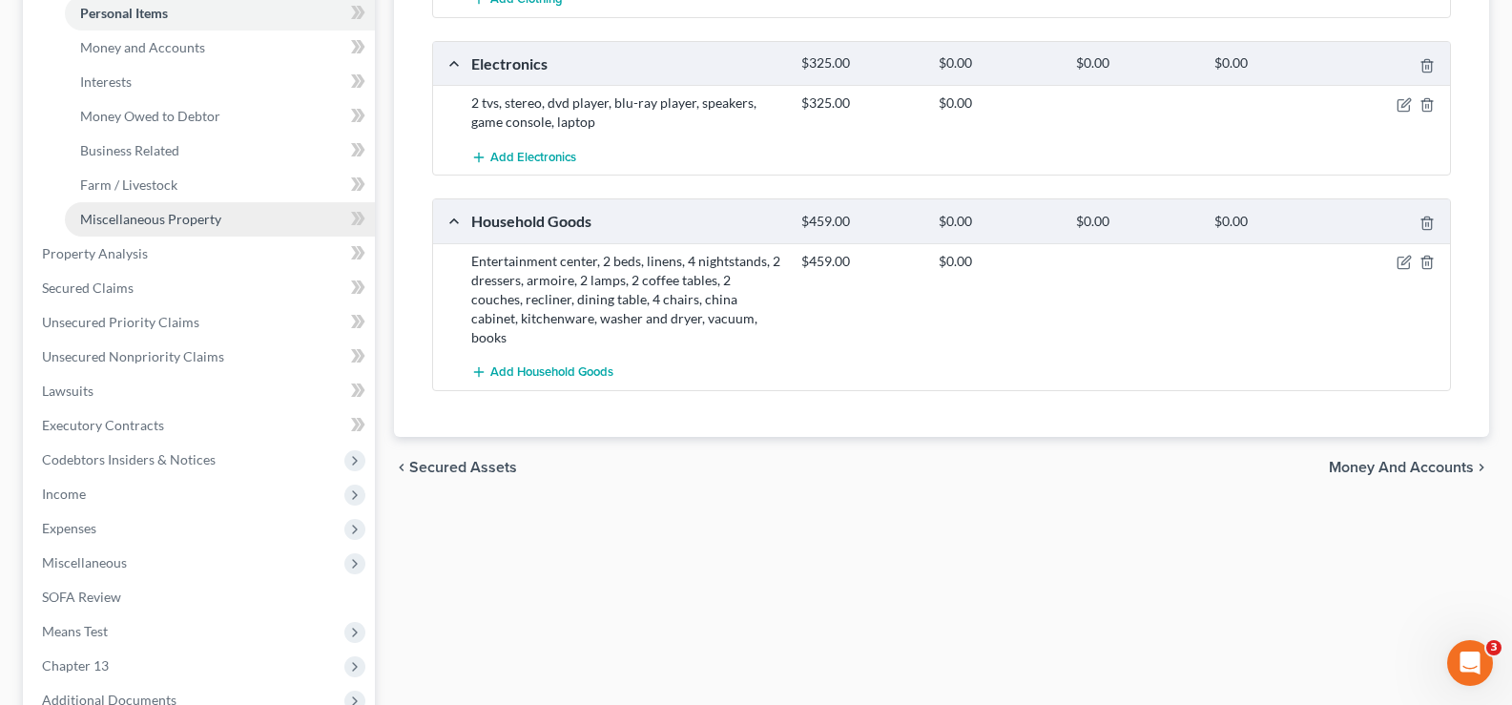
click at [187, 213] on span "Miscellaneous Property" at bounding box center [150, 219] width 141 height 16
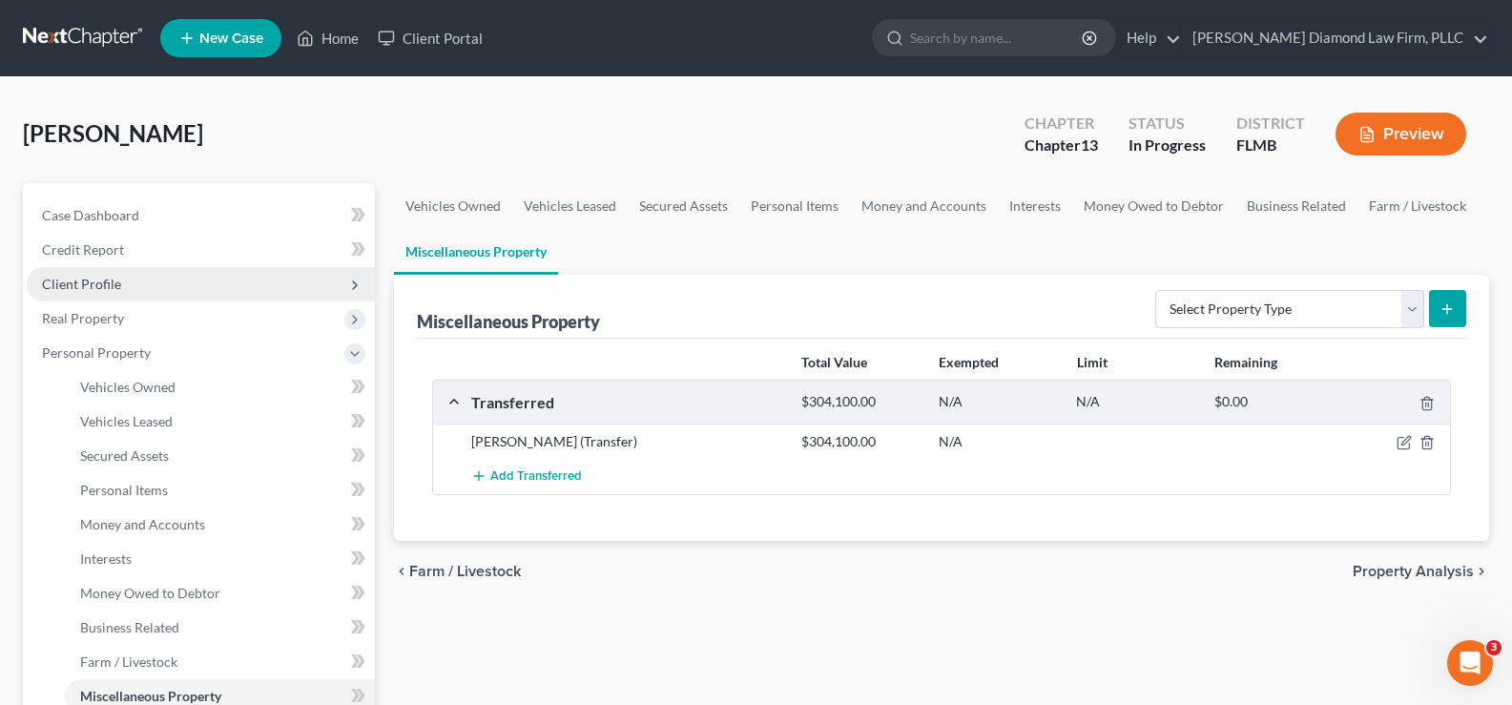
click at [130, 278] on span "Client Profile" at bounding box center [201, 284] width 348 height 34
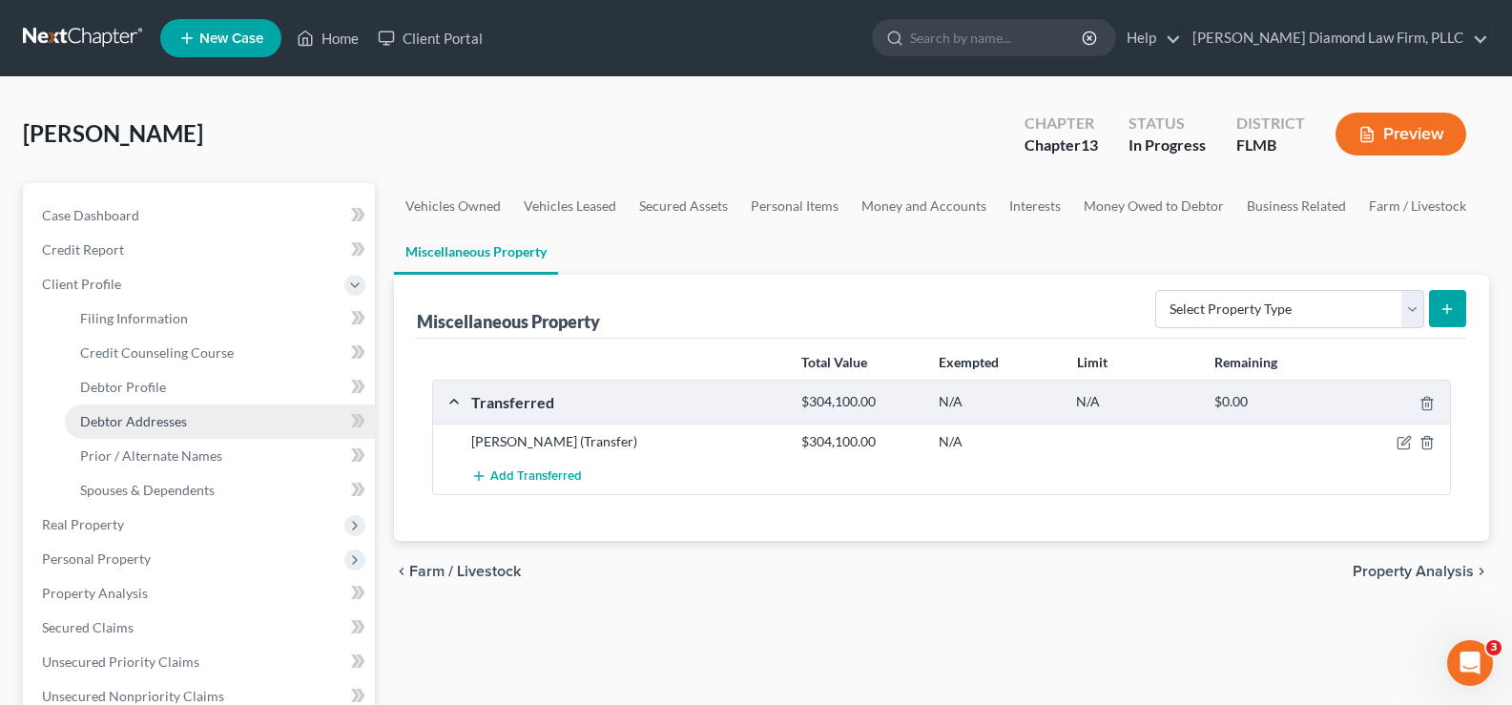
click at [181, 420] on span "Debtor Addresses" at bounding box center [133, 421] width 107 height 16
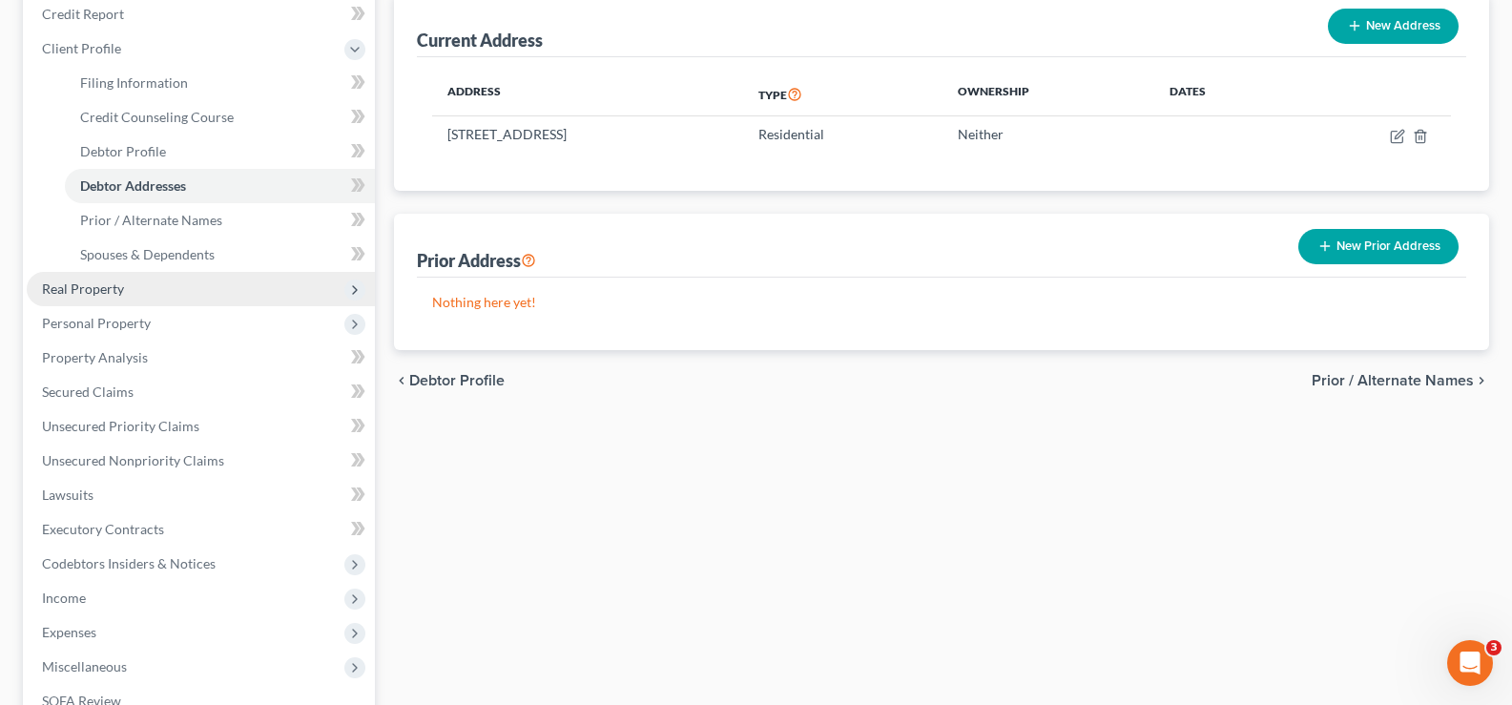
scroll to position [286, 0]
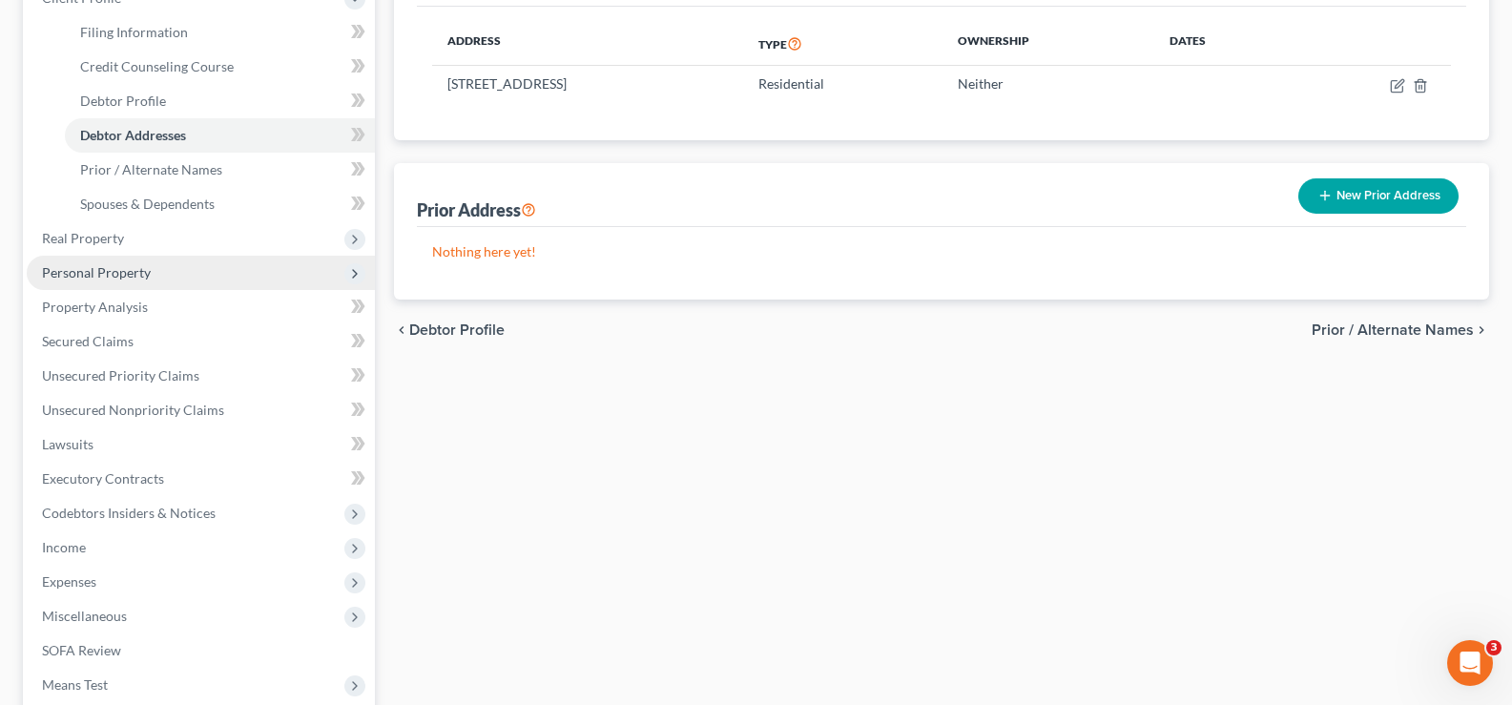
click at [187, 278] on span "Personal Property" at bounding box center [201, 273] width 348 height 34
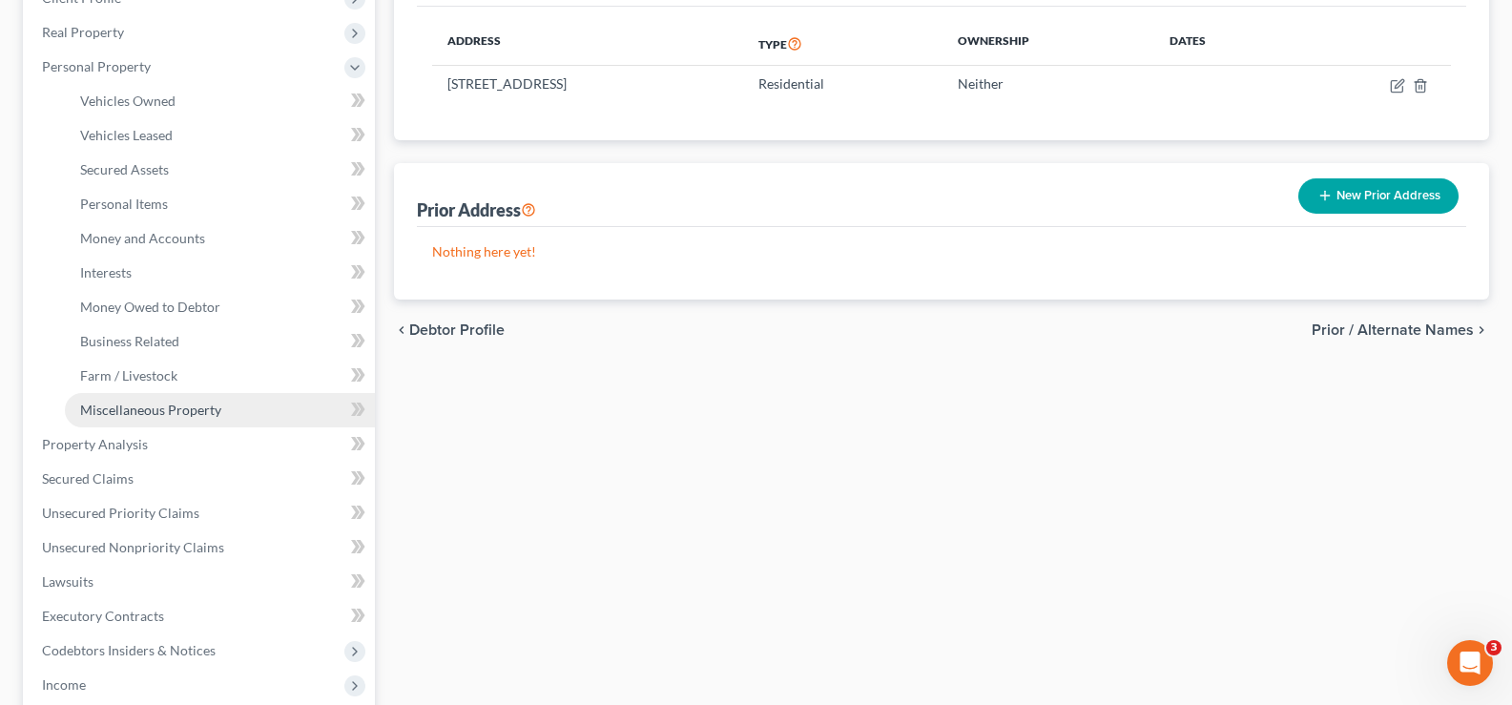
click at [157, 416] on span "Miscellaneous Property" at bounding box center [150, 409] width 141 height 16
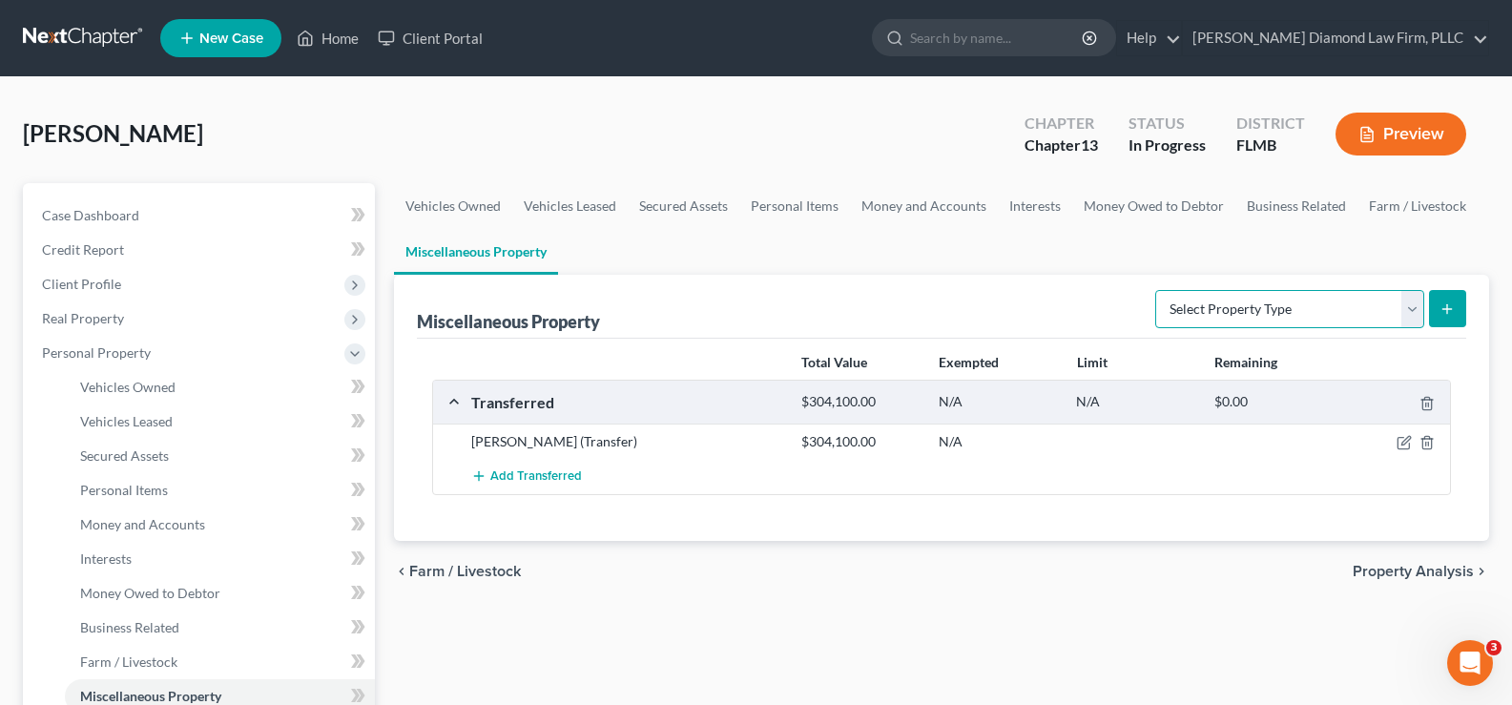
click at [1367, 304] on select "Select Property Type Assigned for Creditor Benefit [DATE] Holding for Another N…" at bounding box center [1289, 309] width 269 height 38
select select "holding_for_another"
click at [1155, 290] on select "Select Property Type Assigned for Creditor Benefit [DATE] Holding for Another N…" at bounding box center [1289, 309] width 269 height 38
click at [1440, 317] on button "submit" at bounding box center [1447, 308] width 37 height 37
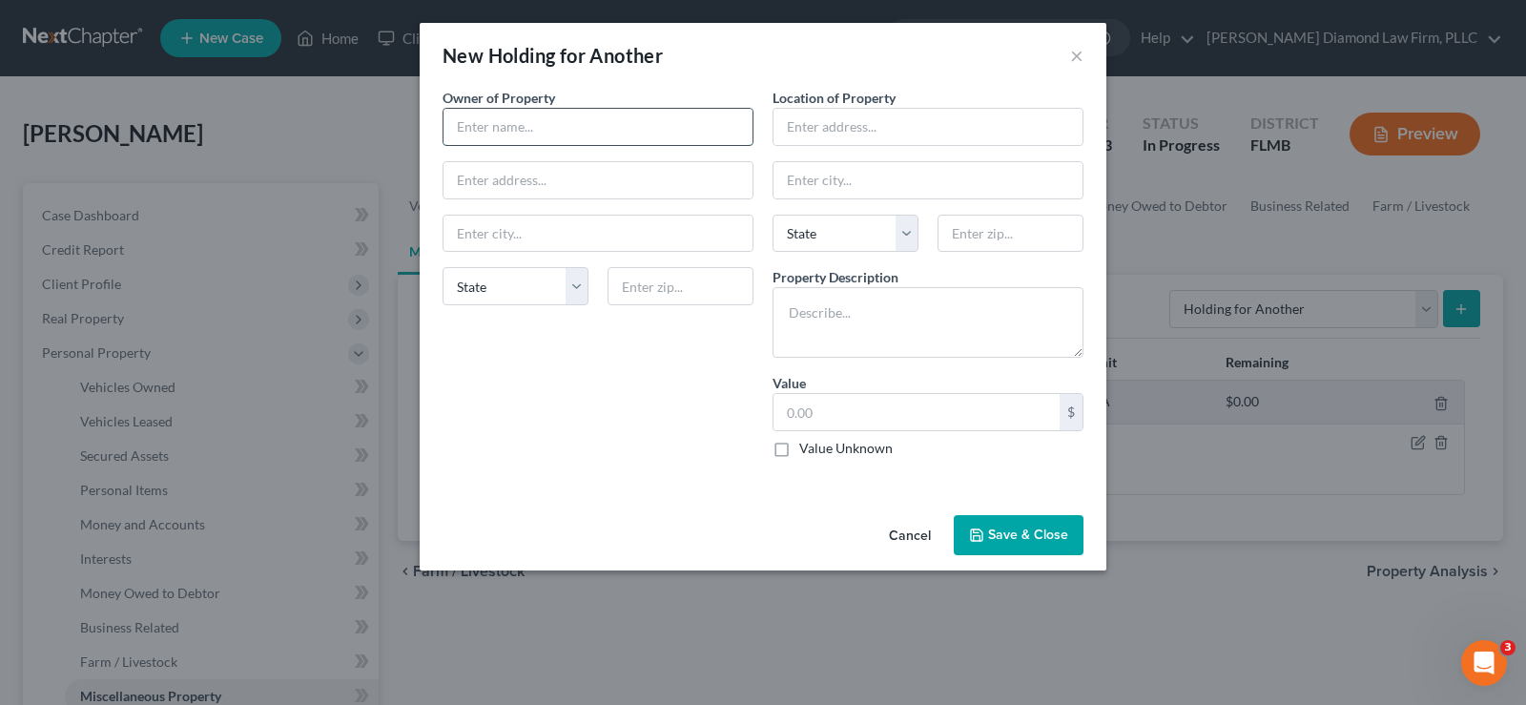
click at [662, 119] on input "text" at bounding box center [597, 127] width 309 height 36
click at [555, 132] on input "text" at bounding box center [597, 127] width 309 height 36
type input "[PERSON_NAME]"
click at [851, 129] on input "text" at bounding box center [927, 127] width 309 height 36
click at [946, 111] on input "text" at bounding box center [927, 127] width 309 height 36
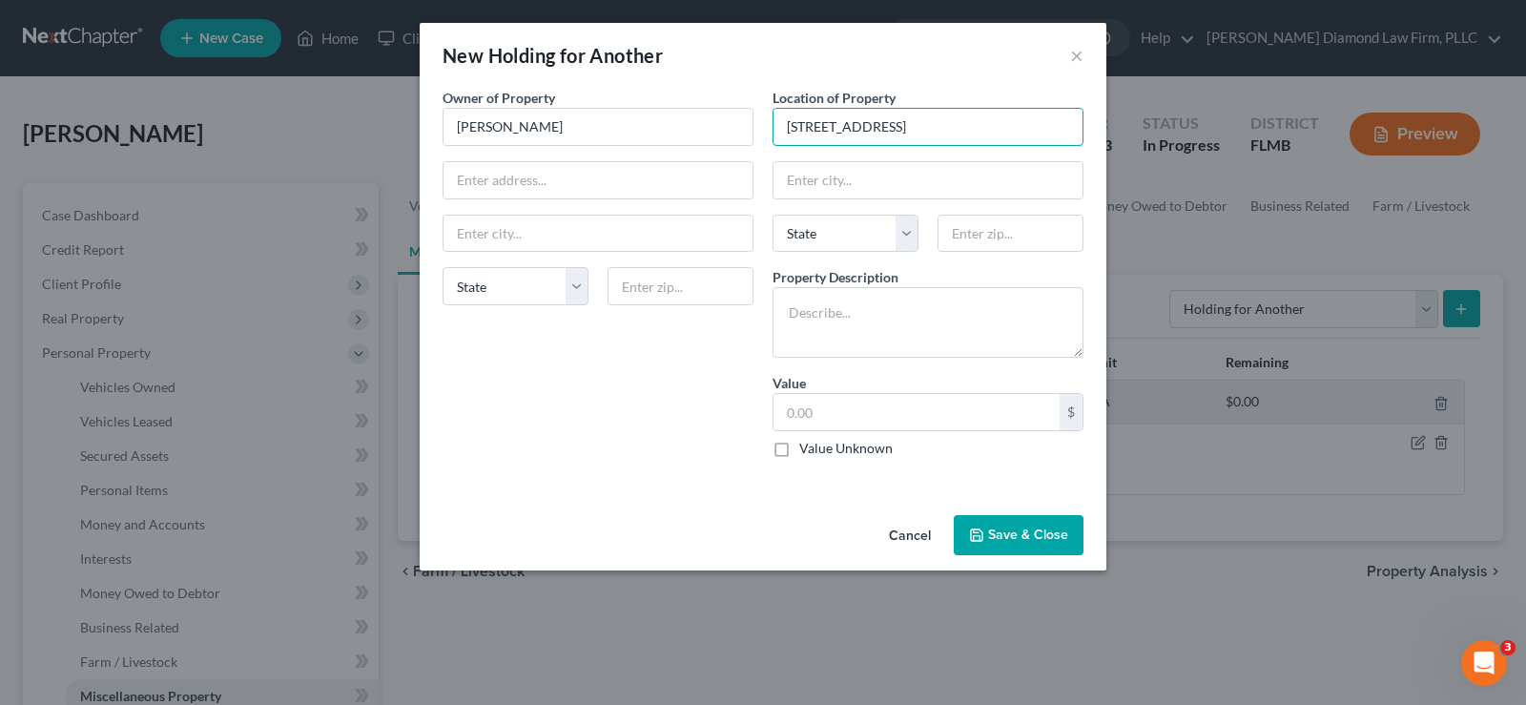
type input "[STREET_ADDRESS]"
type input "34684"
type input "[GEOGRAPHIC_DATA]"
select select "9"
click at [889, 319] on textarea "To enrich screen reader interactions, please activate Accessibility in Grammarl…" at bounding box center [927, 322] width 311 height 71
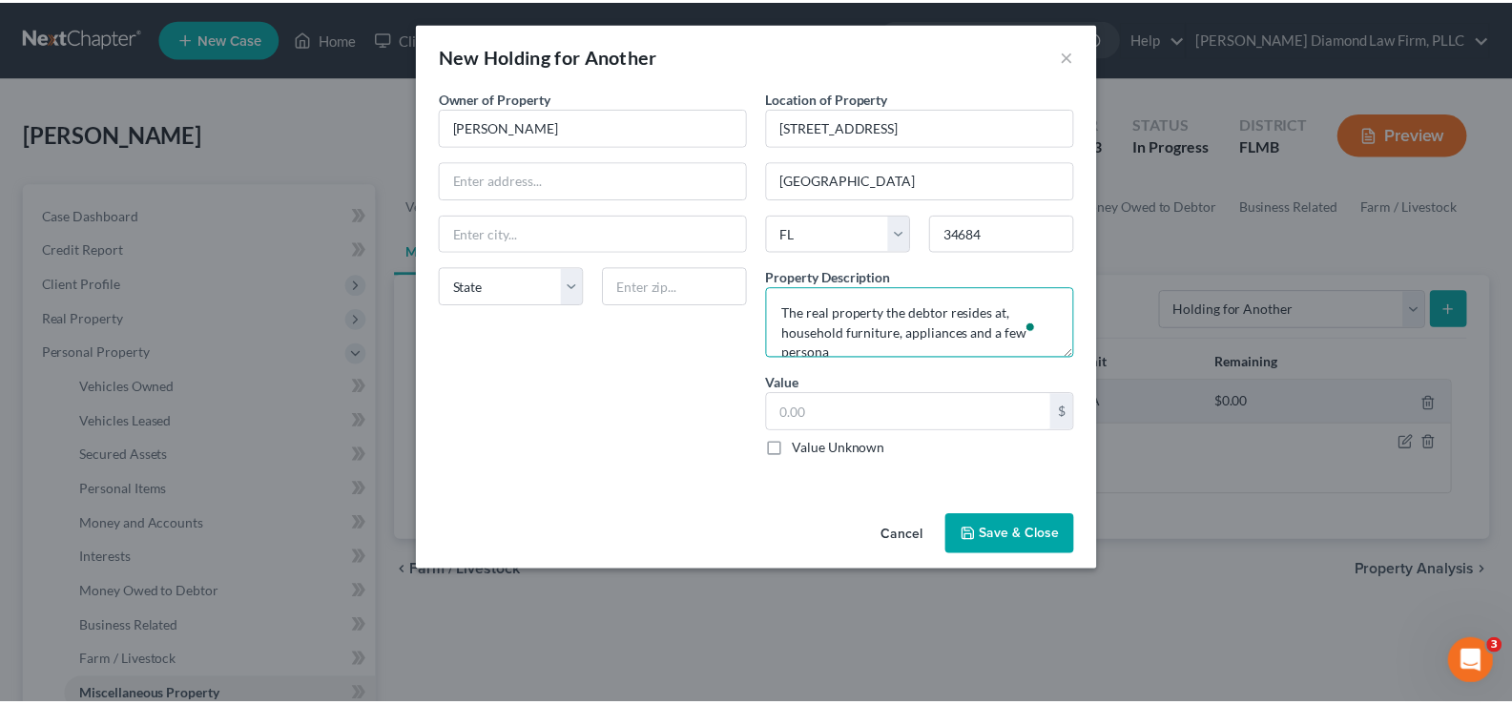
scroll to position [5, 0]
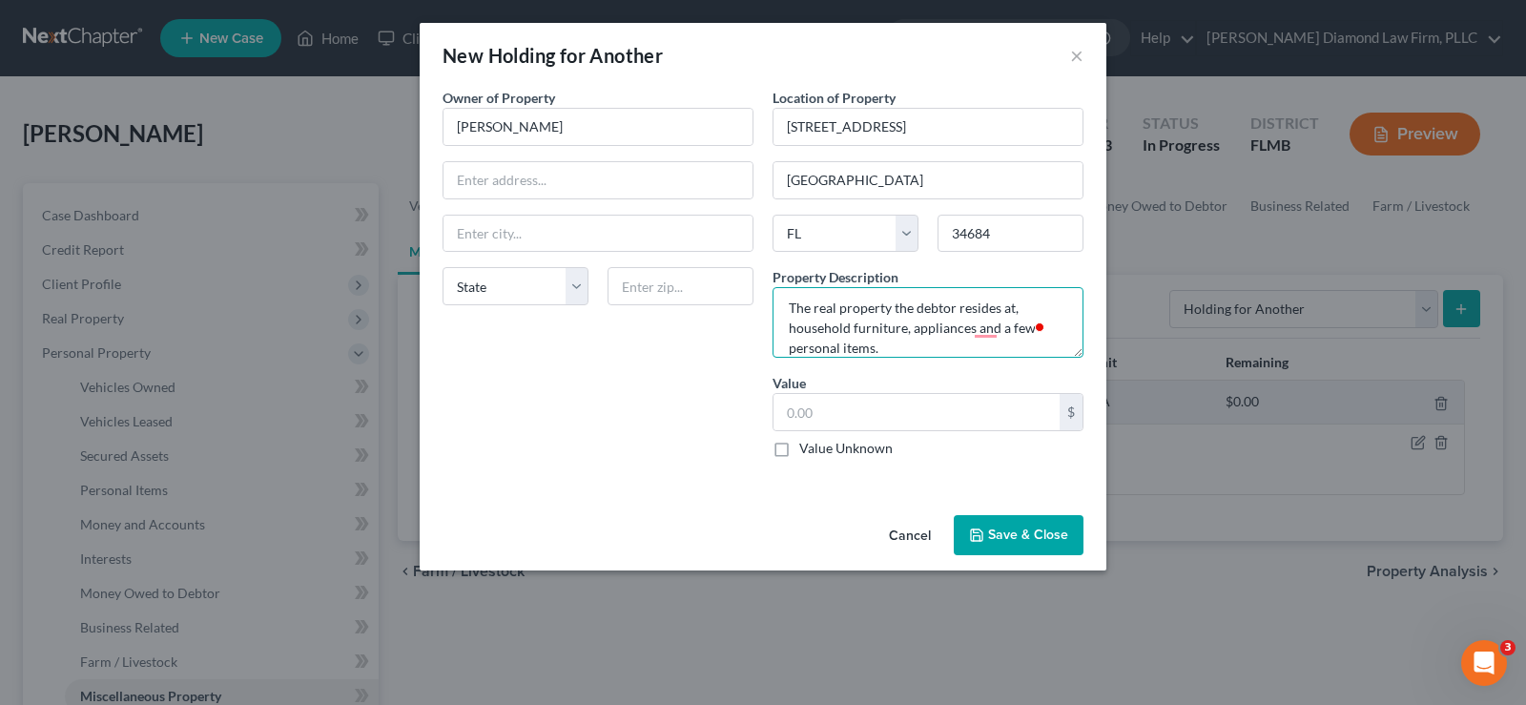
type textarea "The real property the debtor resides at, household furniture, appliances and a …"
click at [799, 445] on label "Value Unknown" at bounding box center [845, 448] width 93 height 19
click at [807, 445] on input "Value Unknown" at bounding box center [813, 445] width 12 height 12
checkbox input "true"
type input "0.00"
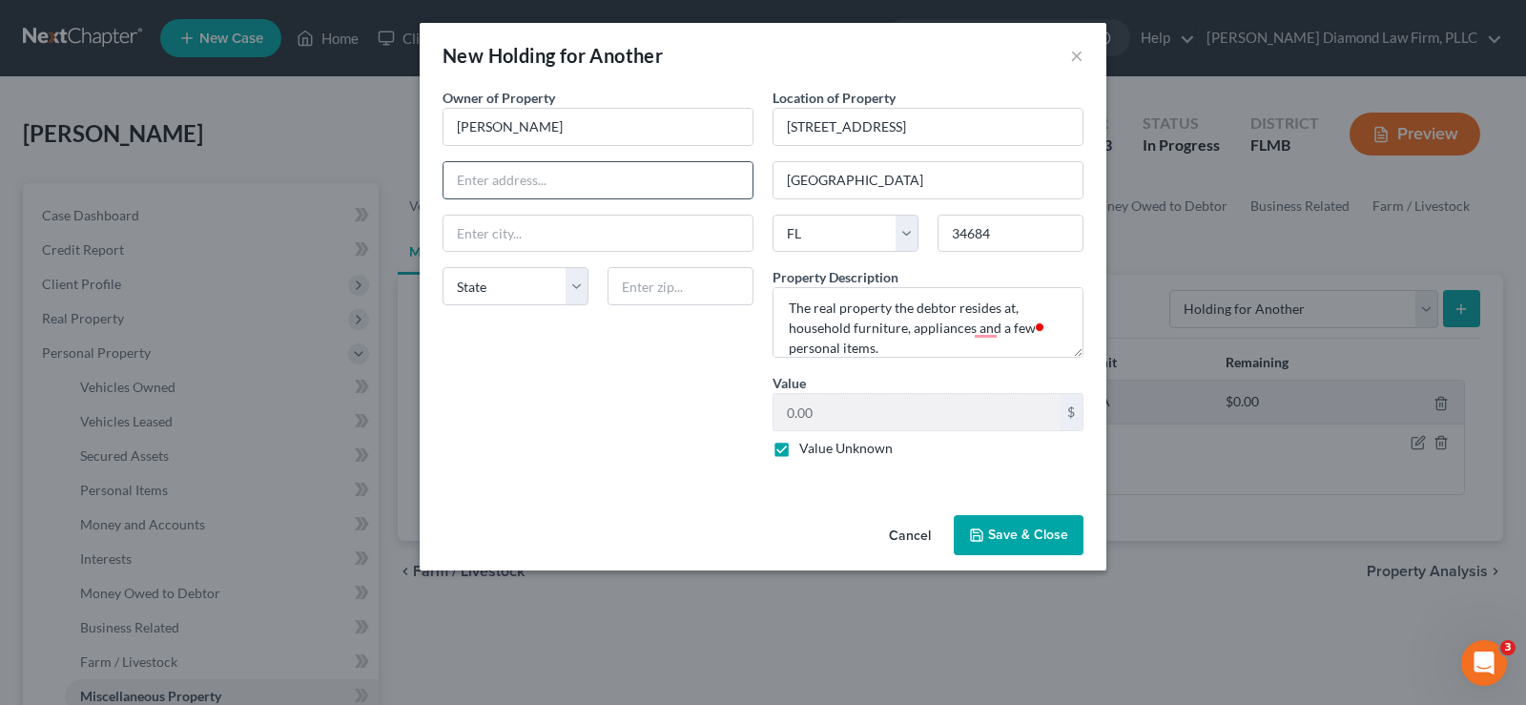
click at [508, 175] on input "text" at bounding box center [597, 180] width 309 height 36
paste input "[STREET_ADDRESS]"
type input "[STREET_ADDRESS]"
click at [527, 243] on input "text" at bounding box center [597, 234] width 309 height 36
paste input "ANJOU QC H1J 2B4, [GEOGRAPHIC_DATA]"
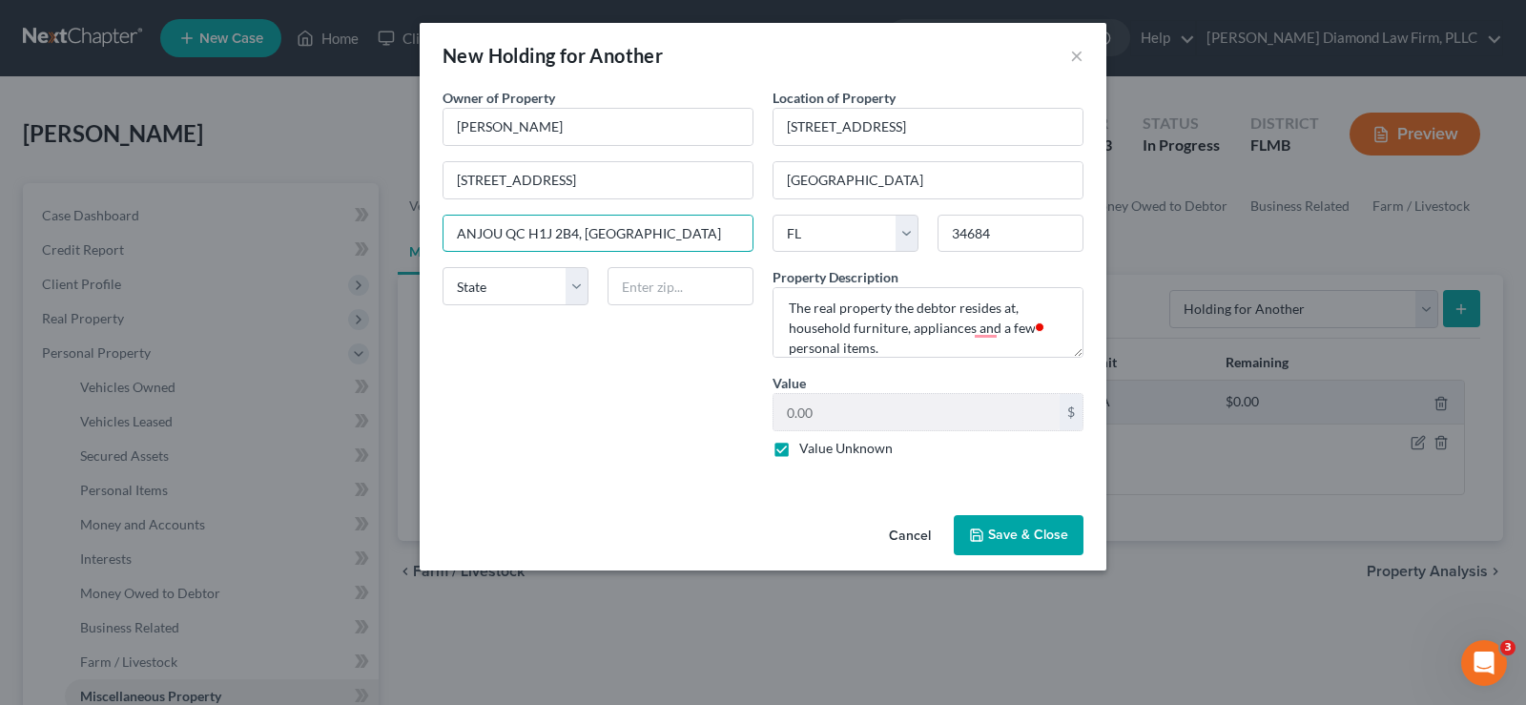
type input "ANJOU QC H1J 2B4, [GEOGRAPHIC_DATA]"
click at [1020, 535] on button "Save & Close" at bounding box center [1019, 535] width 130 height 40
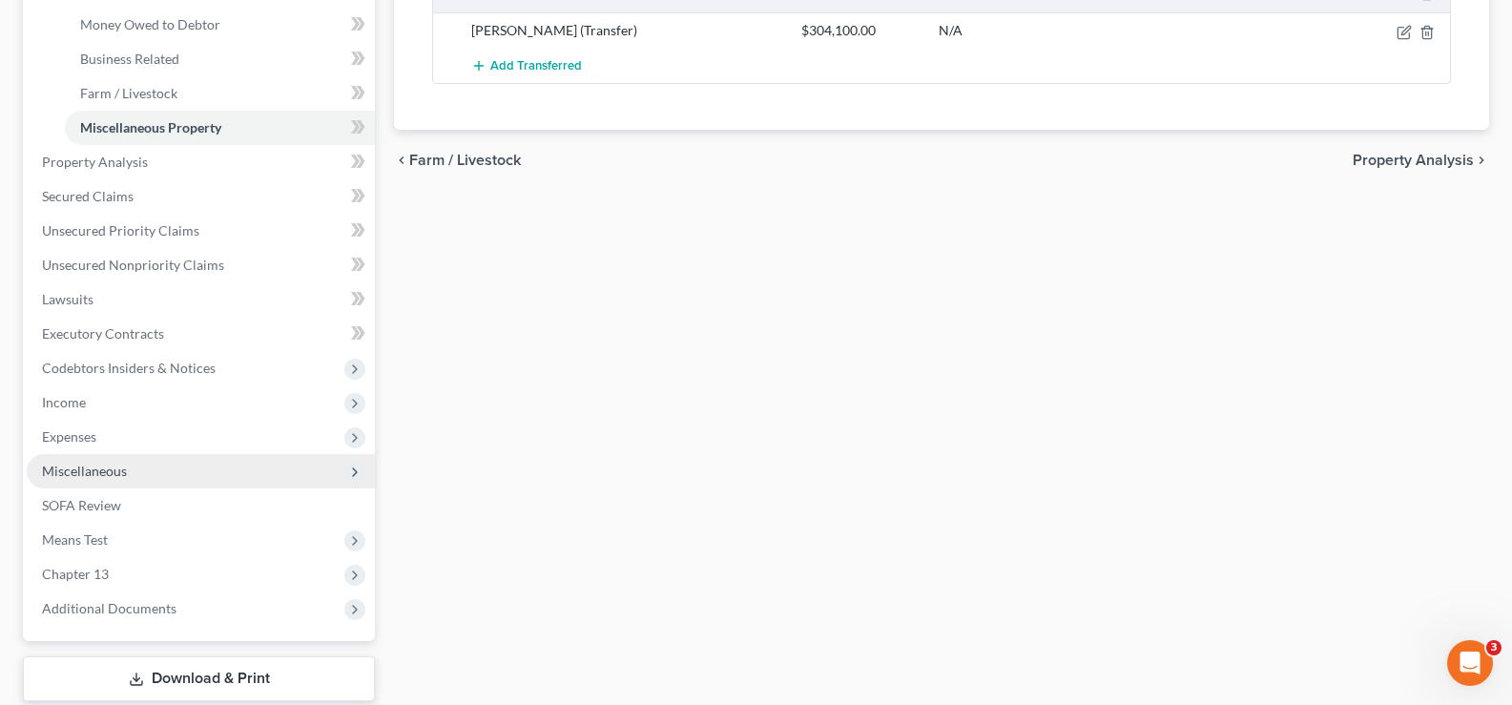
scroll to position [572, 0]
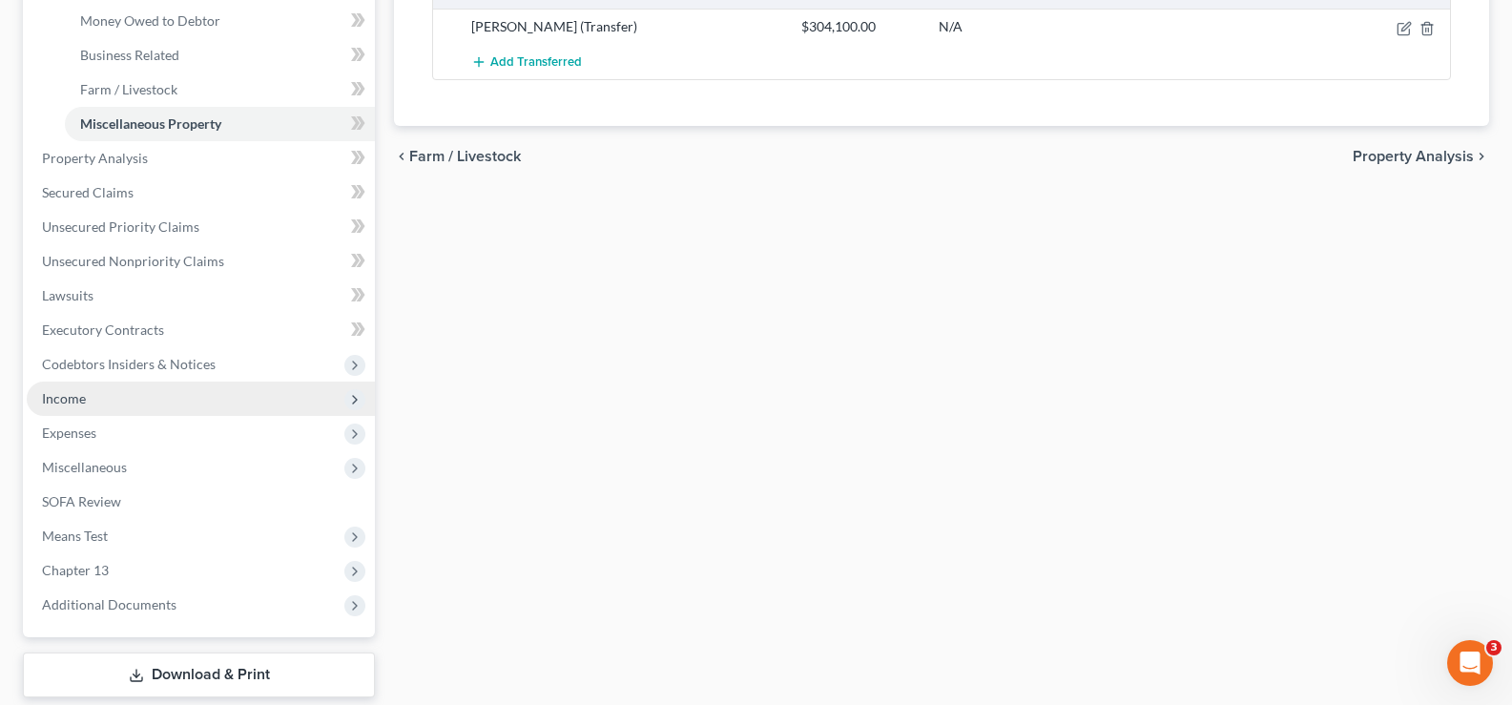
click at [99, 401] on span "Income" at bounding box center [201, 398] width 348 height 34
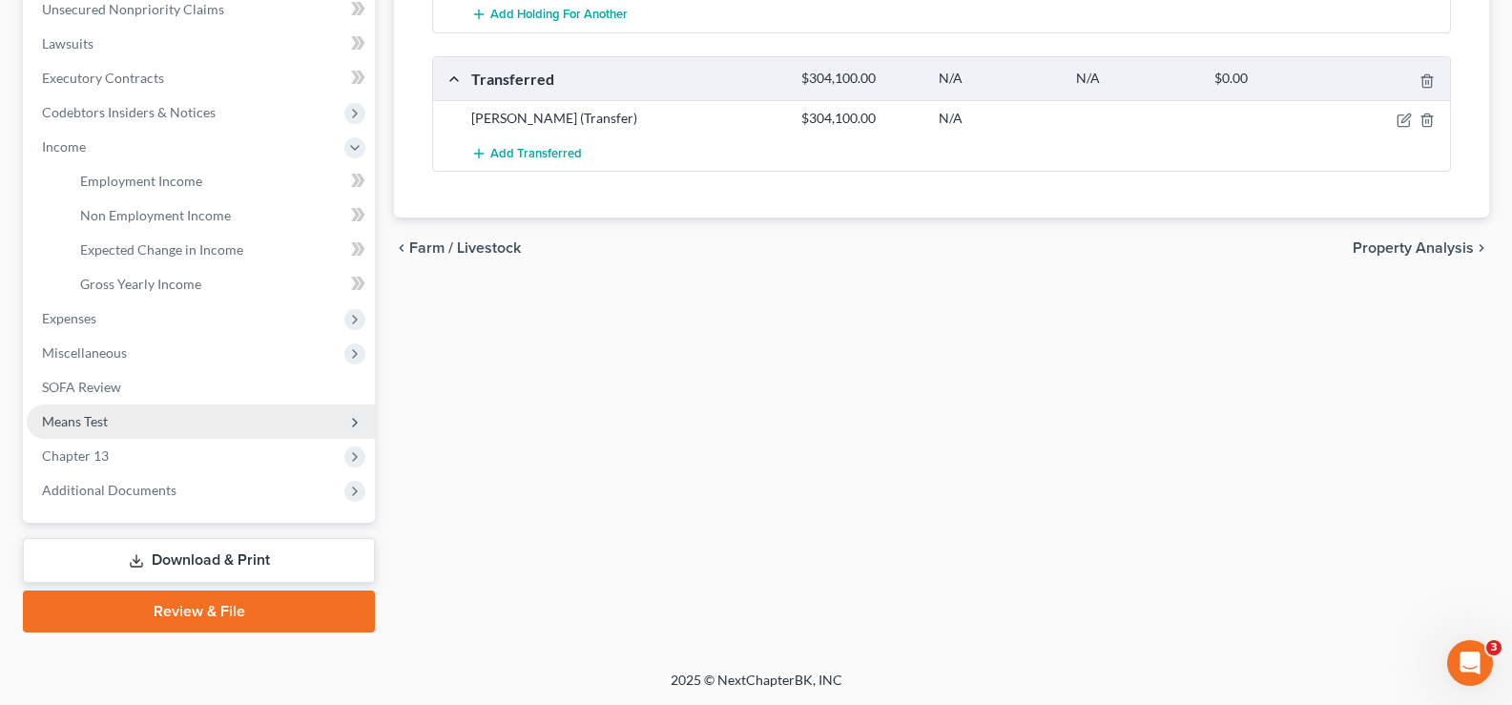
scroll to position [481, 0]
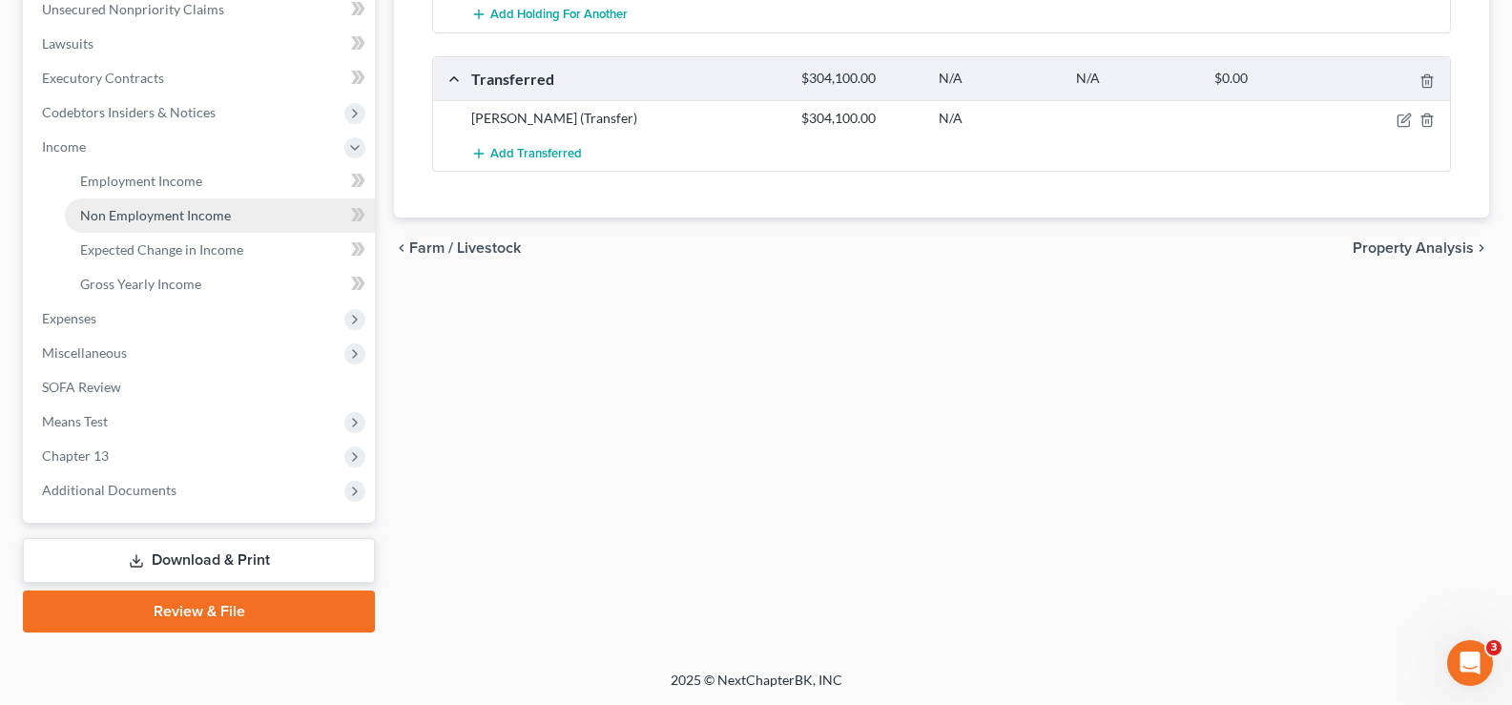
click at [173, 220] on span "Non Employment Income" at bounding box center [155, 215] width 151 height 16
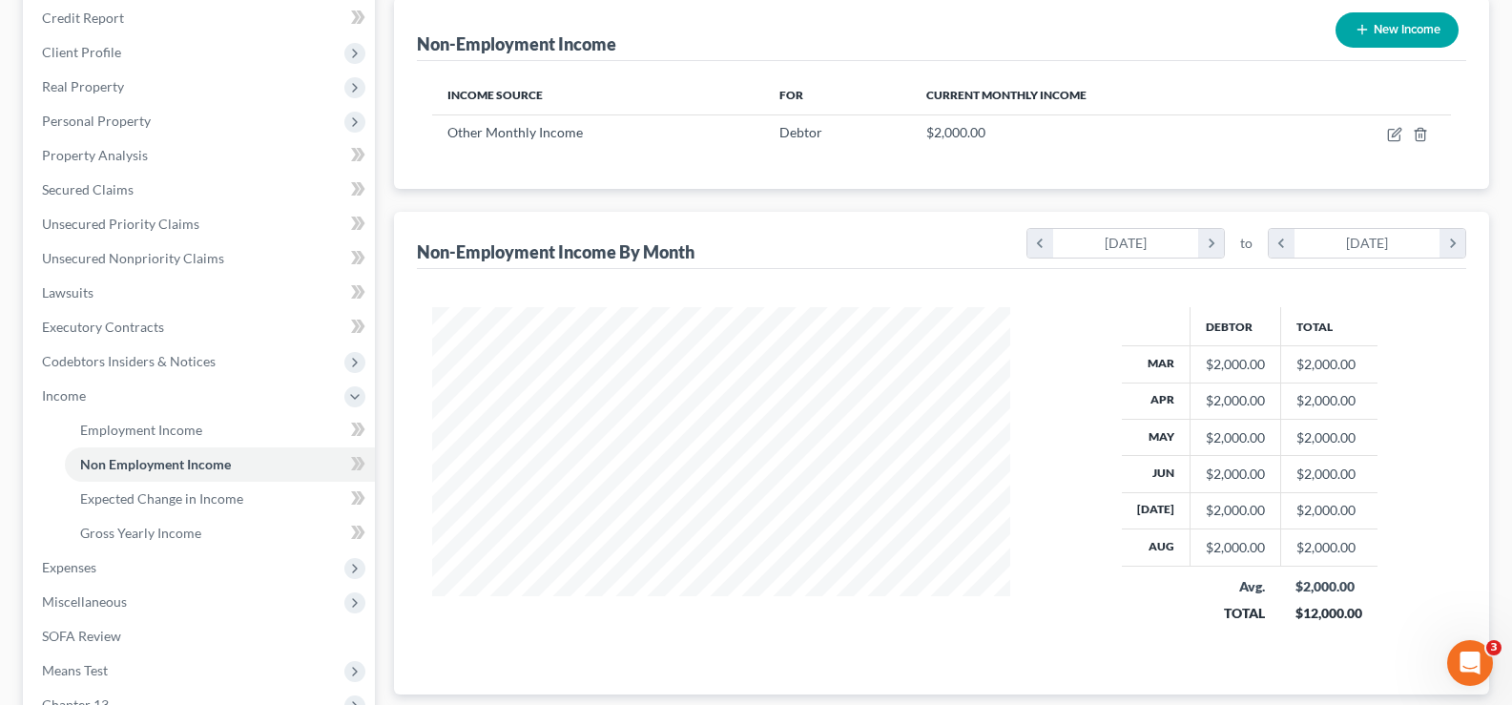
scroll to position [286, 0]
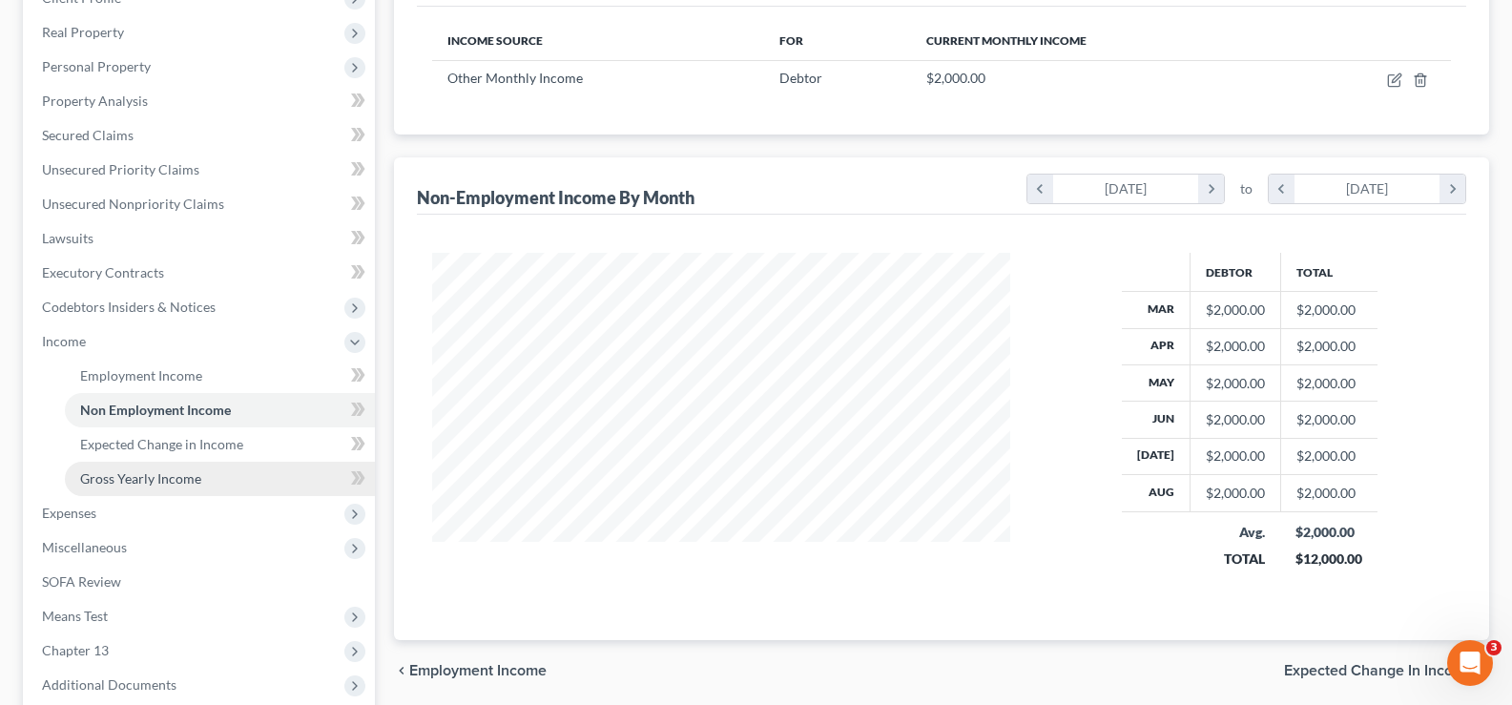
click at [199, 472] on span "Gross Yearly Income" at bounding box center [140, 478] width 121 height 16
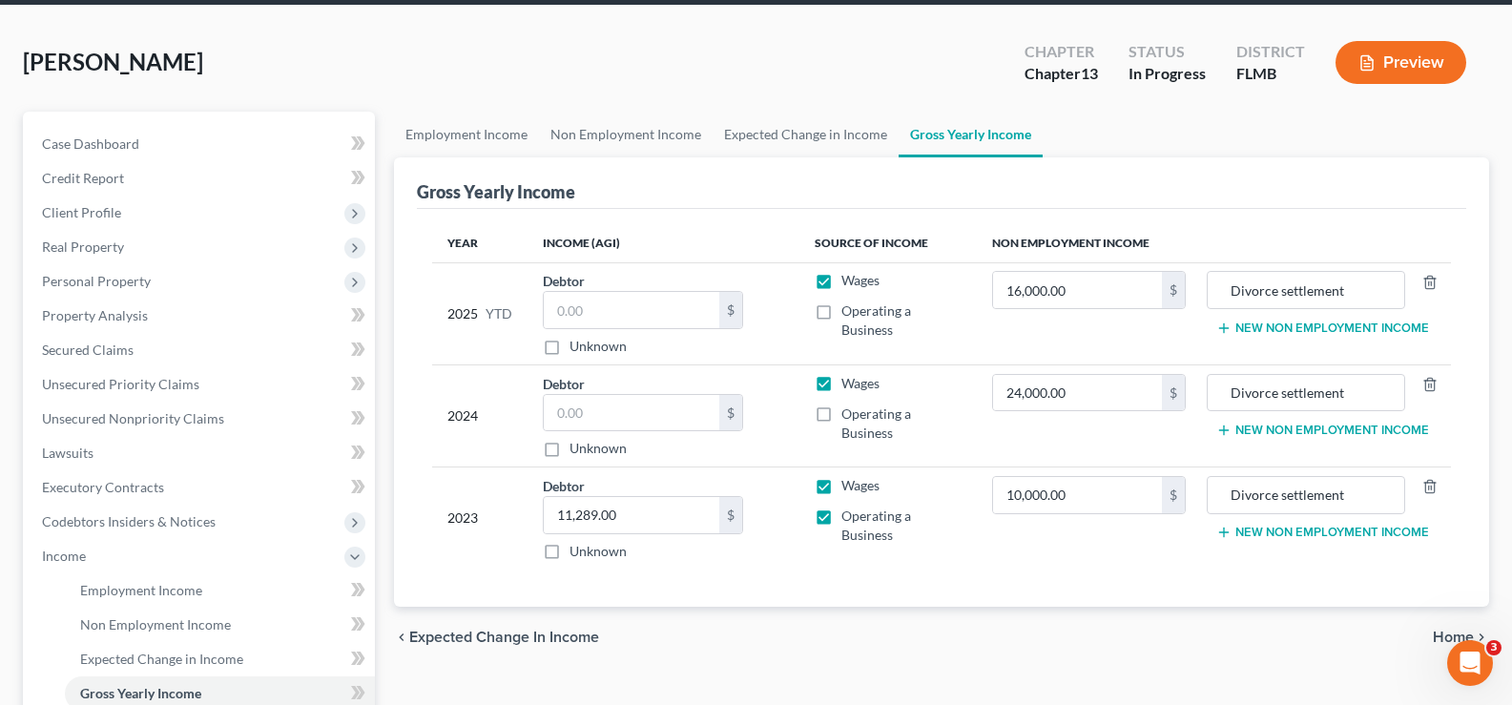
scroll to position [191, 0]
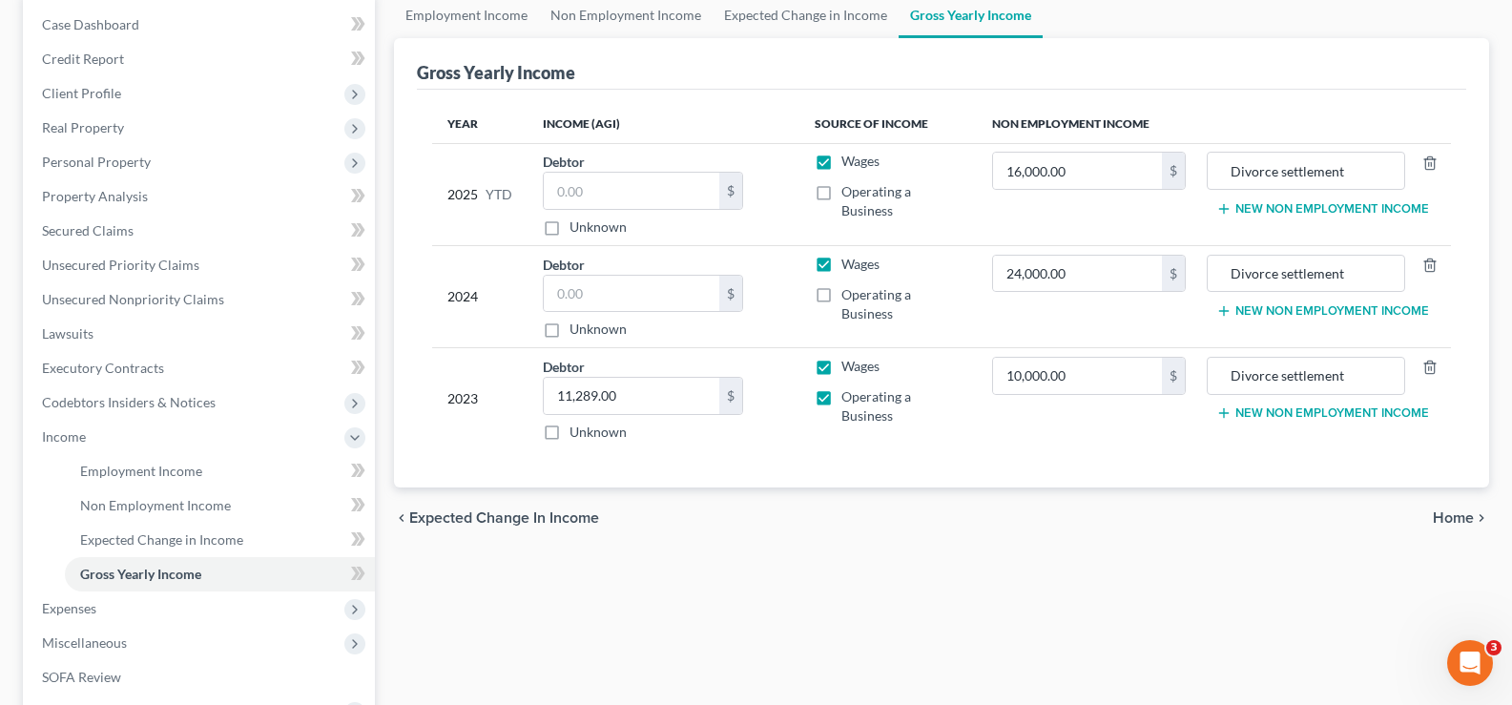
drag, startPoint x: 829, startPoint y: 264, endPoint x: 835, endPoint y: 242, distance: 22.9
click at [841, 264] on label "Wages" at bounding box center [860, 264] width 38 height 19
click at [849, 264] on input "Wages" at bounding box center [855, 261] width 12 height 12
checkbox input "false"
click at [841, 161] on label "Wages" at bounding box center [860, 161] width 38 height 19
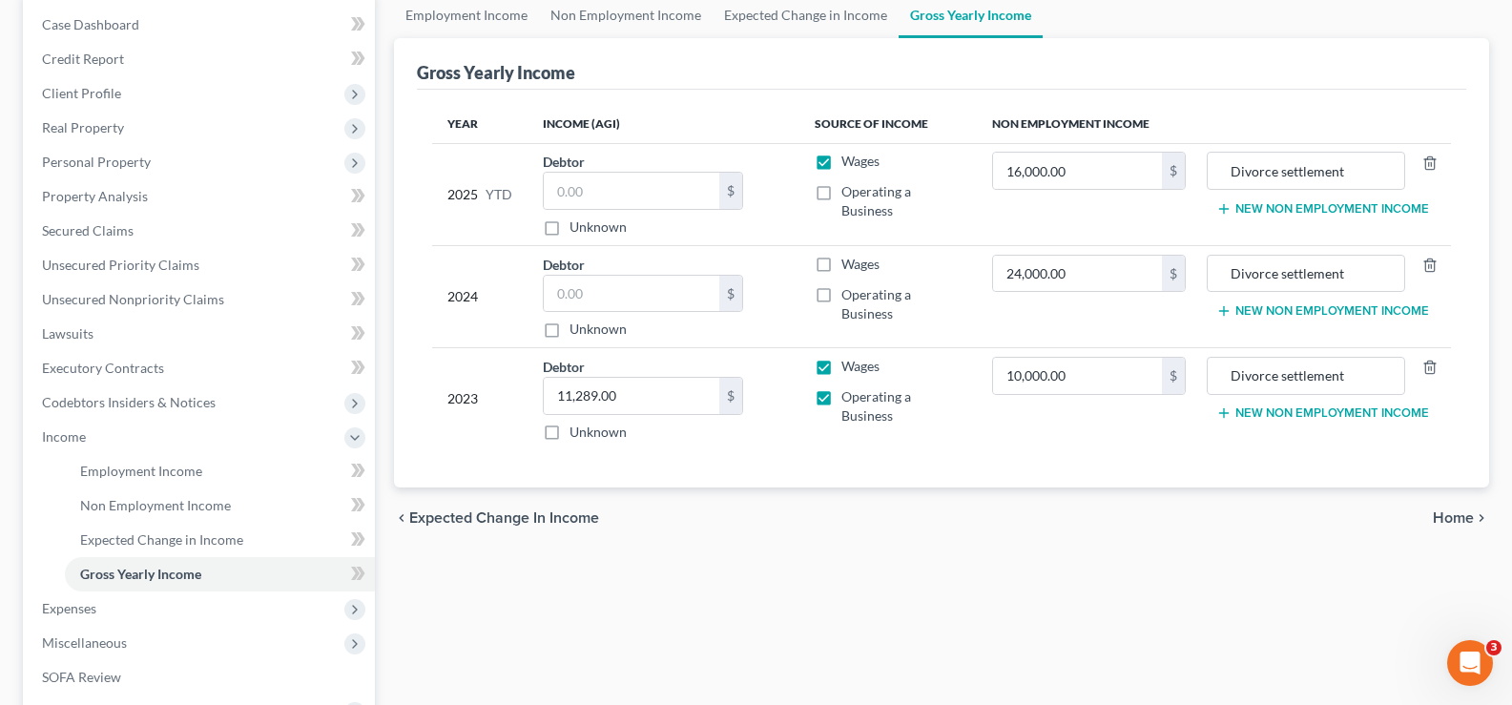
click at [849, 161] on input "Wages" at bounding box center [855, 158] width 12 height 12
checkbox input "false"
click at [1019, 175] on input "16,000.00" at bounding box center [1078, 171] width 170 height 36
click at [1019, 171] on input "16,000.00" at bounding box center [1078, 171] width 170 height 36
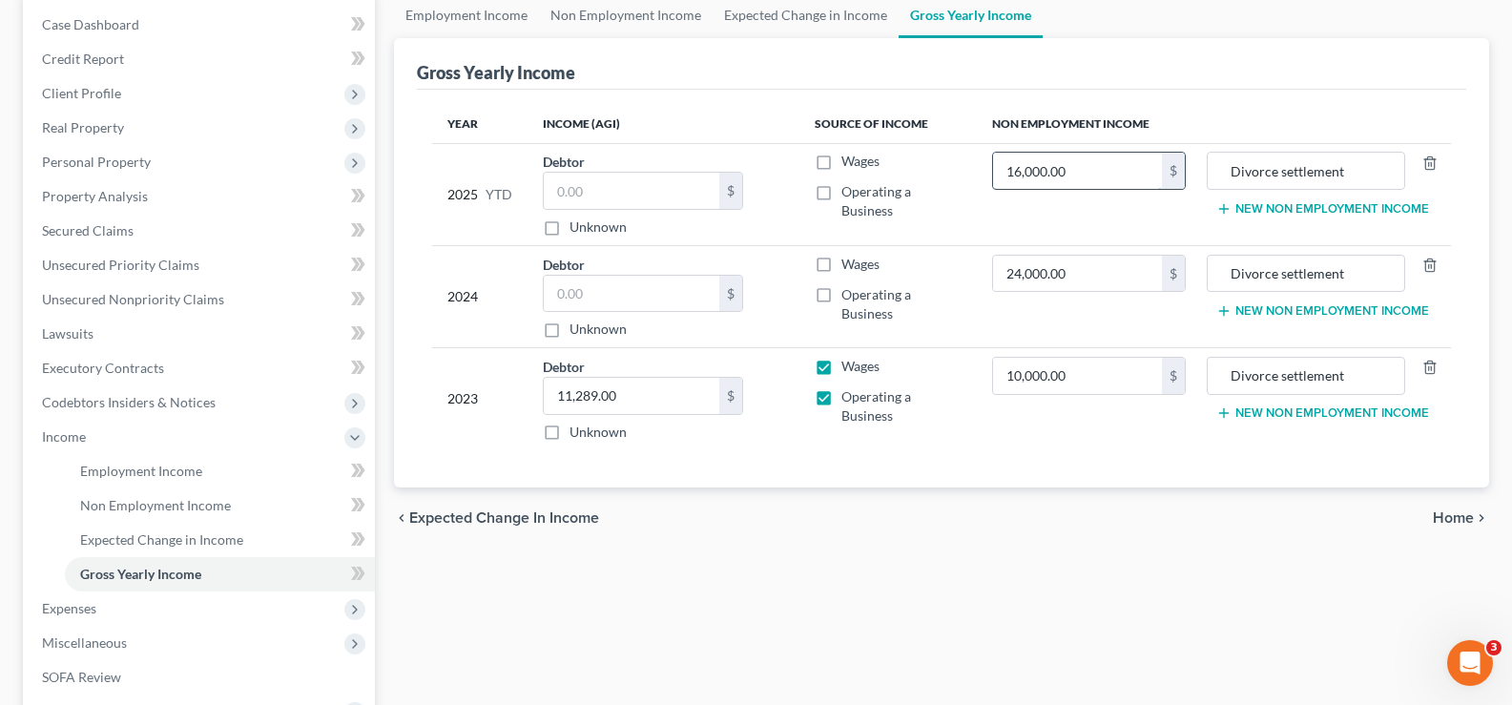
click at [1104, 165] on input "16,000.00" at bounding box center [1078, 171] width 170 height 36
drag, startPoint x: 1099, startPoint y: 173, endPoint x: 999, endPoint y: 188, distance: 100.3
click at [999, 188] on input "16,000.00" at bounding box center [1078, 171] width 170 height 36
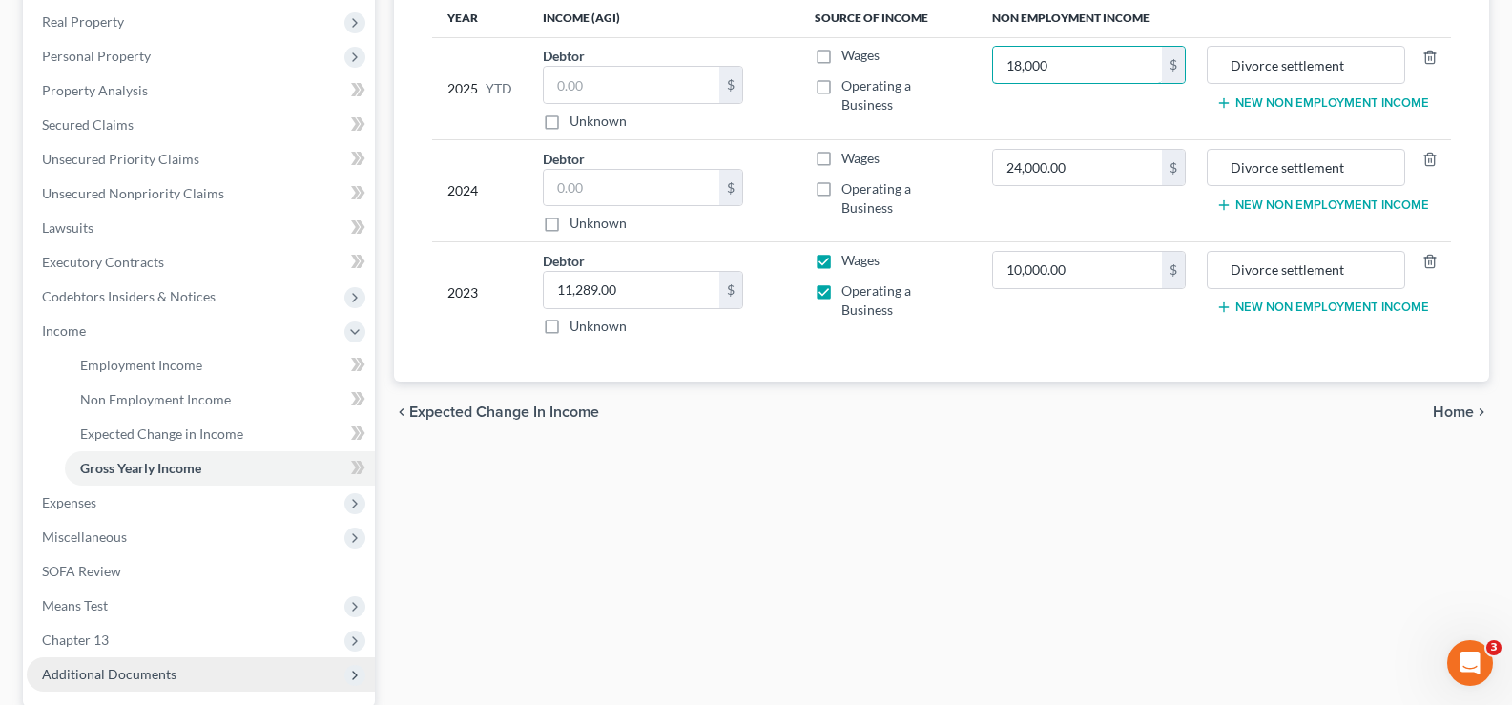
scroll to position [0, 0]
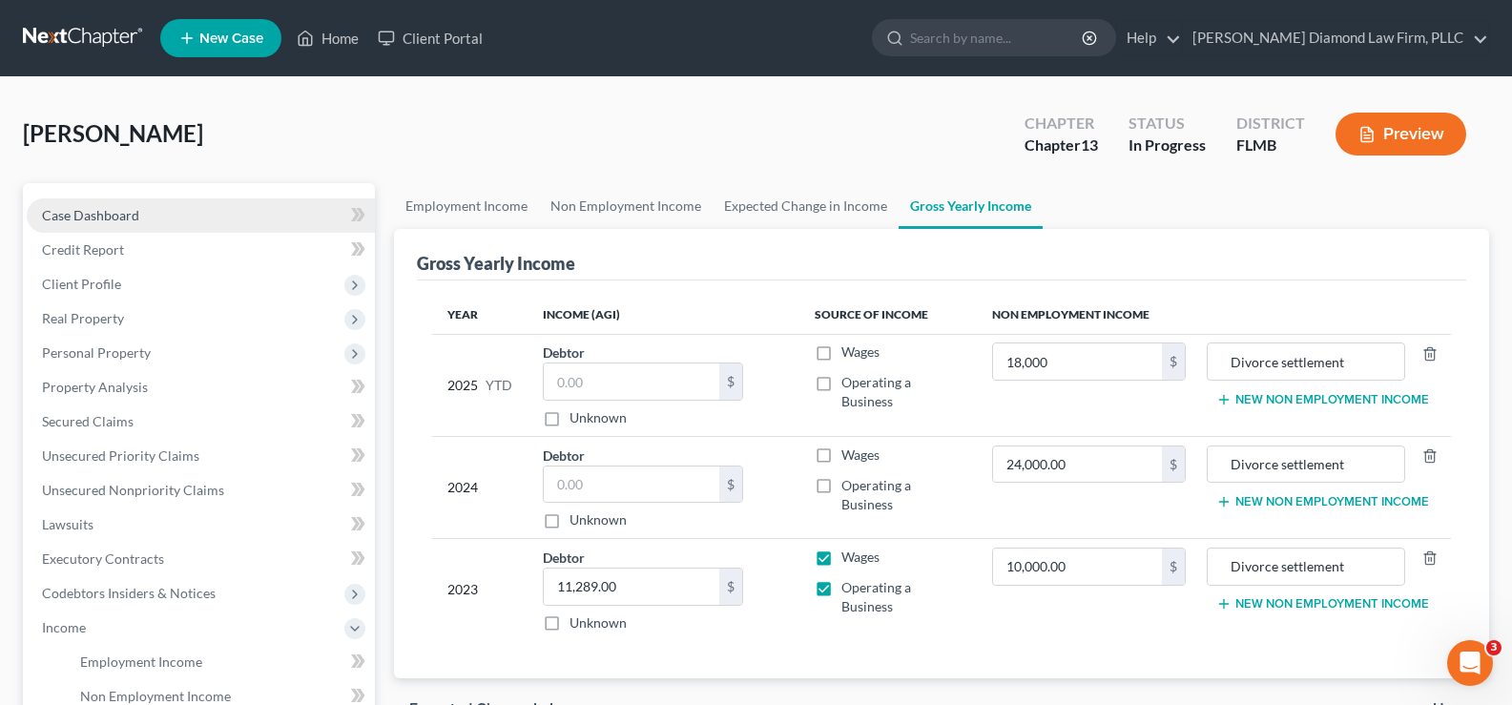
click at [180, 223] on link "Case Dashboard" at bounding box center [201, 215] width 348 height 34
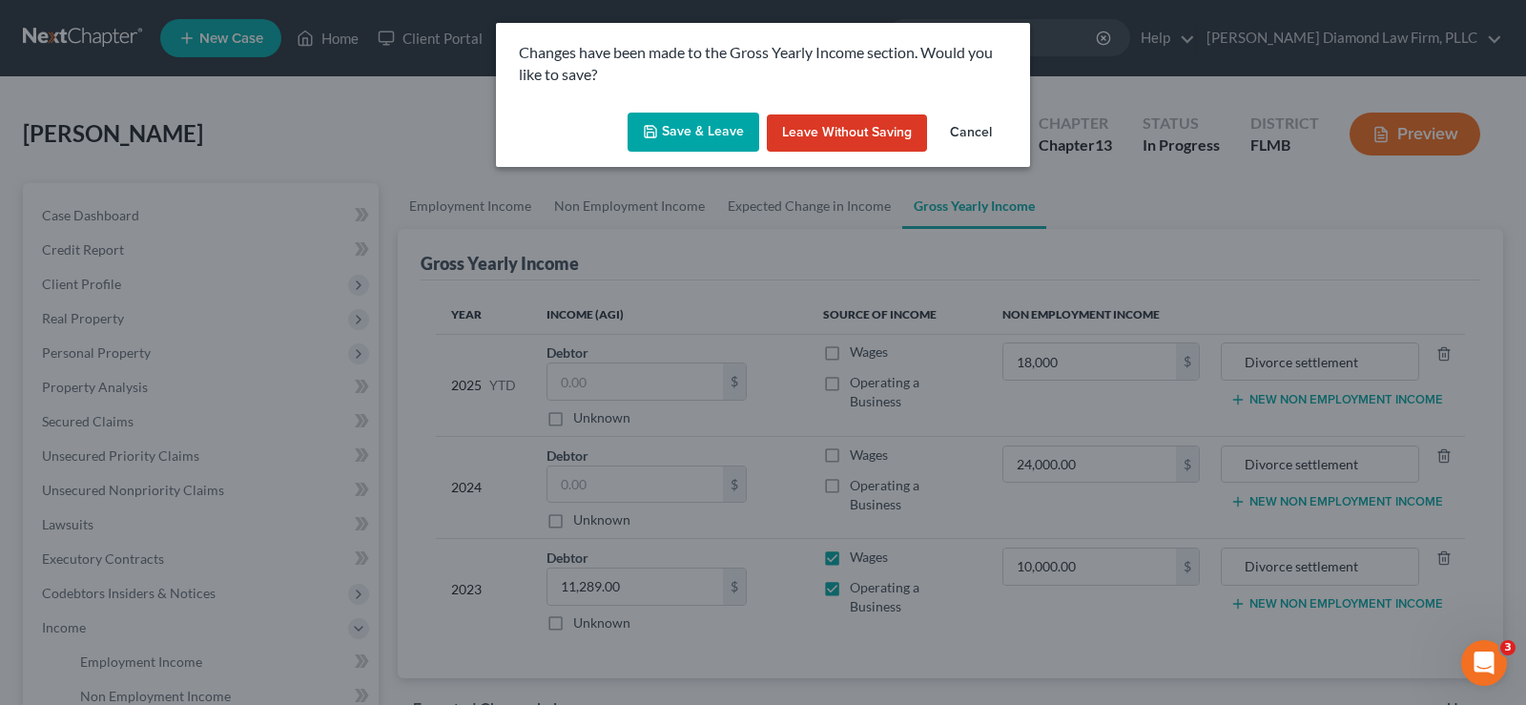
click at [682, 134] on button "Save & Leave" at bounding box center [694, 133] width 132 height 40
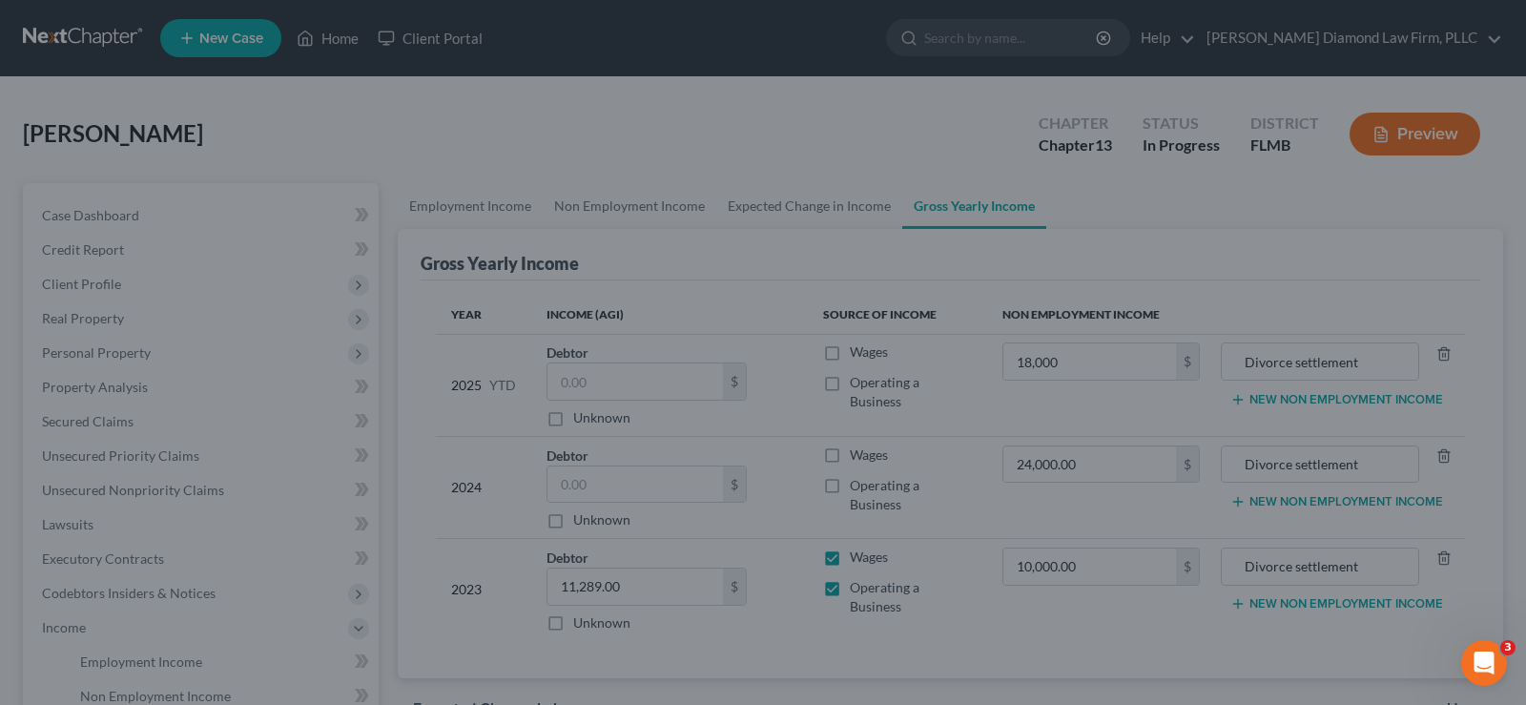
type input "18,000.00"
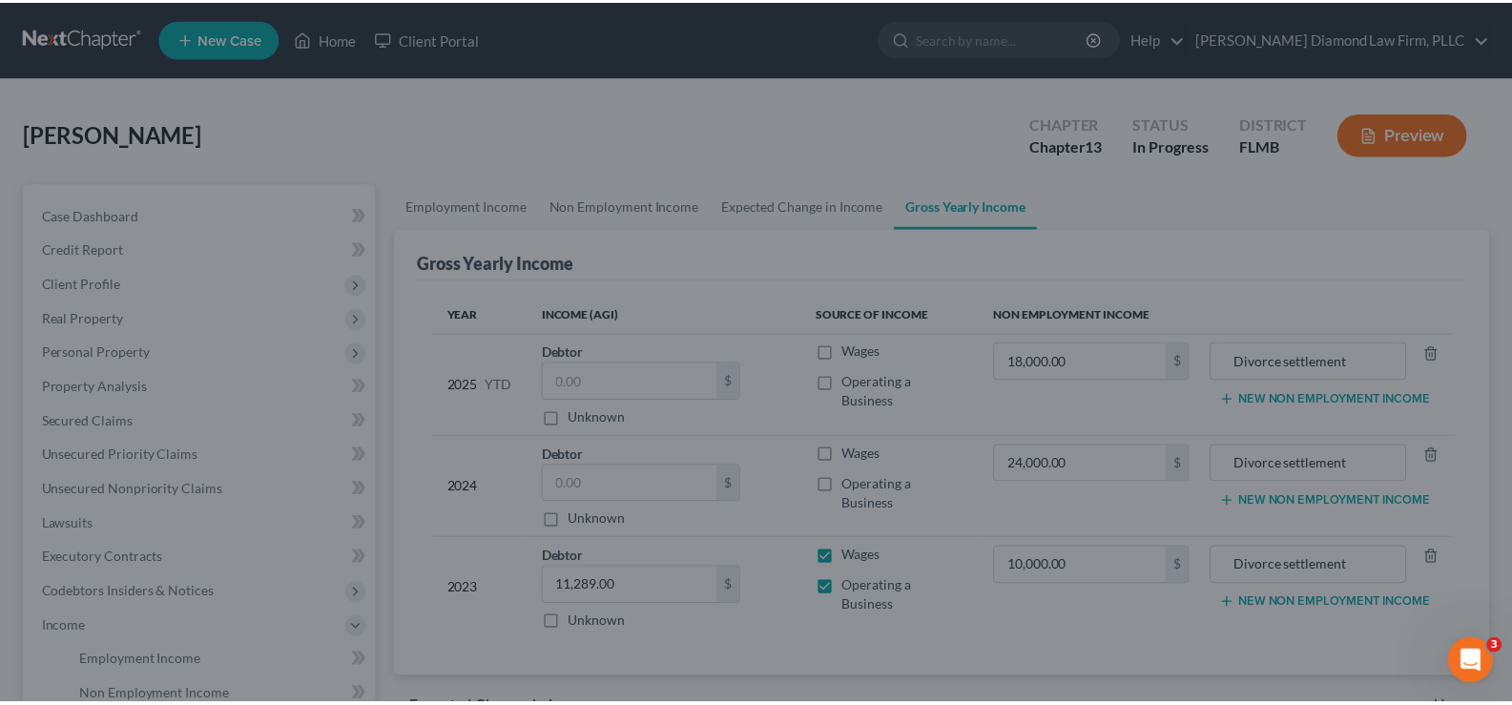
select select "7"
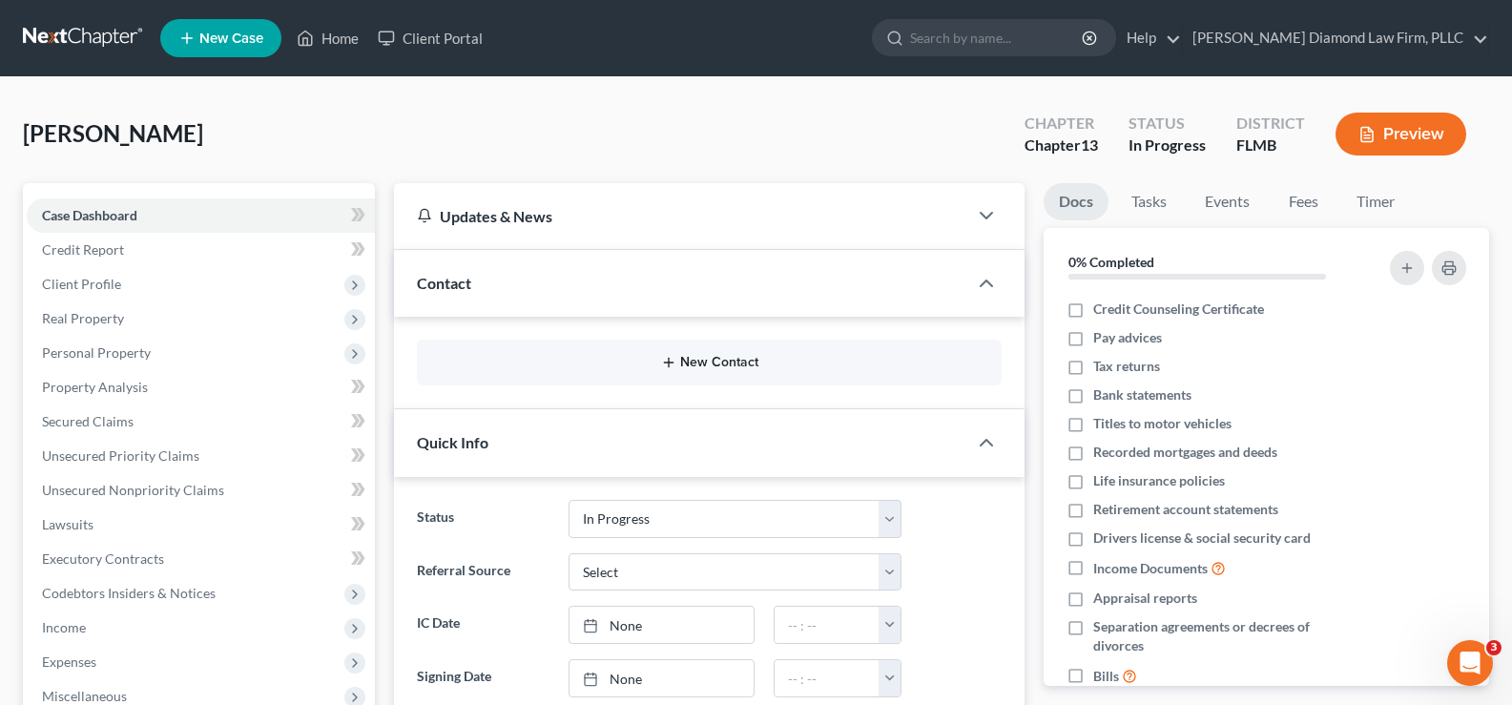
click at [714, 354] on div "New Contact" at bounding box center [709, 363] width 585 height 46
click at [724, 360] on button "New Contact" at bounding box center [709, 362] width 554 height 15
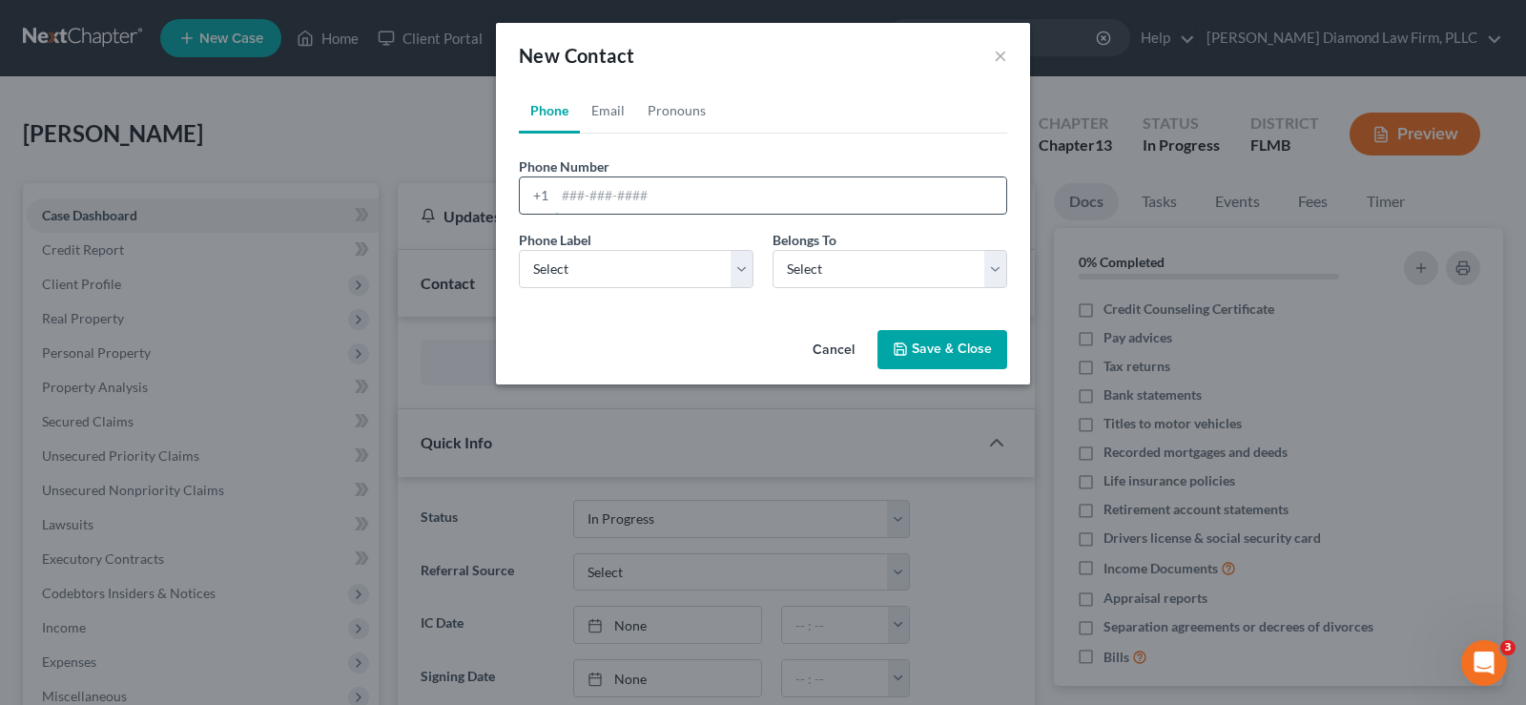
click at [592, 206] on input "tel" at bounding box center [780, 195] width 451 height 36
paste input "[PHONE_NUMBER]"
type input "[PHONE_NUMBER]"
drag, startPoint x: 594, startPoint y: 255, endPoint x: 600, endPoint y: 285, distance: 31.0
click at [594, 255] on select "Select Mobile Home Work Other" at bounding box center [636, 269] width 235 height 38
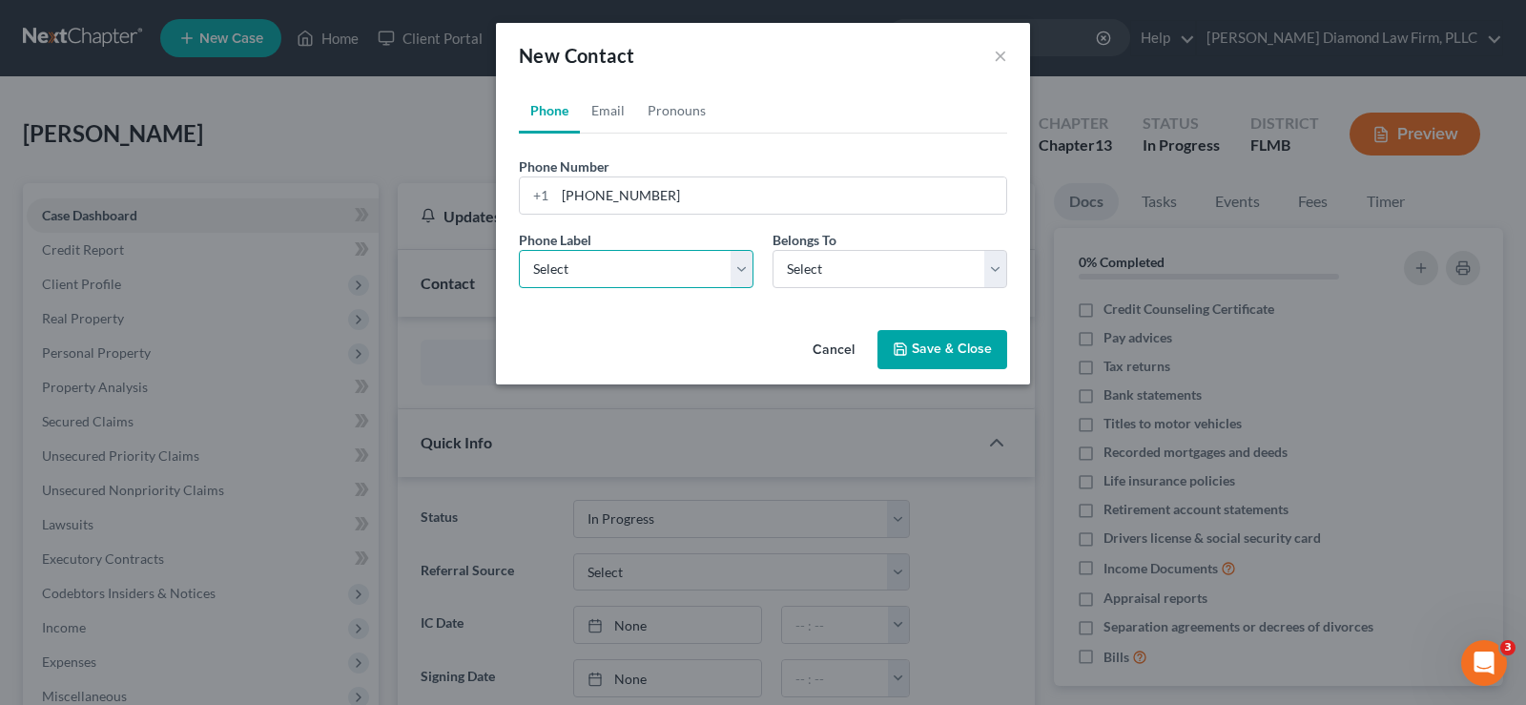
select select "0"
click at [519, 250] on select "Select Mobile Home Work Other" at bounding box center [636, 269] width 235 height 38
click at [611, 109] on link "Email" at bounding box center [608, 111] width 56 height 46
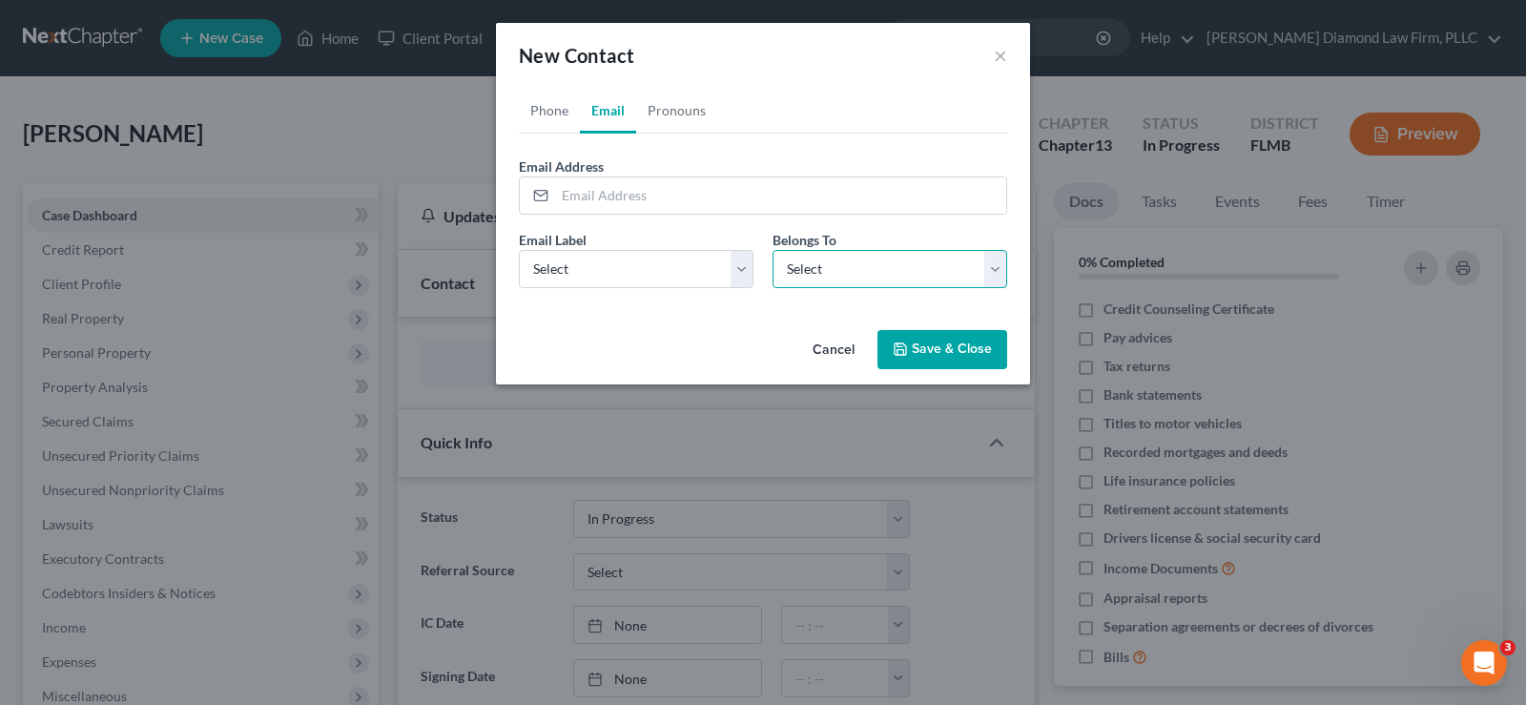
drag, startPoint x: 854, startPoint y: 268, endPoint x: 827, endPoint y: 287, distance: 33.6
click at [854, 268] on select "Select Client Other" at bounding box center [889, 269] width 235 height 38
select select "0"
click at [772, 250] on select "Select Client Other" at bounding box center [889, 269] width 235 height 38
click at [655, 200] on input "email" at bounding box center [780, 195] width 451 height 36
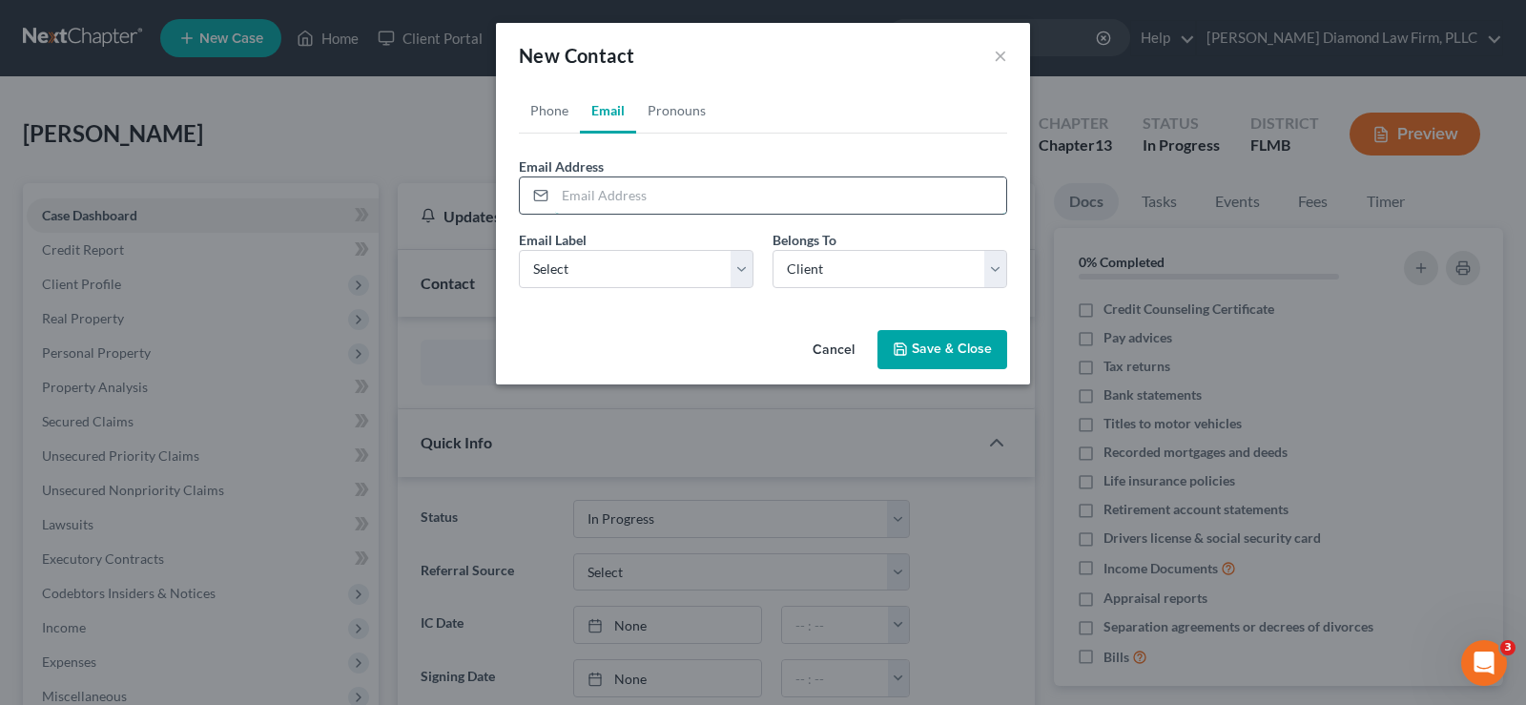
paste input "[EMAIL_ADDRESS][DOMAIN_NAME]"
type input "[EMAIL_ADDRESS][DOMAIN_NAME]"
click at [636, 265] on select "Select Home Work Other" at bounding box center [636, 269] width 235 height 38
select select "0"
click at [519, 250] on select "Select Home Work Other" at bounding box center [636, 269] width 235 height 38
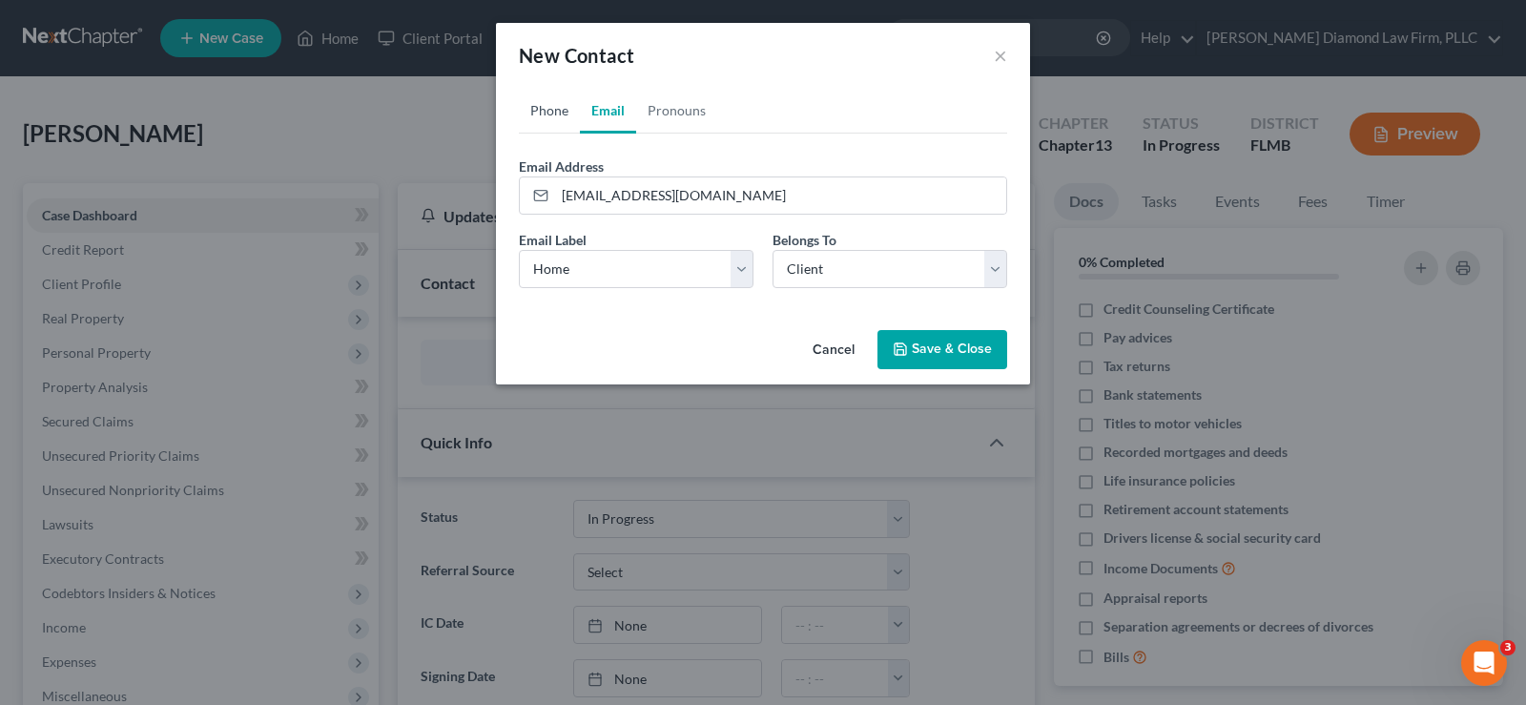
click at [554, 113] on link "Phone" at bounding box center [549, 111] width 61 height 46
click at [960, 344] on button "Save & Close" at bounding box center [942, 350] width 130 height 40
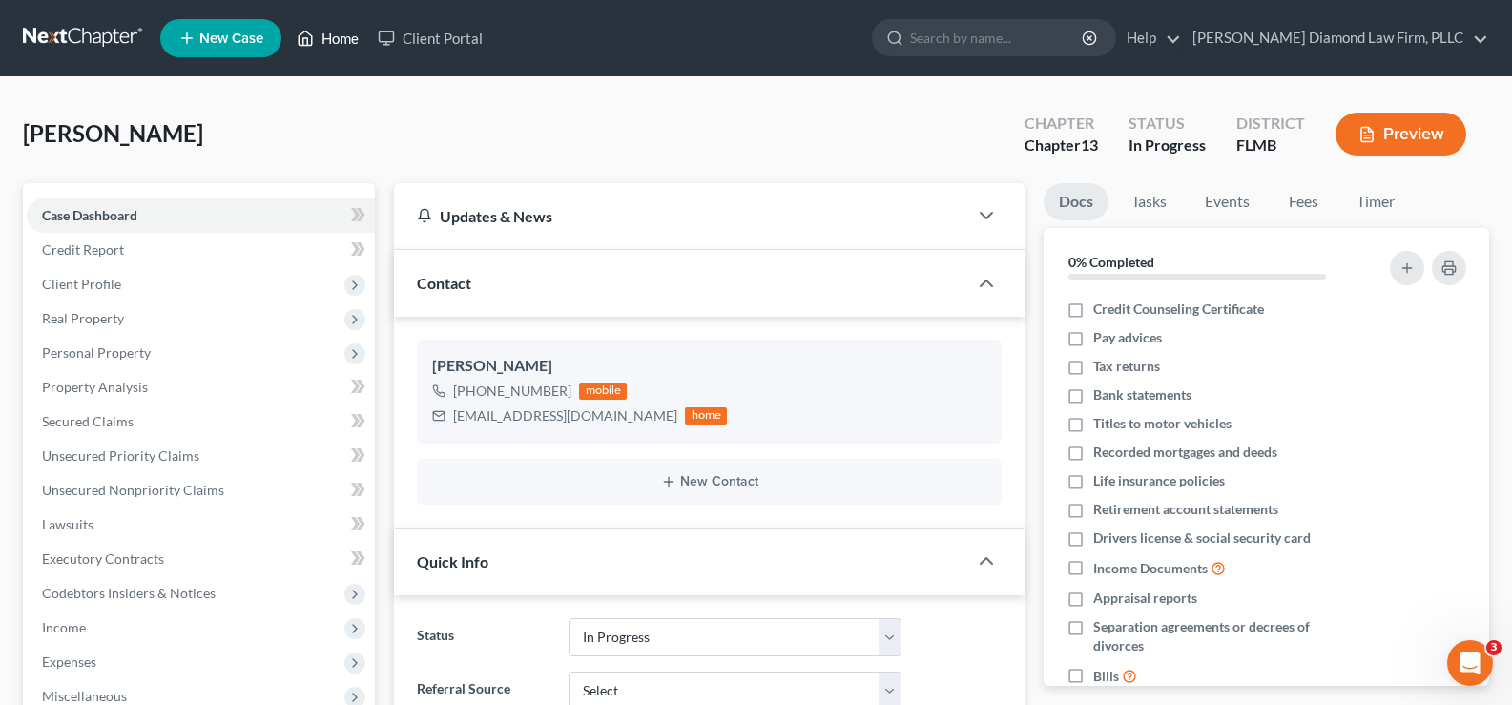
click at [351, 32] on link "Home" at bounding box center [327, 38] width 81 height 34
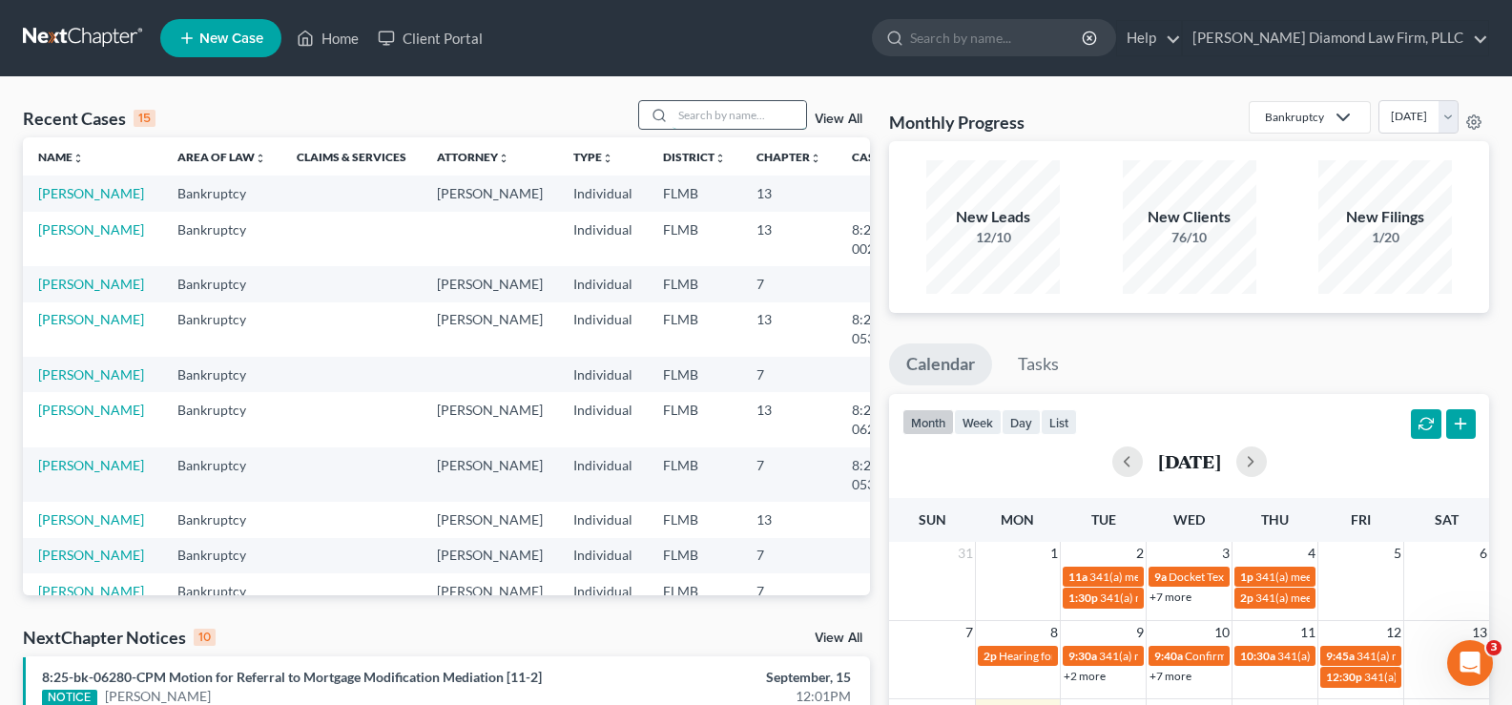
click at [707, 120] on input "search" at bounding box center [739, 115] width 134 height 28
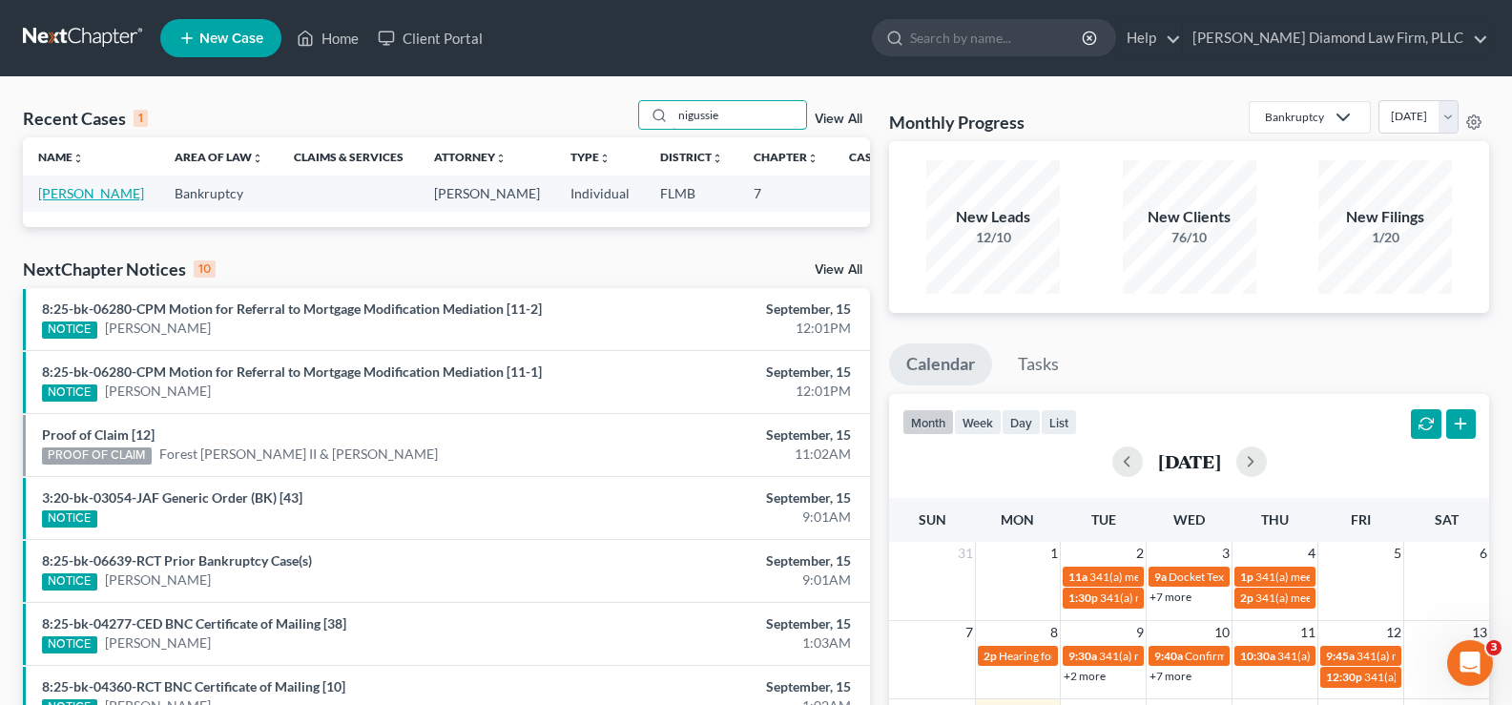
type input "nigussie"
click at [64, 196] on link "[PERSON_NAME]" at bounding box center [91, 193] width 106 height 16
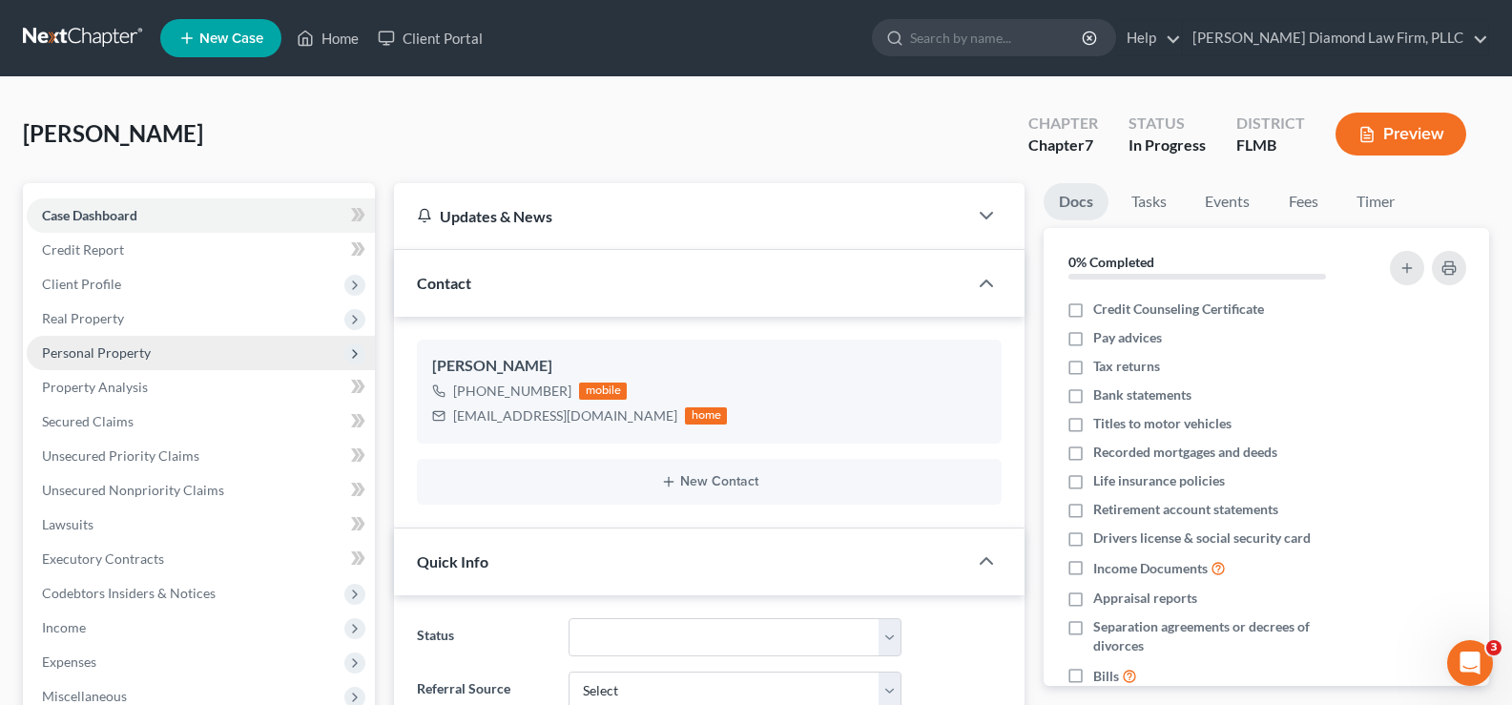
click at [134, 348] on span "Personal Property" at bounding box center [96, 352] width 109 height 16
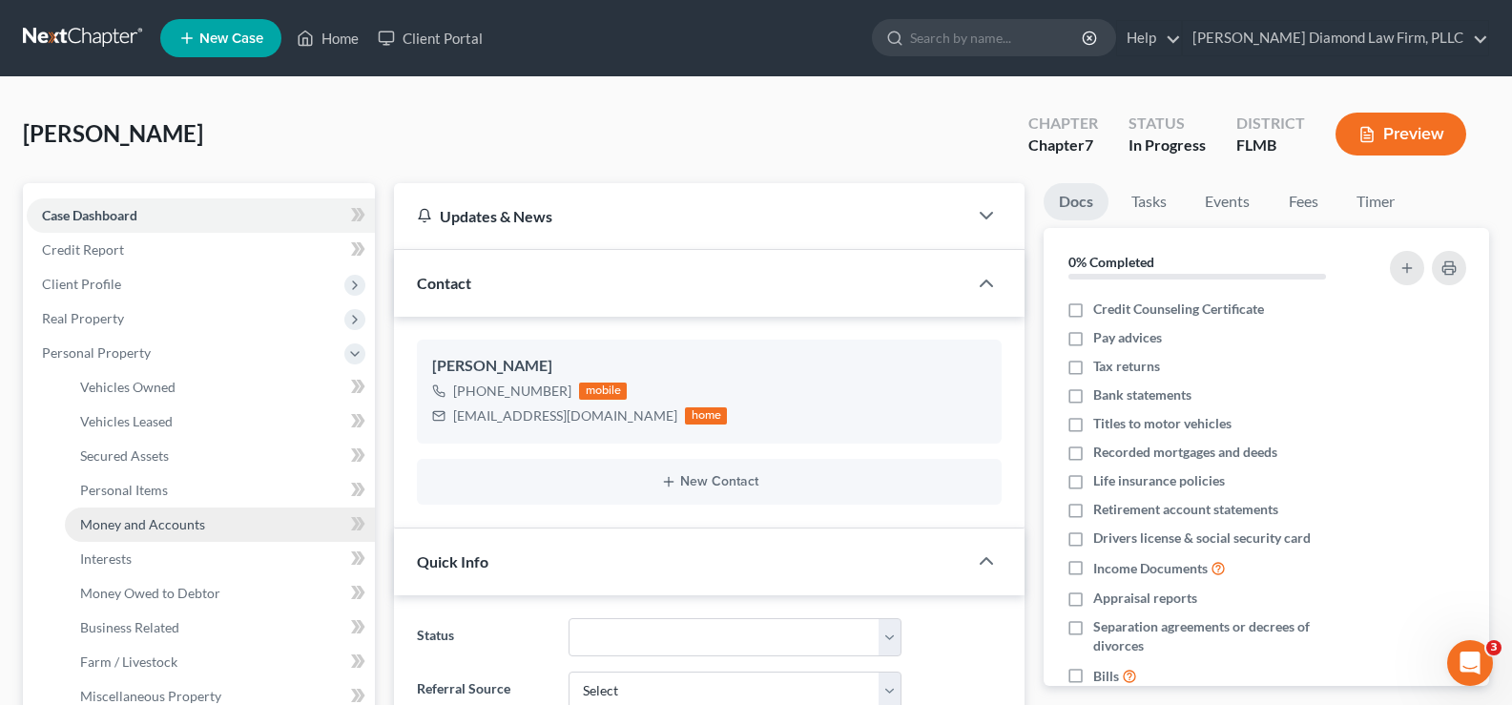
click at [203, 523] on link "Money and Accounts" at bounding box center [220, 524] width 310 height 34
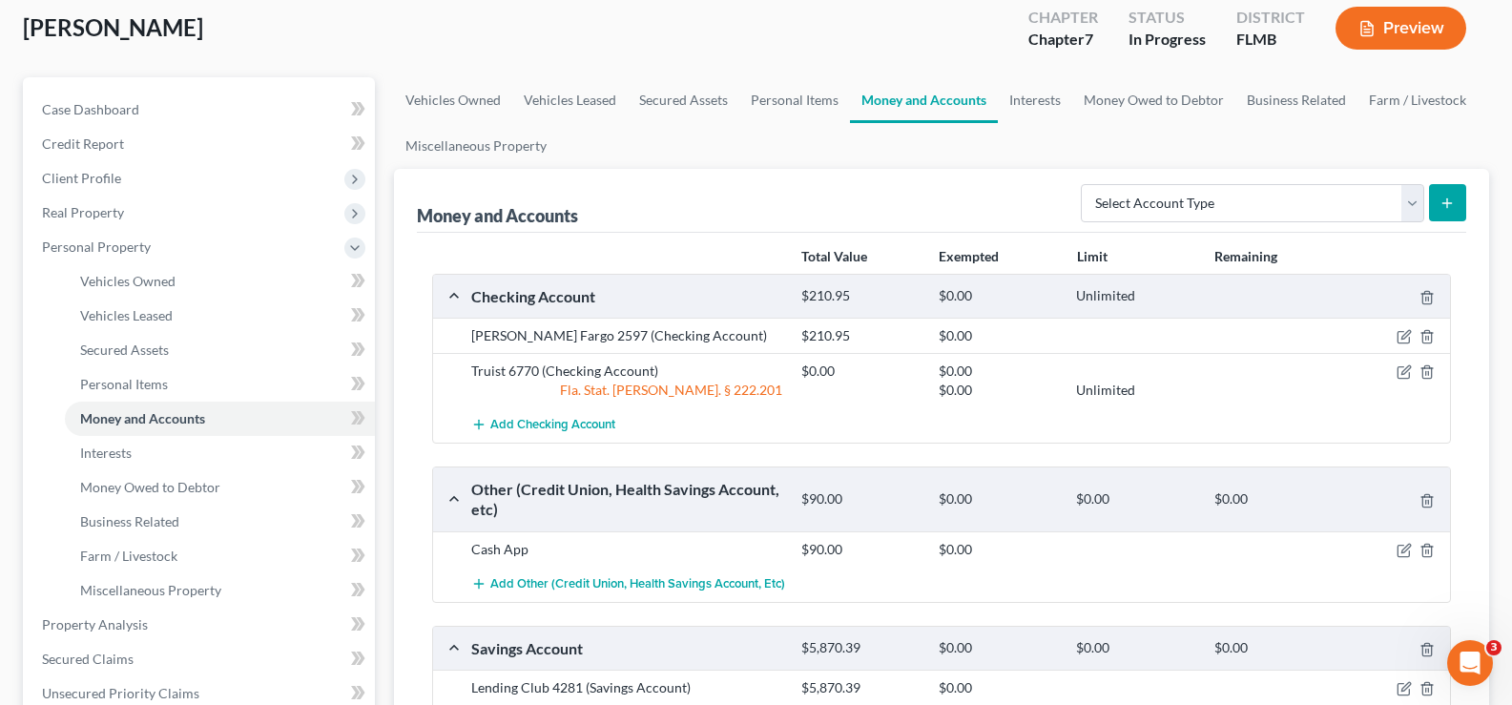
scroll to position [191, 0]
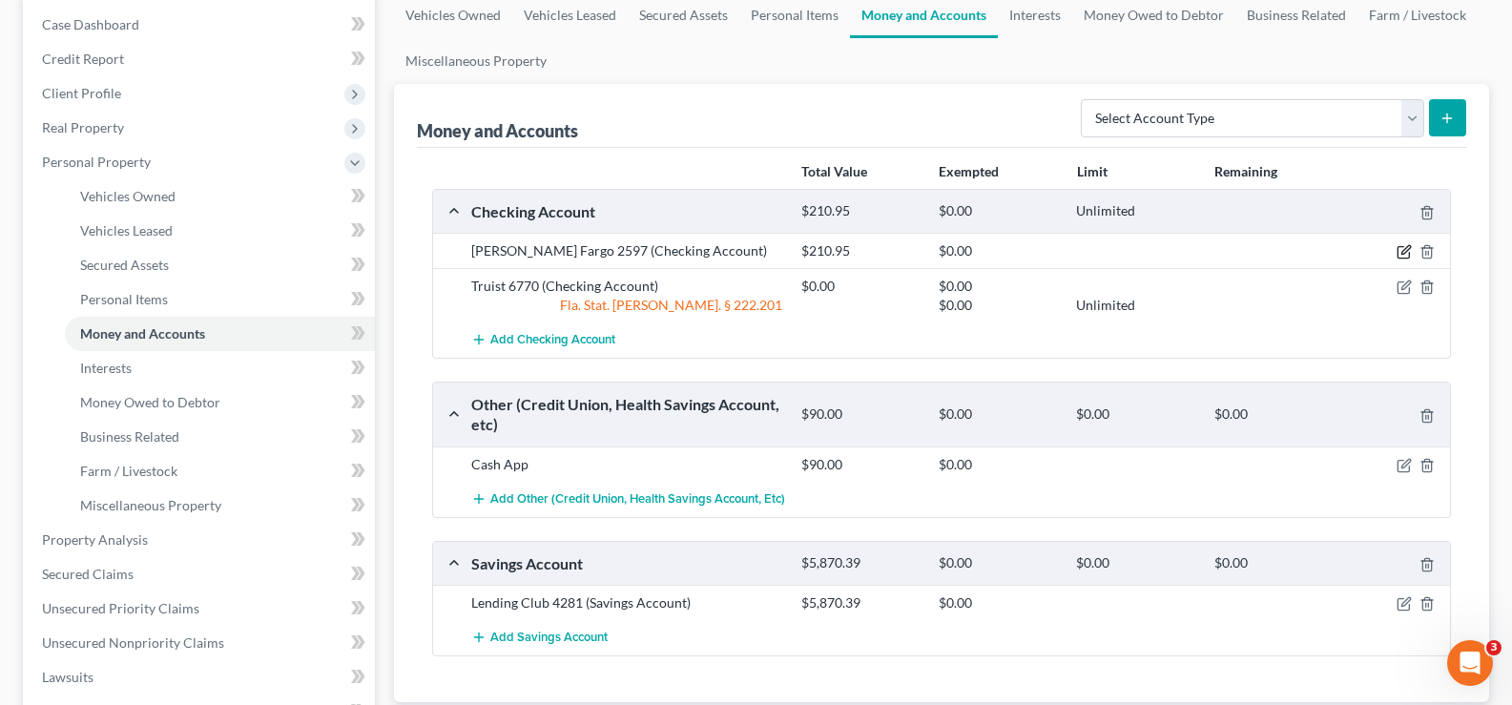
click at [1403, 254] on icon "button" at bounding box center [1405, 250] width 9 height 9
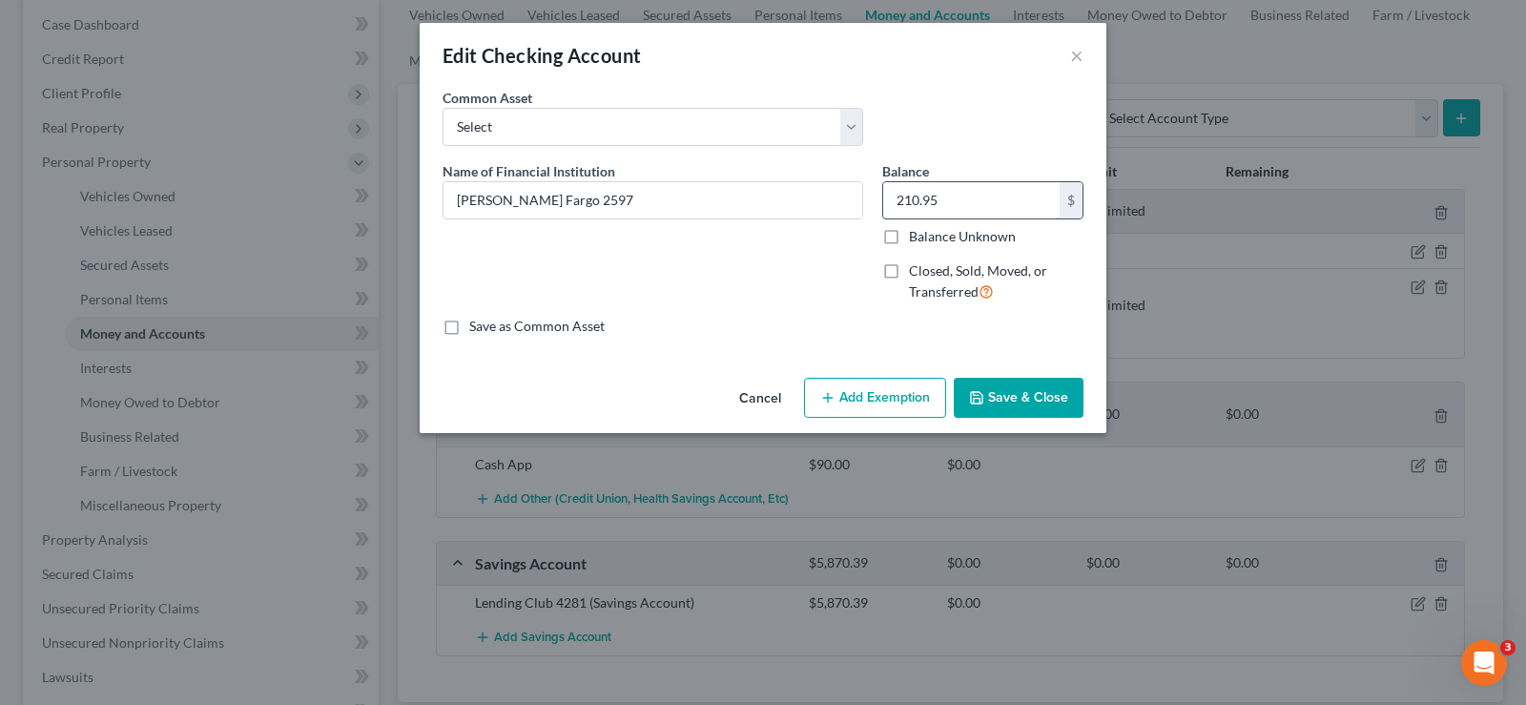
click at [958, 213] on input "210.95" at bounding box center [971, 200] width 176 height 36
type input "110.74"
click at [1026, 396] on button "Save & Close" at bounding box center [1019, 398] width 130 height 40
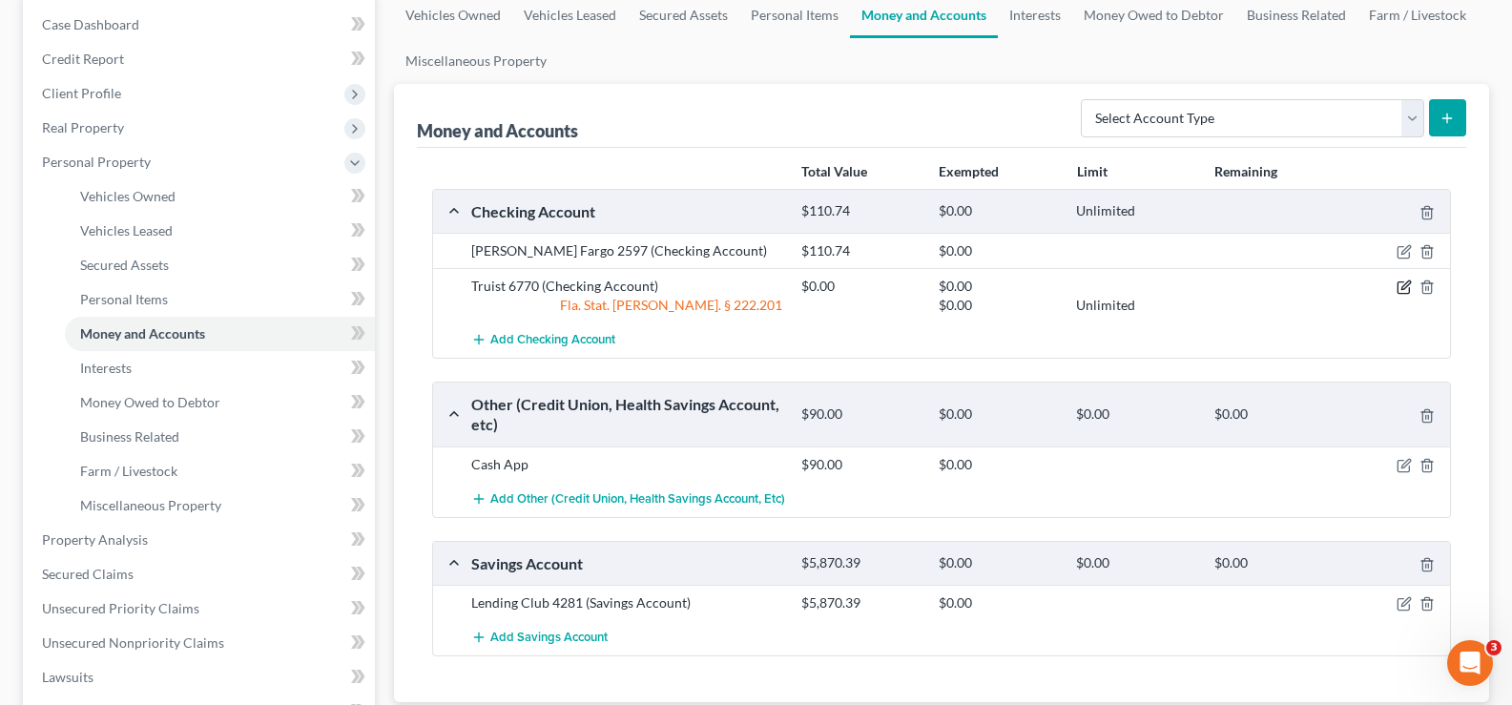
click at [1401, 285] on icon "button" at bounding box center [1403, 286] width 15 height 15
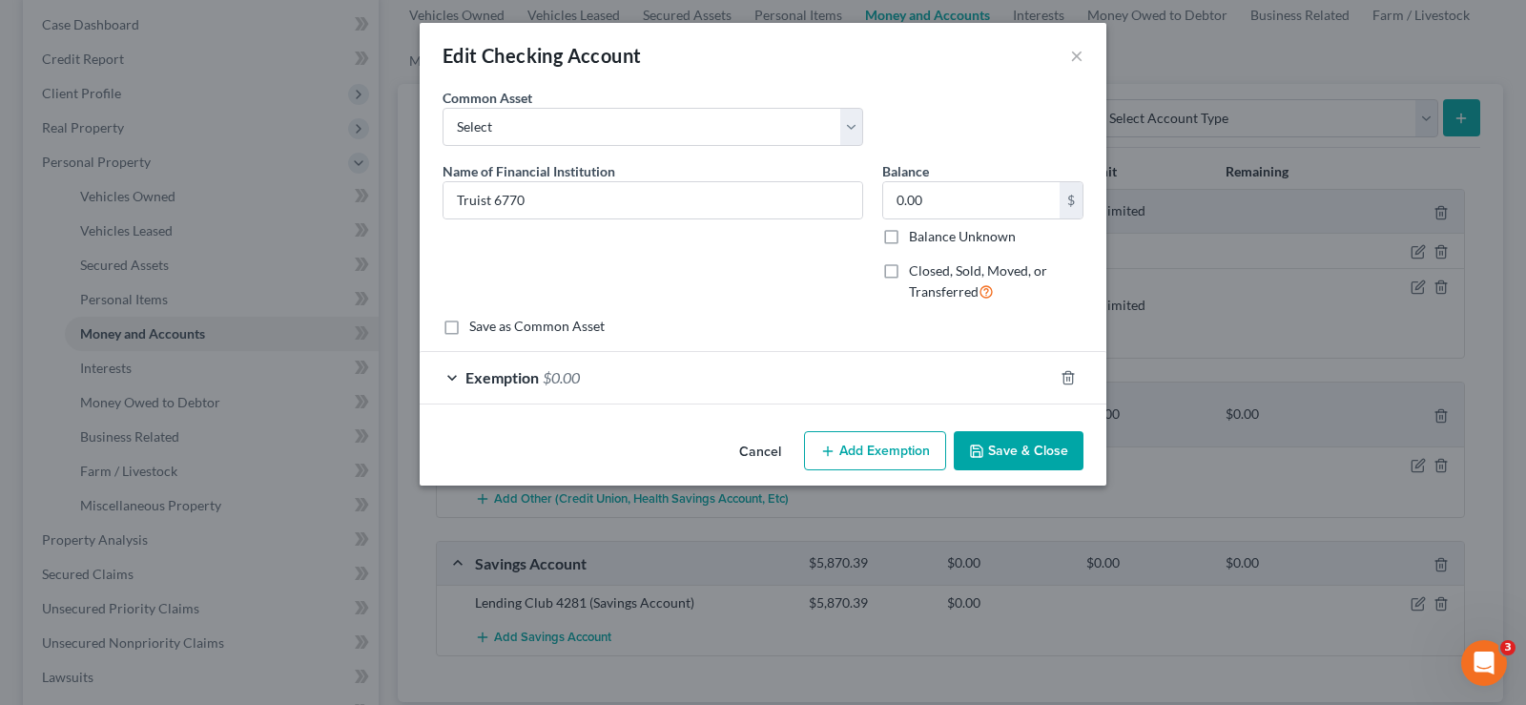
click at [1036, 449] on button "Save & Close" at bounding box center [1019, 451] width 130 height 40
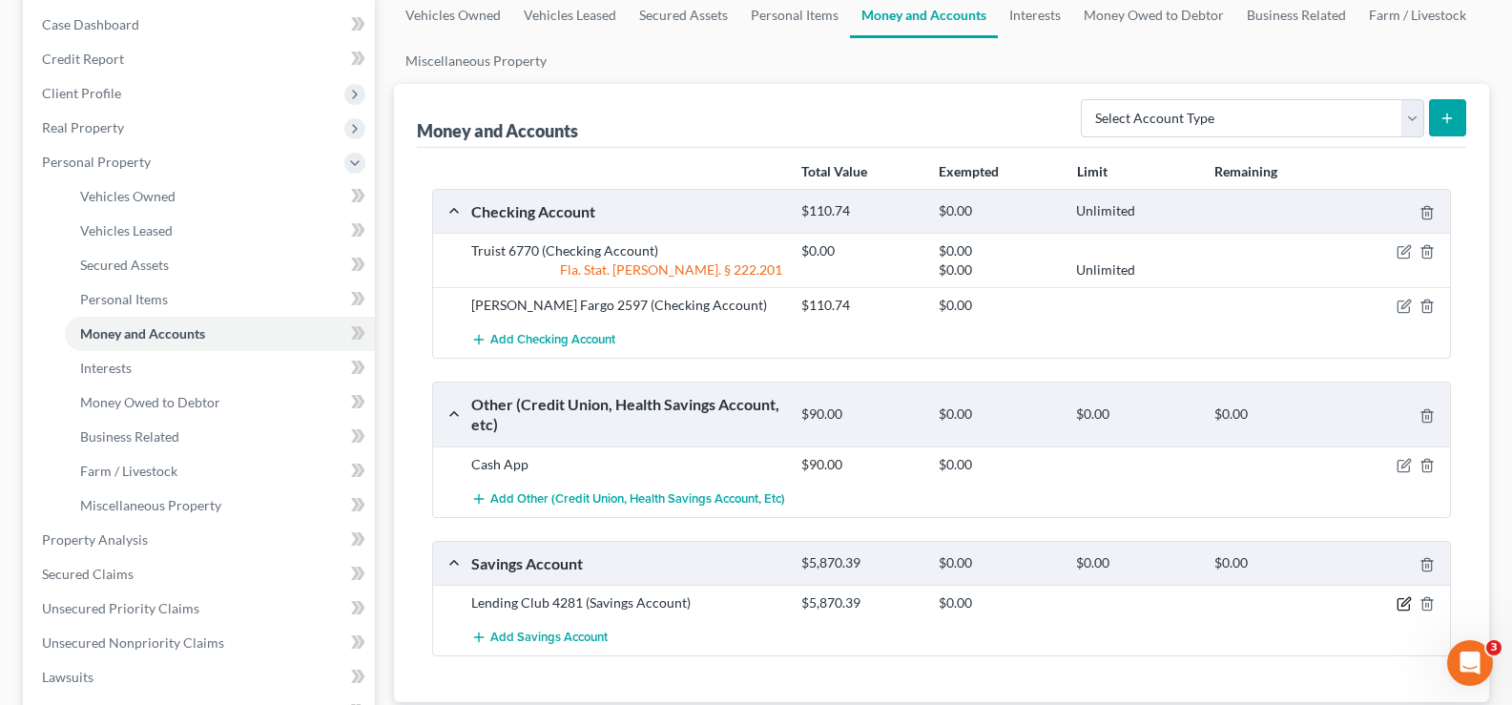
click at [1407, 601] on icon "button" at bounding box center [1403, 603] width 15 height 15
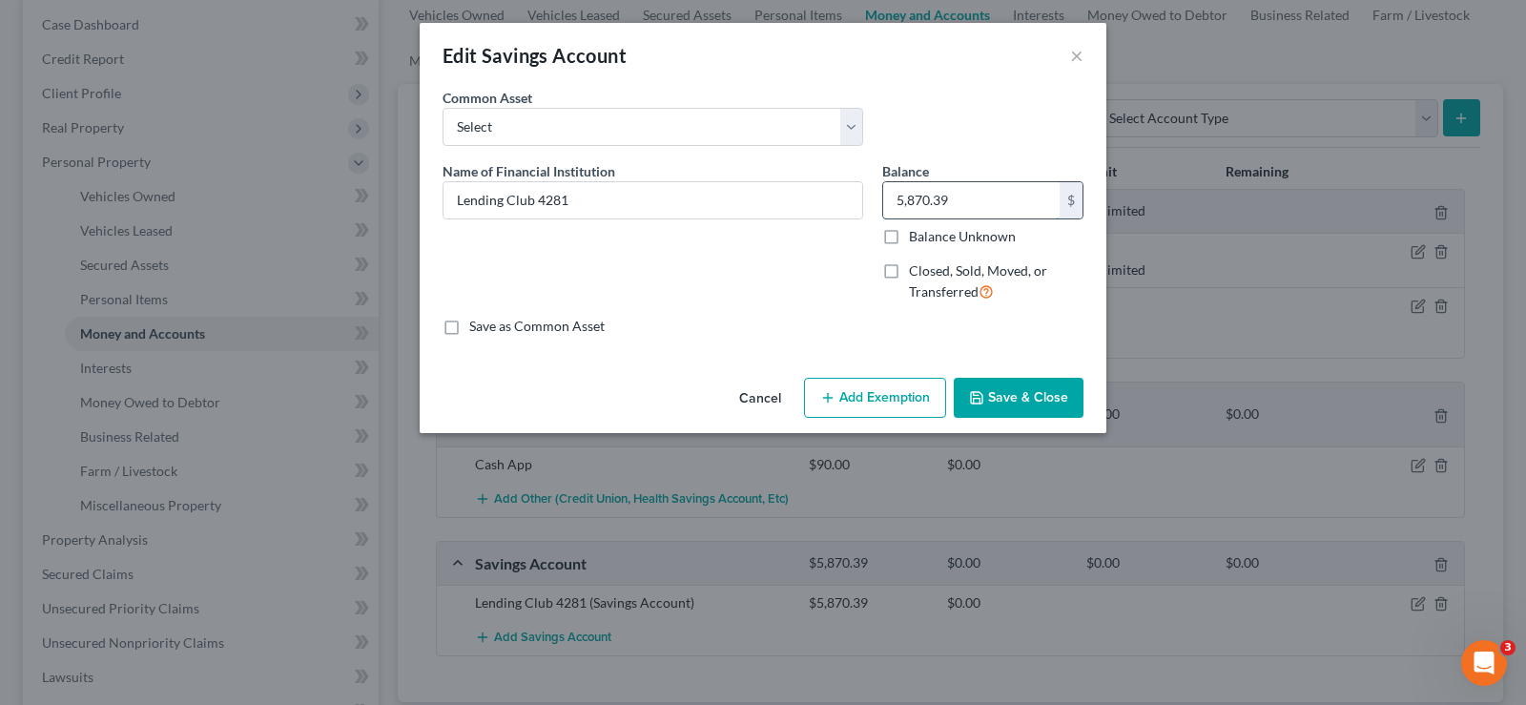
click at [972, 198] on input "5,870.39" at bounding box center [971, 200] width 176 height 36
type input "3,424.44"
click at [1024, 400] on button "Save & Close" at bounding box center [1019, 398] width 130 height 40
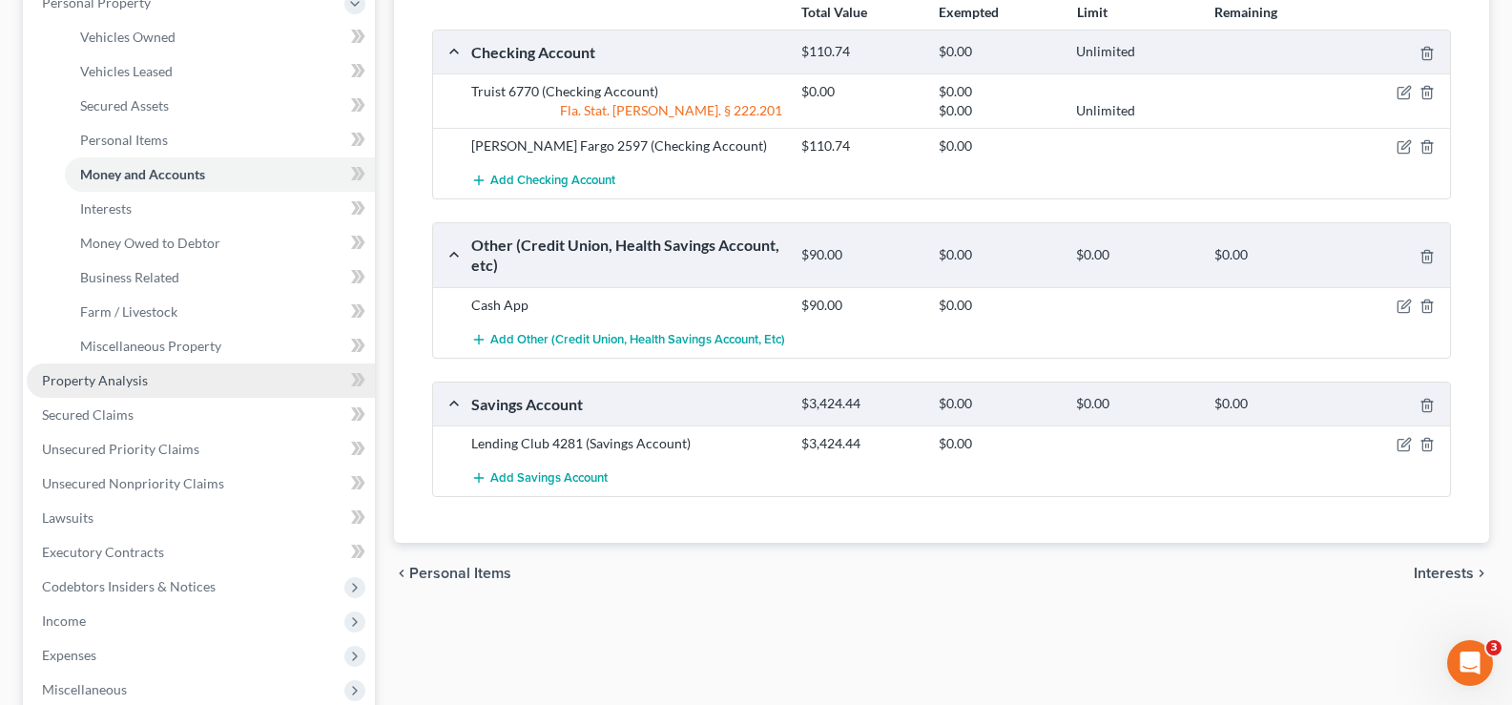
scroll to position [572, 0]
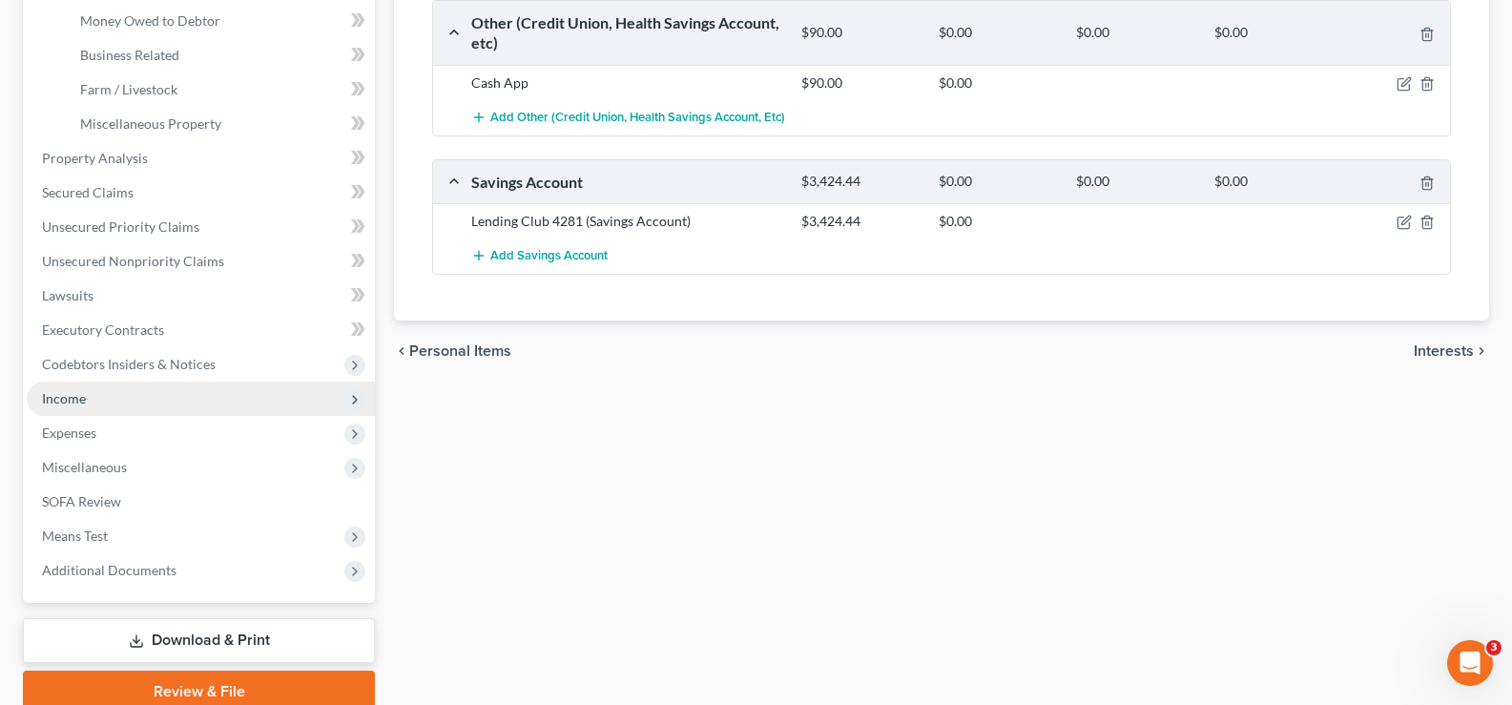
click at [132, 400] on span "Income" at bounding box center [201, 398] width 348 height 34
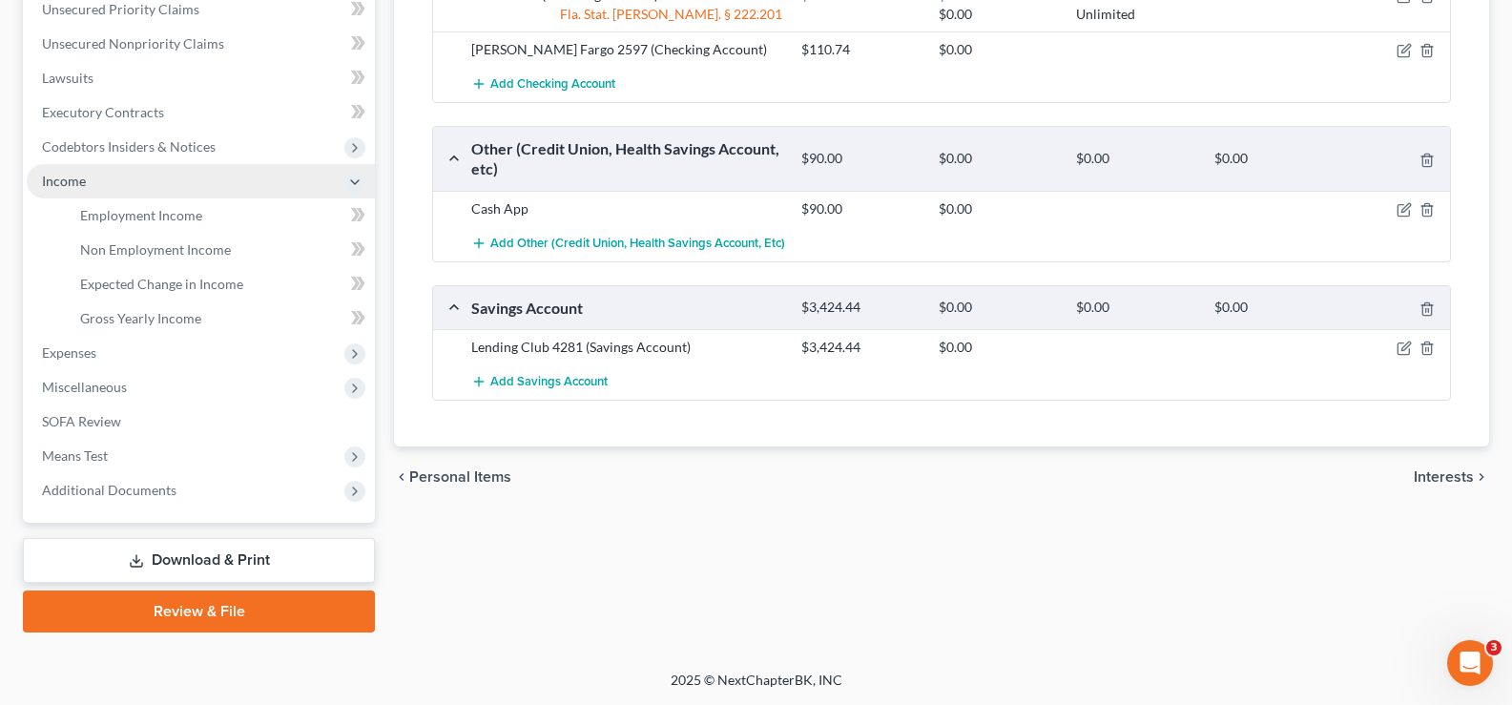
scroll to position [446, 0]
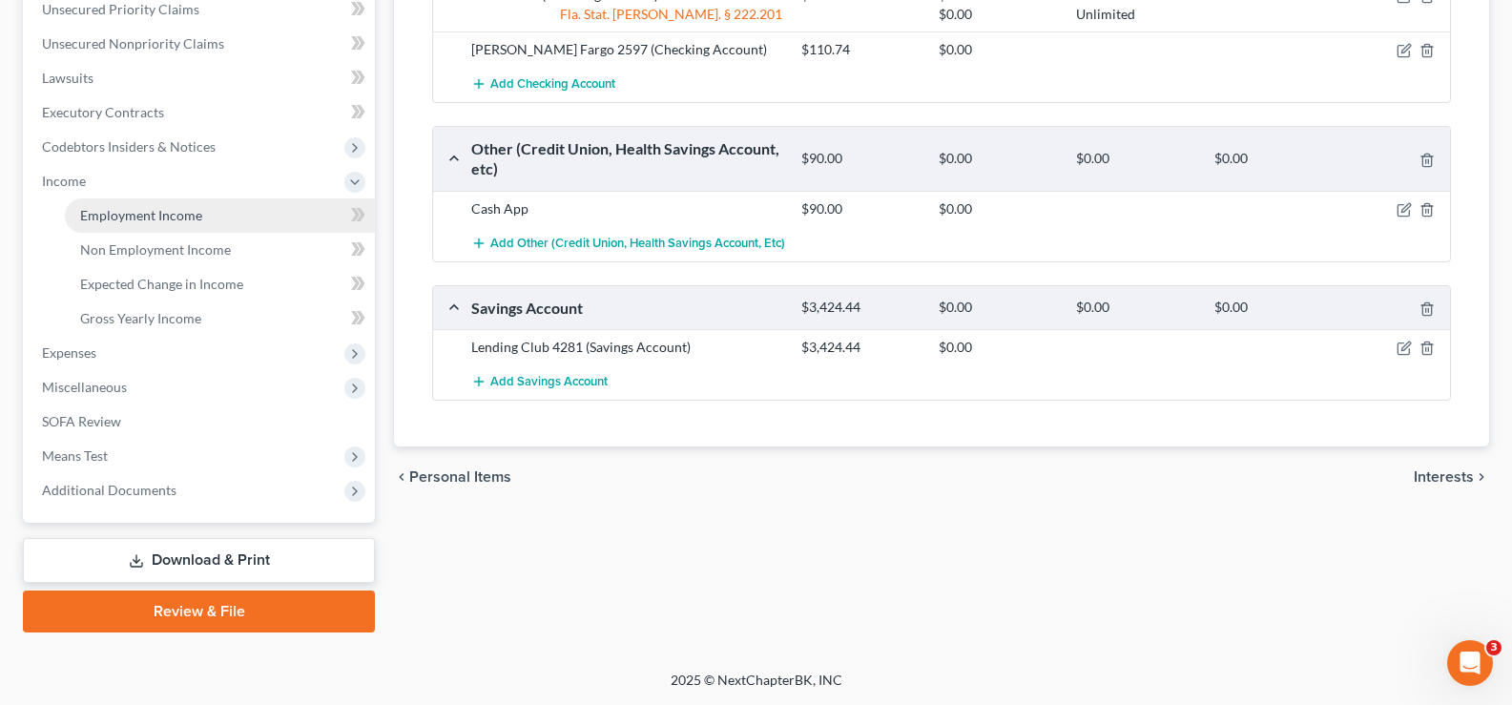
click at [200, 210] on link "Employment Income" at bounding box center [220, 215] width 310 height 34
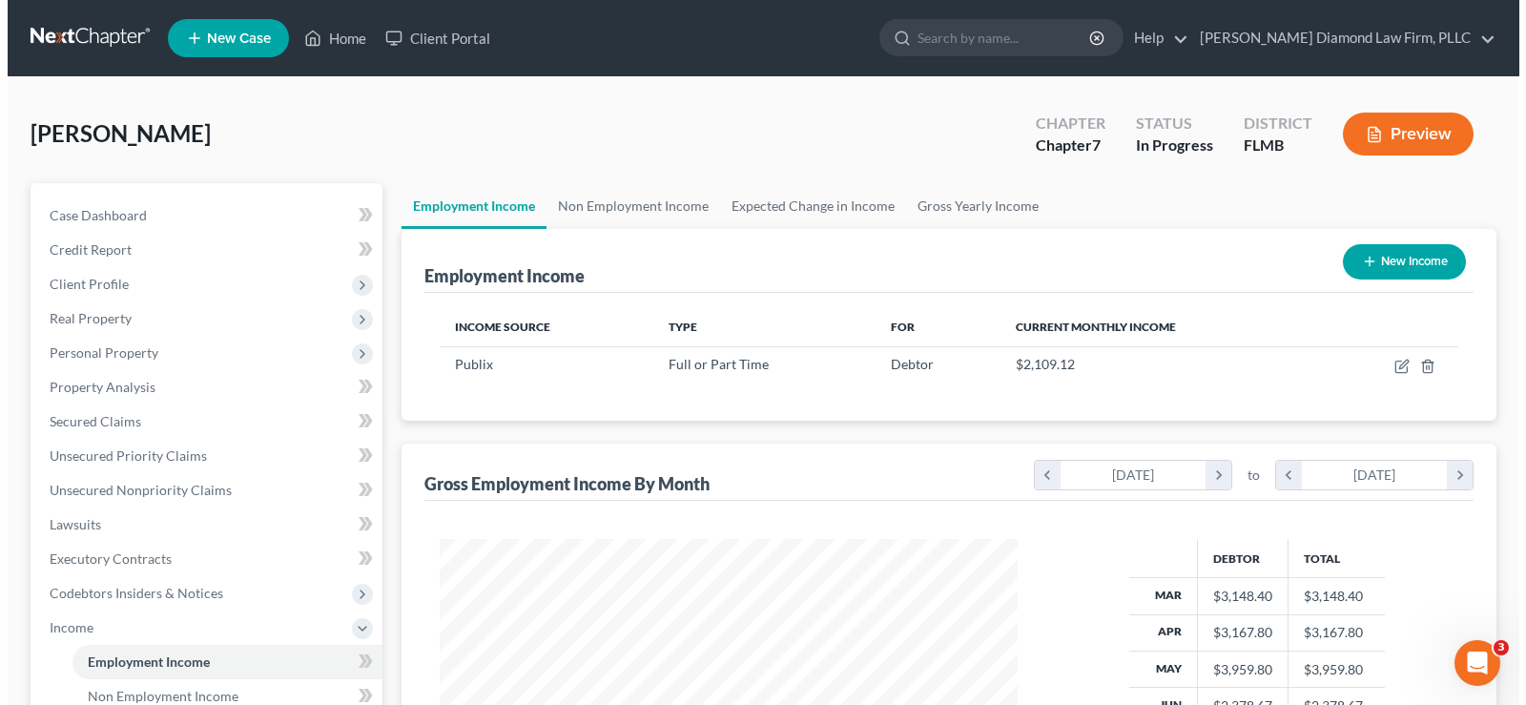
scroll to position [342, 616]
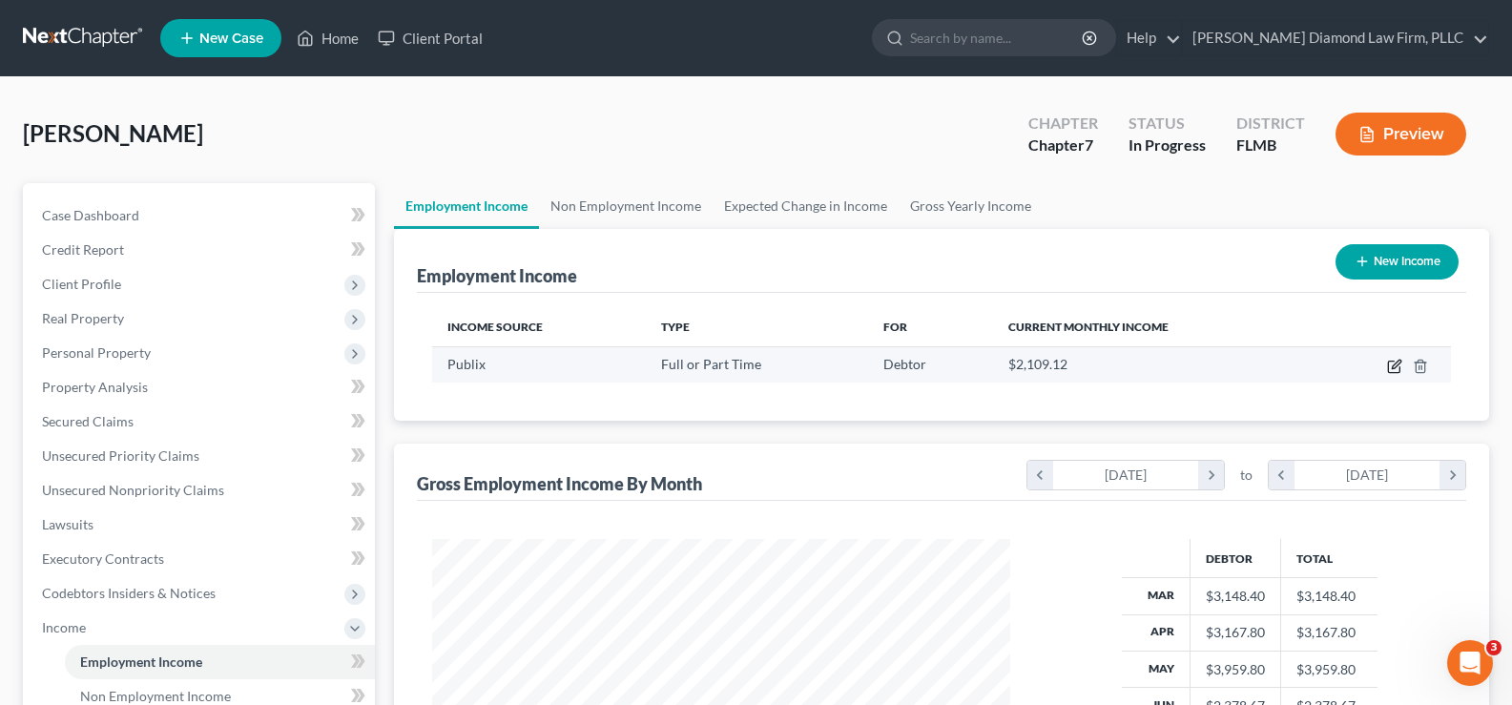
click at [1390, 365] on icon "button" at bounding box center [1394, 366] width 15 height 15
select select "0"
select select "9"
select select "3"
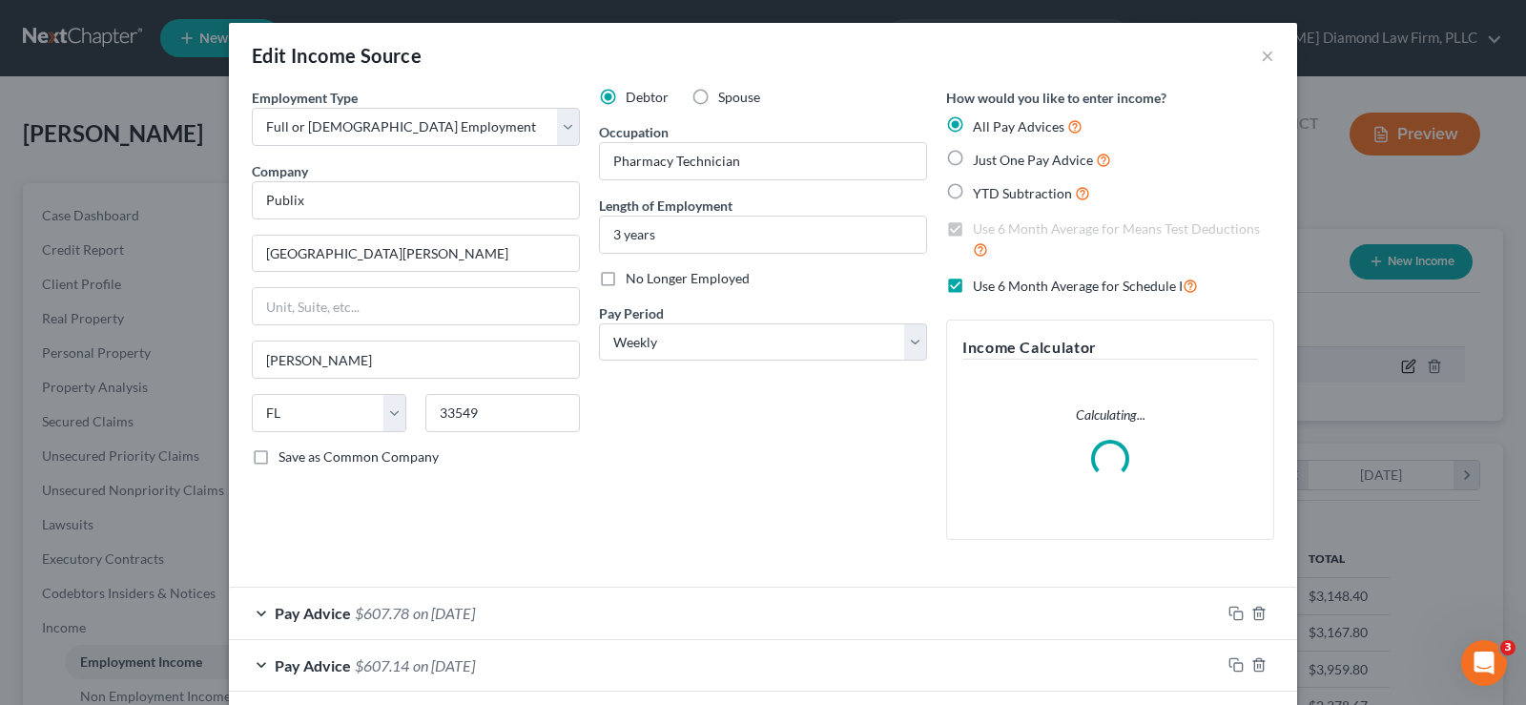
scroll to position [342, 623]
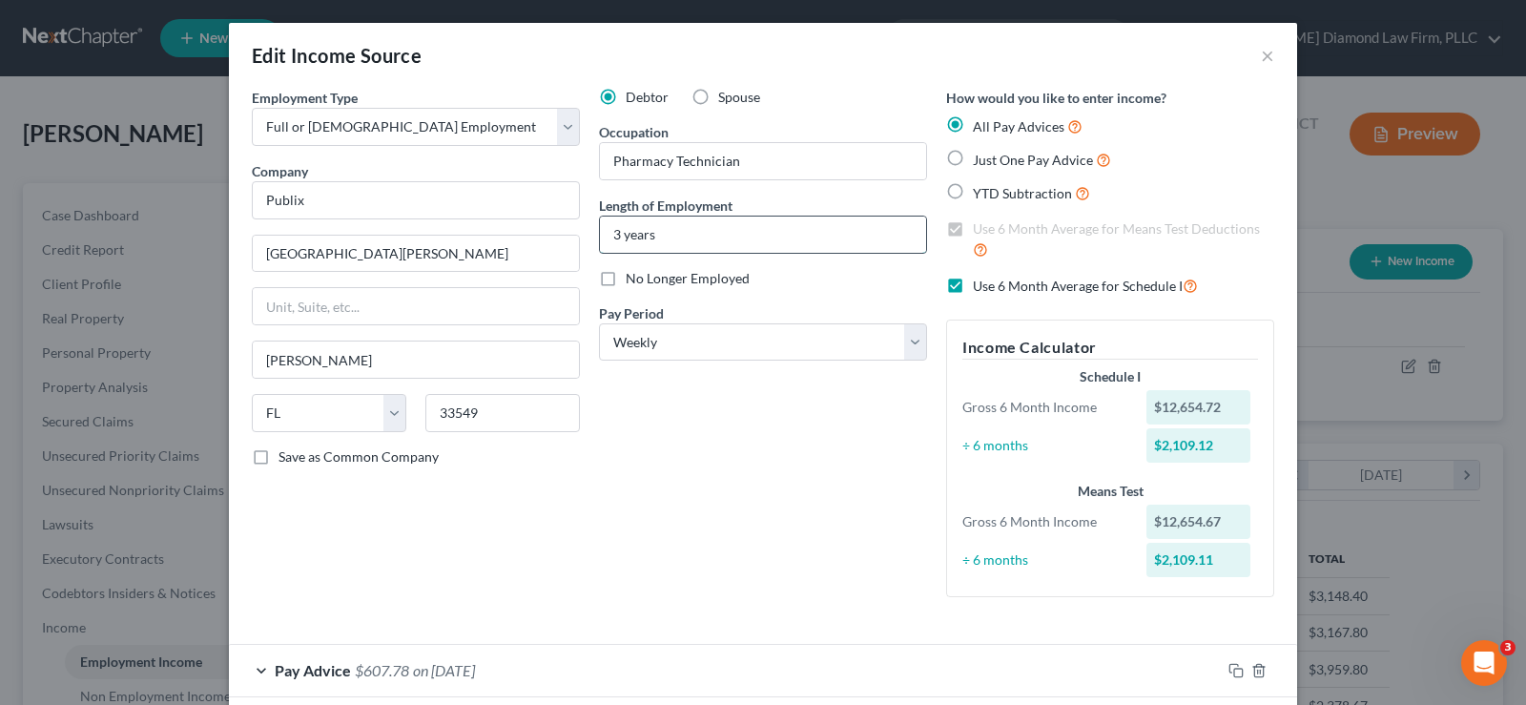
click at [615, 237] on input "3 years" at bounding box center [763, 234] width 326 height 36
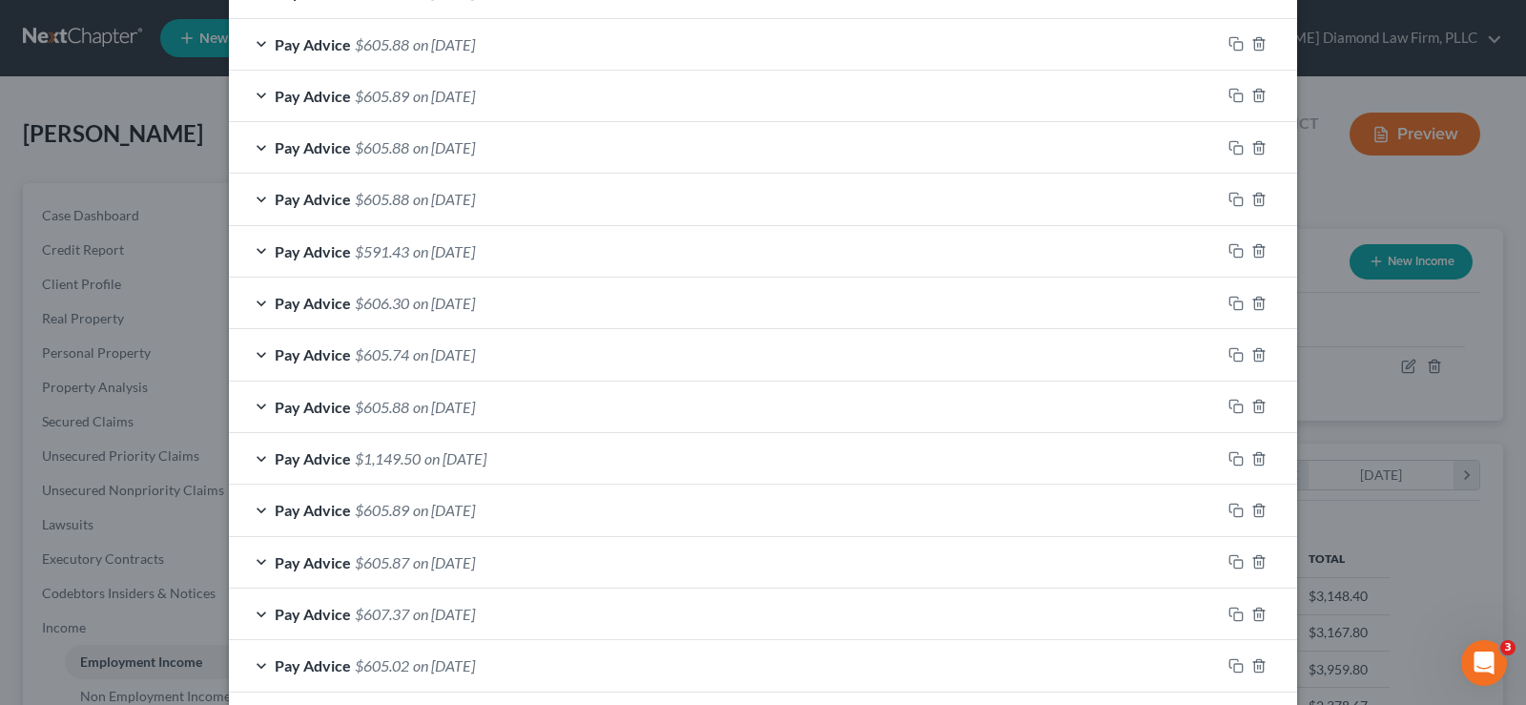
scroll to position [1340, 0]
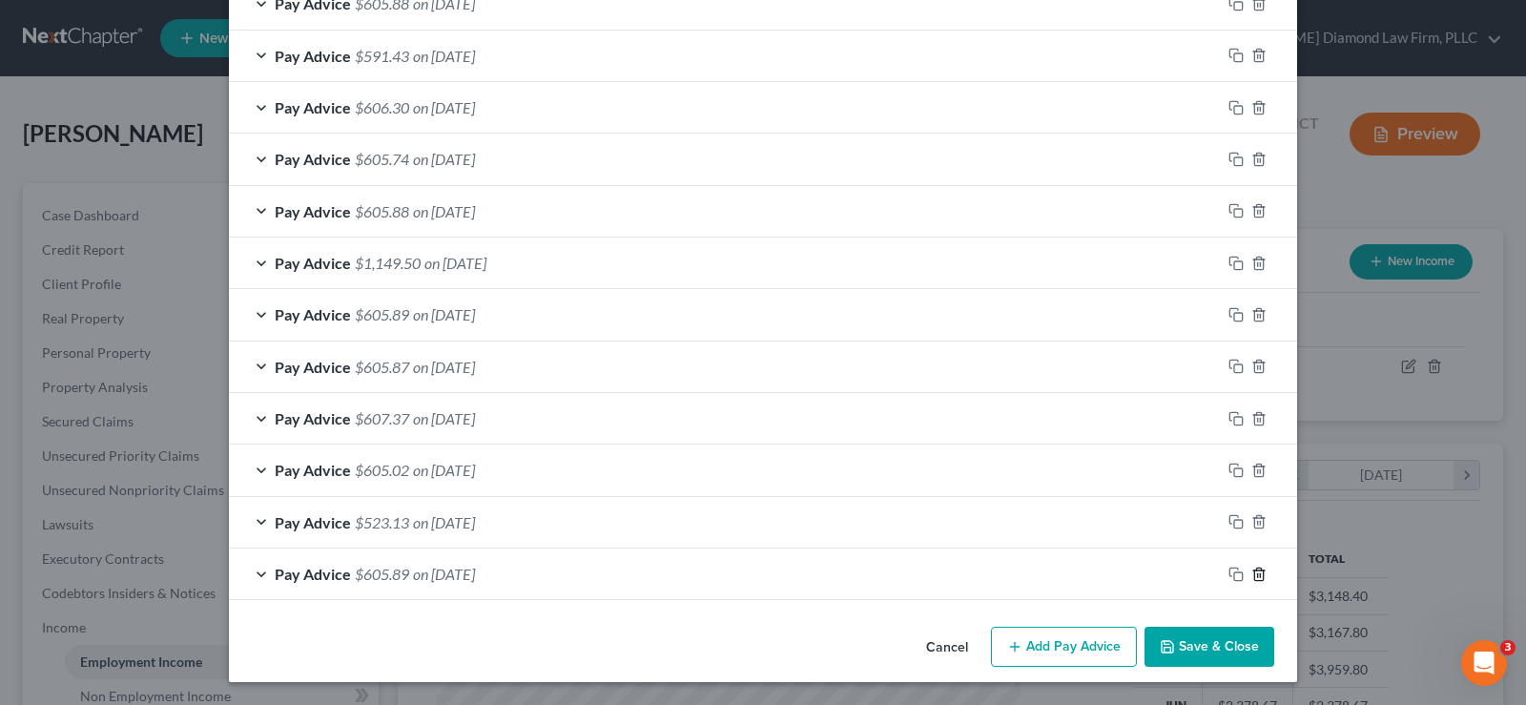
type input "3.5 years"
click at [1254, 571] on icon "button" at bounding box center [1258, 573] width 15 height 15
click at [1254, 572] on icon "button" at bounding box center [1258, 573] width 15 height 15
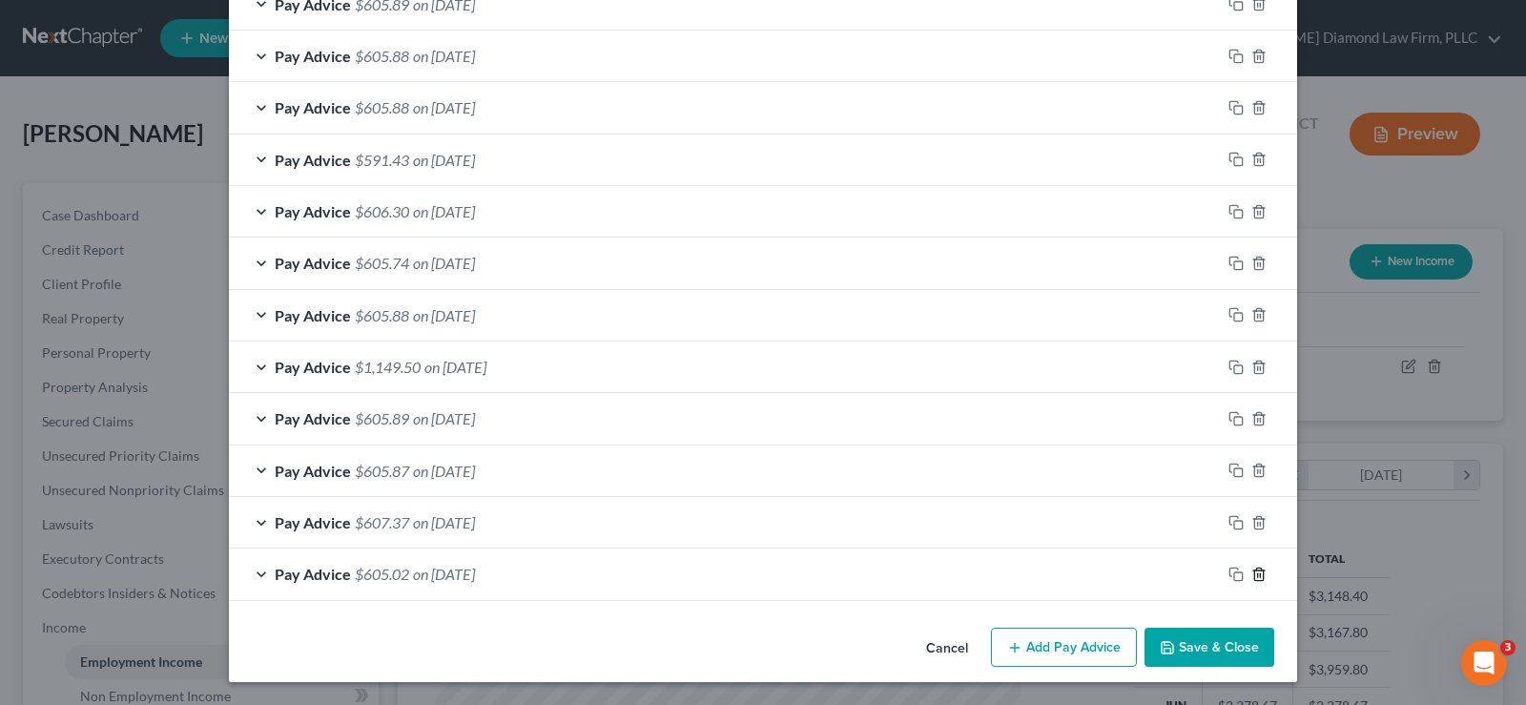
click at [1260, 575] on line "button" at bounding box center [1260, 575] width 0 height 4
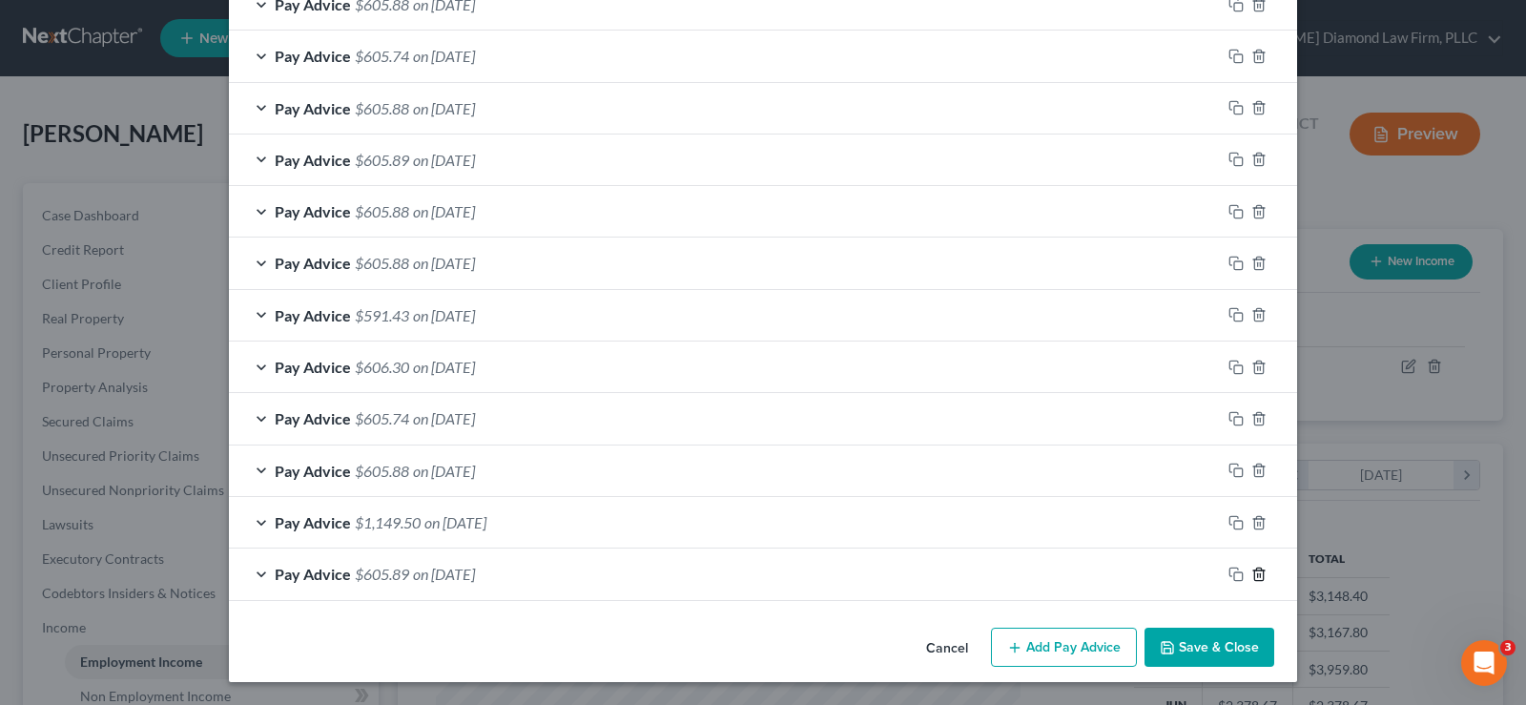
click at [1260, 574] on line "button" at bounding box center [1260, 575] width 0 height 4
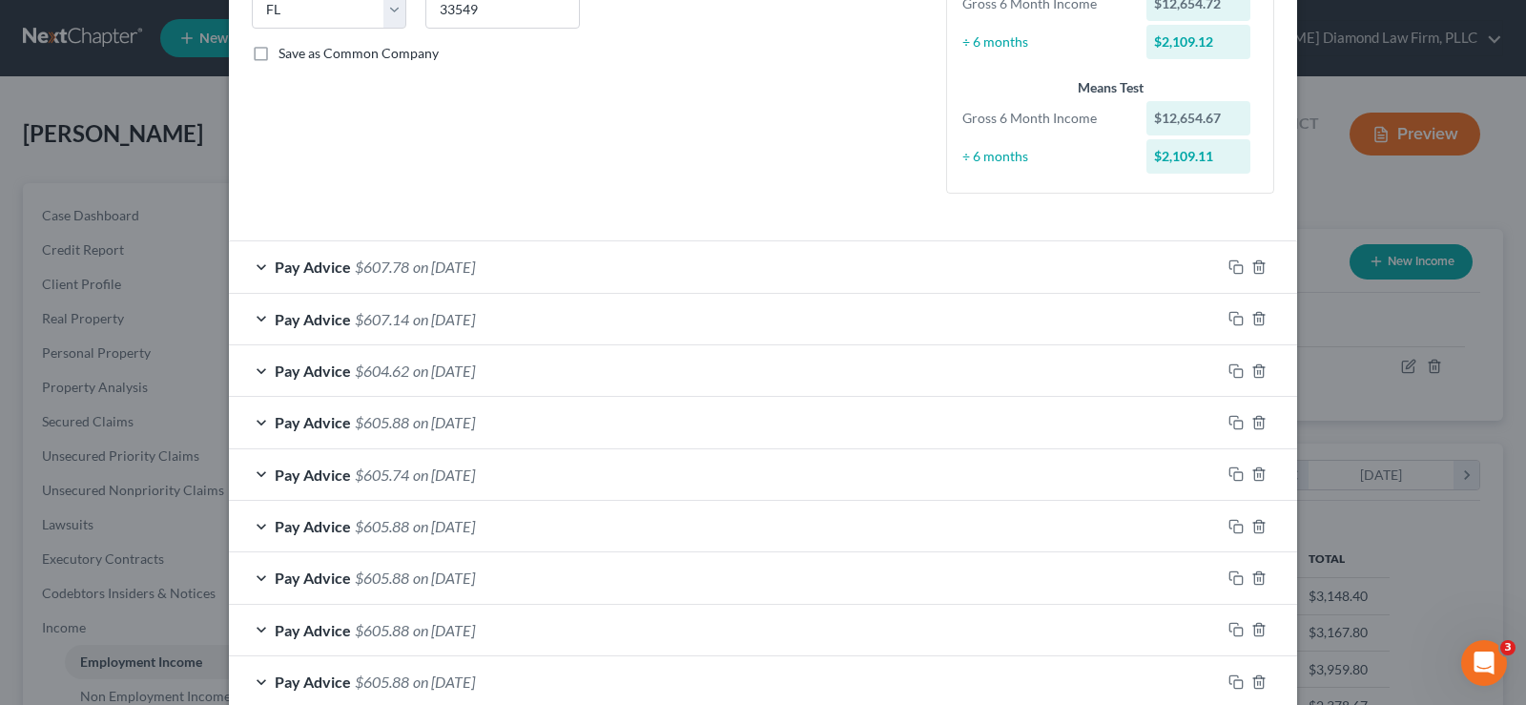
scroll to position [397, 0]
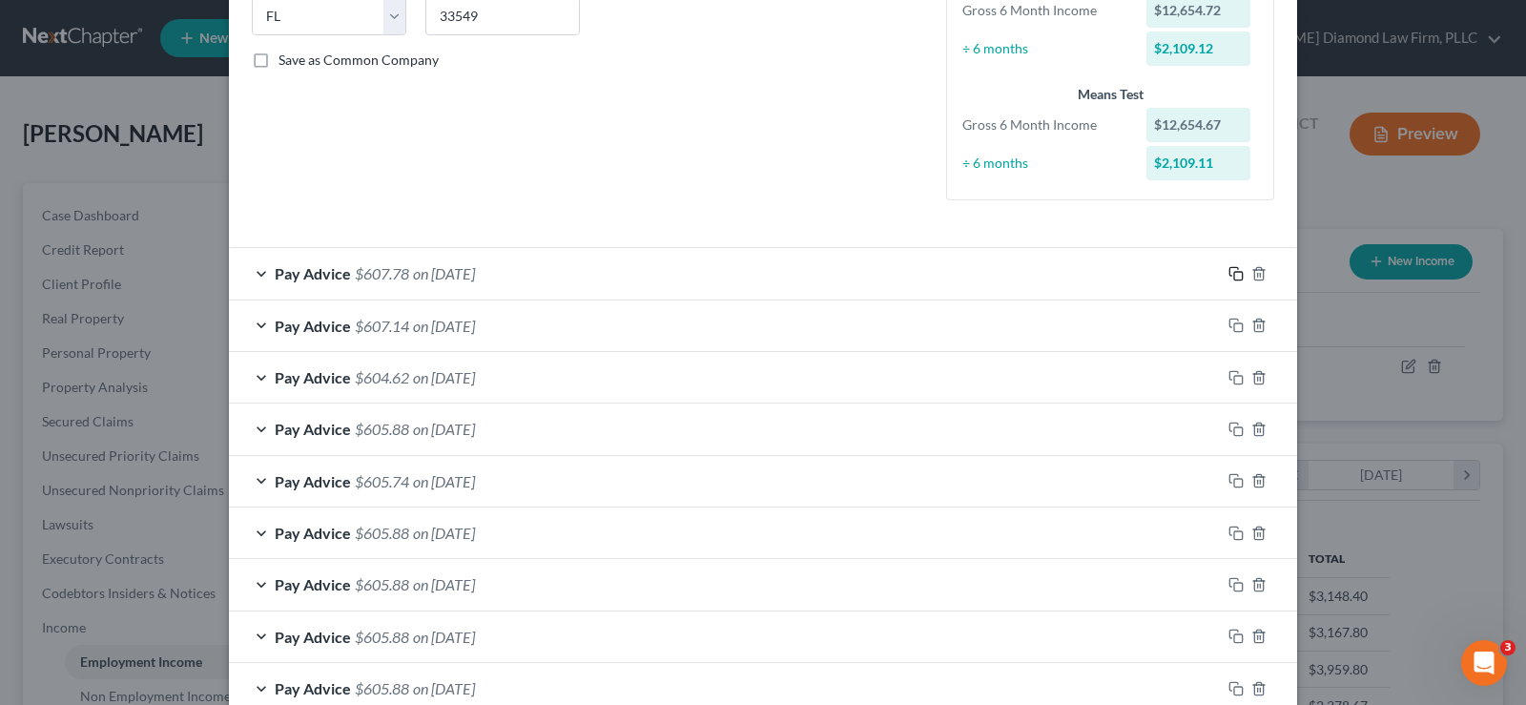
drag, startPoint x: 1231, startPoint y: 278, endPoint x: 732, endPoint y: 454, distance: 529.1
click at [1231, 278] on icon "button" at bounding box center [1235, 273] width 15 height 15
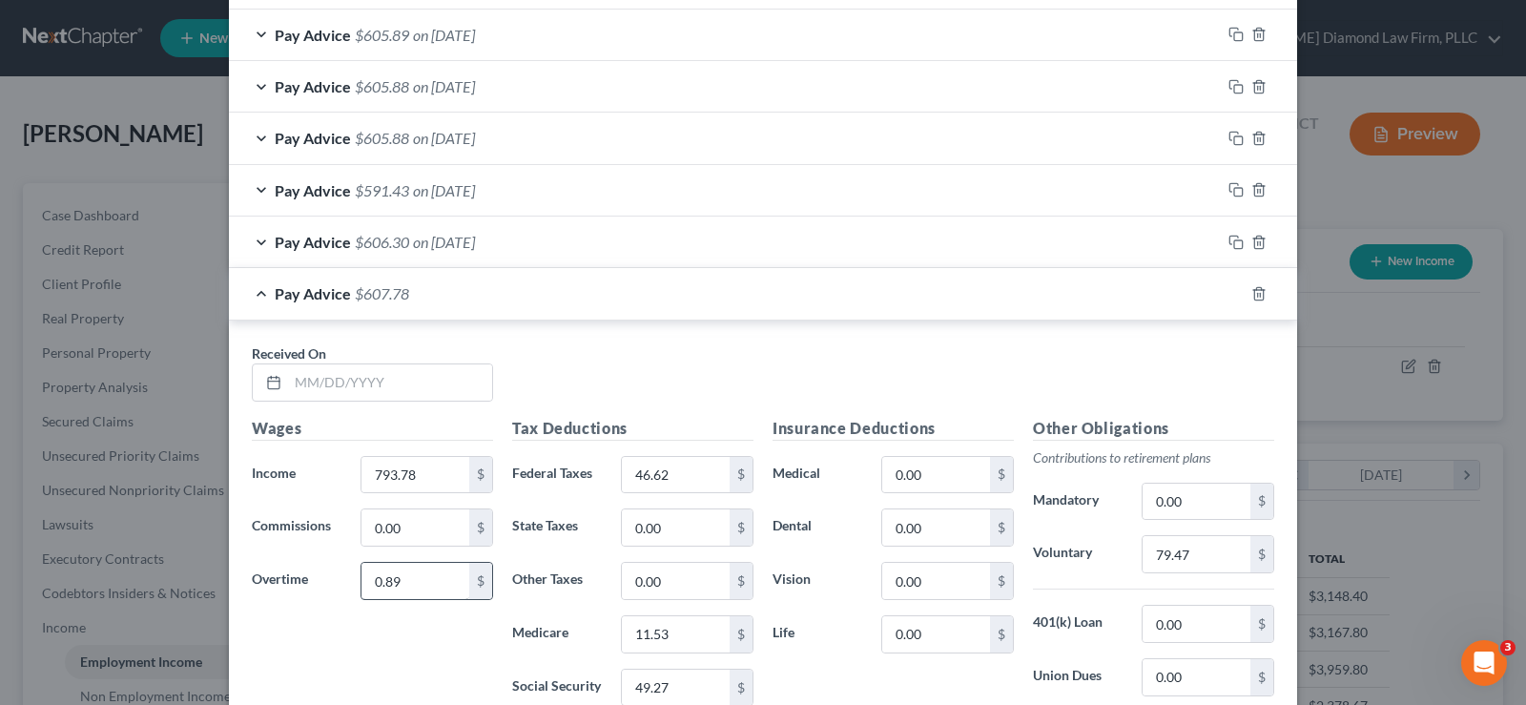
scroll to position [1255, 0]
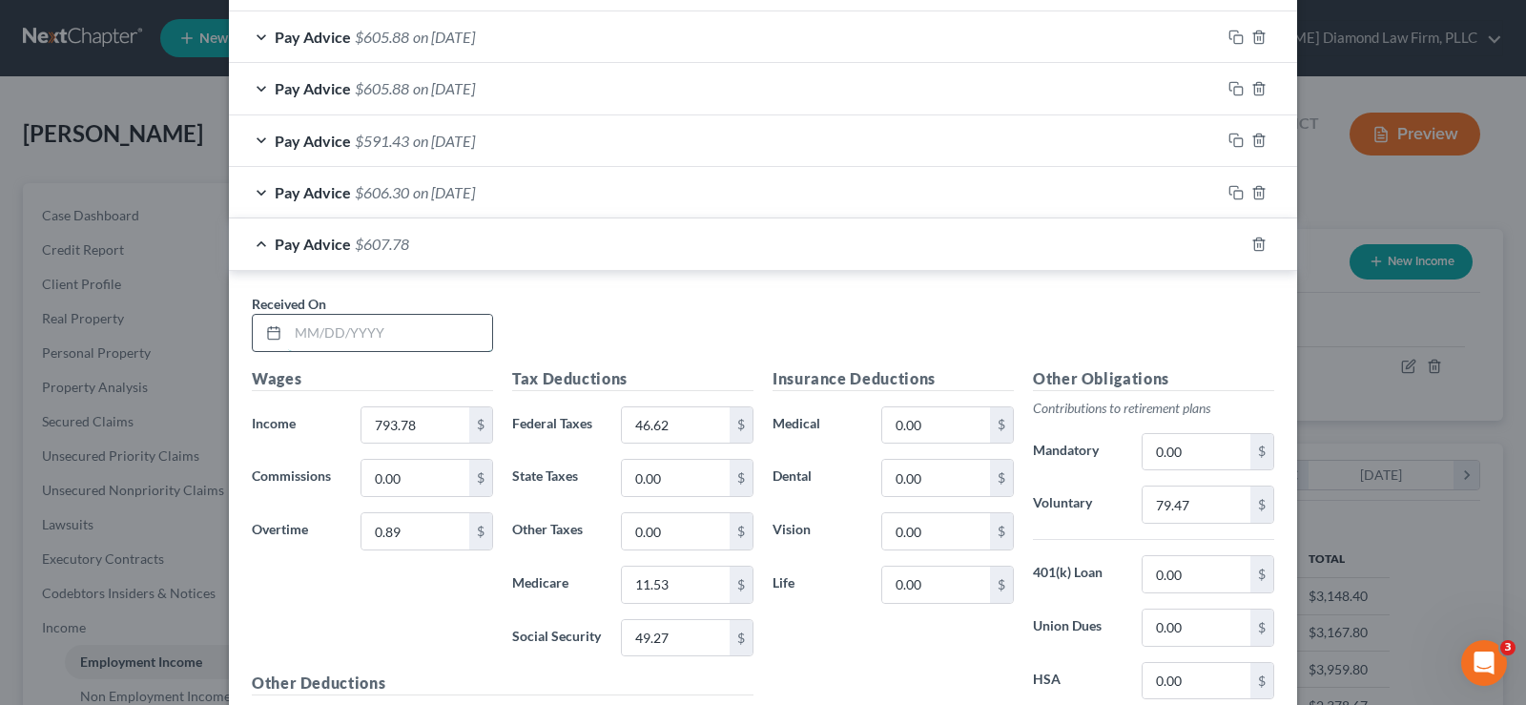
click at [381, 321] on input "text" at bounding box center [390, 333] width 204 height 36
type input "[DATE]"
type input "803.68"
type input "5.84"
type input "48.23"
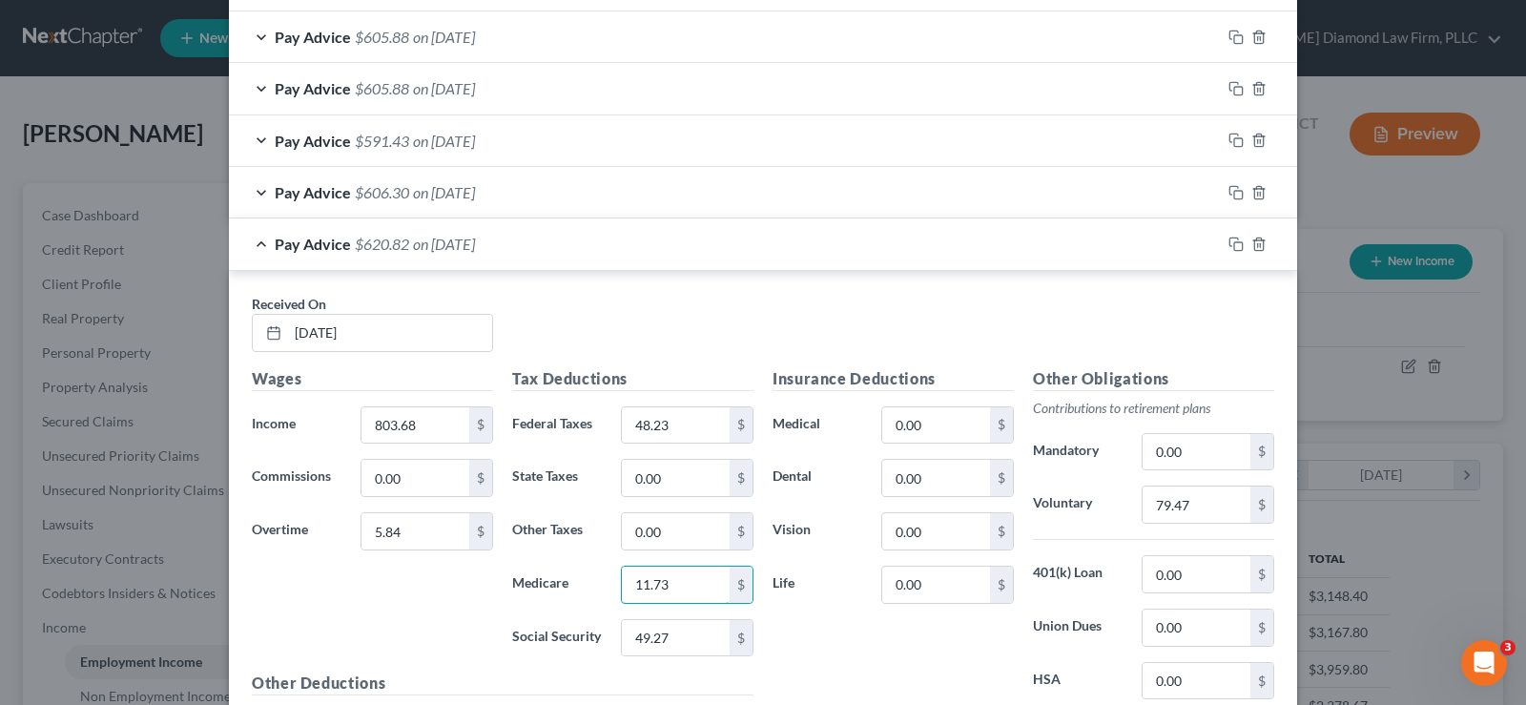
type input "11.73"
type input "50.19"
click at [1205, 508] on input "79.47" at bounding box center [1197, 504] width 108 height 36
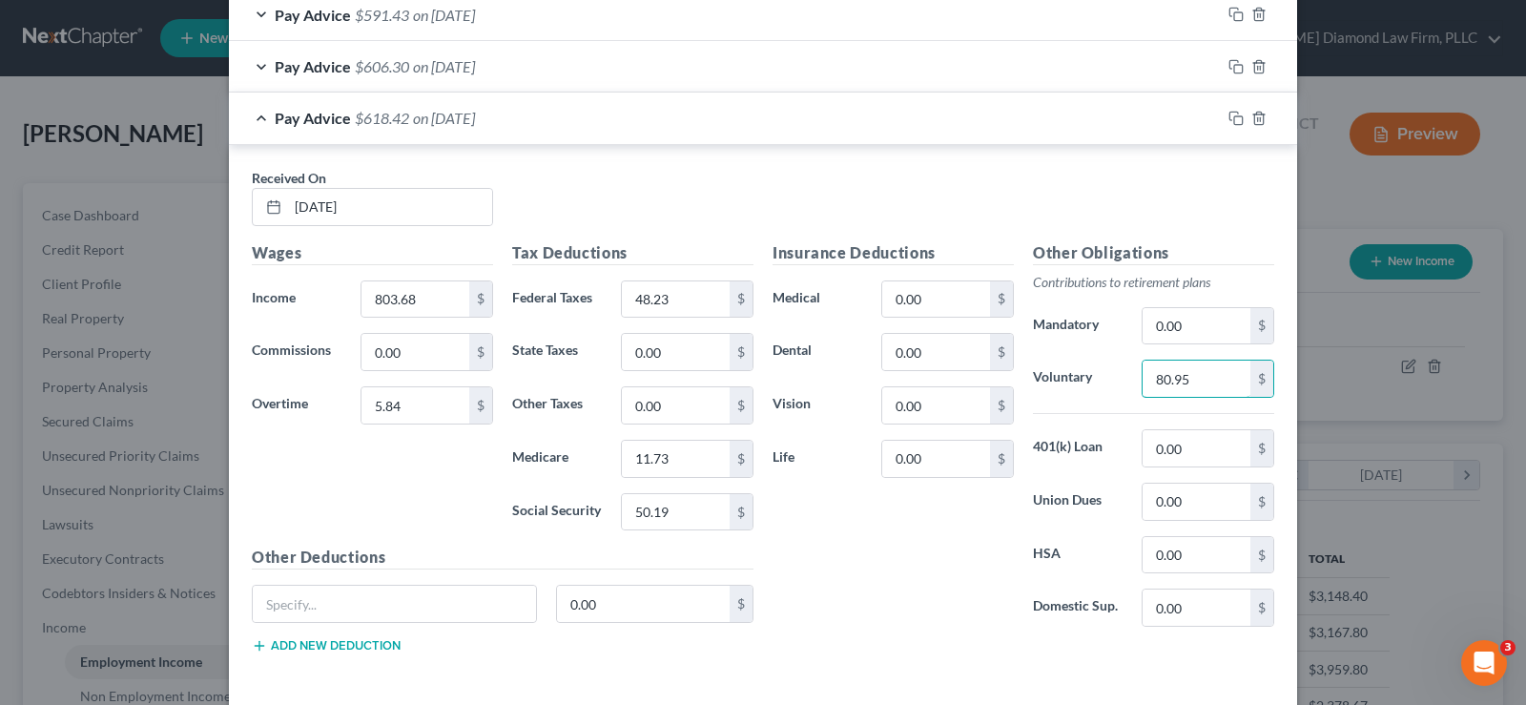
scroll to position [1446, 0]
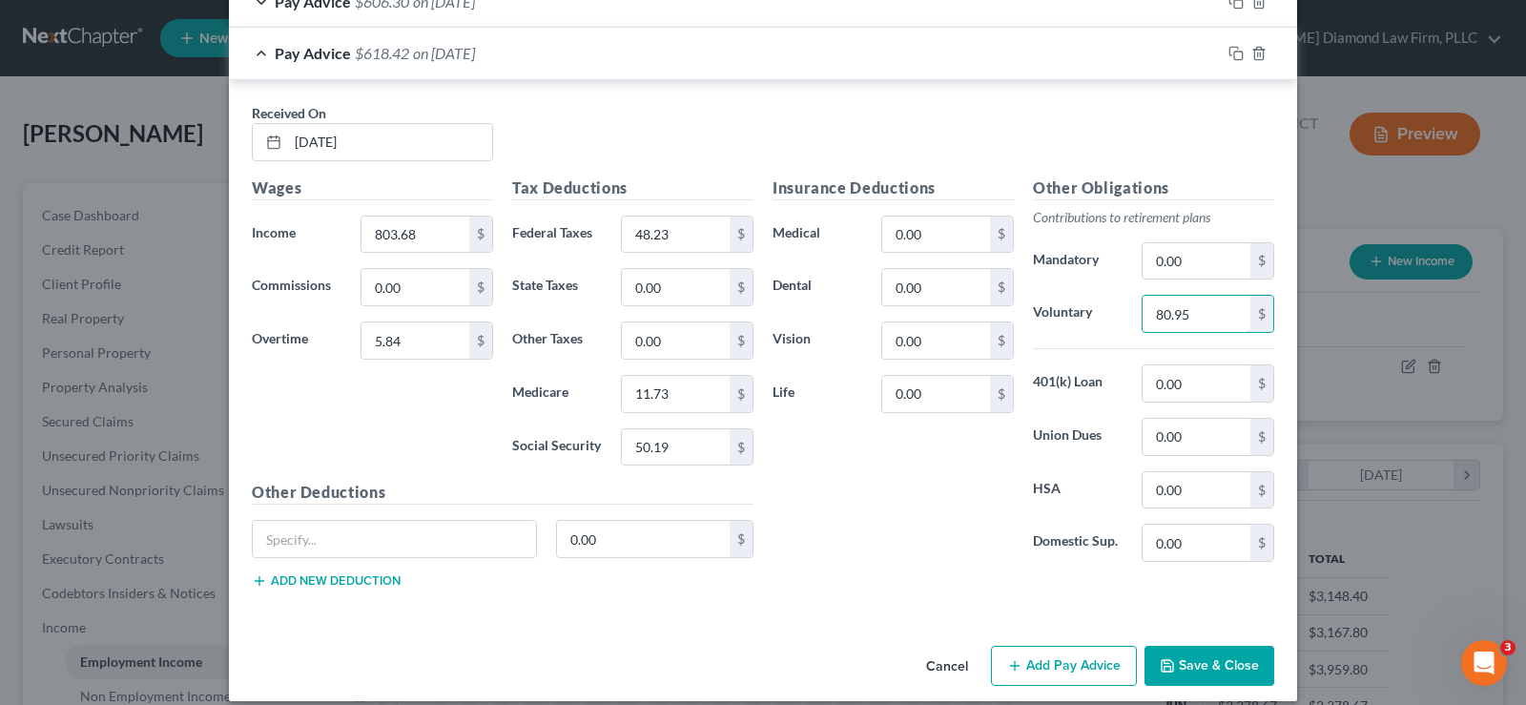
type input "80.95"
drag, startPoint x: 1228, startPoint y: 51, endPoint x: 616, endPoint y: 216, distance: 634.1
click at [1234, 51] on rect "button" at bounding box center [1238, 55] width 9 height 9
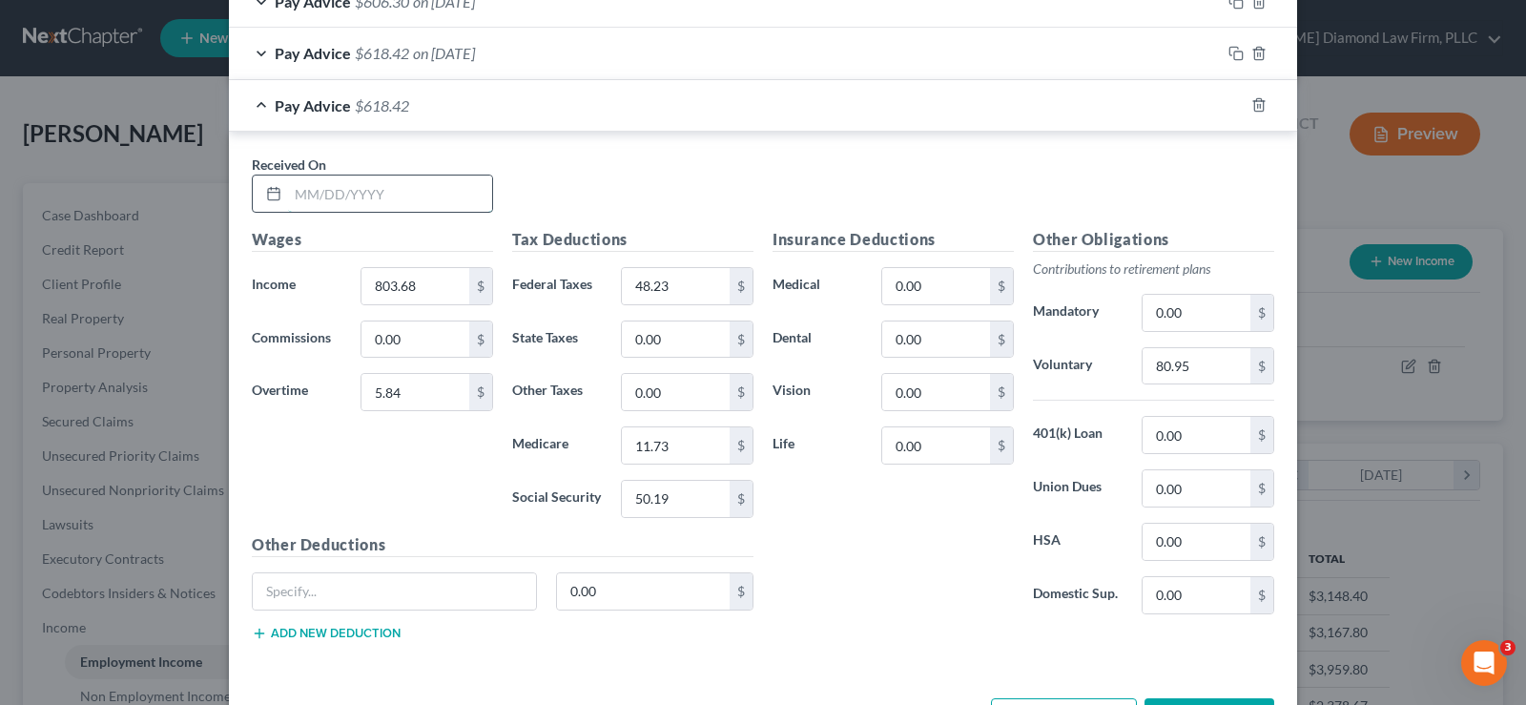
click at [375, 183] on input "text" at bounding box center [390, 193] width 204 height 36
type input "[DATE]"
click at [858, 596] on div "Insurance Deductions Medical 0.00 $ Dental 0.00 $ Vision 0.00 $ Life 0.00 $" at bounding box center [893, 428] width 260 height 401
click at [418, 289] on input "803.68" at bounding box center [415, 286] width 108 height 36
type input "792"
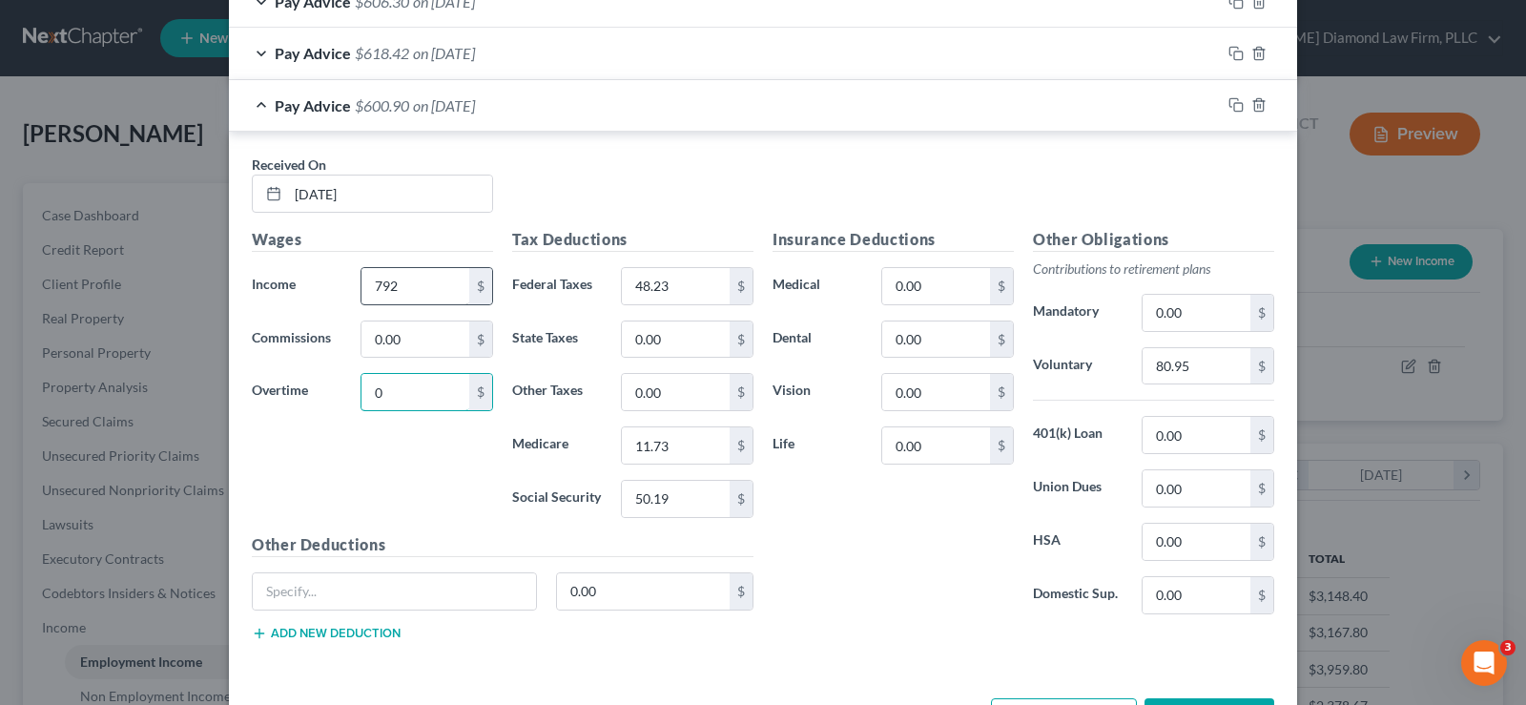
type input "0"
type input "46.33"
type input "11.49"
type input "49.10"
click at [1197, 367] on input "80.95" at bounding box center [1197, 366] width 108 height 36
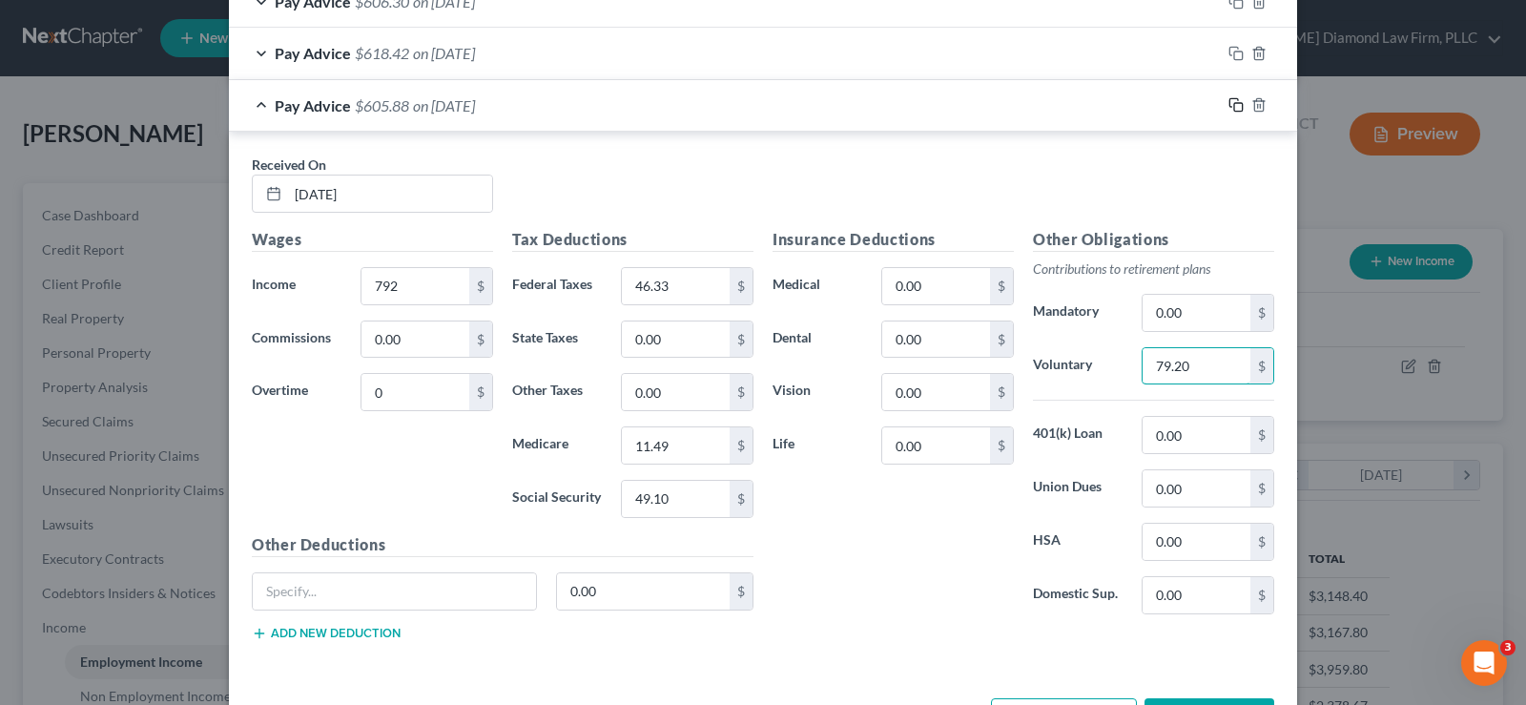
type input "79.20"
click at [1231, 110] on icon "button" at bounding box center [1235, 104] width 15 height 15
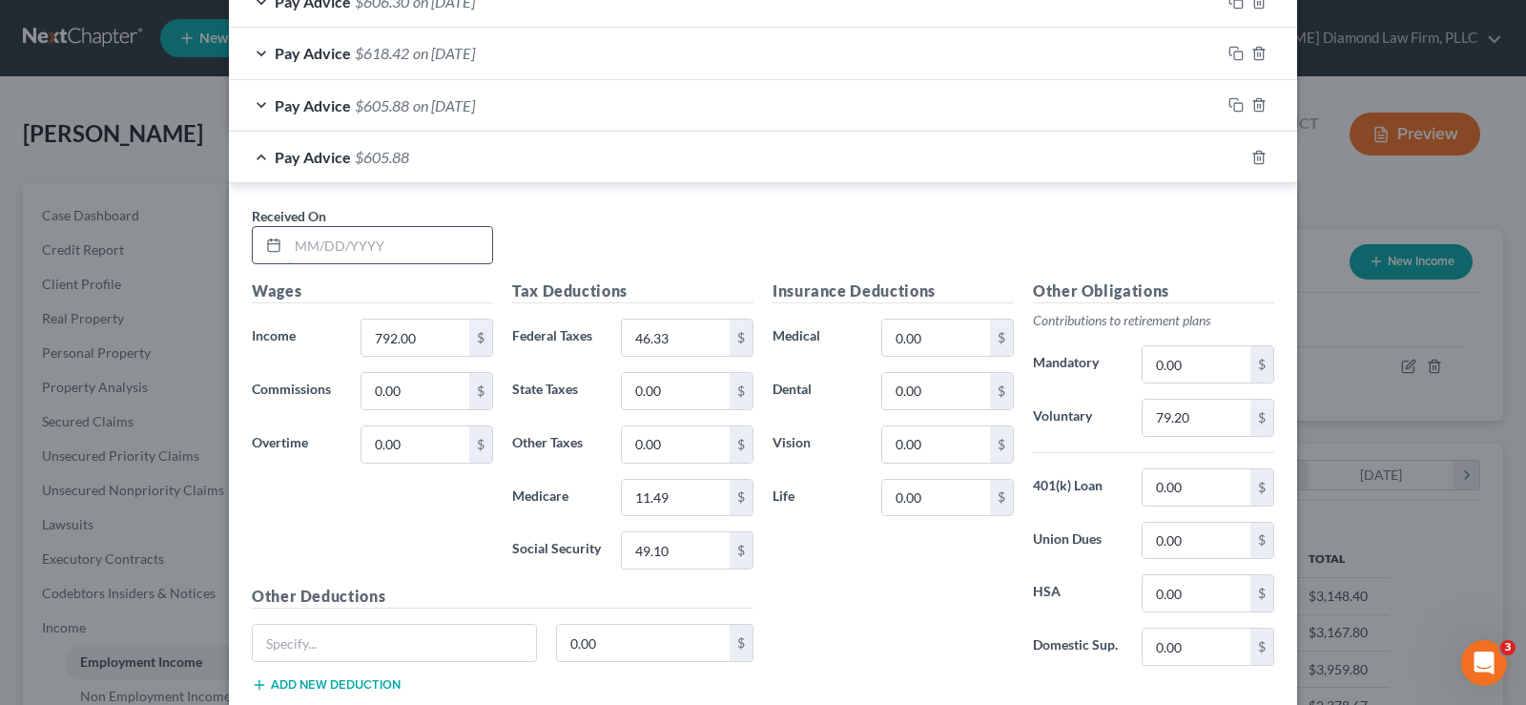
click at [325, 250] on input "text" at bounding box center [390, 245] width 204 height 36
type input "[DATE]"
type input "749.03"
type input "41.69"
type input "10.86"
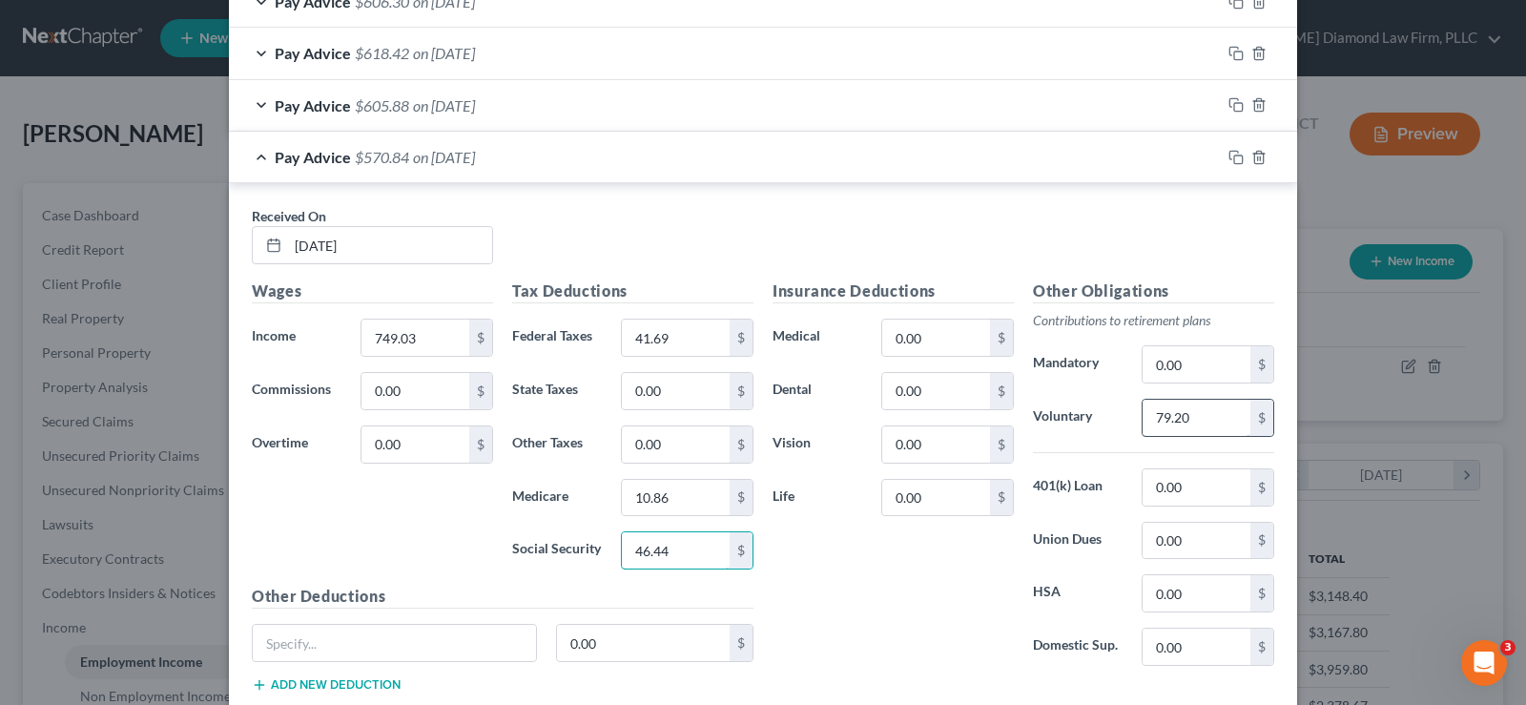
type input "46.44"
click at [1200, 418] on input "79.20" at bounding box center [1197, 418] width 108 height 36
type input "74.90"
click at [1233, 160] on icon "button" at bounding box center [1235, 157] width 15 height 15
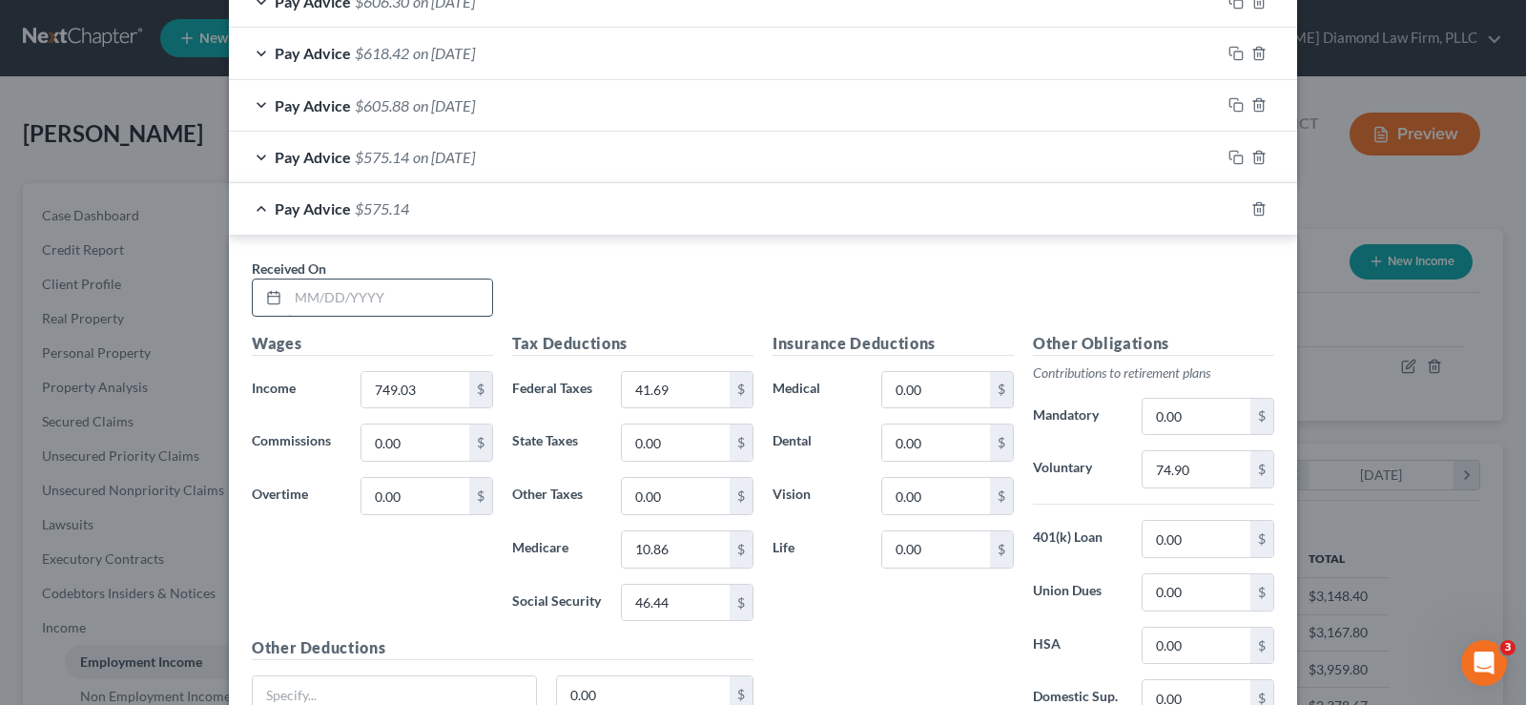
click at [348, 299] on input "text" at bounding box center [390, 297] width 204 height 36
type input "[DATE]"
type input "792.40"
type input "0.20"
type input "46.40"
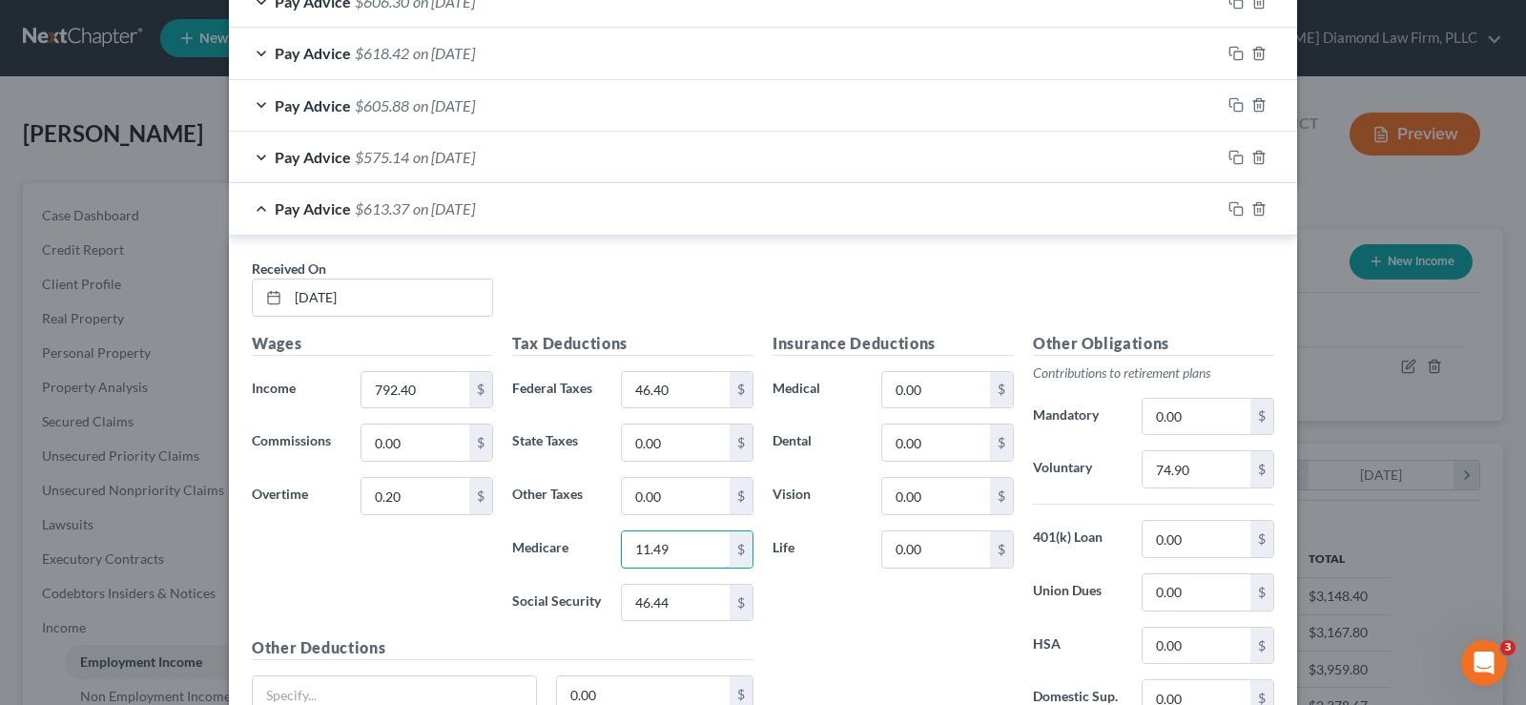
type input "11.49"
type input "49.14"
click at [1201, 473] on input "74.90" at bounding box center [1197, 469] width 108 height 36
type input "79.26"
click at [1231, 208] on icon "button" at bounding box center [1235, 208] width 15 height 15
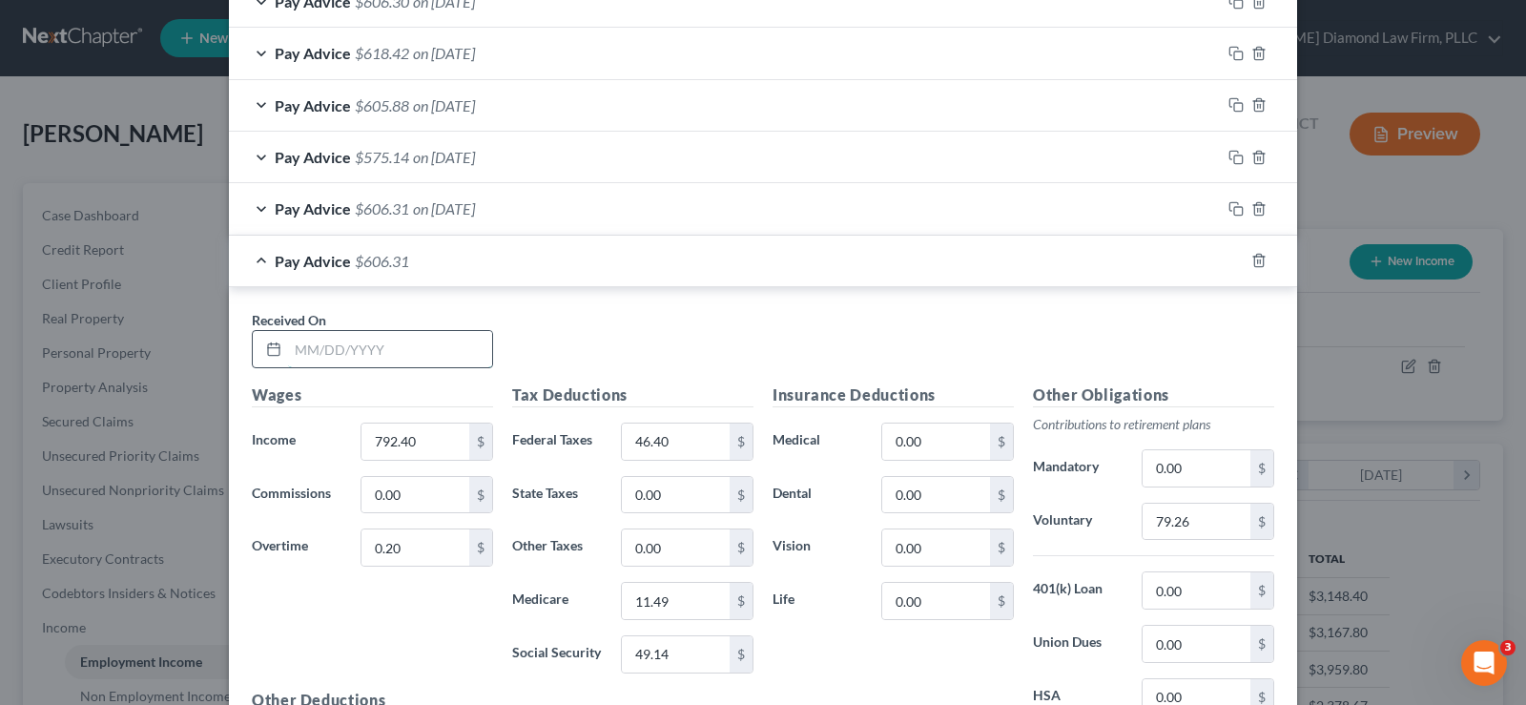
click at [340, 333] on input "text" at bounding box center [390, 349] width 204 height 36
type input "[DATE]"
type input "791.80"
type input "46.31"
type input "11.48"
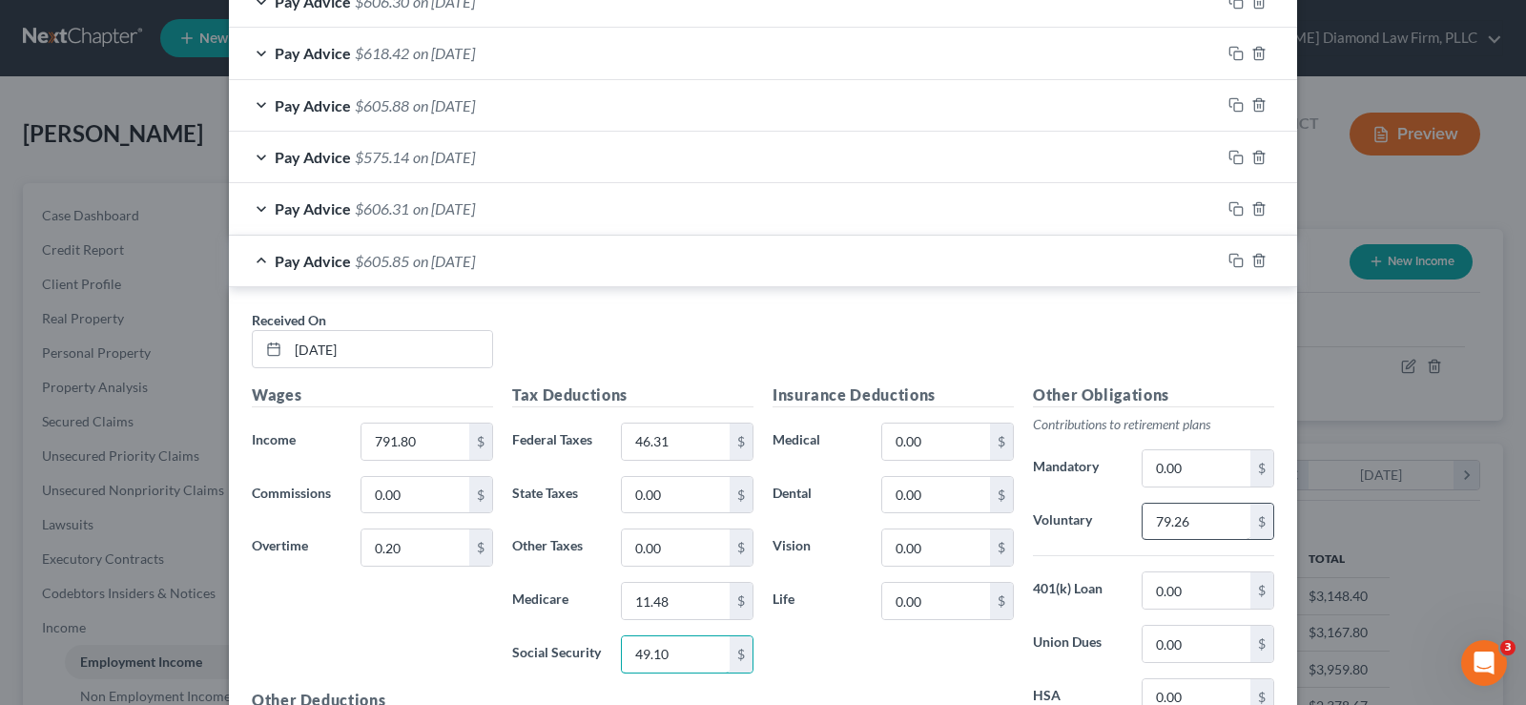
type input "49.10"
click at [1204, 526] on input "79.26" at bounding box center [1197, 522] width 108 height 36
type input "79.18"
click at [401, 562] on input "0.20" at bounding box center [415, 547] width 108 height 36
type input "0.00"
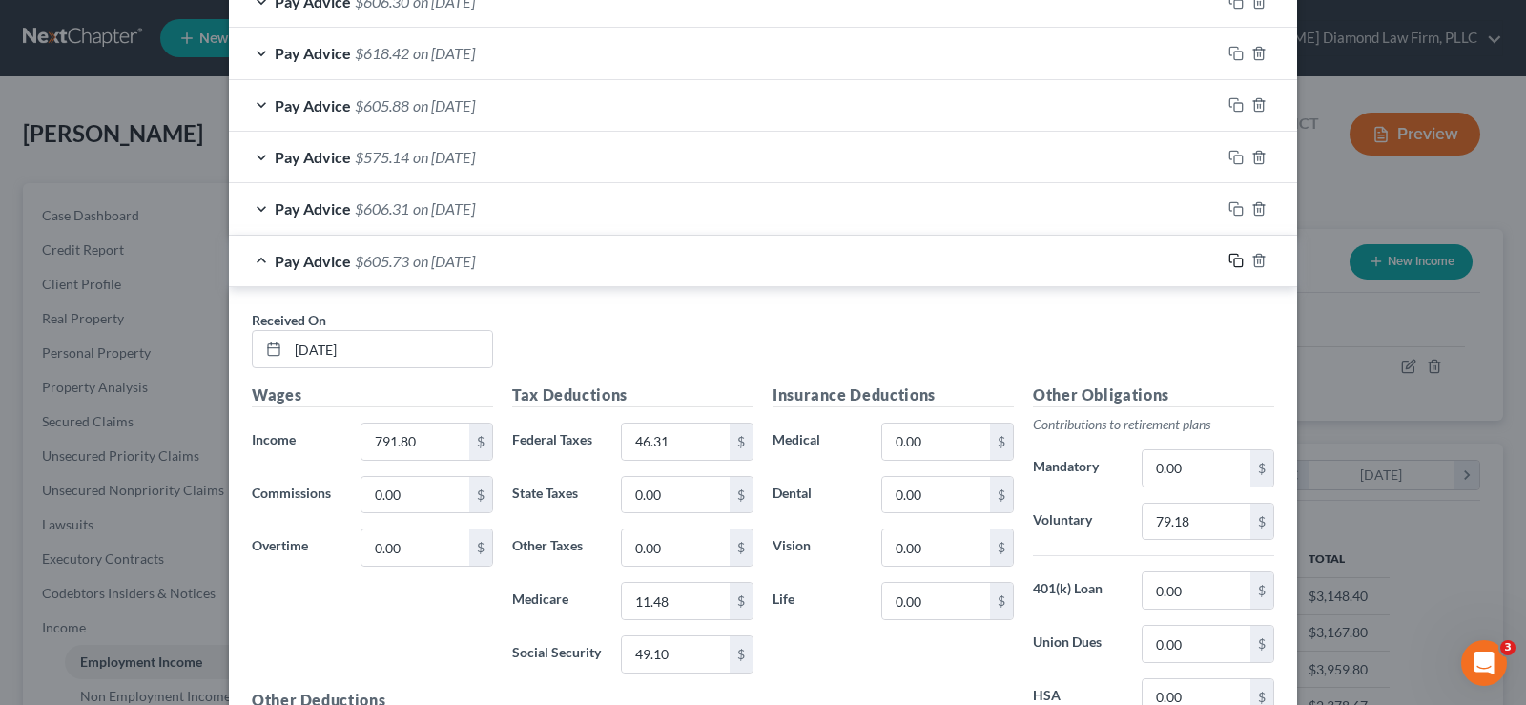
click at [1231, 262] on icon "button" at bounding box center [1235, 260] width 15 height 15
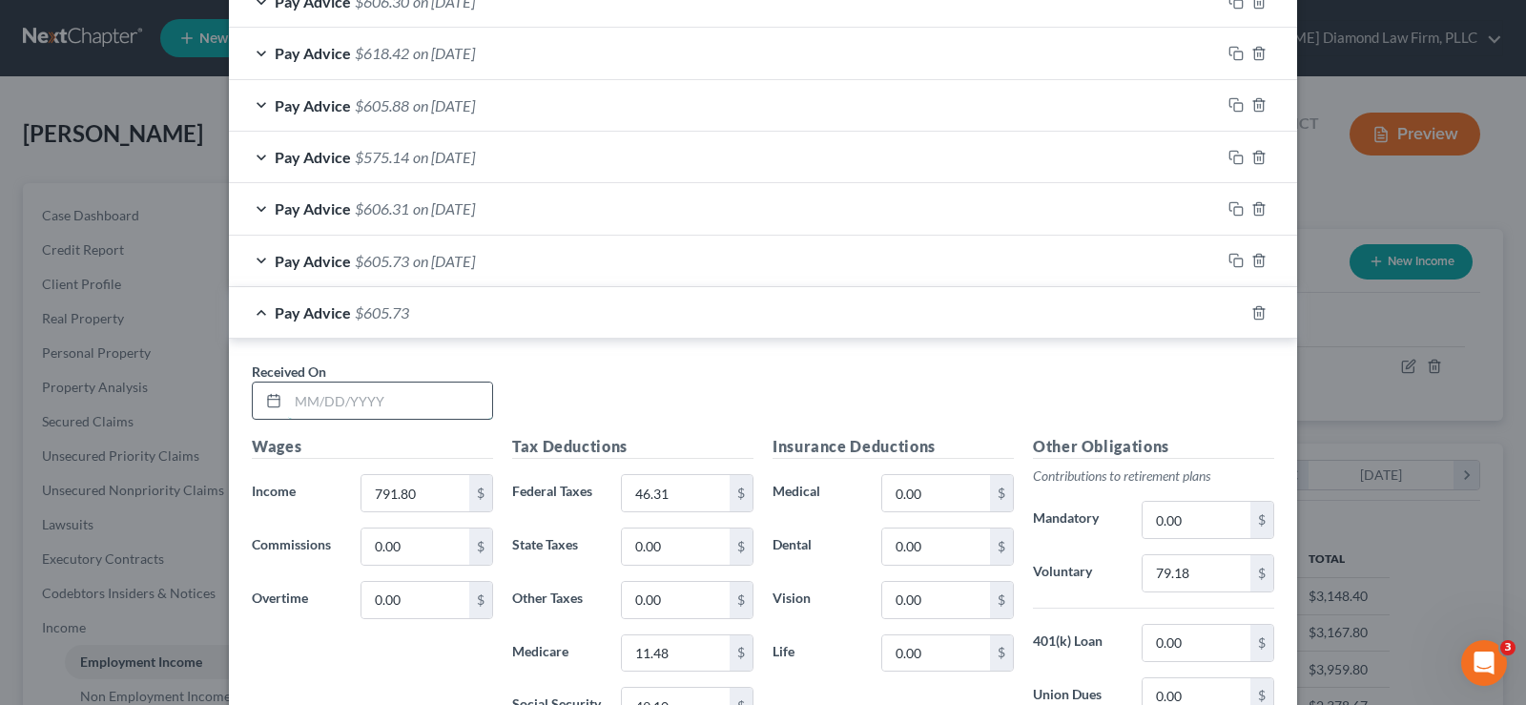
click at [392, 389] on input "text" at bounding box center [390, 400] width 204 height 36
type input "[DATE]"
type input "789.03"
type input "46.01"
type input "11.44"
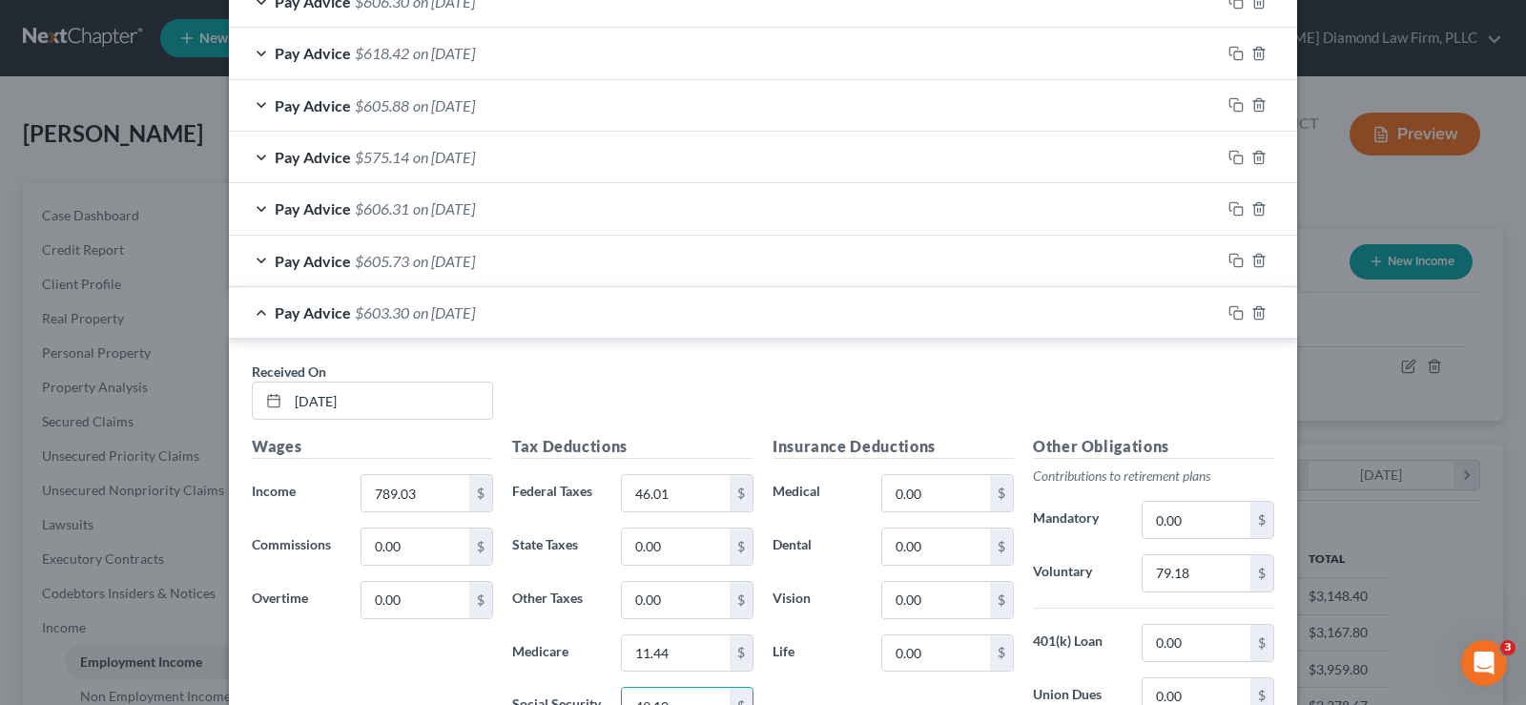
scroll to position [1465, 0]
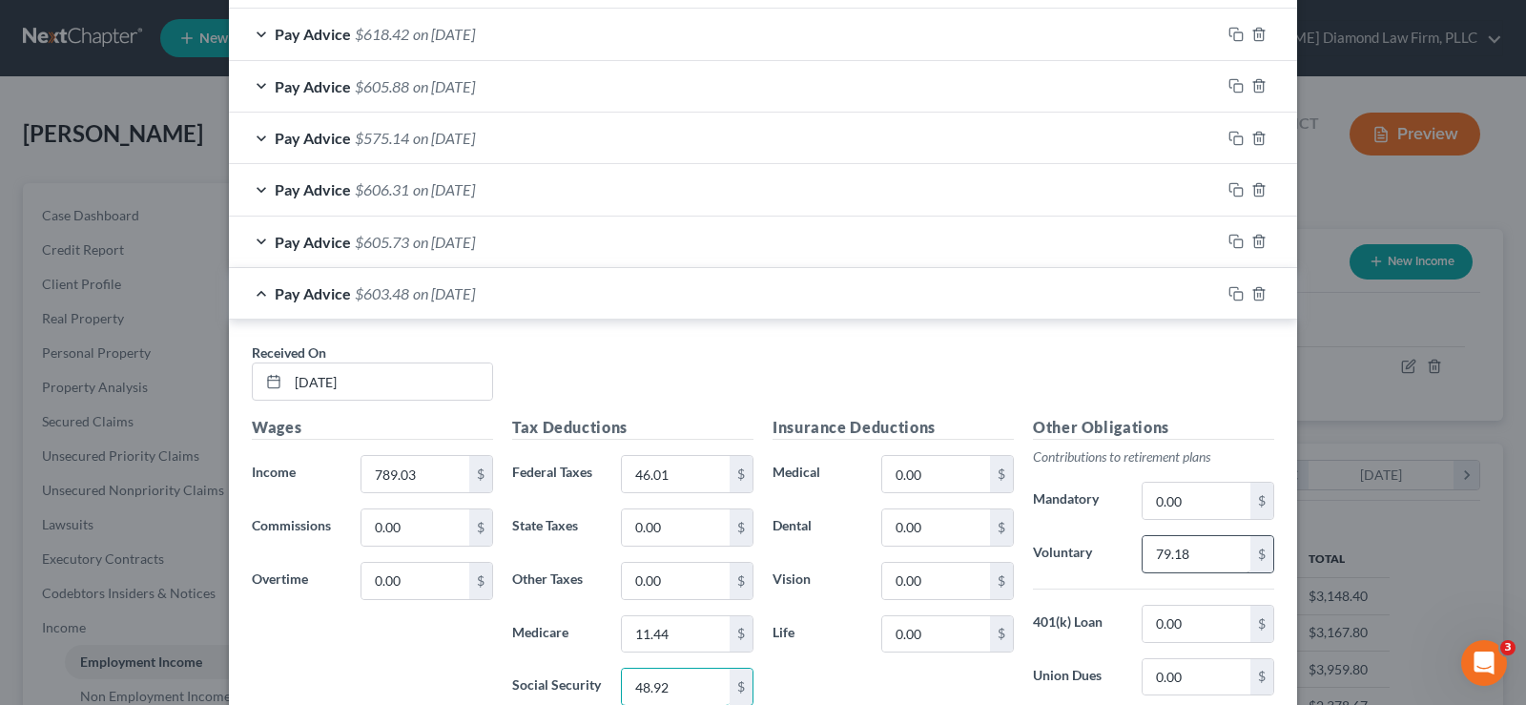
type input "48.92"
click at [1232, 549] on input "79.18" at bounding box center [1197, 554] width 108 height 36
type input "78.90"
click at [1228, 297] on icon "button" at bounding box center [1235, 293] width 15 height 15
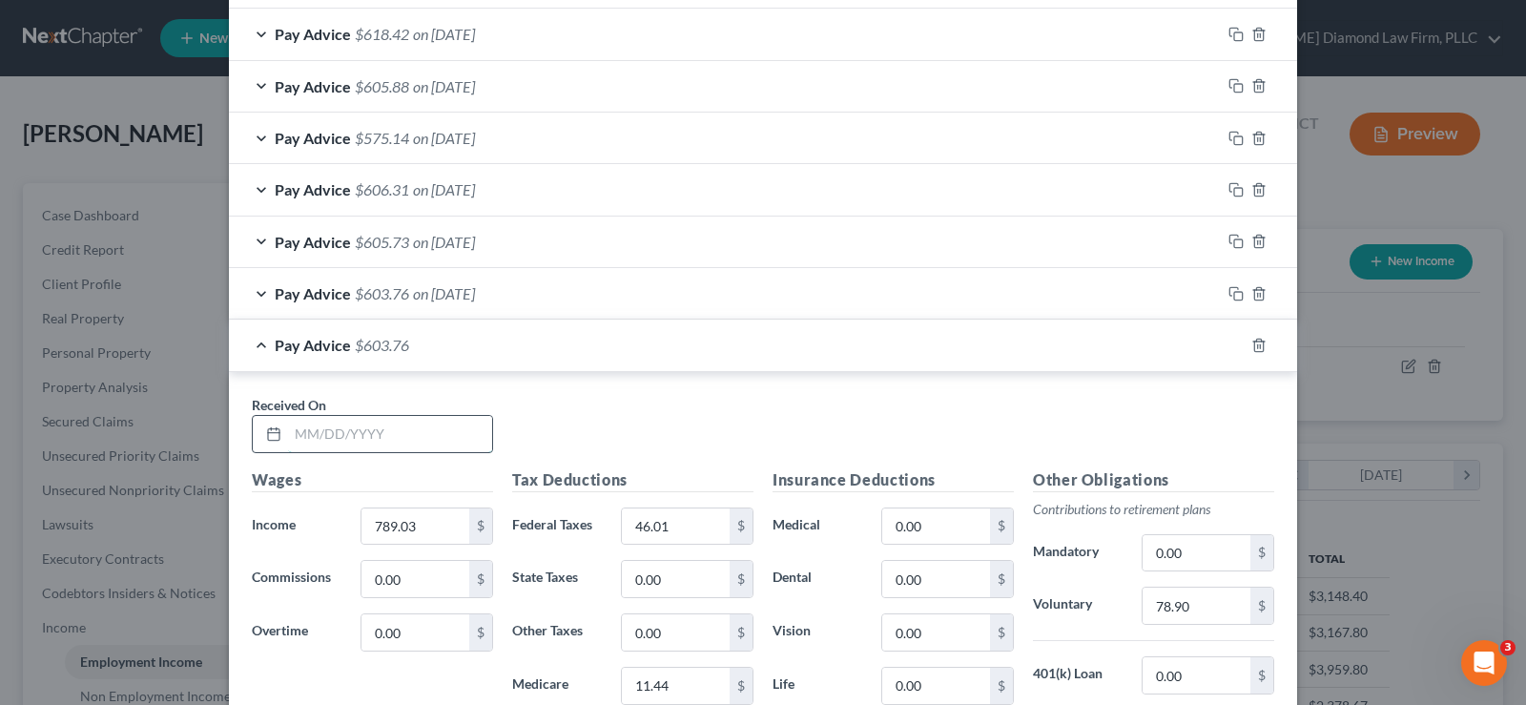
click at [389, 424] on input "text" at bounding box center [390, 434] width 204 height 36
type input "[DATE]"
type input "791.60"
type input "46.29"
type input "11.48"
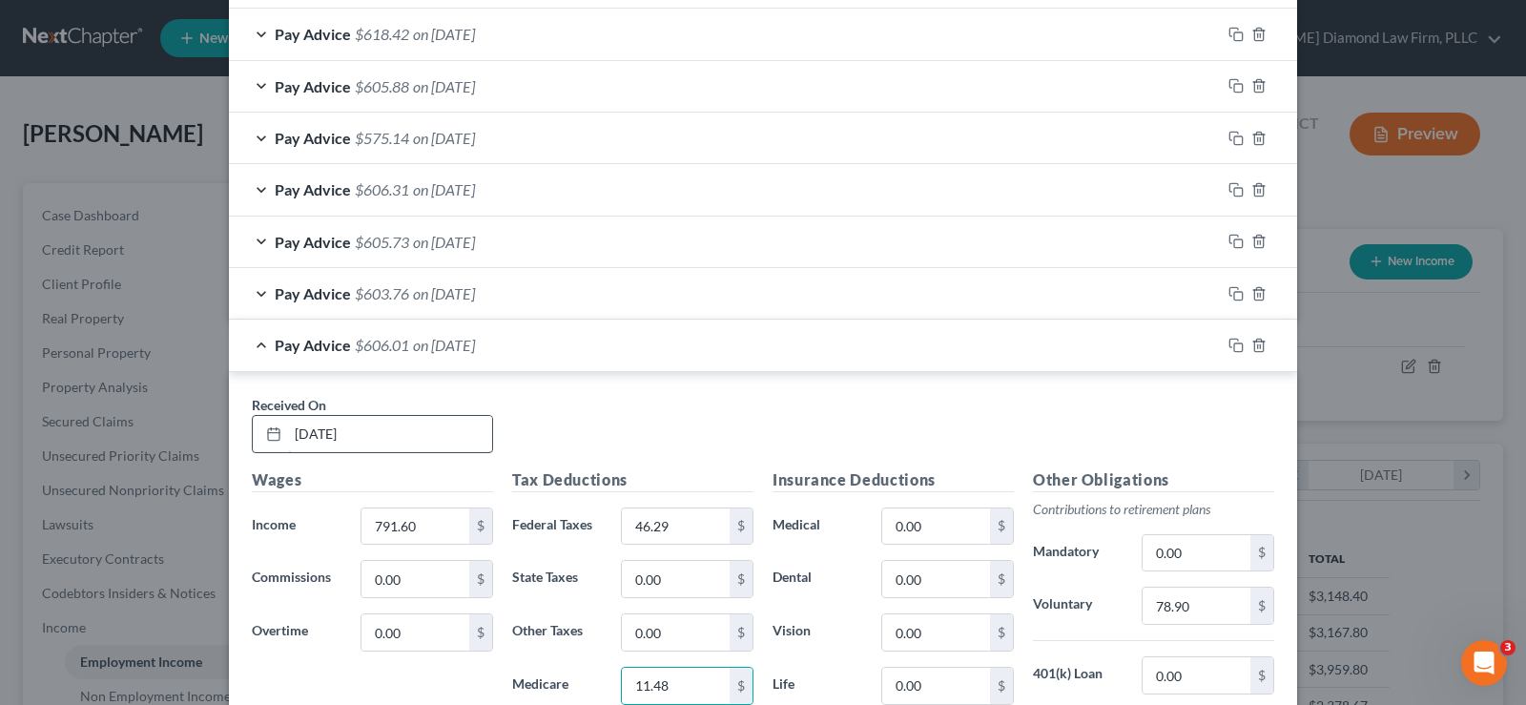
scroll to position [1776, 0]
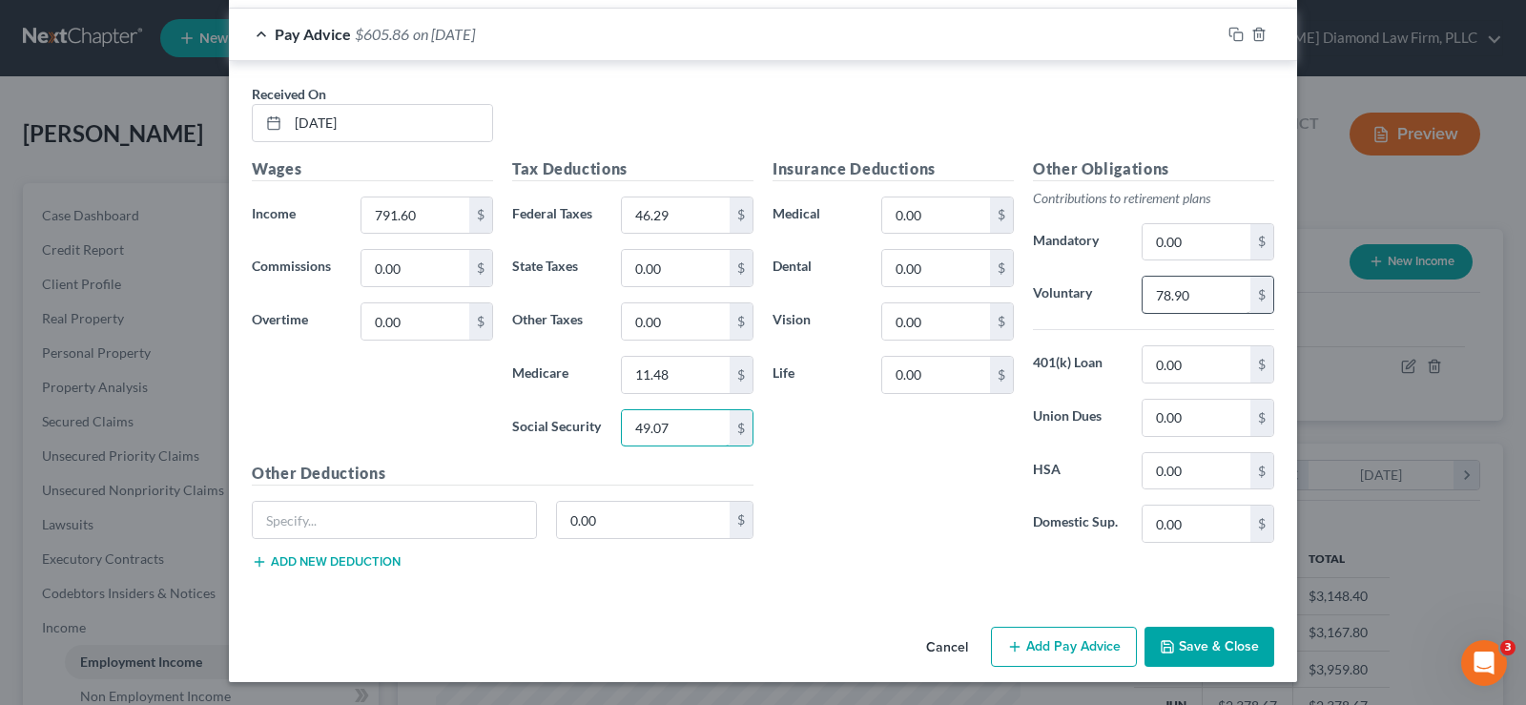
type input "49.07"
click at [1184, 300] on input "78.90" at bounding box center [1197, 295] width 108 height 36
type input "79.16"
click at [1228, 37] on icon "button" at bounding box center [1235, 34] width 15 height 15
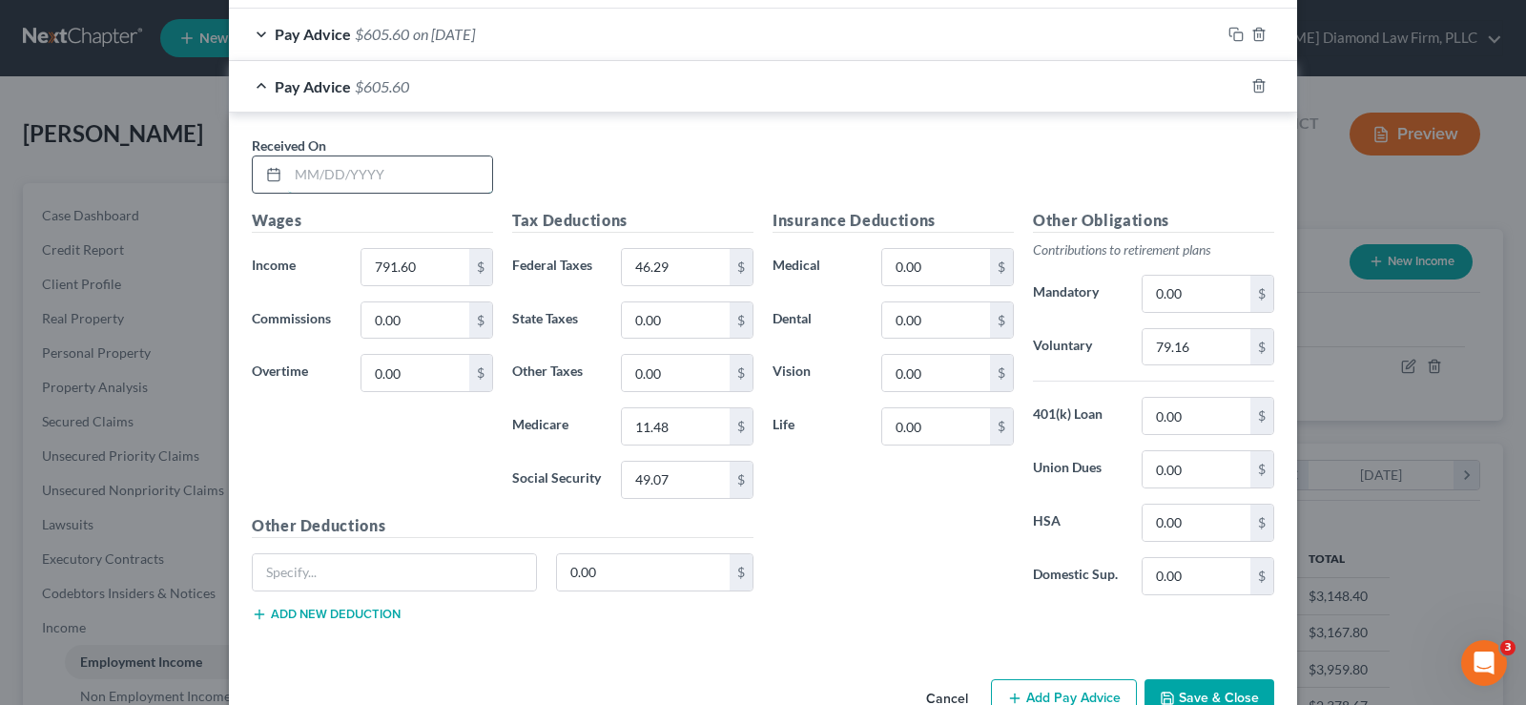
click at [370, 163] on input "text" at bounding box center [390, 174] width 204 height 36
type input "[DATE]"
type input "791.80"
type input "46.31"
type input "49.10"
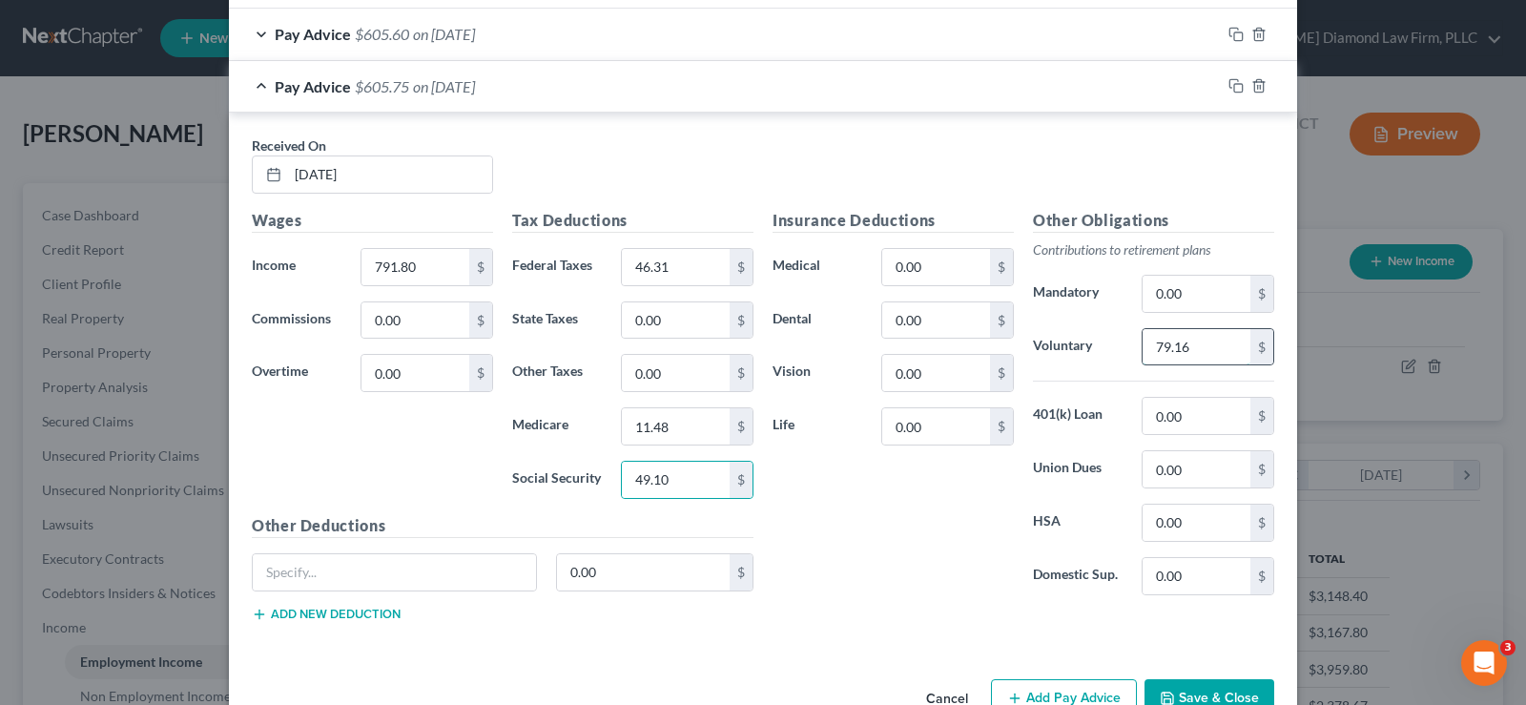
click at [1220, 340] on input "79.16" at bounding box center [1197, 347] width 108 height 36
type input "79.18"
click at [1229, 89] on icon "button" at bounding box center [1235, 85] width 15 height 15
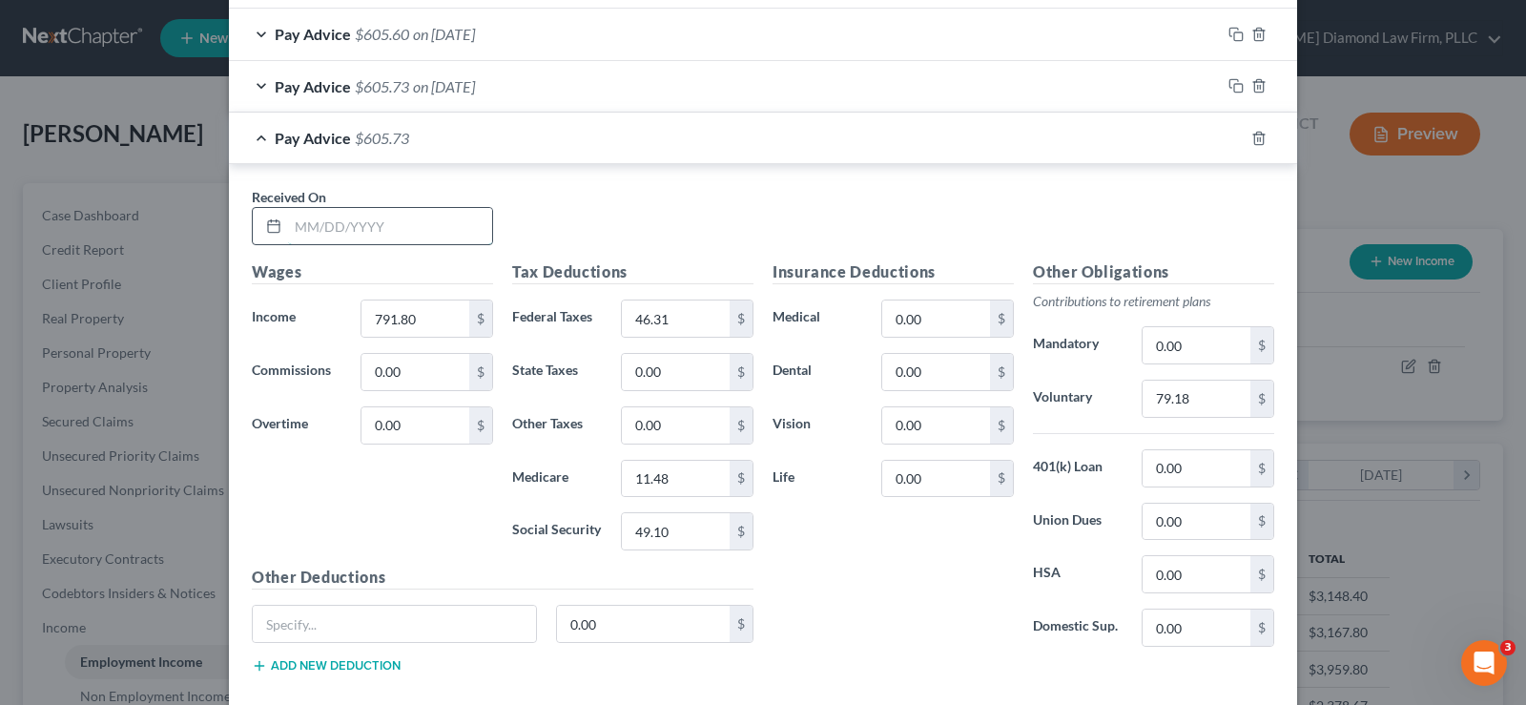
click at [357, 224] on input "text" at bounding box center [390, 226] width 204 height 36
type input "[DATE]"
type input "795.76"
type input "1.88"
type input "46.94"
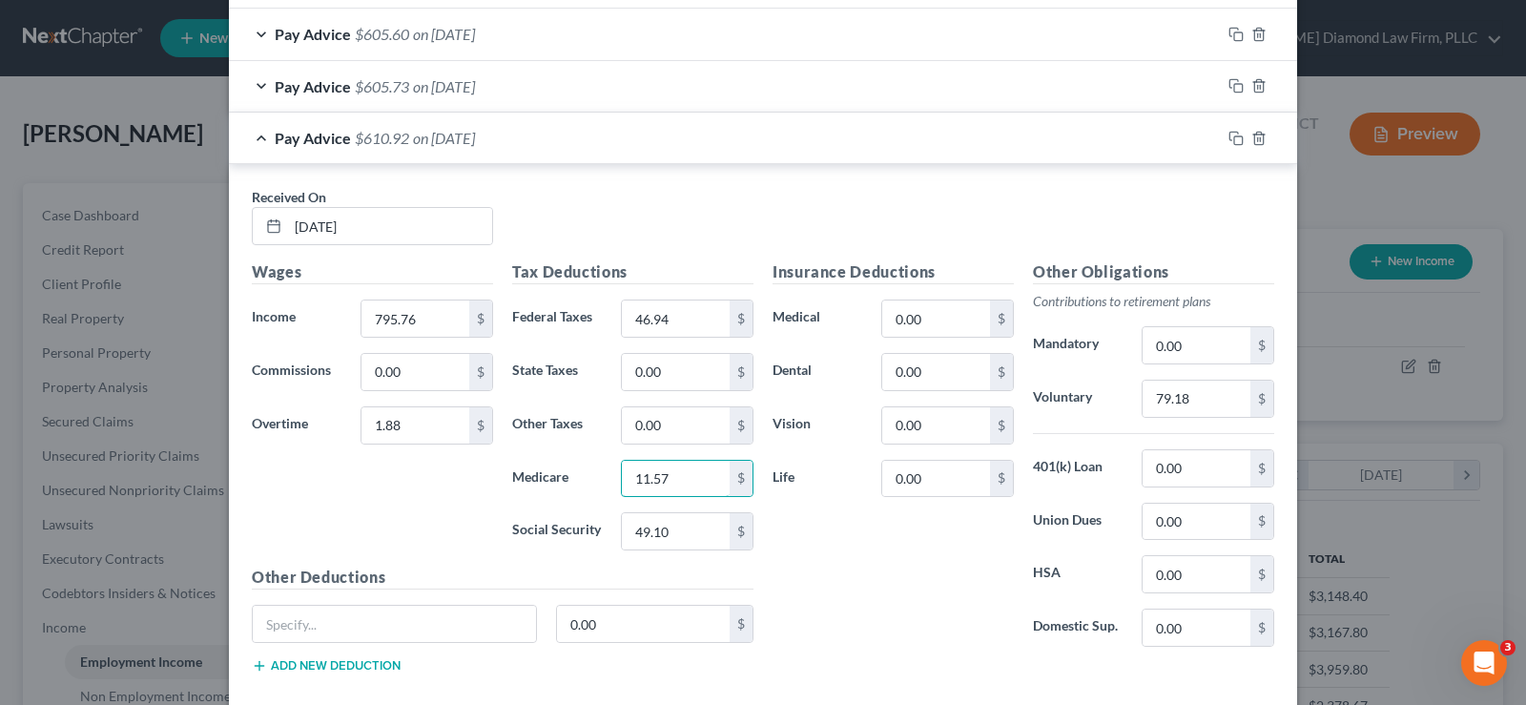
type input "11.57"
type input "49.45"
click at [1214, 400] on input "79.18" at bounding box center [1197, 399] width 108 height 36
type input "79.76"
click at [1228, 137] on icon "button" at bounding box center [1235, 138] width 15 height 15
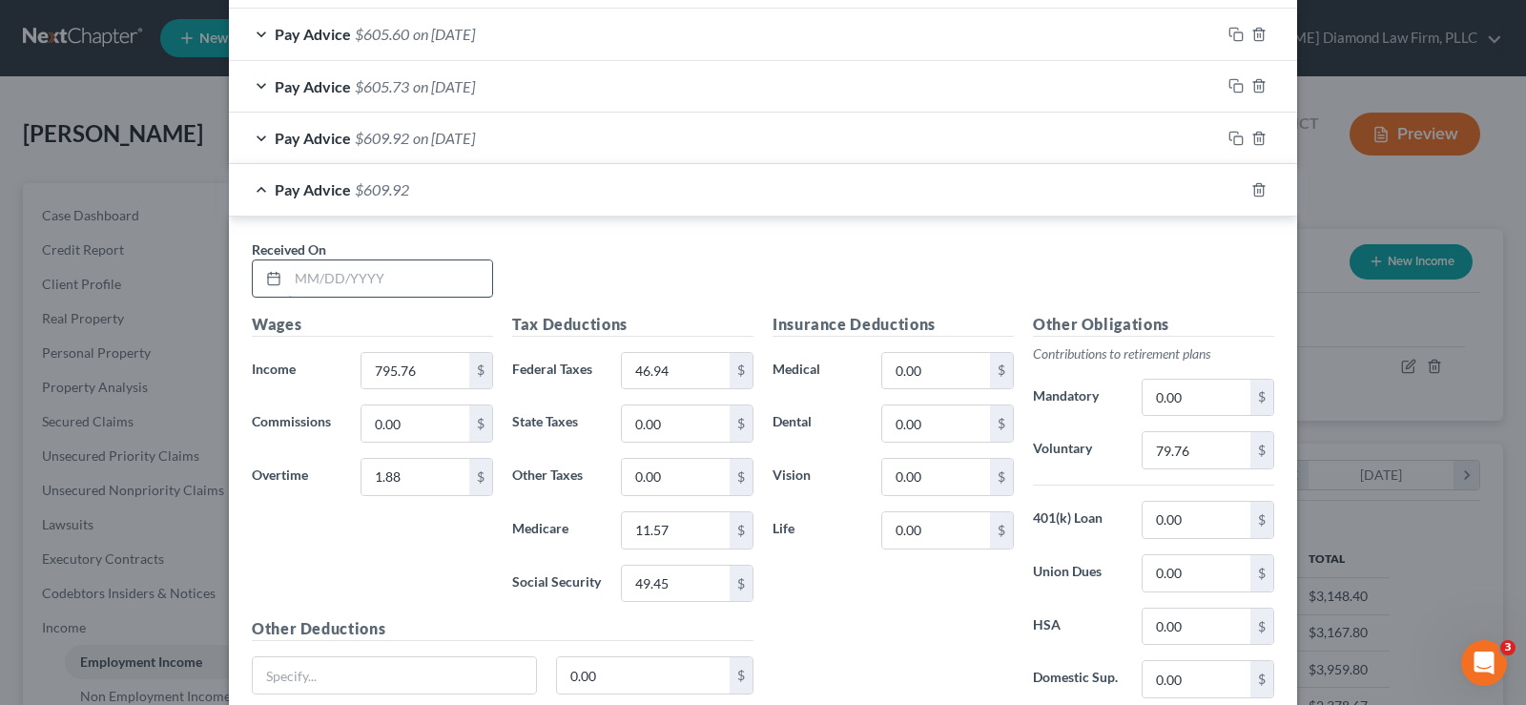
click at [413, 266] on input "text" at bounding box center [390, 278] width 204 height 36
type input "[DATE]"
type input "790.42"
type input "0"
type input "46.16"
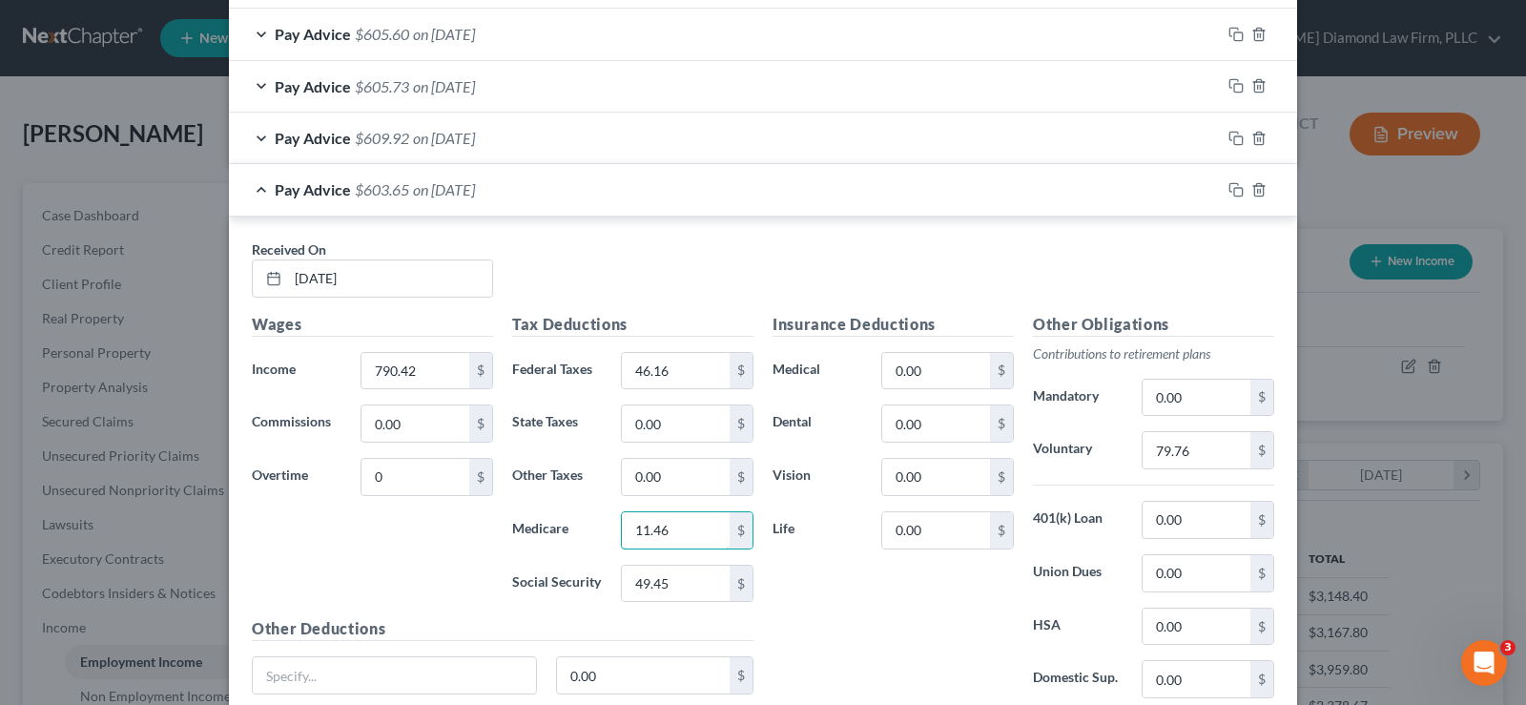
type input "11.46"
type input "49.01"
click at [1210, 460] on input "79.76" at bounding box center [1197, 450] width 108 height 36
type input "79.04"
click at [1228, 187] on icon "button" at bounding box center [1235, 189] width 15 height 15
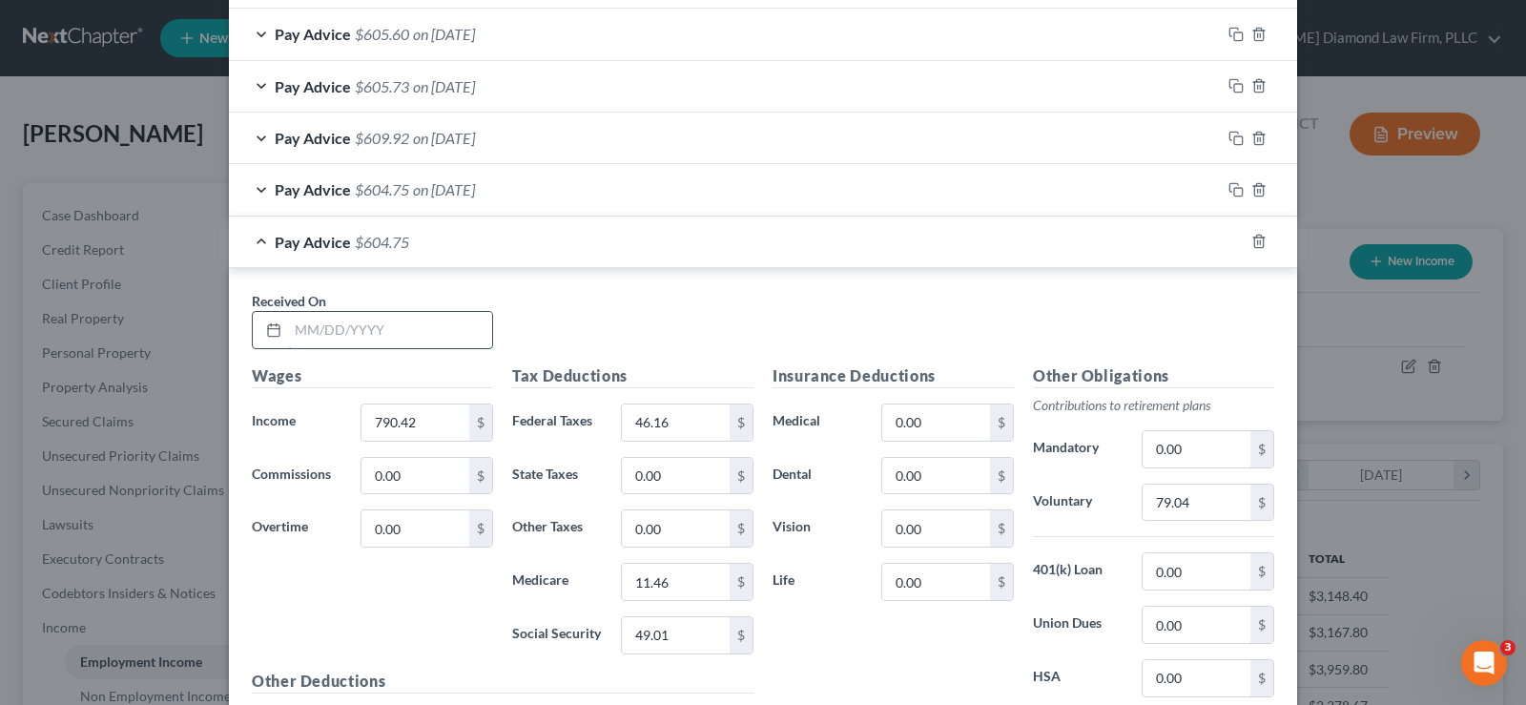
click at [391, 343] on input "text" at bounding box center [390, 330] width 204 height 36
type input "[DATE]"
type input "824.21"
type input "0.10"
type input "49.82"
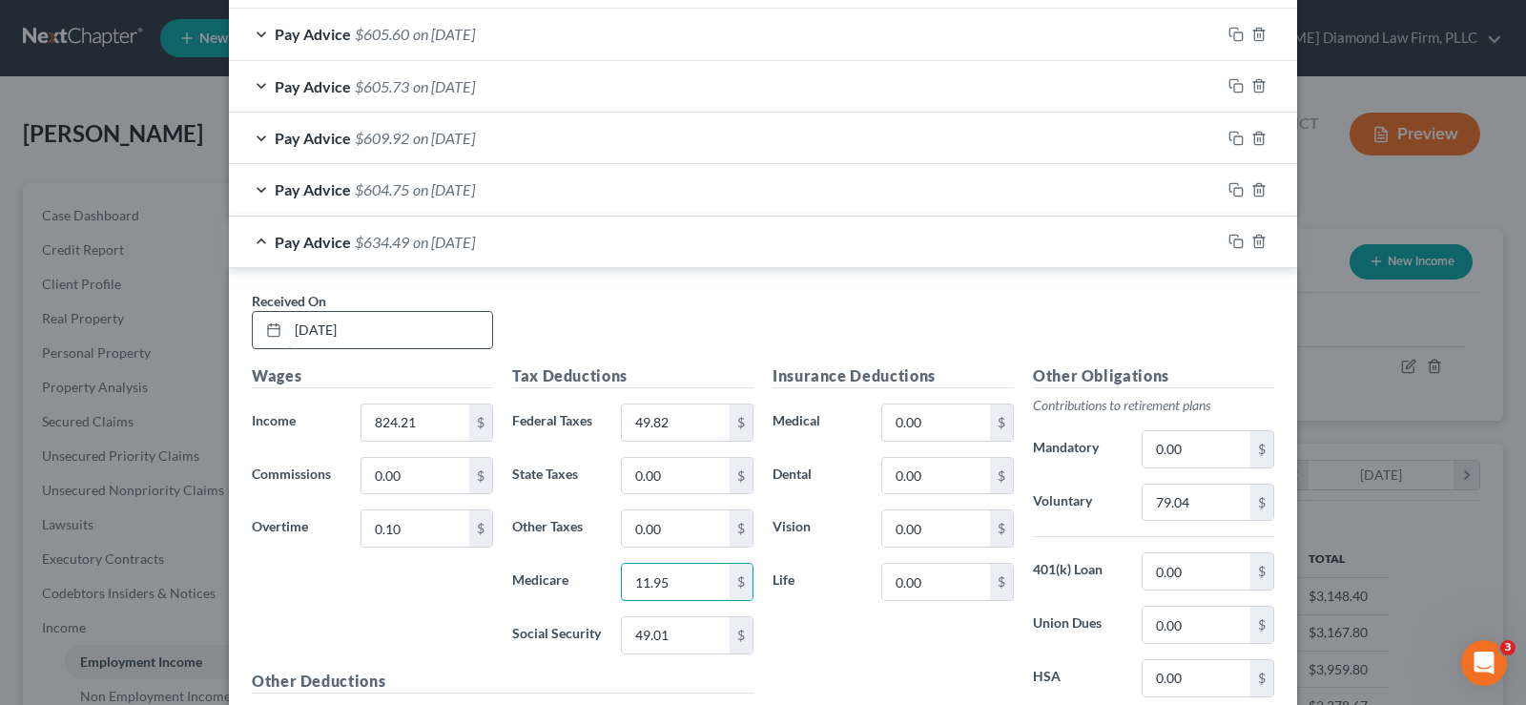
type input "11.95"
type input "112.87"
click at [1197, 504] on input "79.04" at bounding box center [1197, 502] width 108 height 36
type input "82.43"
click at [690, 640] on input "112.87" at bounding box center [676, 635] width 108 height 36
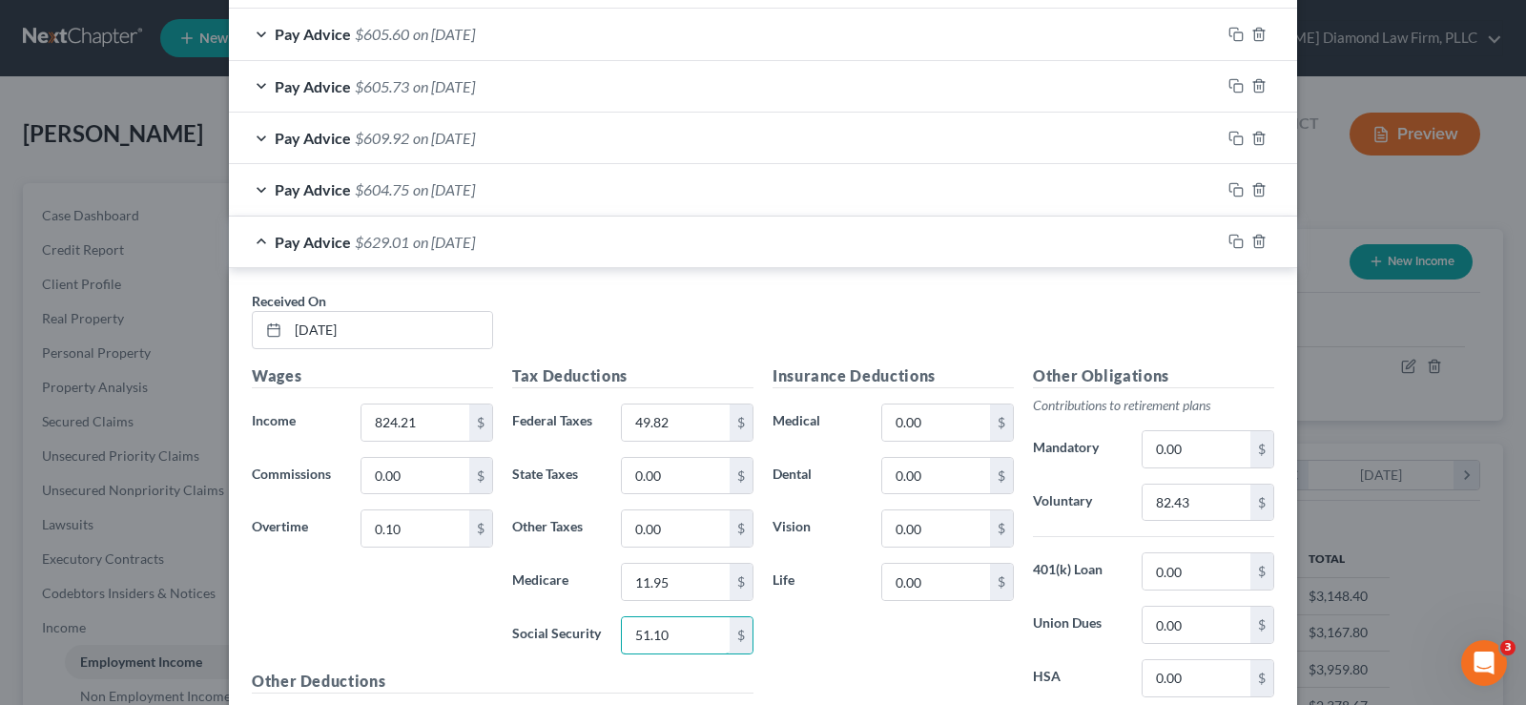
type input "51.10"
click at [255, 235] on div "Pay Advice $629.01 on [DATE]" at bounding box center [725, 241] width 992 height 51
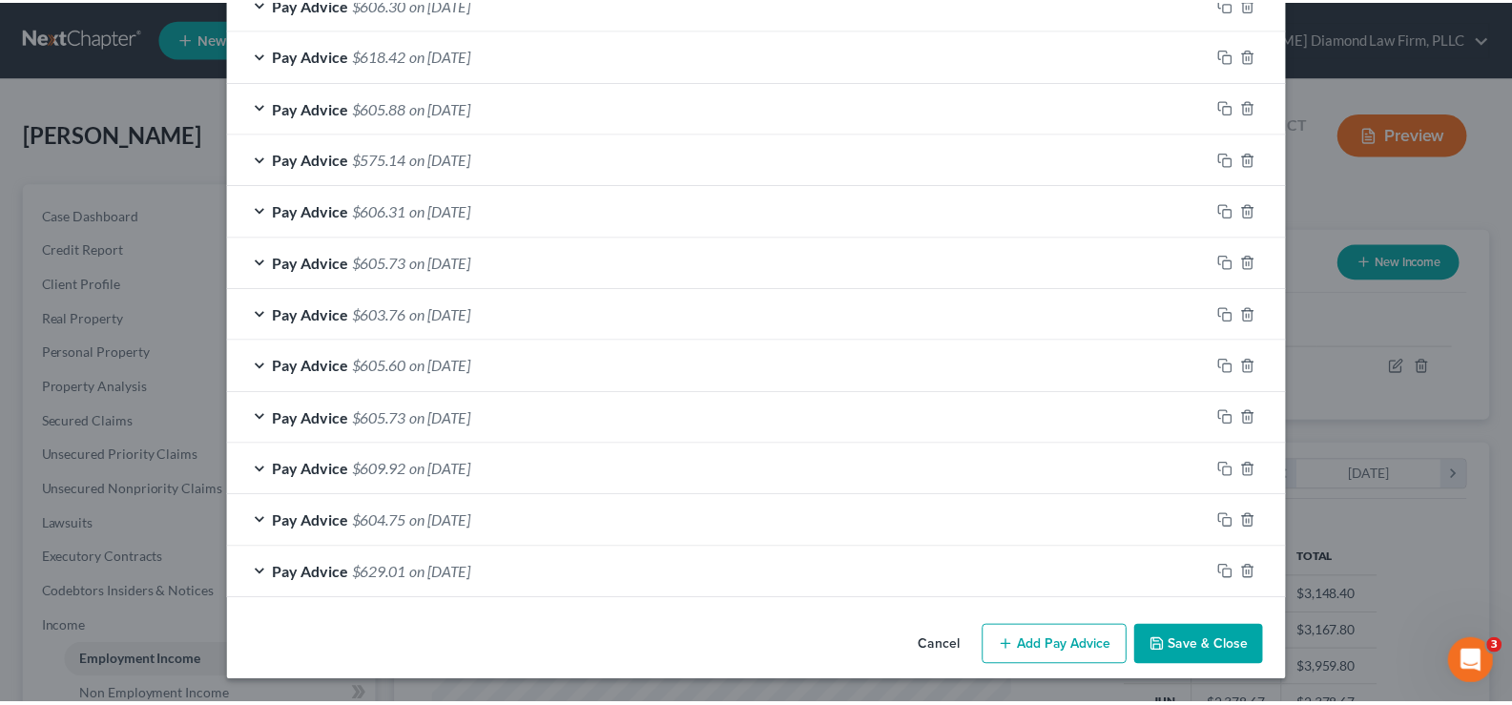
scroll to position [1444, 0]
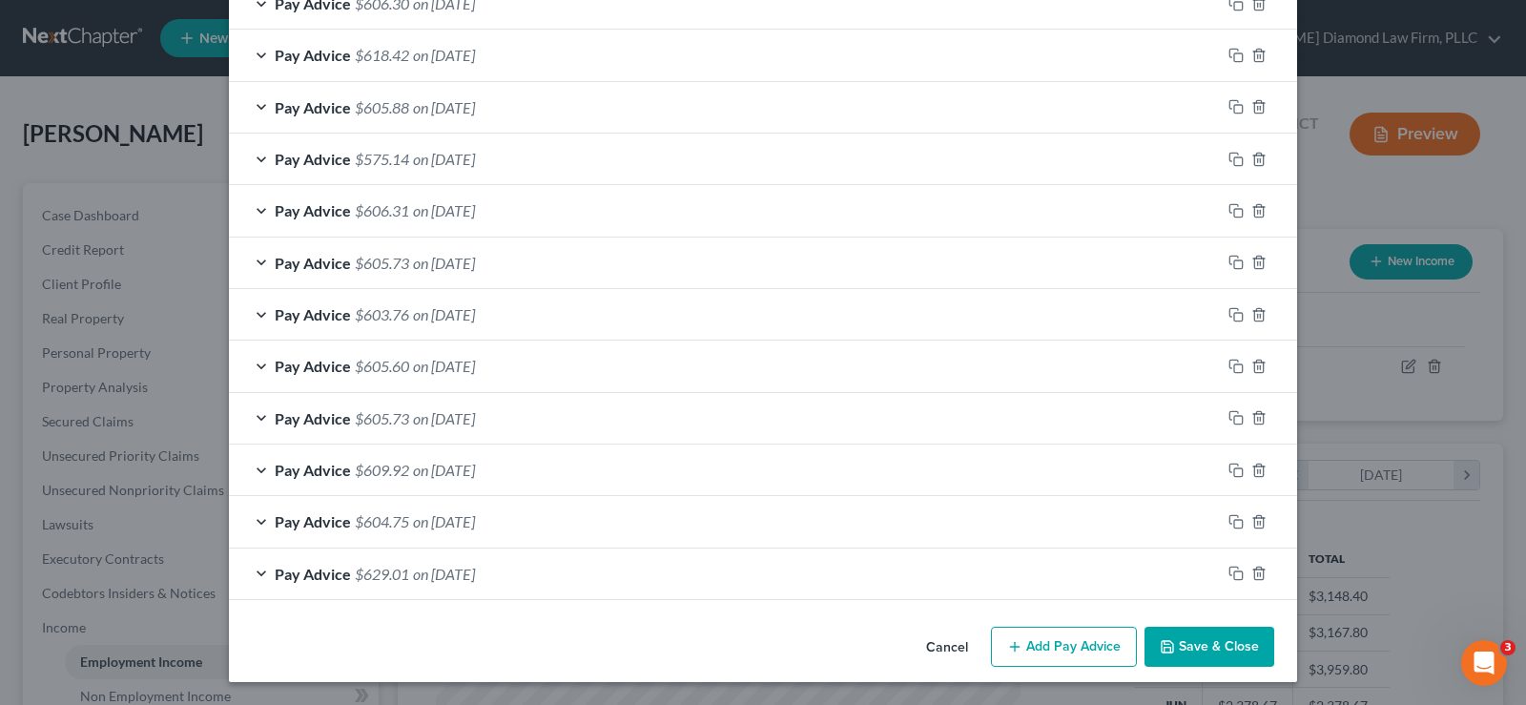
click at [1218, 648] on button "Save & Close" at bounding box center [1209, 647] width 130 height 40
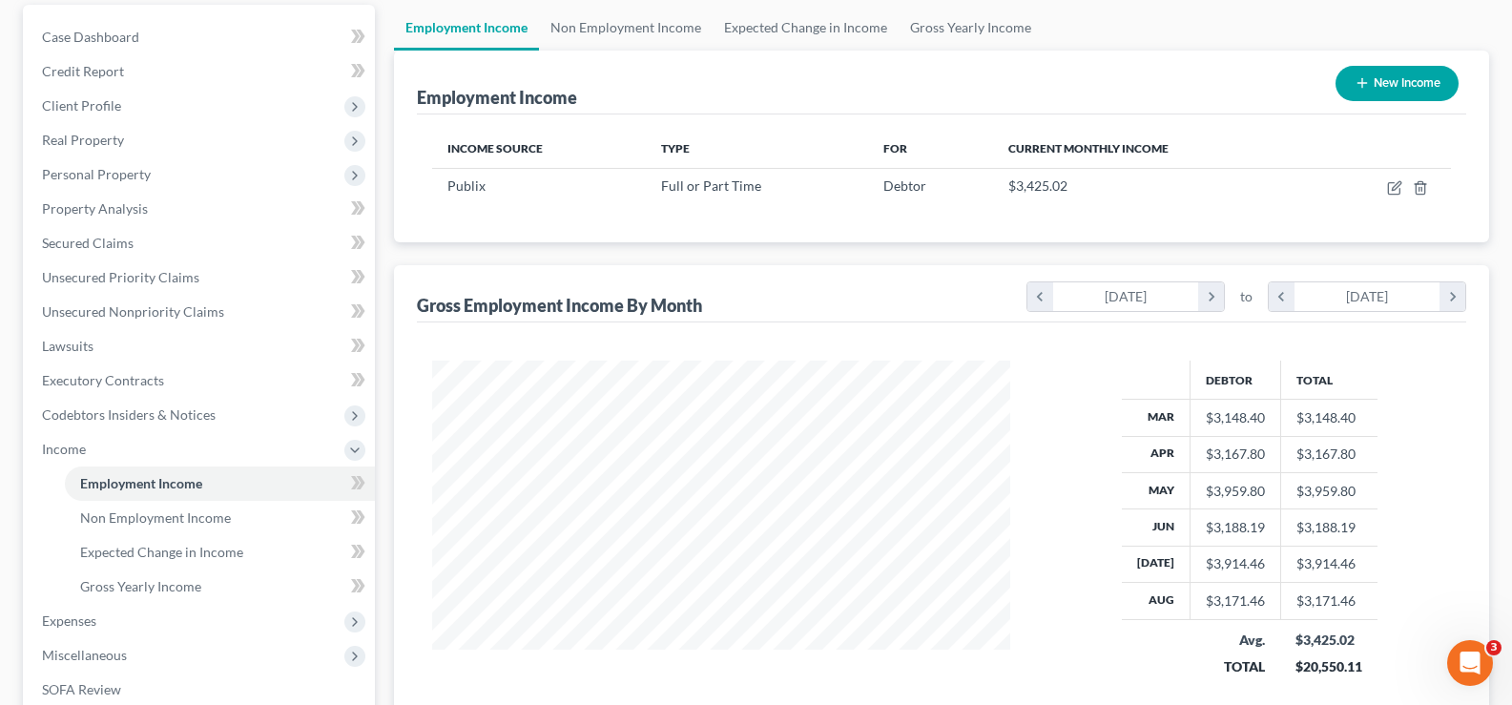
scroll to position [191, 0]
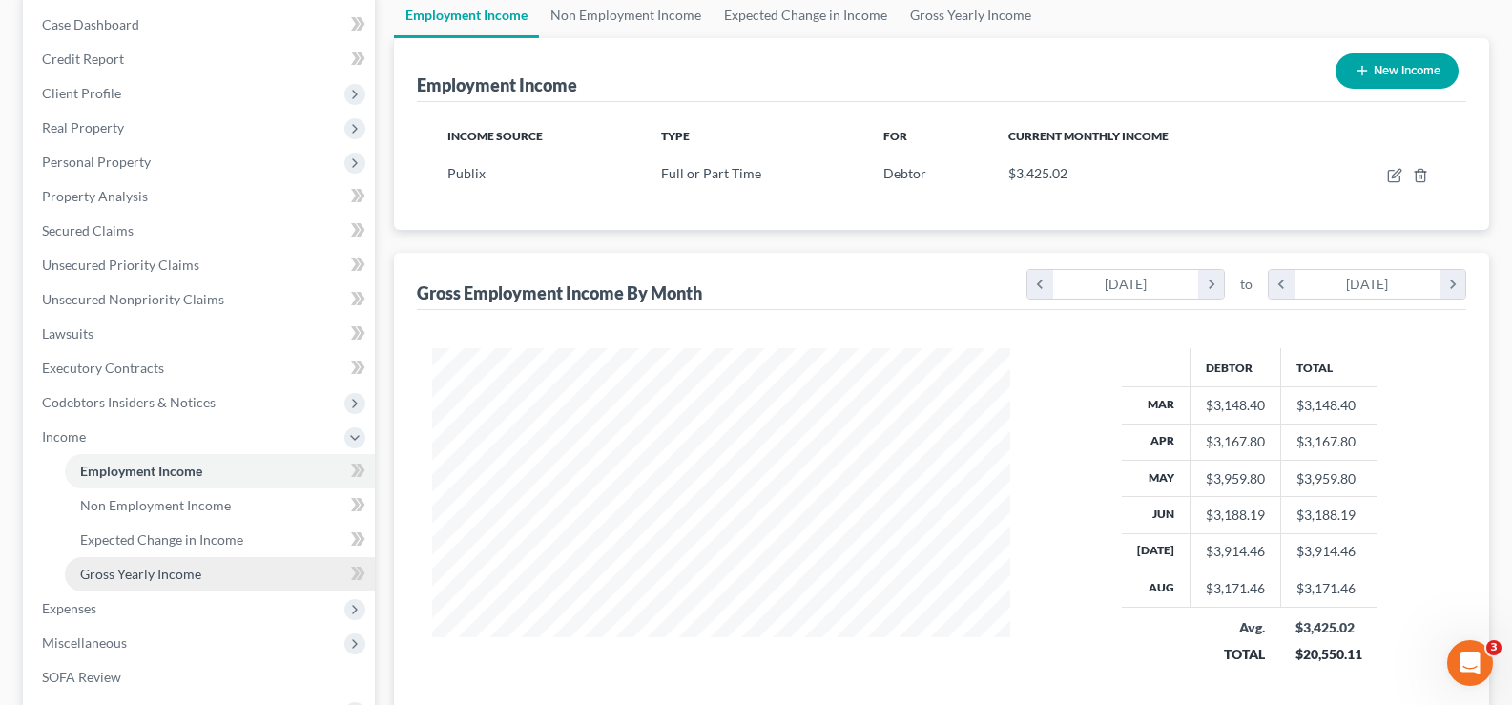
click at [170, 574] on span "Gross Yearly Income" at bounding box center [140, 574] width 121 height 16
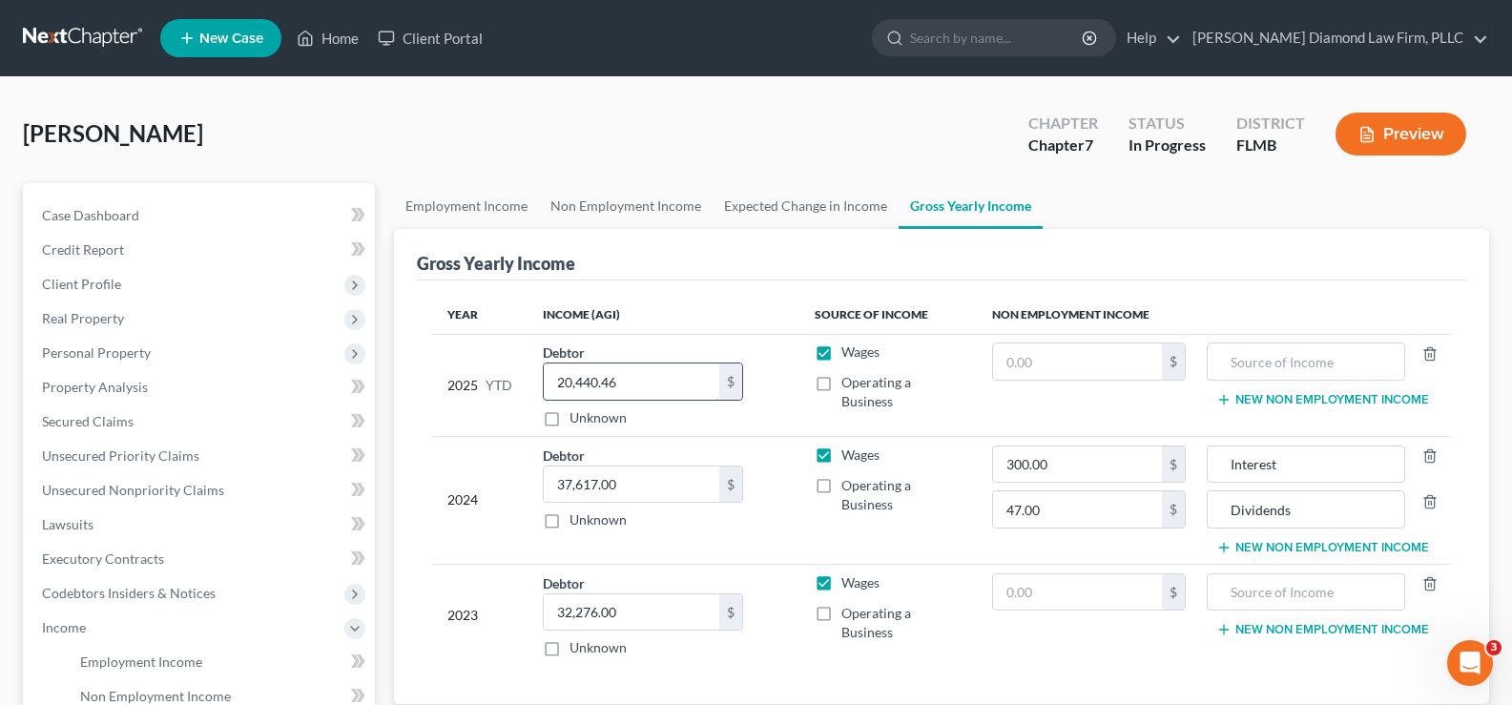
click at [642, 390] on input "20,440.46" at bounding box center [631, 381] width 175 height 36
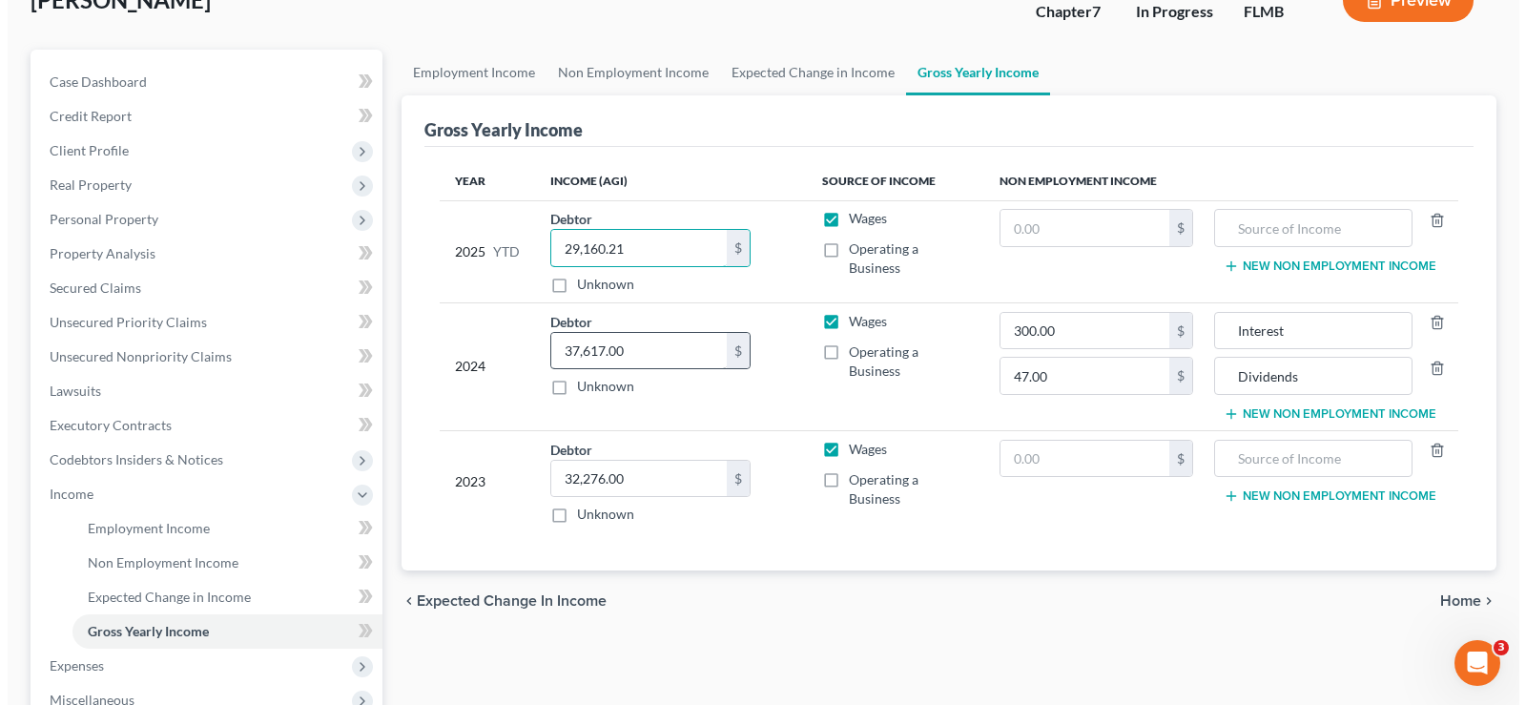
scroll to position [191, 0]
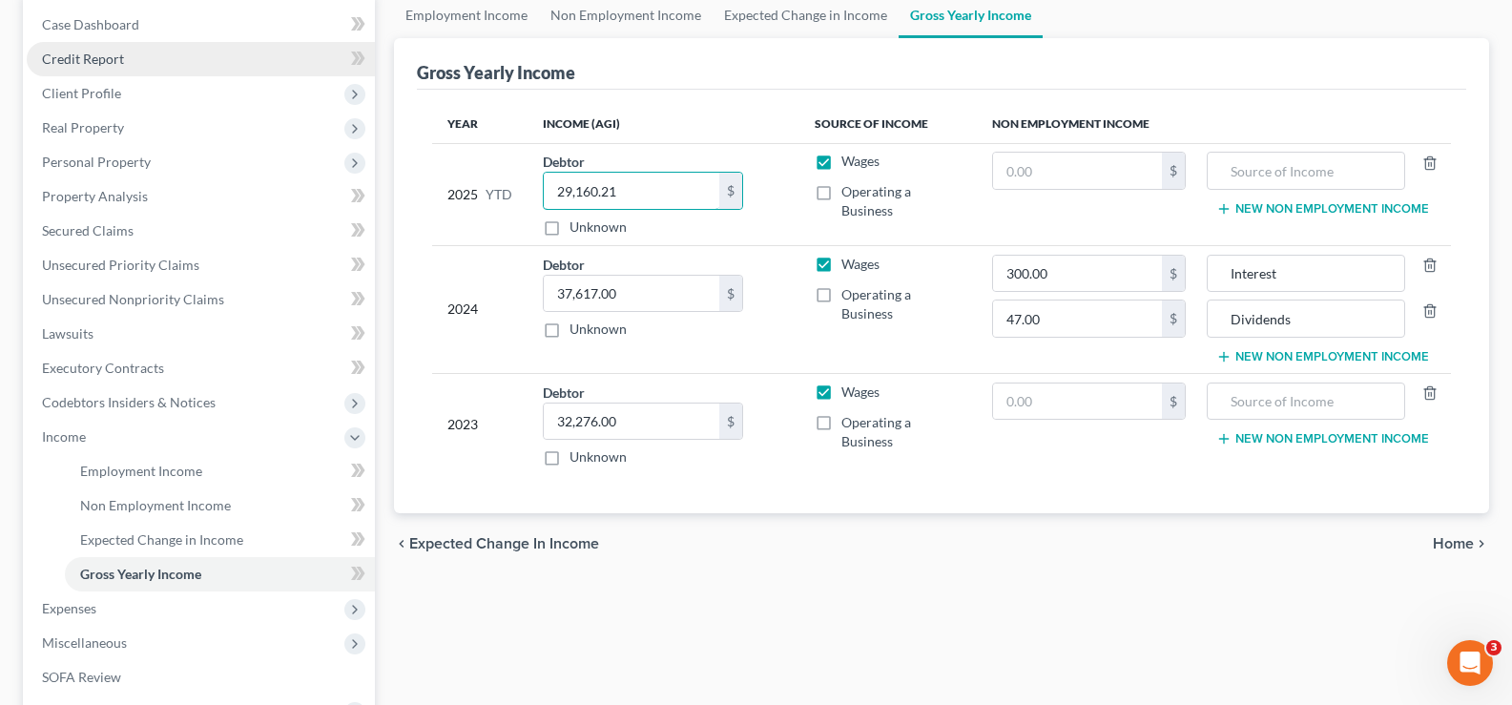
type input "29,160.21"
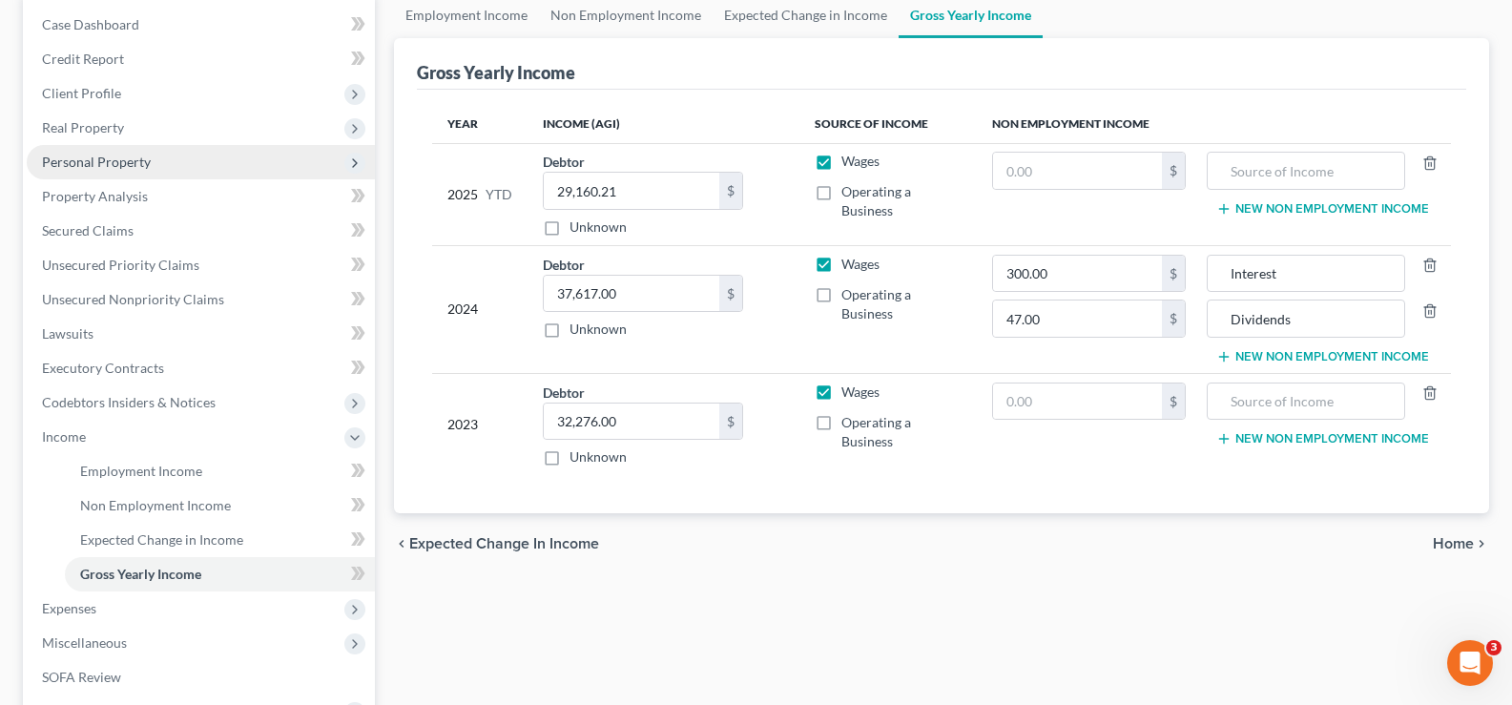
click at [138, 158] on span "Personal Property" at bounding box center [96, 162] width 109 height 16
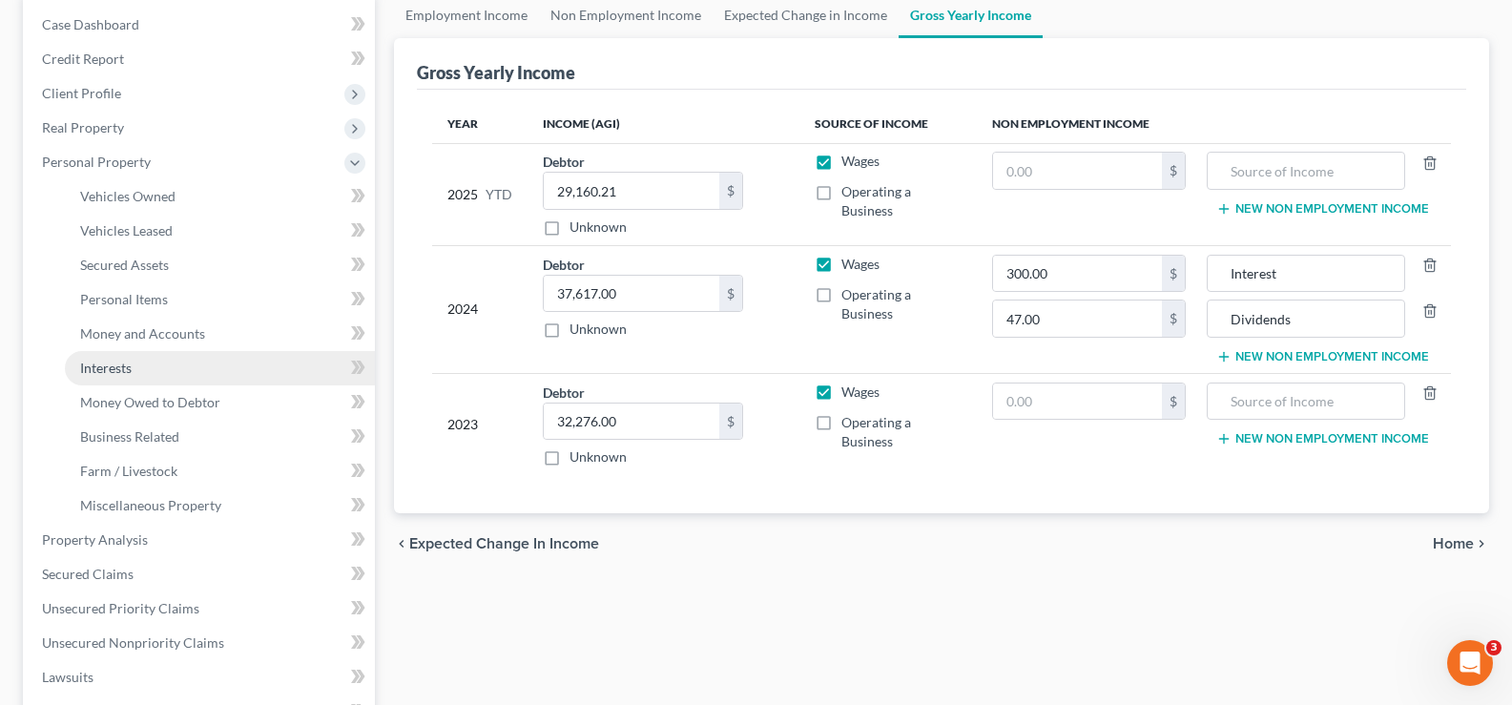
click at [179, 371] on link "Interests" at bounding box center [220, 368] width 310 height 34
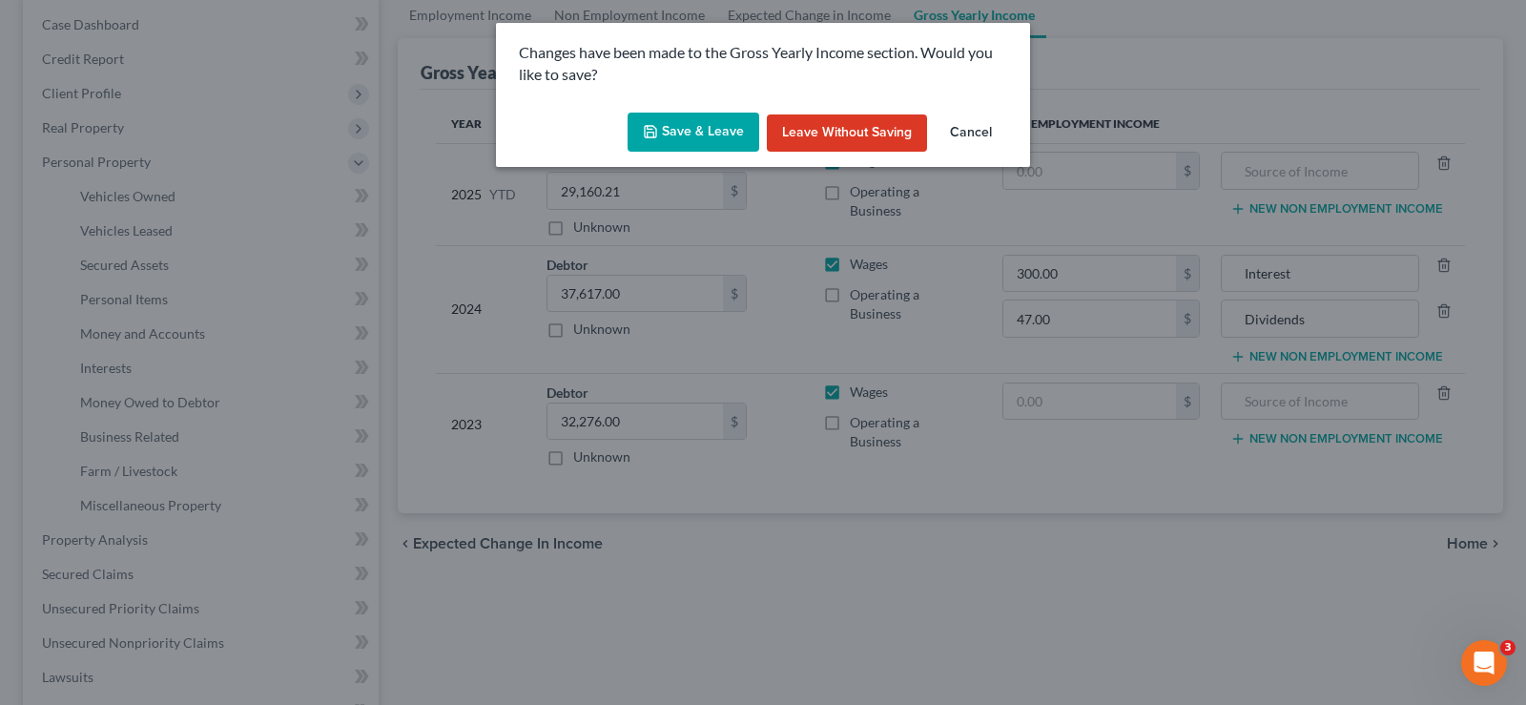
click at [720, 134] on button "Save & Leave" at bounding box center [694, 133] width 132 height 40
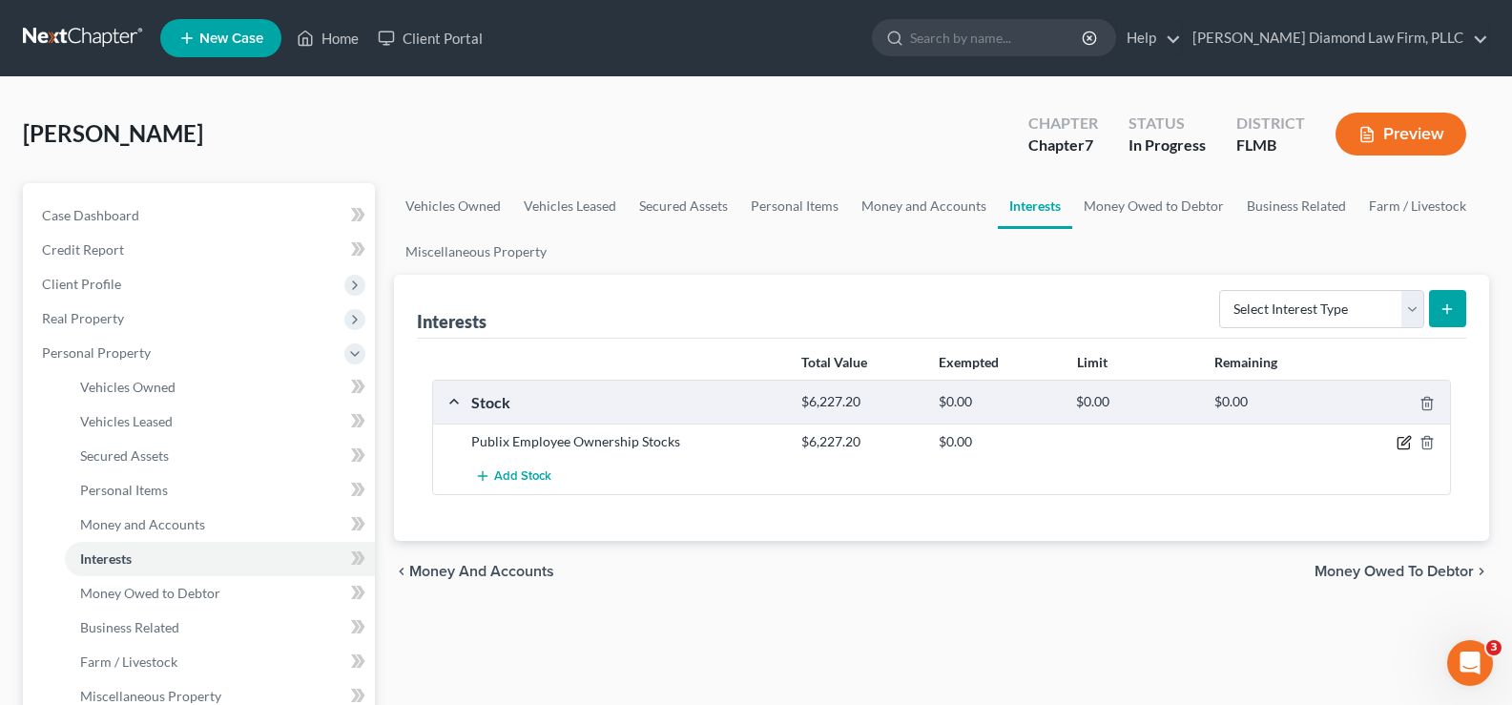
click at [1406, 440] on icon "button" at bounding box center [1405, 441] width 9 height 9
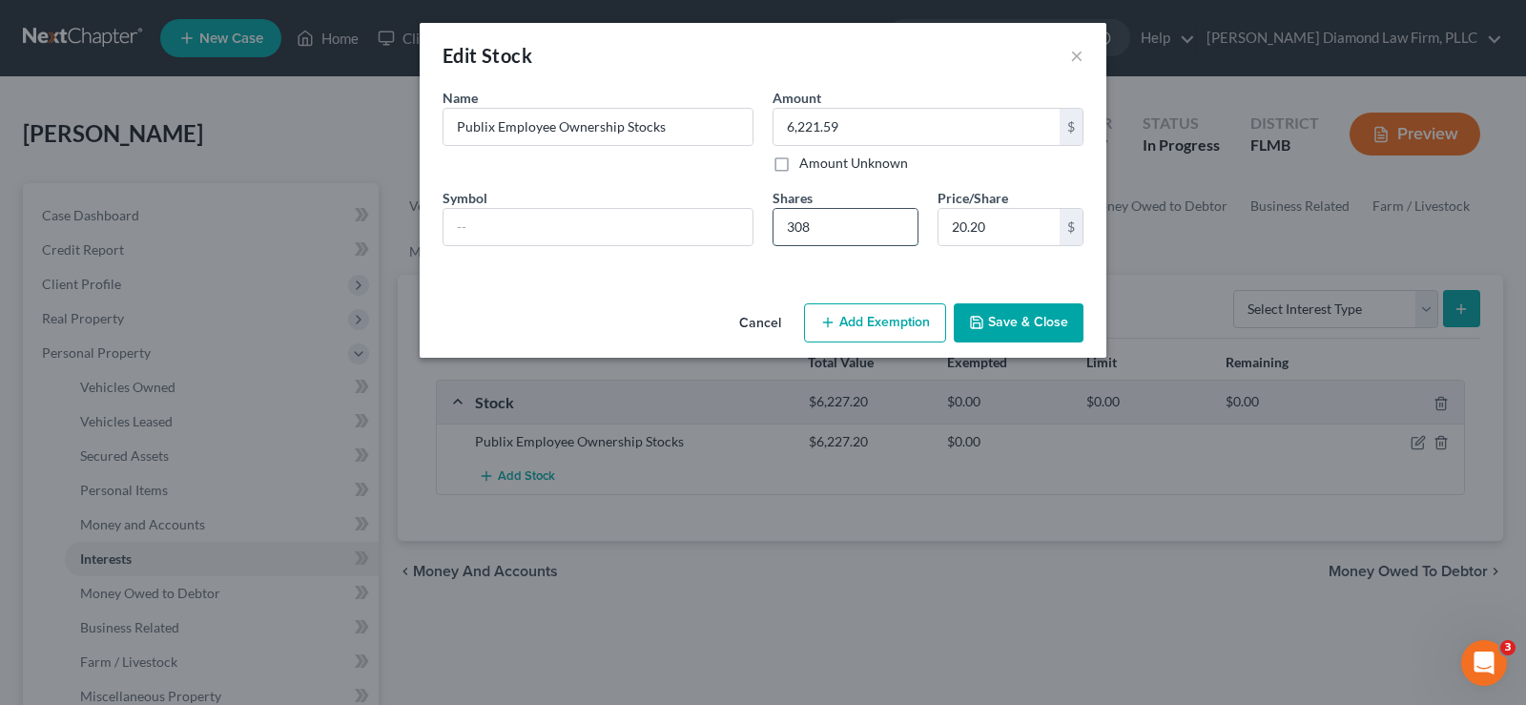
click at [823, 221] on input "308" at bounding box center [845, 227] width 144 height 36
type input "6,225.63"
type input "308.2"
type input "6,227.05"
type input "308.27"
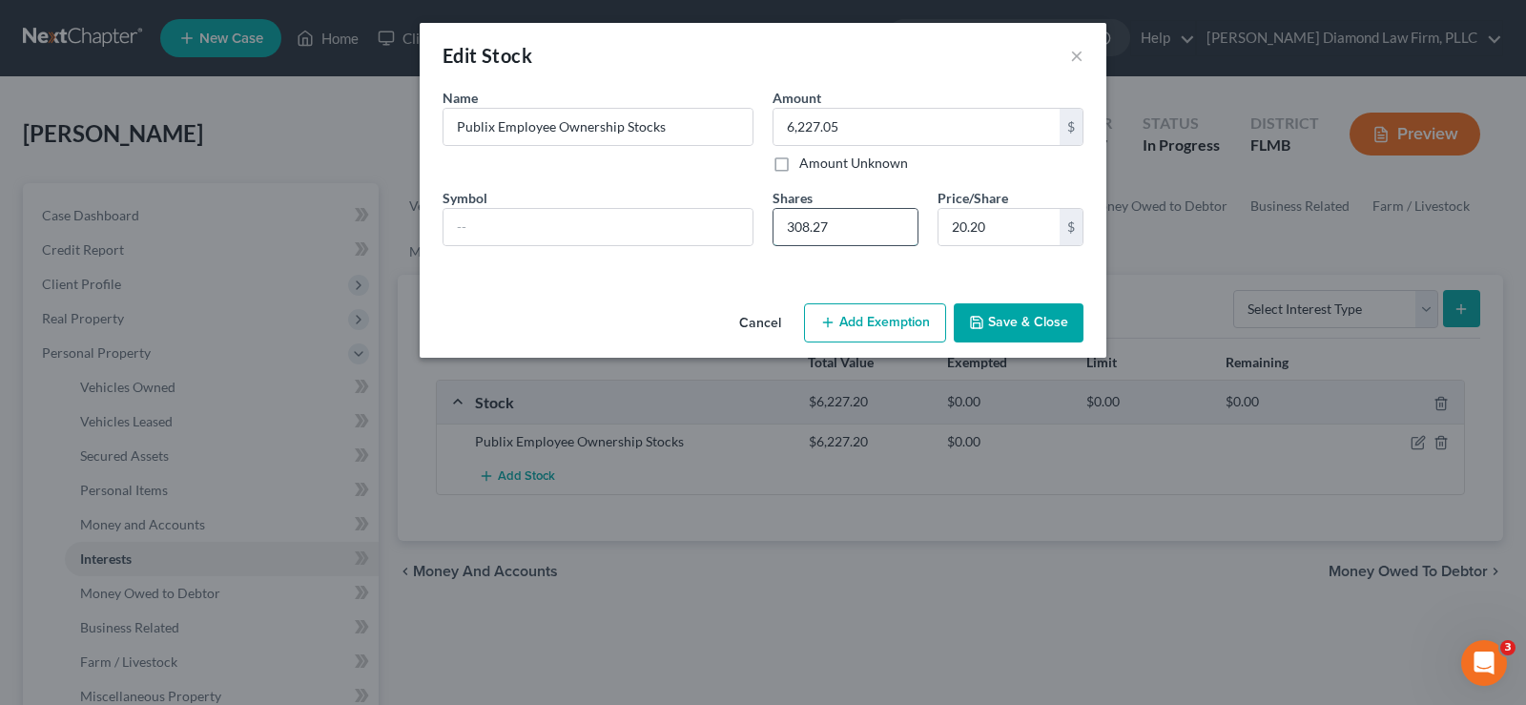
type input "6,227.19"
type input "308.2771"
click at [489, 229] on input "text" at bounding box center [597, 227] width 309 height 36
type input "616.55"
type input "2"
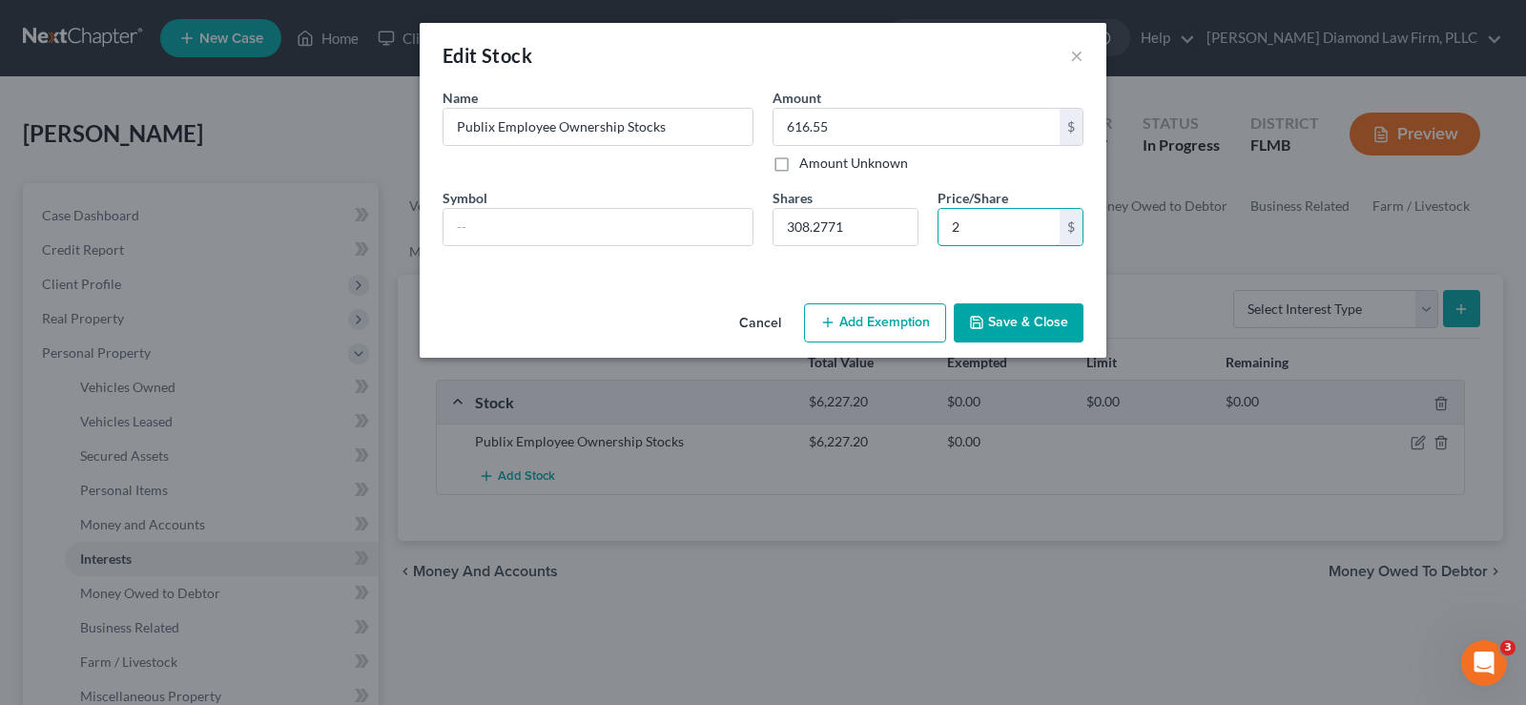
type input "6,473.81"
type input "21."
type input "6,504.64"
type input "21.1"
type input "6,520.06"
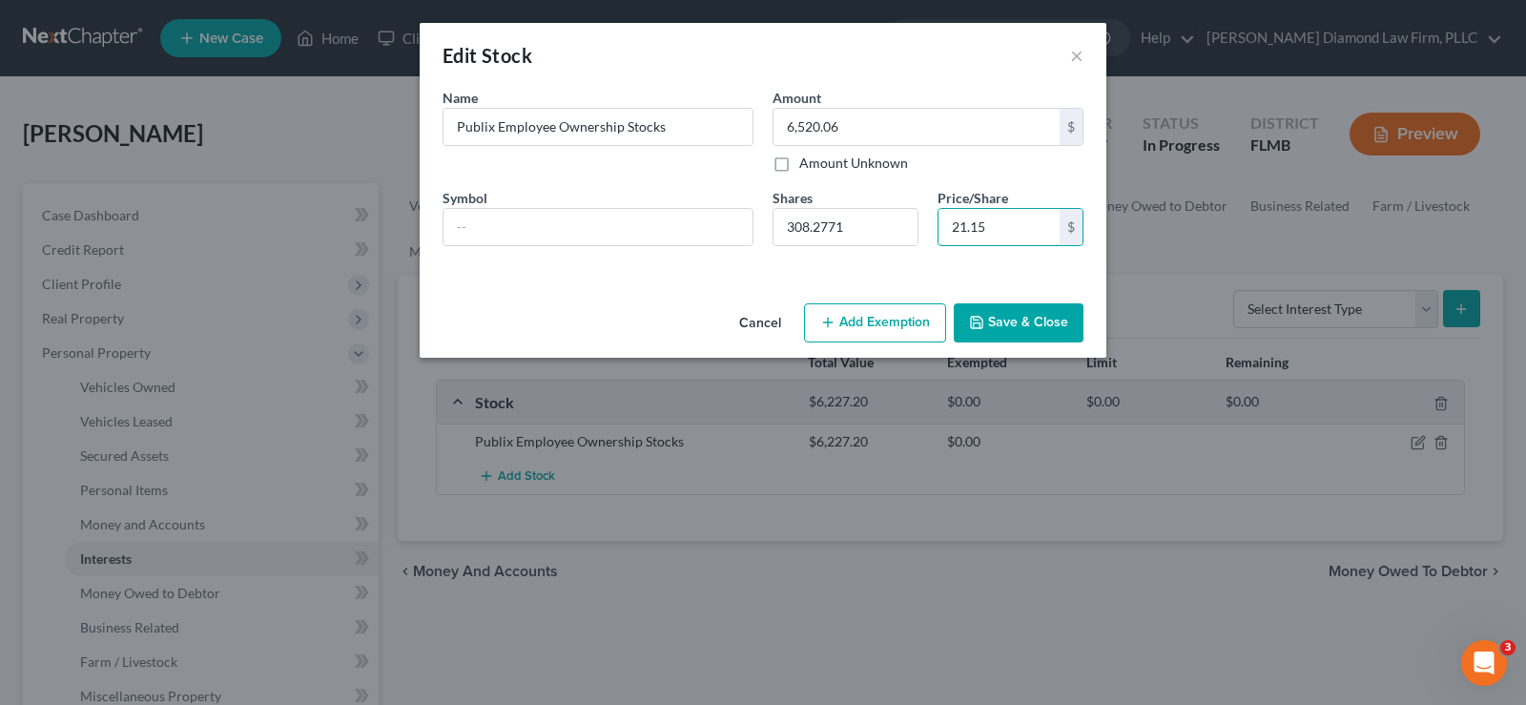
type input "21.15"
click at [1011, 327] on button "Save & Close" at bounding box center [1019, 323] width 130 height 40
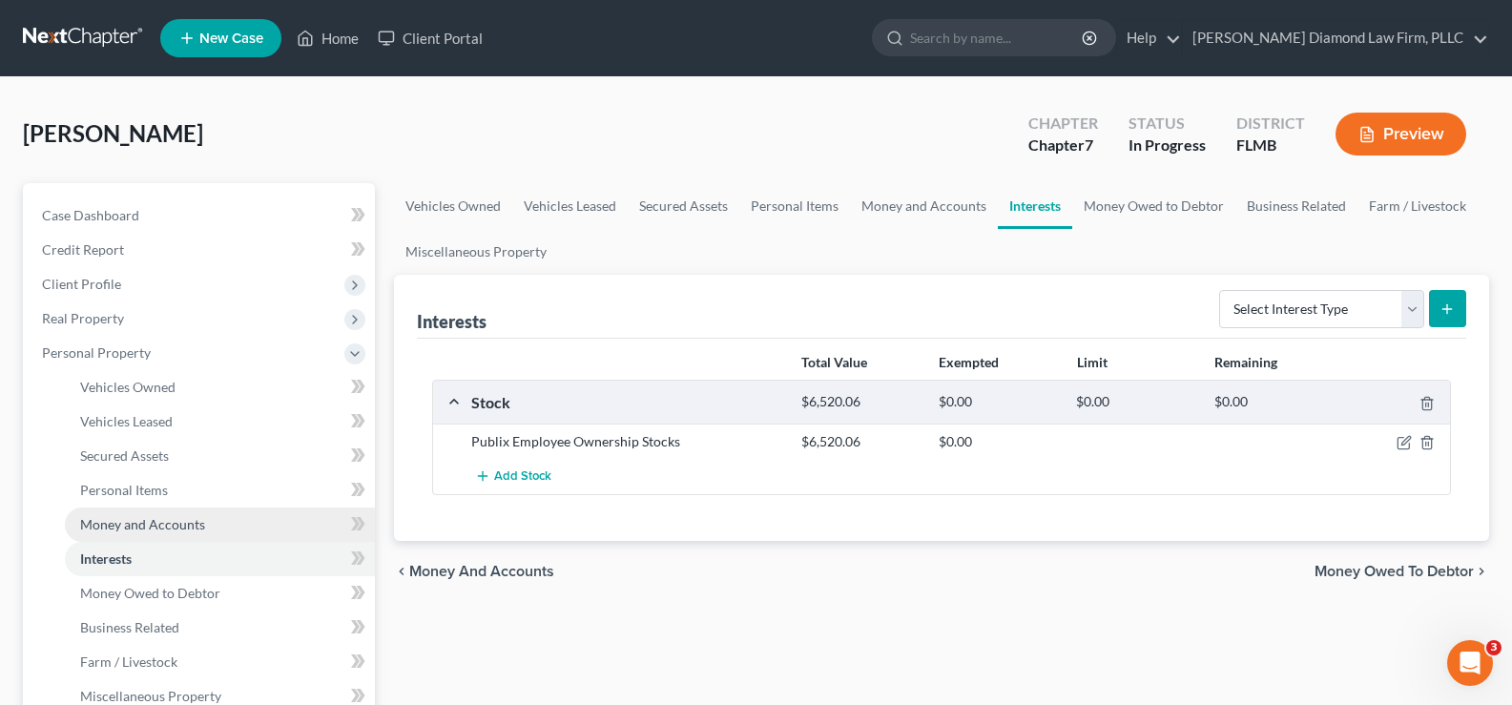
click at [167, 525] on span "Money and Accounts" at bounding box center [142, 524] width 125 height 16
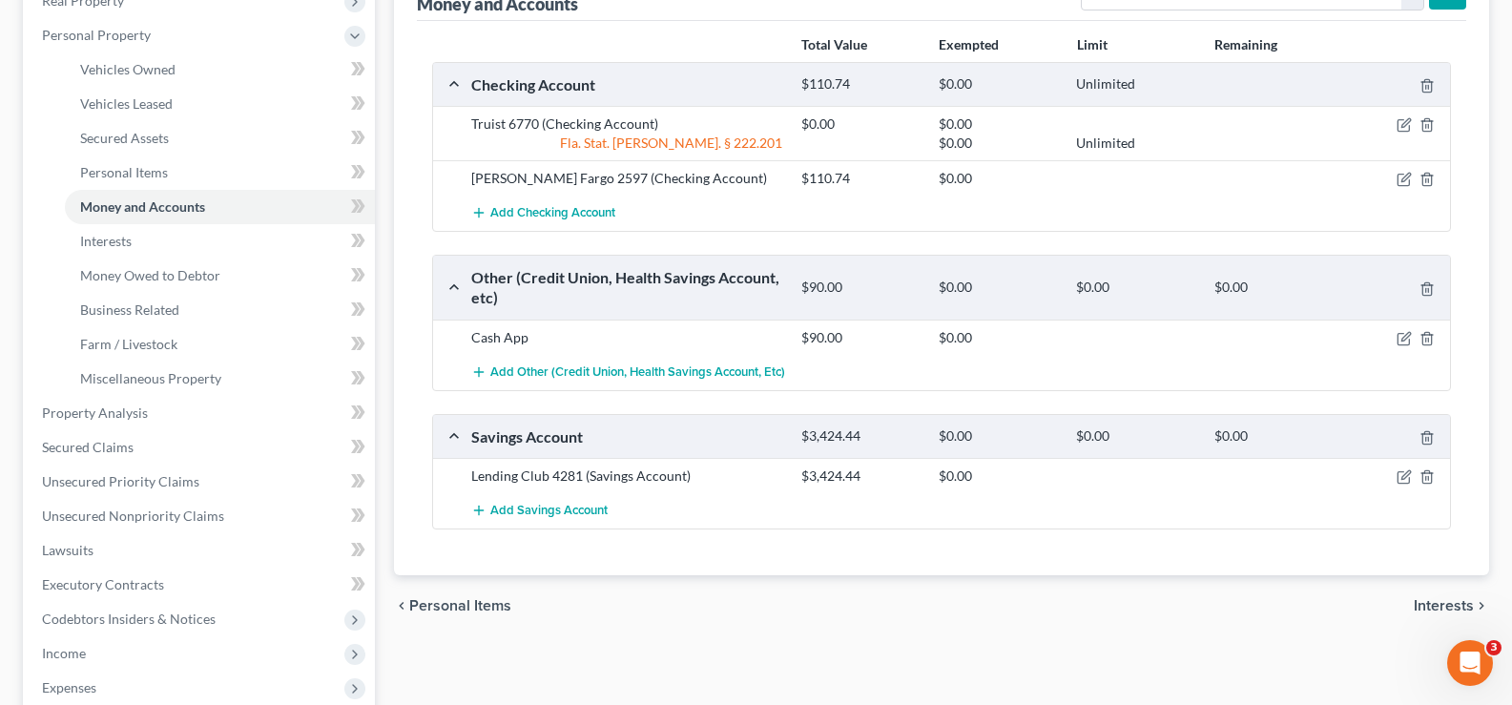
scroll to position [381, 0]
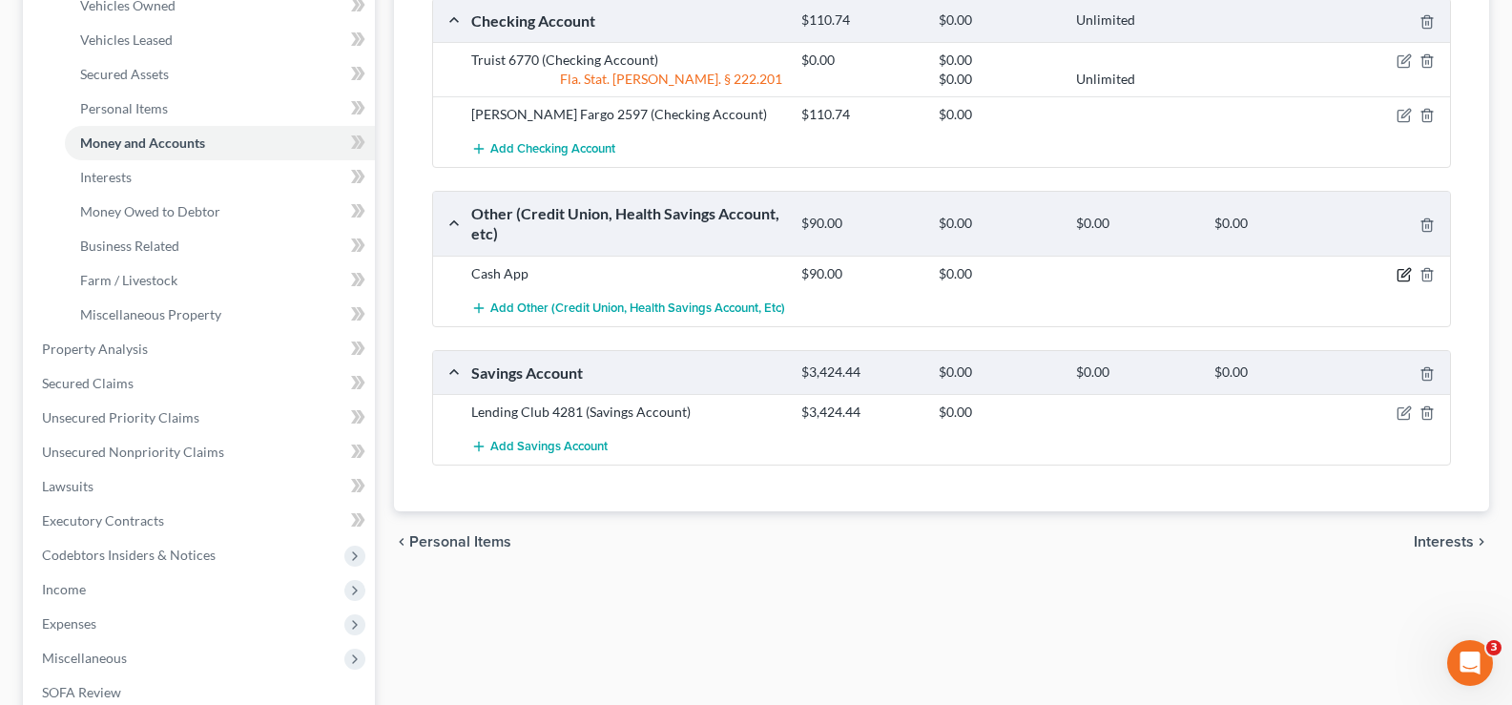
click at [1407, 271] on icon "button" at bounding box center [1403, 274] width 15 height 15
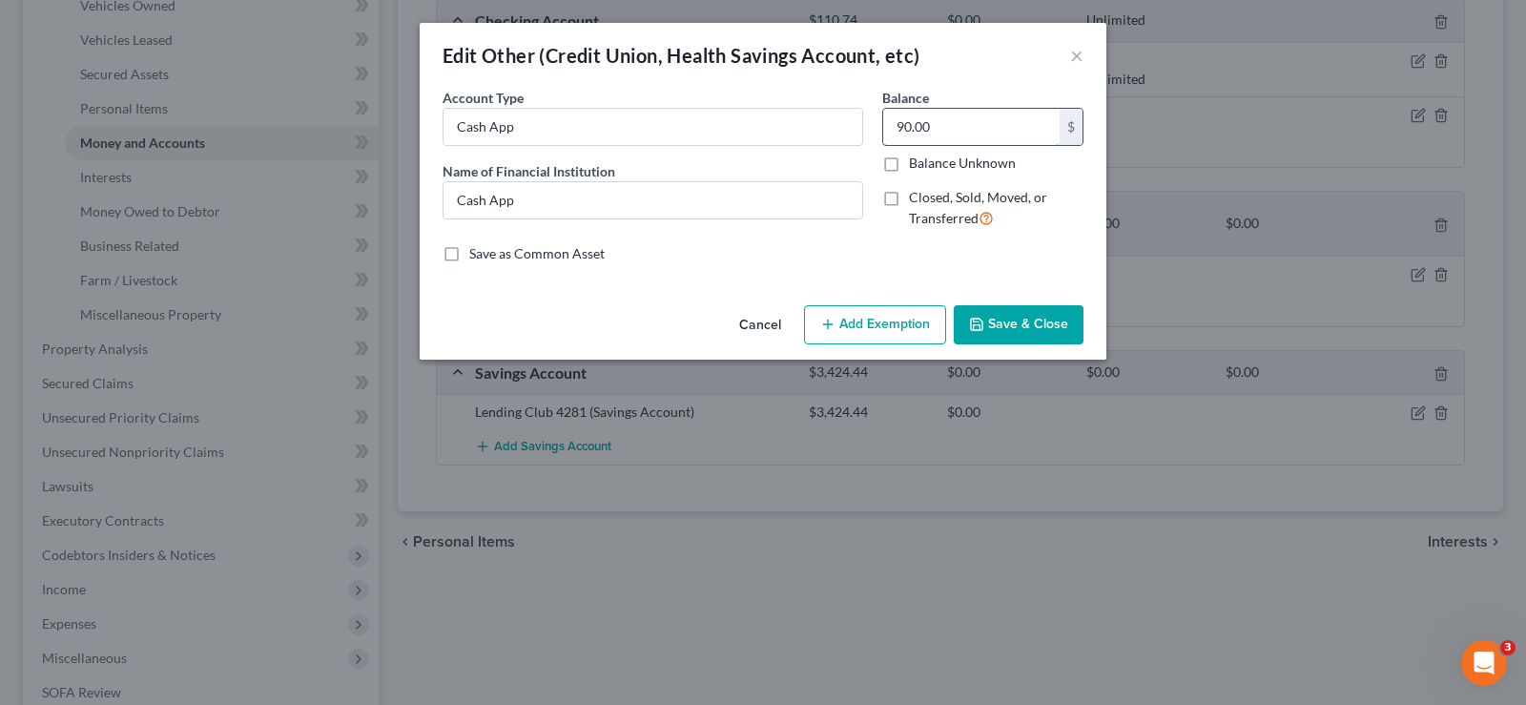
click at [957, 134] on input "90.00" at bounding box center [971, 127] width 176 height 36
type input "0.00"
click at [1013, 301] on div "Cancel Add Exemption Save & Close" at bounding box center [763, 329] width 687 height 63
click at [1021, 328] on button "Save & Close" at bounding box center [1019, 325] width 130 height 40
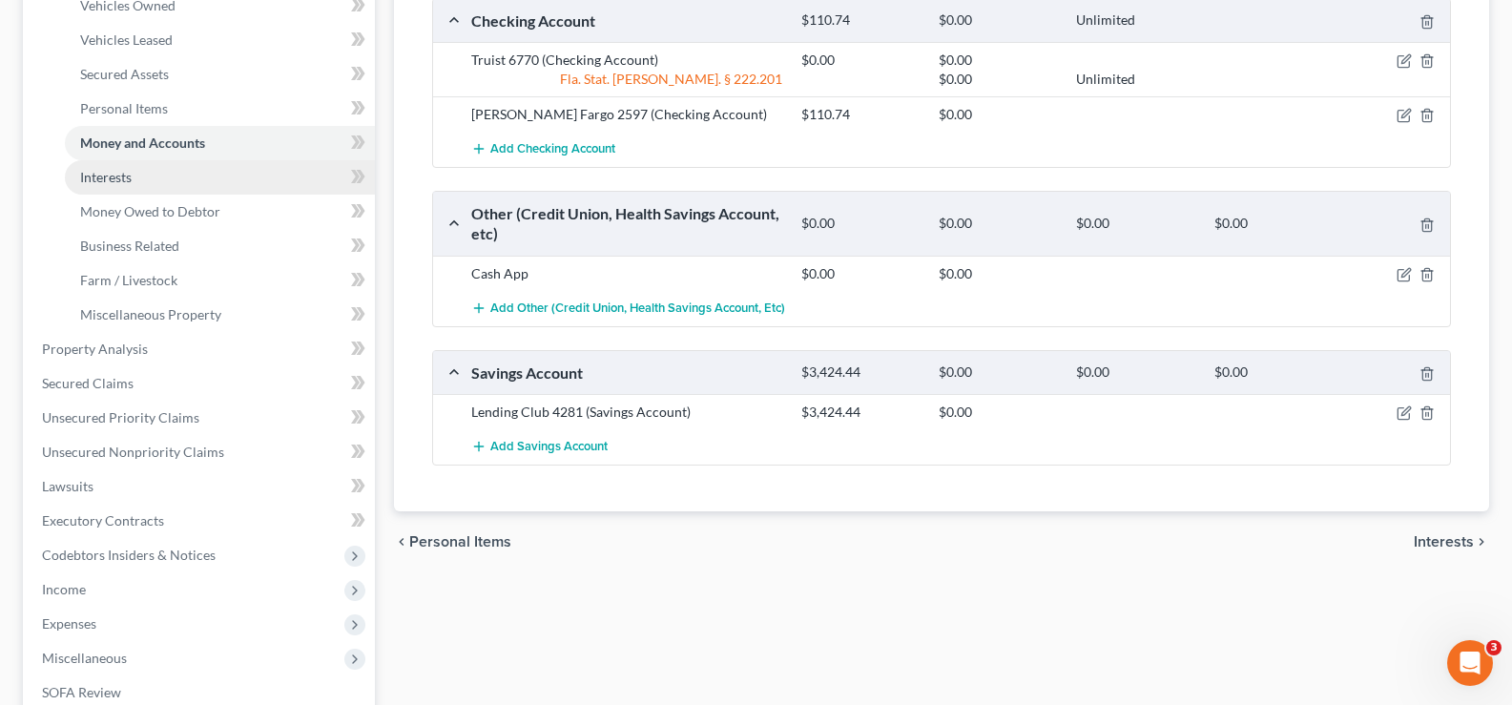
click at [144, 179] on link "Interests" at bounding box center [220, 177] width 310 height 34
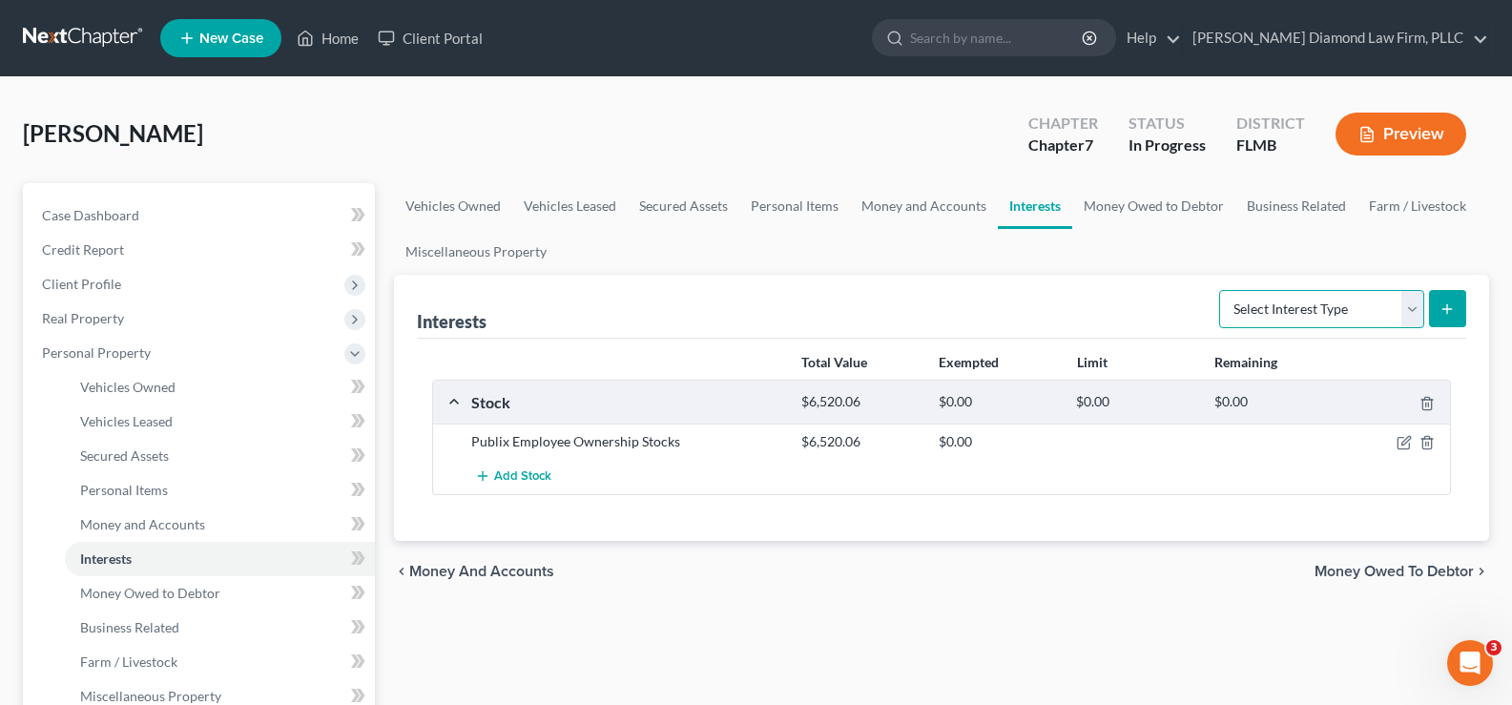
click at [1370, 304] on select "Select Interest Type 401K Annuity Bond Education IRA Government Bond Government…" at bounding box center [1321, 309] width 205 height 38
select select "401k"
click at [1221, 290] on select "Select Interest Type 401K Annuity Bond Education IRA Government Bond Government…" at bounding box center [1321, 309] width 205 height 38
click at [1445, 310] on icon "submit" at bounding box center [1446, 308] width 15 height 15
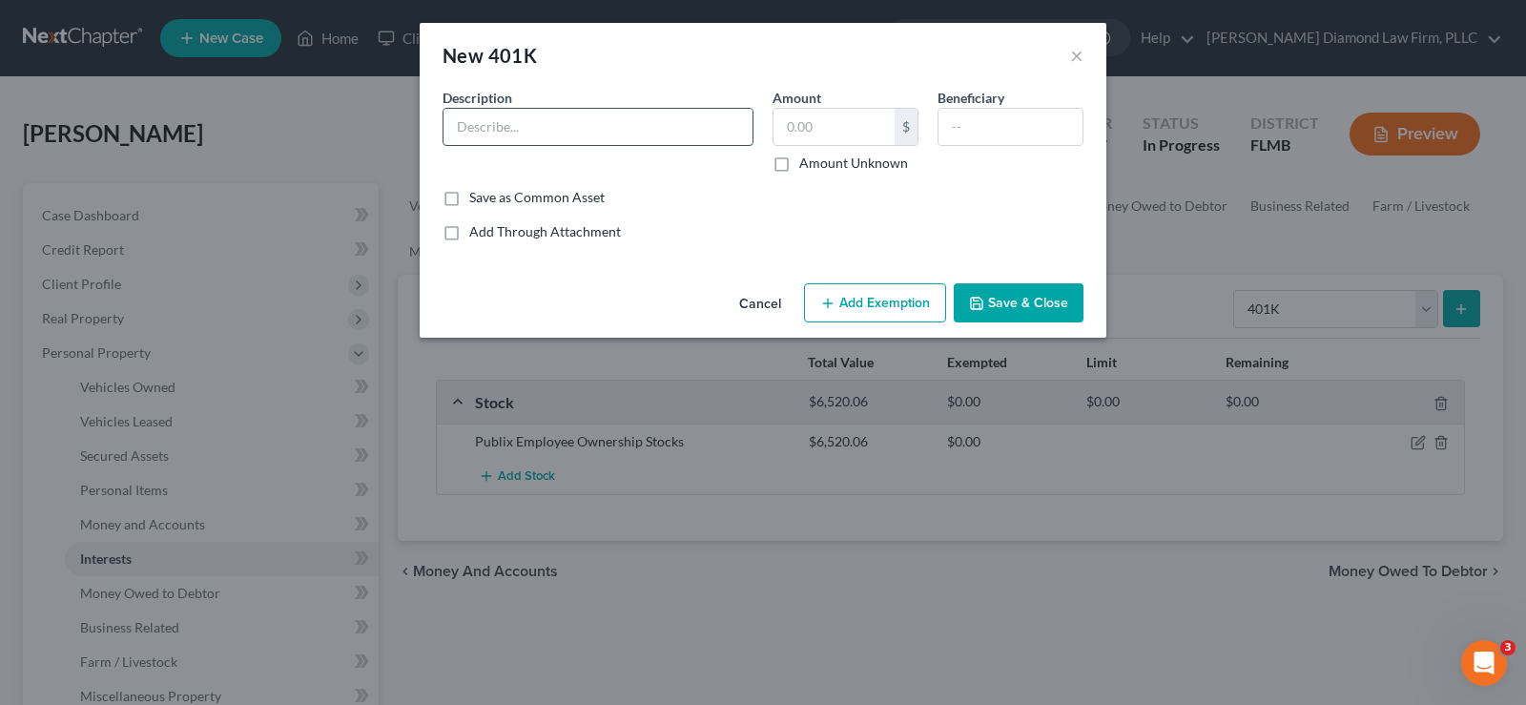
click at [524, 130] on input "text" at bounding box center [597, 127] width 309 height 36
type input "Voya Publix 401(k) 4163"
type input "11,958.22"
drag, startPoint x: 863, startPoint y: 291, endPoint x: 711, endPoint y: 398, distance: 185.5
click at [864, 291] on button "Add Exemption" at bounding box center [875, 303] width 142 height 40
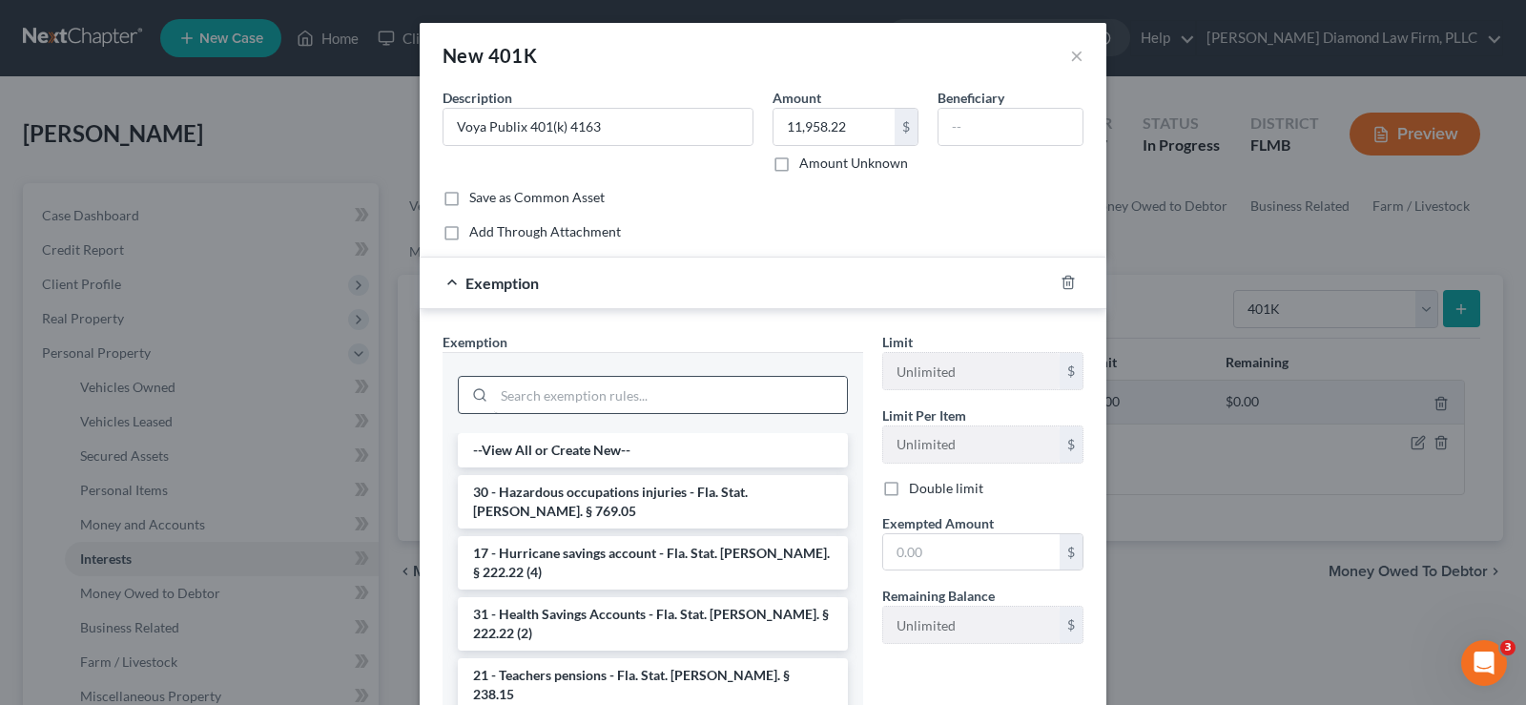
drag, startPoint x: 539, startPoint y: 376, endPoint x: 542, endPoint y: 388, distance: 12.7
click at [539, 375] on div at bounding box center [653, 393] width 390 height 50
click at [542, 390] on input "search" at bounding box center [670, 395] width 353 height 36
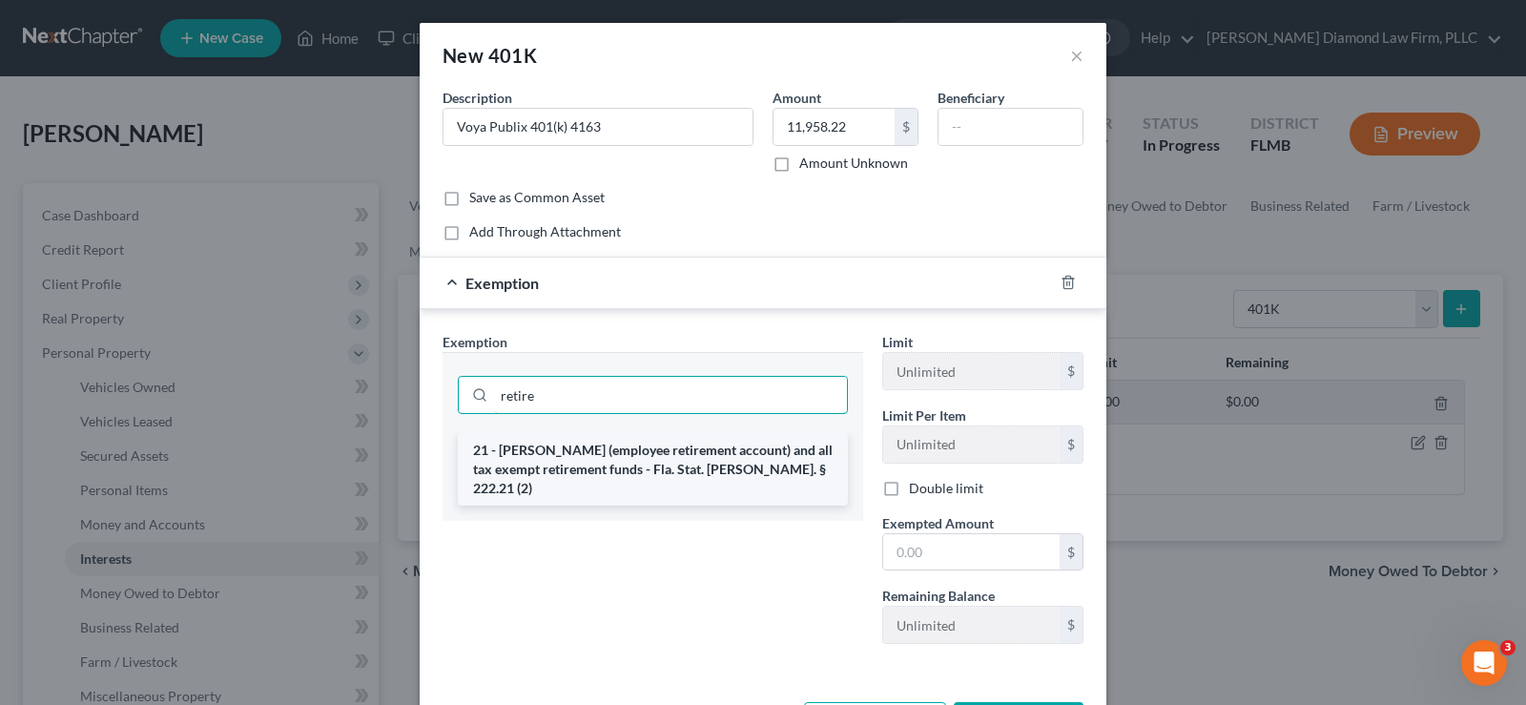
type input "retire"
click at [605, 468] on li "21 - [PERSON_NAME] (employee retirement account) and all tax exempt retirement …" at bounding box center [653, 469] width 390 height 72
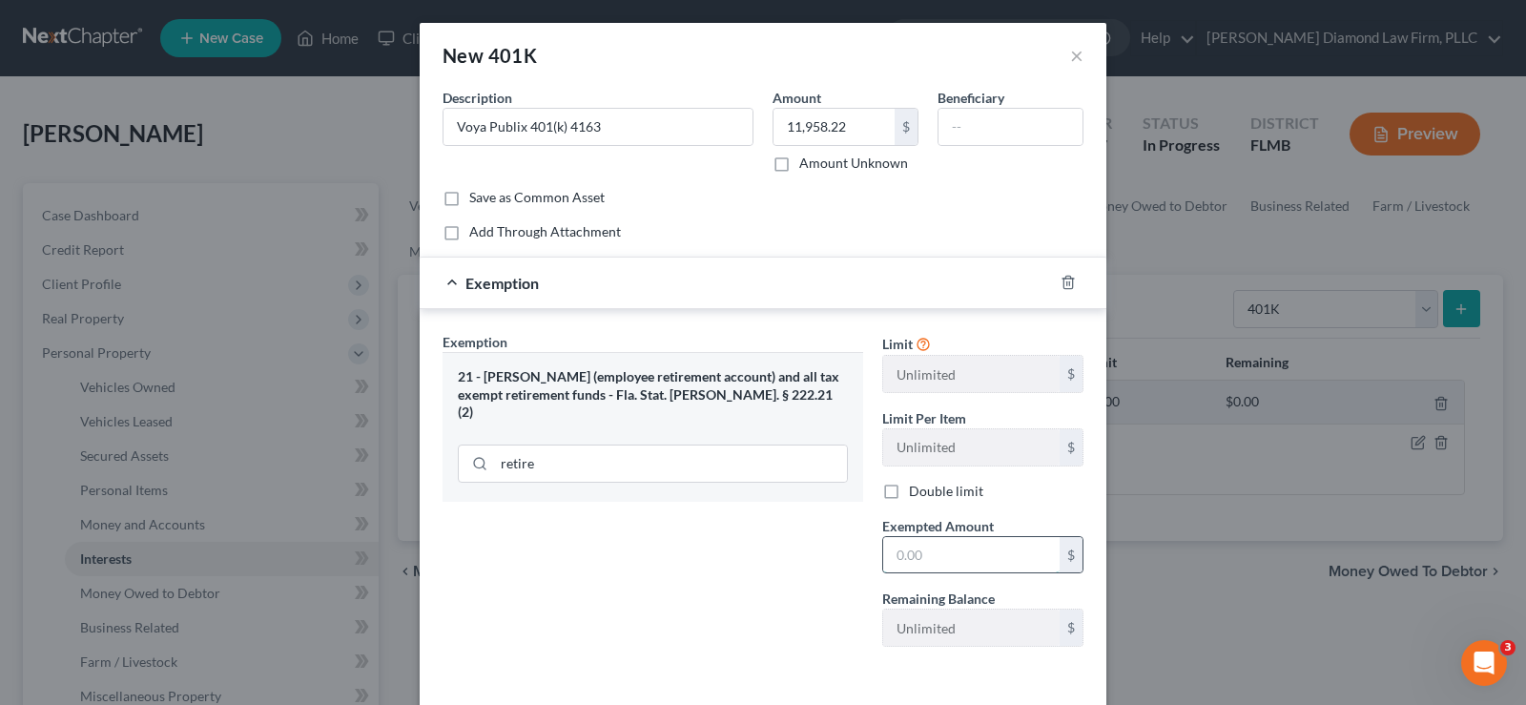
click at [923, 559] on input "text" at bounding box center [971, 555] width 176 height 36
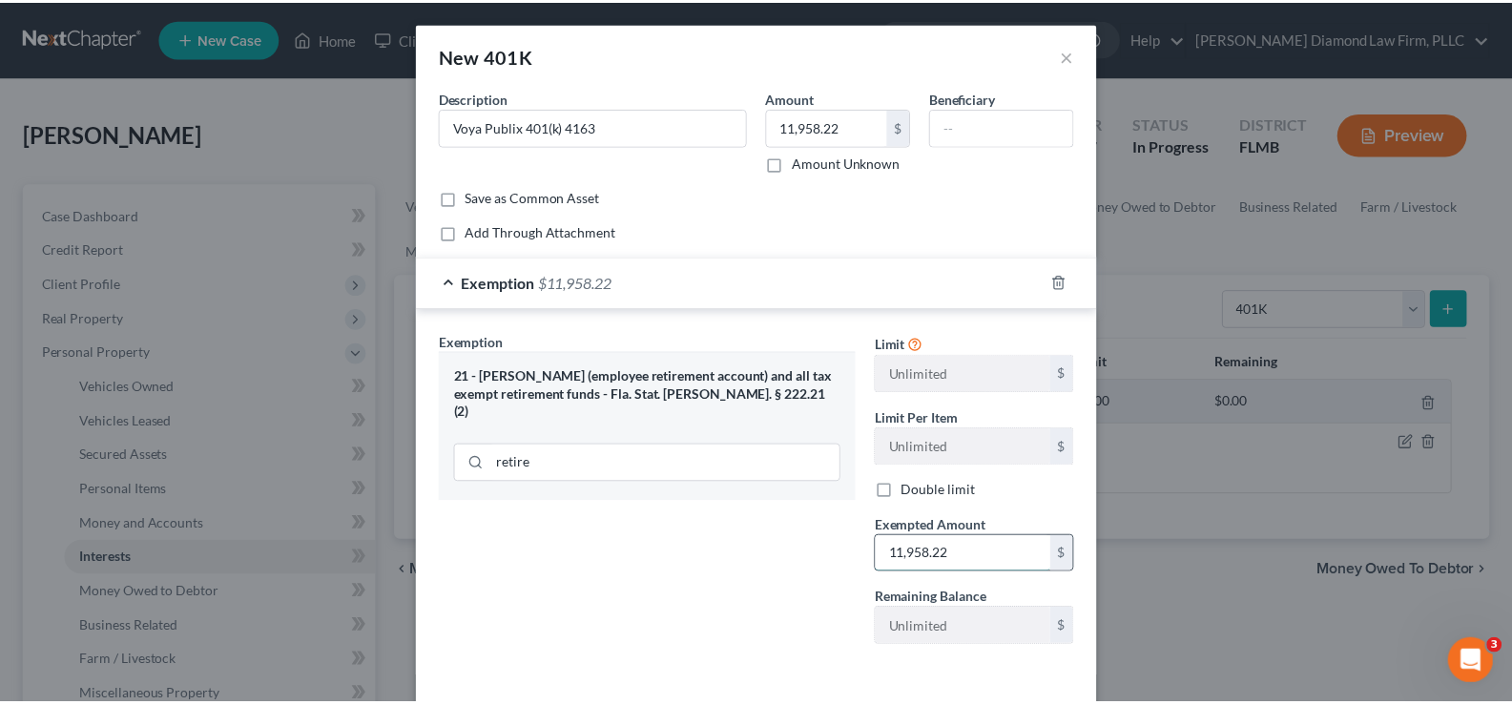
scroll to position [78, 0]
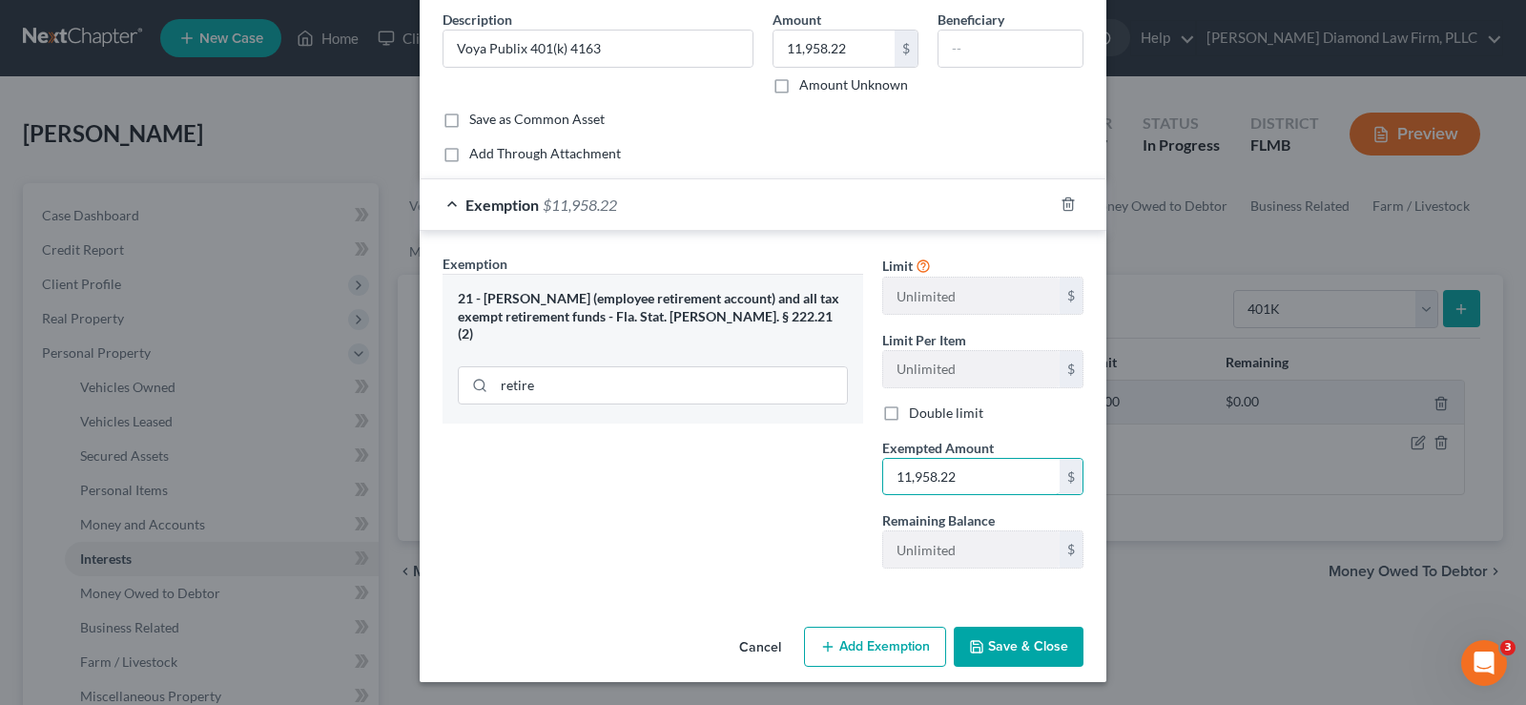
type input "11,958.22"
click at [987, 651] on button "Save & Close" at bounding box center [1019, 647] width 130 height 40
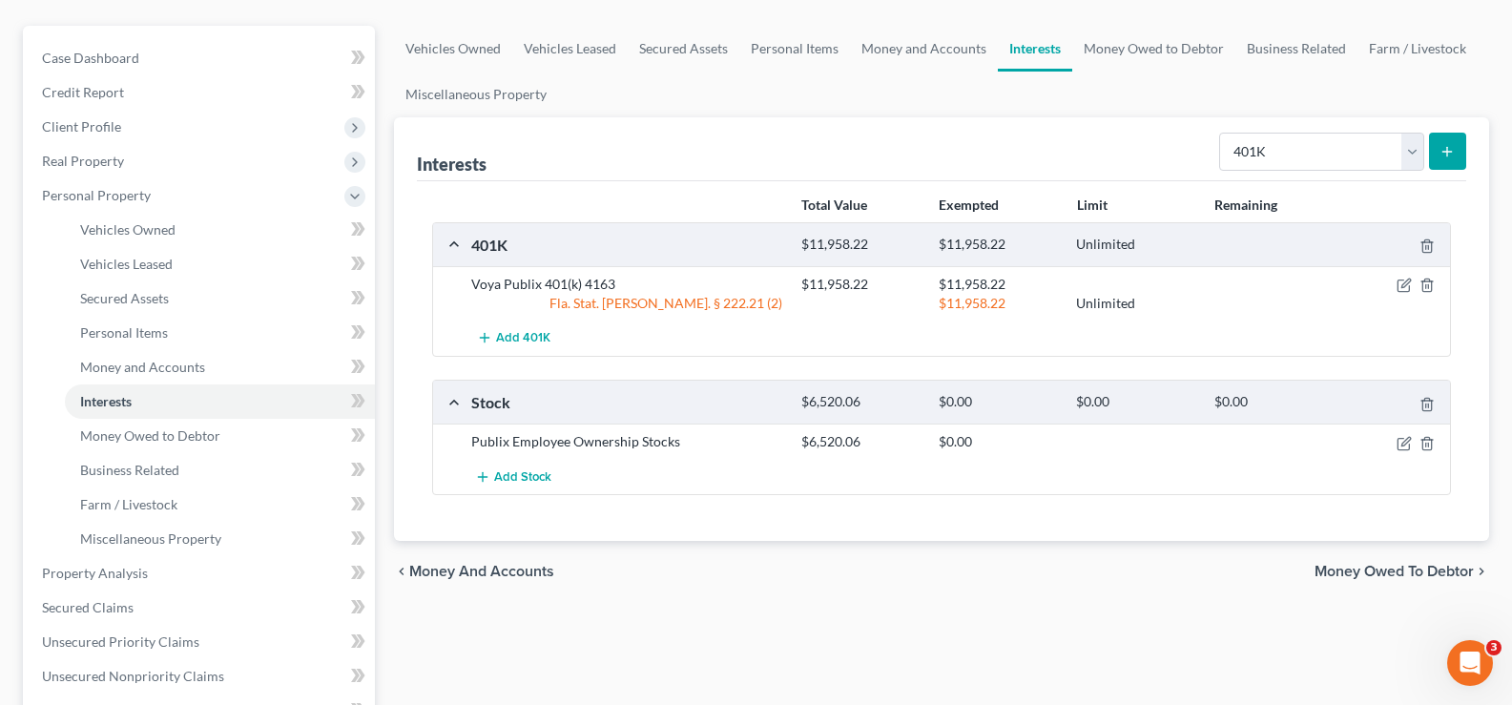
scroll to position [191, 0]
